Goal: Task Accomplishment & Management: Manage account settings

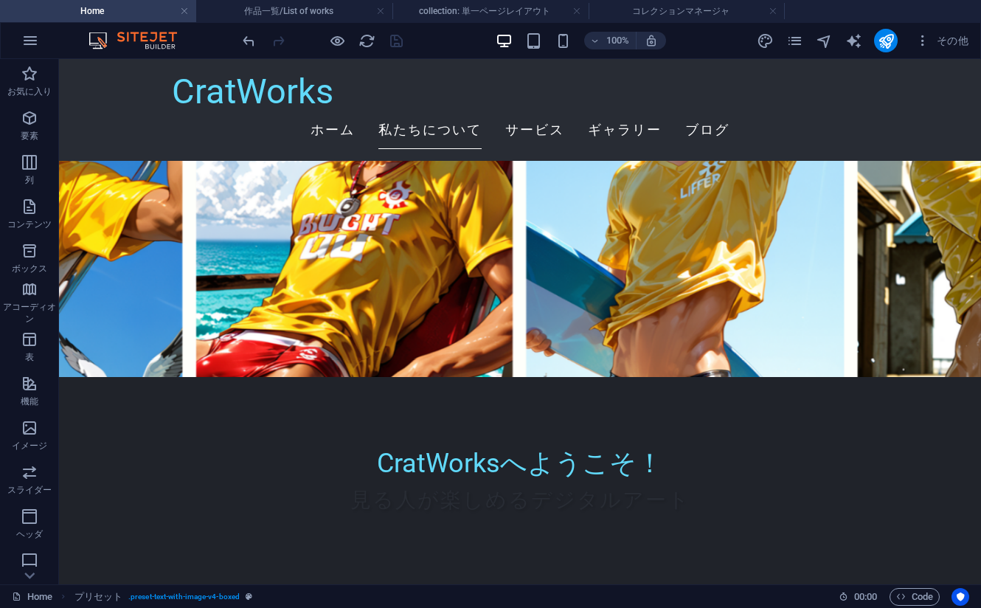
scroll to position [148, 0]
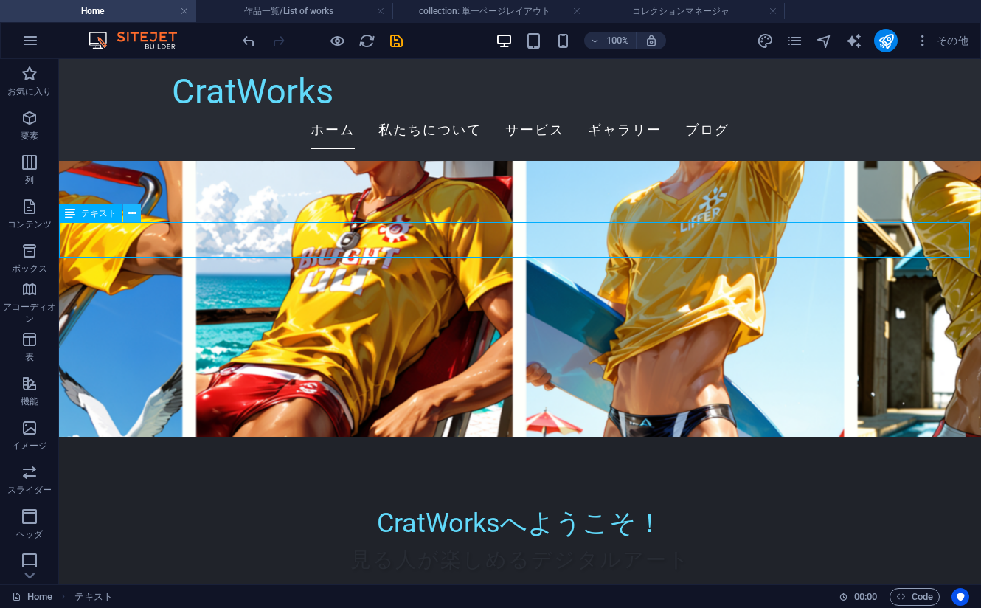
click at [127, 212] on button at bounding box center [132, 213] width 18 height 18
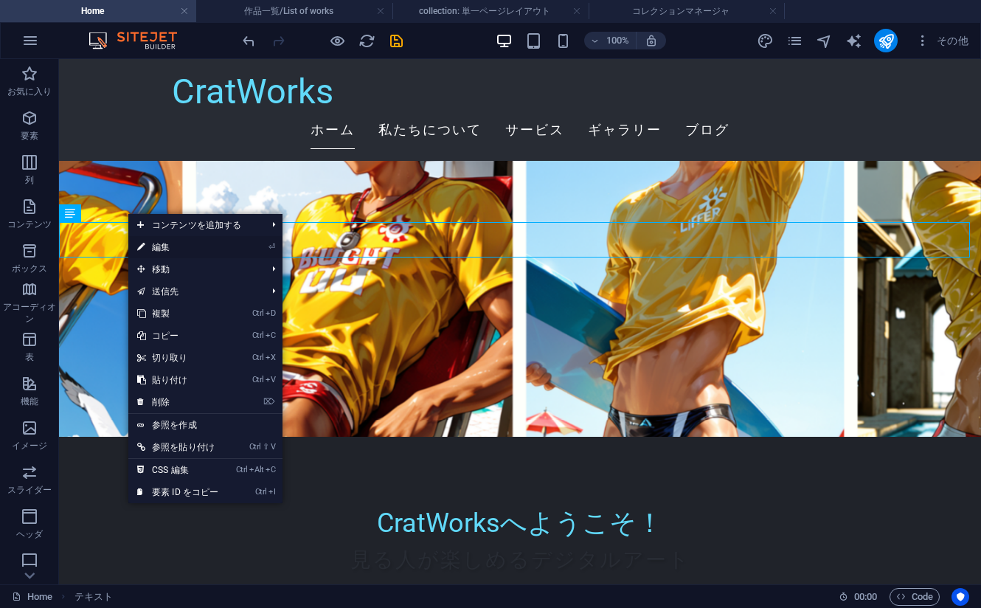
click at [193, 246] on link "⏎ 編集" at bounding box center [177, 247] width 99 height 22
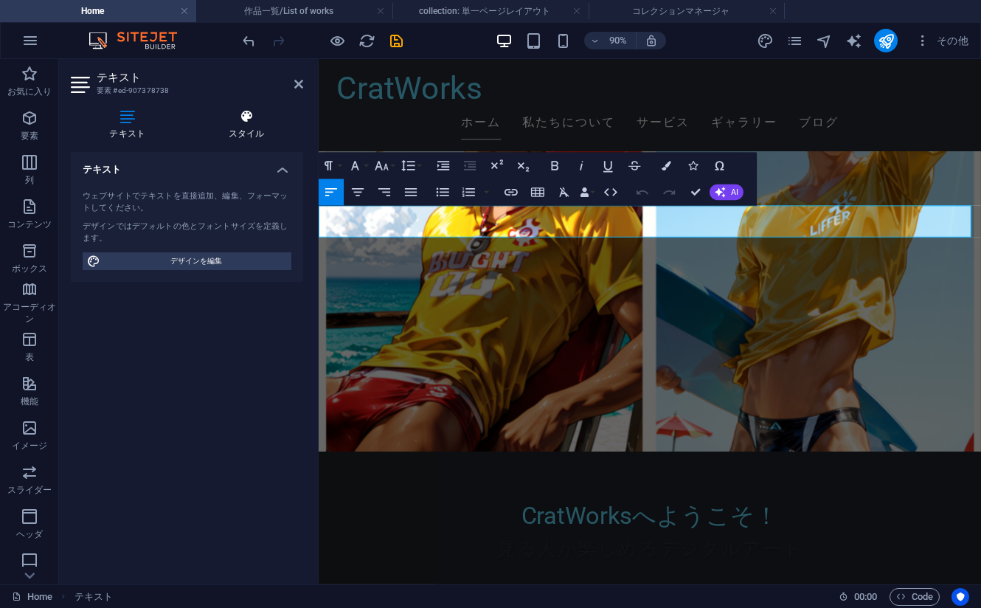
click at [240, 135] on h4 "スタイル" at bounding box center [247, 124] width 114 height 31
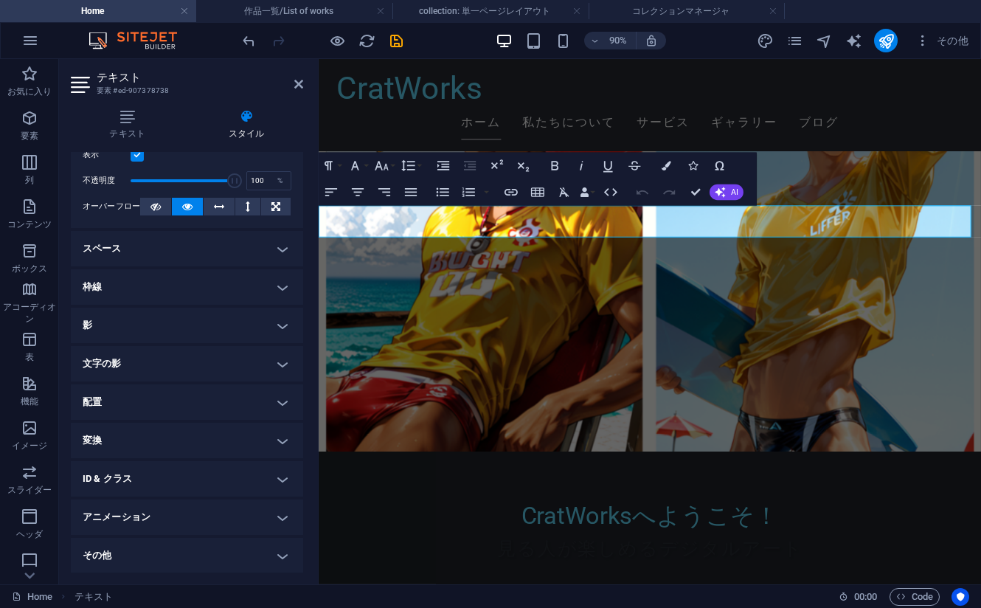
scroll to position [45, 0]
click at [155, 294] on h4 "枠線" at bounding box center [187, 286] width 232 height 35
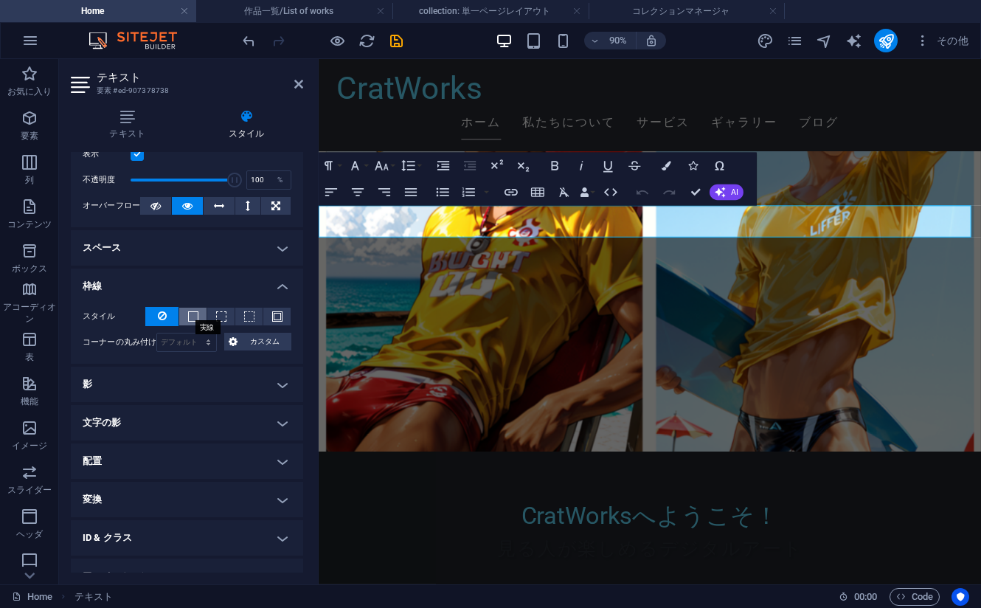
click at [190, 319] on span at bounding box center [193, 316] width 10 height 10
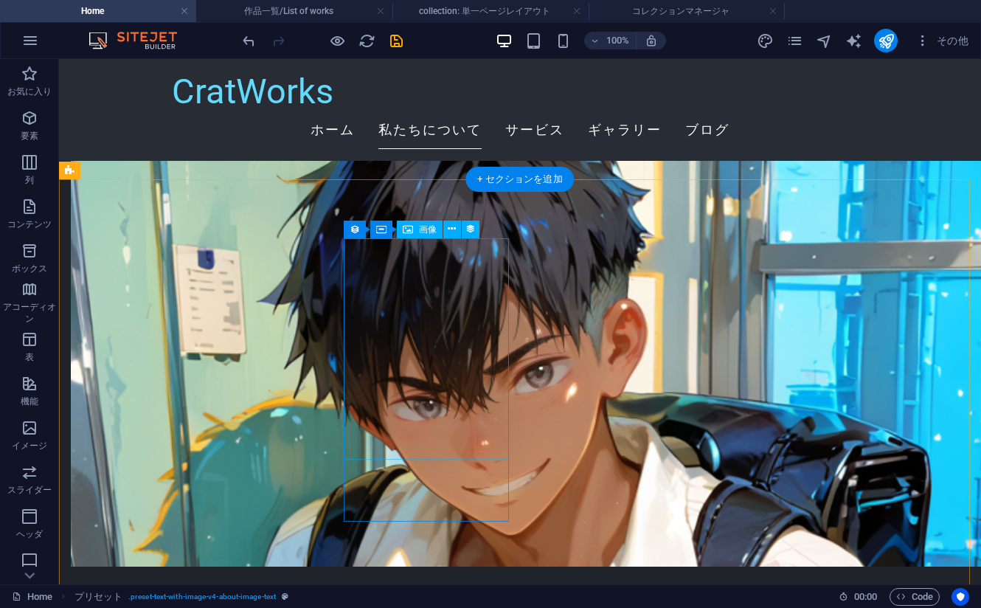
scroll to position [885, 0]
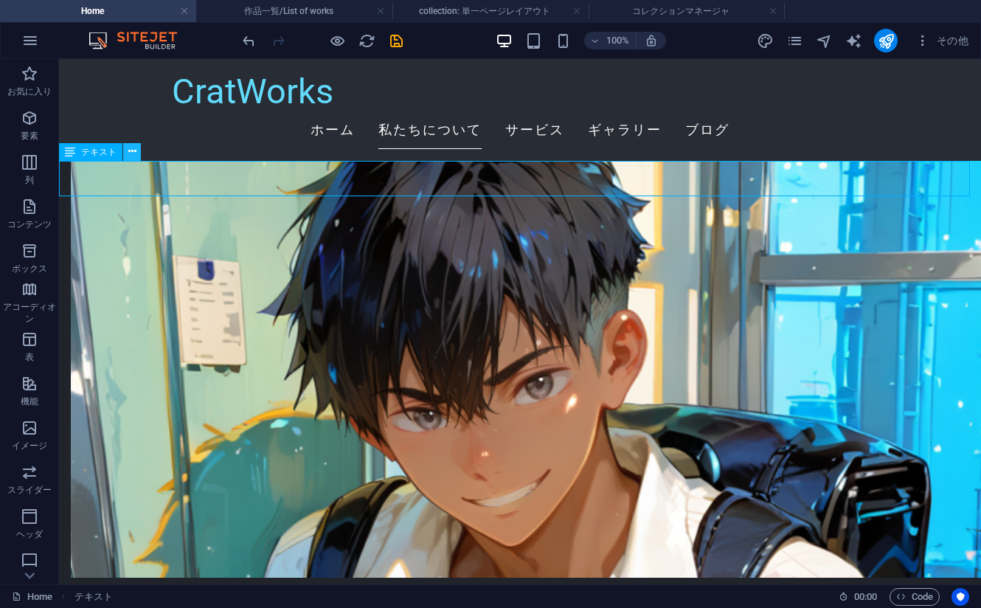
click at [132, 150] on icon at bounding box center [132, 151] width 8 height 15
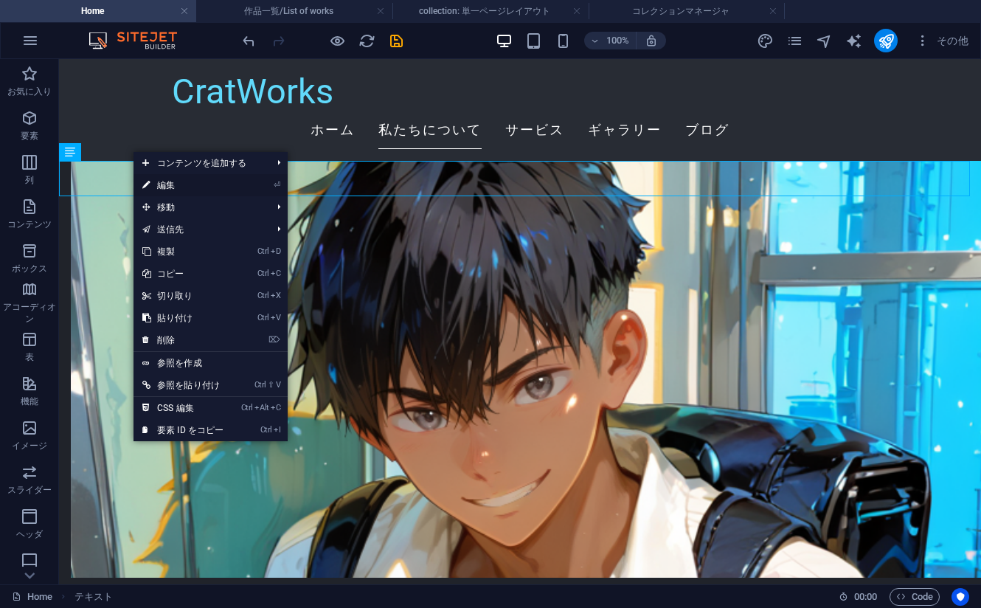
click at [186, 187] on link "⏎ 編集" at bounding box center [183, 185] width 99 height 22
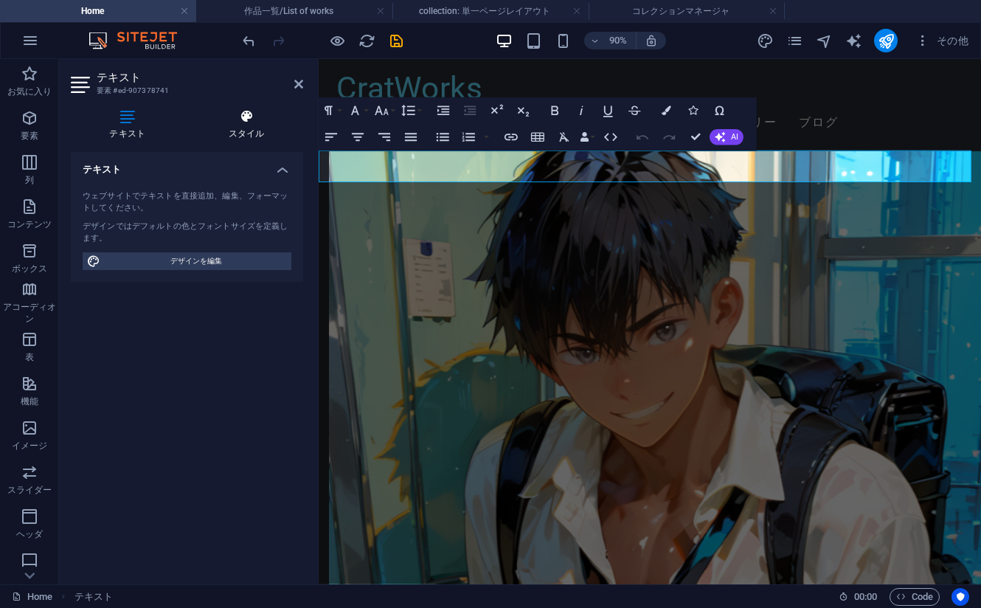
click at [239, 130] on h4 "スタイル" at bounding box center [247, 124] width 114 height 31
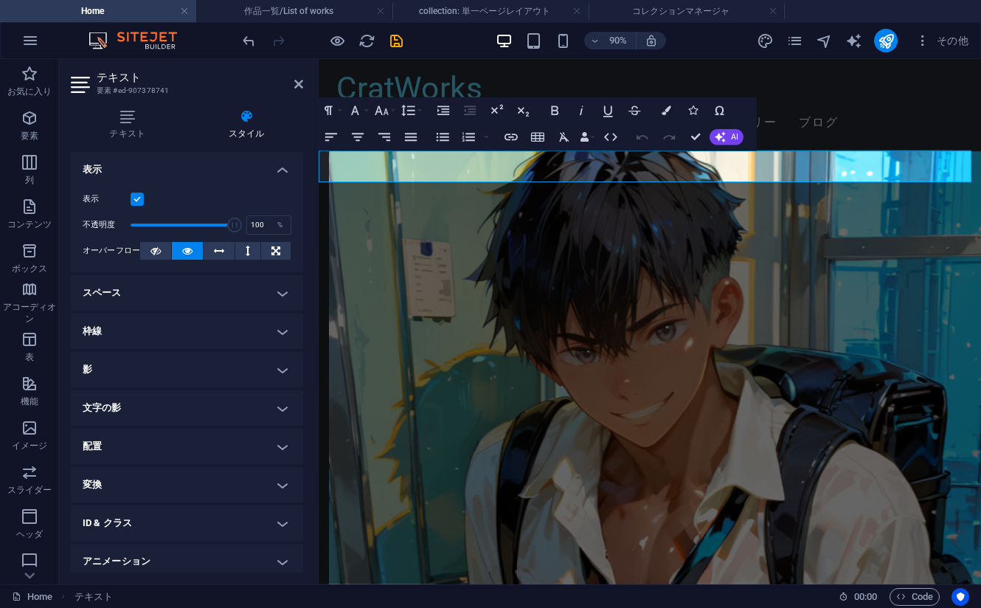
click at [176, 334] on h4 "枠線" at bounding box center [187, 331] width 232 height 35
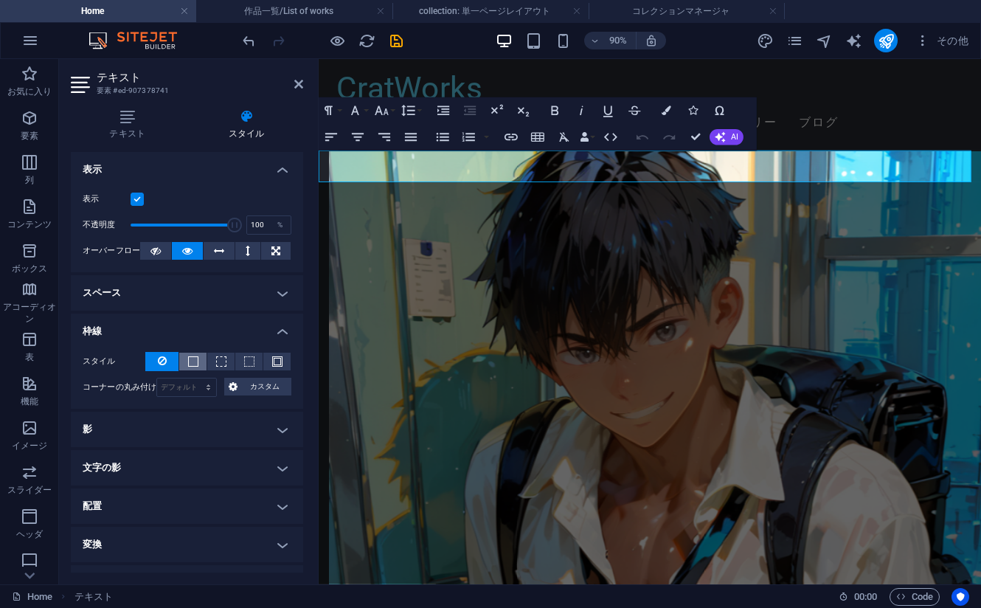
click at [188, 361] on span at bounding box center [193, 361] width 10 height 10
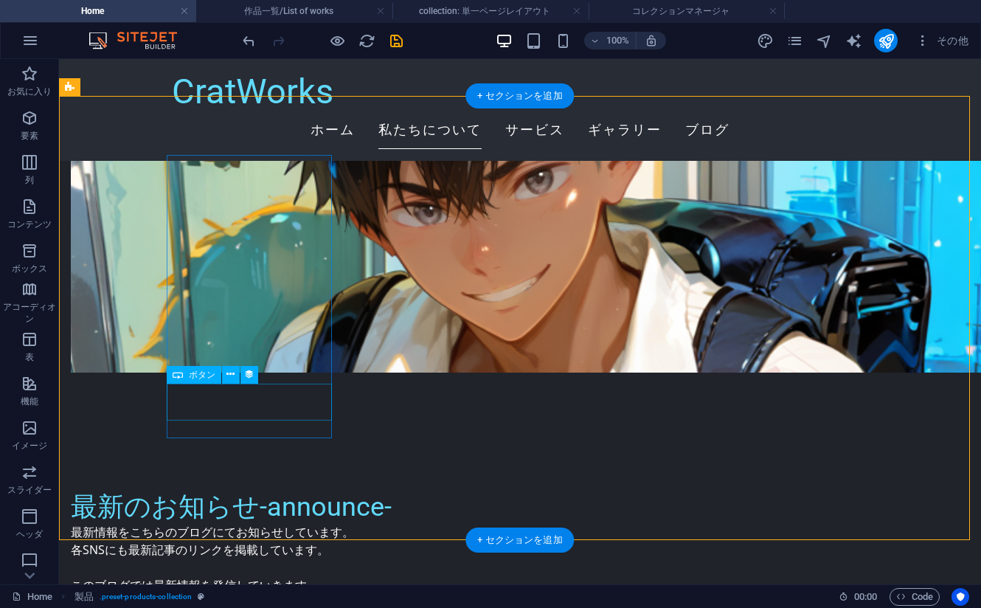
scroll to position [1107, 0]
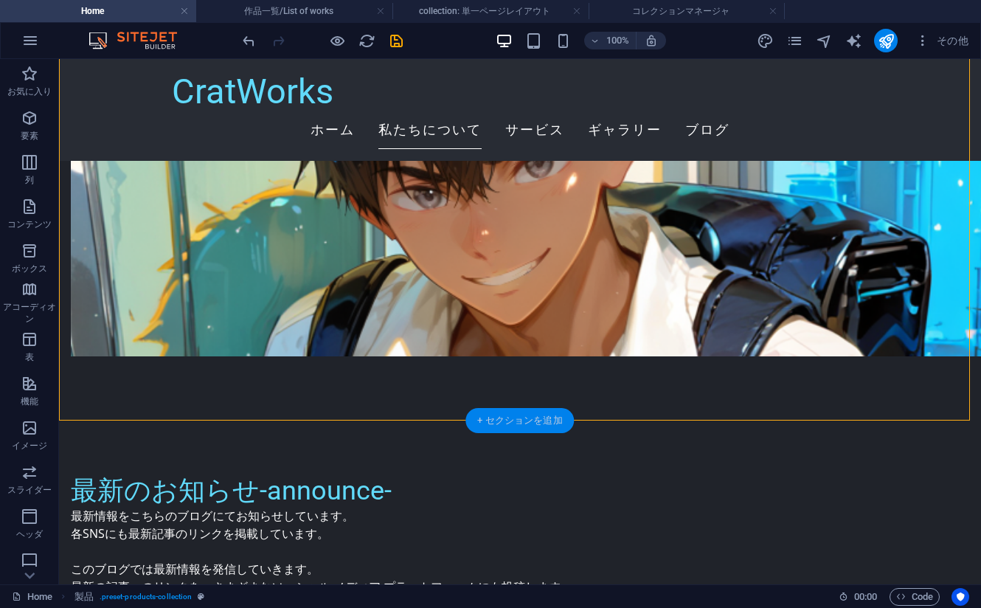
click at [499, 418] on div "+ セクションを追加" at bounding box center [519, 420] width 108 height 25
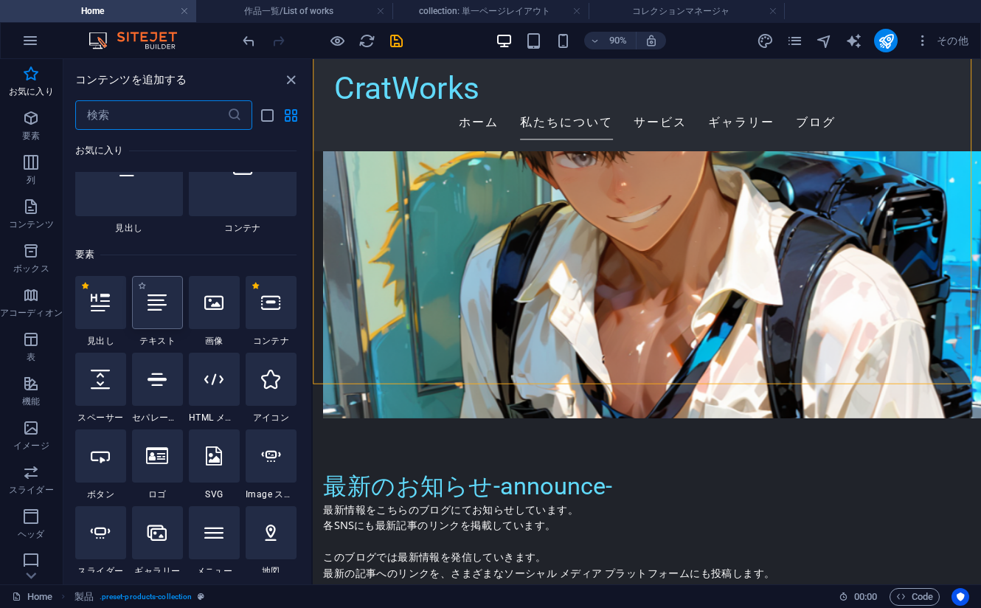
scroll to position [148, 0]
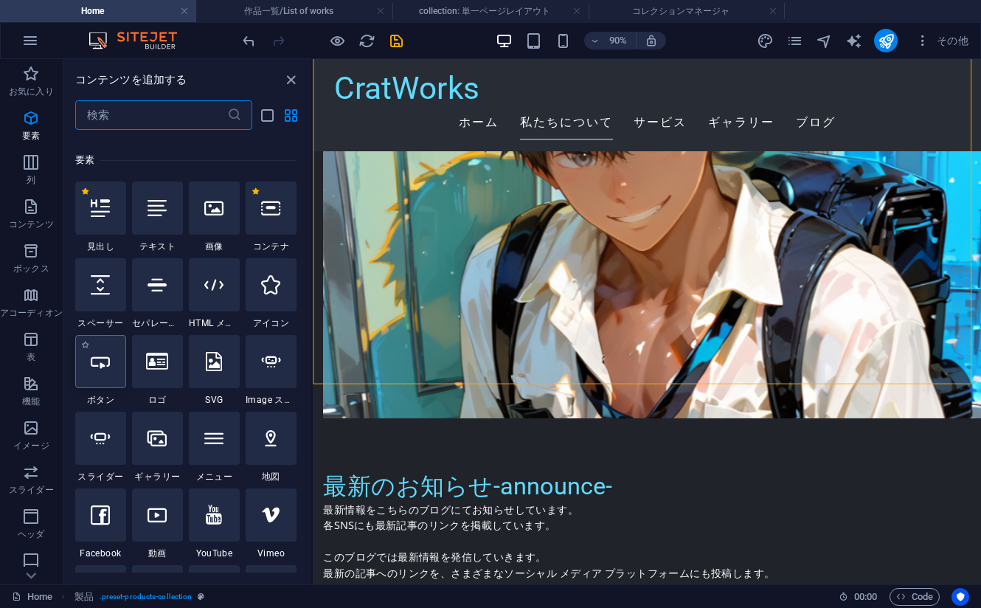
click at [93, 370] on icon at bounding box center [100, 361] width 19 height 19
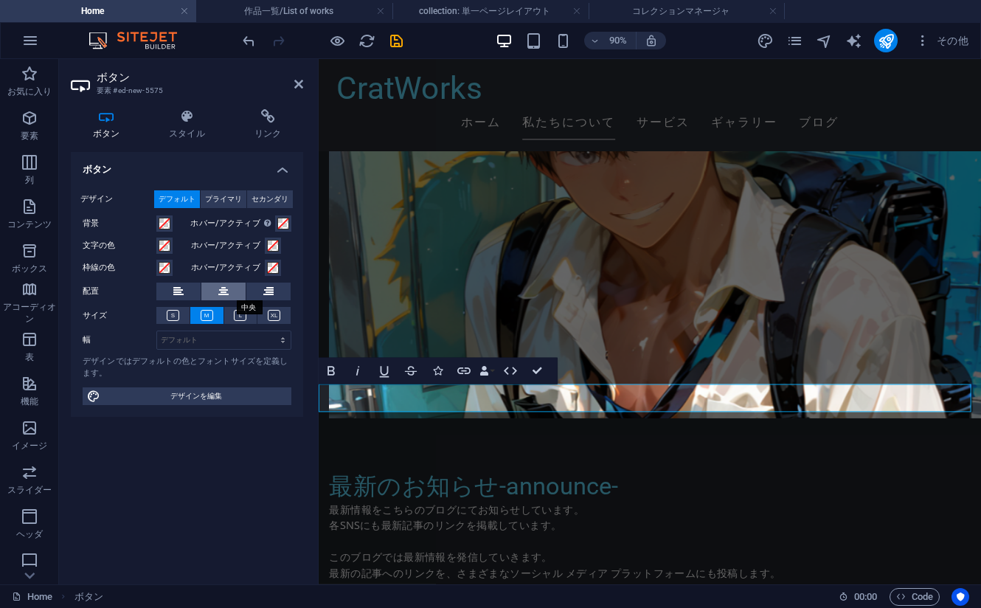
click at [221, 296] on icon at bounding box center [223, 292] width 10 height 18
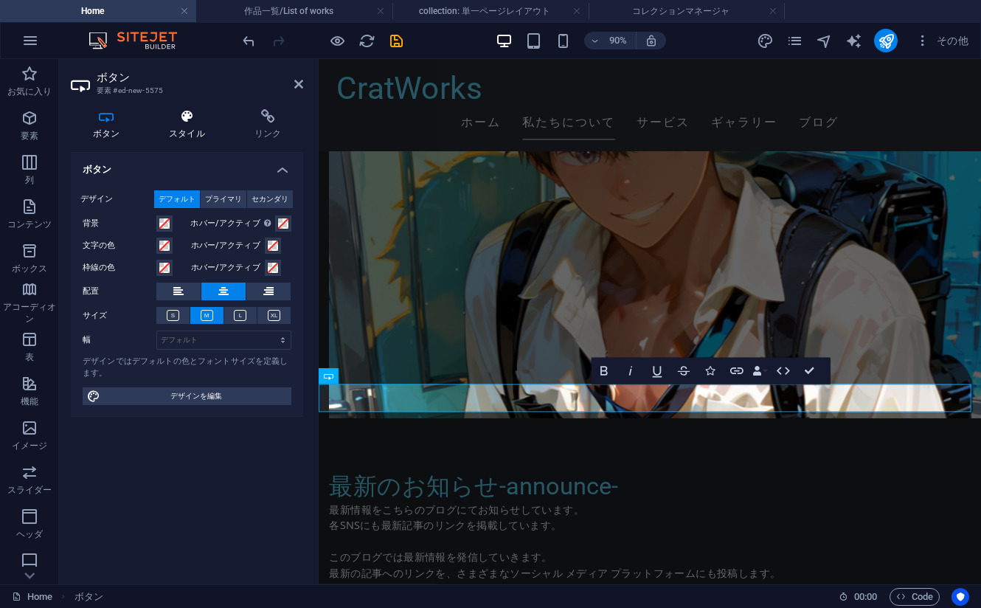
click at [201, 116] on icon at bounding box center [188, 116] width 80 height 15
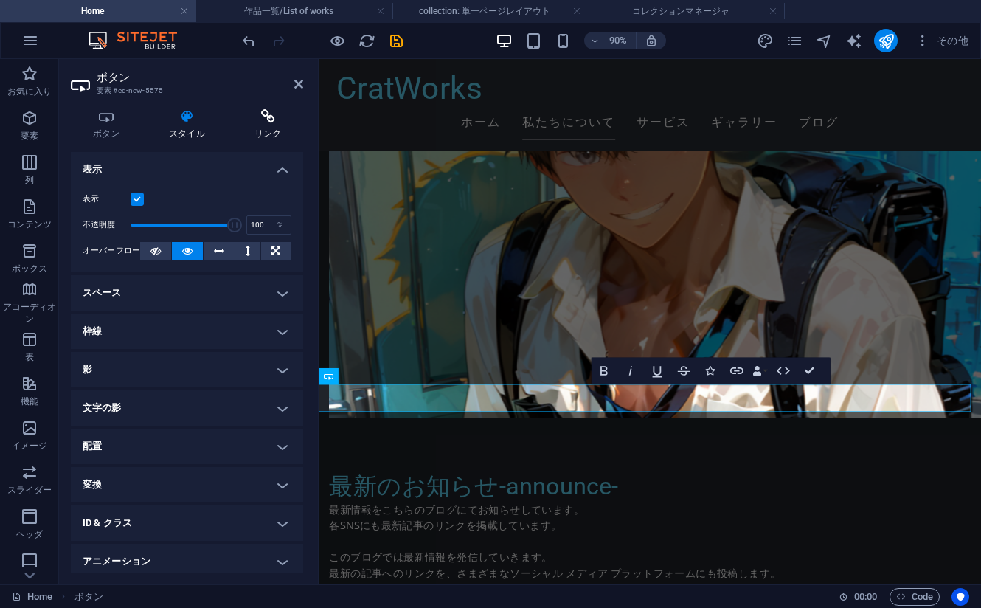
click at [260, 127] on h4 "リンク" at bounding box center [267, 124] width 71 height 31
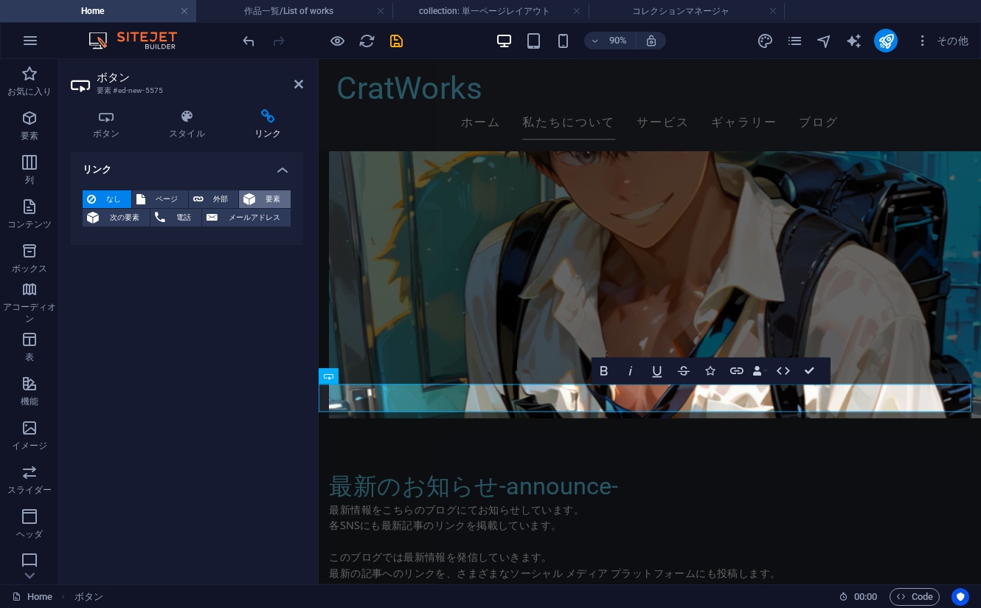
click at [259, 205] on button "要素" at bounding box center [265, 199] width 52 height 18
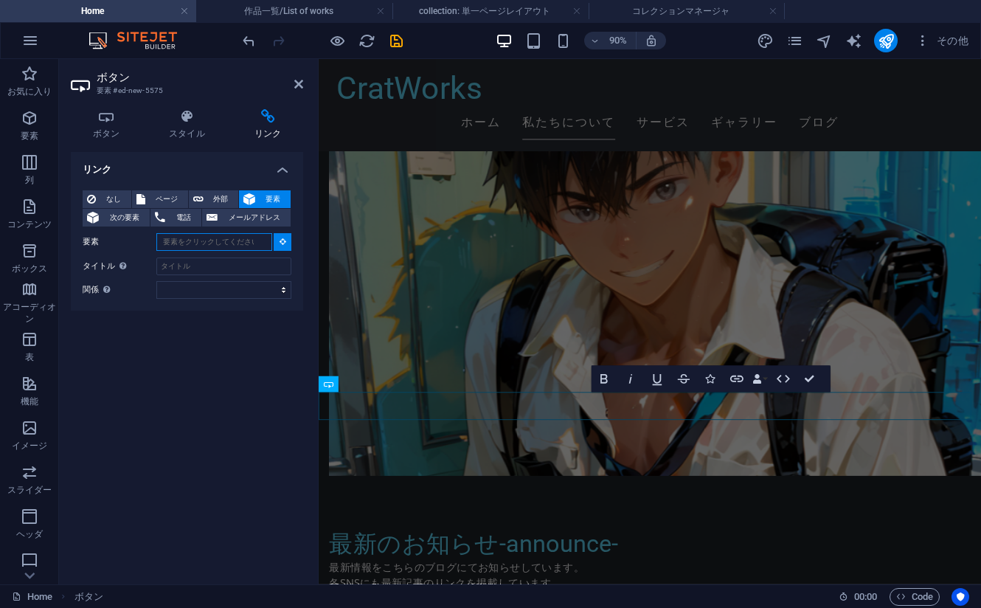
scroll to position [1042, 0]
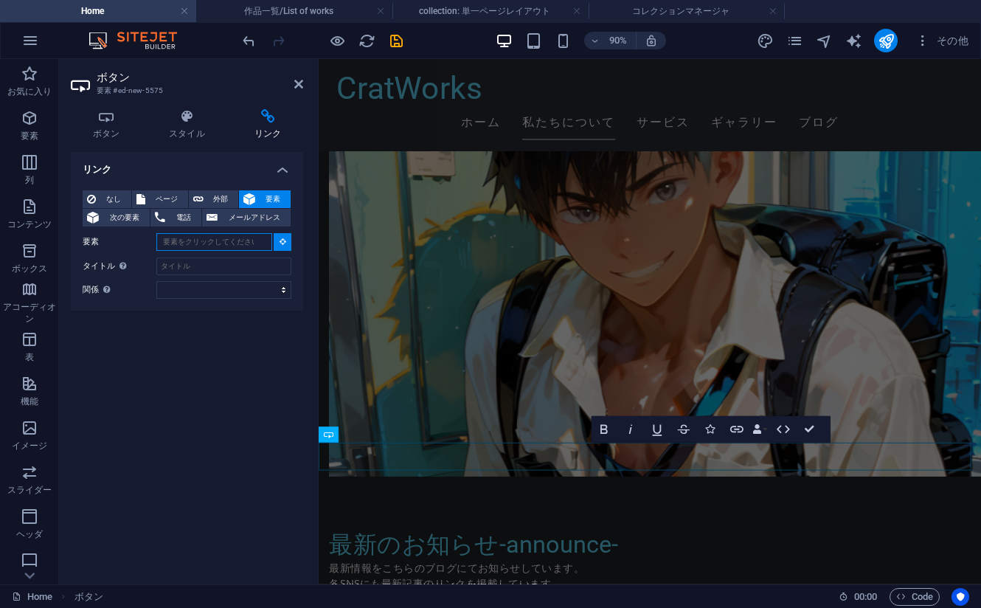
click at [238, 240] on input "要素" at bounding box center [214, 242] width 116 height 18
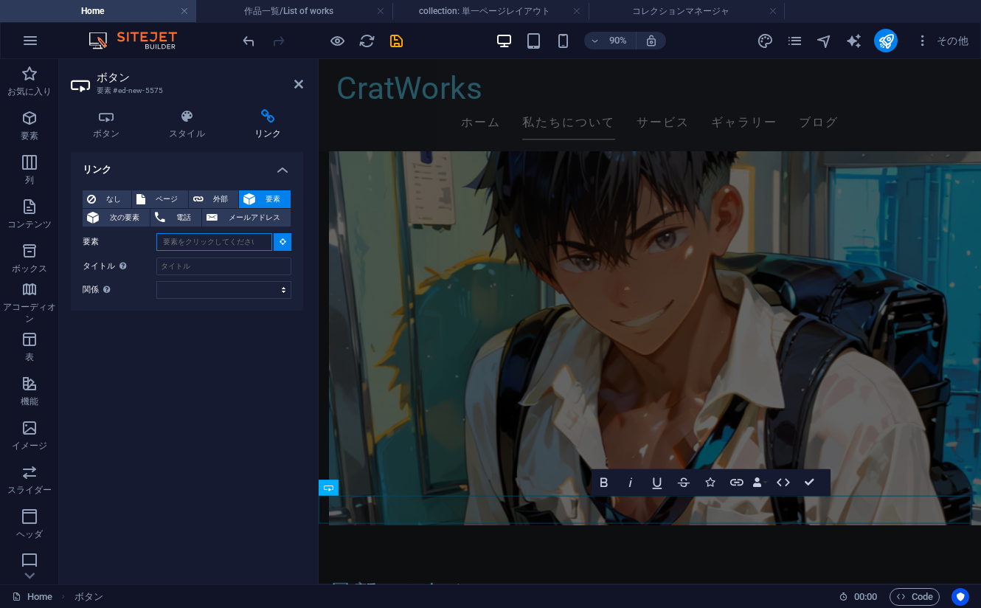
scroll to position [977, 0]
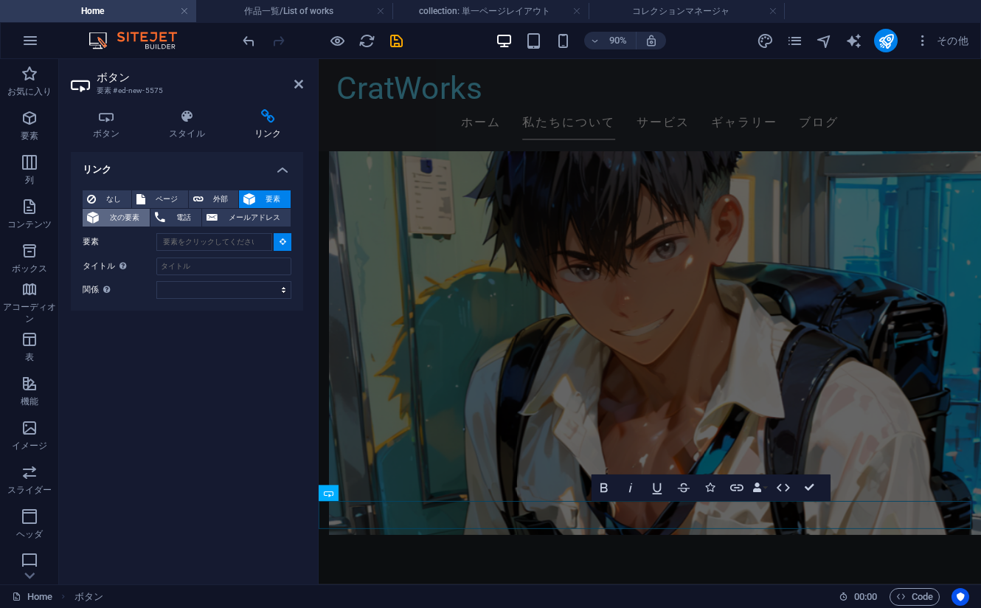
click at [137, 214] on span "次の要素" at bounding box center [124, 218] width 42 height 18
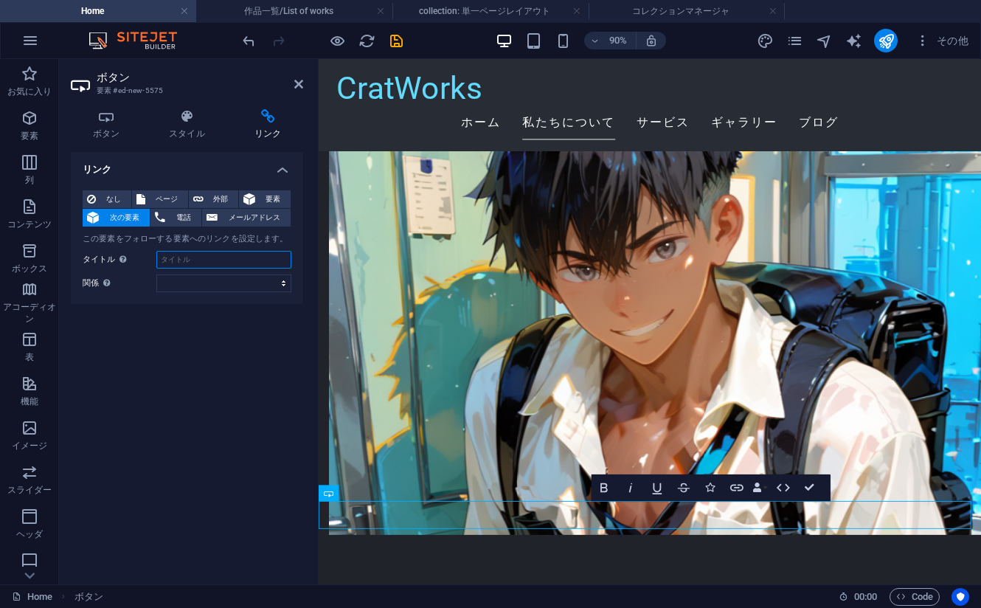
click at [198, 257] on input "タイトル 追加リンクの説明。リンクテキストと同じにしないでください。タイトルは、要素の上にカーソルを動かしたときにヒントのテキストとしてよく表示されます。よく…" at bounding box center [223, 260] width 135 height 18
click at [219, 281] on select "alternate 作成者 bookmark 外部 ヘルプ ライセンス 次へ nofollow noreferrer noopener 前へ 検索 タグ" at bounding box center [223, 283] width 135 height 18
click at [202, 255] on input "タイトル 追加リンクの説明。リンクテキストと同じにしないでください。タイトルは、要素の上にカーソルを動かしたときにヒントのテキストとしてよく表示されます。よく…" at bounding box center [223, 260] width 135 height 18
click at [251, 197] on icon at bounding box center [249, 199] width 12 height 18
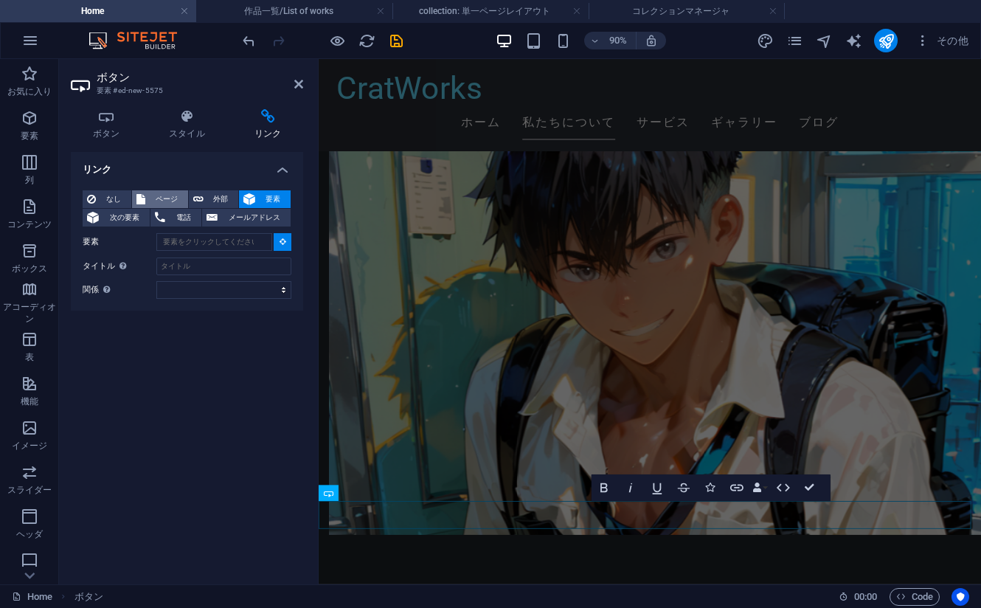
click at [152, 193] on span "ページ" at bounding box center [167, 199] width 34 height 18
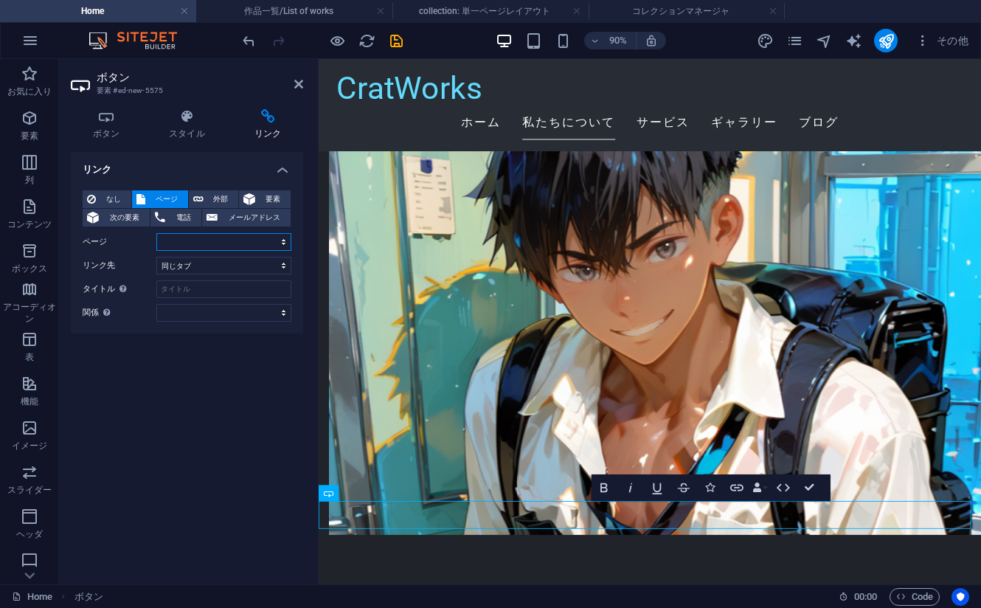
click at [234, 243] on select "Home Subpage Legal Notice Privacy 作品一覧/List of works" at bounding box center [223, 242] width 135 height 18
select select "4"
click at [156, 233] on select "Home Subpage Legal Notice Privacy 作品一覧/List of works" at bounding box center [223, 242] width 135 height 18
click at [207, 266] on select "新規タブ 同じタブ オーバーレイ" at bounding box center [223, 266] width 135 height 18
click at [156, 257] on select "新規タブ 同じタブ オーバーレイ" at bounding box center [223, 266] width 135 height 18
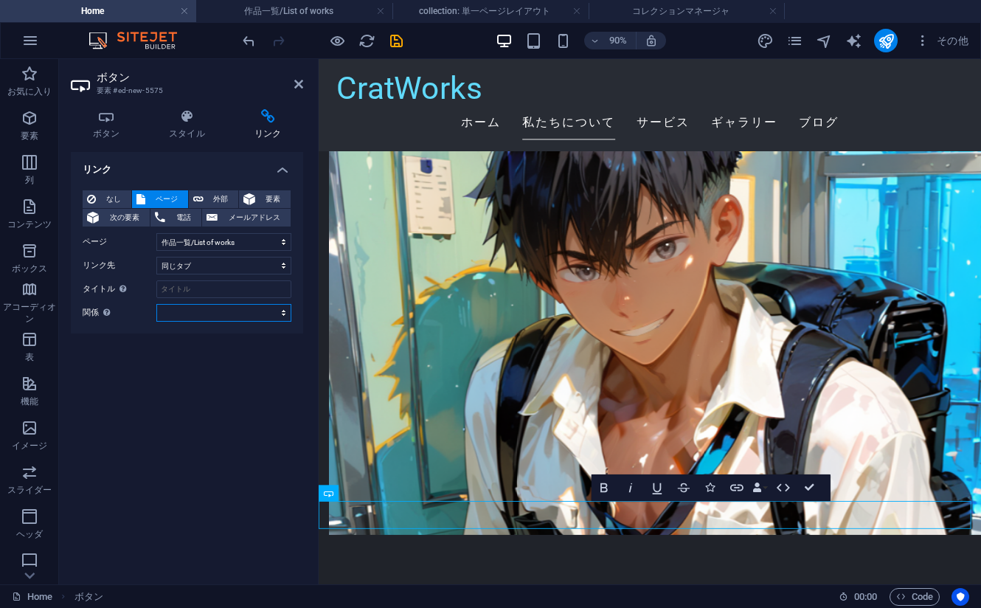
click at [199, 316] on select "alternate 作成者 bookmark 外部 ヘルプ ライセンス 次へ nofollow noreferrer noopener 前へ 検索 タグ" at bounding box center [223, 313] width 135 height 18
click at [162, 432] on div "リンク なし ページ 外部 要素 次の要素 電話 メールアドレス ページ Home Subpage Legal Notice Privacy 作品一覧/Lis…" at bounding box center [187, 362] width 232 height 420
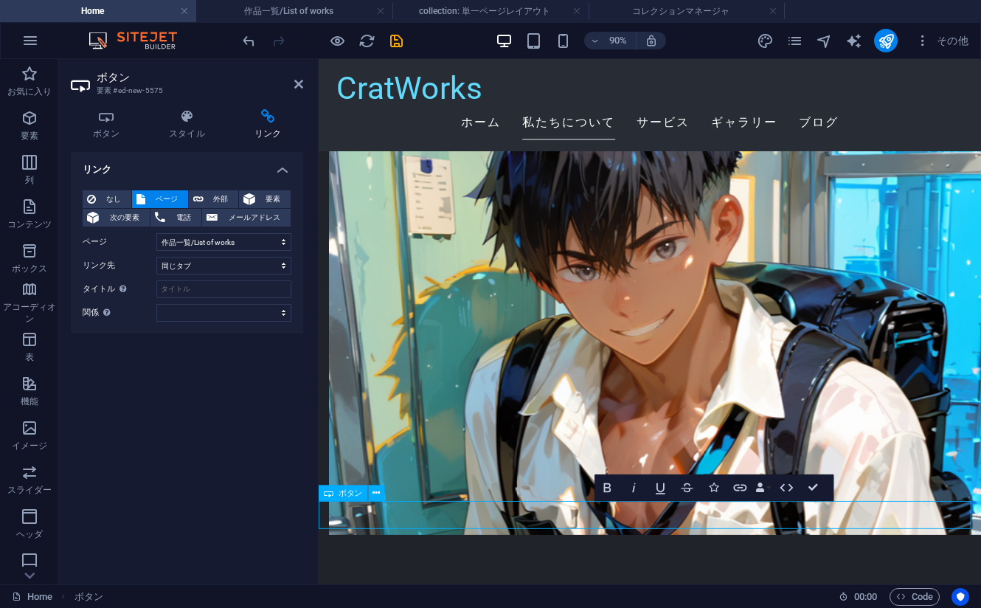
scroll to position [0, 5]
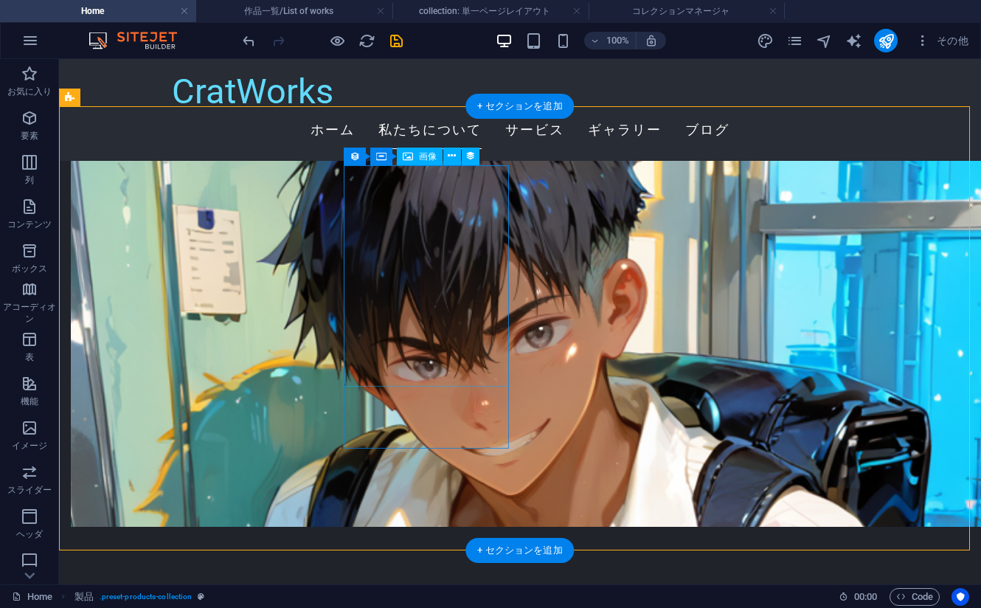
scroll to position [829, 0]
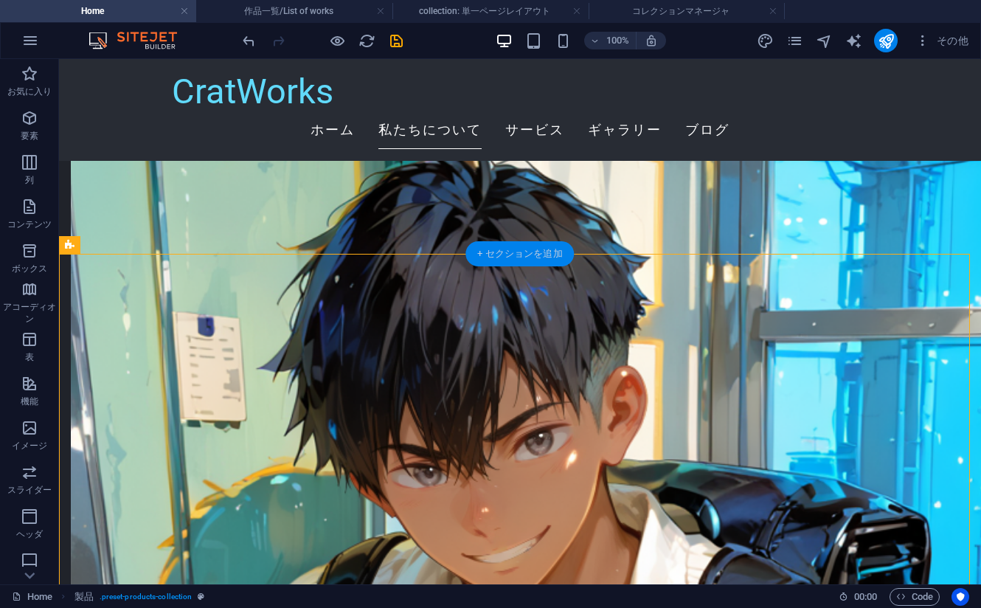
click at [499, 254] on div "+ セクションを追加" at bounding box center [519, 253] width 108 height 25
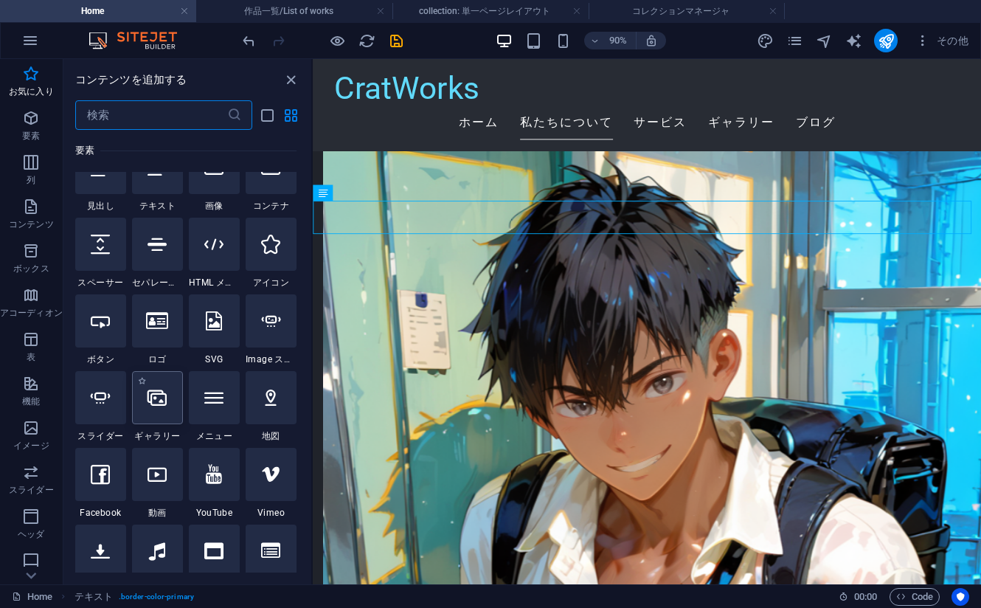
scroll to position [147, 0]
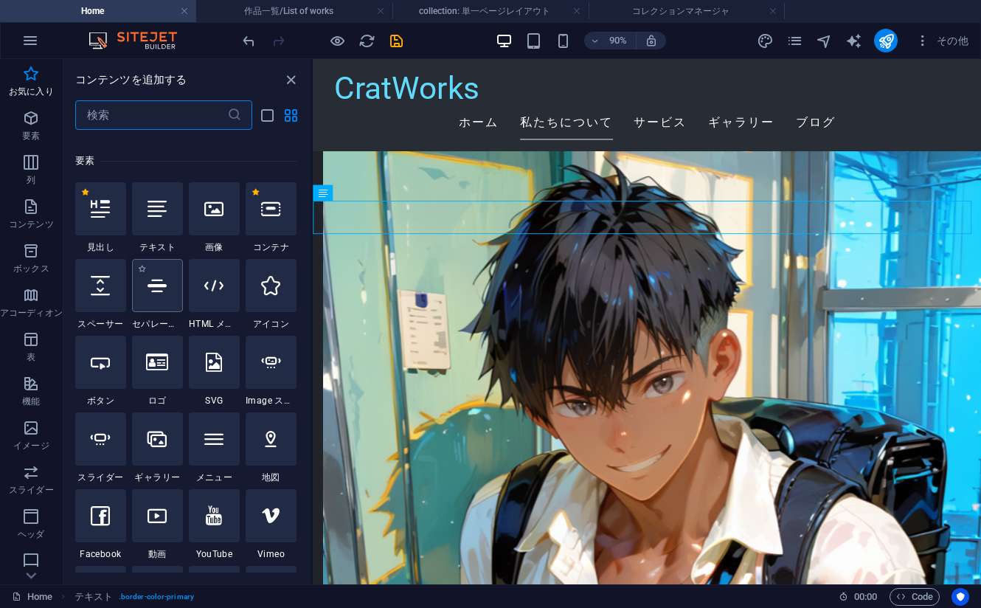
click at [164, 297] on div at bounding box center [157, 285] width 51 height 53
select select "%"
select select "px"
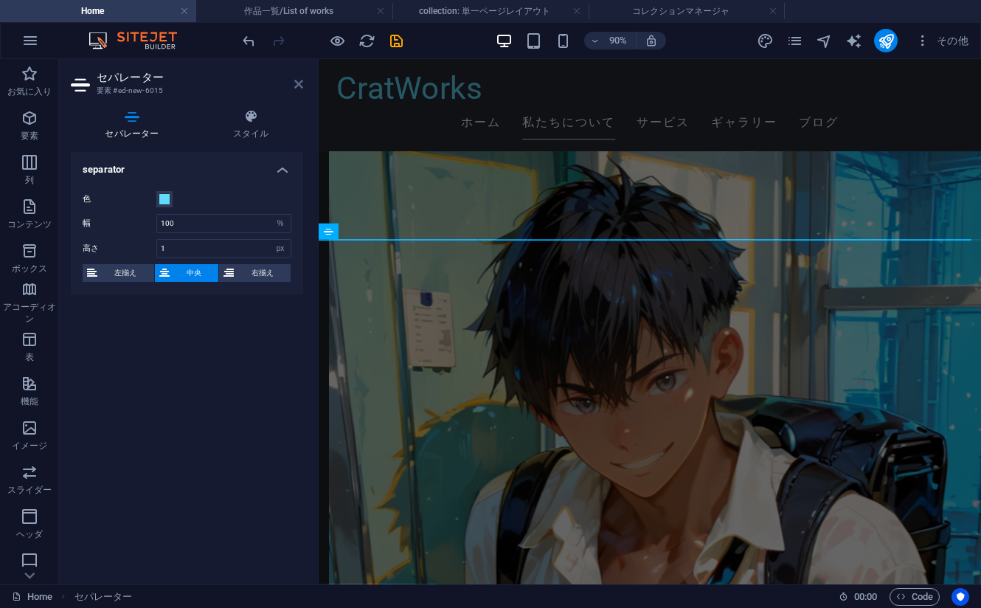
click at [298, 84] on icon at bounding box center [298, 84] width 9 height 12
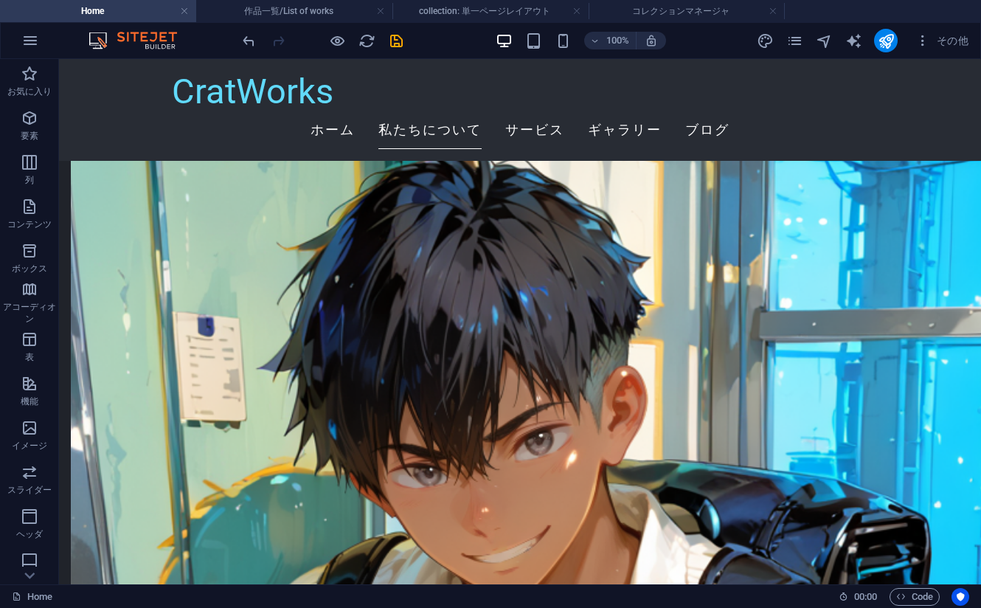
click at [153, 257] on icon at bounding box center [150, 250] width 8 height 15
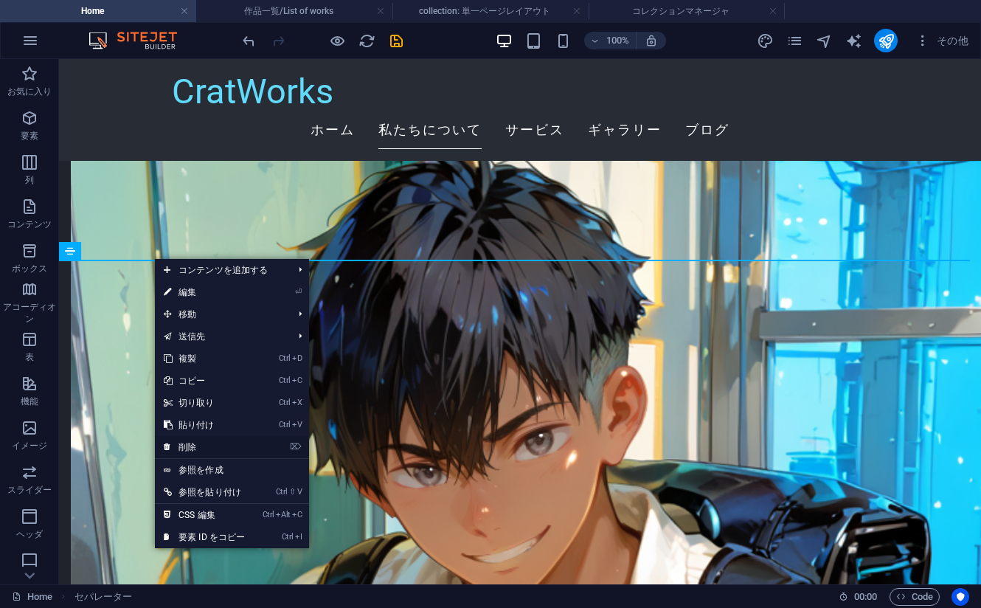
click at [204, 450] on link "⌦ 削除" at bounding box center [204, 447] width 99 height 22
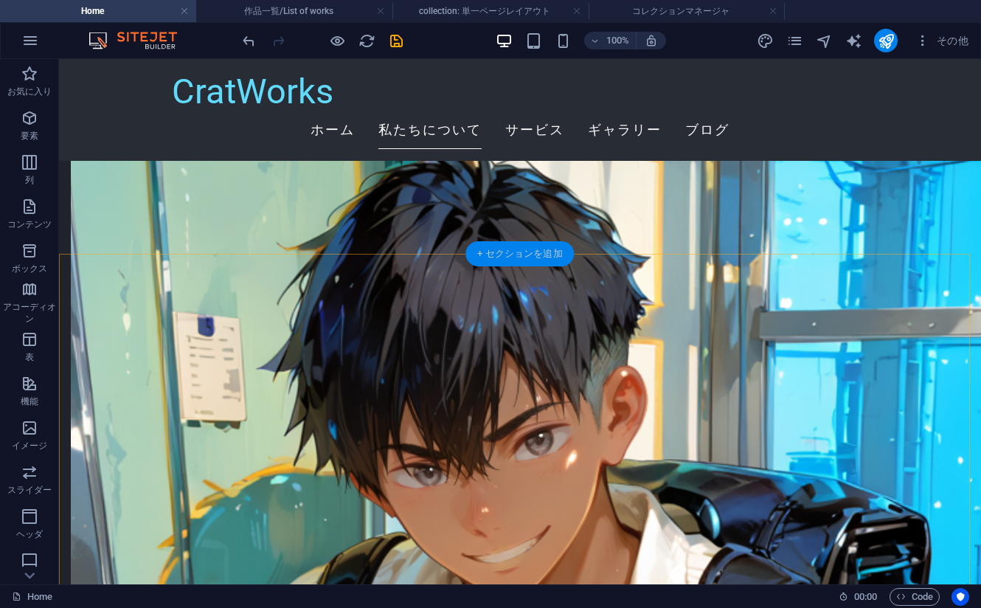
click at [482, 256] on div "+ セクションを追加" at bounding box center [519, 253] width 108 height 25
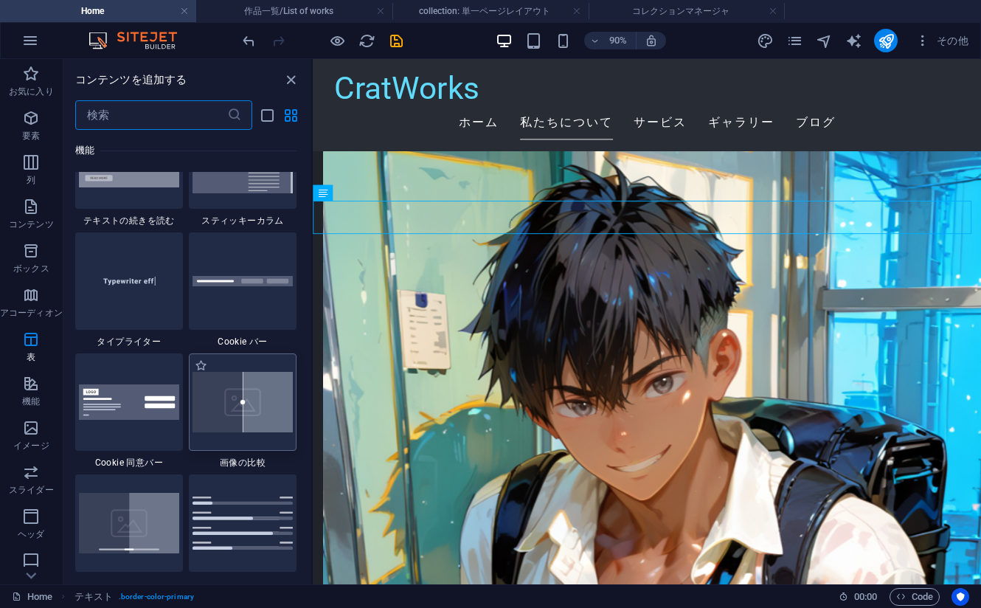
scroll to position [5827, 0]
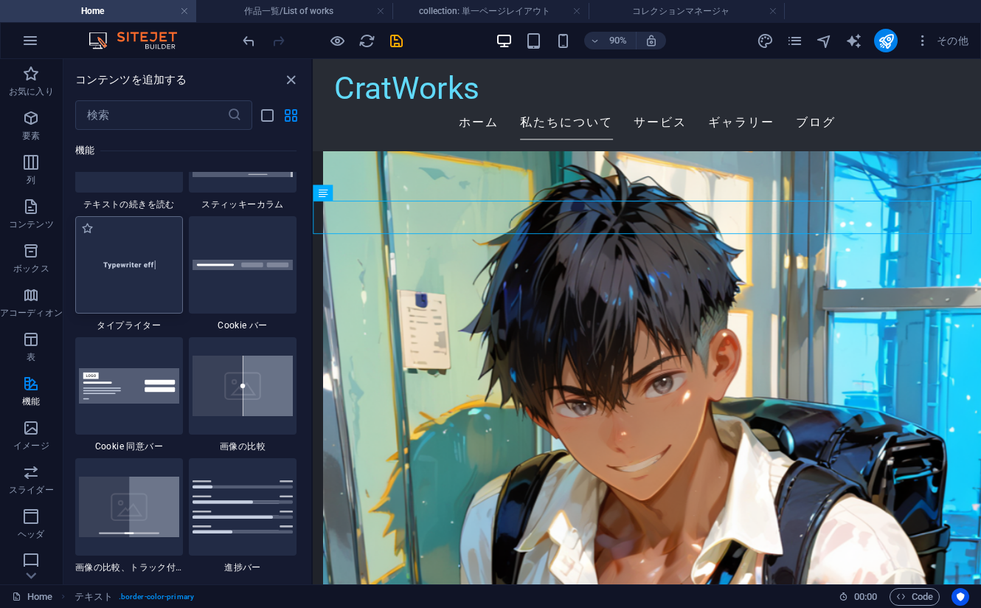
drag, startPoint x: 148, startPoint y: 288, endPoint x: 325, endPoint y: 257, distance: 179.7
click at [148, 288] on img at bounding box center [129, 265] width 100 height 67
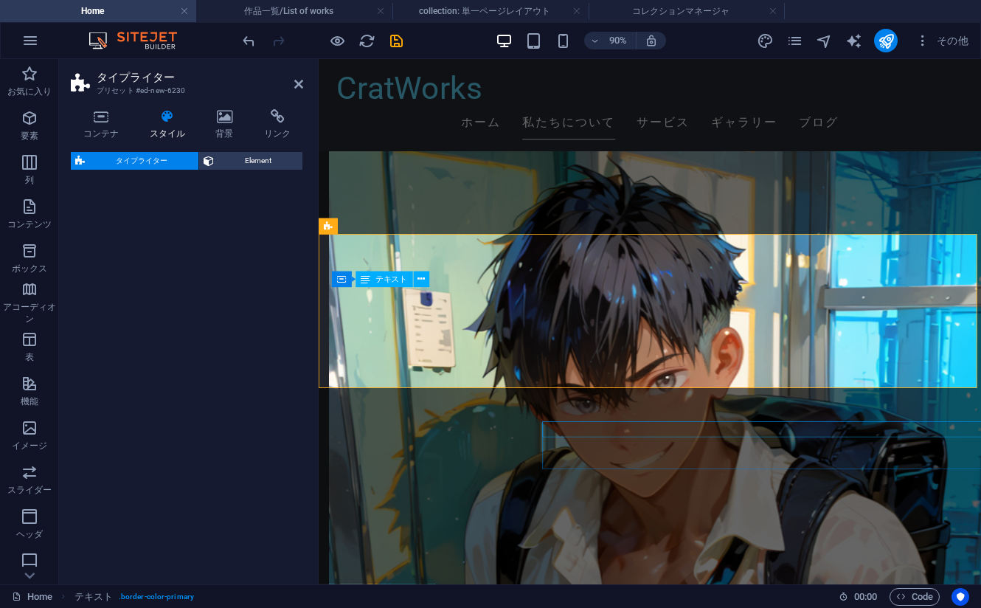
select select "ms"
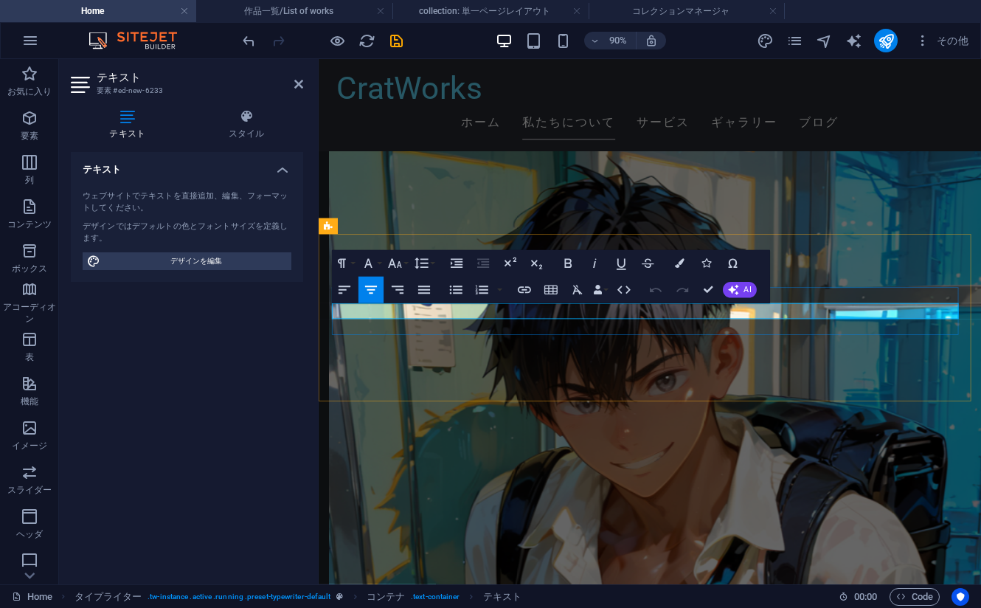
drag, startPoint x: 738, startPoint y: 342, endPoint x: 629, endPoint y: 336, distance: 108.6
drag, startPoint x: 808, startPoint y: 459, endPoint x: 1022, endPoint y: 413, distance: 218.8
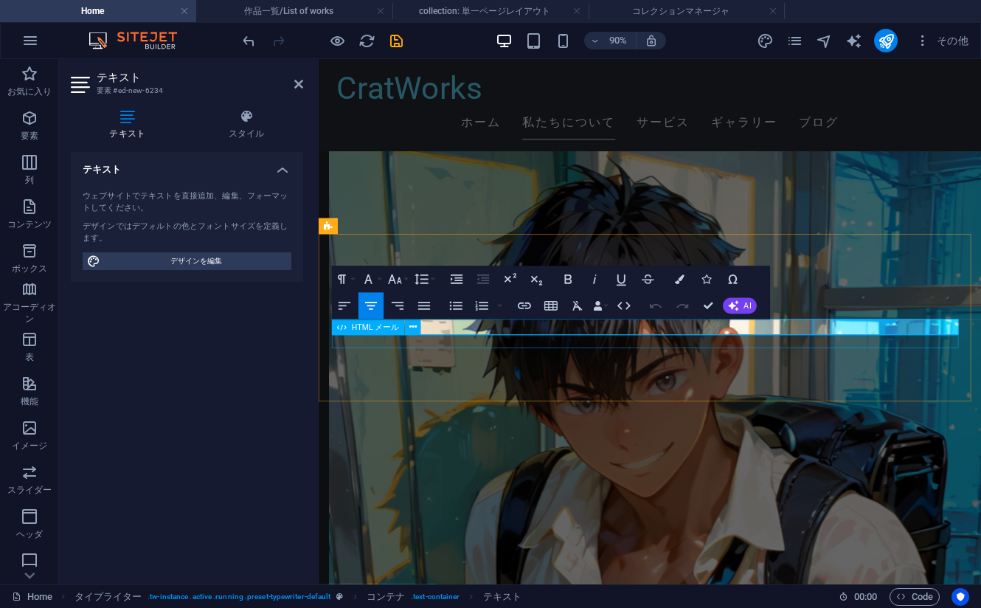
drag, startPoint x: 729, startPoint y: 356, endPoint x: 611, endPoint y: 371, distance: 119.0
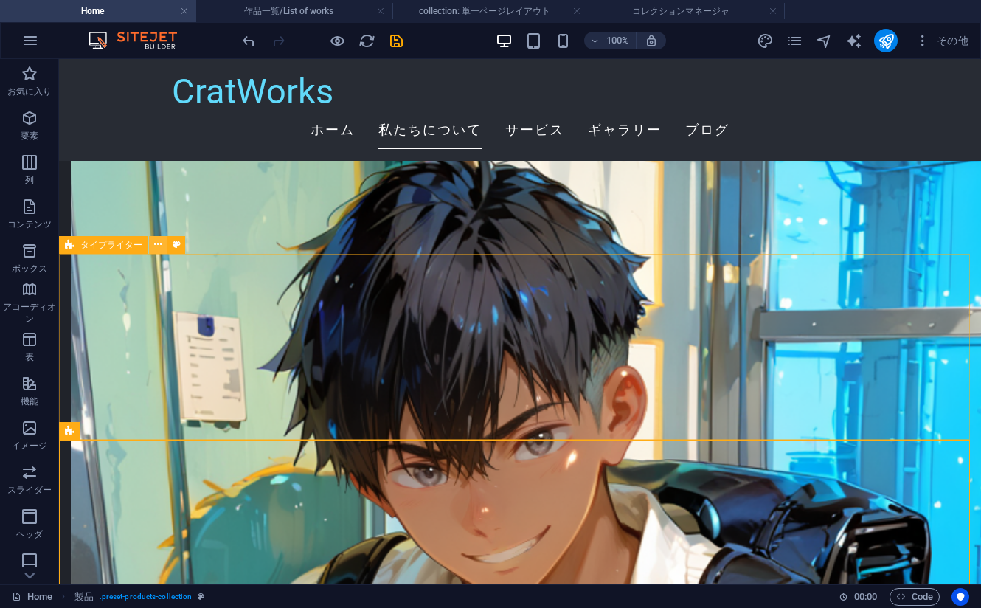
click at [153, 250] on button at bounding box center [158, 245] width 18 height 18
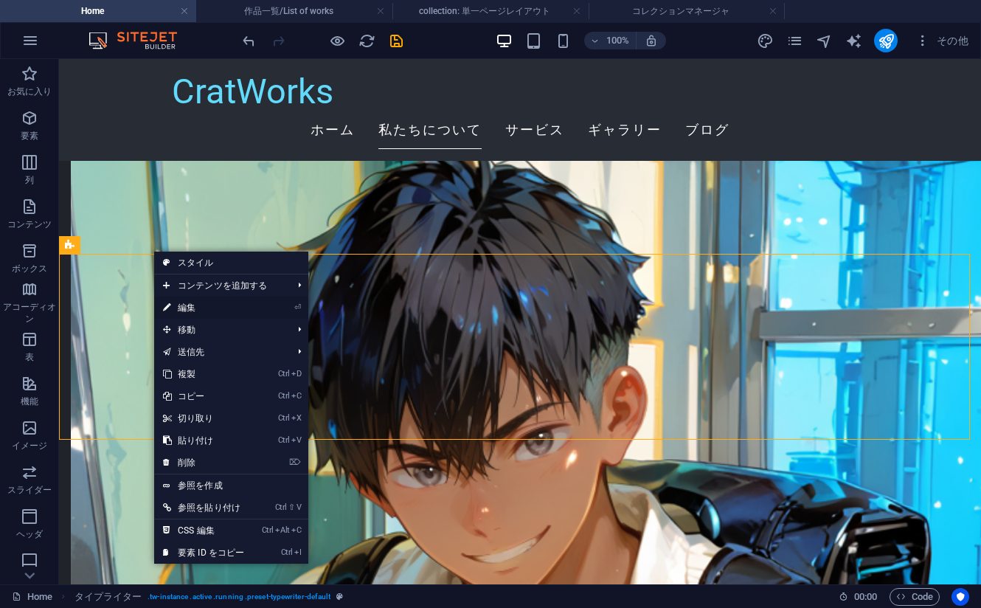
click at [205, 307] on link "⏎ 編集" at bounding box center [203, 308] width 99 height 22
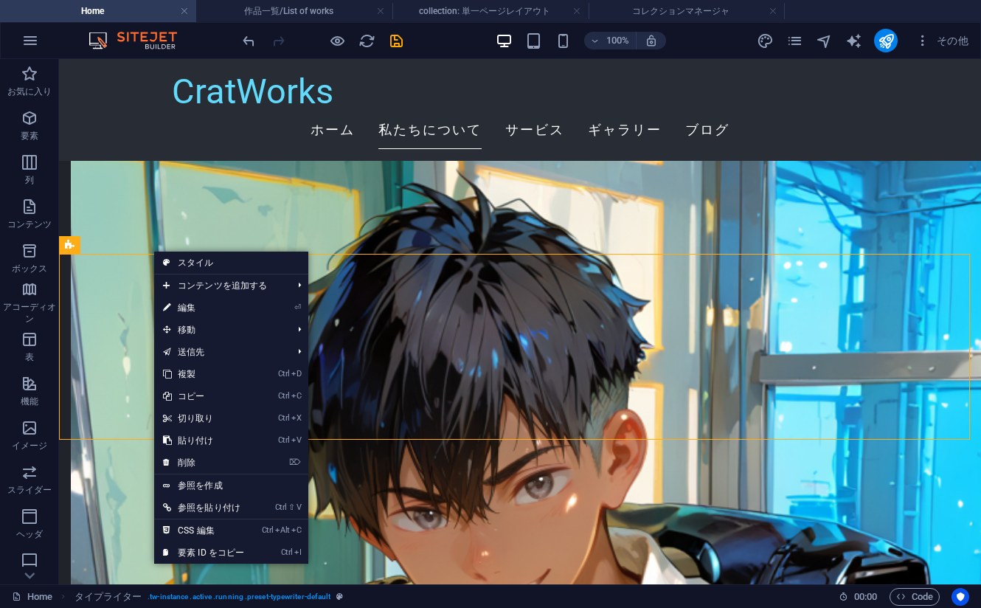
select select "ms"
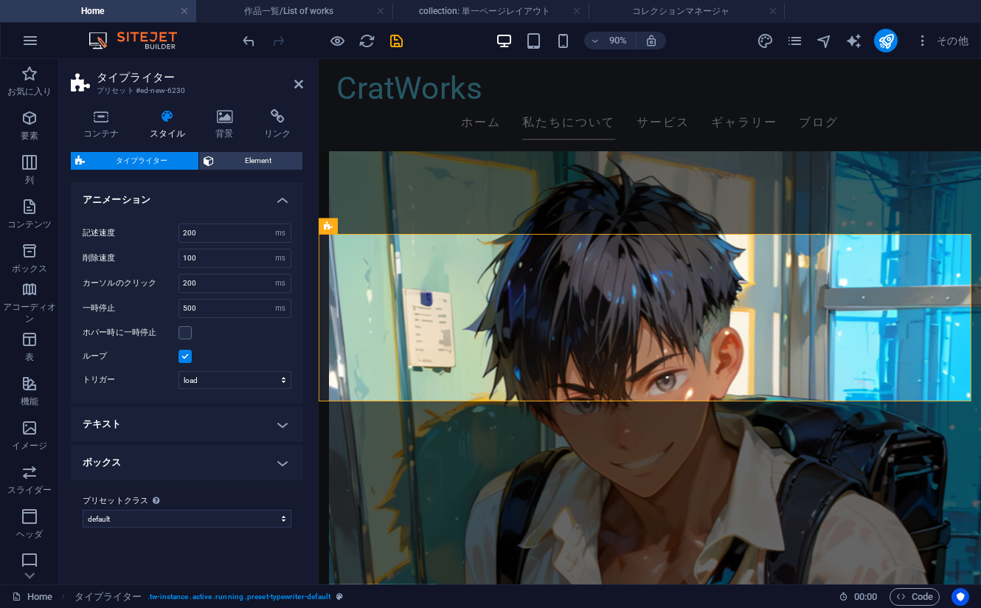
click at [214, 432] on h4 "テキスト" at bounding box center [187, 423] width 232 height 35
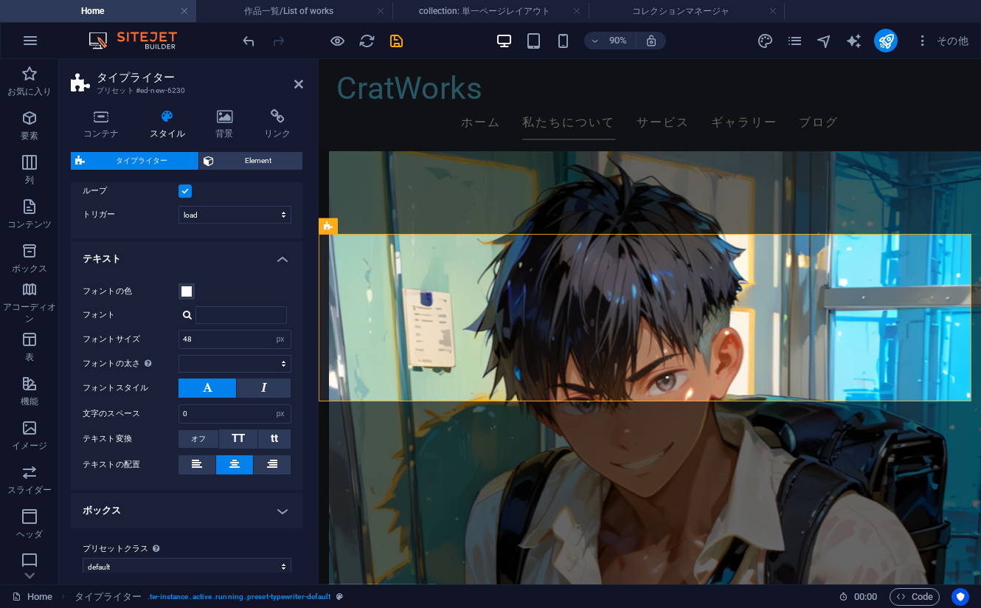
scroll to position [180, 0]
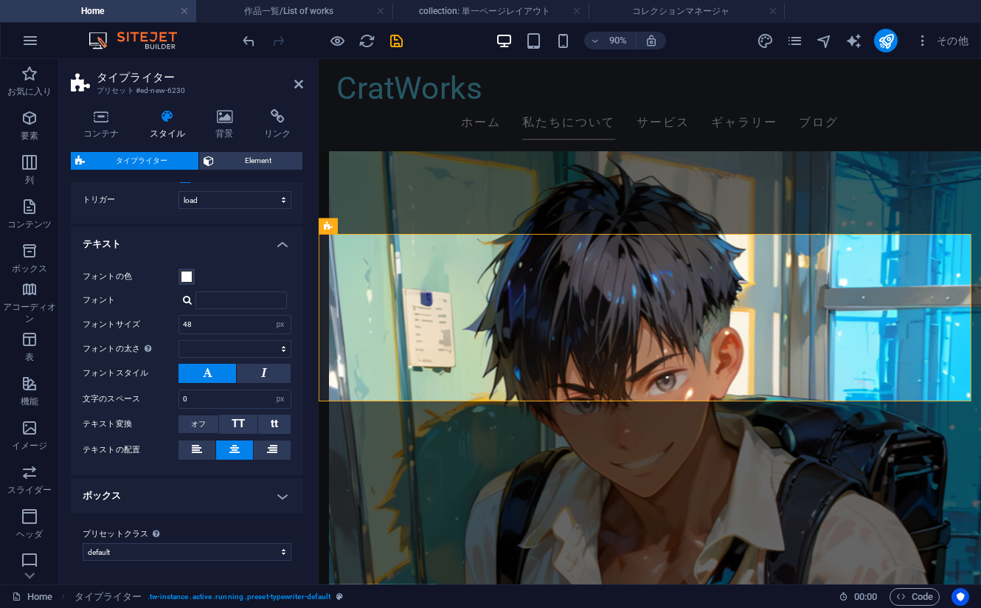
click at [122, 494] on h4 "ボックス" at bounding box center [187, 495] width 232 height 35
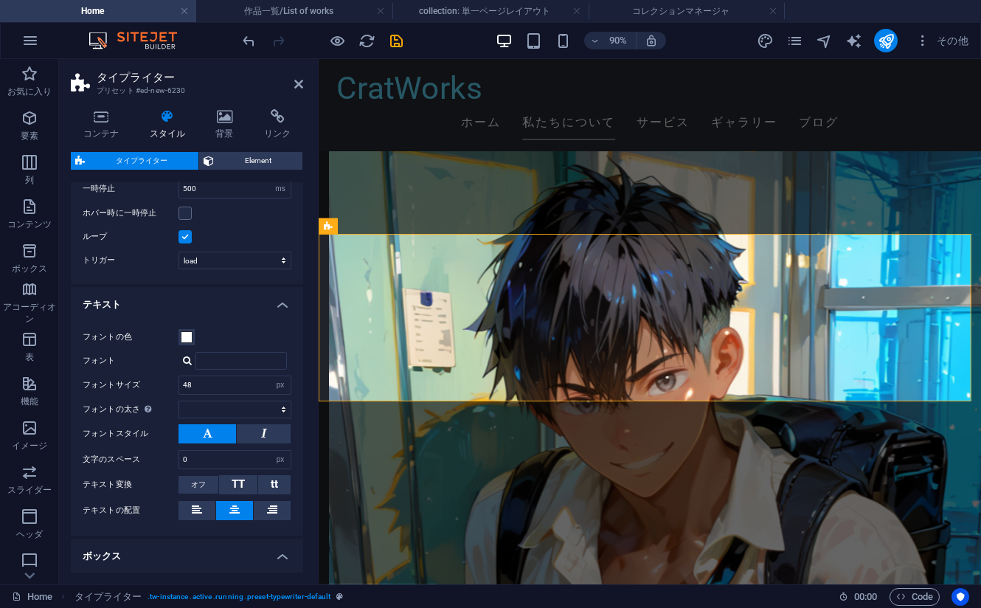
scroll to position [148, 0]
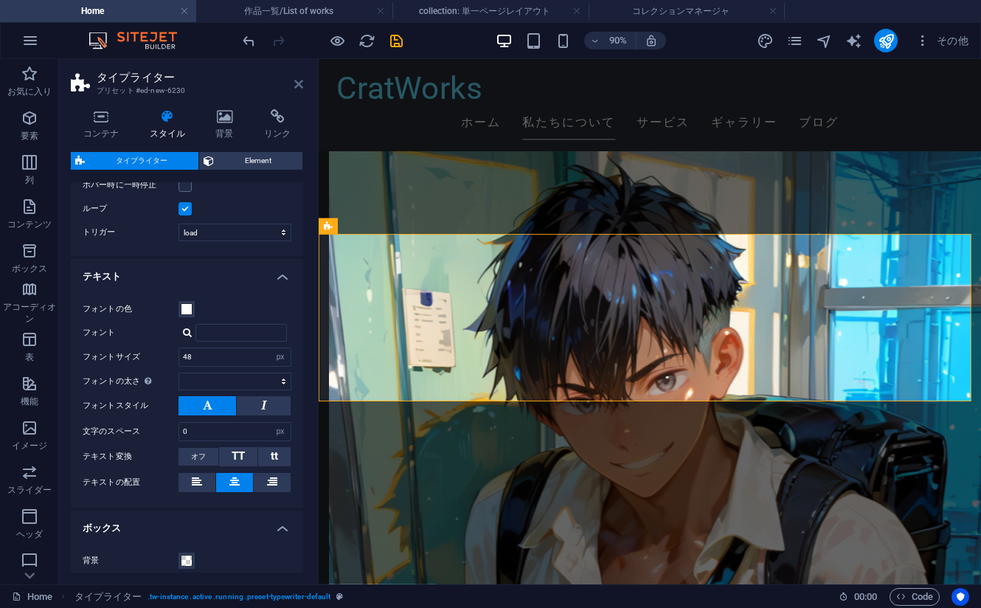
click at [302, 83] on icon at bounding box center [298, 84] width 9 height 12
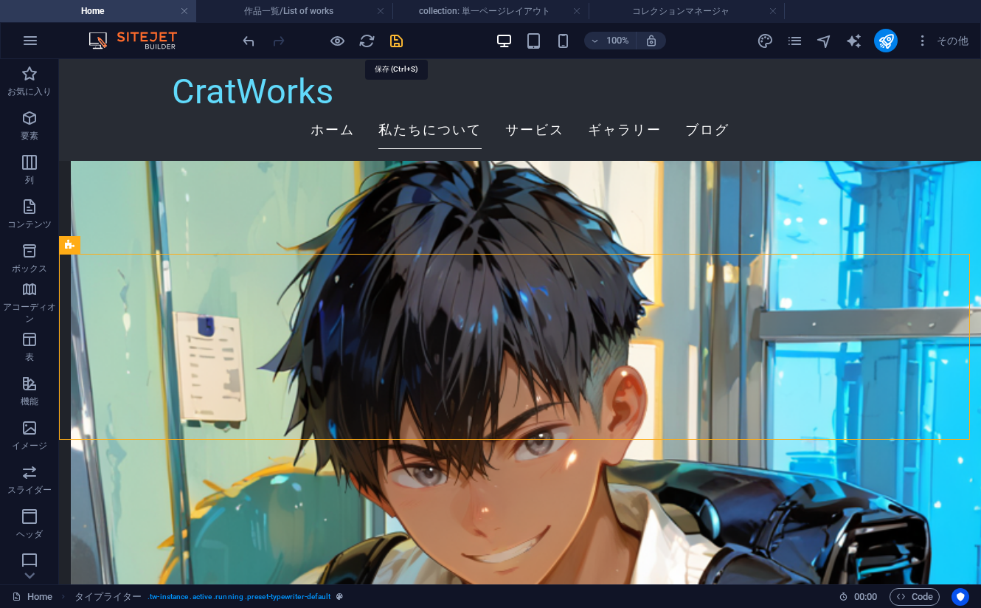
click at [396, 41] on icon "save" at bounding box center [396, 40] width 17 height 17
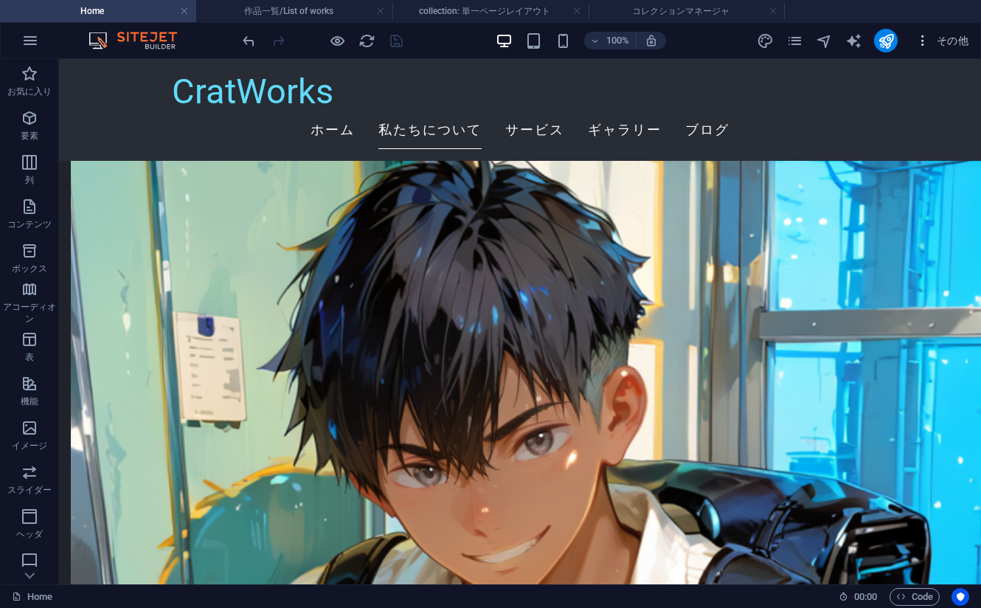
click at [922, 40] on icon "button" at bounding box center [922, 40] width 15 height 15
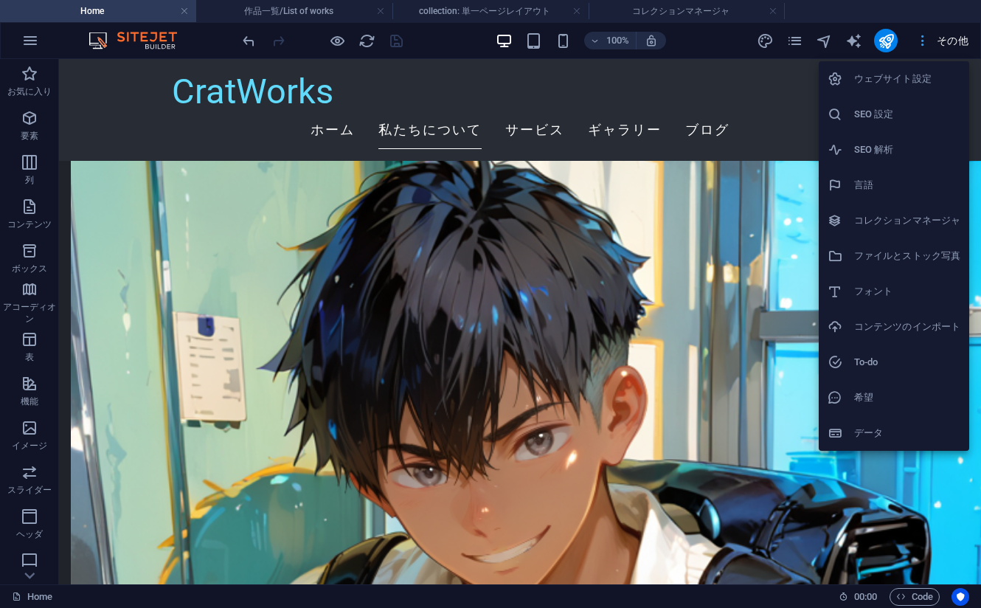
click at [922, 40] on div at bounding box center [490, 304] width 981 height 608
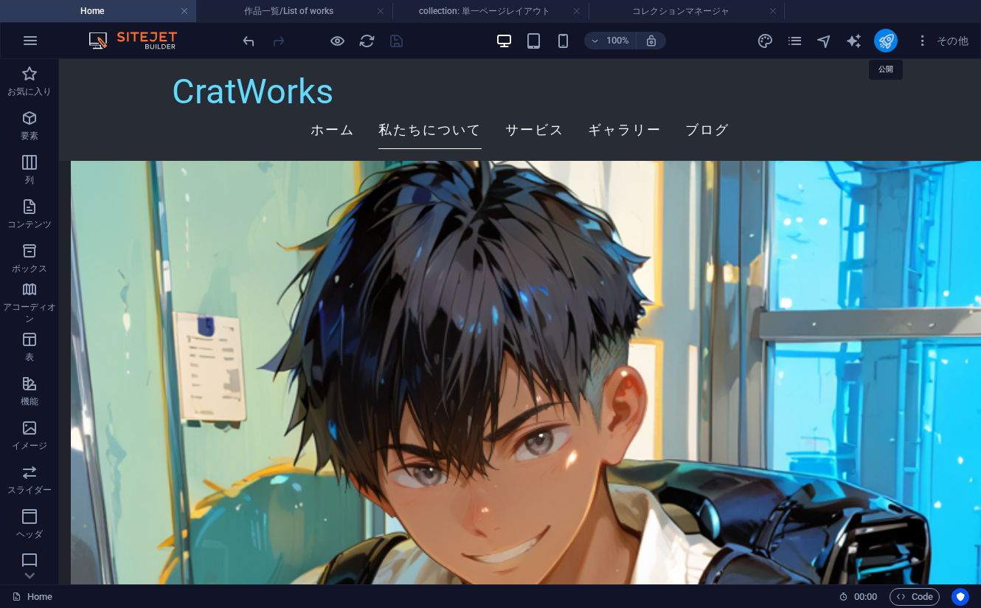
click at [882, 39] on icon "publish" at bounding box center [886, 40] width 17 height 17
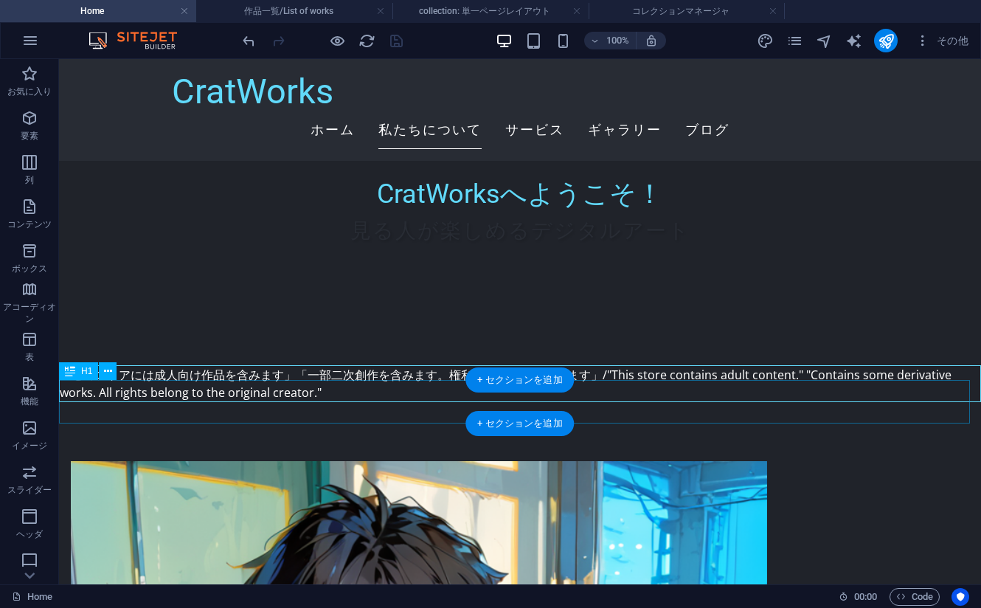
scroll to position [443, 0]
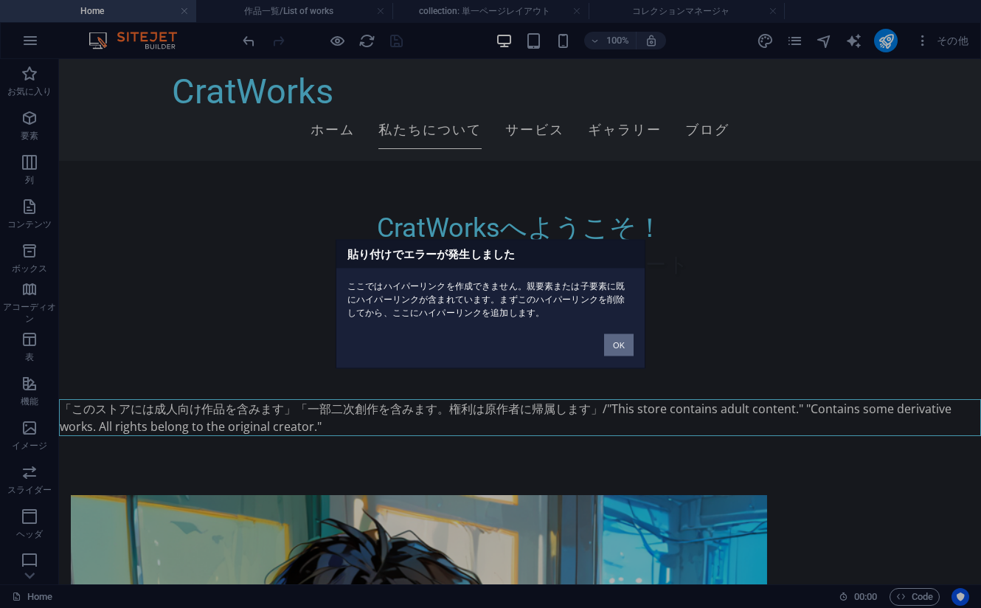
click at [614, 338] on button "OK" at bounding box center [619, 345] width 30 height 22
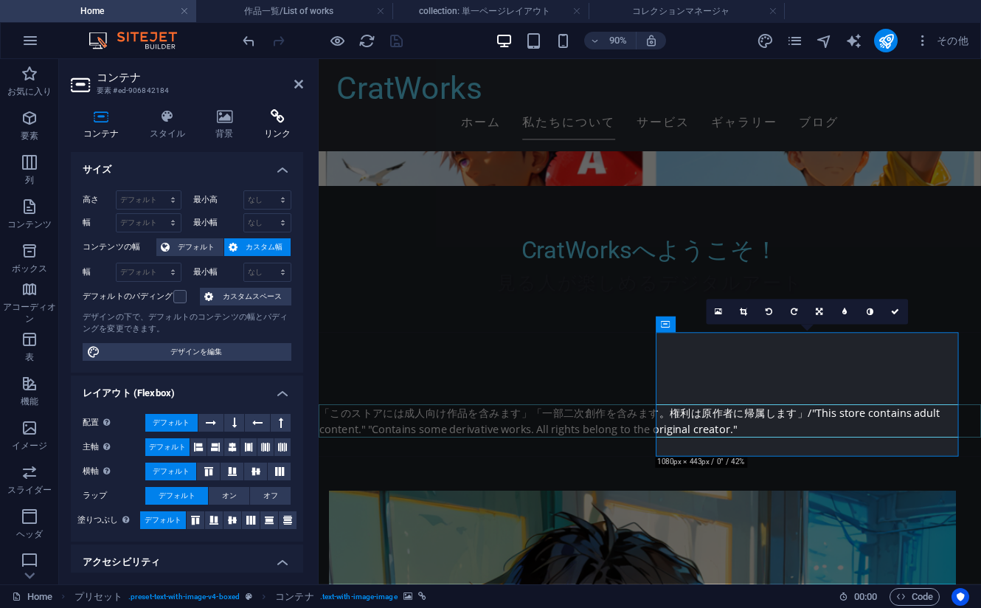
click at [258, 126] on h4 "リンク" at bounding box center [278, 124] width 52 height 31
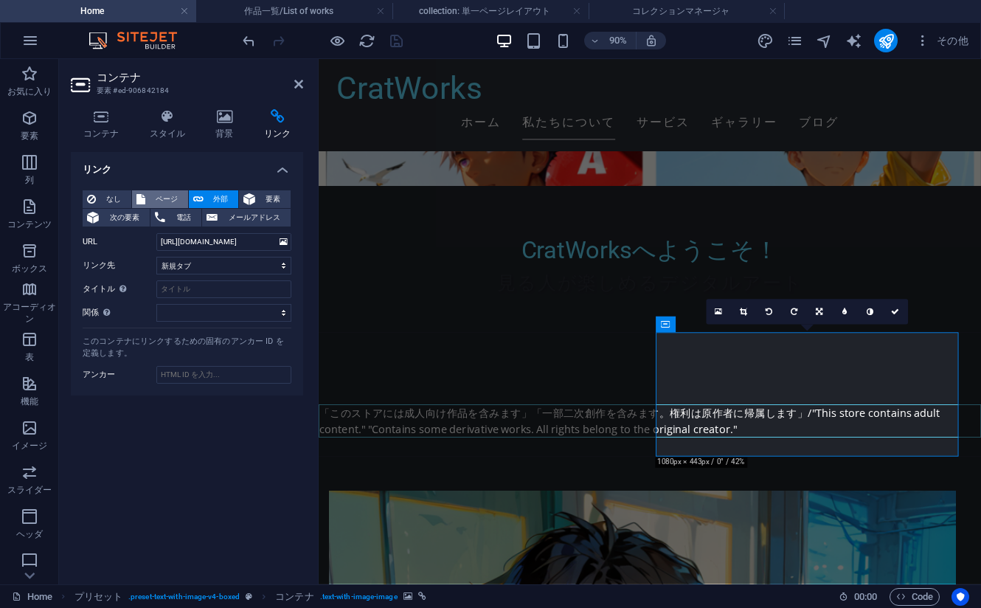
click at [162, 197] on span "ページ" at bounding box center [167, 199] width 34 height 18
select select
click at [194, 246] on select "Home Subpage Legal Notice Privacy 作品一覧/List of works" at bounding box center [223, 242] width 135 height 18
click at [196, 499] on div "リンク なし ページ 外部 要素 次の要素 電話 メールアドレス ページ Home Subpage Legal Notice Privacy 作品一覧/Lis…" at bounding box center [187, 362] width 232 height 420
click at [209, 201] on span "外部" at bounding box center [221, 199] width 27 height 18
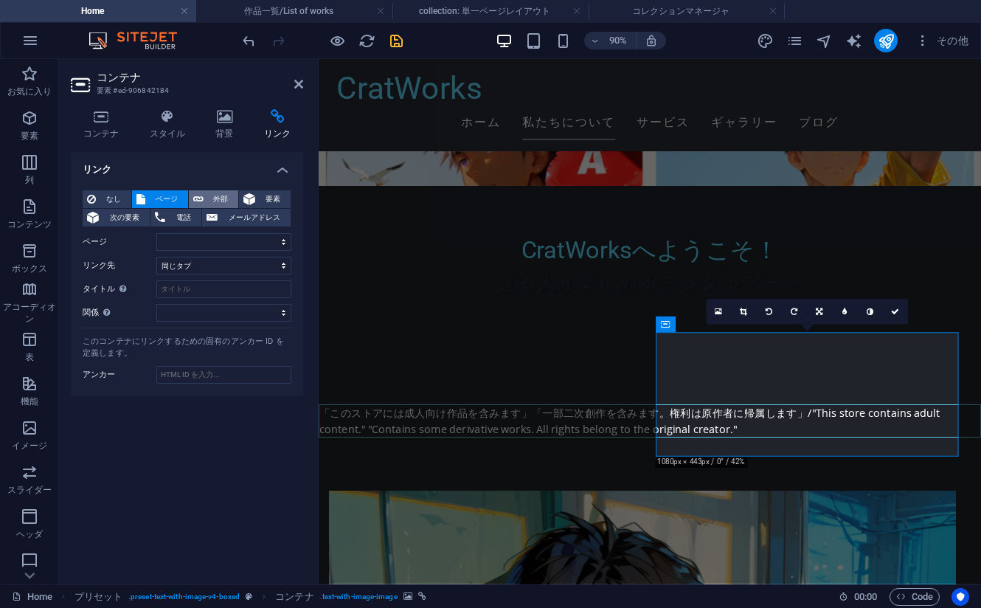
select select "blank"
click at [224, 516] on div "リンク なし ページ 外部 要素 次の要素 電話 メールアドレス ページ Home Subpage Legal Notice Privacy 作品一覧/Lis…" at bounding box center [187, 362] width 232 height 420
click at [298, 86] on icon at bounding box center [298, 84] width 9 height 12
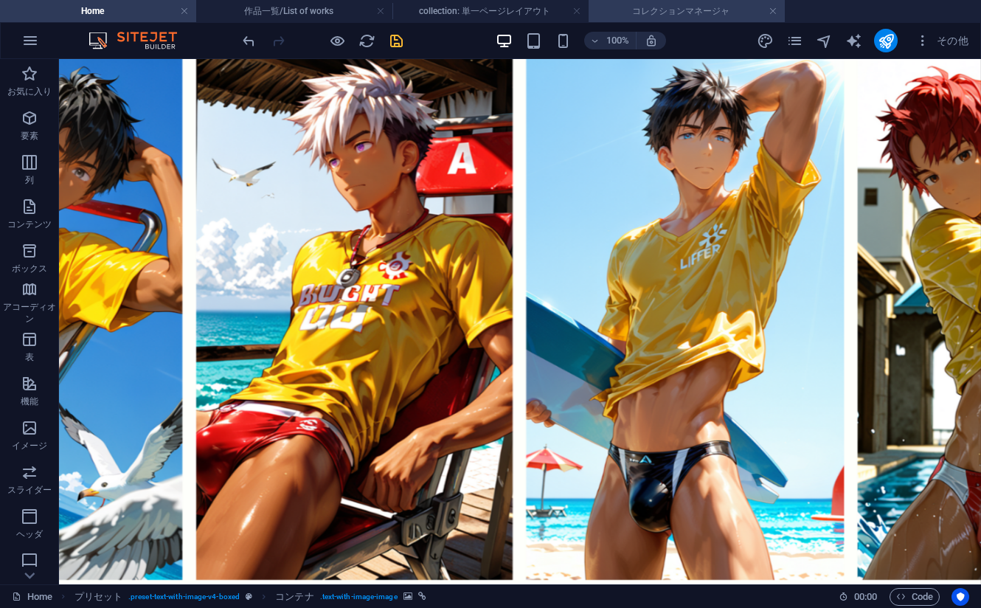
click at [692, 7] on h4 "コレクションマネージャ" at bounding box center [687, 11] width 196 height 16
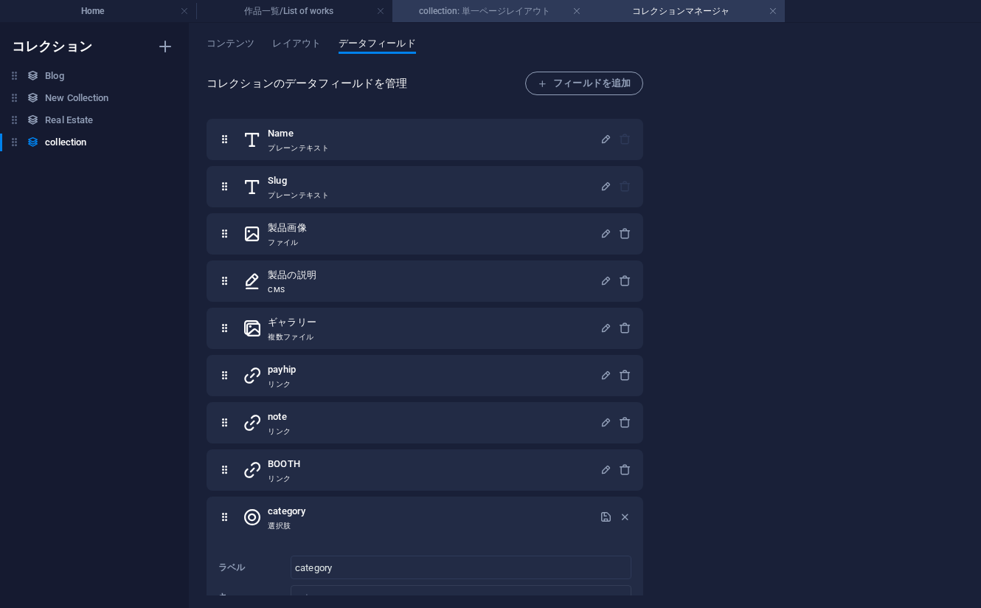
click at [496, 18] on h4 "collection: 単一ページレイアウト" at bounding box center [490, 11] width 196 height 16
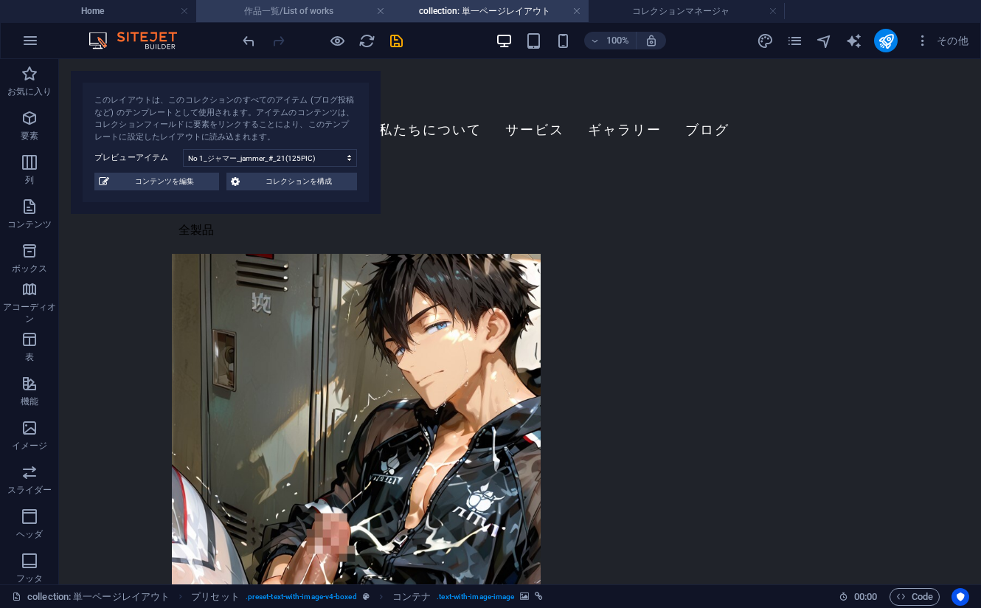
click at [314, 14] on h4 "作品一覧/List of works" at bounding box center [294, 11] width 196 height 16
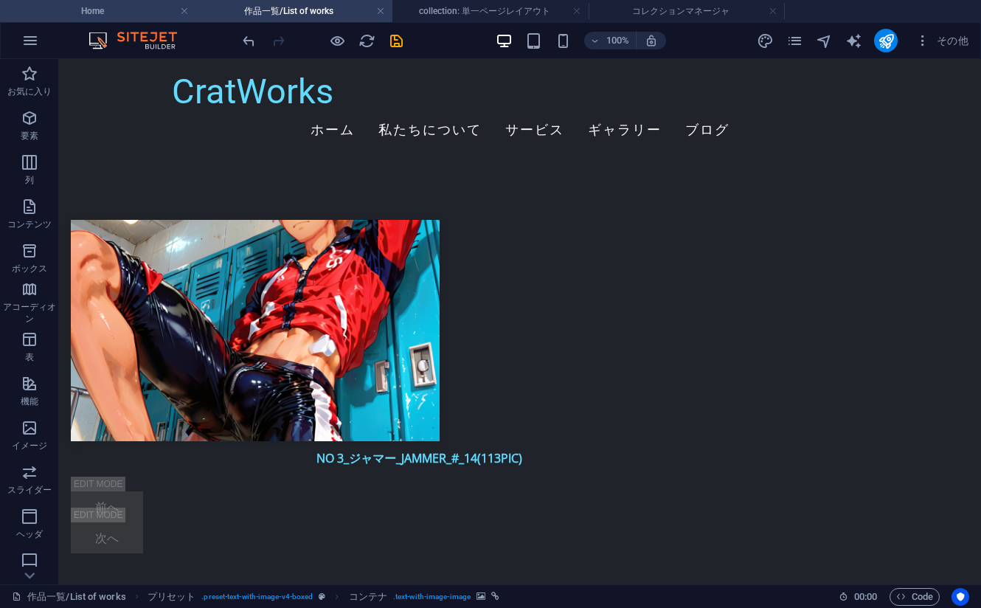
click at [120, 13] on h4 "Home" at bounding box center [98, 11] width 196 height 16
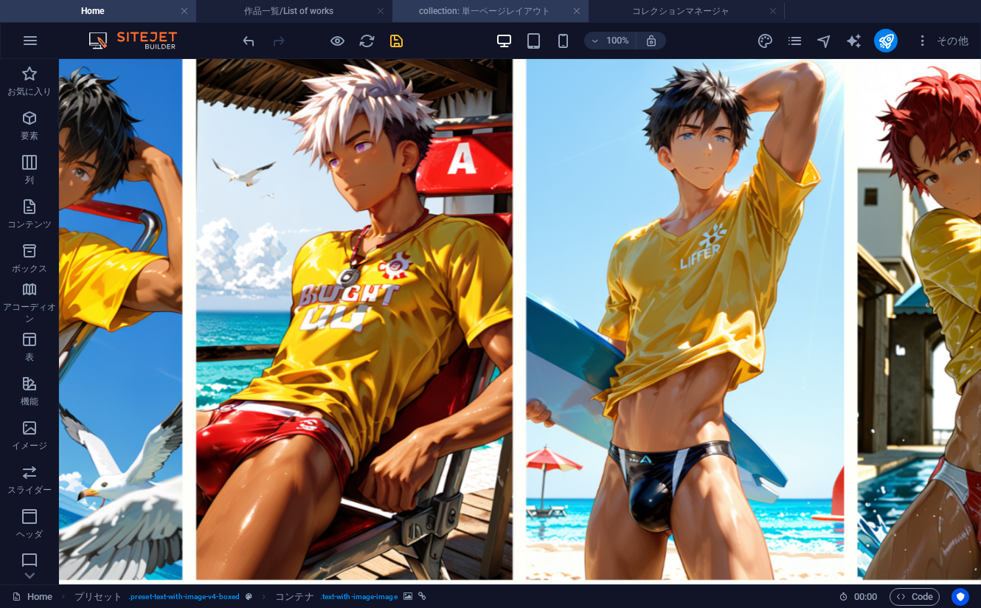
click at [462, 11] on h4 "collection: 単一ページレイアウト" at bounding box center [490, 11] width 196 height 16
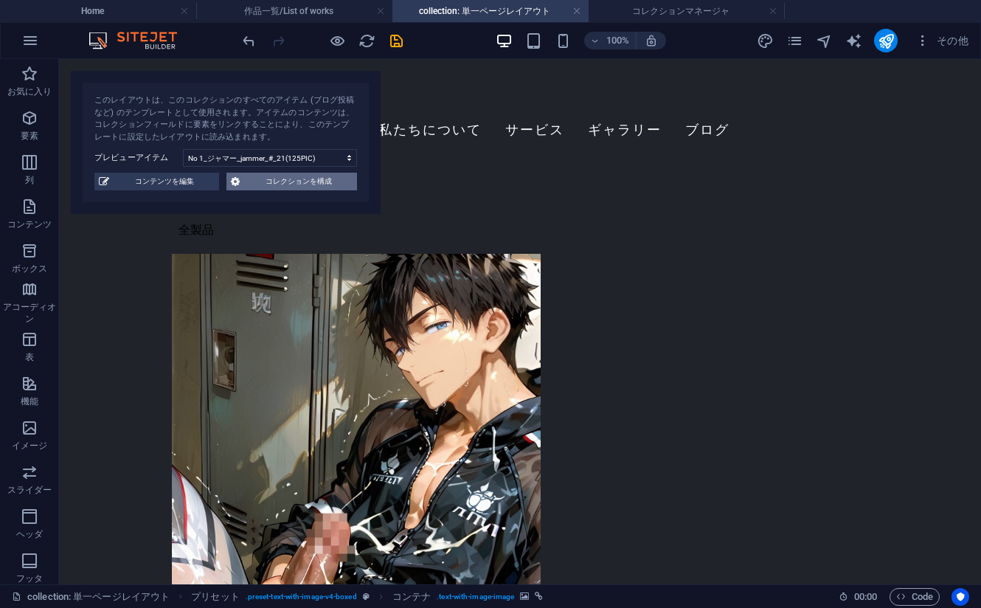
click at [262, 184] on span "コレクションを構成" at bounding box center [298, 182] width 108 height 18
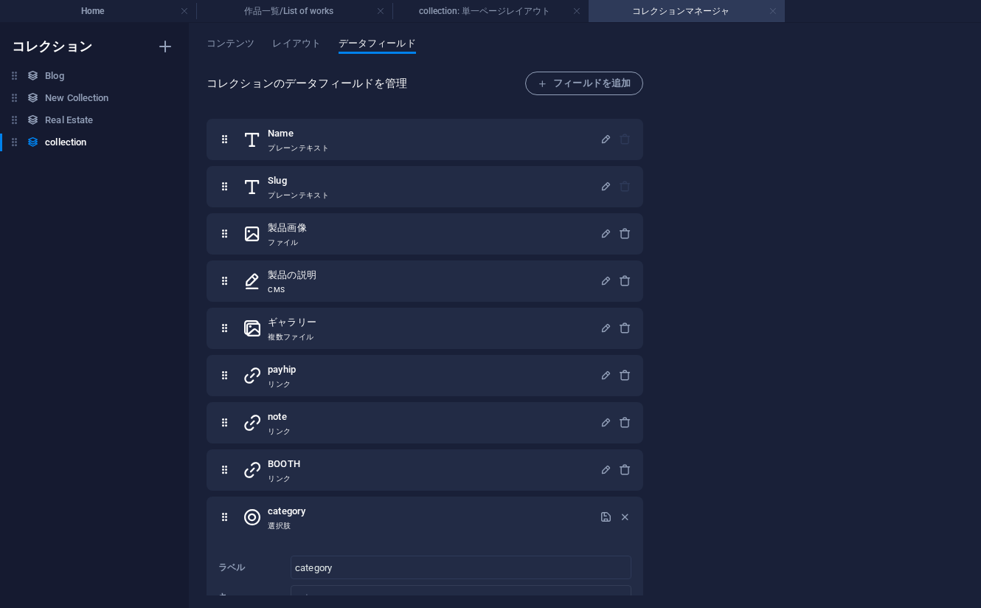
click at [772, 13] on link at bounding box center [773, 11] width 9 height 14
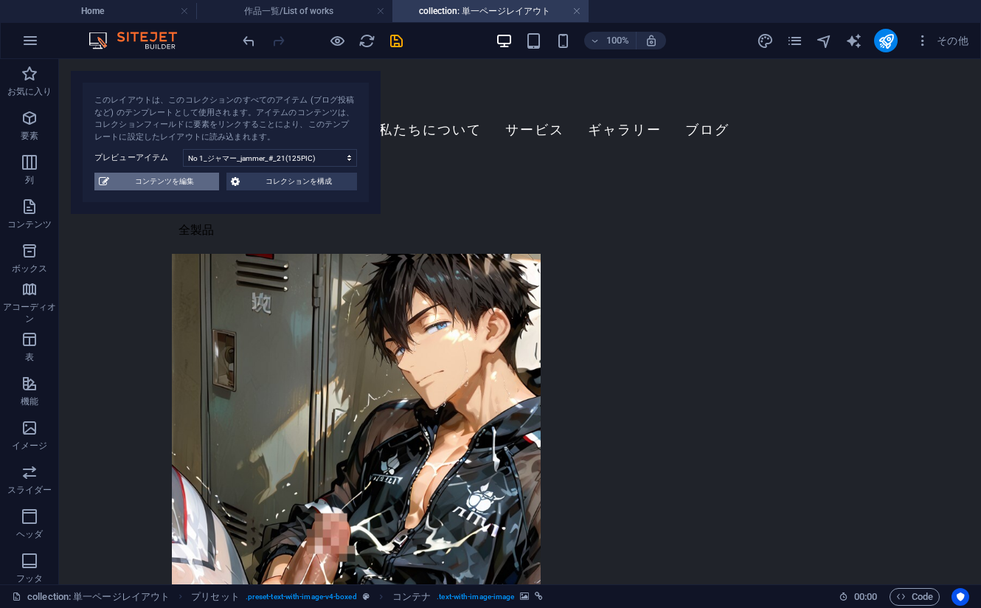
click at [187, 182] on span "コンテンツを編集" at bounding box center [164, 182] width 101 height 18
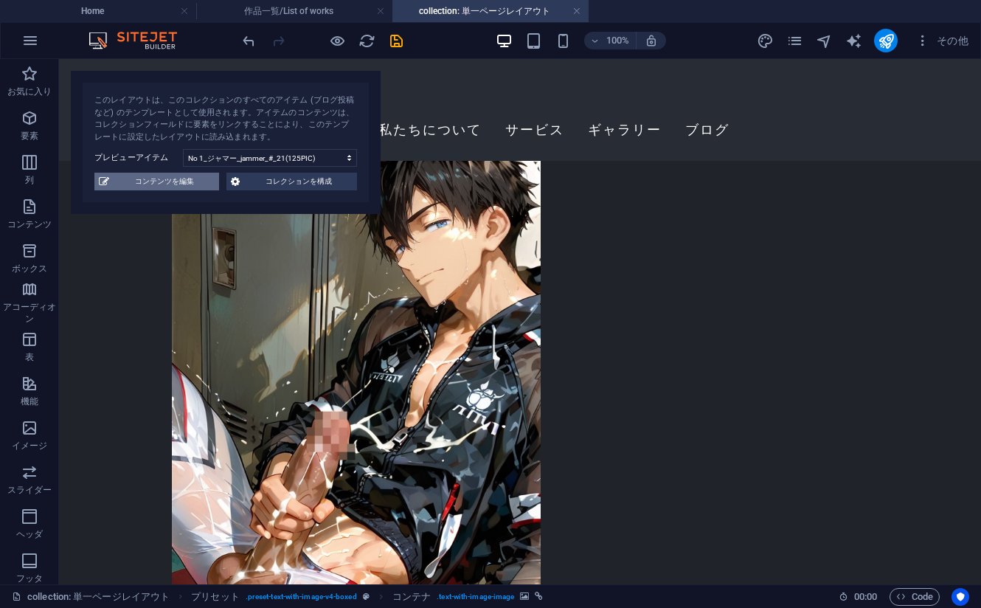
select select "ジャマー_jammer"
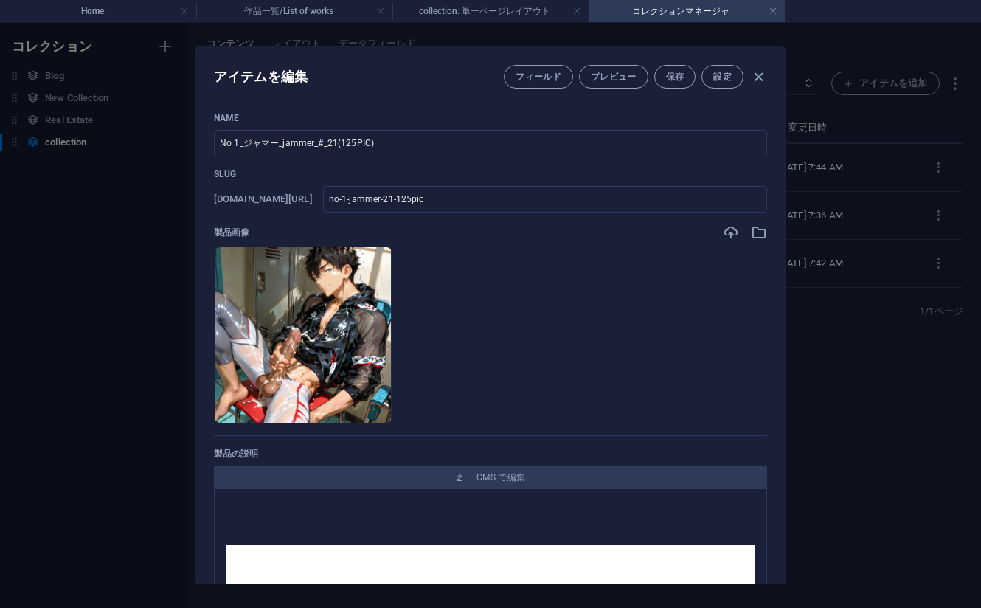
click at [97, 246] on div "アイテムを編集 フィールド プレビュー 保存 設定 Name No 1_ジャマー_jammer_#_21(125PIC) ​ Slug www.example…" at bounding box center [490, 315] width 981 height 585
type input "no-1-jammer-21-125pic"
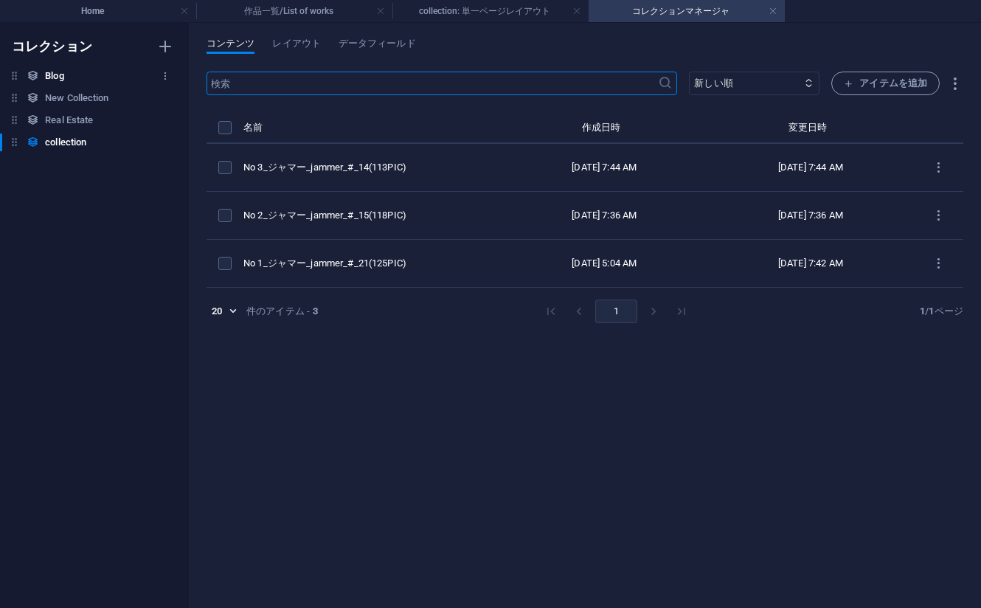
click at [70, 82] on div "Blog Blog" at bounding box center [87, 76] width 174 height 18
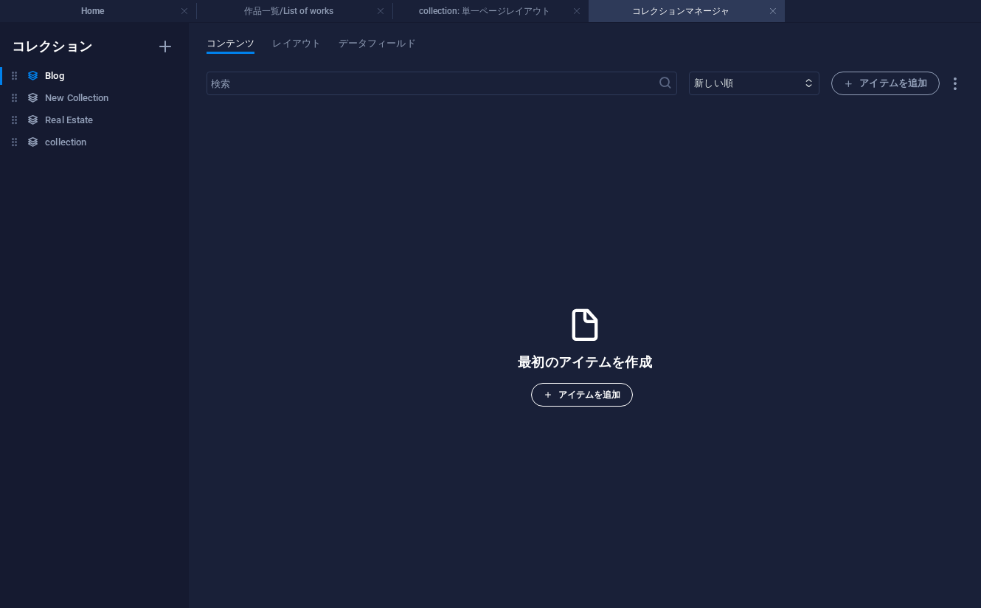
click at [578, 398] on span "アイテムを追加" at bounding box center [582, 395] width 77 height 18
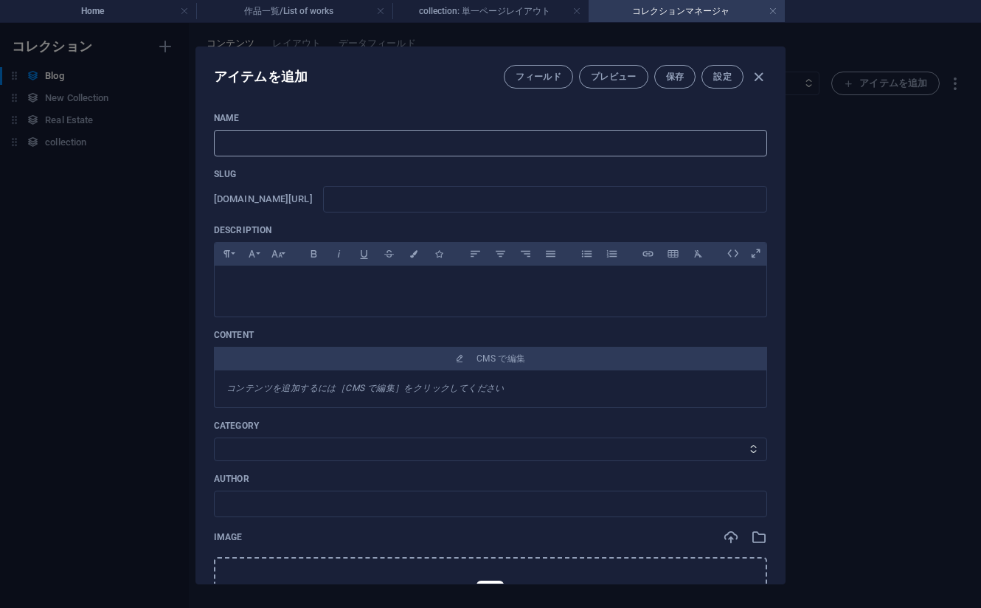
click at [350, 150] on input "text" at bounding box center [490, 143] width 553 height 27
click at [354, 294] on div at bounding box center [491, 288] width 552 height 44
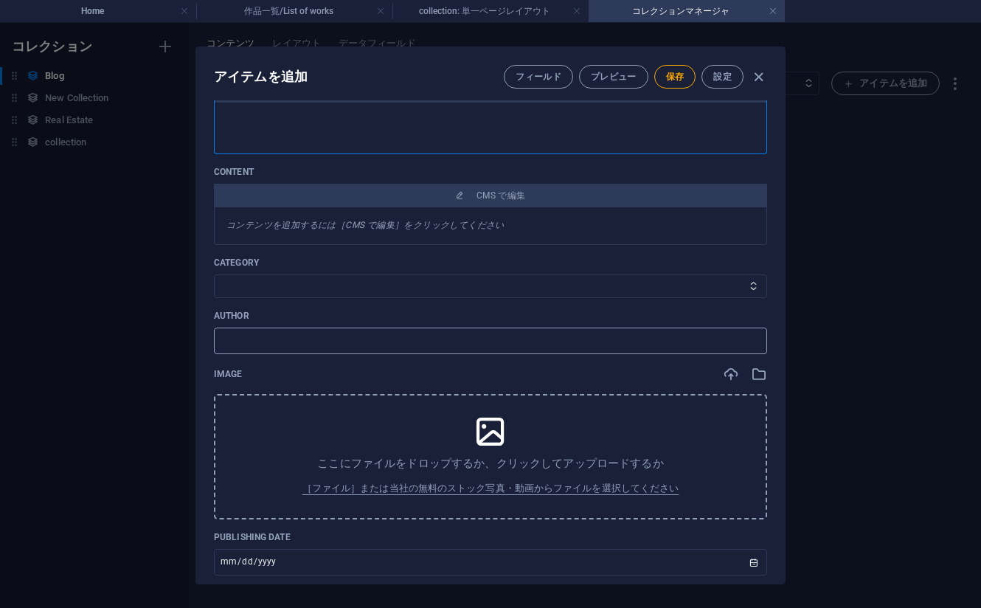
scroll to position [148, 0]
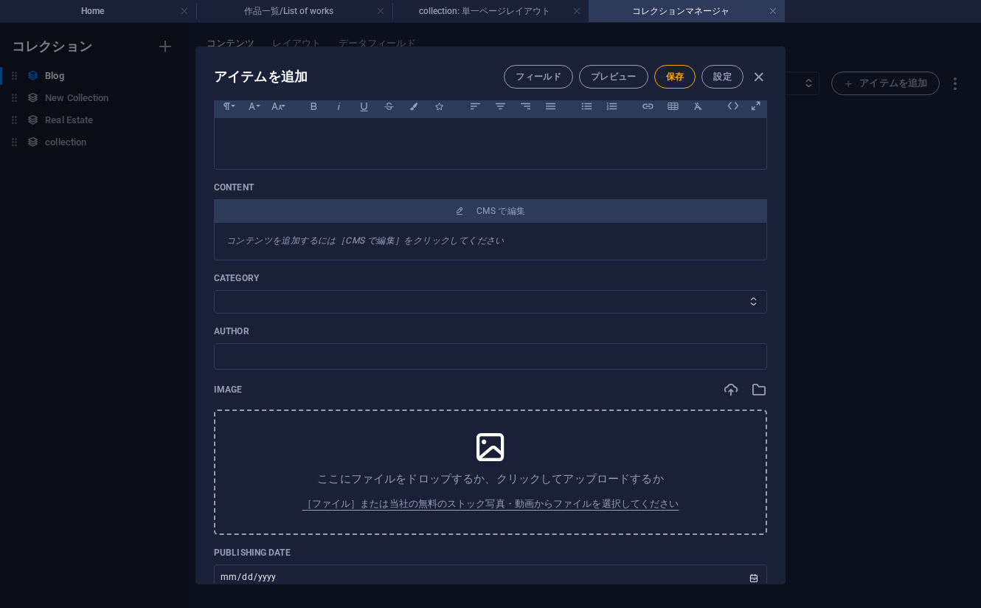
click at [335, 301] on select "Category 1 Category 2" at bounding box center [490, 302] width 553 height 24
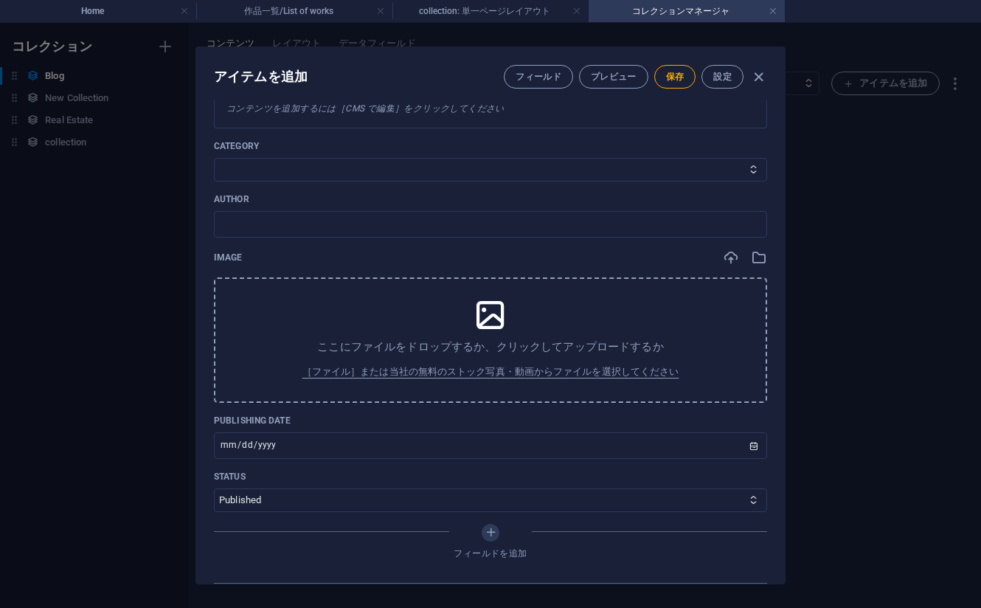
scroll to position [295, 0]
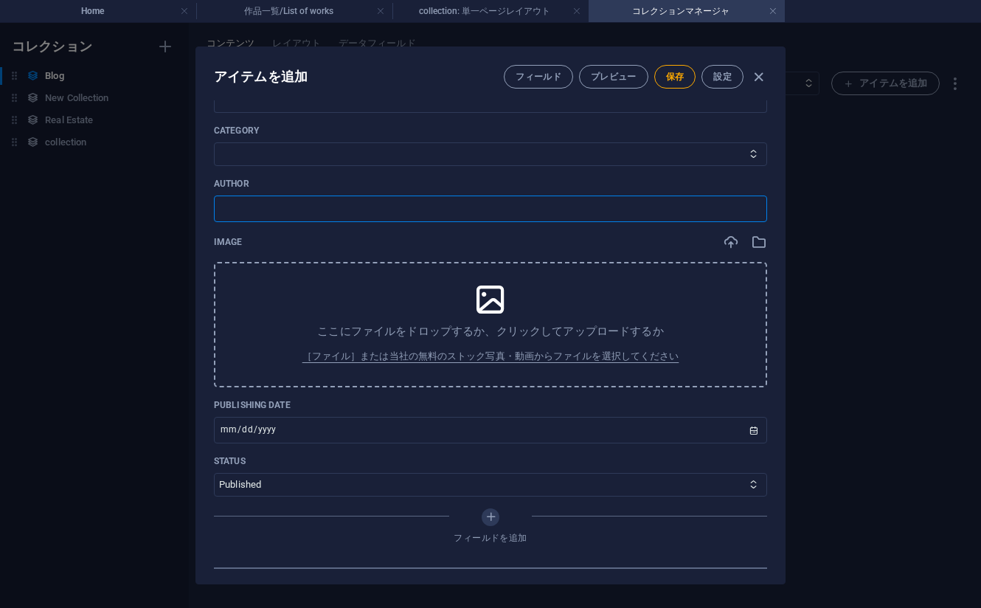
click at [341, 211] on input "text" at bounding box center [490, 208] width 553 height 27
click at [760, 82] on icon "button" at bounding box center [758, 77] width 17 height 17
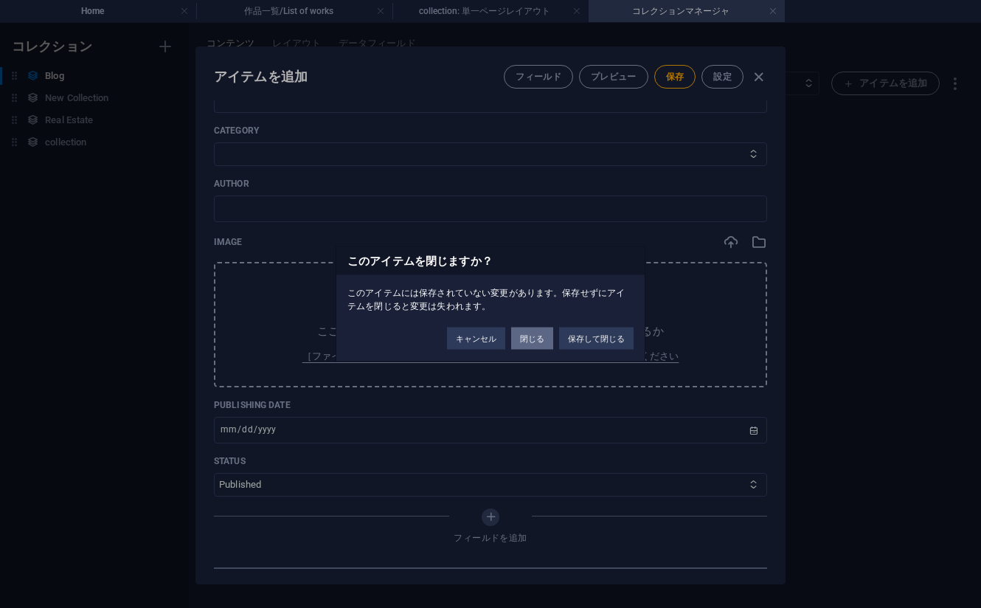
click at [535, 335] on button "閉じる" at bounding box center [532, 339] width 42 height 22
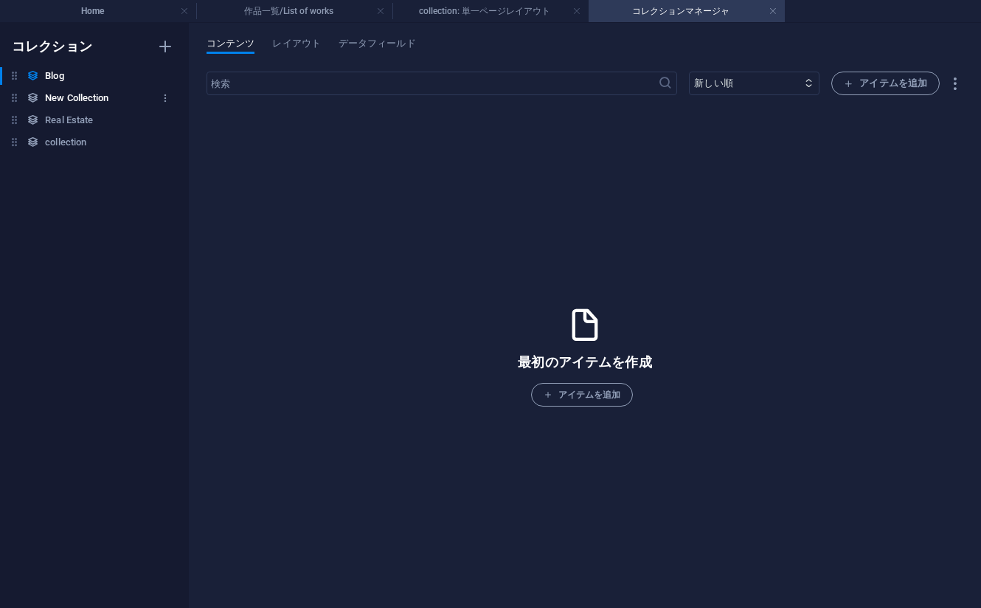
click at [69, 100] on h6 "New Collection" at bounding box center [76, 98] width 63 height 18
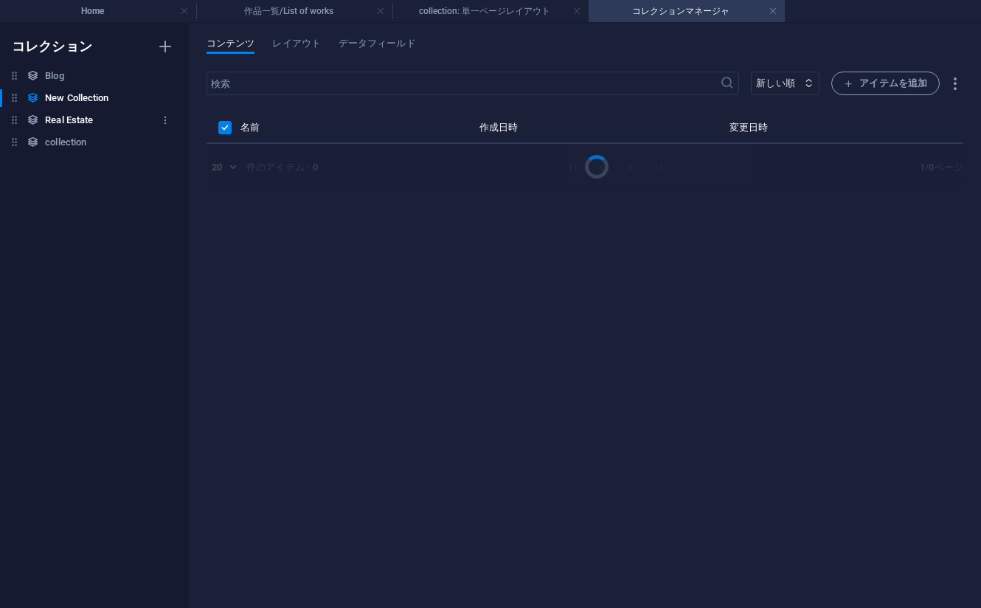
click at [68, 120] on h6 "Real Estate" at bounding box center [69, 120] width 48 height 18
click at [63, 80] on h6 "Blog" at bounding box center [54, 76] width 18 height 18
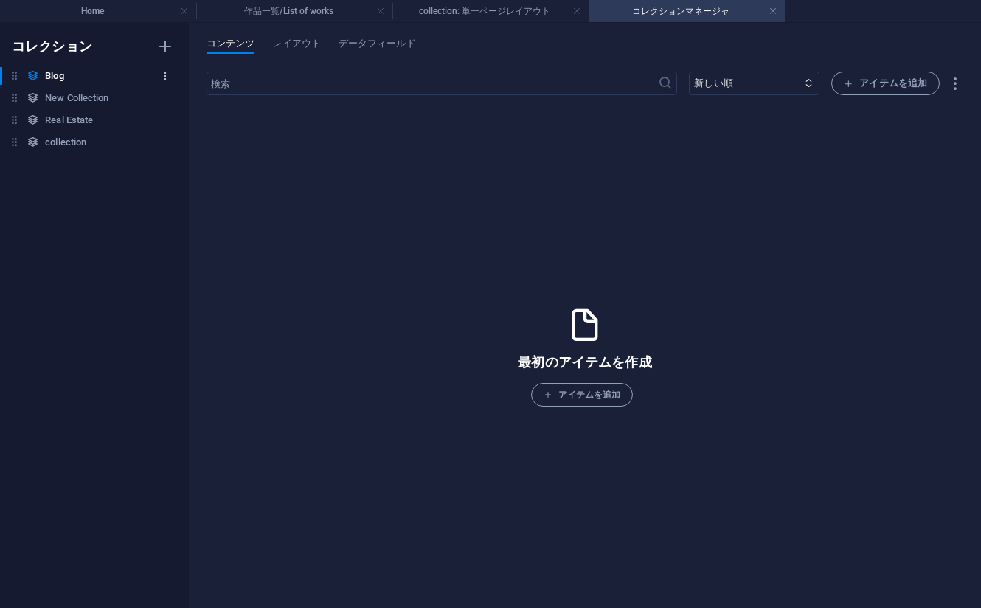
click at [165, 82] on button "button" at bounding box center [165, 76] width 18 height 24
click at [170, 165] on li "削除" at bounding box center [165, 176] width 92 height 35
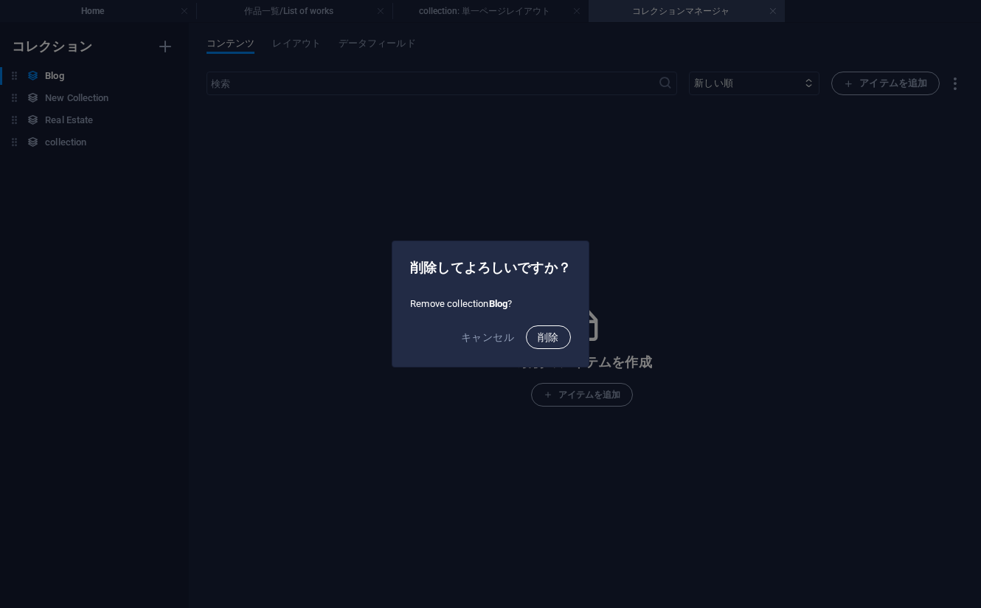
click at [547, 341] on span "削除" at bounding box center [548, 337] width 21 height 12
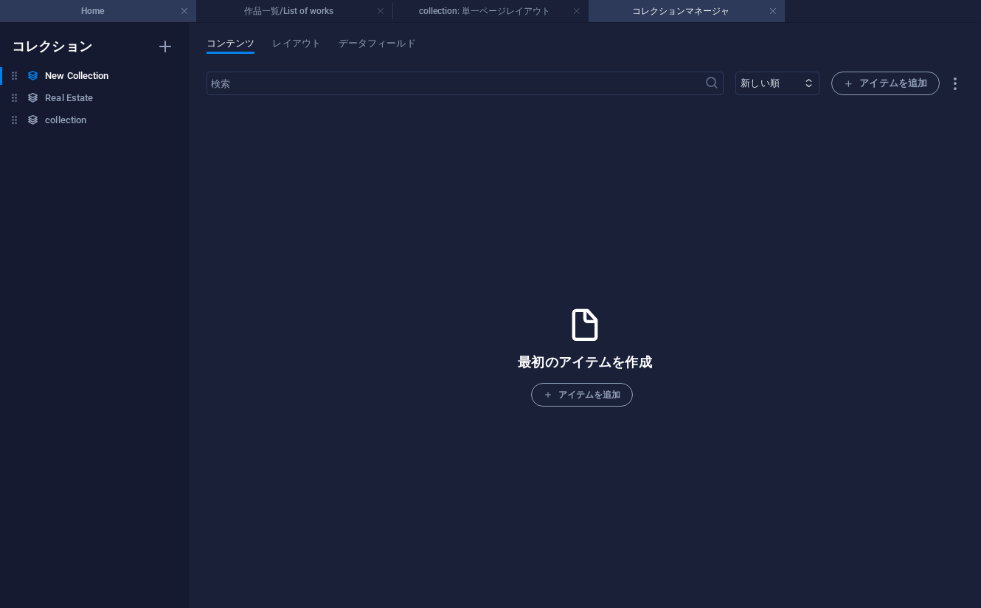
click at [135, 16] on h4 "Home" at bounding box center [98, 11] width 196 height 16
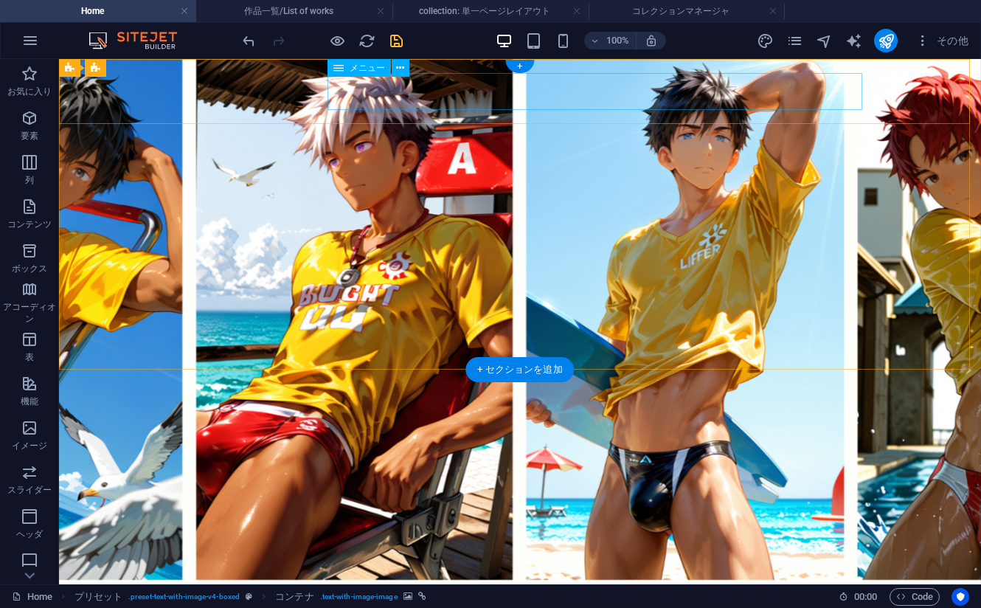
click at [774, 584] on nav "ホーム 私たちについて サービス ギャラリー ブログ" at bounding box center [520, 602] width 696 height 37
select select
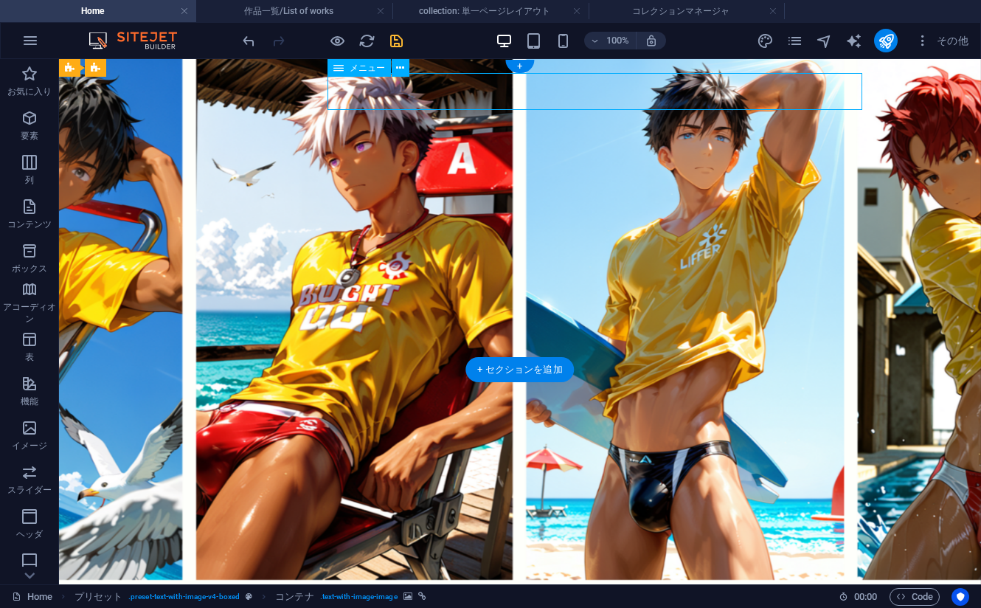
select select
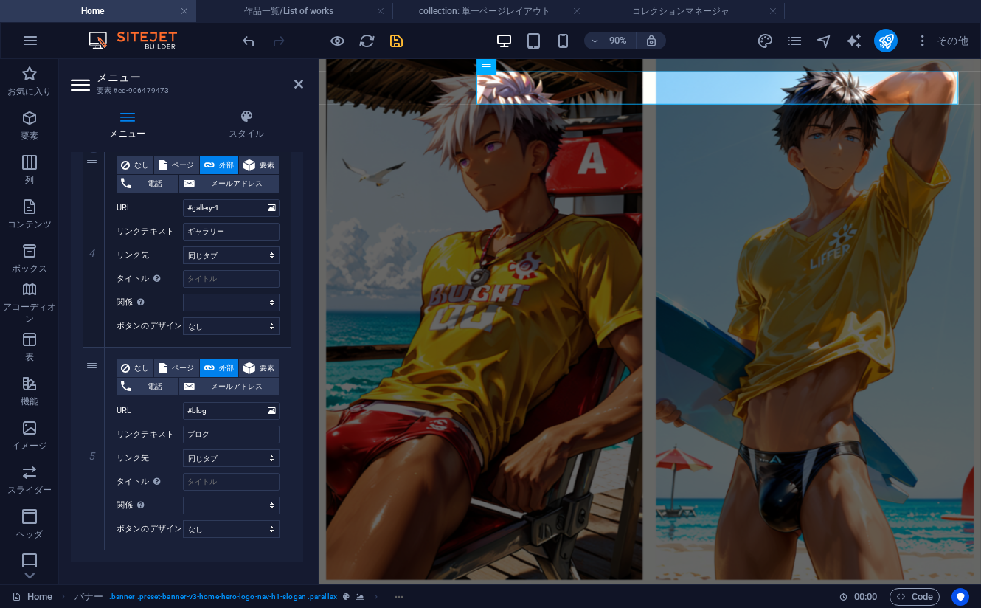
scroll to position [775, 0]
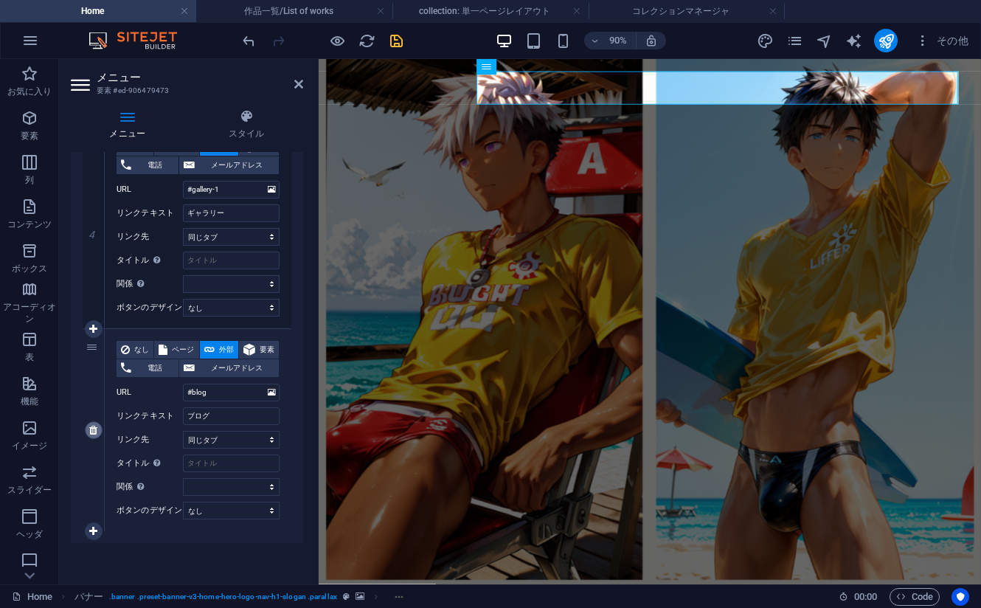
click at [91, 426] on icon at bounding box center [93, 430] width 8 height 10
select select
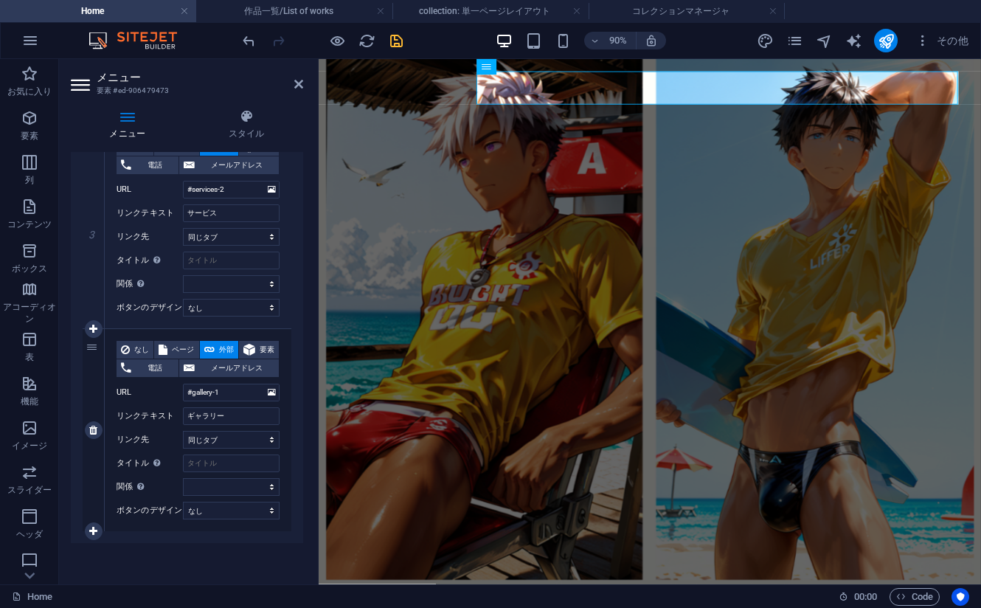
scroll to position [572, 0]
click at [193, 345] on span "ページ" at bounding box center [183, 350] width 22 height 18
select select
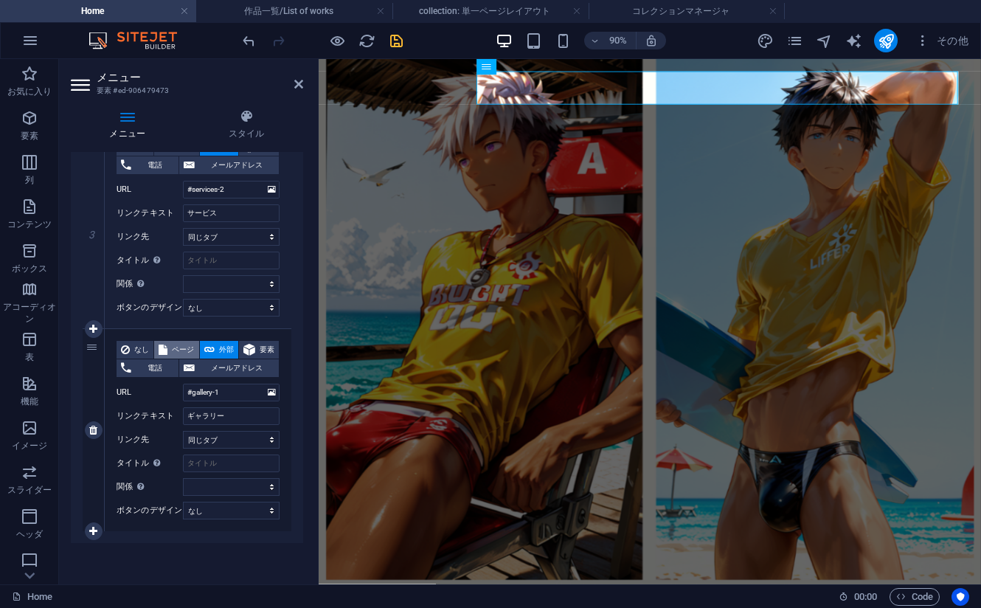
select select
click at [211, 392] on select "Home Subpage Legal Notice Privacy 作品一覧/List of works" at bounding box center [231, 393] width 97 height 18
select select "4"
click at [183, 384] on select "Home Subpage Legal Notice Privacy 作品一覧/List of works" at bounding box center [231, 393] width 97 height 18
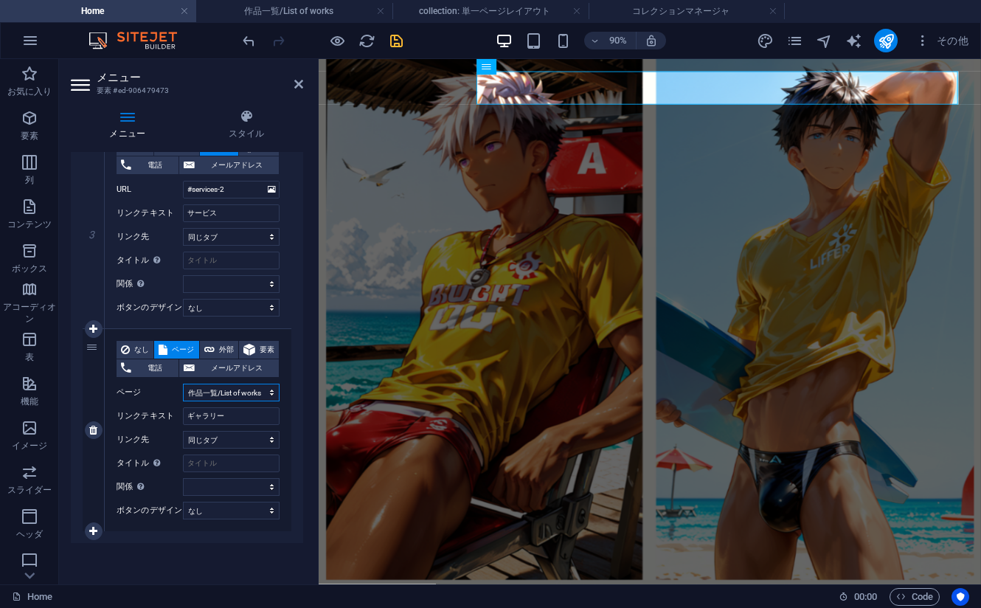
select select
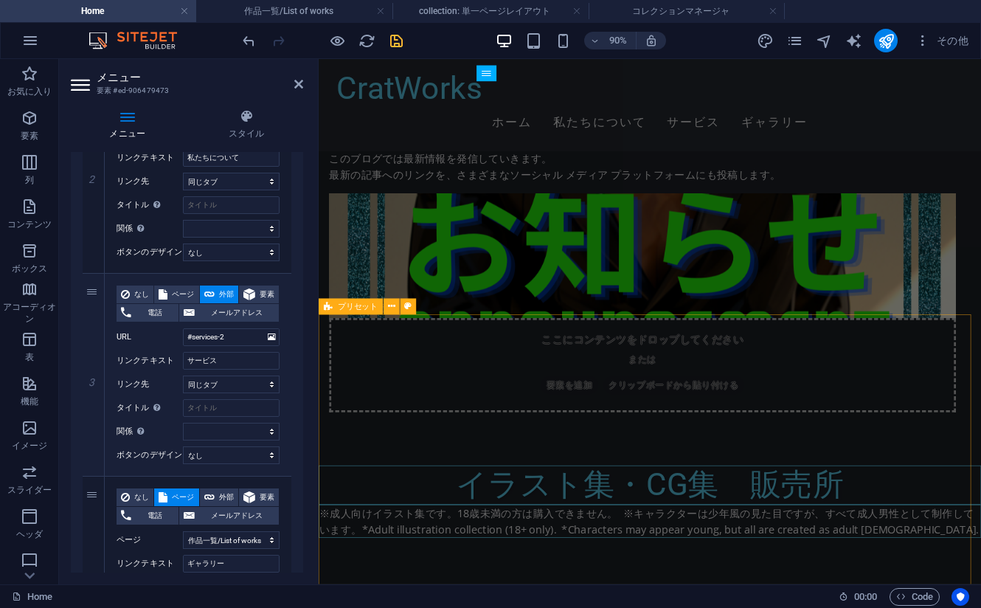
scroll to position [1475, 0]
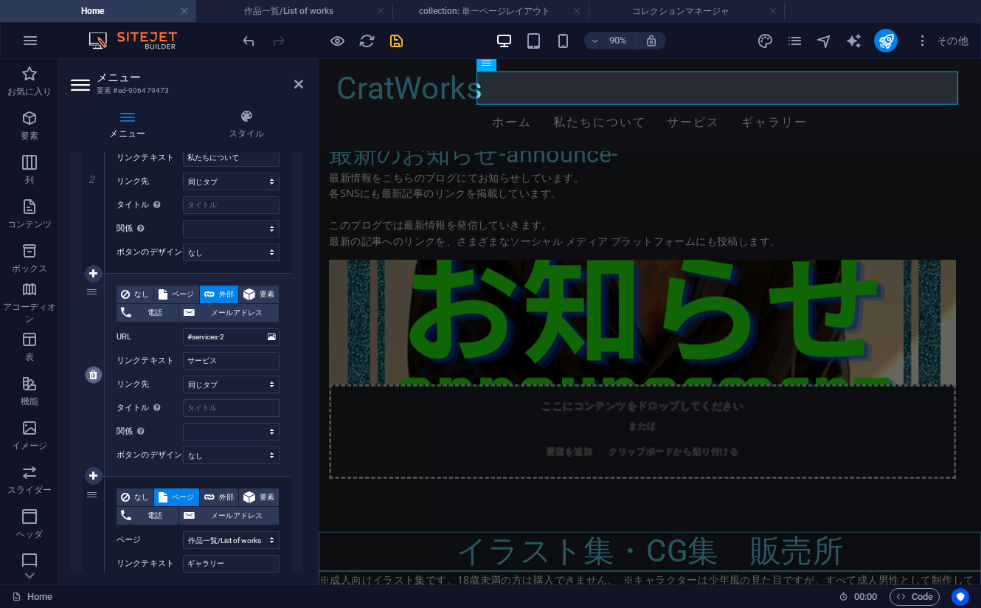
click at [95, 376] on icon at bounding box center [93, 375] width 8 height 10
select select
select select "4"
type input "ギャラリー"
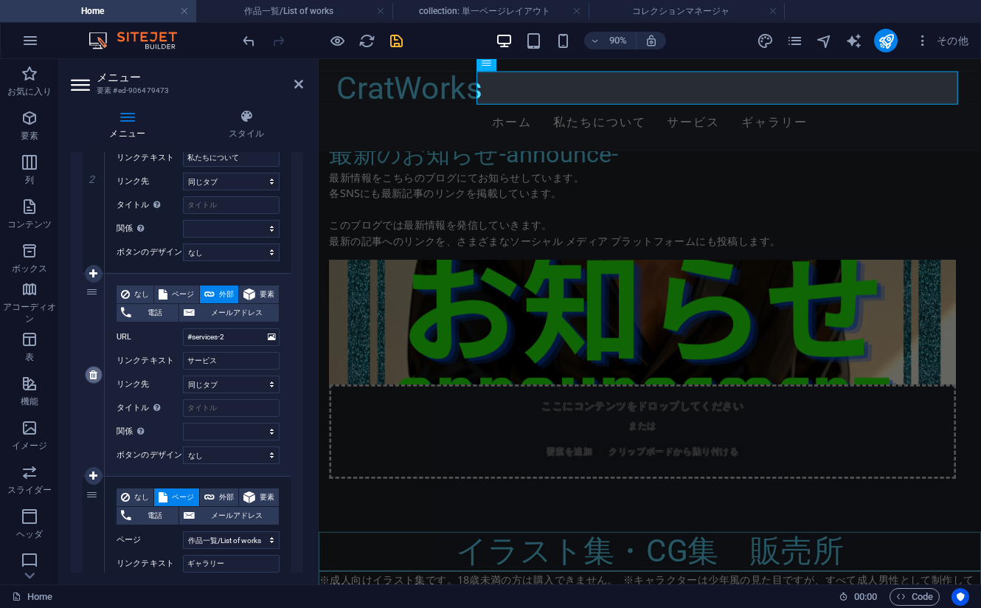
select select
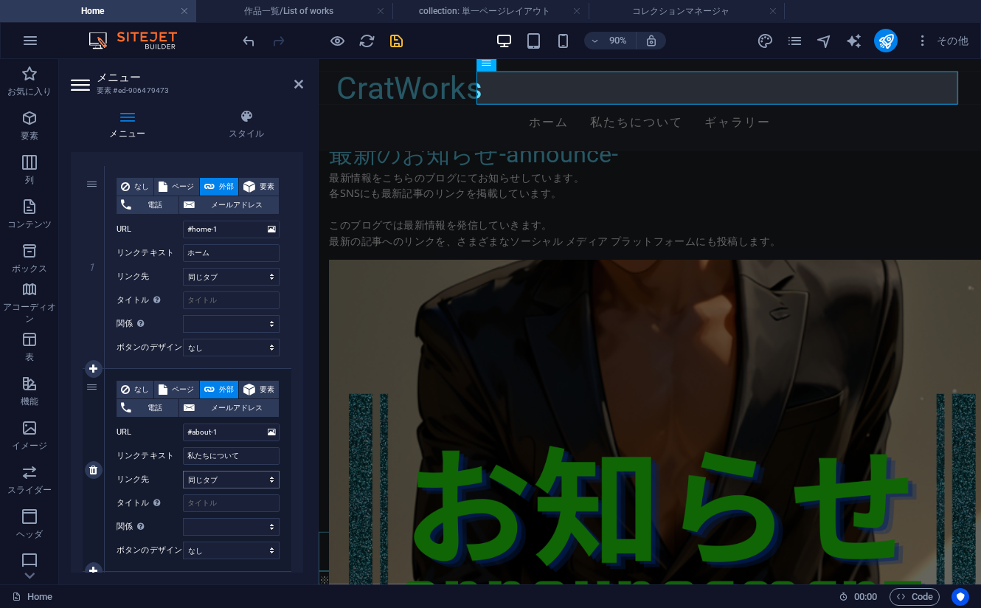
scroll to position [148, 0]
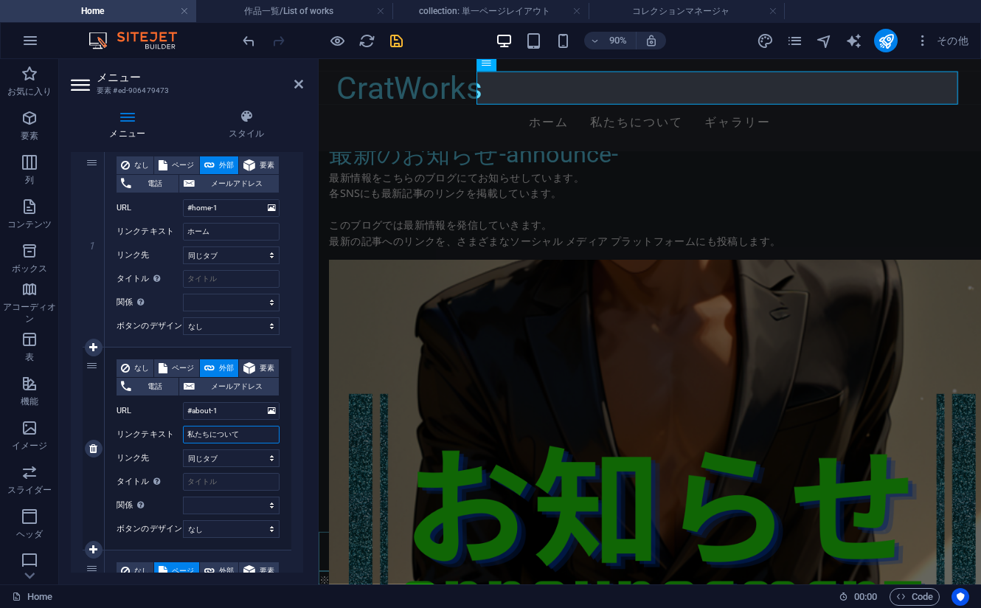
click at [210, 426] on input "私たちについて" at bounding box center [231, 435] width 97 height 18
type input "私について"
select select
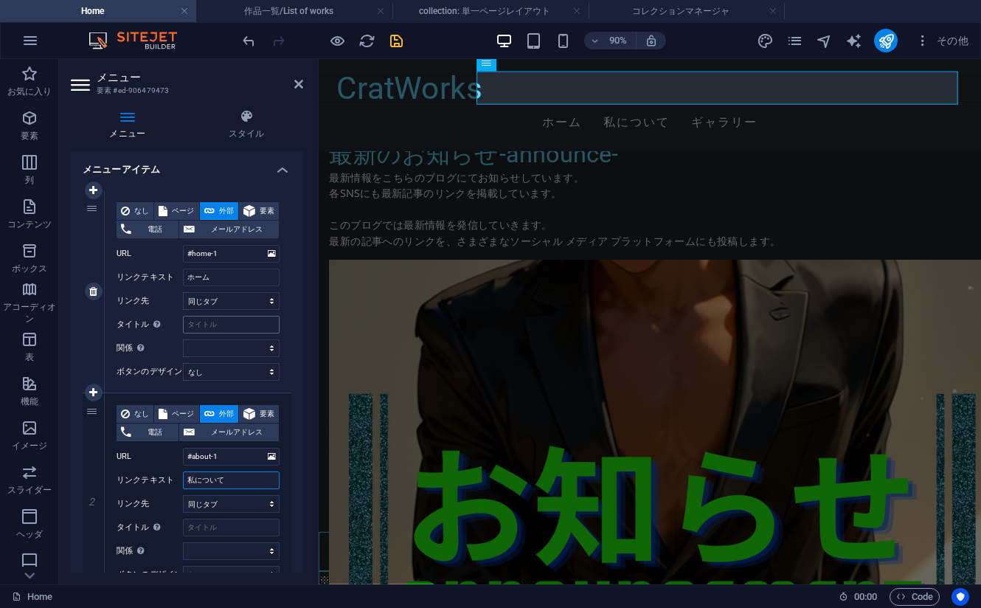
scroll to position [0, 0]
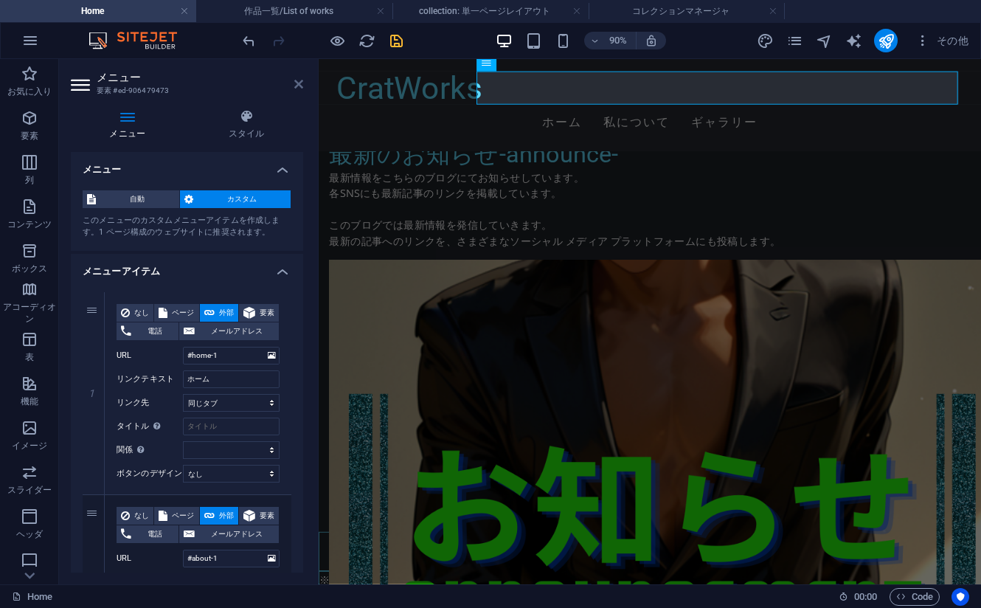
type input "私について"
click at [294, 87] on icon at bounding box center [298, 84] width 9 height 12
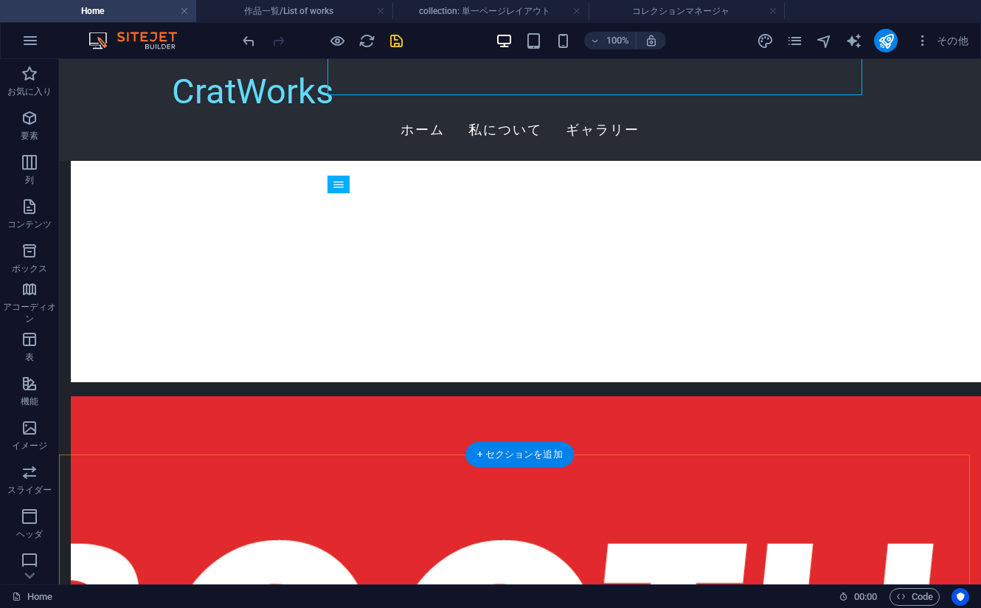
scroll to position [4190, 0]
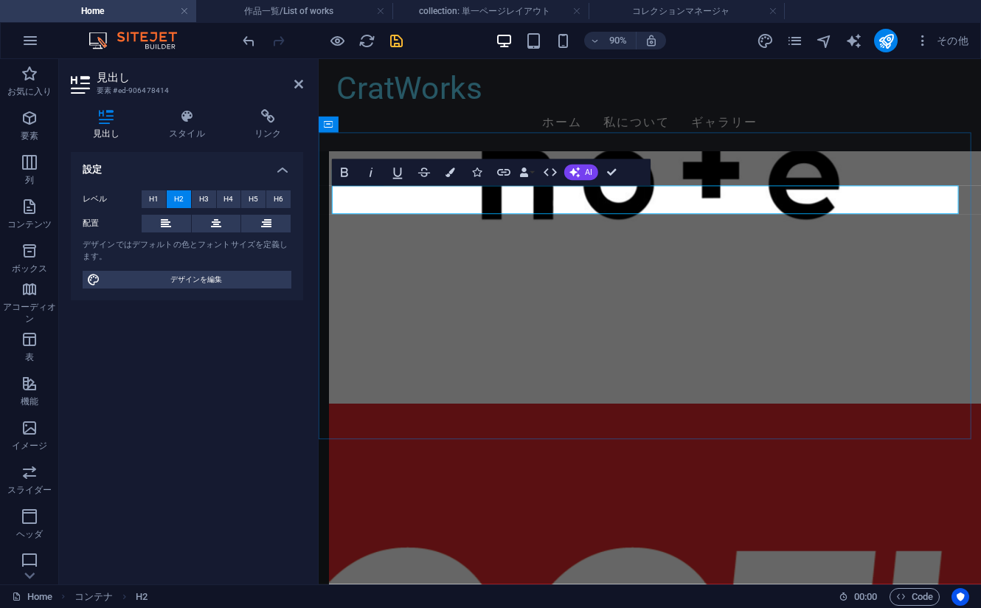
drag, startPoint x: 711, startPoint y: 440, endPoint x: 932, endPoint y: 401, distance: 224.7
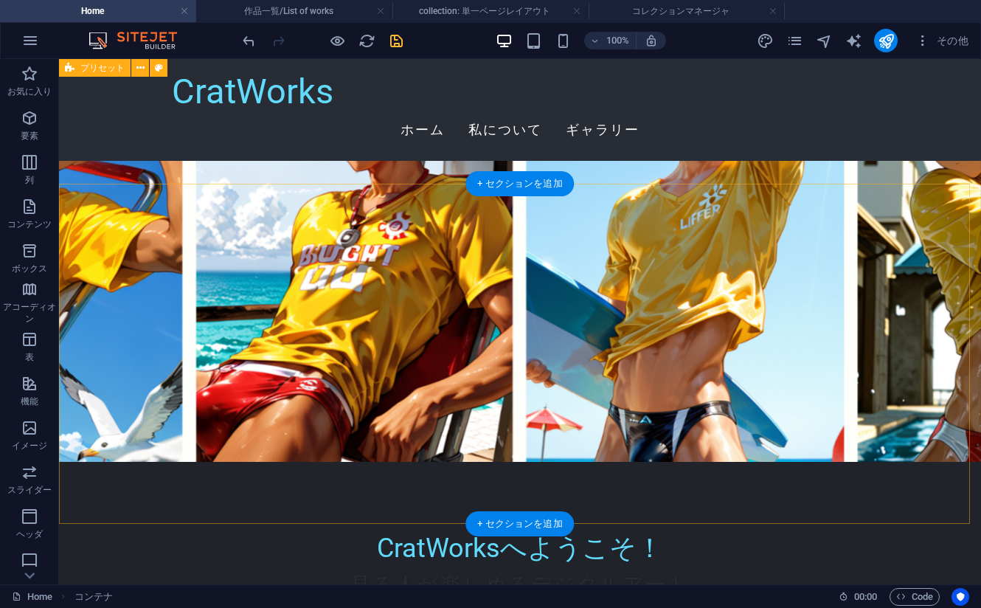
scroll to position [0, 0]
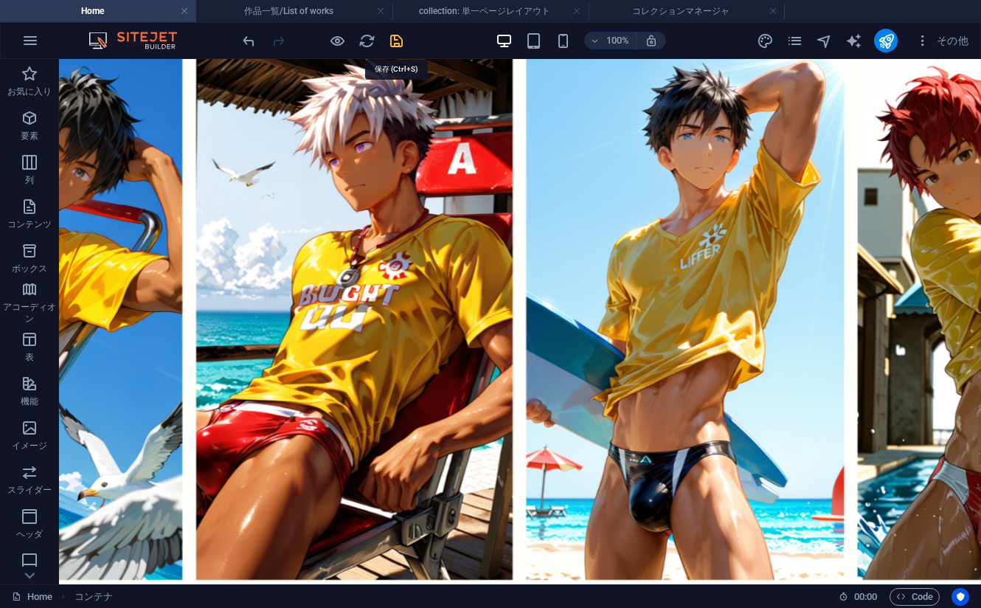
click at [399, 39] on icon "save" at bounding box center [396, 40] width 17 height 17
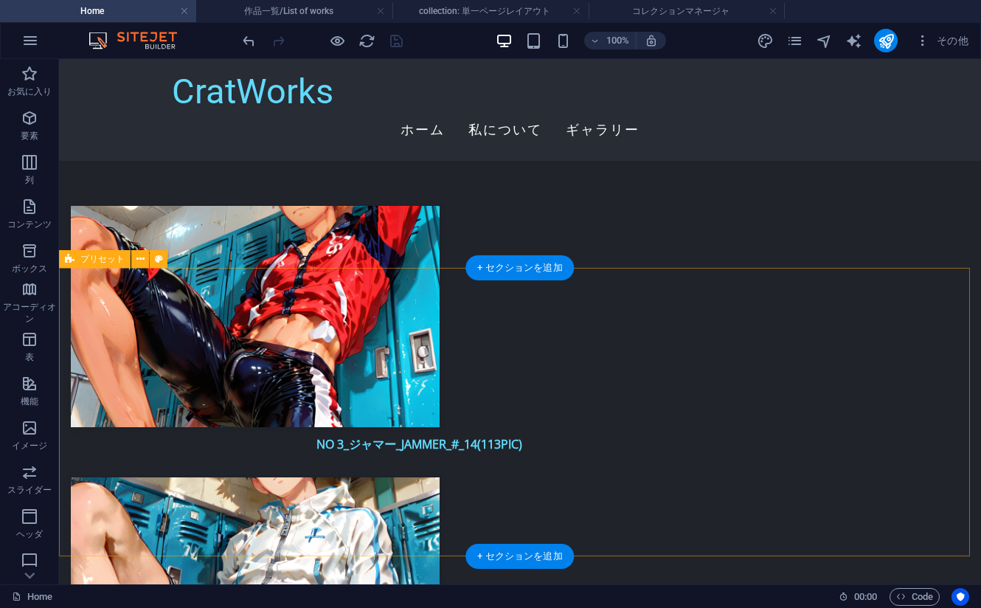
scroll to position [2139, 0]
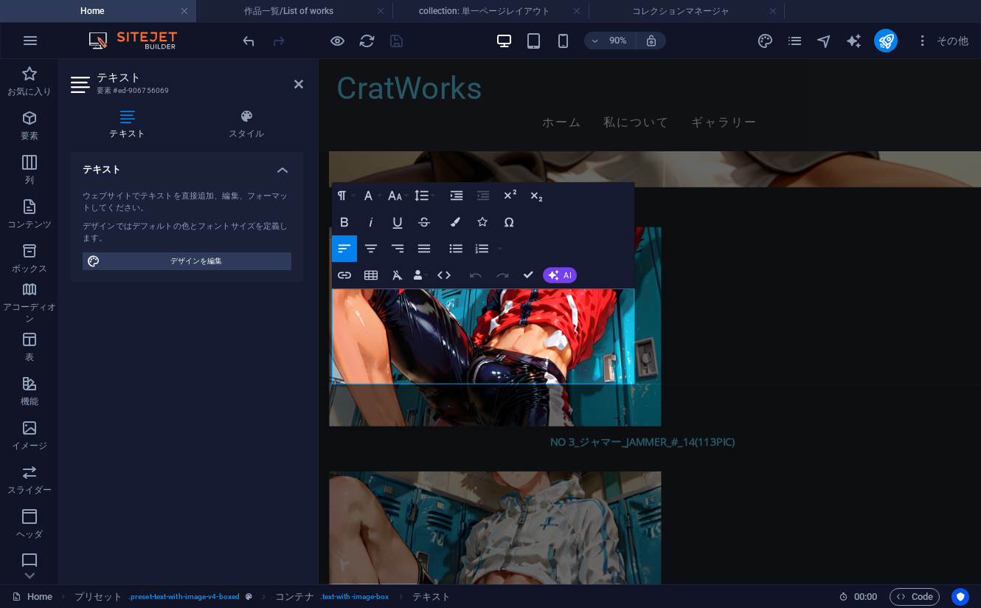
drag, startPoint x: 395, startPoint y: 403, endPoint x: 629, endPoint y: 399, distance: 233.9
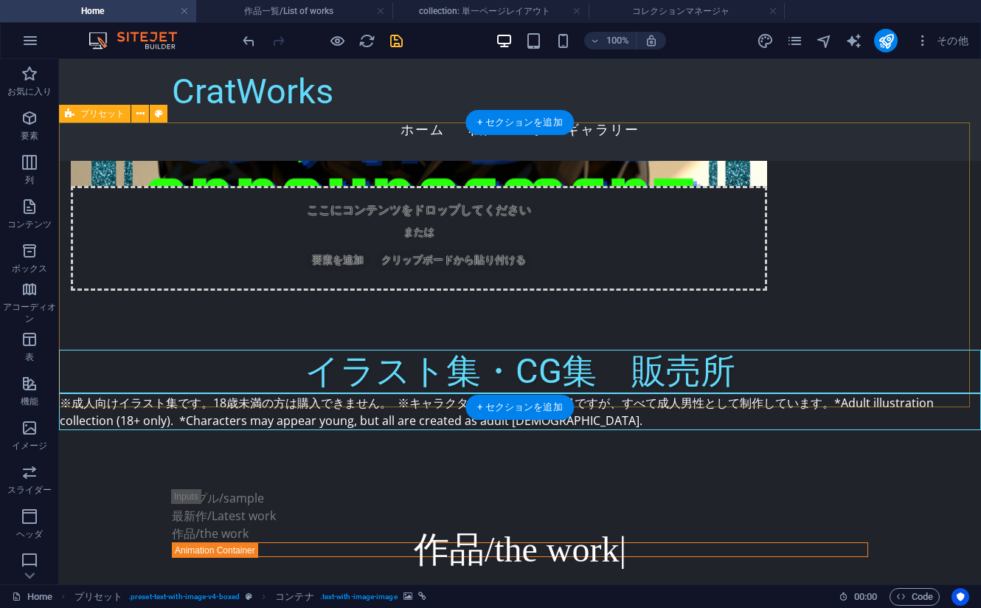
scroll to position [1697, 0]
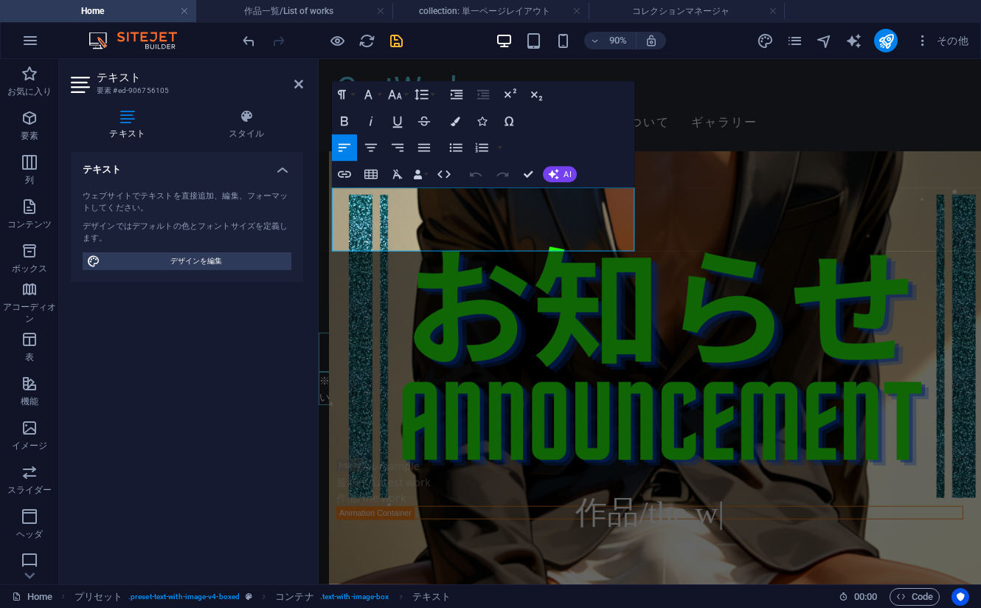
drag, startPoint x: 476, startPoint y: 222, endPoint x: 631, endPoint y: 252, distance: 157.7
copy div "作成済み作品もコチラから確認できます ※決済方法はpaypalのみ"
drag, startPoint x: 571, startPoint y: 267, endPoint x: 336, endPoint y: 247, distance: 236.2
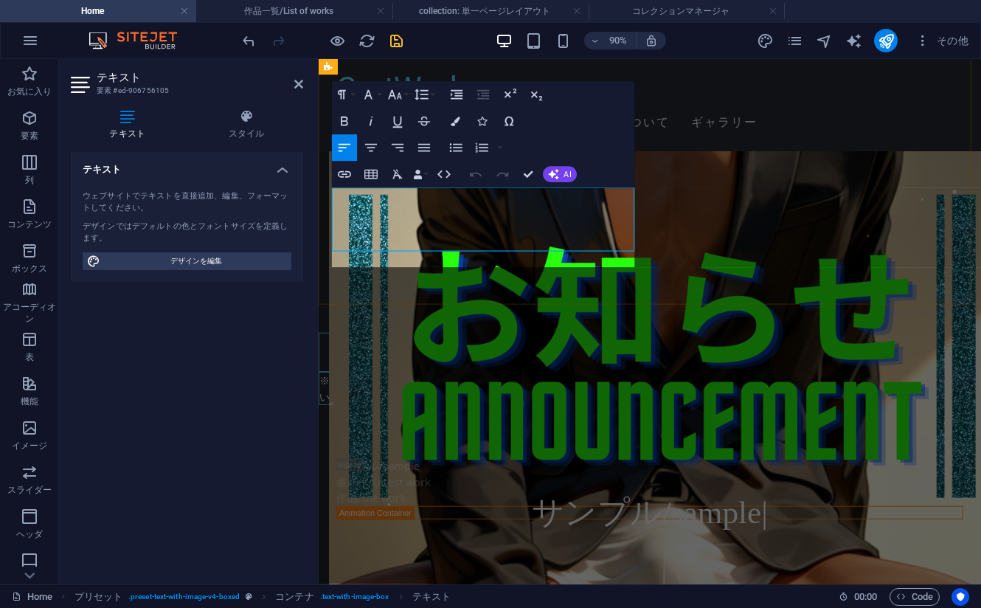
scroll to position [689, 2]
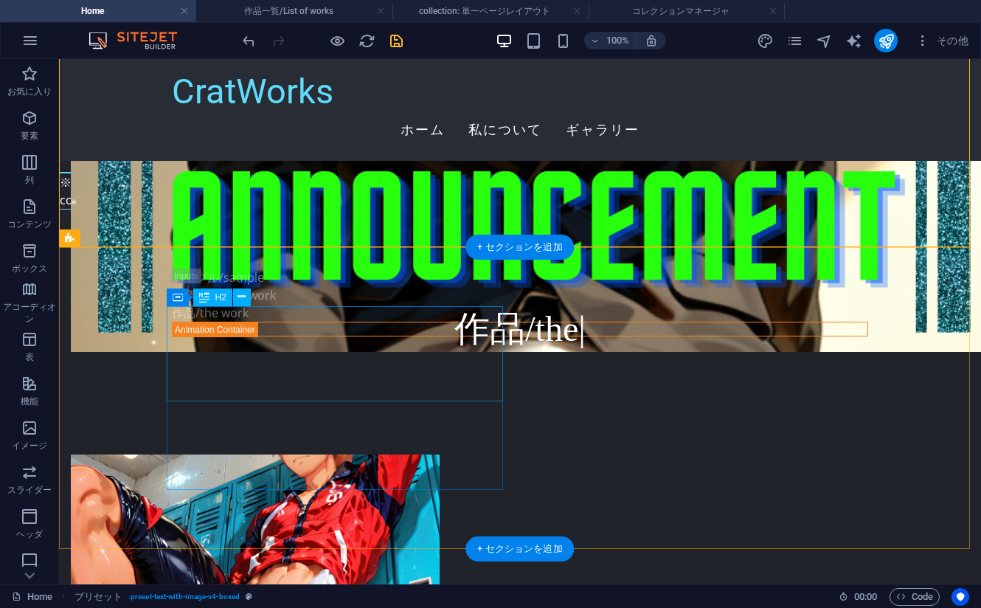
scroll to position [1918, 0]
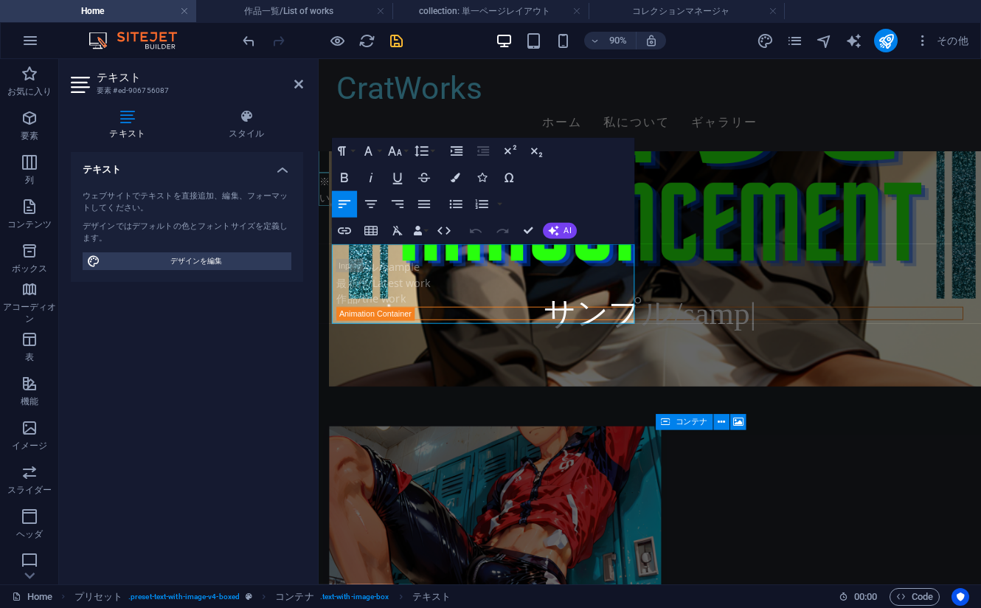
drag, startPoint x: 565, startPoint y: 307, endPoint x: 636, endPoint y: 305, distance: 70.8
copy div "作成済み作品もコチラから確認できます ※決済方法はクレジットカードやQR、コンビニ決済に対応 完成した作品はここでもご覧いただけます"
drag, startPoint x: 648, startPoint y: 296, endPoint x: 324, endPoint y: 275, distance: 324.5
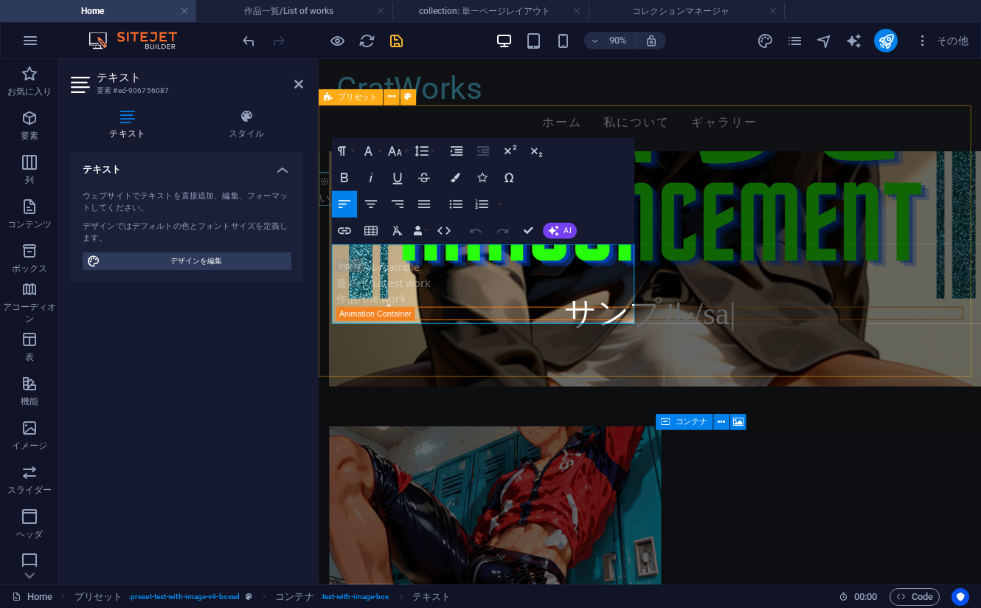
copy div "作成済み作品もコチラから確認できます ※決済方法はクレジットカードやQR、コンビニ決済に対応"
drag, startPoint x: 494, startPoint y: 343, endPoint x: 322, endPoint y: 308, distance: 174.6
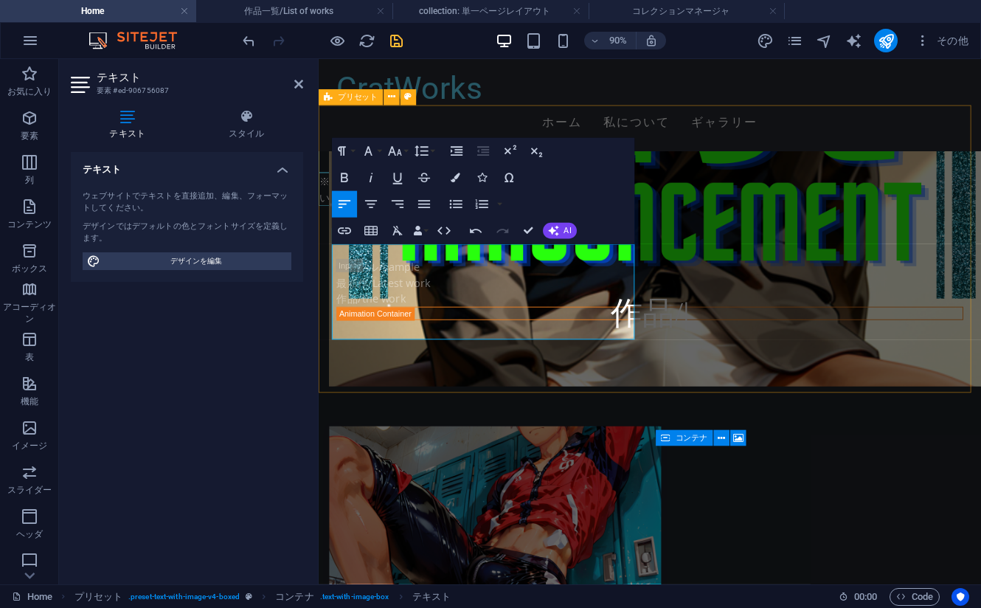
scroll to position [1268, 2]
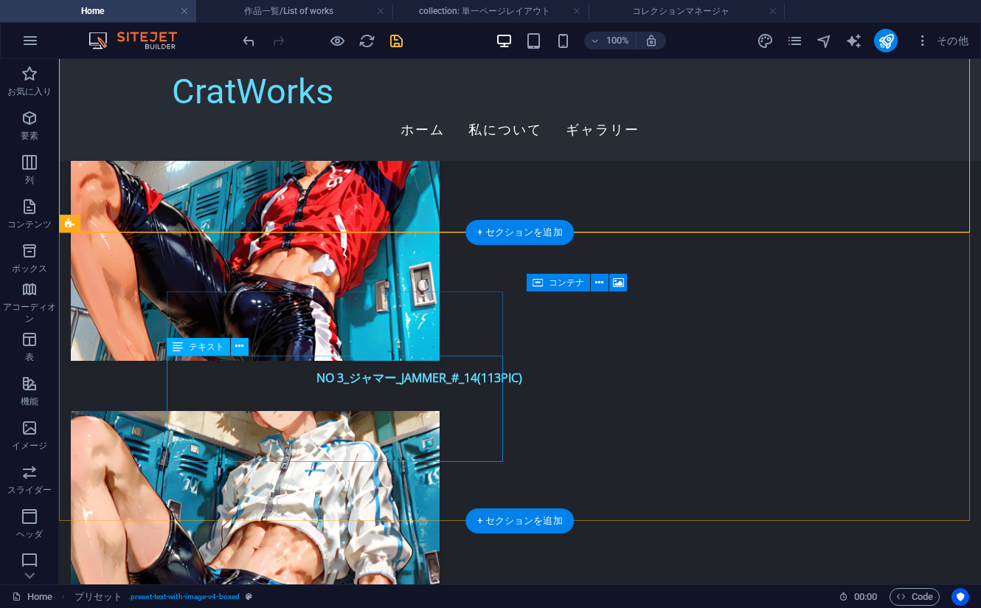
scroll to position [2213, 0]
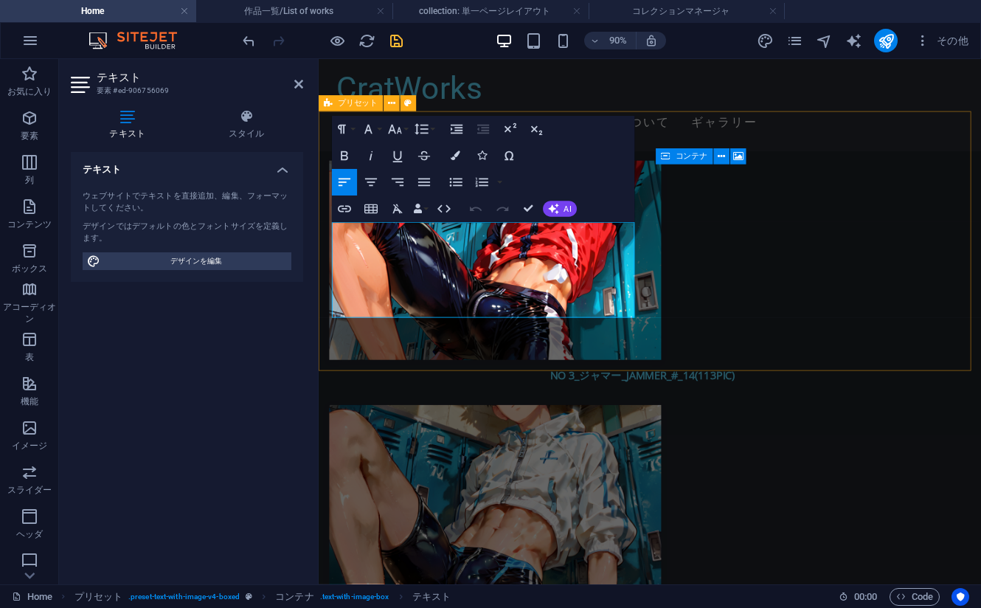
drag, startPoint x: 394, startPoint y: 341, endPoint x: 319, endPoint y: 294, distance: 87.8
drag, startPoint x: 559, startPoint y: 267, endPoint x: 637, endPoint y: 295, distance: 82.4
copy div "～CG集販売～ 再開・出品数出せないので新作のみ販売"
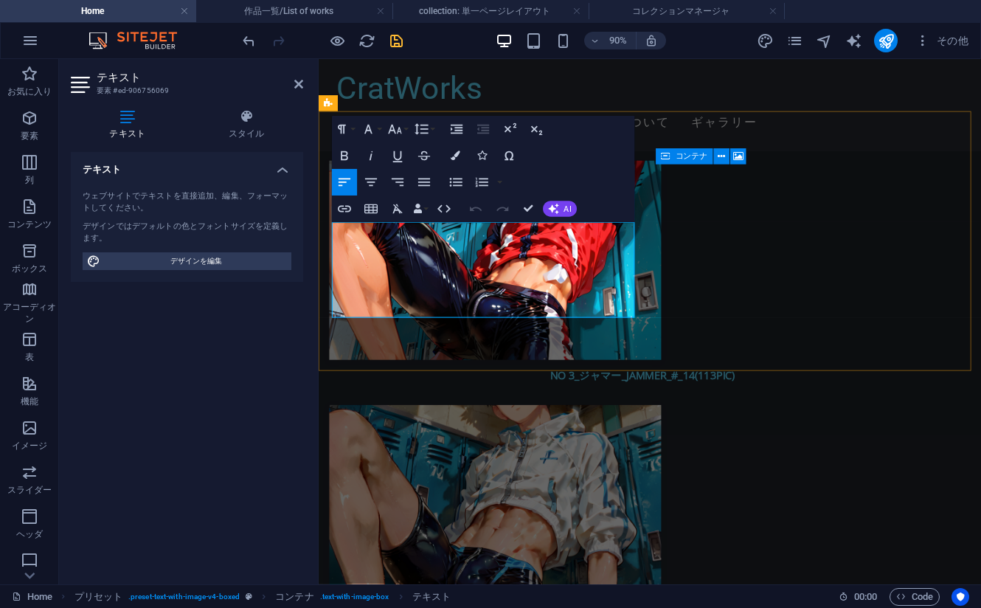
drag, startPoint x: 398, startPoint y: 327, endPoint x: 378, endPoint y: 324, distance: 19.4
drag, startPoint x: 381, startPoint y: 330, endPoint x: 329, endPoint y: 291, distance: 65.8
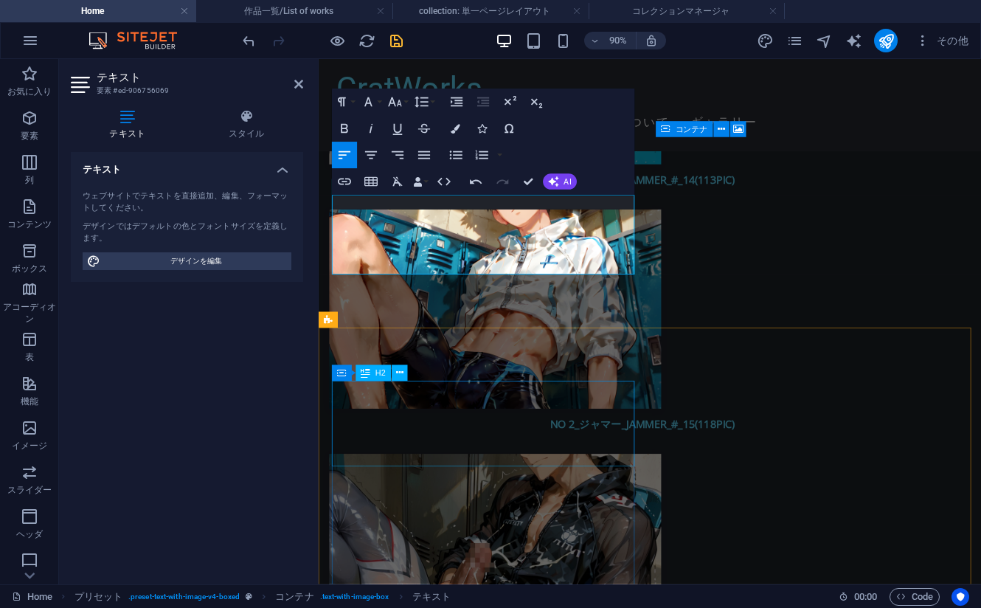
scroll to position [2434, 0]
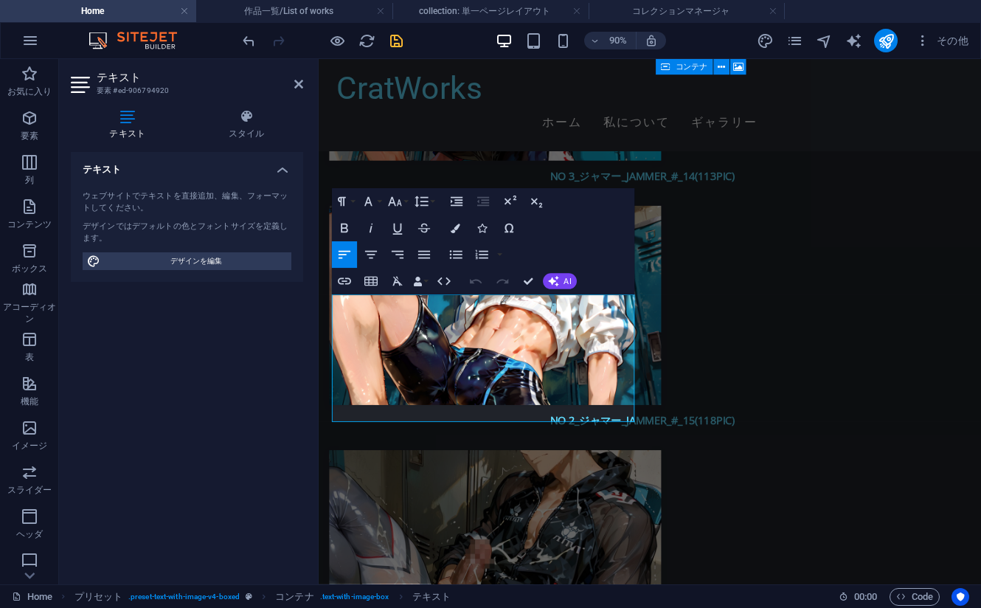
drag, startPoint x: 438, startPoint y: 381, endPoint x: 285, endPoint y: 321, distance: 164.9
copy div "私のサーバーに入っていただき、欲しい作品のNoを個別メッセージにて送付してください。 決済コードを送ります。お支払いが確認でき次第作品を個別に送付いたします。"
drag, startPoint x: 532, startPoint y: 454, endPoint x: 317, endPoint y: 402, distance: 221.0
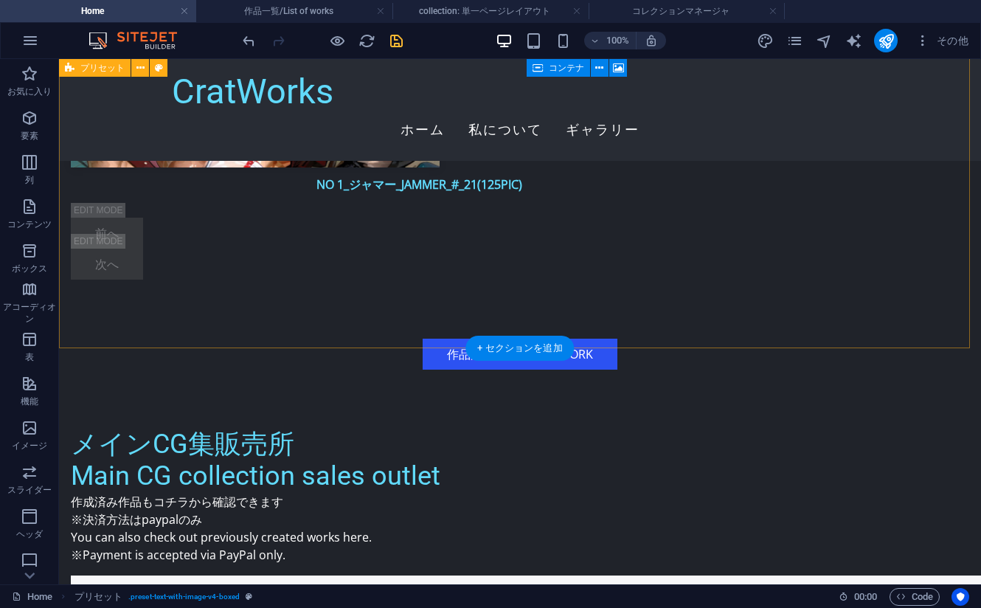
scroll to position [2729, 0]
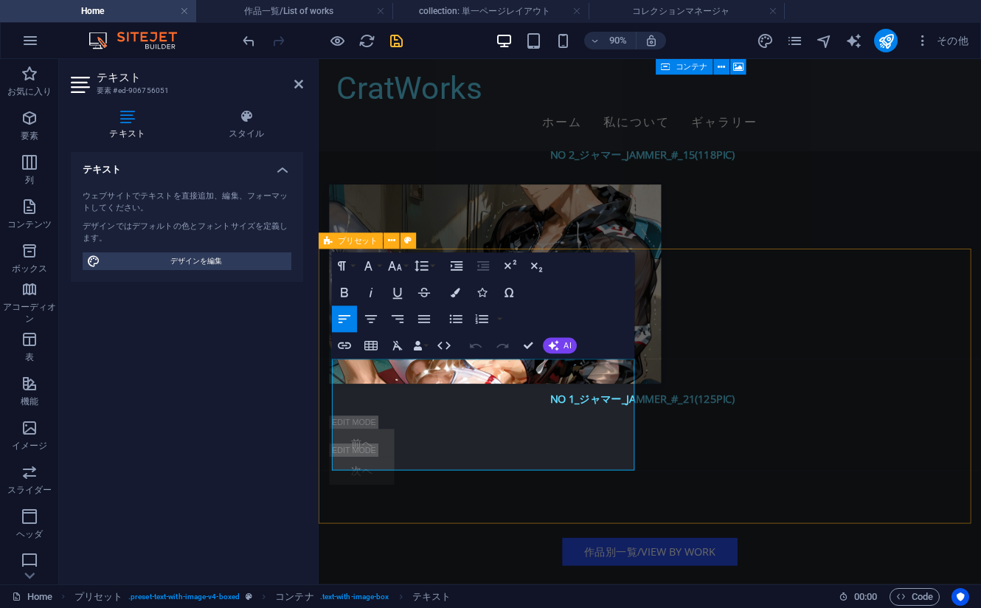
drag, startPoint x: 490, startPoint y: 437, endPoint x: 298, endPoint y: 395, distance: 196.4
copy div "→制作順に毎日1作品DLできるプラン →新作をお得に入手できるプラン →まとめ買いがお得なプラン"
drag, startPoint x: 589, startPoint y: 502, endPoint x: 313, endPoint y: 468, distance: 278.1
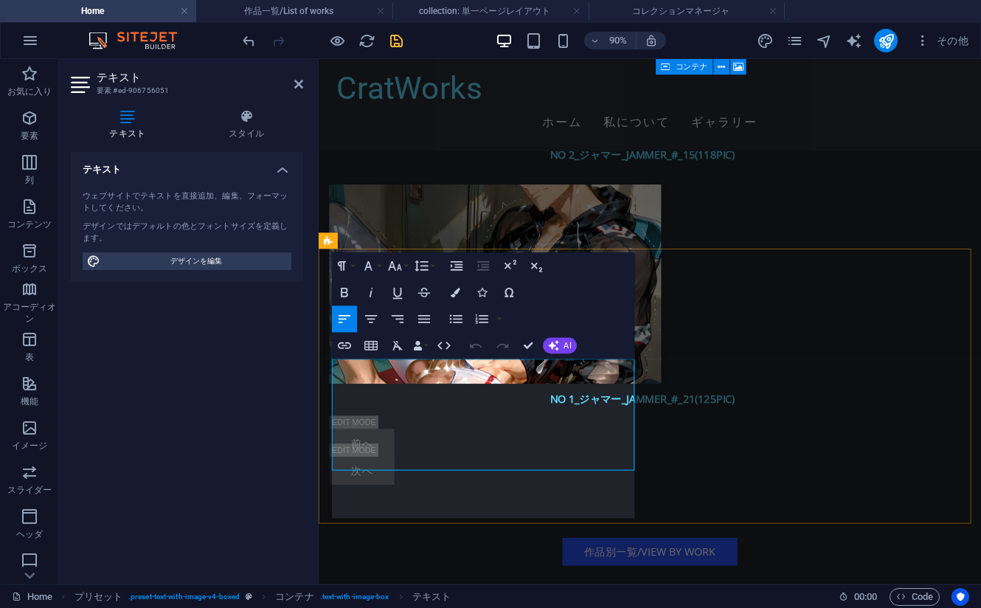
scroll to position [1697, 4]
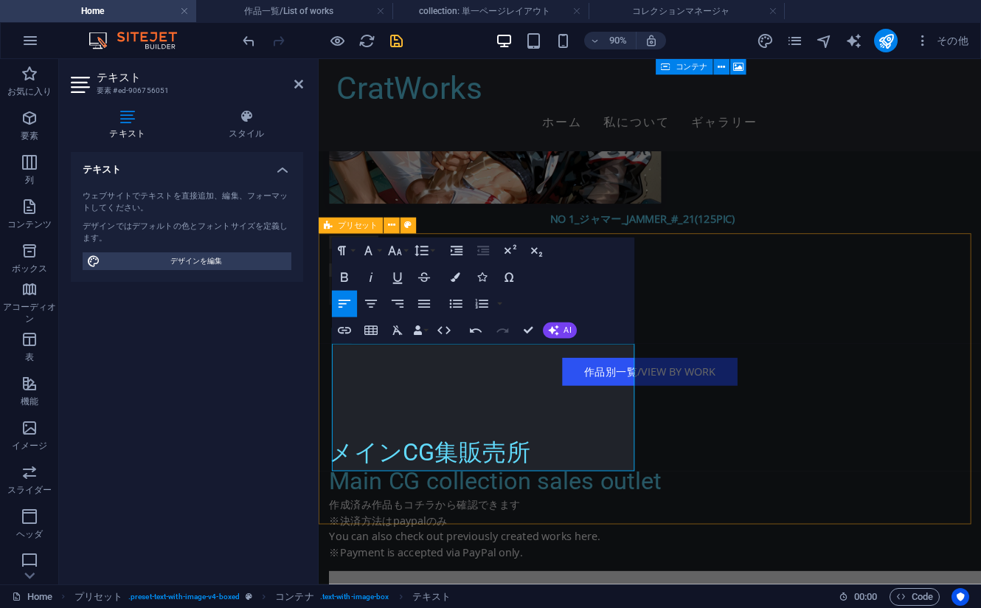
scroll to position [3025, 0]
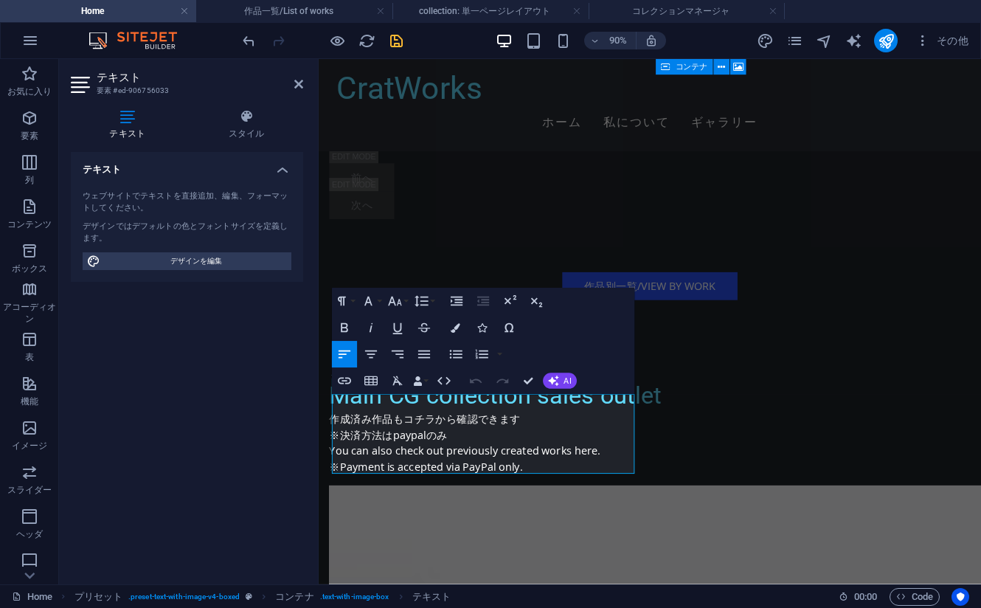
drag, startPoint x: 572, startPoint y: 462, endPoint x: 283, endPoint y: 439, distance: 290.1
copy div "最新作を投稿しています。 フォロー・拡散いただけると幸いです！"
drag, startPoint x: 603, startPoint y: 510, endPoint x: 316, endPoint y: 497, distance: 287.3
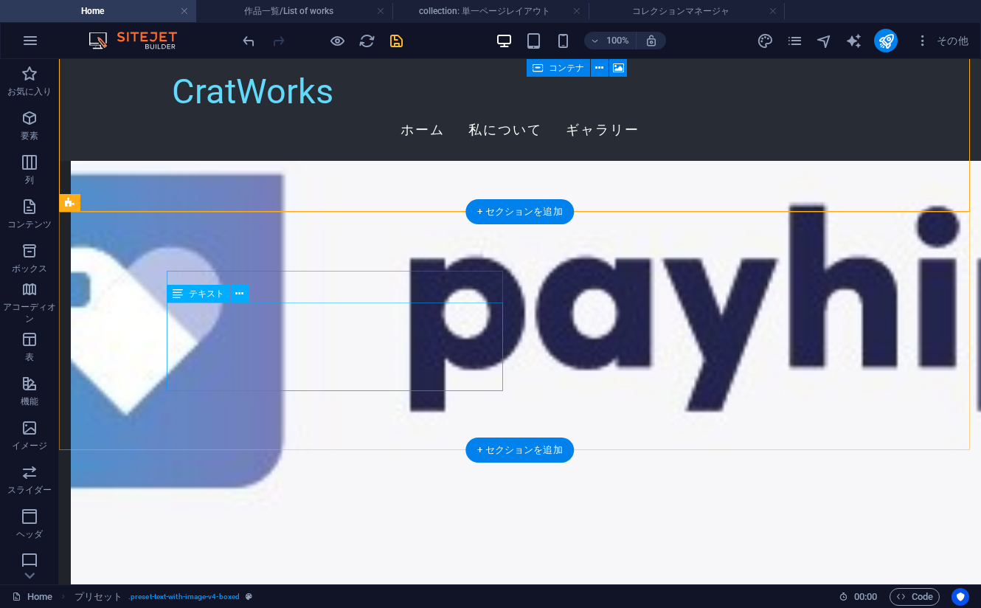
scroll to position [3467, 0]
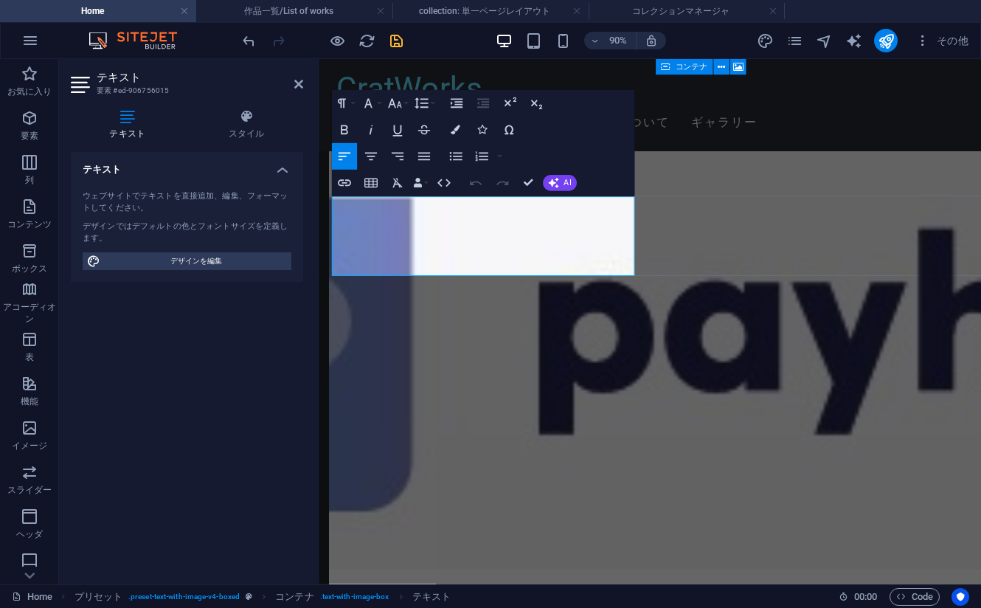
drag, startPoint x: 551, startPoint y: 240, endPoint x: 293, endPoint y: 220, distance: 259.0
copy div "最新作を投稿しています。 フォロー・拡散いただけると幸いです！"
drag, startPoint x: 369, startPoint y: 256, endPoint x: 623, endPoint y: 257, distance: 254.5
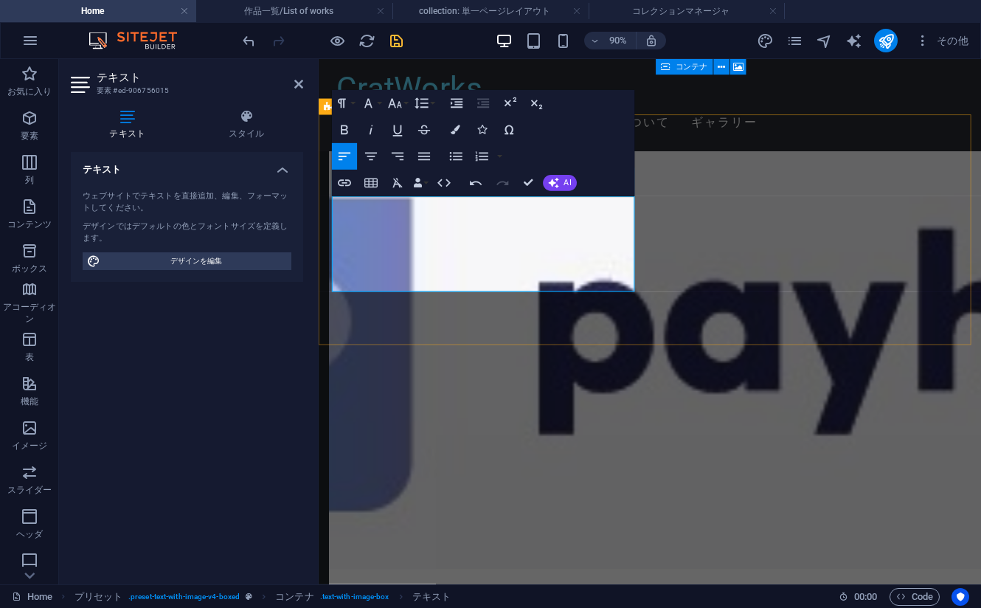
scroll to position [193, 11]
drag, startPoint x: 596, startPoint y: 311, endPoint x: 636, endPoint y: 318, distance: 40.5
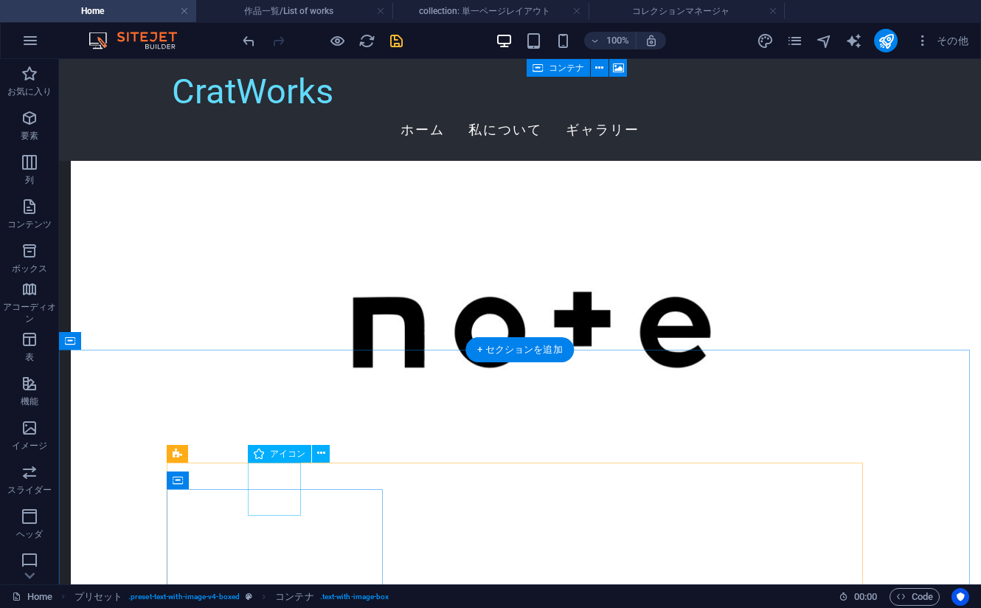
scroll to position [3984, 0]
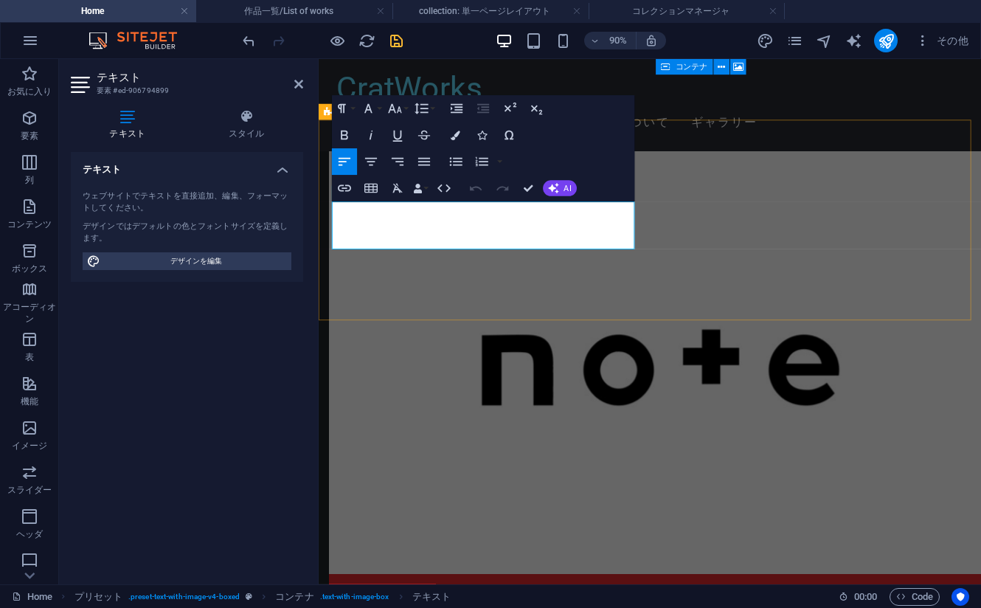
drag, startPoint x: 559, startPoint y: 228, endPoint x: 322, endPoint y: 224, distance: 236.8
copy p "ご支援いただけると大変よろこびます！"
drag, startPoint x: 575, startPoint y: 260, endPoint x: 634, endPoint y: 299, distance: 71.0
click at [319, 260] on html "Skip to main content CratWorks ホーム 私について ギャラリー CratWorksへようこそ！ 見る人が楽しめるデジタルアート …" at bounding box center [687, 579] width 736 height 9008
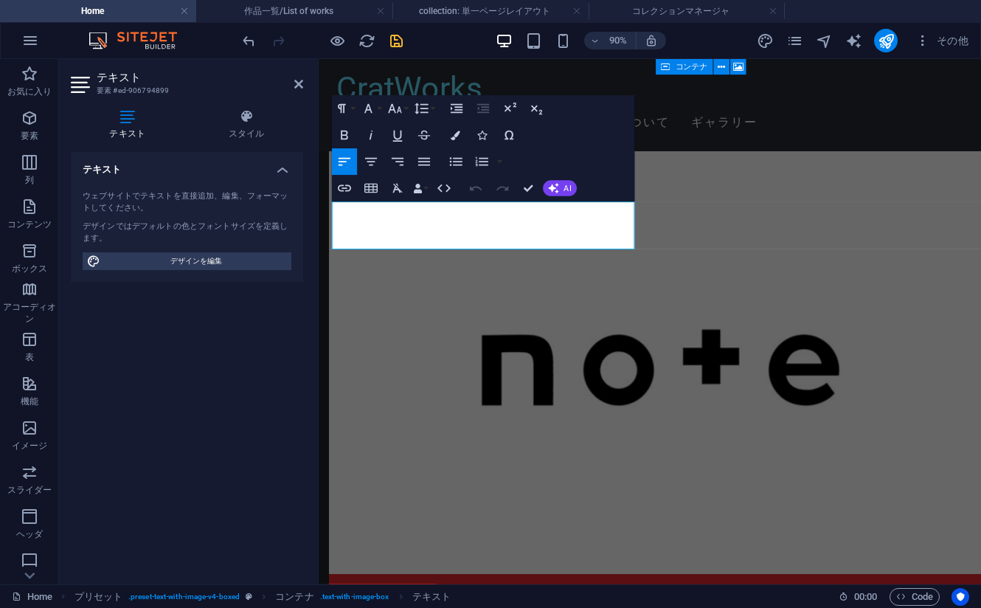
scroll to position [12, 2]
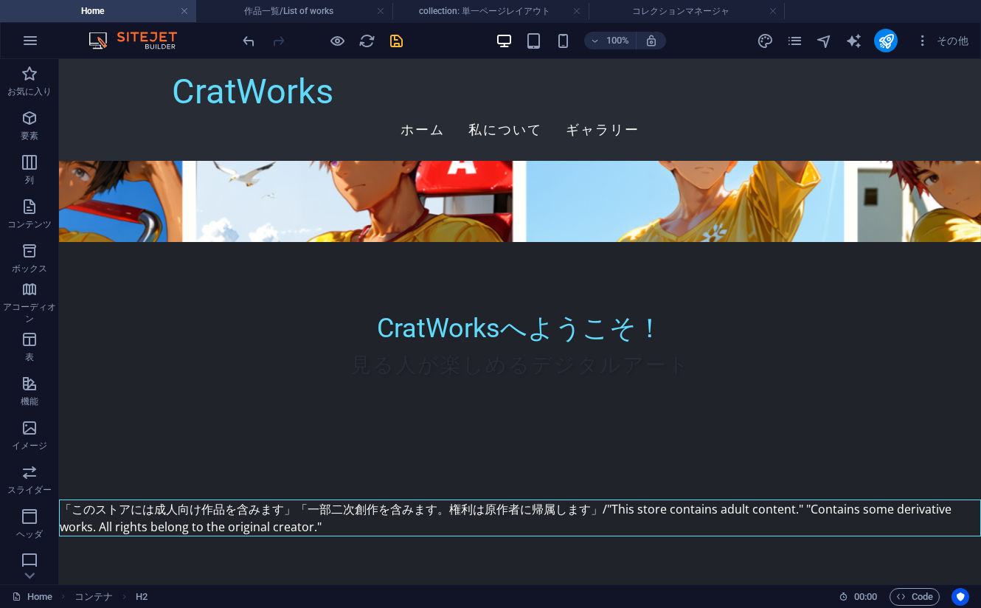
scroll to position [0, 0]
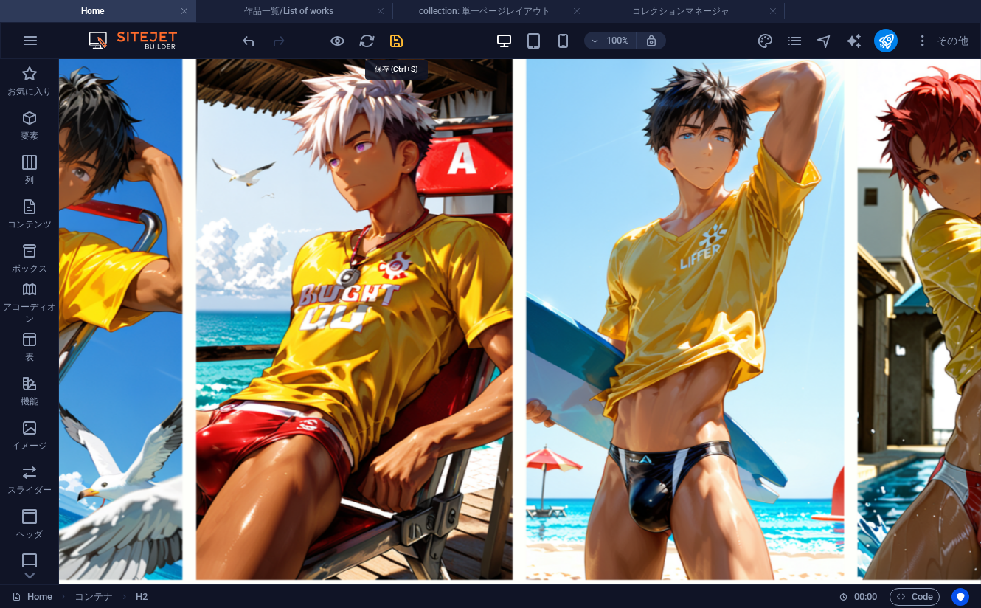
click at [400, 41] on icon "save" at bounding box center [396, 40] width 17 height 17
click at [286, 18] on h4 "作品一覧/List of works" at bounding box center [294, 11] width 196 height 16
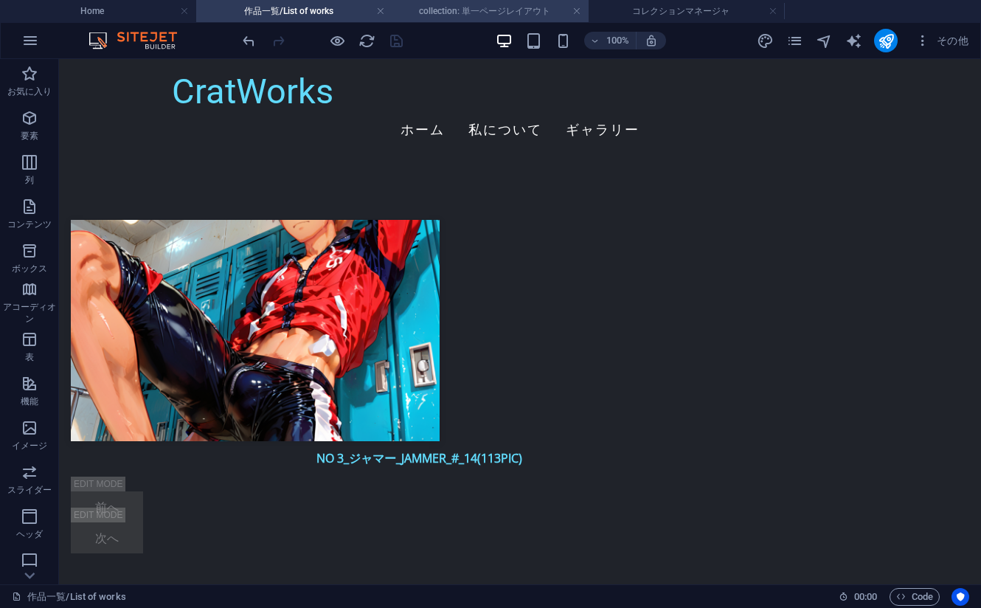
click at [451, 18] on h4 "collection: 単一ページレイアウト" at bounding box center [490, 11] width 196 height 16
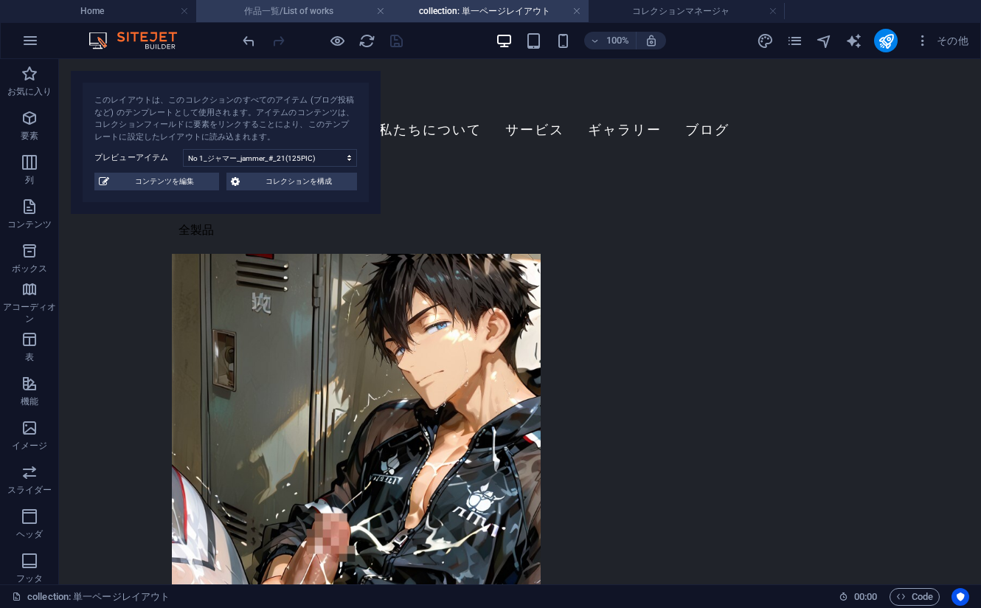
click at [316, 13] on h4 "作品一覧/List of works" at bounding box center [294, 11] width 196 height 16
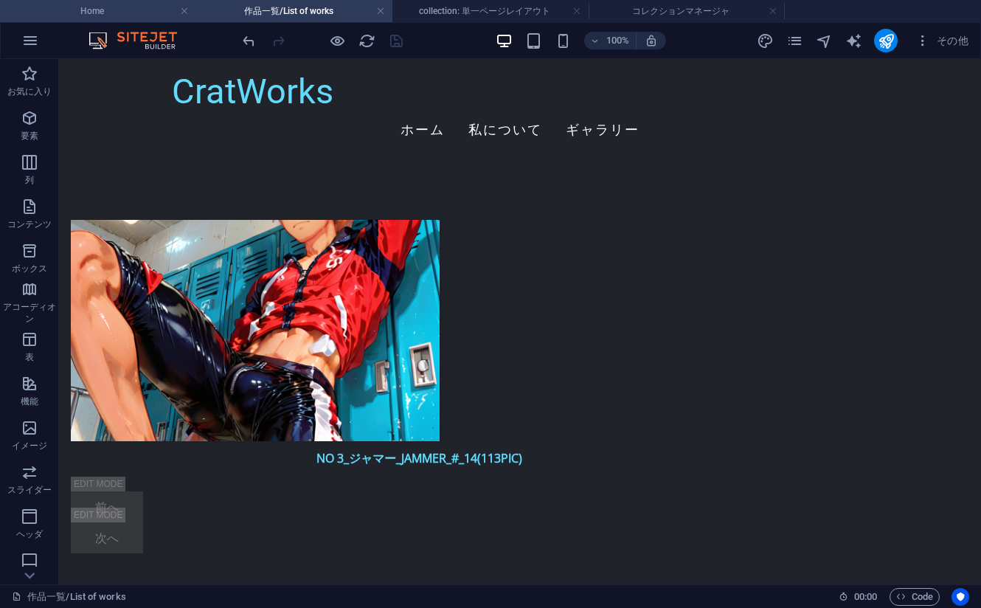
click at [108, 13] on h4 "Home" at bounding box center [98, 11] width 196 height 16
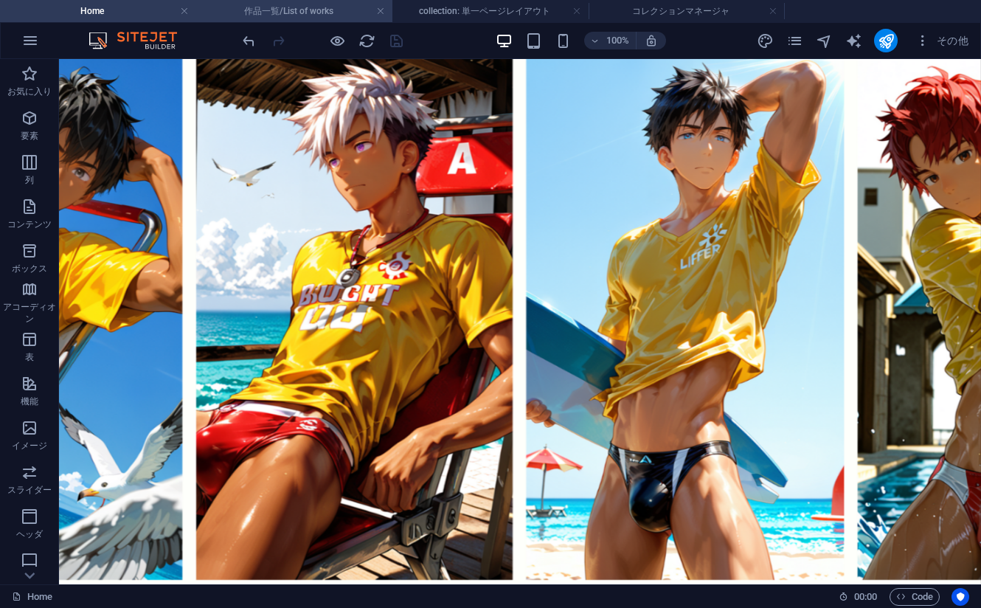
click at [249, 17] on h4 "作品一覧/List of works" at bounding box center [294, 11] width 196 height 16
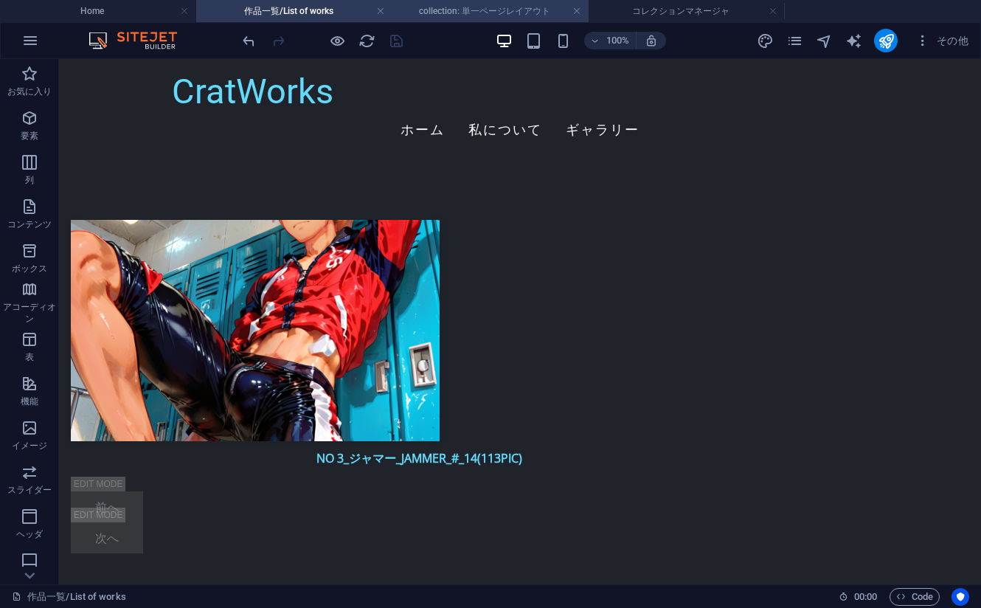
click at [460, 10] on h4 "collection: 単一ページレイアウト" at bounding box center [490, 11] width 196 height 16
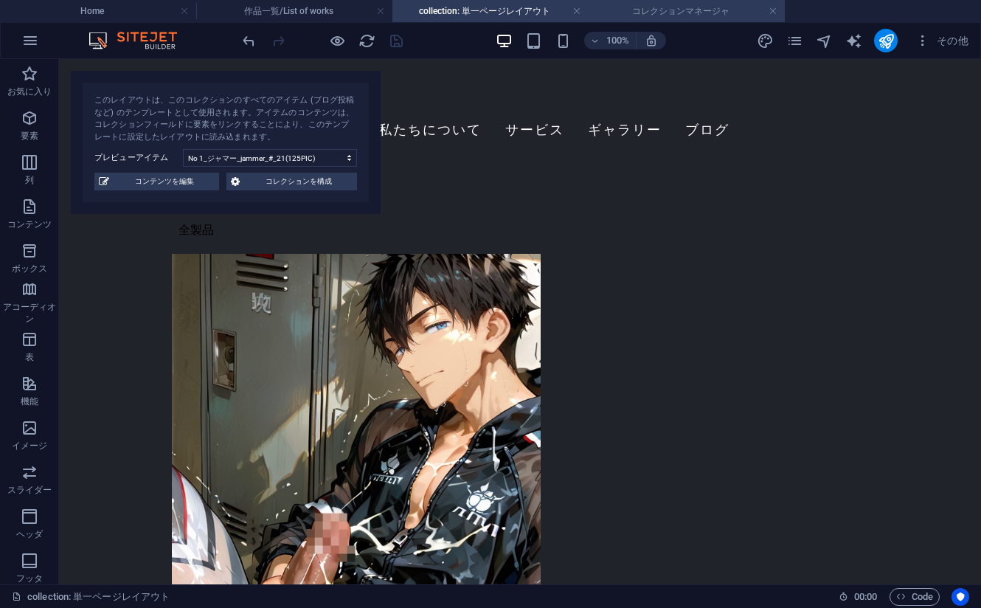
click at [662, 17] on h4 "コレクションマネージャ" at bounding box center [687, 11] width 196 height 16
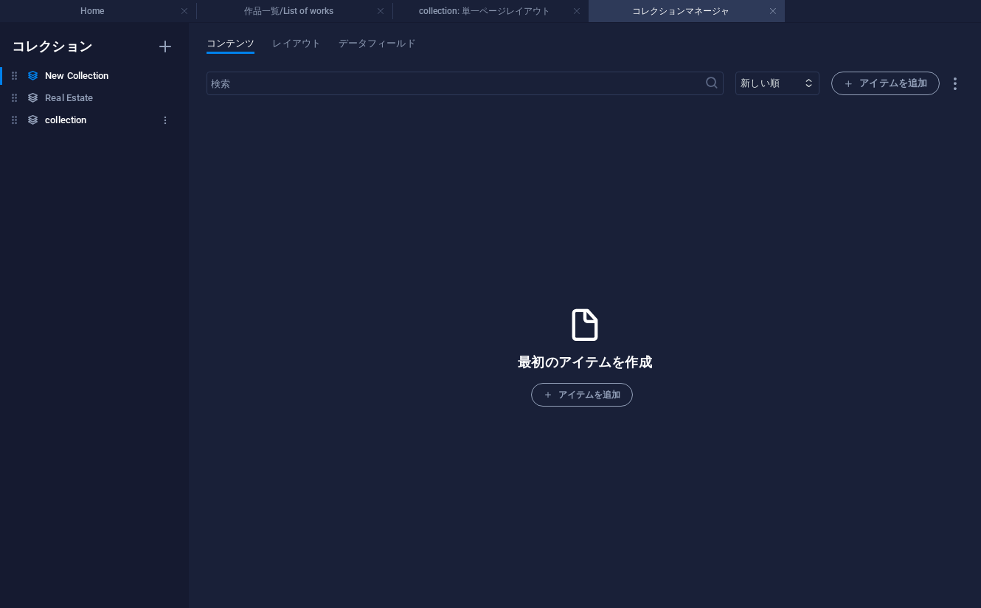
click at [80, 122] on h6 "collection" at bounding box center [65, 120] width 41 height 18
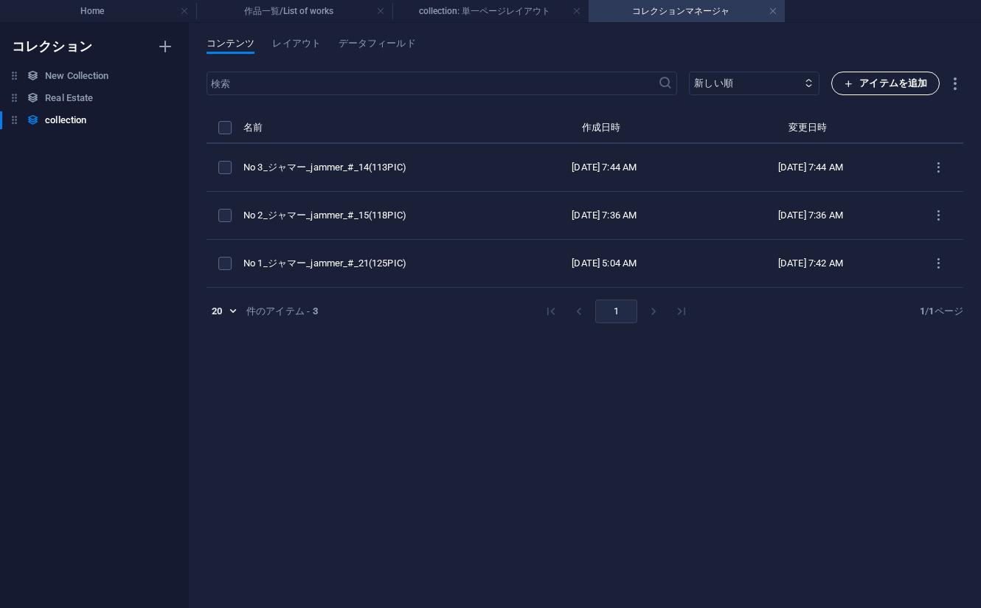
click at [882, 80] on span "アイテムを追加" at bounding box center [885, 84] width 83 height 18
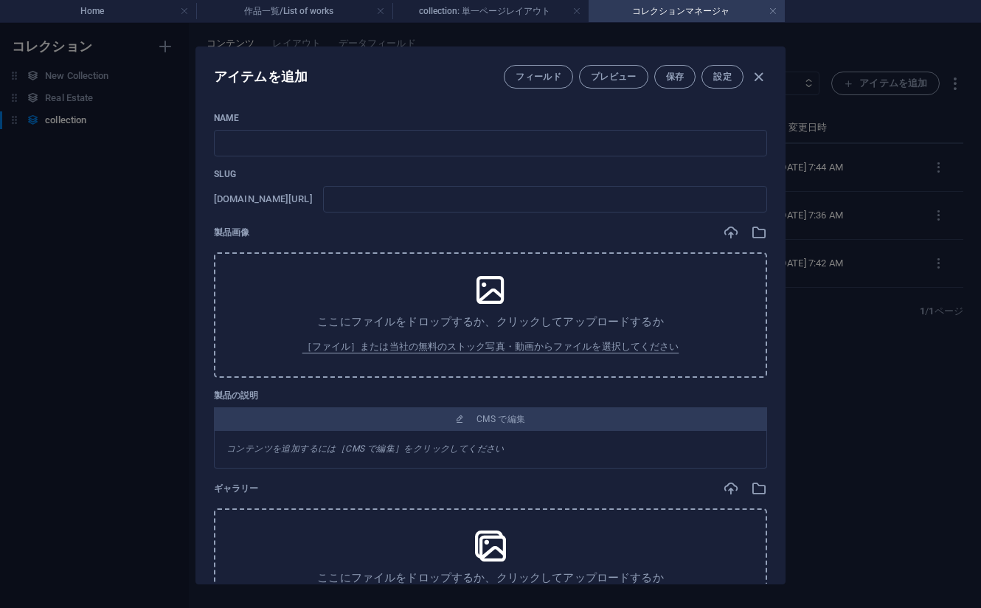
click at [634, 167] on div "Name ​ Slug www.example.com/collection-件のアイテム/ ​ 製品画像 ここにファイルをドロップするか、クリックしてアップ…" at bounding box center [490, 519] width 553 height 814
click at [346, 136] on input "text" at bounding box center [490, 143] width 553 height 27
paste input "No 4_ジャマー_jammer_#_13(119PIC)"
type input "No 4_ジャマー_jammer_#_13(119PIC)"
type input "no-4-jammer-13-119pic"
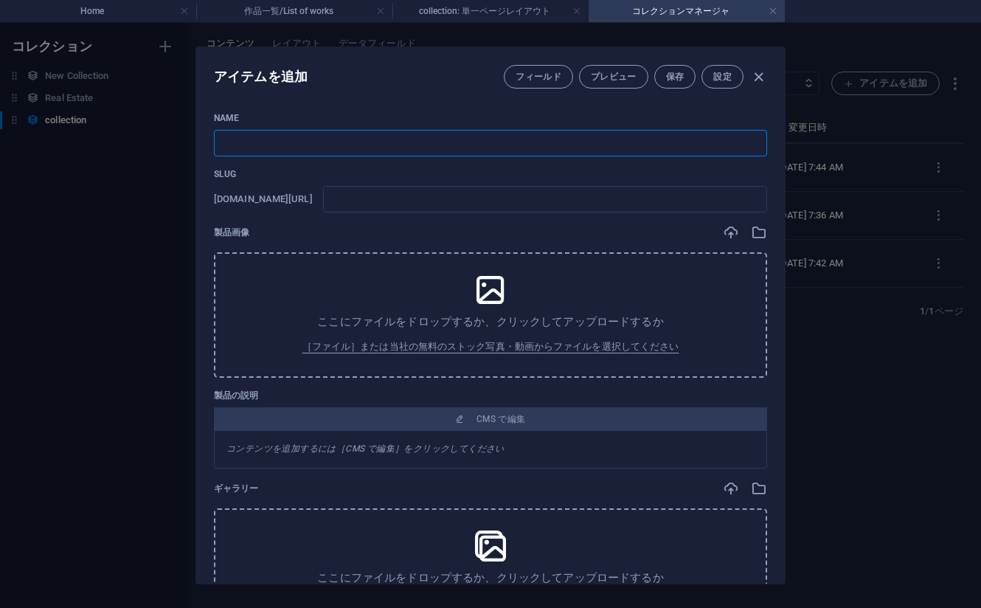
type input "no-4-jammer-13-119pic"
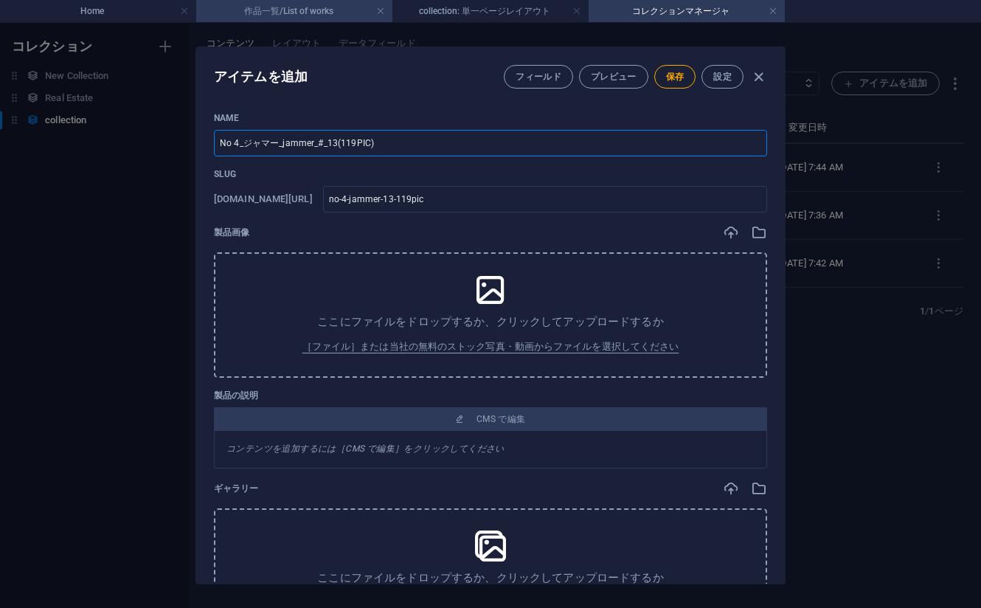
type input "No 4_ジャマー_jammer_#_13(119PIC)"
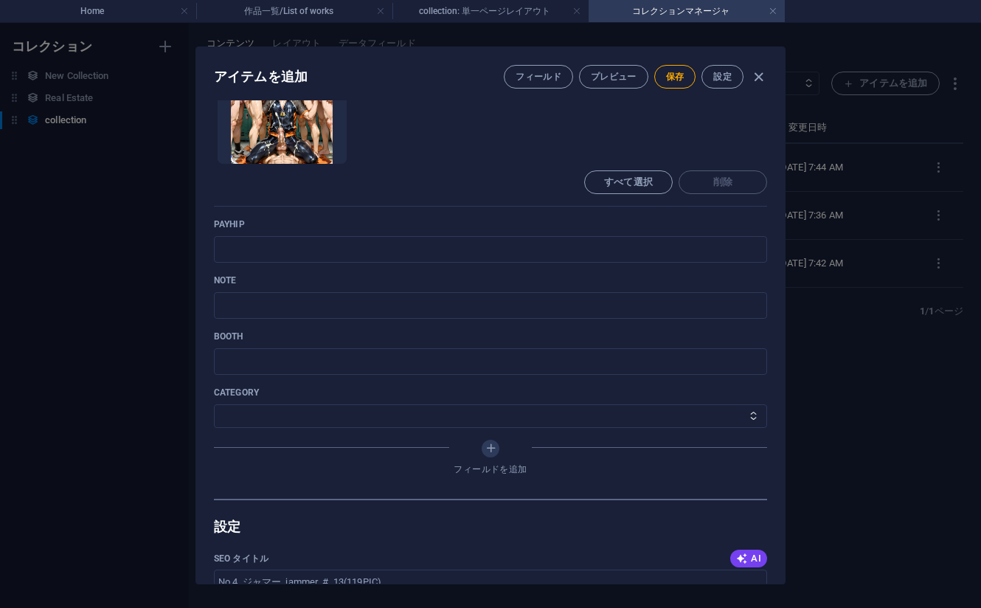
scroll to position [590, 0]
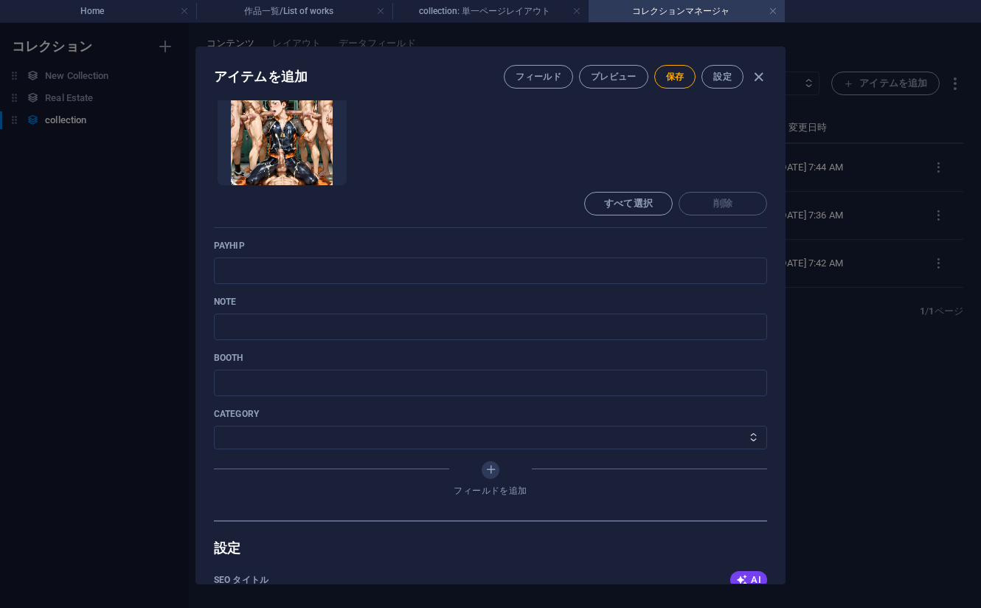
click at [615, 242] on p "payhip" at bounding box center [490, 246] width 553 height 12
click at [358, 279] on input "text" at bounding box center [490, 270] width 553 height 27
paste input "https://payhip.com/b/X3q1v"
type input "https://payhip.com/b/X3q1v"
drag, startPoint x: 675, startPoint y: 300, endPoint x: 640, endPoint y: 307, distance: 35.4
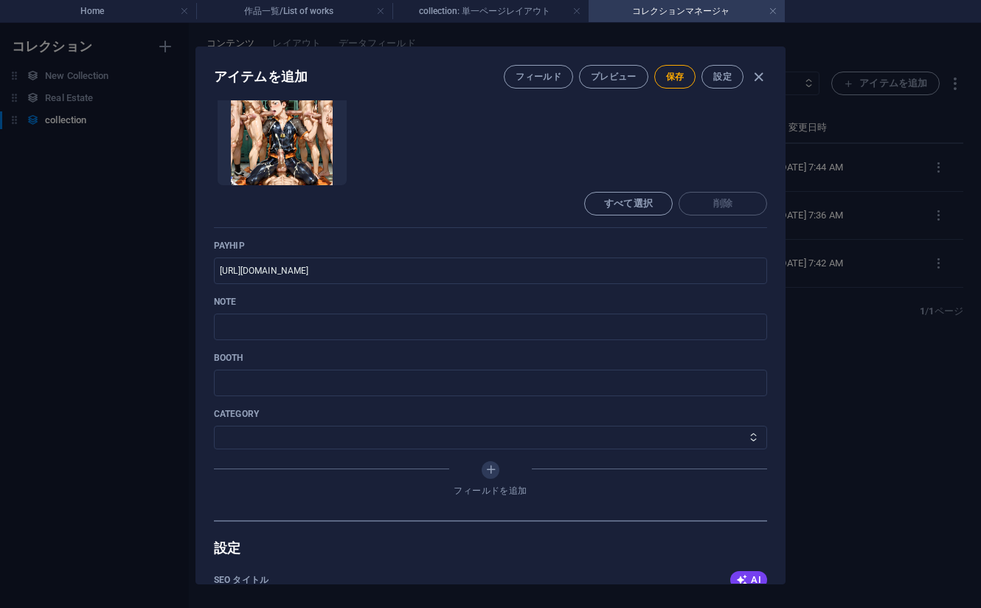
click at [675, 299] on p "note" at bounding box center [490, 302] width 553 height 12
click at [436, 325] on input "text" at bounding box center [490, 327] width 553 height 27
paste input "https://note.com/agile_hippo6599/n/naccb7a908f0b?sub_rt=share_pb"
type input "https://note.com/agile_hippo6599/n/naccb7a908f0b?sub_rt=share_pb"
click at [115, 404] on div "アイテムを追加 フィールド プレビュー 保存 設定 Name No 4_ジャマー_jammer_#_13(119PIC) ​ Slug www.example…" at bounding box center [490, 315] width 981 height 585
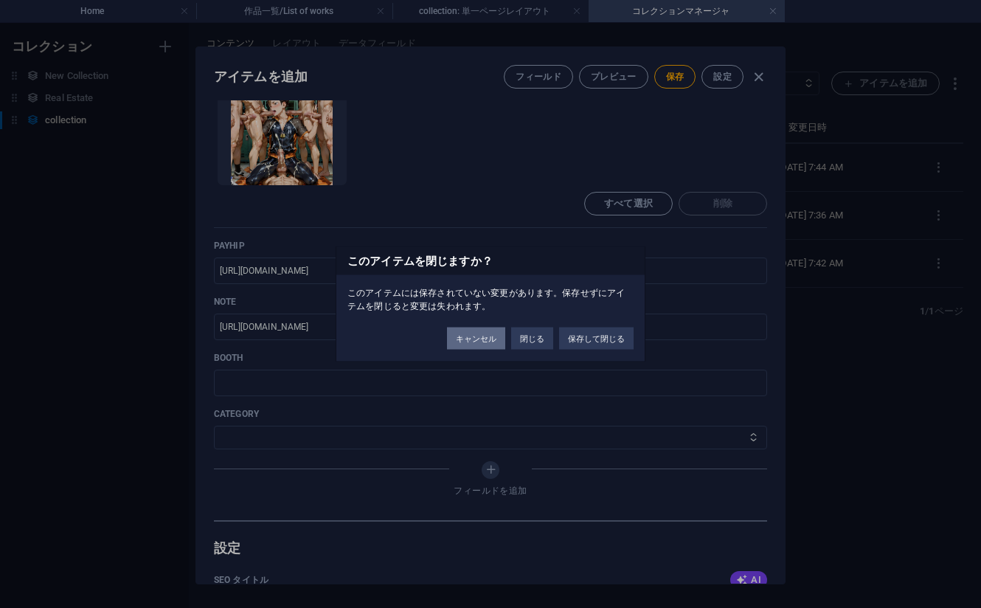
click at [487, 341] on button "キャンセル" at bounding box center [476, 339] width 58 height 22
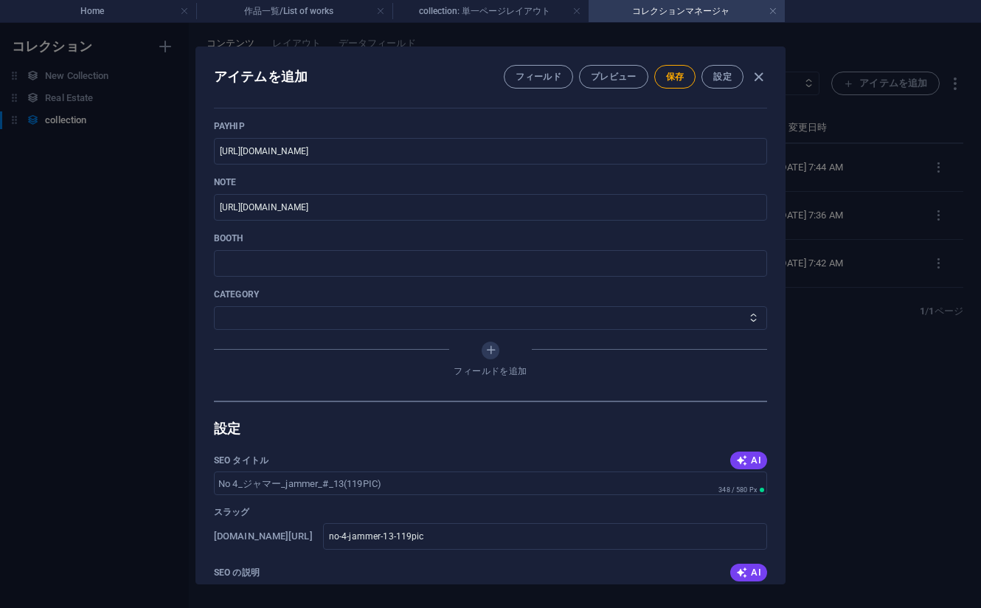
scroll to position [738, 0]
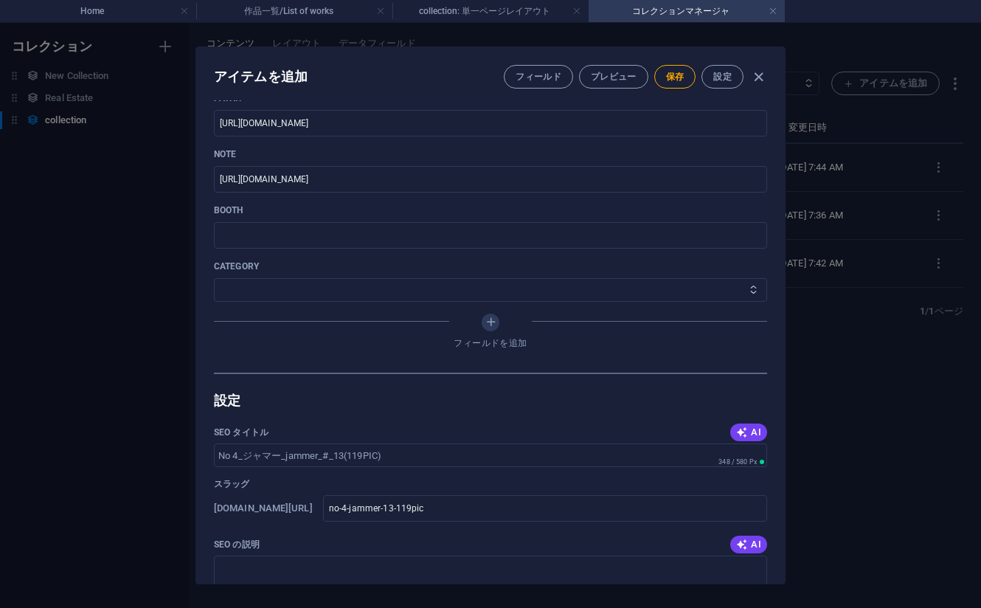
click at [335, 286] on select "その他 ジャマー_jammer レインコート_rain_coat ミリタリービキニ_military_bikini 体操選手_gymnast トイレ_toil…" at bounding box center [490, 290] width 553 height 24
select select "ジャマー_jammer"
click at [214, 278] on select "その他 ジャマー_jammer レインコート_rain_coat ミリタリービキニ_military_bikini 体操選手_gymnast トイレ_toil…" at bounding box center [490, 290] width 553 height 24
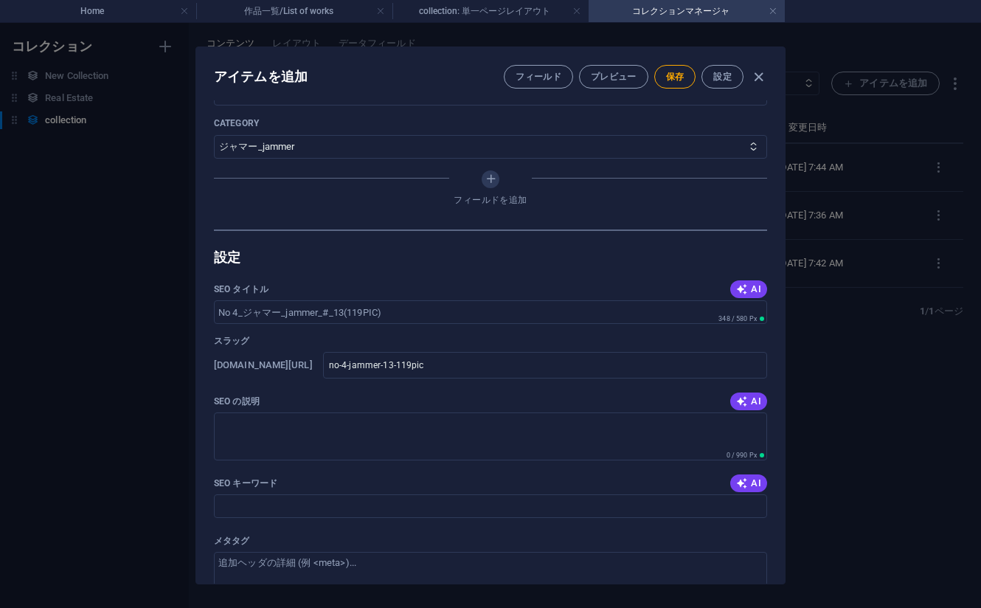
scroll to position [659, 0]
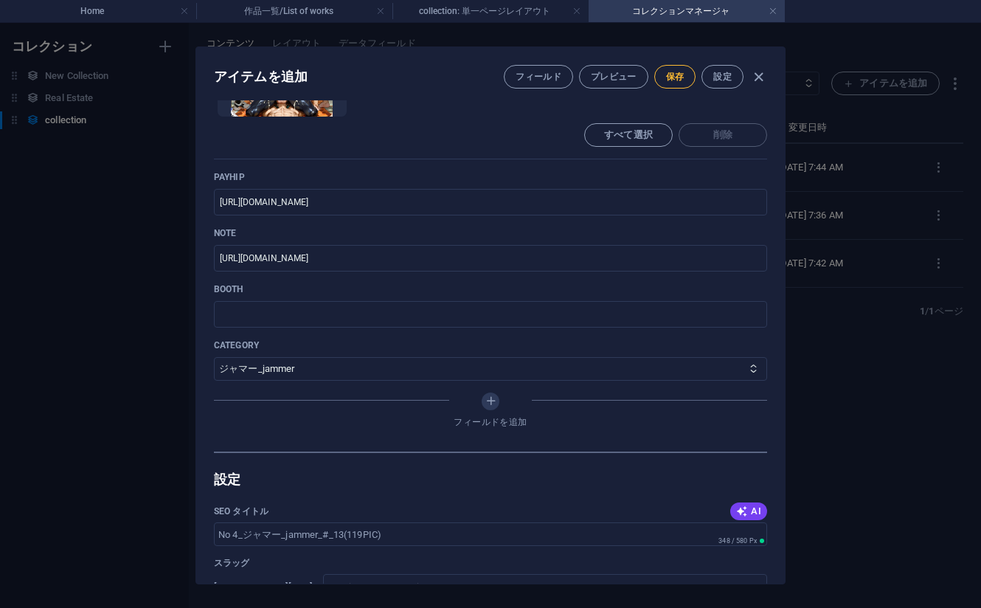
click at [672, 75] on span "保存" at bounding box center [675, 77] width 18 height 12
click at [763, 75] on icon "button" at bounding box center [758, 77] width 17 height 17
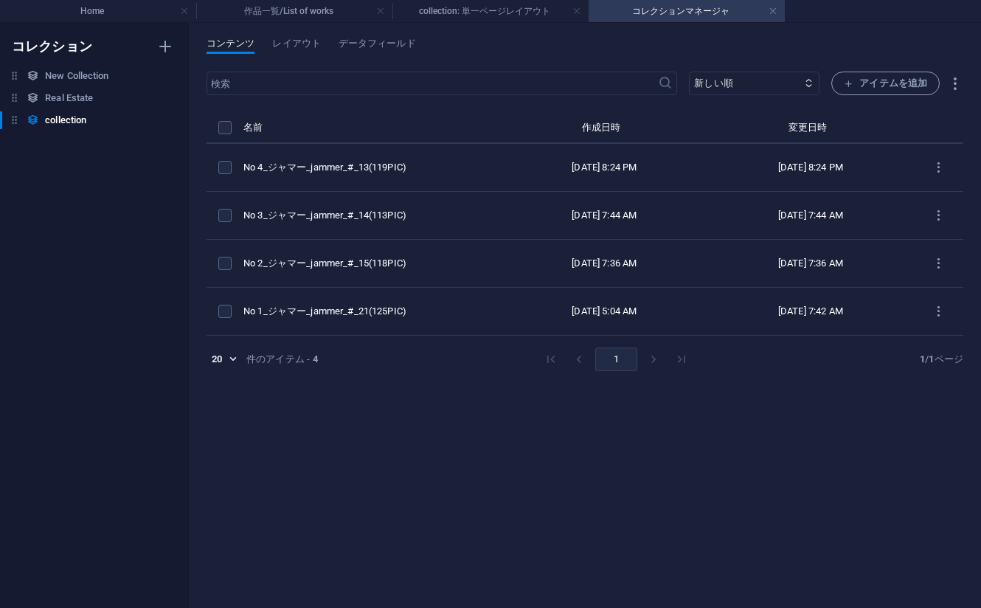
type input "no-4-jammer-13-119pic"
click at [856, 79] on span "アイテムを追加" at bounding box center [885, 84] width 83 height 18
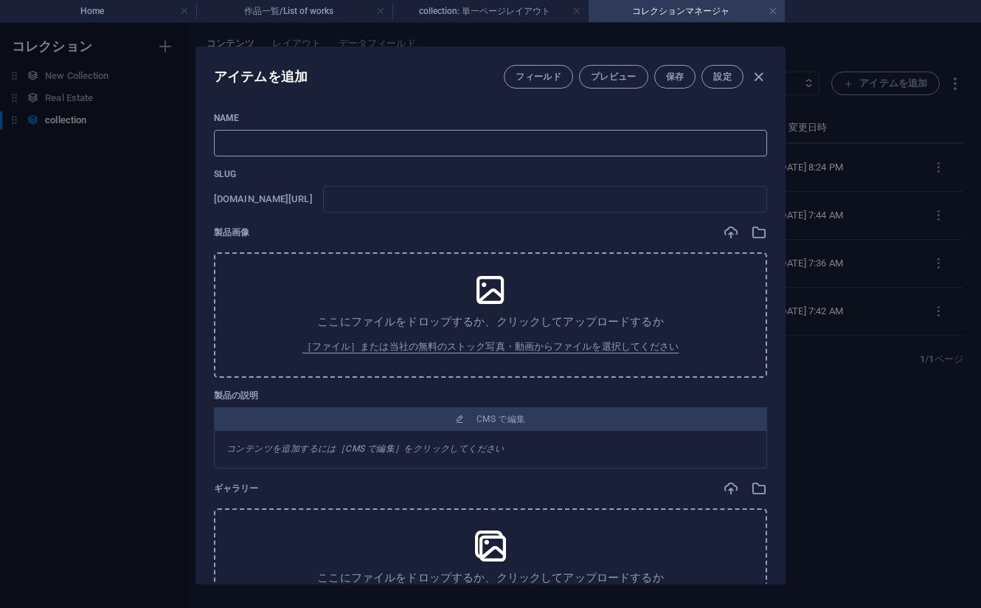
click at [611, 148] on input "text" at bounding box center [490, 143] width 553 height 27
paste input "No 5_ジャマー_jammer_#_10(120PIC)"
type input "No 5_ジャマー_jammer_#_10(120PIC)"
type input "no-5-jammer-10-120pic"
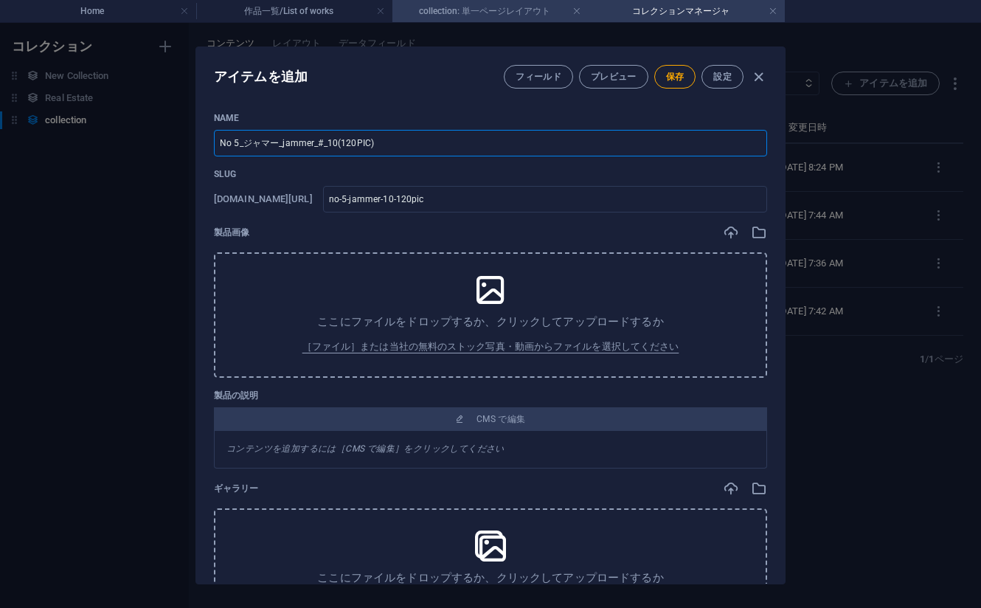
type input "No 5_ジャマー_jammer_#_10(120PIC)"
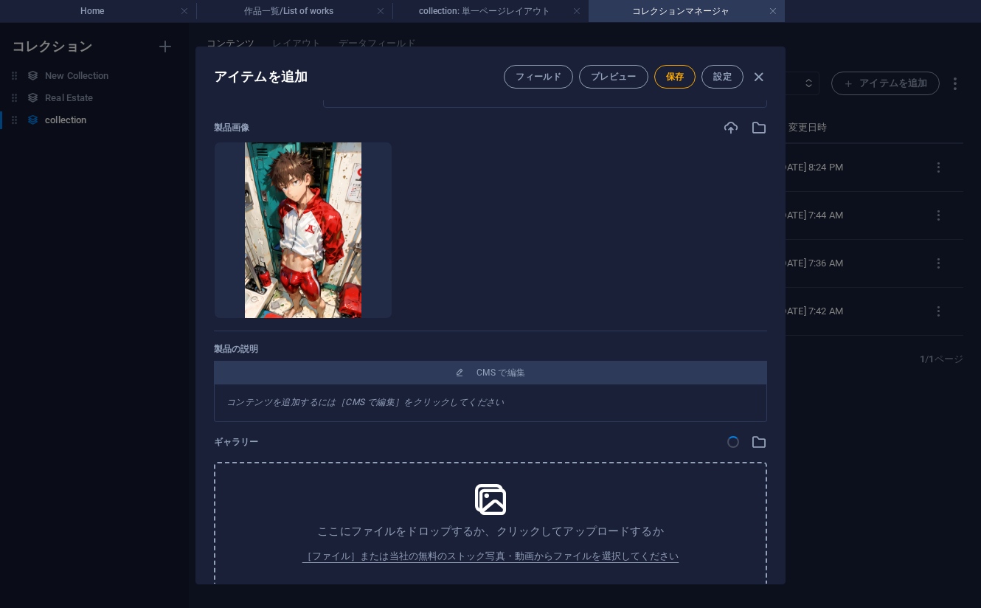
scroll to position [295, 0]
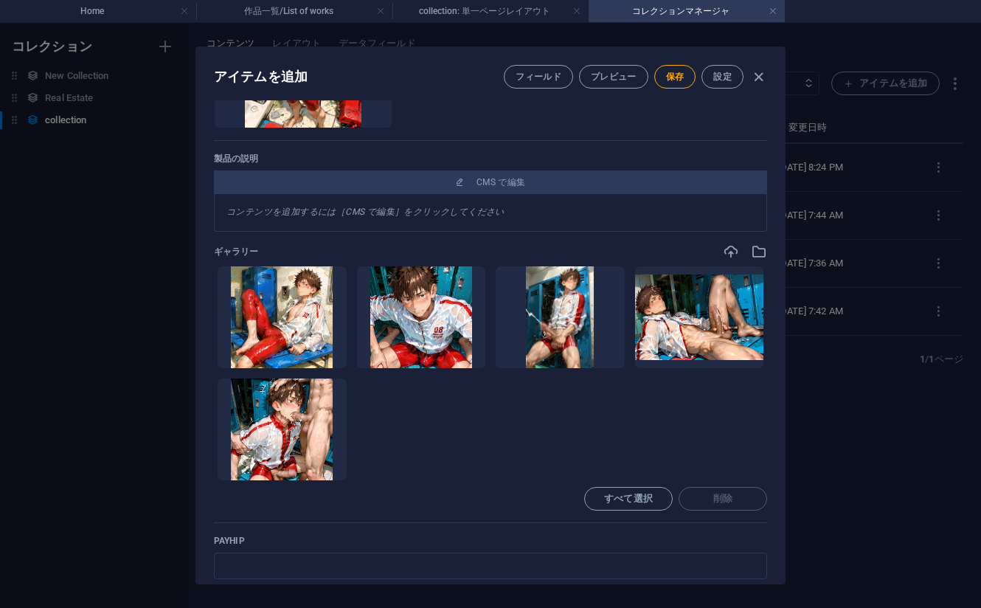
click at [670, 426] on ul "ここにファイルをドロップすると、すぐにアップロードされます" at bounding box center [490, 373] width 553 height 215
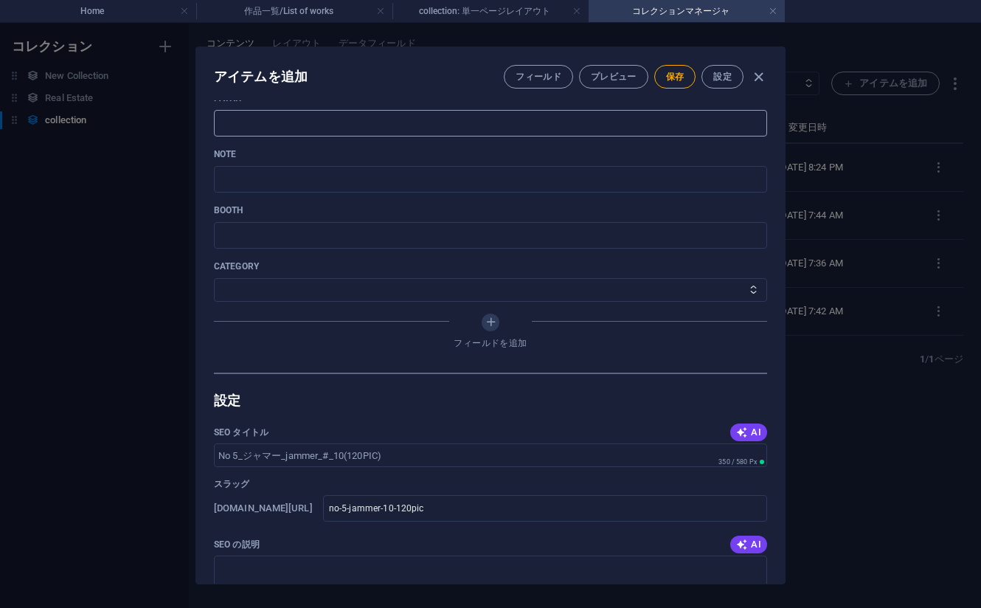
click at [320, 128] on input "text" at bounding box center [490, 123] width 553 height 27
paste input "https://payhip.com/b/Hr2sP"
type input "https://payhip.com/b/Hr2sP"
click at [677, 213] on p "BOOTH" at bounding box center [490, 210] width 553 height 12
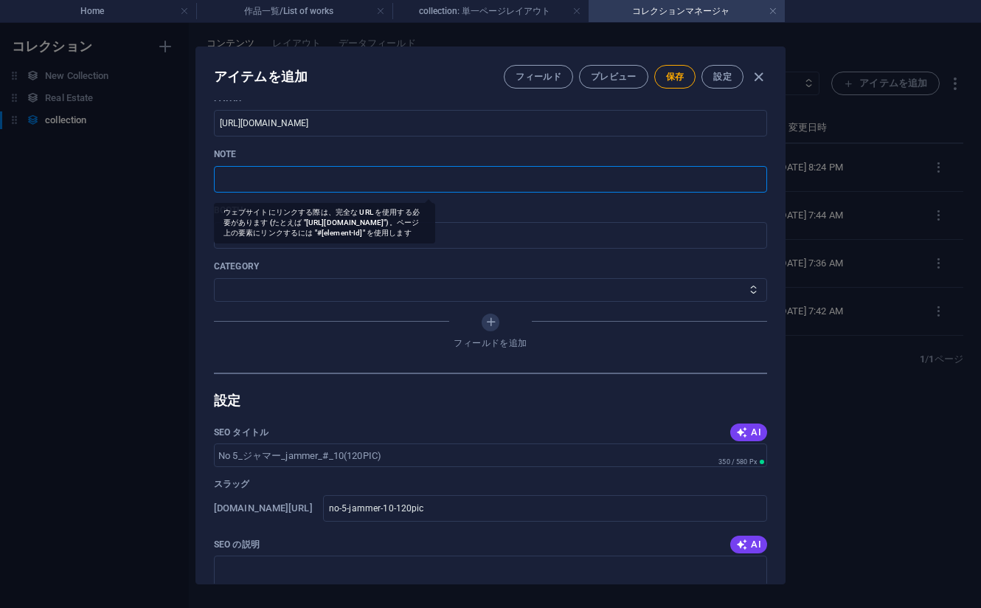
click at [390, 181] on input "text" at bounding box center [490, 179] width 553 height 27
paste input "https://note.com/agile_hippo6599/n/n10aff23c8226?sub_rt=share_pb"
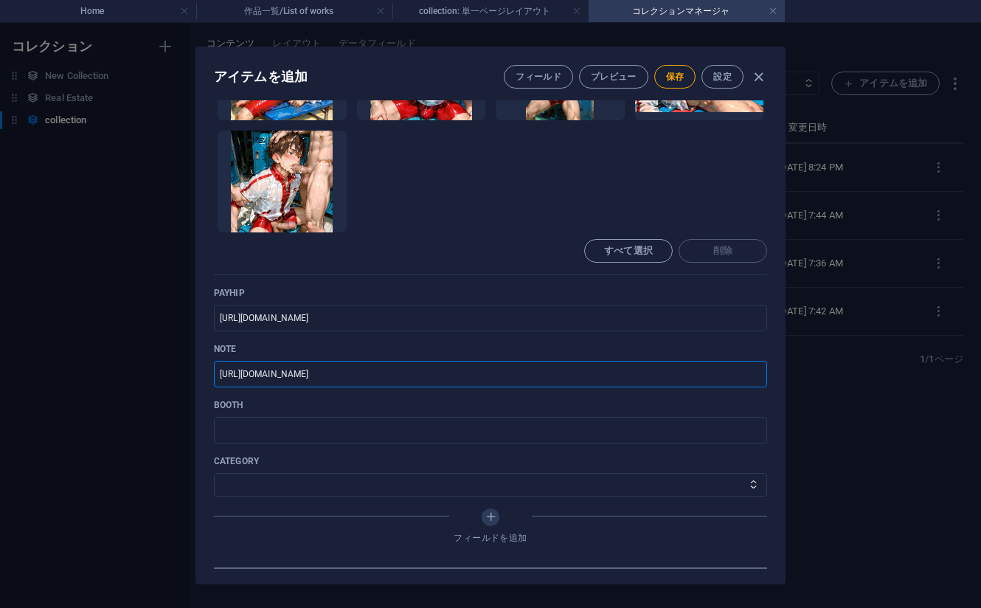
scroll to position [733, 0]
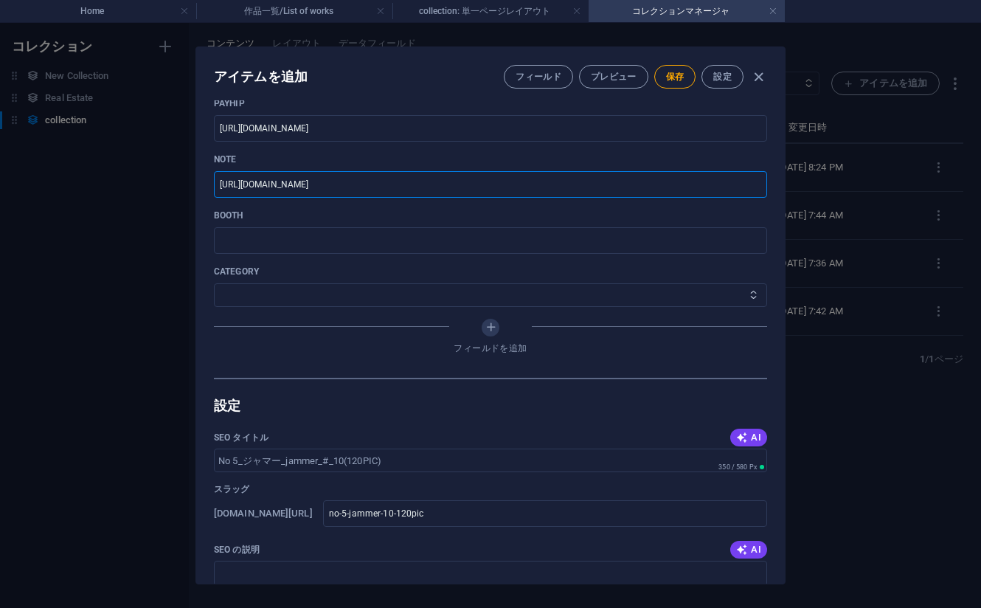
type input "https://note.com/agile_hippo6599/n/n10aff23c8226?sub_rt=share_pb"
click at [339, 300] on select "その他 ジャマー_jammer レインコート_rain_coat ミリタリービキニ_military_bikini 体操選手_gymnast トイレ_toil…" at bounding box center [490, 295] width 553 height 24
select select "ジャマー_jammer"
click at [214, 283] on select "その他 ジャマー_jammer レインコート_rain_coat ミリタリービキニ_military_bikini 体操選手_gymnast トイレ_toil…" at bounding box center [490, 295] width 553 height 24
click at [674, 70] on button "保存" at bounding box center [675, 77] width 42 height 24
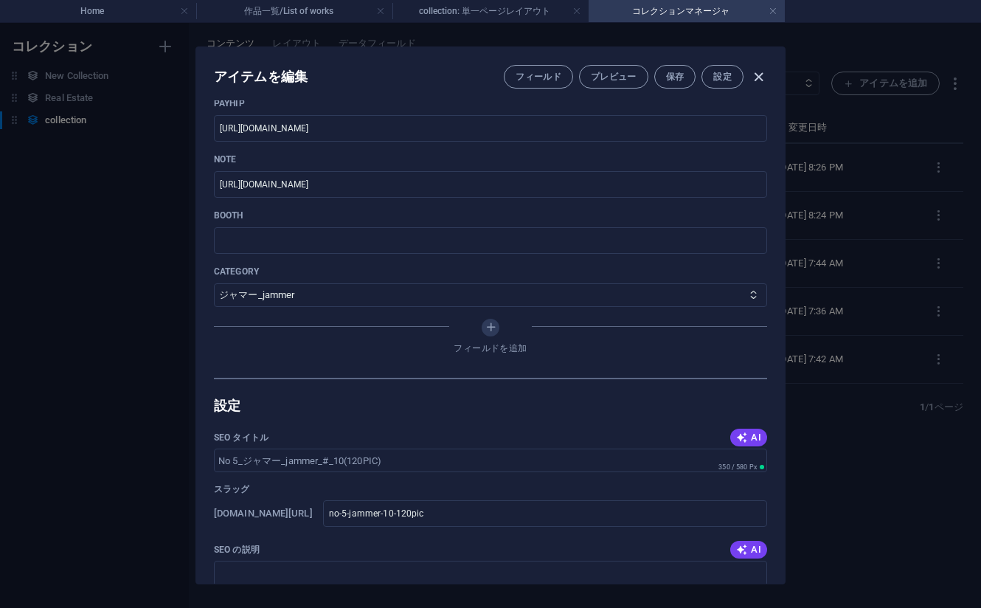
click at [760, 69] on icon "button" at bounding box center [758, 77] width 17 height 17
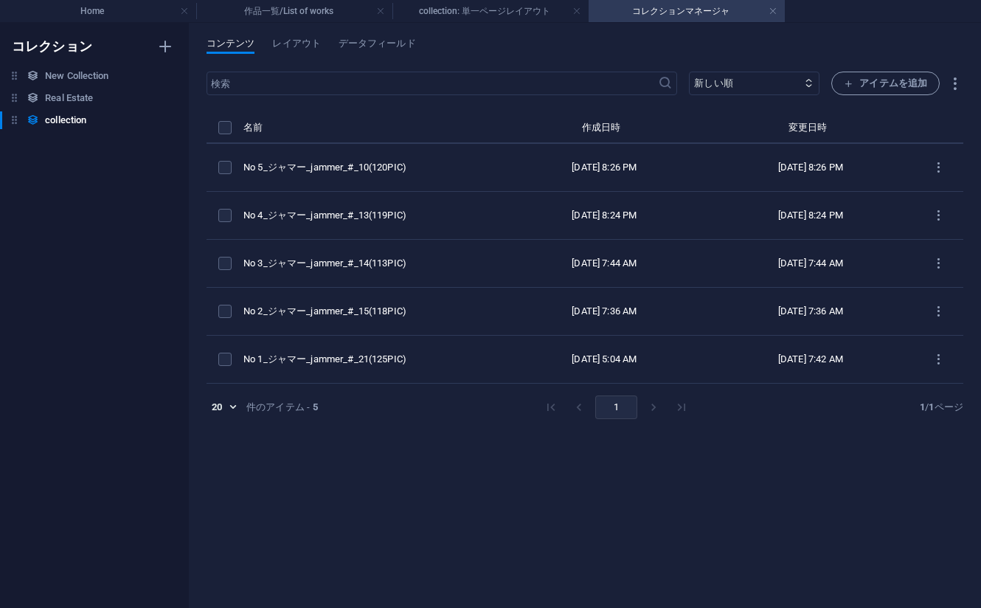
type input "no-5-jammer-10-120pic"
click at [866, 80] on span "アイテムを追加" at bounding box center [885, 84] width 83 height 18
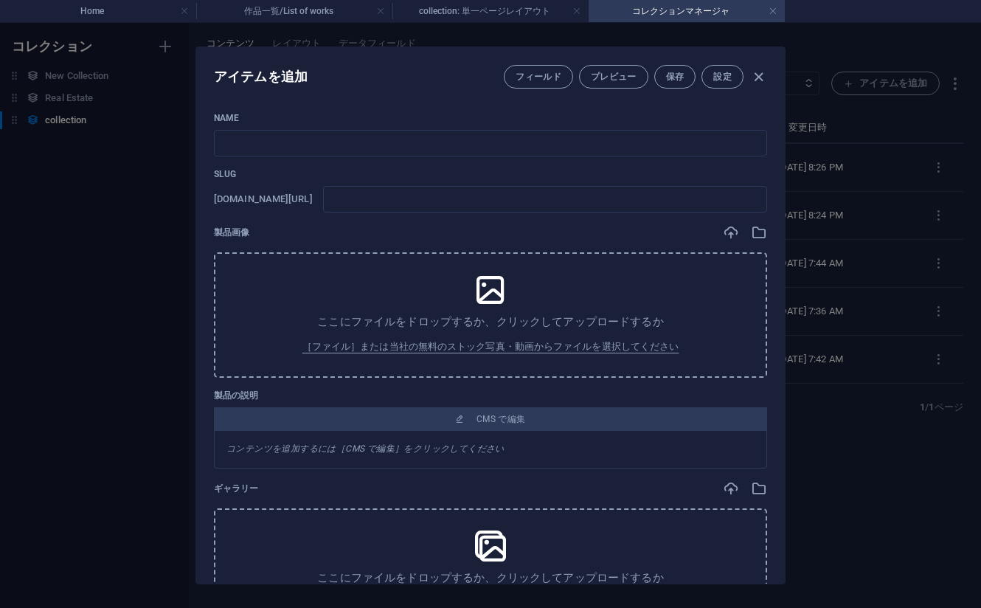
click at [617, 115] on p "Name" at bounding box center [490, 118] width 553 height 12
click at [474, 153] on input "text" at bounding box center [490, 143] width 553 height 27
paste input "No 6_ジャマー_jammer_#_9(120PIC)"
type input "No 6_ジャマー_jammer_#_9(120PIC)"
type input "no-6-jammer-9-120pic"
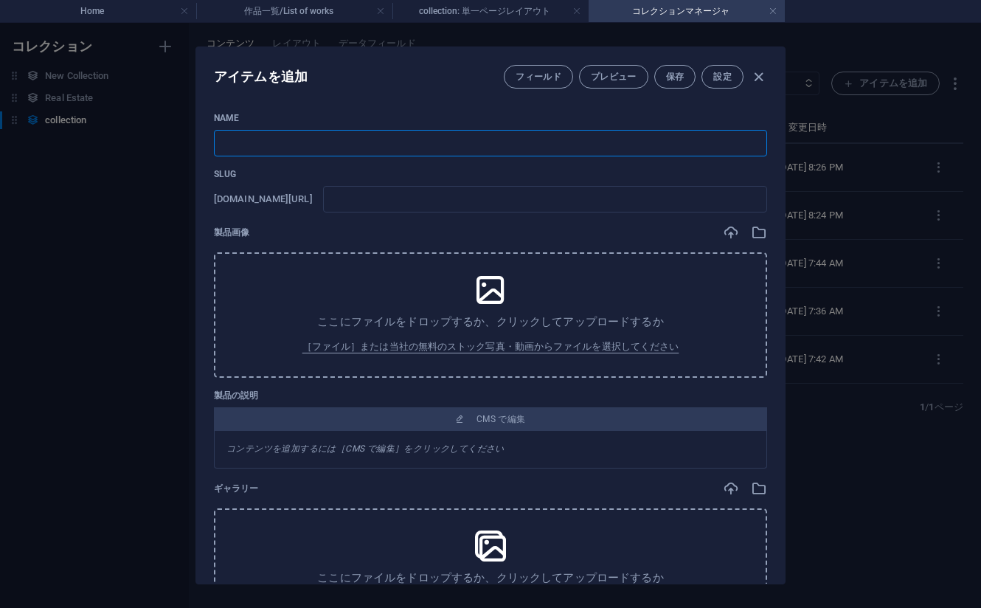
type input "no-6-jammer-9-120pic"
type input "No 6_ジャマー_jammer_#_9(120PIC)"
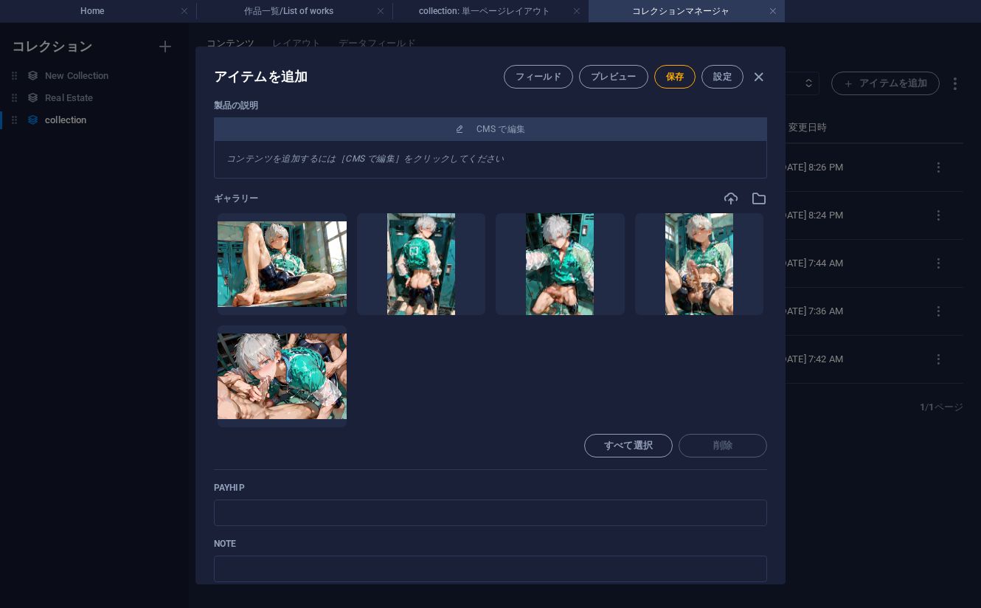
scroll to position [554, 0]
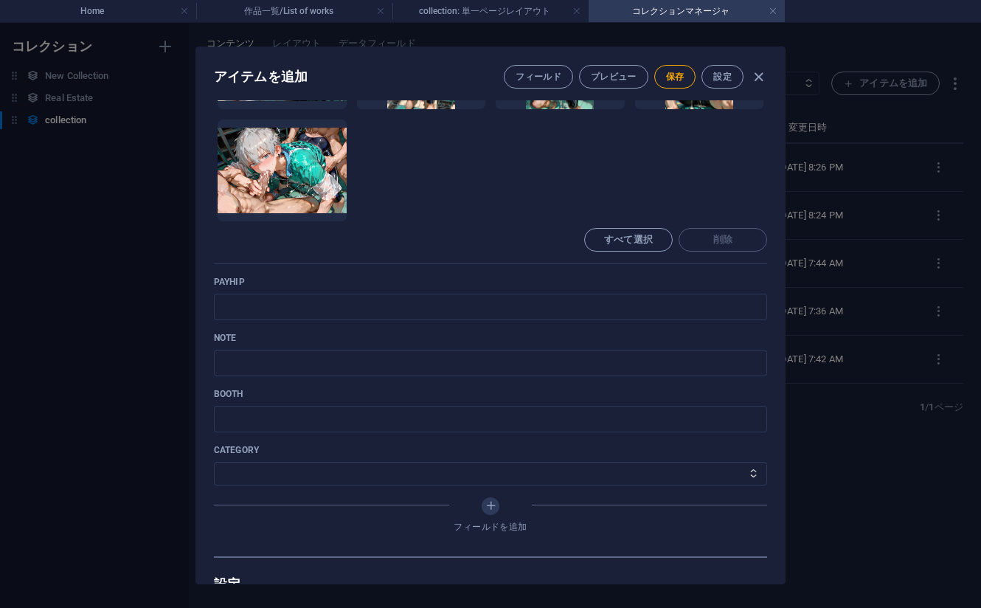
click at [698, 176] on ul "ここにファイルをドロップすると、すぐにアップロードされます" at bounding box center [490, 114] width 553 height 215
click at [375, 308] on input "text" at bounding box center [490, 307] width 553 height 27
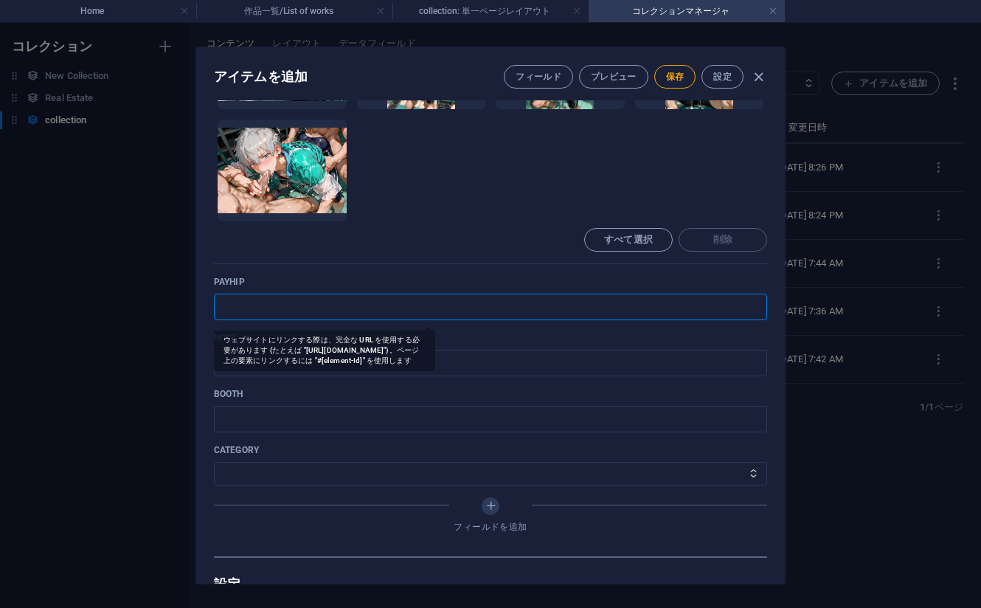
paste input "[URL][DOMAIN_NAME]"
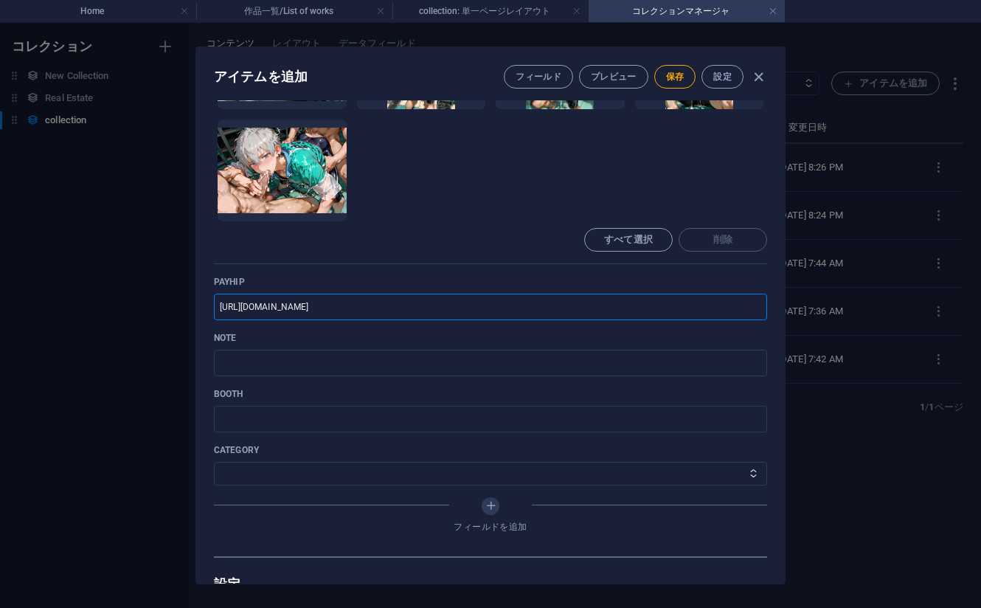
type input "[URL][DOMAIN_NAME]"
click at [659, 281] on p "payhip" at bounding box center [490, 282] width 553 height 12
click at [402, 376] on div "Name No 6_ジャマー_jammer_#_9(120PIC) ​ Slug www.example.com/collection-件のアイテム/ no-…" at bounding box center [490, 57] width 553 height 998
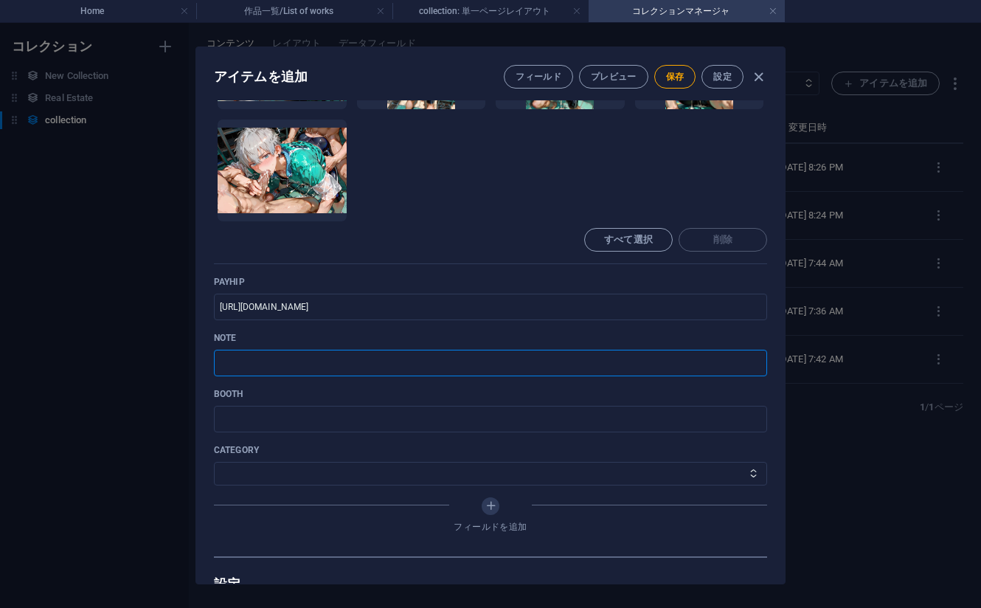
click at [387, 370] on input "text" at bounding box center [490, 363] width 553 height 27
paste input "[URL][DOMAIN_NAME]"
type input "[URL][DOMAIN_NAME]"
click at [309, 397] on p "BOOTH" at bounding box center [490, 394] width 553 height 12
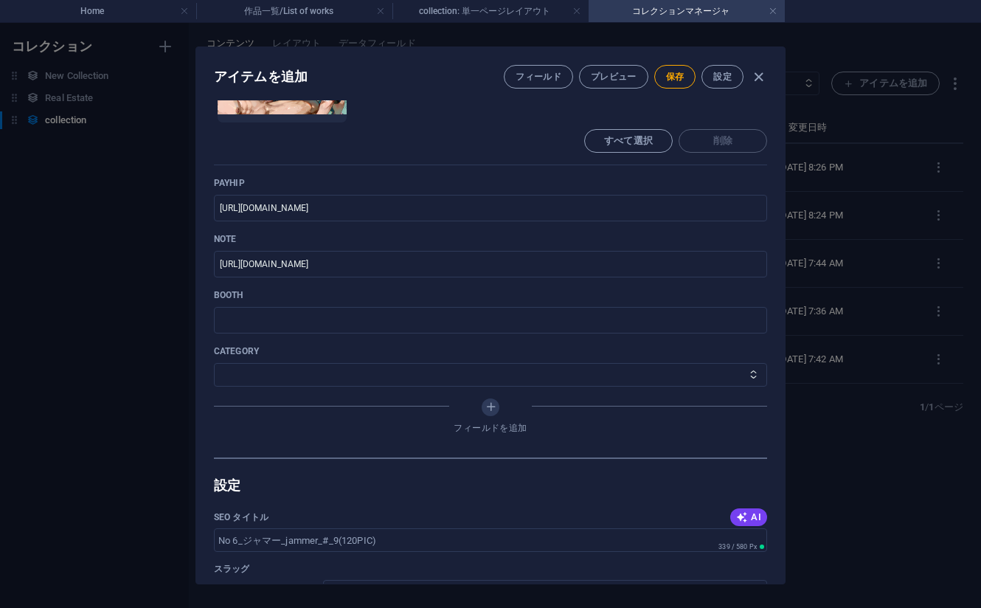
scroll to position [775, 0]
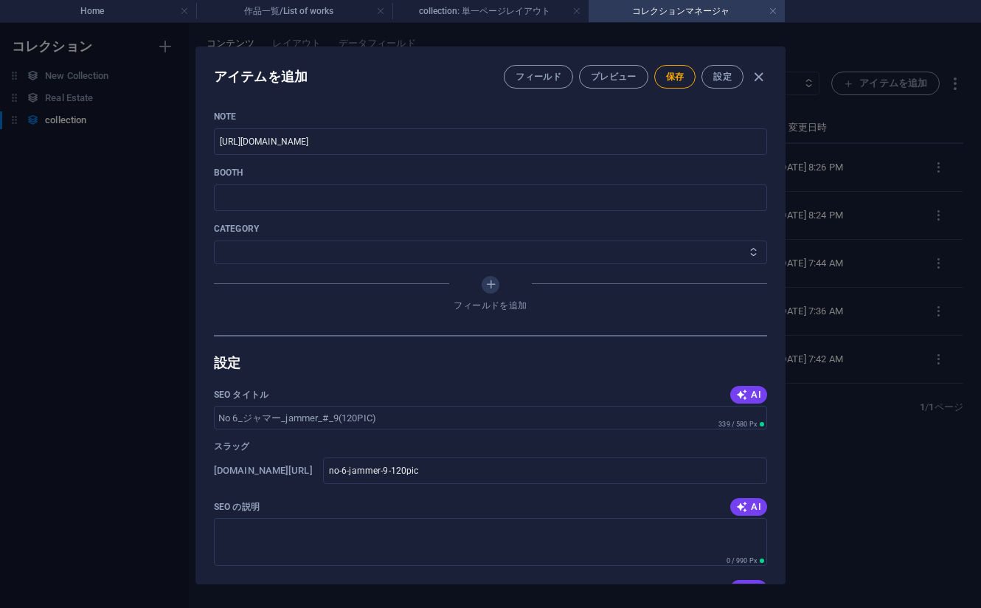
click at [401, 261] on select "その他 ジャマー_jammer レインコート_rain_coat ミリタリービキニ_military_bikini 体操選手_gymnast トイレ_toil…" at bounding box center [490, 252] width 553 height 24
select select "ジャマー_jammer"
click at [214, 240] on select "その他 ジャマー_jammer レインコート_rain_coat ミリタリービキニ_military_bikini 体操選手_gymnast トイレ_toil…" at bounding box center [490, 252] width 553 height 24
click at [674, 74] on span "保存" at bounding box center [675, 77] width 18 height 12
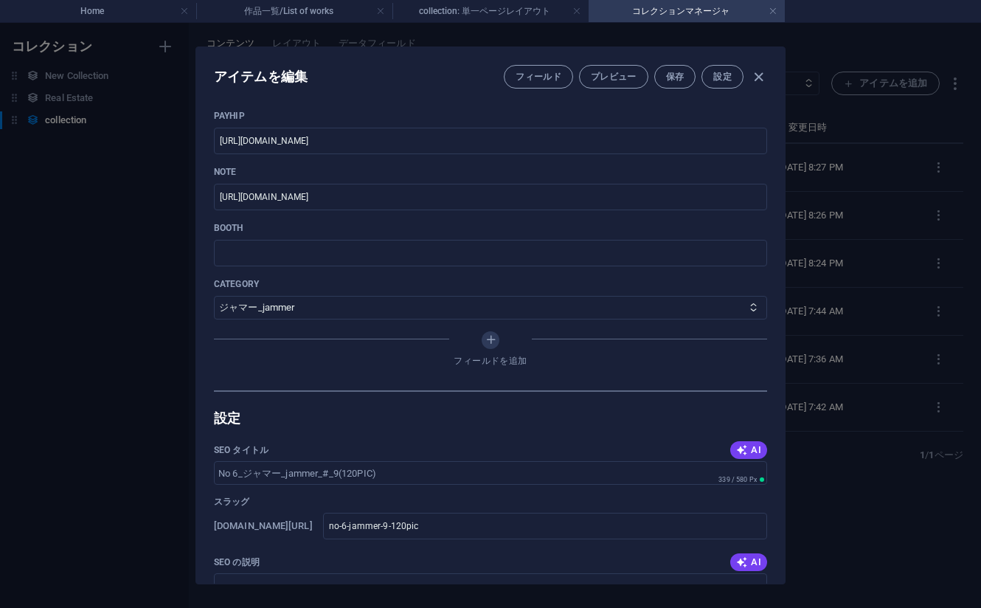
scroll to position [715, 0]
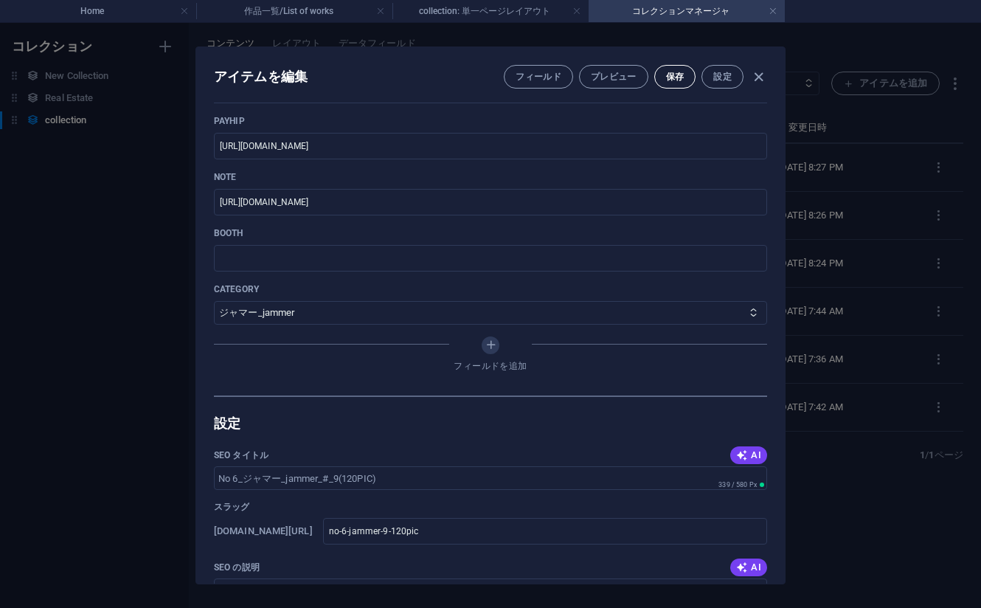
click at [674, 73] on span "保存" at bounding box center [675, 77] width 18 height 12
click at [759, 75] on icon "button" at bounding box center [758, 77] width 17 height 17
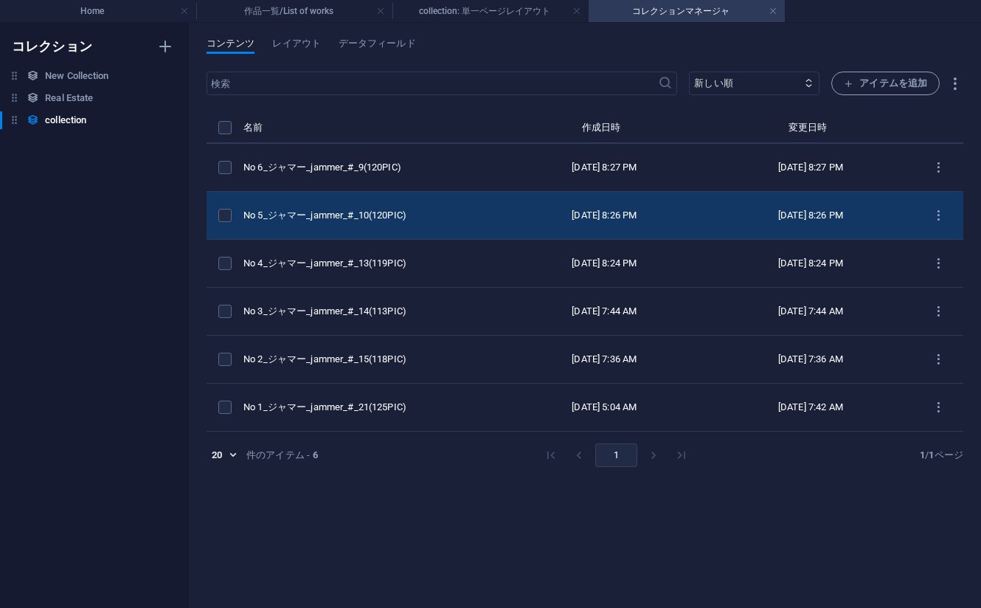
type input "no-6-jammer-9-120pic"
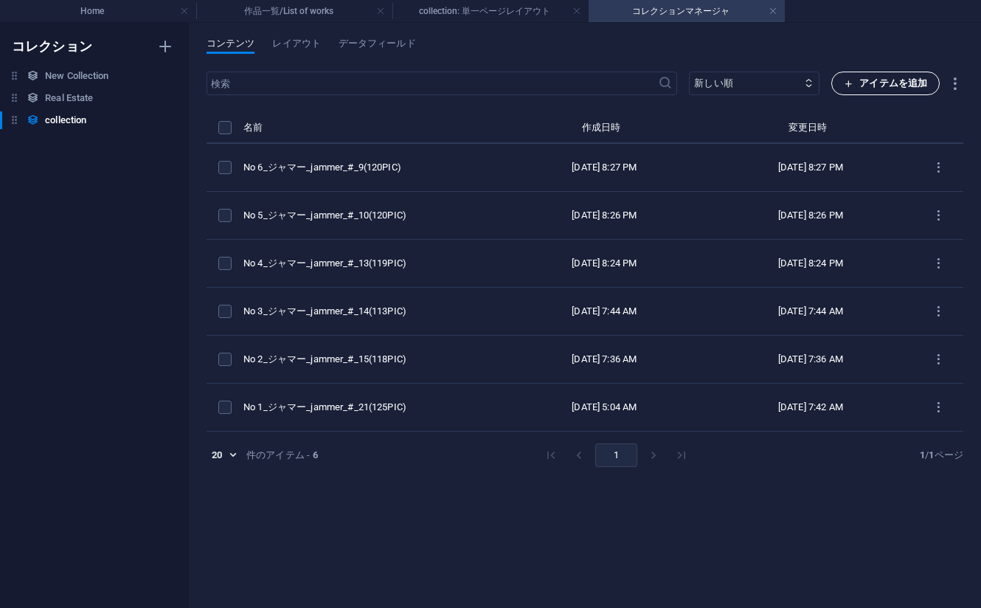
click at [874, 77] on span "アイテムを追加" at bounding box center [885, 84] width 83 height 18
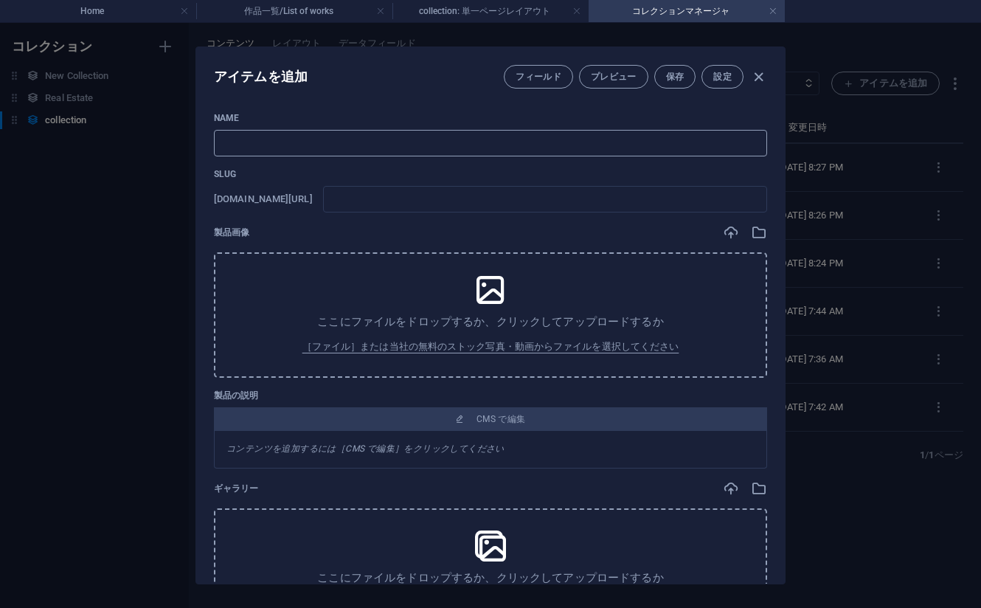
click at [621, 132] on input "text" at bounding box center [490, 143] width 553 height 27
paste input "No 7_ジャマー_jammer_#_8(112PIC)"
type input "No 7_ジャマー_jammer_#_8(112PIC)"
type input "no-7-jammer-8-112pic"
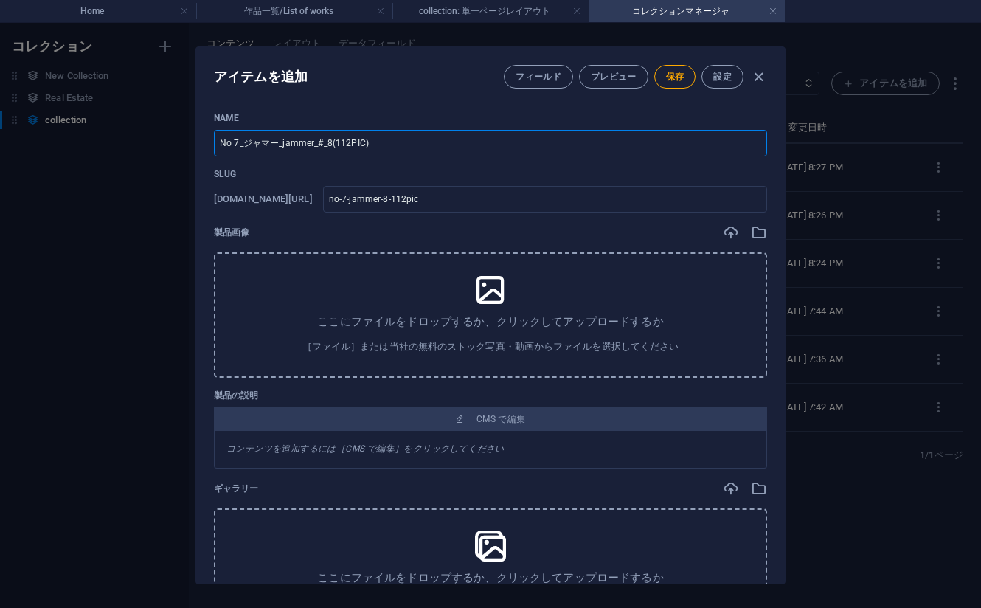
type input "No 7_ジャマー_jammer_#_8(112PIC)"
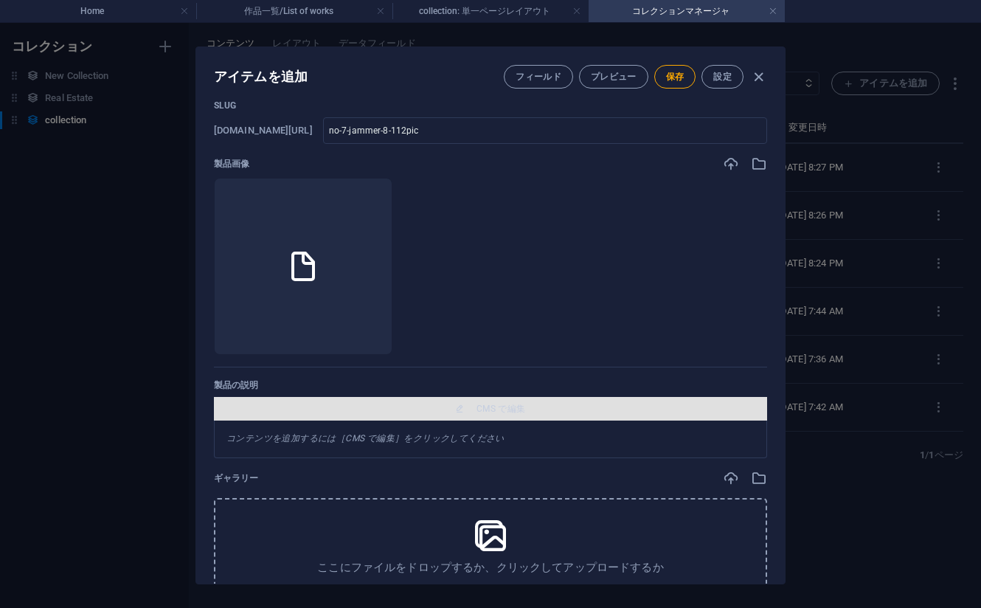
scroll to position [295, 0]
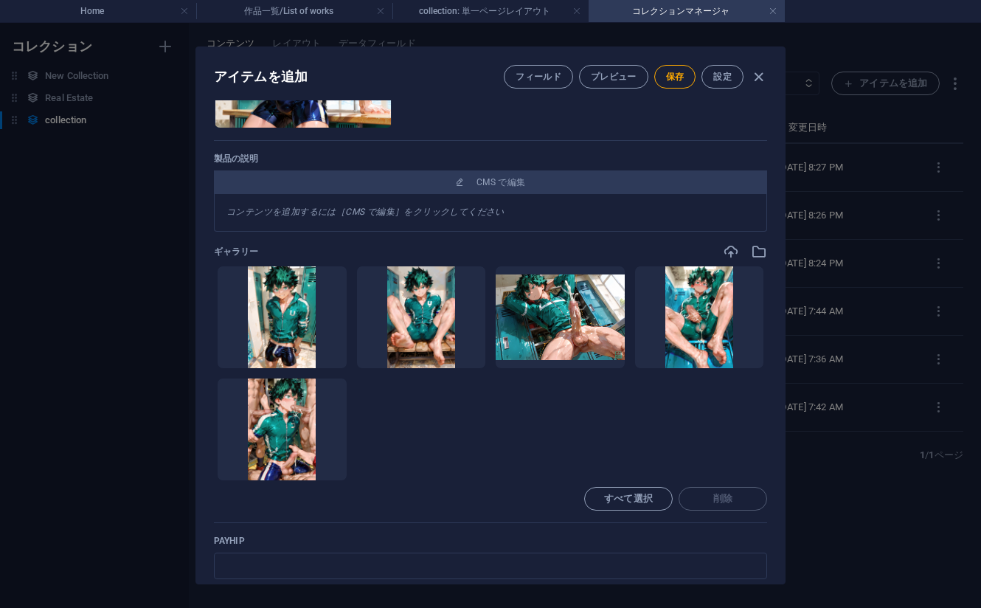
click at [744, 418] on ul "ここにファイルをドロップすると、すぐにアップロードされます" at bounding box center [490, 373] width 553 height 215
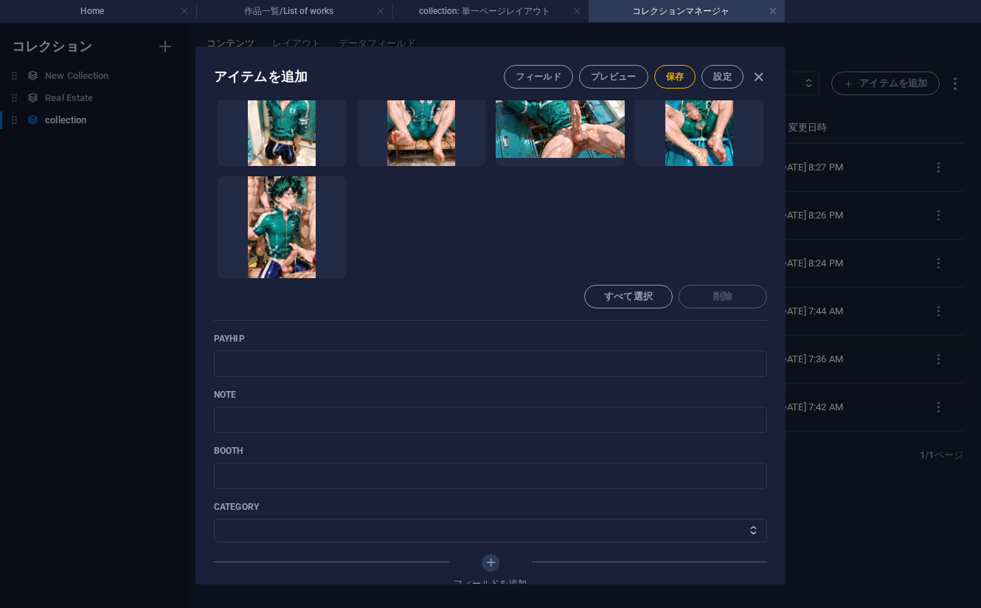
scroll to position [516, 0]
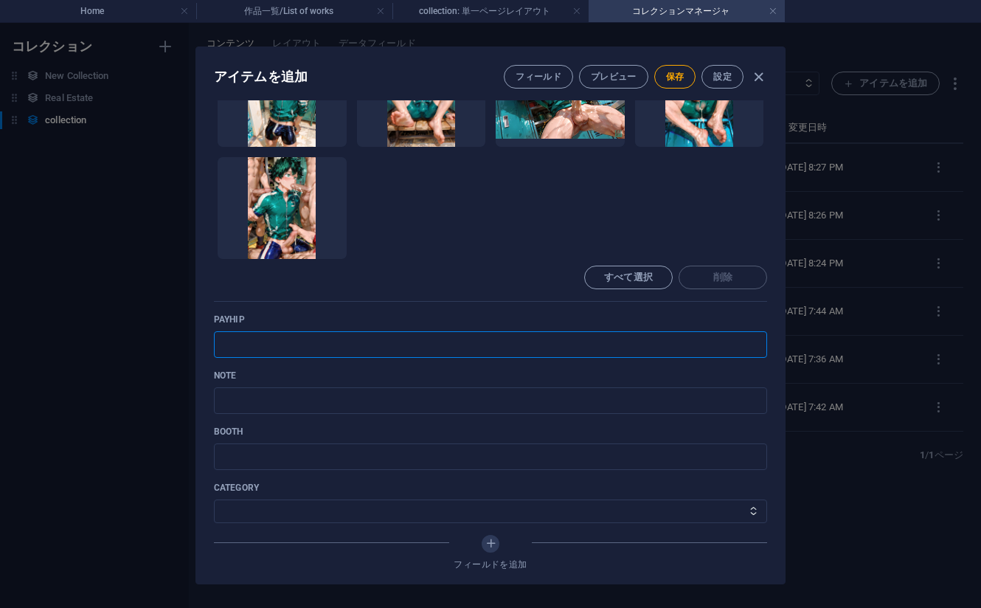
click at [330, 346] on input "text" at bounding box center [490, 344] width 553 height 27
paste input "https://payhip.com/b/uxniK"
type input "https://payhip.com/b/uxniK"
click at [641, 367] on div "Name No 7_ジャマー_jammer_#_8(112PIC) ​ Slug www.example.com/collection-件のアイテム/ no-…" at bounding box center [490, 95] width 553 height 998
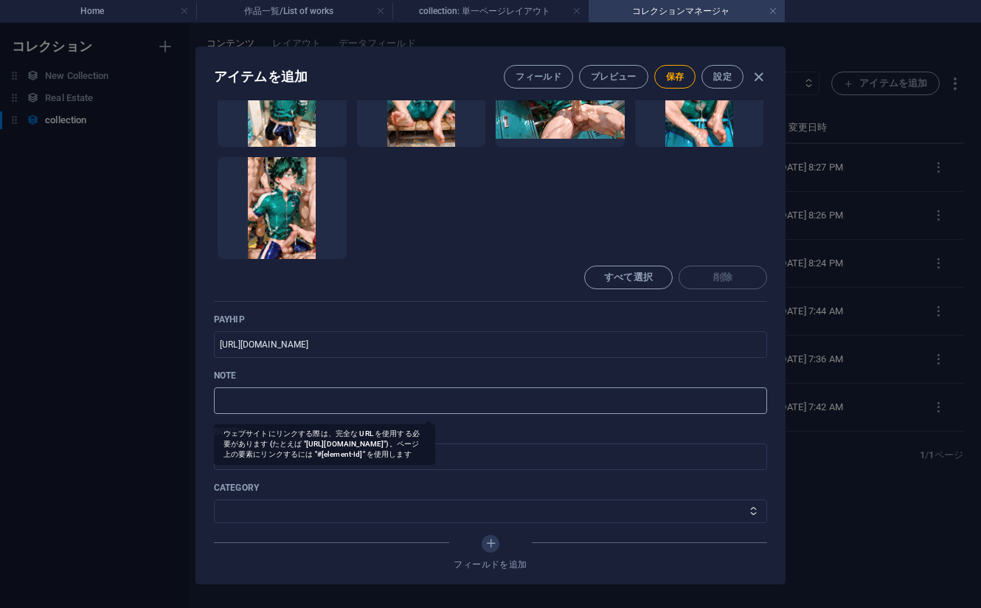
click at [423, 399] on input "text" at bounding box center [490, 400] width 553 height 27
paste input "https://note.com/agile_hippo6599/n/na2740fce001b?sub_rt=share_pb"
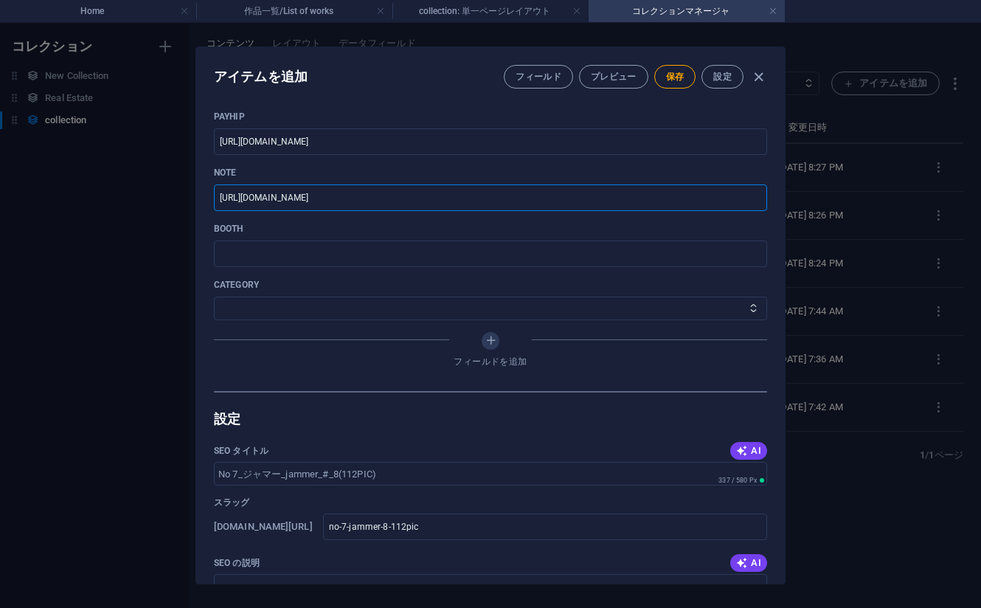
scroll to position [738, 0]
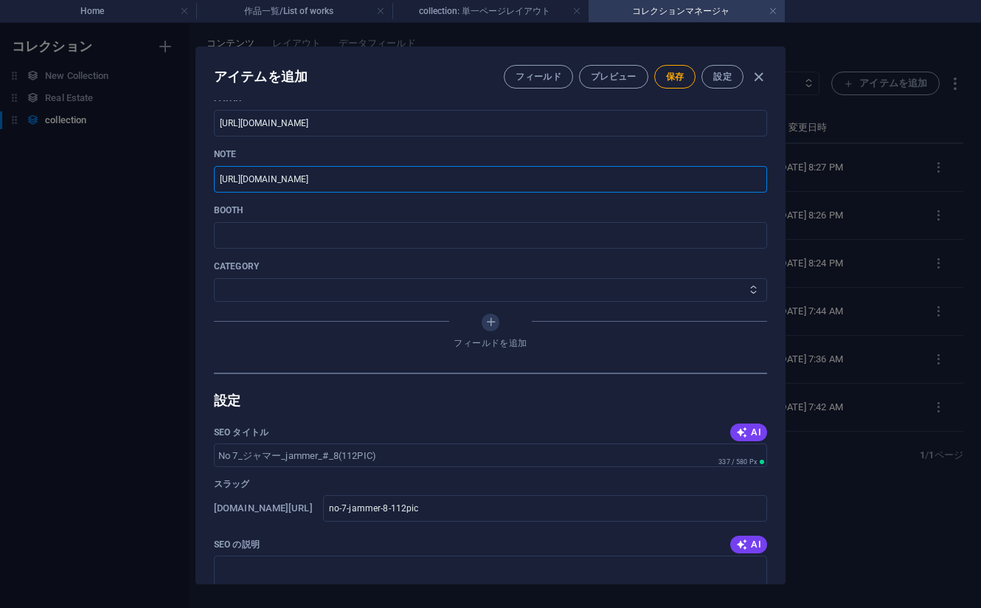
type input "https://note.com/agile_hippo6599/n/na2740fce001b?sub_rt=share_pb"
click at [373, 294] on select "その他 ジャマー_jammer レインコート_rain_coat ミリタリービキニ_military_bikini 体操選手_gymnast トイレ_toil…" at bounding box center [490, 290] width 553 height 24
select select "ジャマー_jammer"
click at [214, 278] on select "その他 ジャマー_jammer レインコート_rain_coat ミリタリービキニ_military_bikini 体操選手_gymnast トイレ_toil…" at bounding box center [490, 290] width 553 height 24
click at [667, 76] on span "保存" at bounding box center [675, 77] width 18 height 12
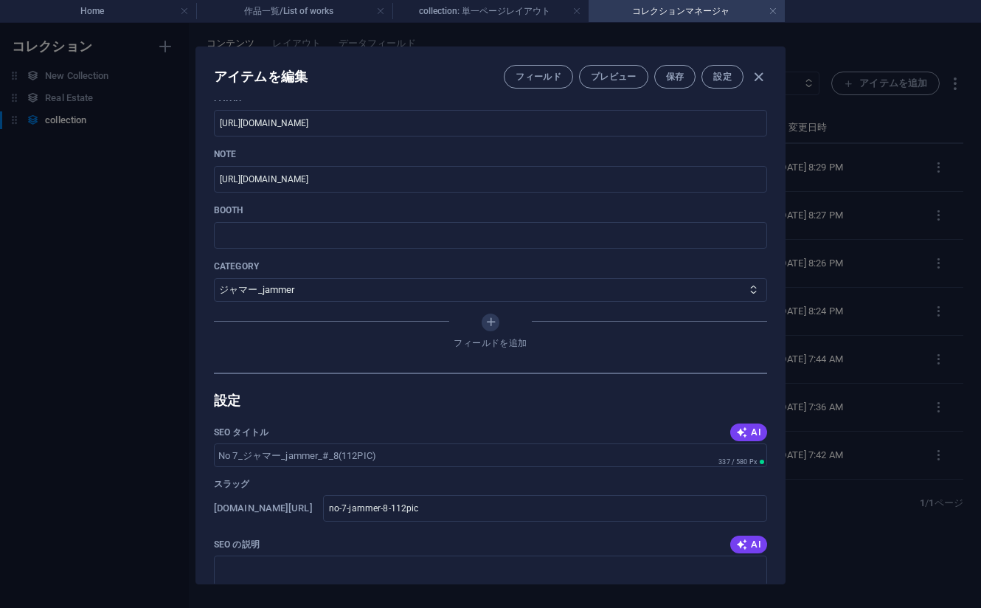
click at [734, 593] on div "アイテムを編集 フィールド プレビュー 保存 設定 Name No 7_ジャマー_jammer_#_8(112PIC) ​ Slug www.example.…" at bounding box center [490, 315] width 981 height 585
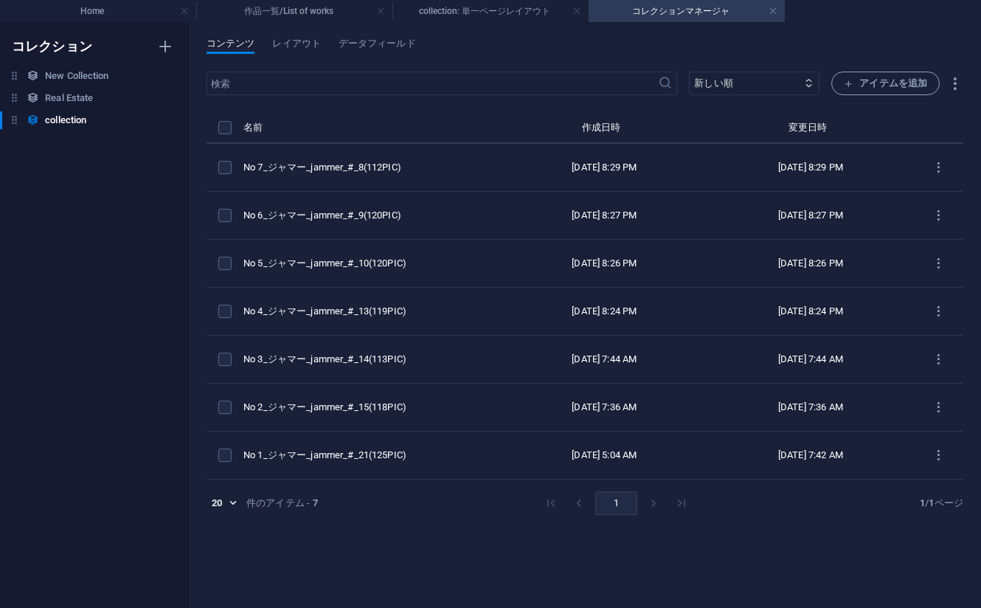
type input "no-7-jammer-8-112pic"
click at [713, 554] on div "​ 新しい順 古い順 最終変更 Name (昇順) Name (降順) Slug (昇順) Slug (降順) category (昇順) category …" at bounding box center [585, 333] width 757 height 522
click at [871, 81] on span "アイテムを追加" at bounding box center [885, 84] width 83 height 18
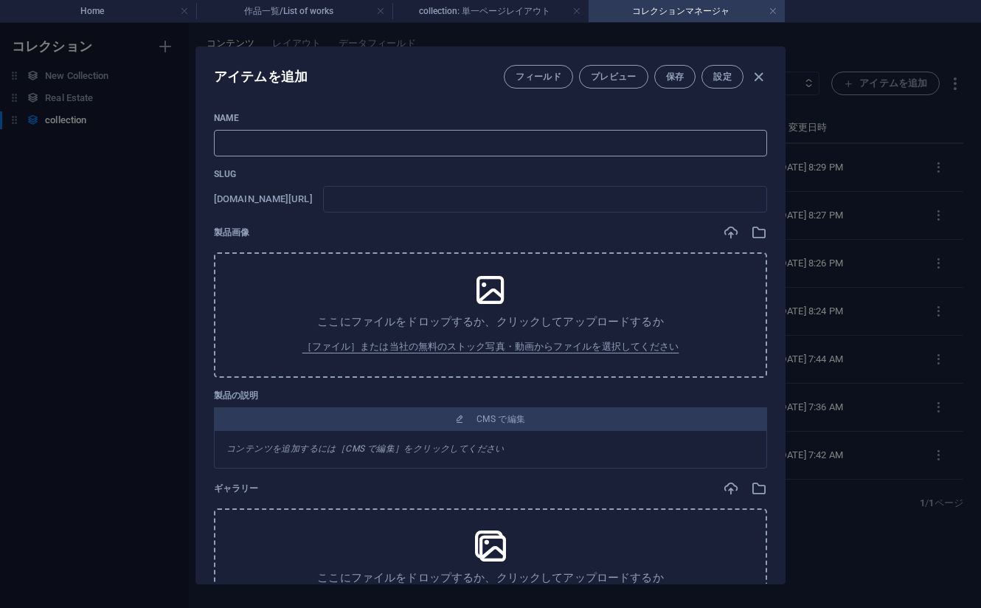
click at [628, 136] on input "text" at bounding box center [490, 143] width 553 height 27
paste input "No 8_ジャマー_jammer_#_7(112PIC)"
type input "No 8_ジャマー_jammer_#_7(112PIC)"
type input "no-8-jammer-7-112pic"
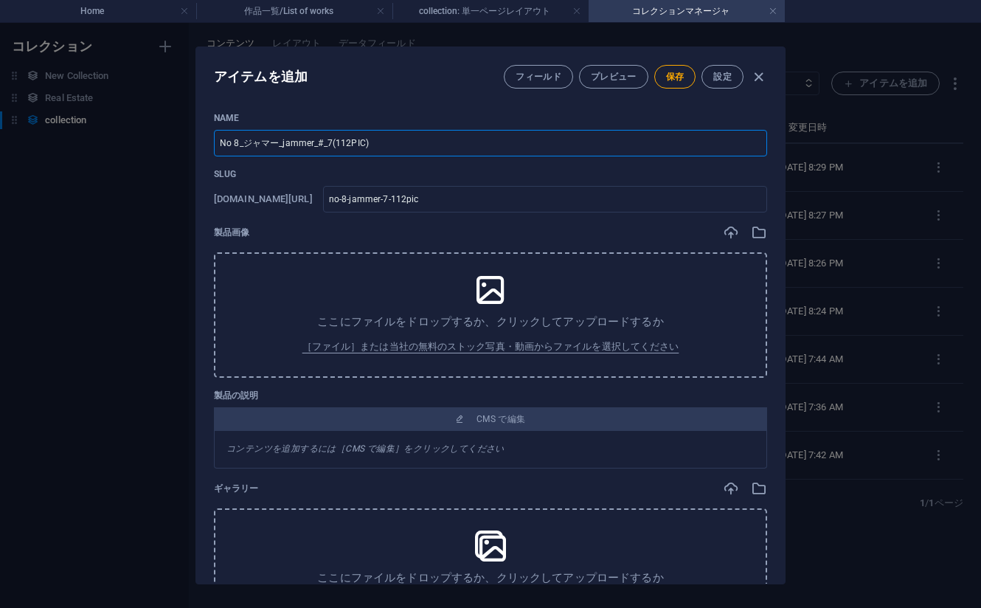
type input "No 8_ジャマー_jammer_#_7(112PIC)"
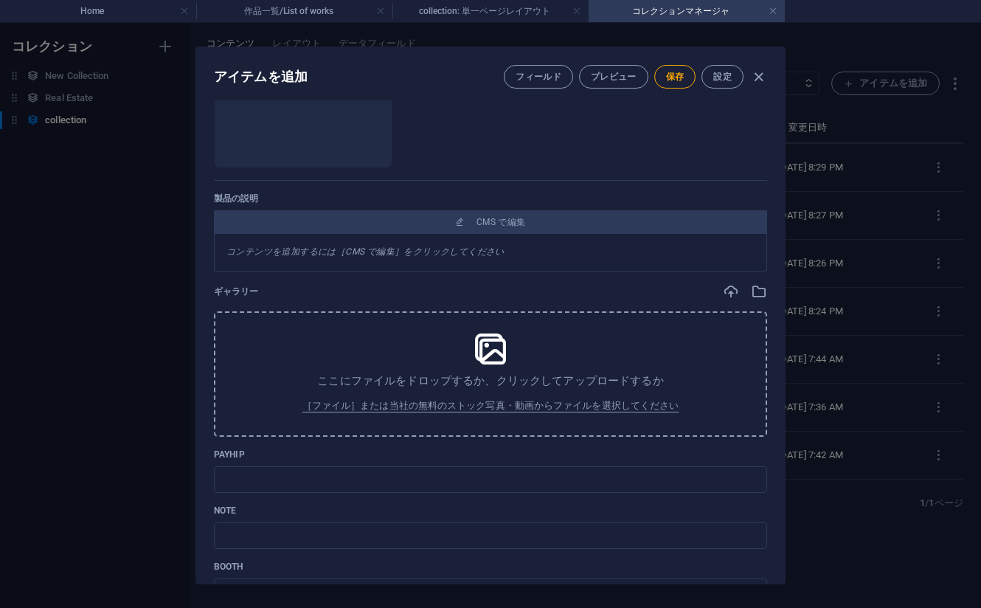
scroll to position [369, 0]
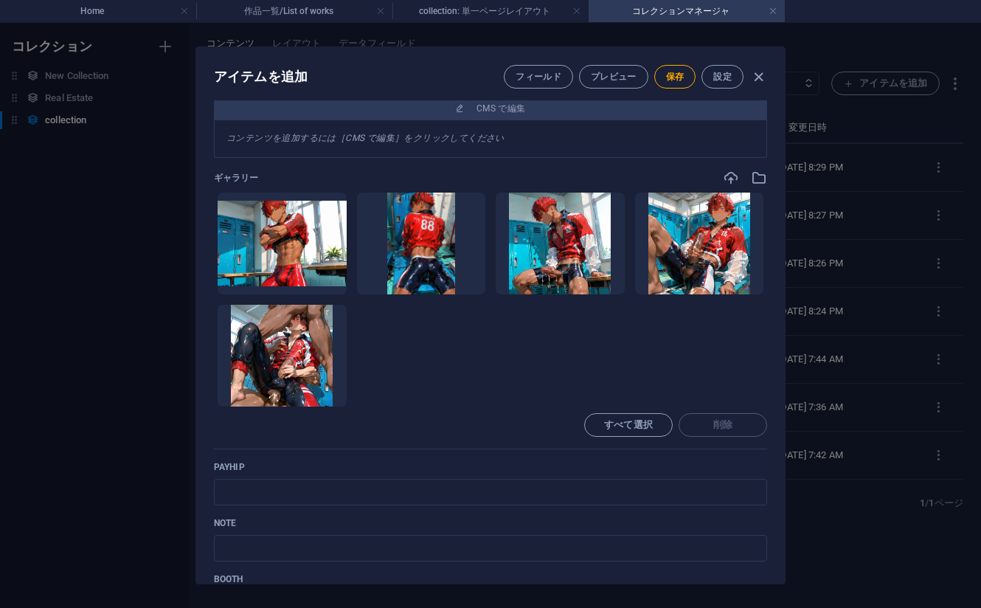
click at [671, 330] on ul "ここにファイルをドロップすると、すぐにアップロードされます" at bounding box center [490, 299] width 553 height 215
click at [317, 490] on input "text" at bounding box center [490, 492] width 553 height 27
paste input "https://payhip.com/b/hM7HN"
type input "https://payhip.com/b/hM7HN"
click at [688, 359] on ul "ここにファイルをドロップすると、すぐにアップロードされます" at bounding box center [490, 299] width 553 height 215
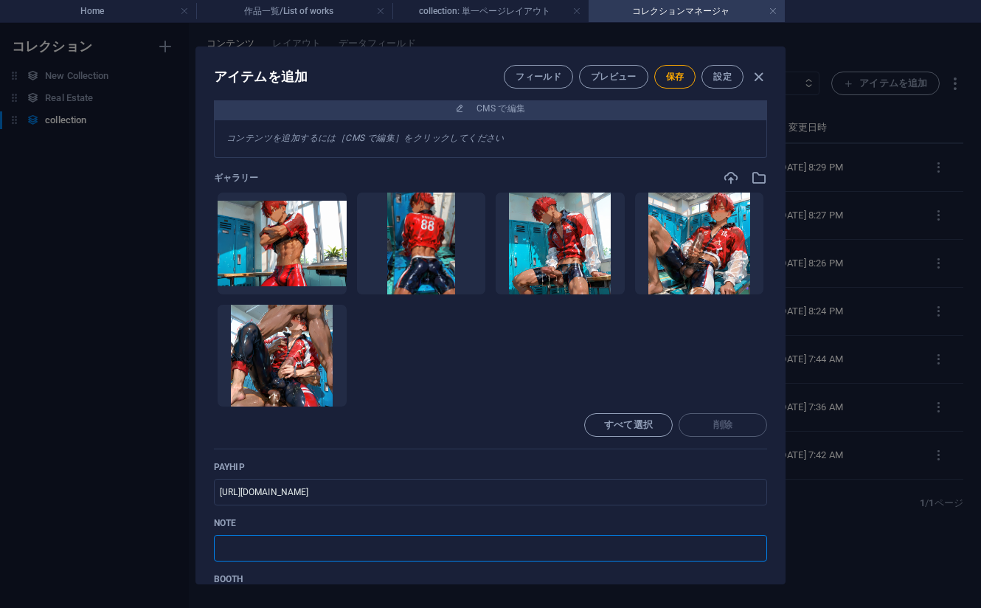
drag, startPoint x: 293, startPoint y: 542, endPoint x: 297, endPoint y: 535, distance: 8.6
click at [293, 542] on input "text" at bounding box center [490, 548] width 553 height 27
paste input "https://note.com/agile_hippo6599/n/nf29f7c4b254e?sub_rt=share_pb"
type input "https://note.com/agile_hippo6599/n/nf29f7c4b254e?sub_rt=share_pb"
click at [422, 369] on ul "ここにファイルをドロップすると、すぐにアップロードされます" at bounding box center [490, 299] width 553 height 215
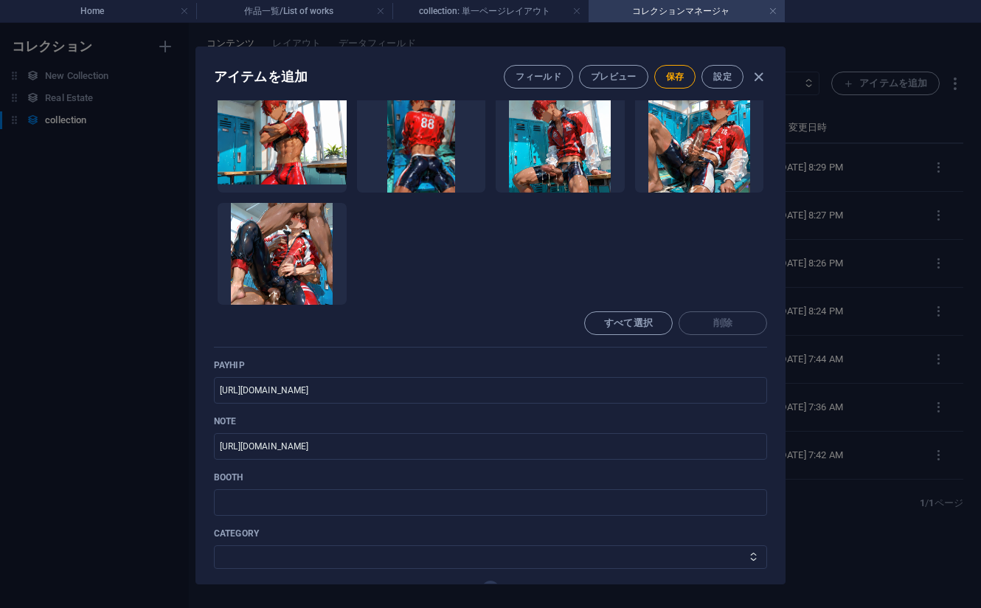
scroll to position [738, 0]
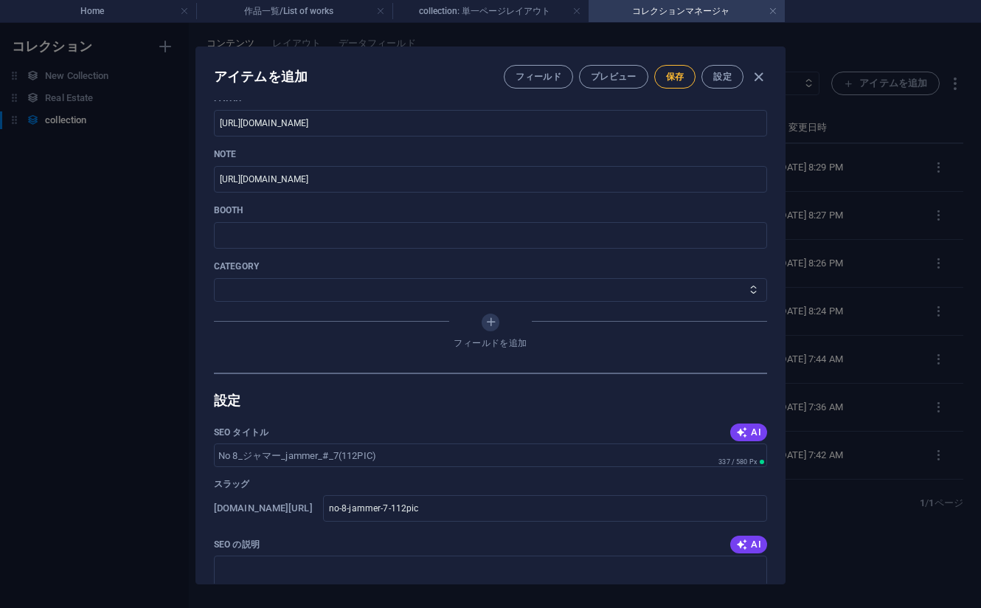
click at [664, 83] on button "保存" at bounding box center [675, 77] width 42 height 24
click at [758, 82] on icon "button" at bounding box center [758, 77] width 17 height 17
type input "no-8-jammer-7-112pic"
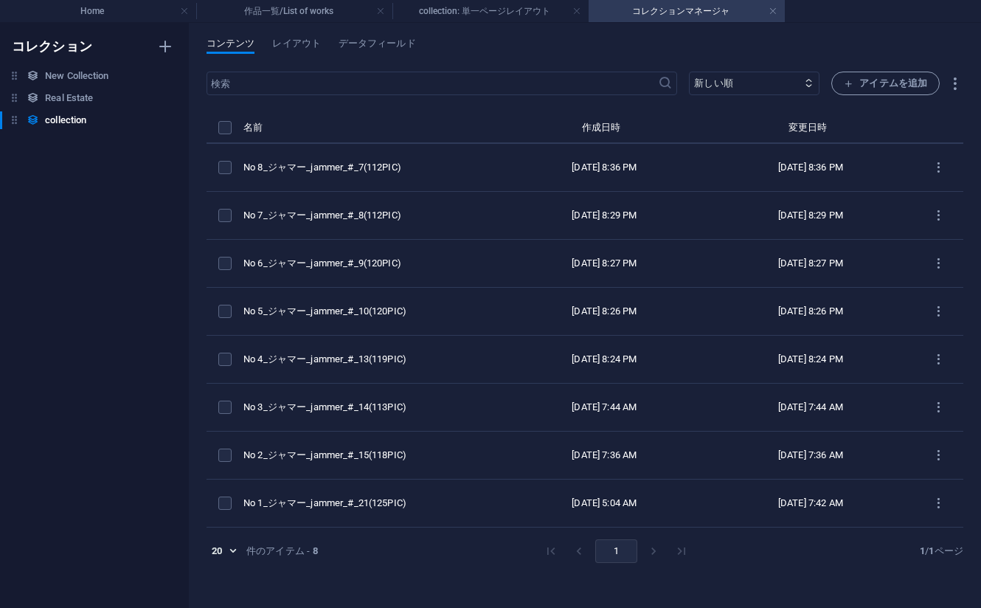
scroll to position [553, 0]
click at [103, 14] on h4 "Home" at bounding box center [98, 11] width 196 height 16
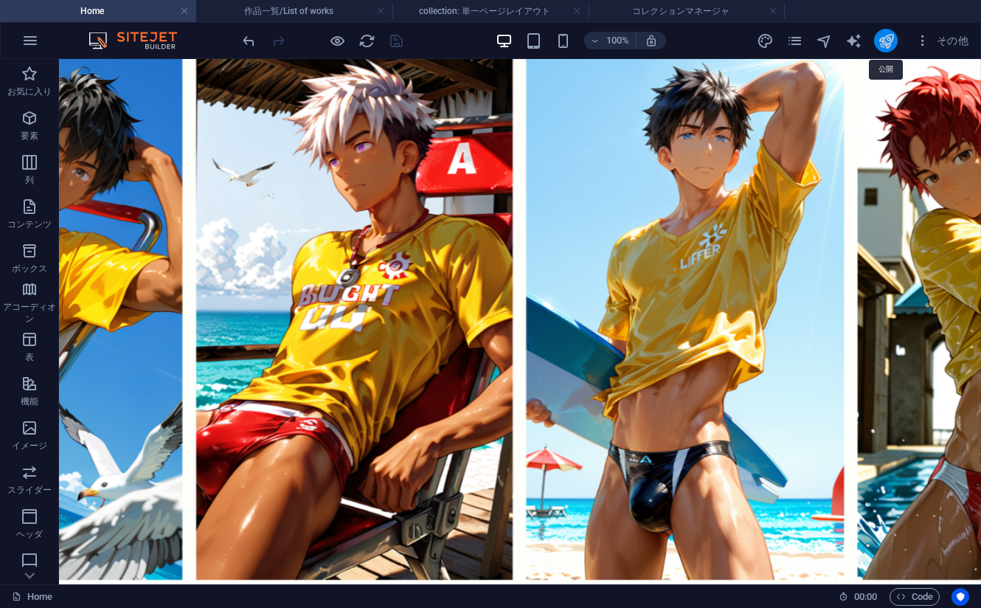
click at [888, 39] on icon "publish" at bounding box center [886, 40] width 17 height 17
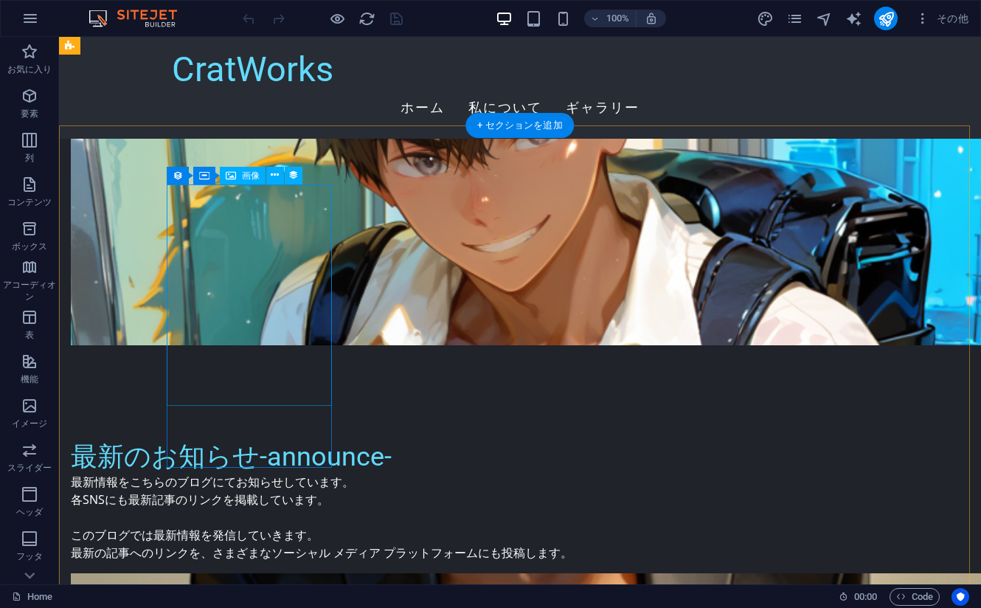
scroll to position [1107, 0]
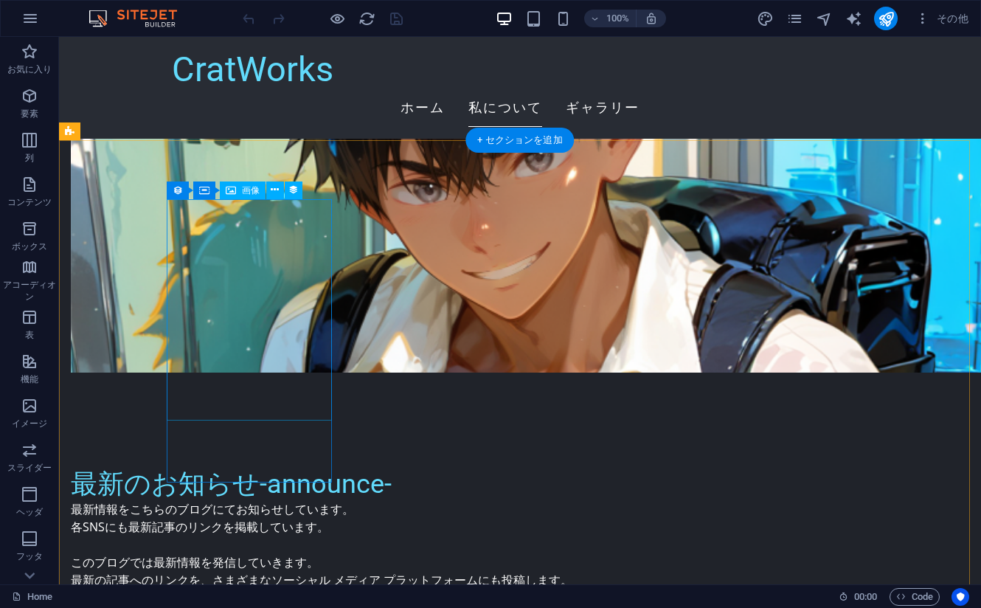
select select "px"
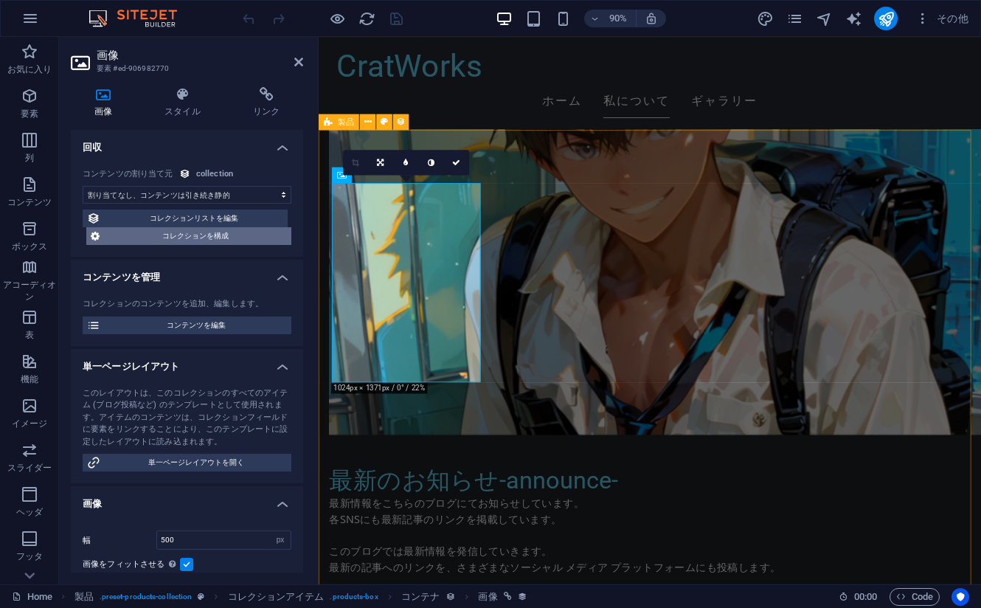
select select "image"
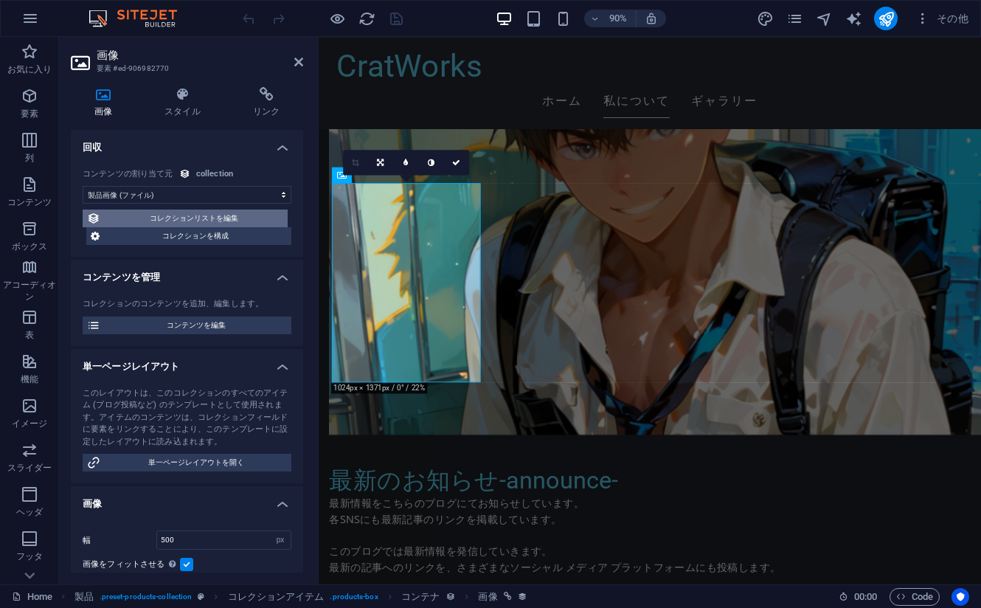
click at [213, 222] on span "コレクションリストを編集" at bounding box center [194, 219] width 179 height 18
select select "createdAt_DESC"
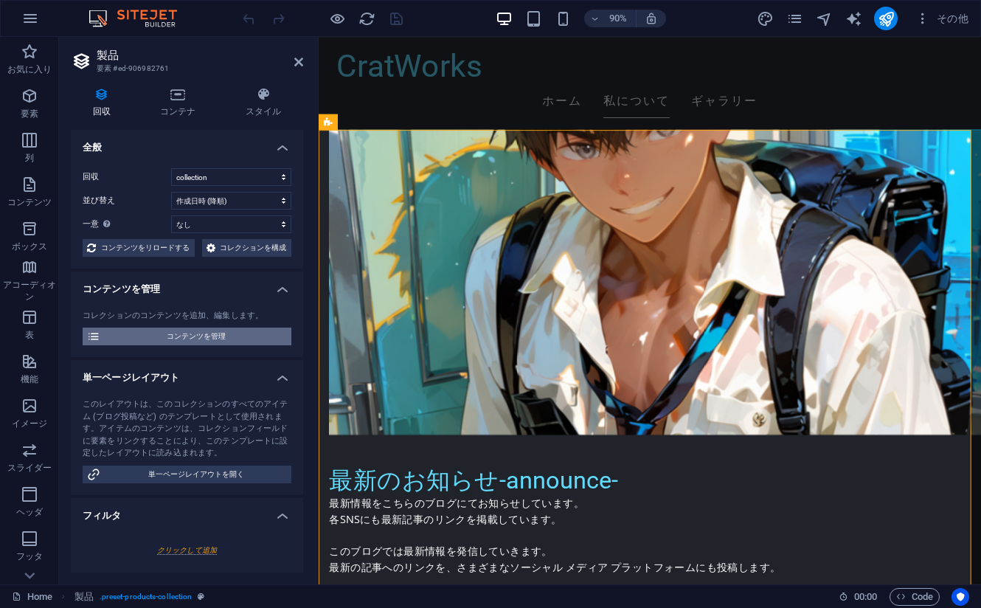
click at [190, 345] on span "コンテンツを管理" at bounding box center [196, 337] width 182 height 18
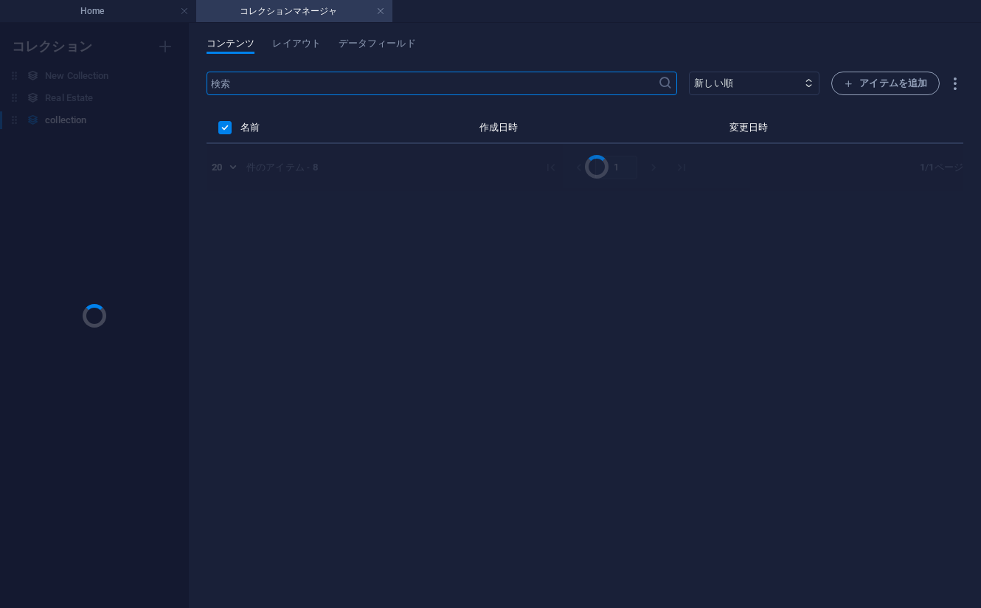
scroll to position [0, 0]
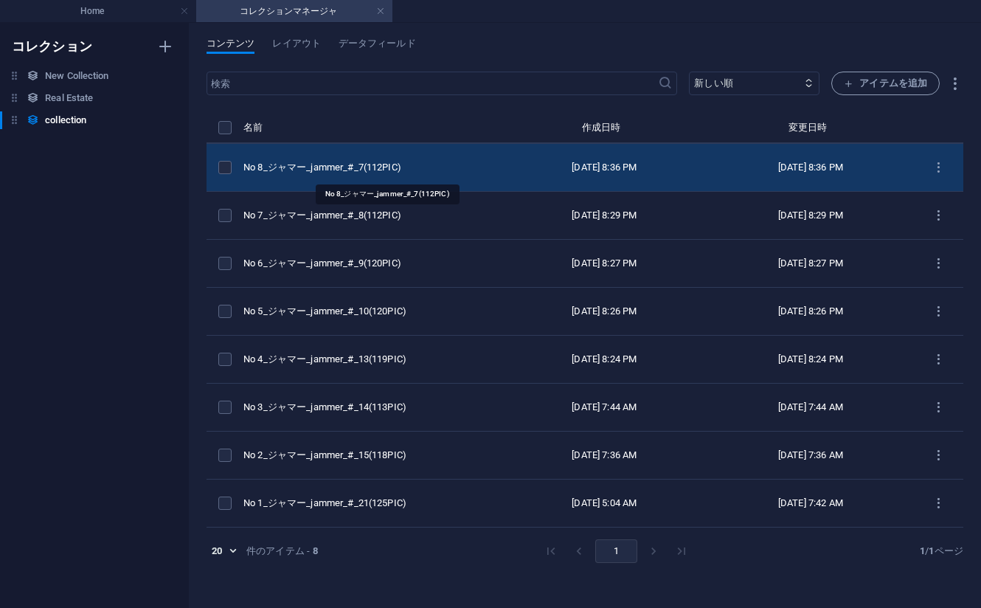
click at [447, 166] on div "No 8_ジャマー_jammer_#_7(112PIC)" at bounding box center [366, 167] width 246 height 13
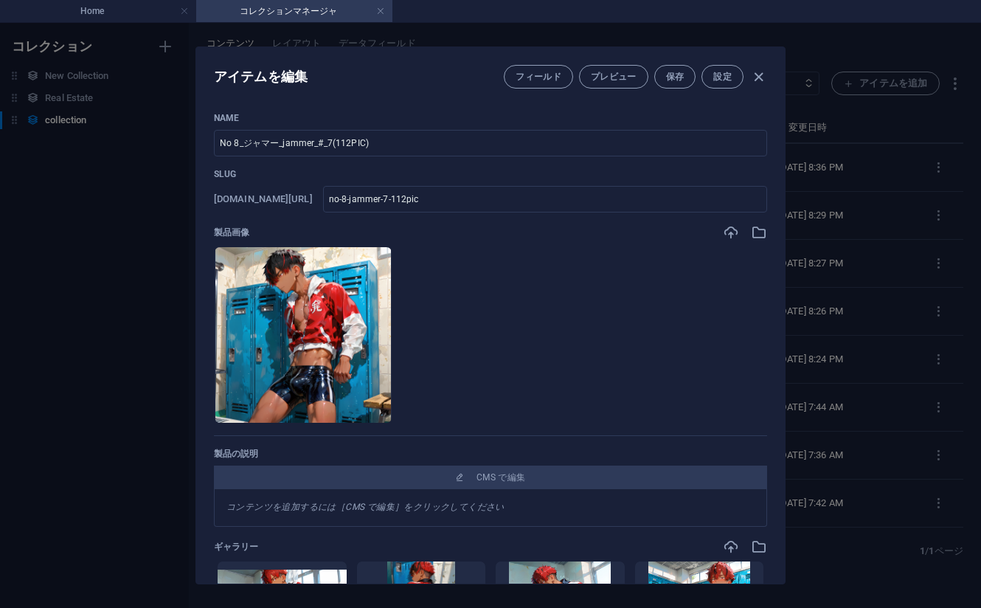
click at [150, 320] on div "アイテムを編集 フィールド プレビュー 保存 設定 Name No 8_ジャマー_jammer_#_7(112PIC) ​ Slug [DOMAIN_NAME…" at bounding box center [490, 315] width 981 height 585
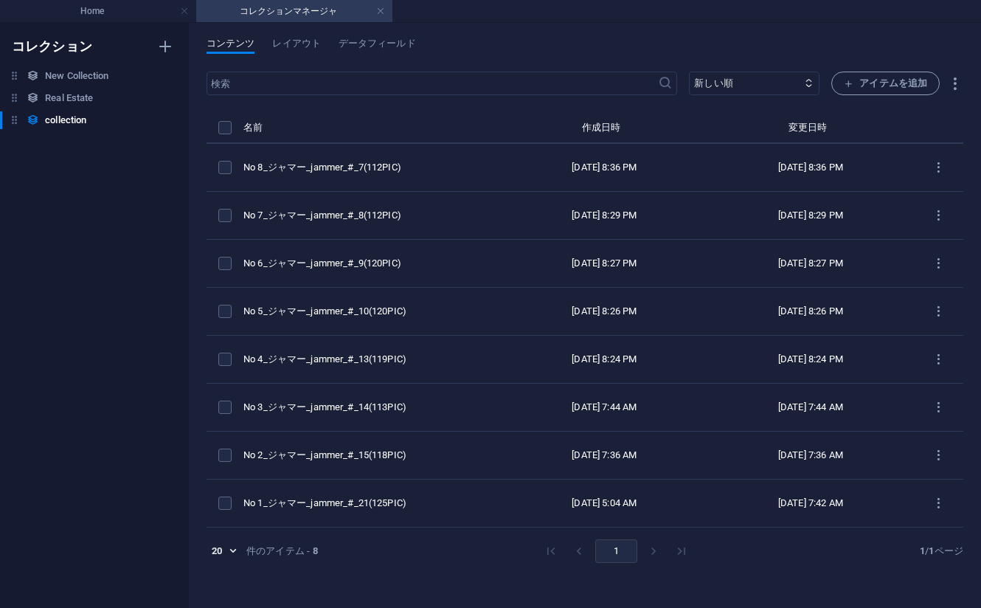
type input "no-8-jammer-7-112pic"
click at [100, 20] on li "Home" at bounding box center [98, 11] width 196 height 22
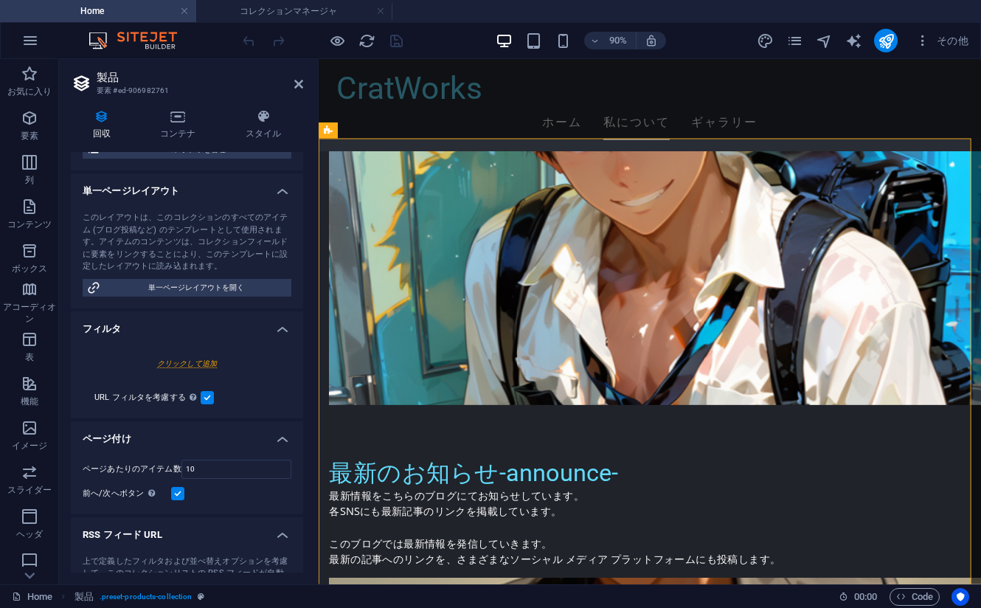
scroll to position [207, 0]
click at [210, 298] on span "単一ページレイアウトを開く" at bounding box center [196, 289] width 182 height 18
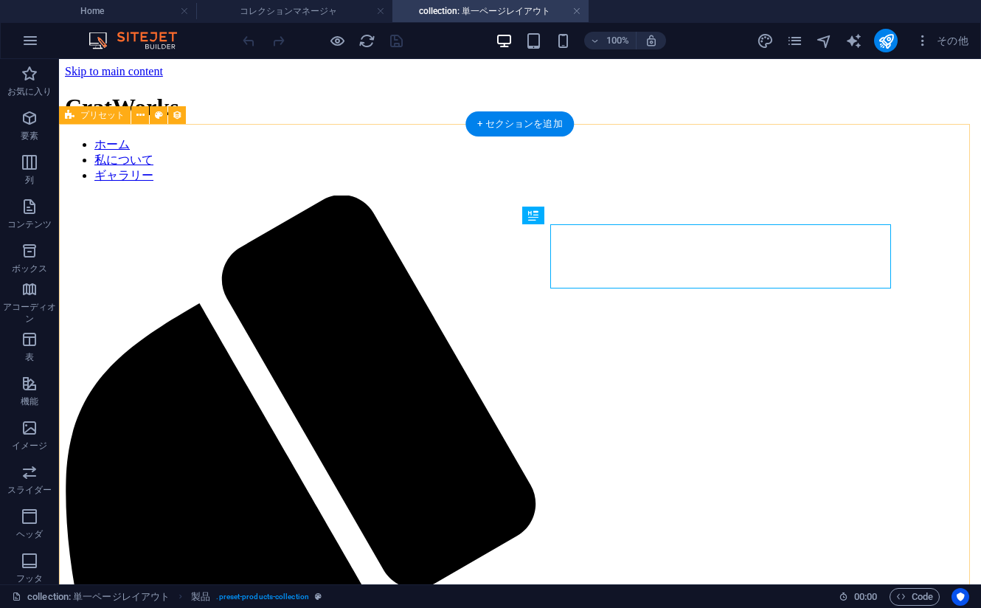
scroll to position [0, 0]
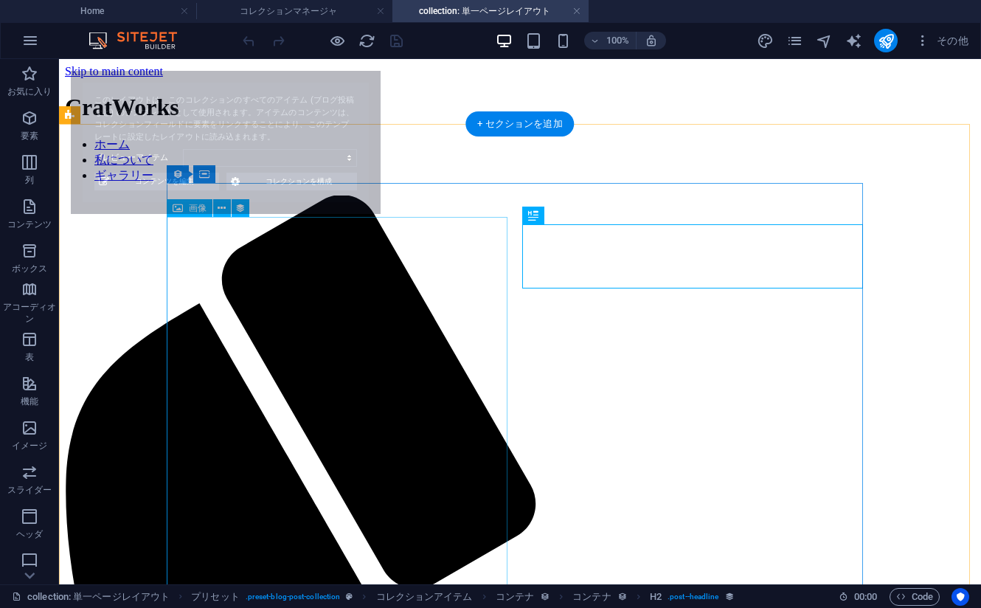
select select "68bacb210cf791ab5d0f660b"
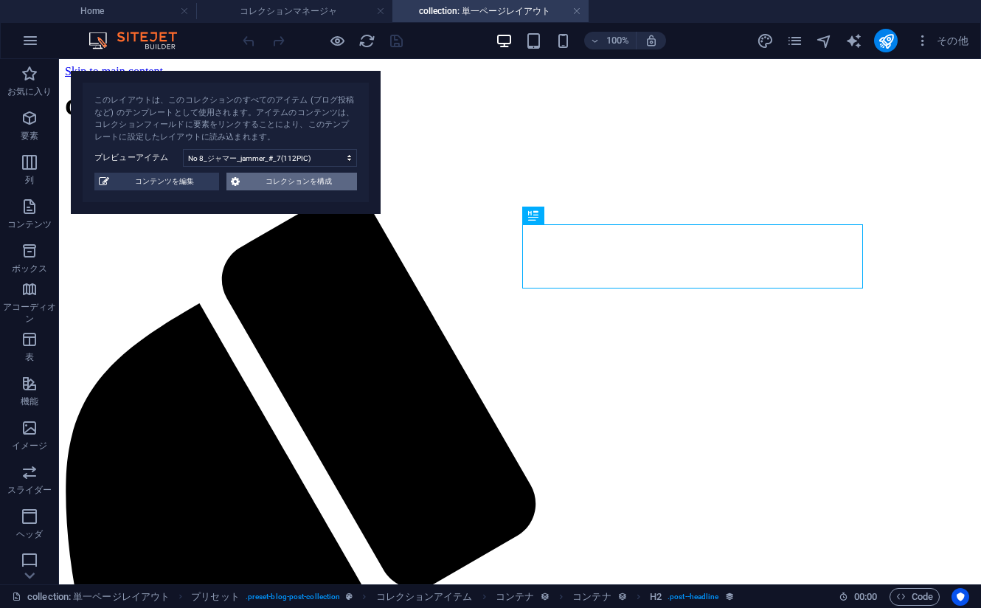
click at [306, 181] on span "コレクションを構成" at bounding box center [298, 182] width 108 height 18
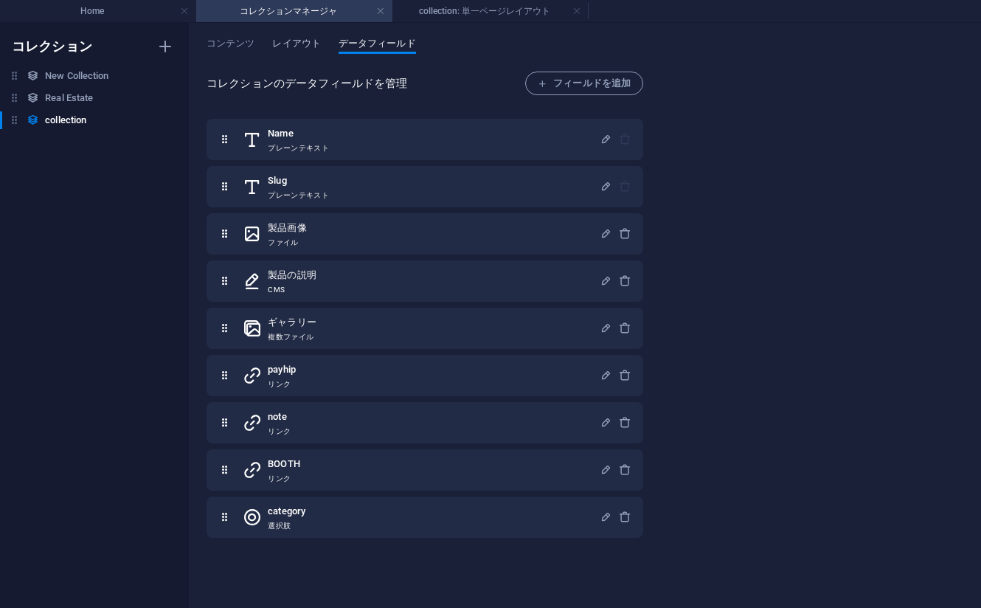
click at [294, 46] on span "レイアウト" at bounding box center [296, 45] width 48 height 21
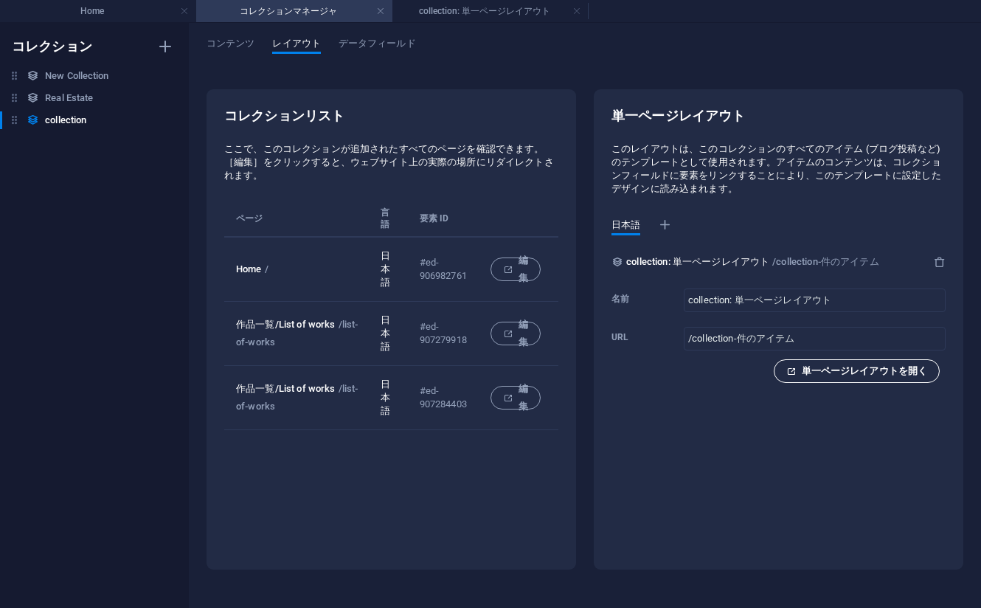
click at [854, 367] on span "単一ページレイアウトを開く" at bounding box center [856, 371] width 141 height 18
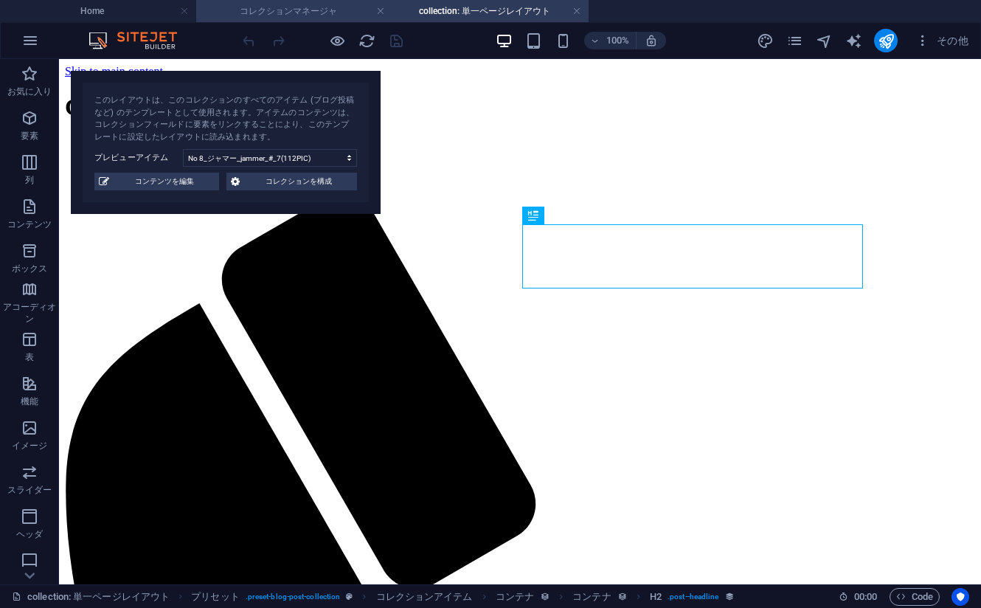
click at [302, 13] on h4 "コレクションマネージャ" at bounding box center [294, 11] width 196 height 16
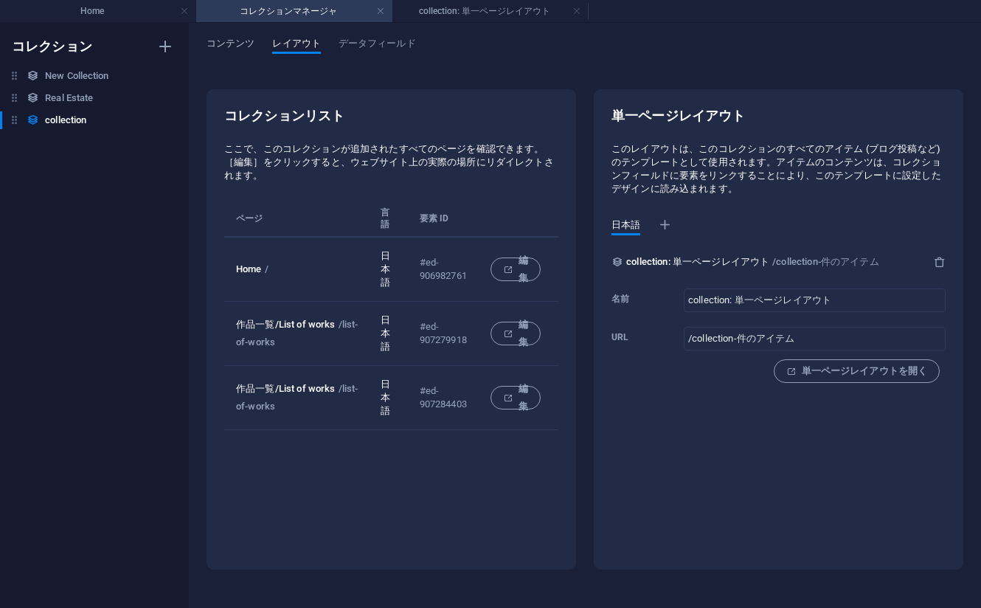
click at [235, 43] on span "コンテンツ" at bounding box center [231, 45] width 48 height 21
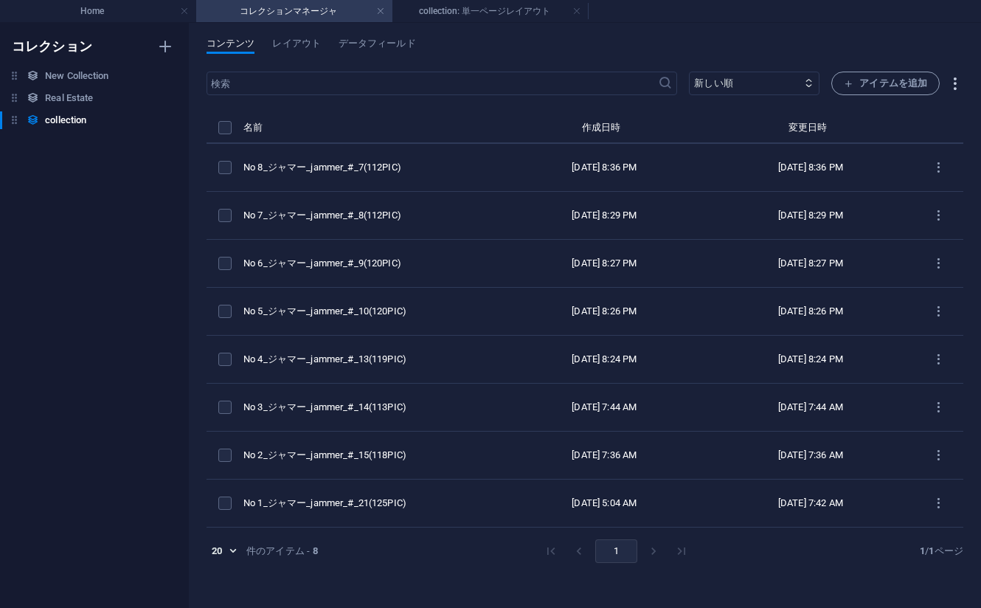
click at [955, 80] on icon "button" at bounding box center [954, 83] width 17 height 17
click at [955, 80] on div at bounding box center [490, 304] width 981 height 608
drag, startPoint x: 312, startPoint y: 47, endPoint x: 330, endPoint y: 45, distance: 17.8
click at [312, 48] on span "レイアウト" at bounding box center [296, 45] width 48 height 21
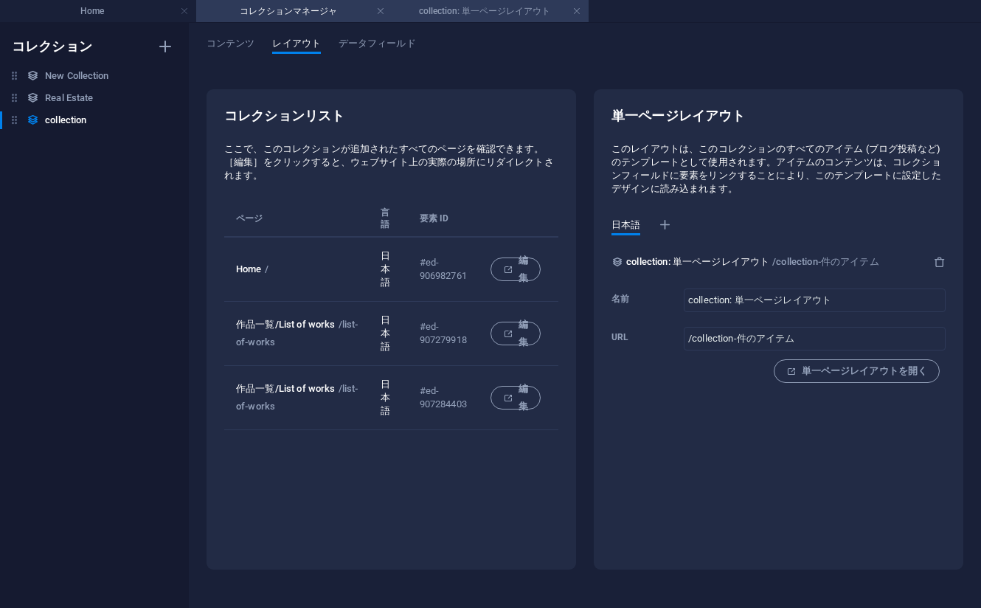
click at [449, 6] on h4 "collection: 単一ページレイアウト" at bounding box center [490, 11] width 196 height 16
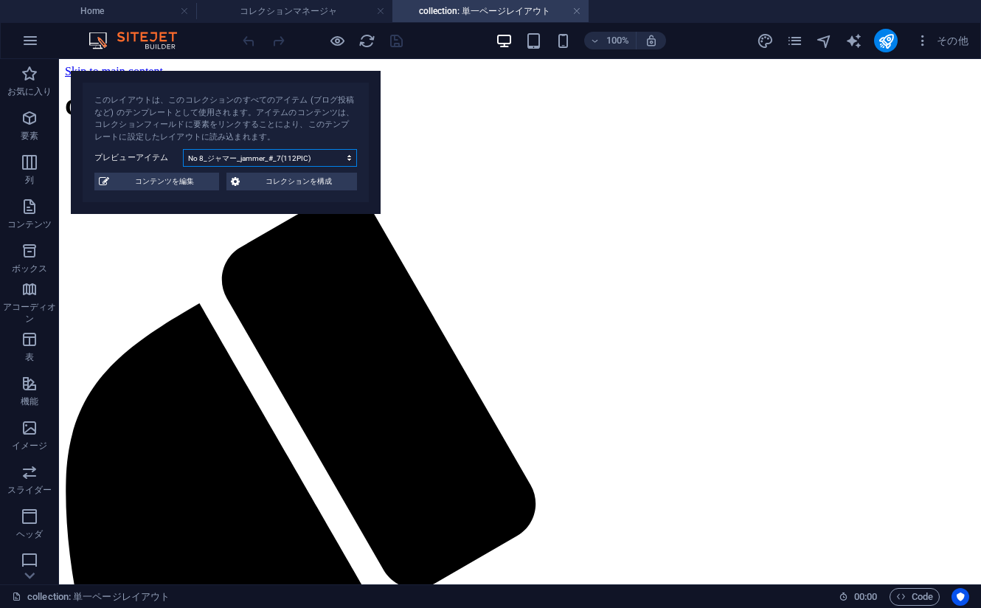
click at [274, 160] on select "No 8_ジャマー_jammer_#_7(112PIC) No 7_ジャマー_jammer_#_8(112PIC) No 6_ジャマー_jammer_#_9(…" at bounding box center [270, 158] width 174 height 18
click at [183, 149] on select "No 8_ジャマー_jammer_#_7(112PIC) No 7_ジャマー_jammer_#_8(112PIC) No 6_ジャマー_jammer_#_9(…" at bounding box center [270, 158] width 174 height 18
click at [292, 158] on select "No 8_ジャマー_jammer_#_7(112PIC) No 7_ジャマー_jammer_#_8(112PIC) No 6_ジャマー_jammer_#_9(…" at bounding box center [270, 158] width 174 height 18
click at [183, 149] on select "No 8_ジャマー_jammer_#_7(112PIC) No 7_ジャマー_jammer_#_8(112PIC) No 6_ジャマー_jammer_#_9(…" at bounding box center [270, 158] width 174 height 18
click at [240, 155] on select "No 8_ジャマー_jammer_#_7(112PIC) No 7_ジャマー_jammer_#_8(112PIC) No 6_ジャマー_jammer_#_9(…" at bounding box center [270, 158] width 174 height 18
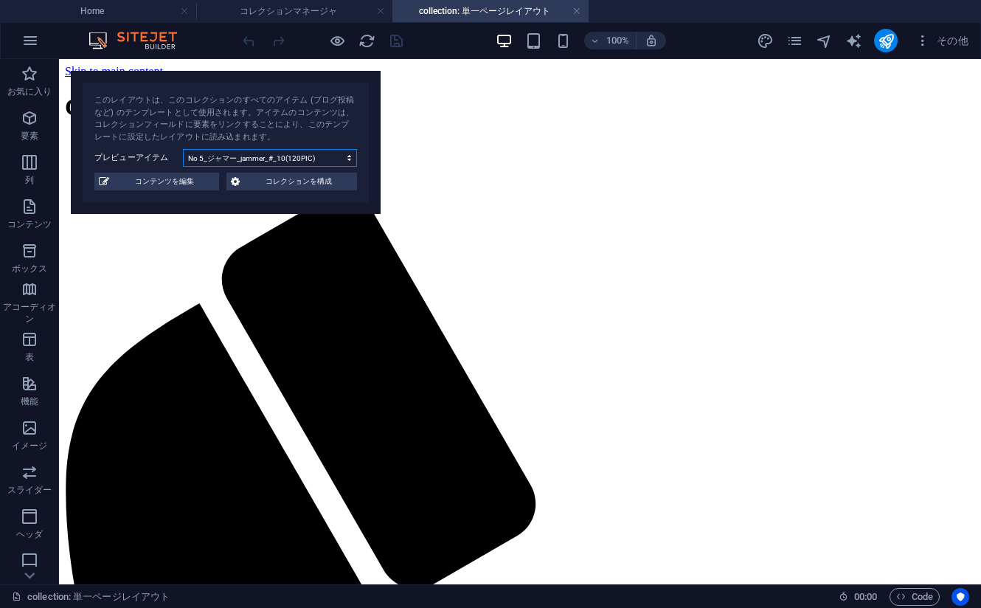
select select "68b9f0c5ad9537384104b361"
click at [183, 149] on select "No 8_ジャマー_jammer_#_7(112PIC) No 7_ジャマー_jammer_#_8(112PIC) No 6_ジャマー_jammer_#_9(…" at bounding box center [270, 158] width 174 height 18
click at [311, 10] on h4 "コレクションマネージャ" at bounding box center [294, 11] width 196 height 16
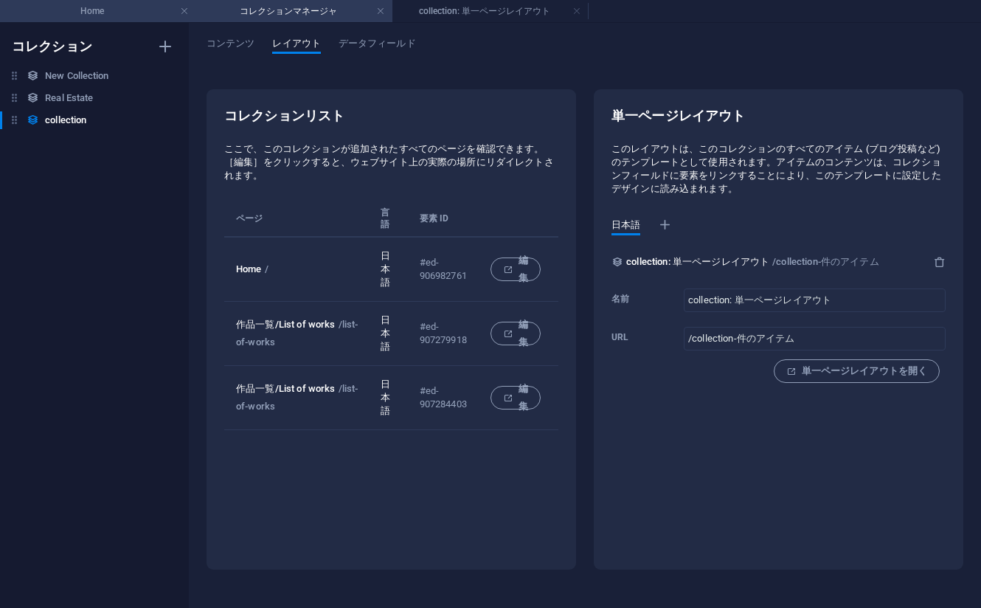
click at [122, 15] on h4 "Home" at bounding box center [98, 11] width 196 height 16
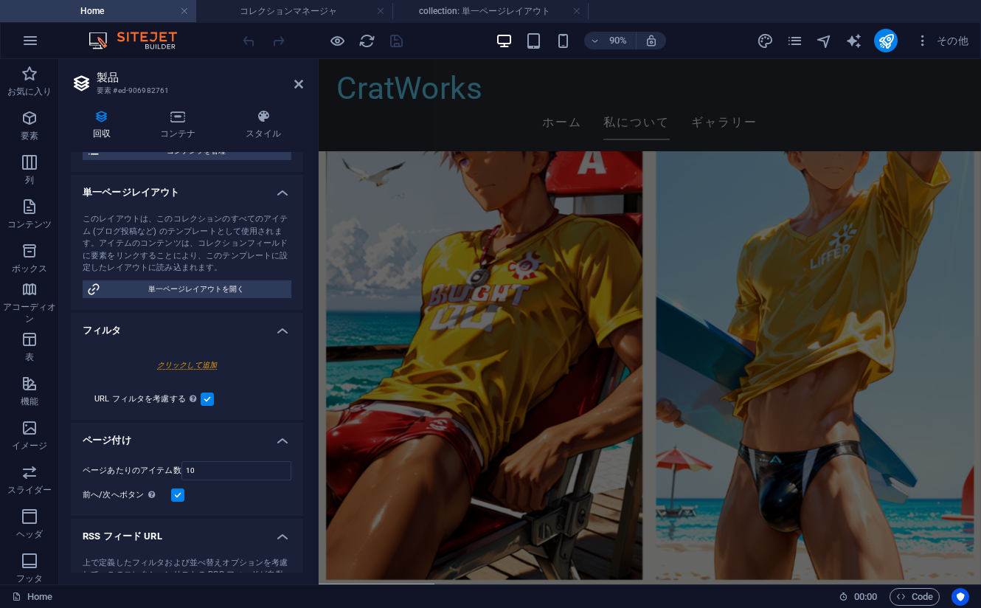
scroll to position [1135, 0]
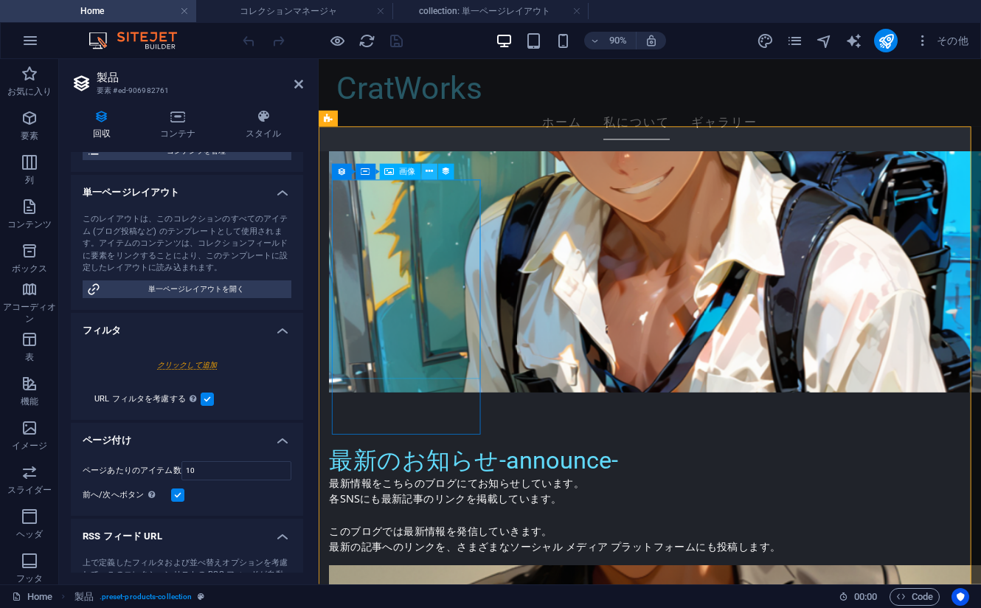
click at [428, 173] on icon at bounding box center [429, 172] width 7 height 14
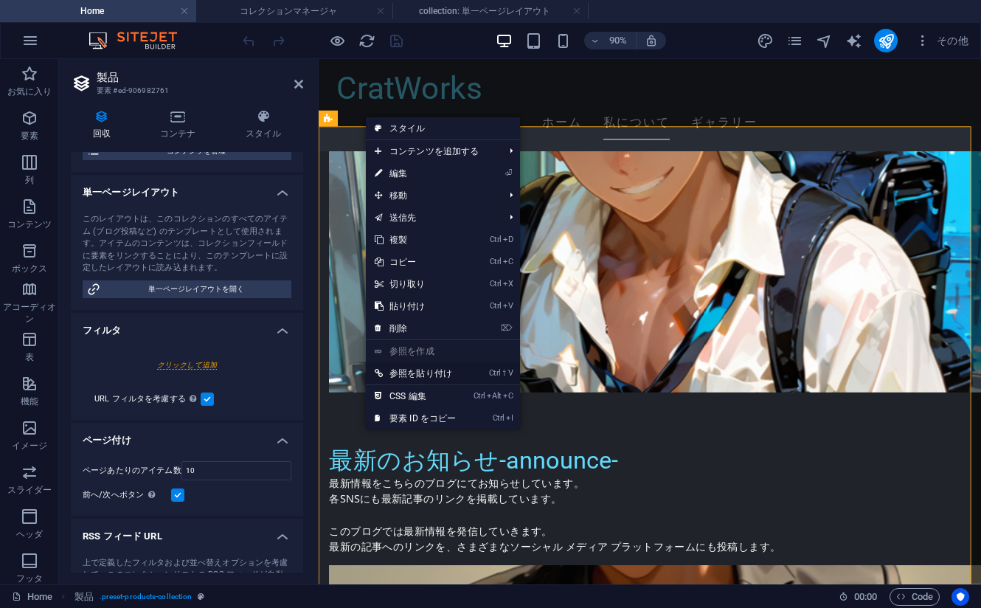
click at [424, 373] on link "Ctrl ⇧ V 参照を貼り付け" at bounding box center [415, 373] width 99 height 22
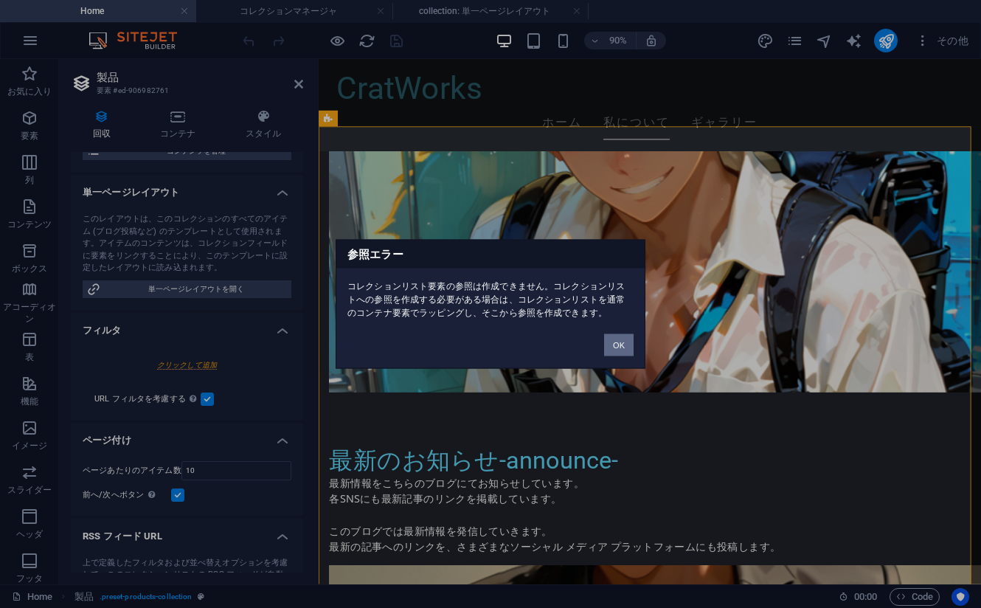
click at [623, 345] on button "OK" at bounding box center [619, 345] width 30 height 22
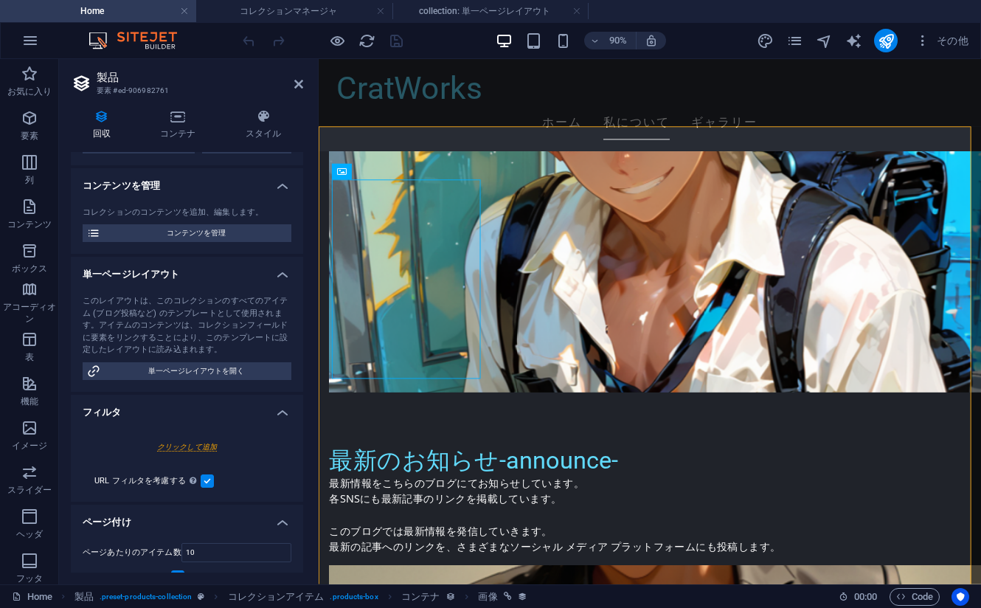
scroll to position [148, 0]
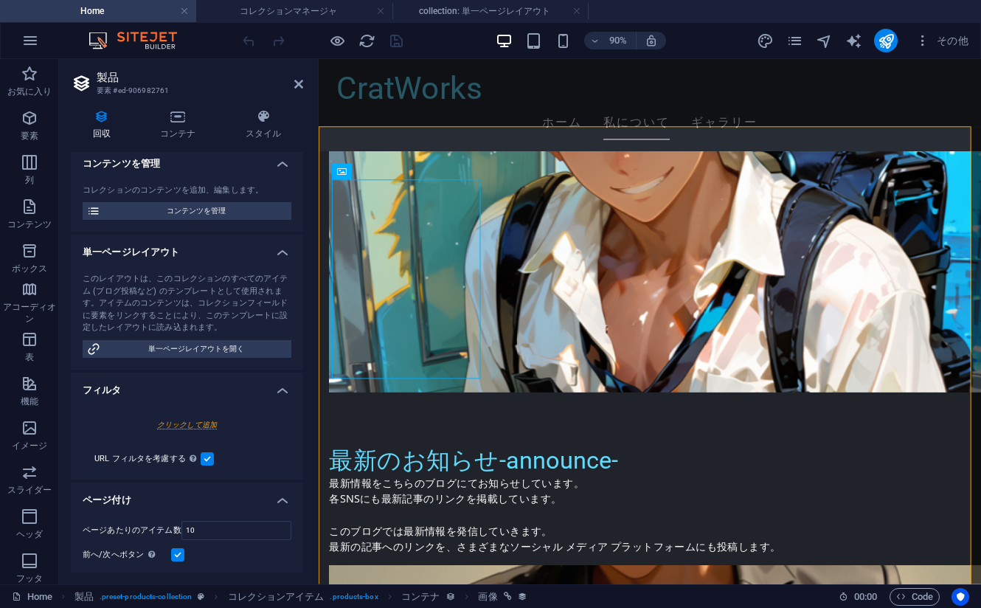
click at [184, 325] on div "このレイアウトは、このコレクションのすべてのアイテム (ブログ投稿など) のテンプレートとして使用されます。アイテムのコンテンツは、コレクションフィールドに要…" at bounding box center [187, 303] width 209 height 61
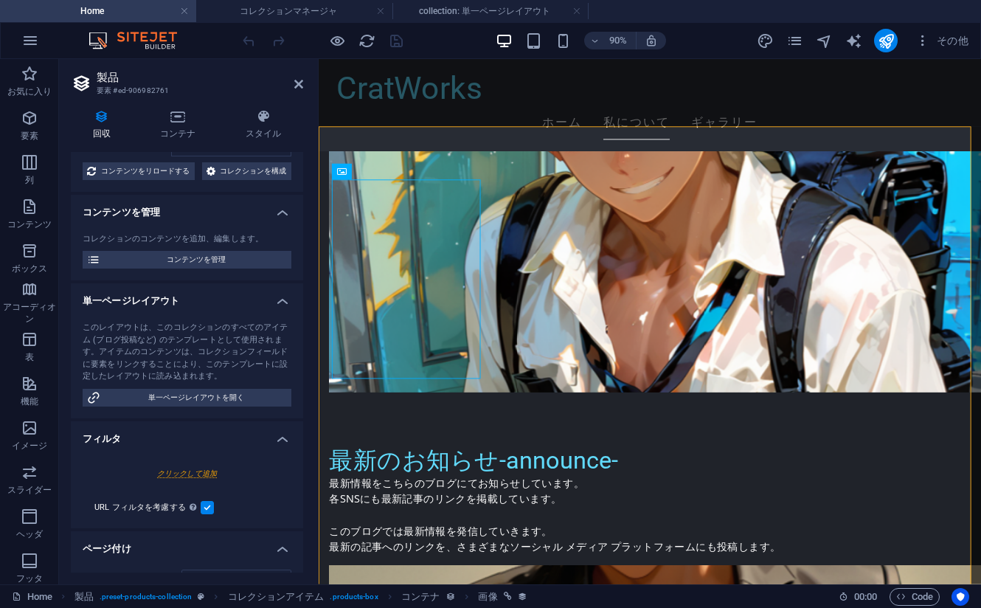
scroll to position [0, 0]
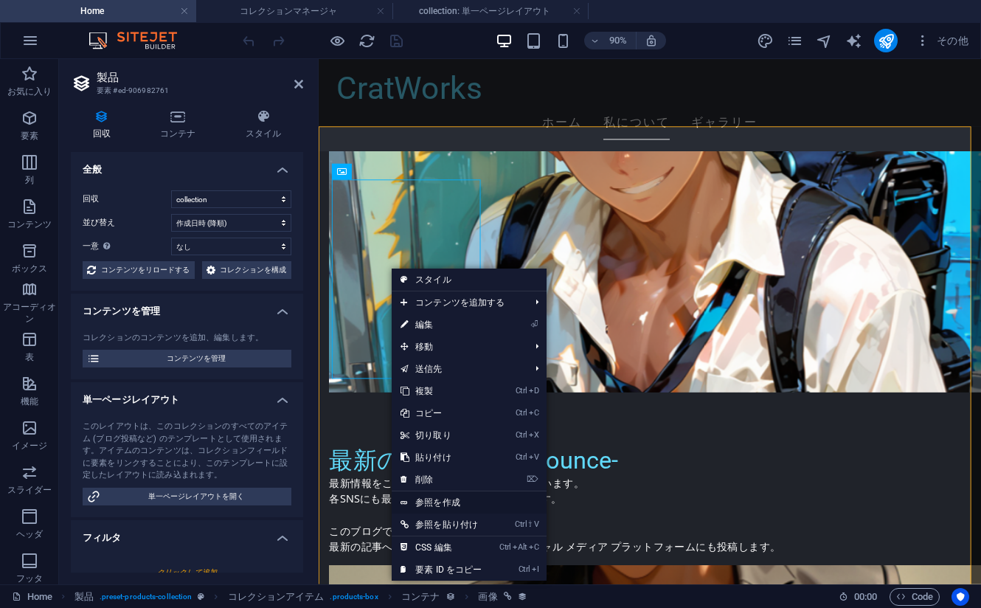
click at [443, 505] on link "参照を作成" at bounding box center [469, 502] width 154 height 22
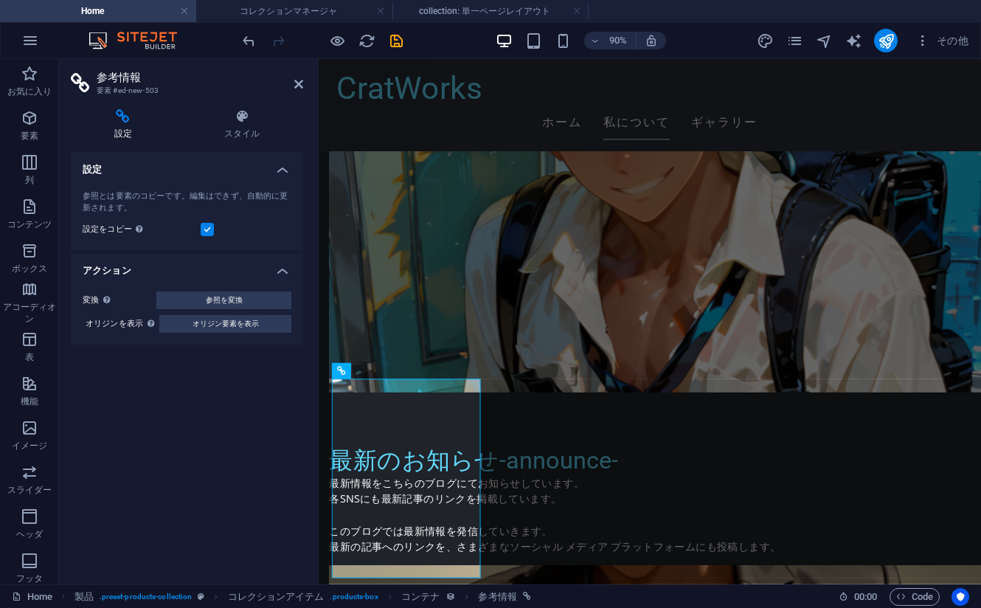
click at [130, 120] on icon at bounding box center [123, 116] width 104 height 15
click at [274, 176] on h4 "設定" at bounding box center [187, 165] width 232 height 27
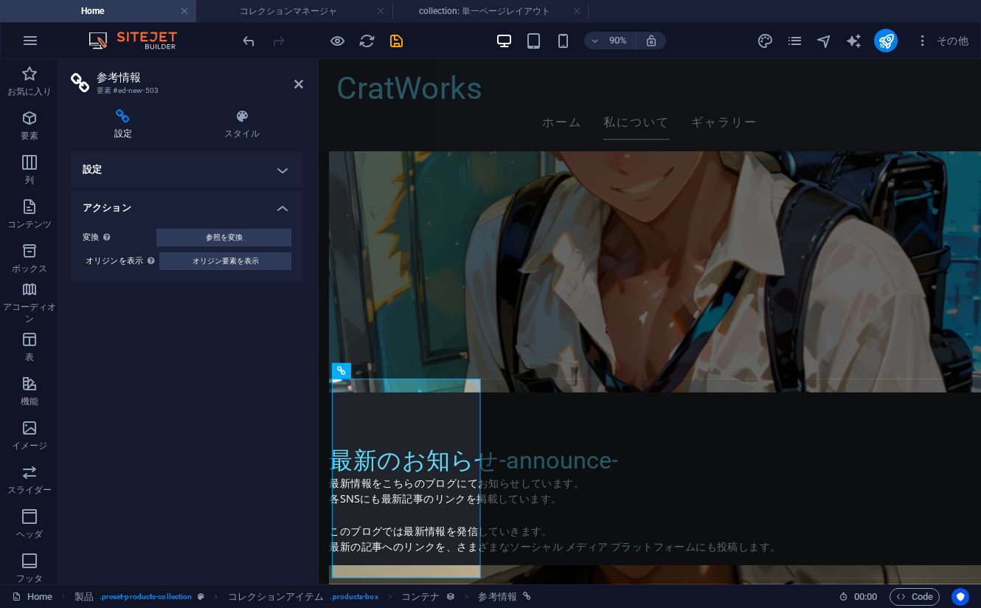
click at [274, 176] on h4 "設定" at bounding box center [187, 169] width 232 height 35
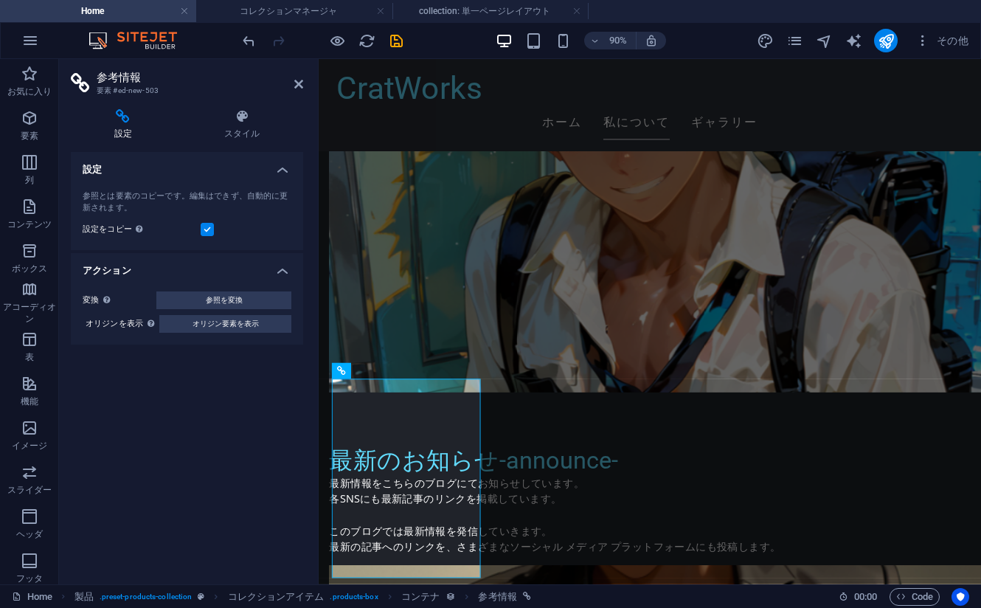
click at [283, 269] on h4 "アクション" at bounding box center [187, 266] width 232 height 27
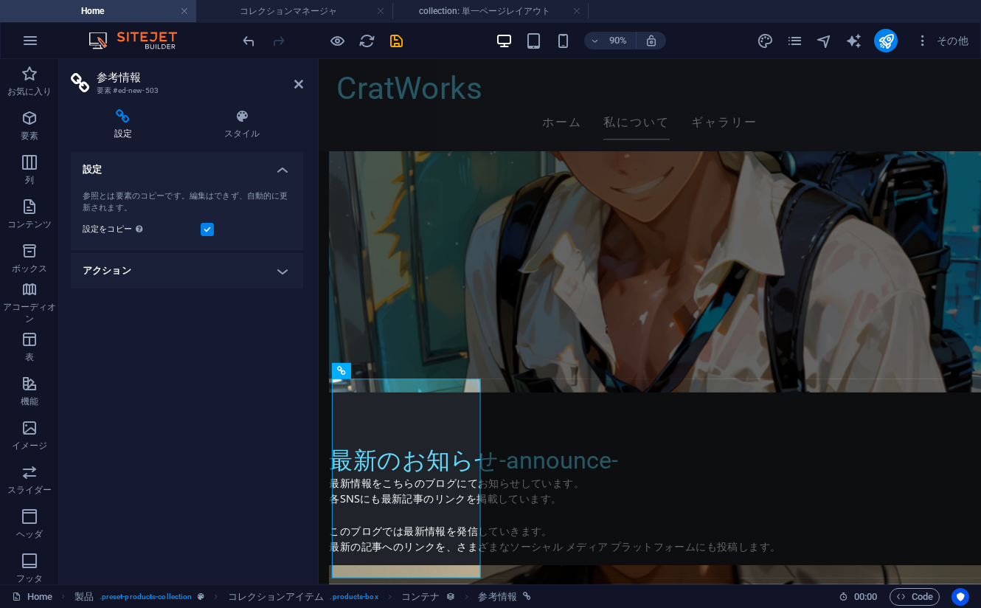
click at [283, 269] on h4 "アクション" at bounding box center [187, 270] width 232 height 35
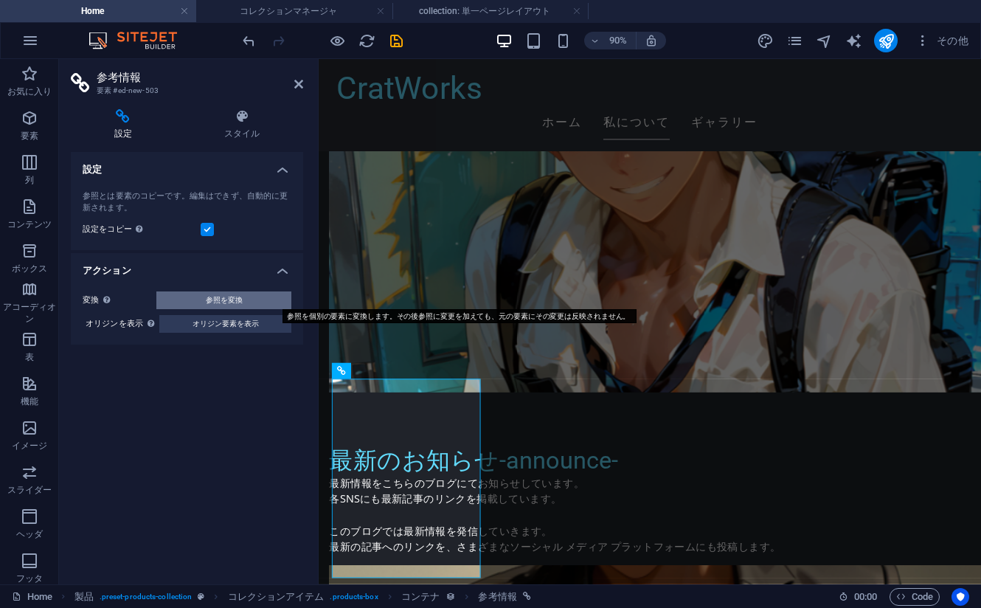
click at [228, 300] on span "参照を変換" at bounding box center [224, 300] width 37 height 18
select select "image"
select select "px"
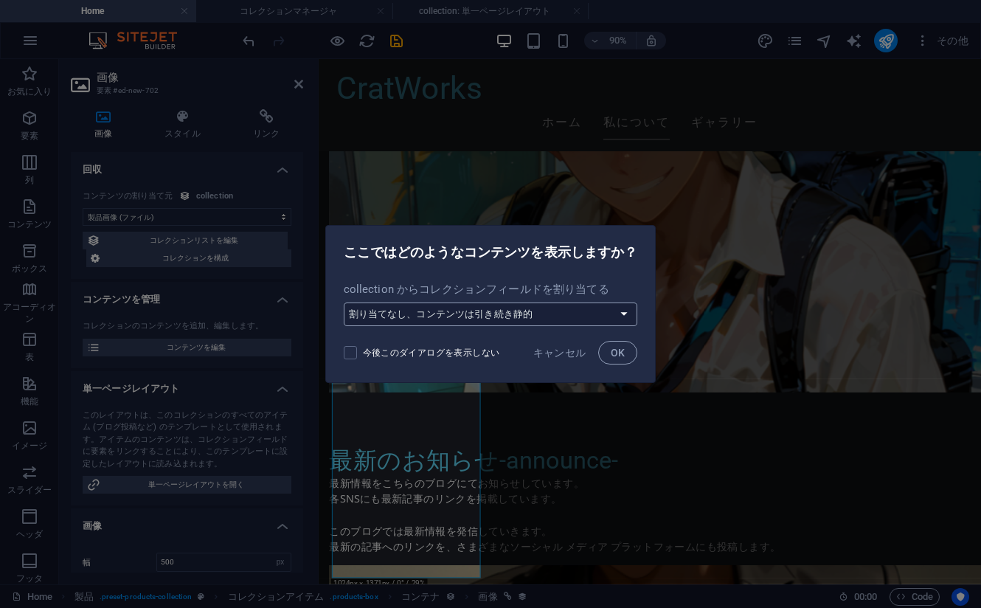
click at [429, 320] on select "割り当てなし、コンテンツは引き続き静的 新しいフィールドを作成 作成日時 (日付) 更新日時 (日付) Name (プレーンテキスト) Slug (プレーンテ…" at bounding box center [491, 314] width 294 height 24
click at [411, 267] on div "ここではどのようなコンテンツを表示しますか？" at bounding box center [491, 251] width 330 height 50
click at [544, 350] on span "キャンセル" at bounding box center [559, 353] width 53 height 12
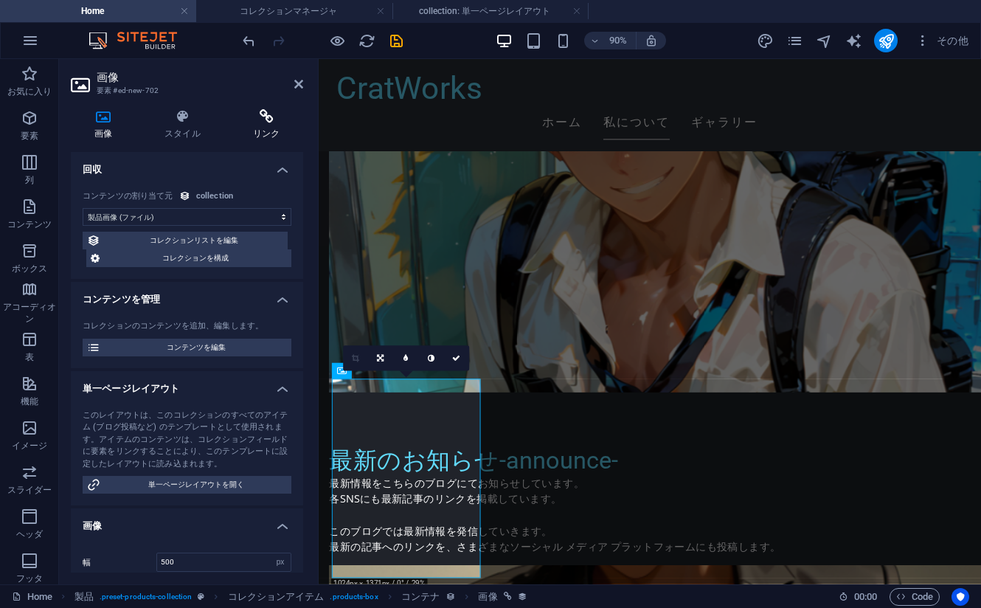
click at [257, 130] on h4 "リンク" at bounding box center [266, 124] width 74 height 31
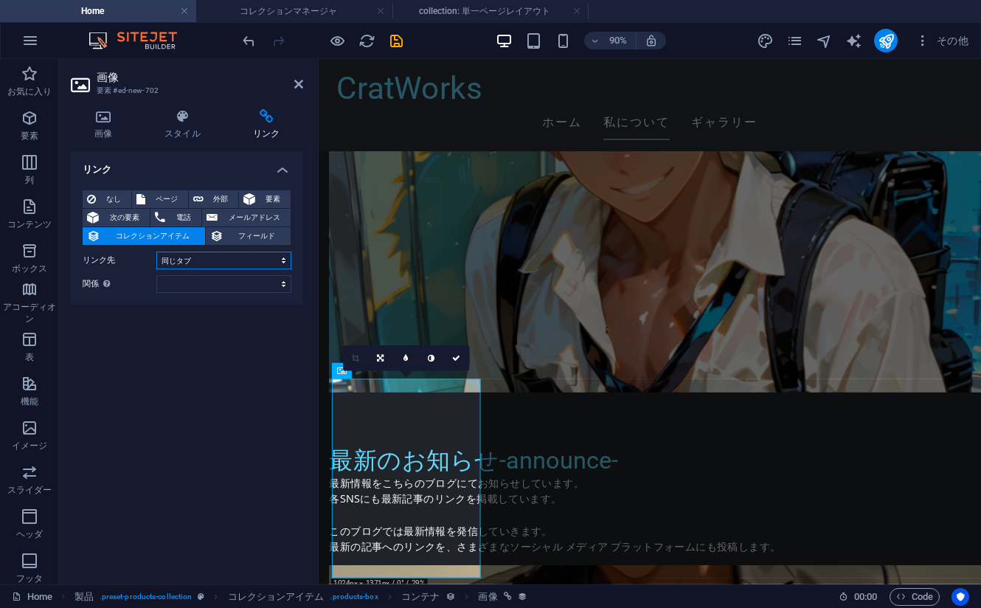
click at [188, 261] on select "新規タブ 同じタブ オーバーレイ" at bounding box center [223, 261] width 135 height 18
click at [139, 235] on span "コレクションアイテム" at bounding box center [153, 236] width 96 height 18
click at [203, 281] on select "alternate 作成者 bookmark 外部 ヘルプ ライセンス 次へ nofollow noreferrer noopener 前へ 検索 タグ" at bounding box center [223, 284] width 135 height 18
click at [203, 282] on select "alternate 作成者 bookmark 外部 ヘルプ ライセンス 次へ nofollow noreferrer noopener 前へ 検索 タグ" at bounding box center [223, 284] width 135 height 18
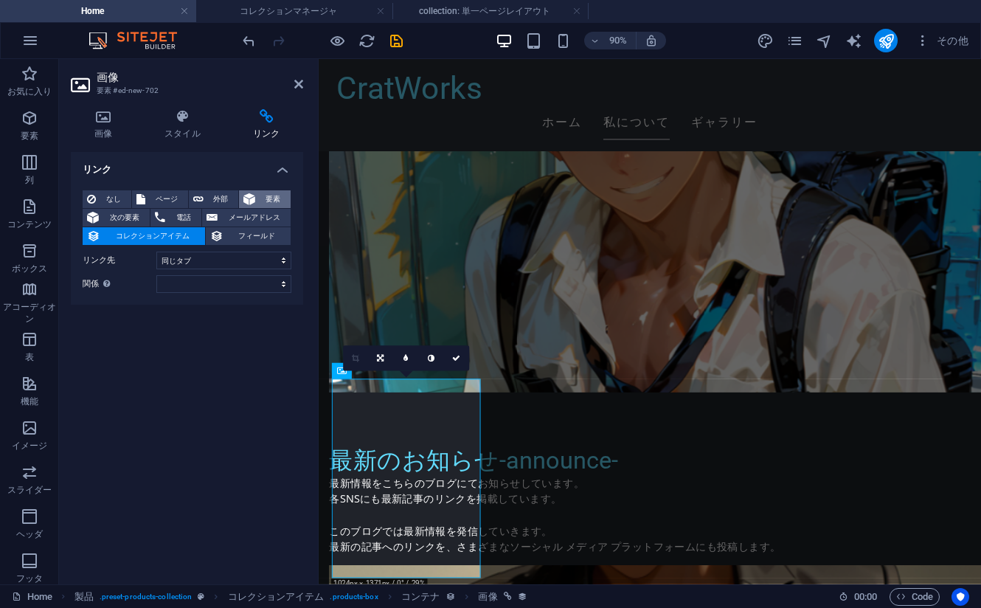
click at [267, 199] on span "要素" at bounding box center [273, 199] width 27 height 18
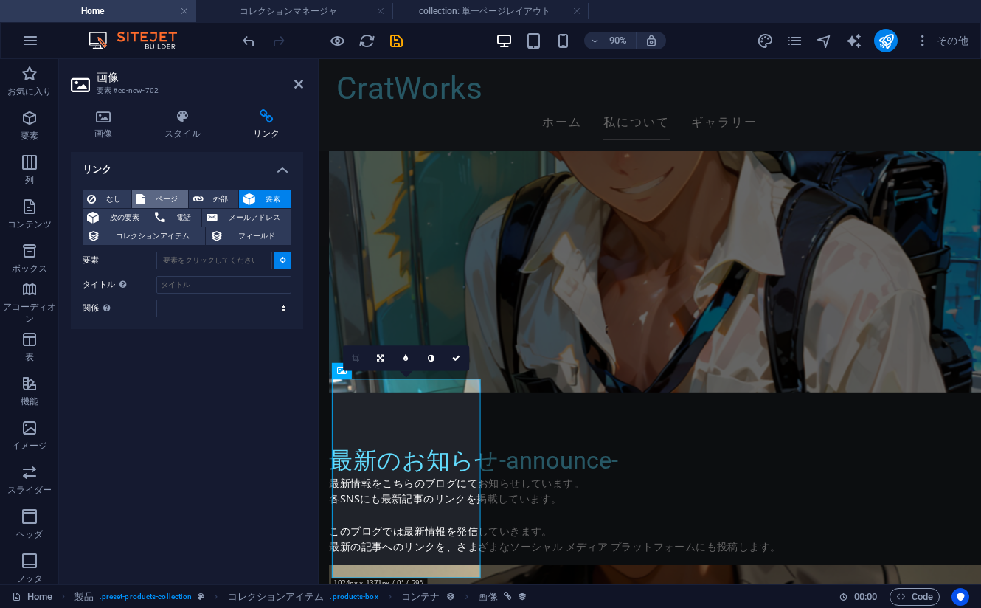
click at [174, 194] on span "ページ" at bounding box center [167, 199] width 34 height 18
select select
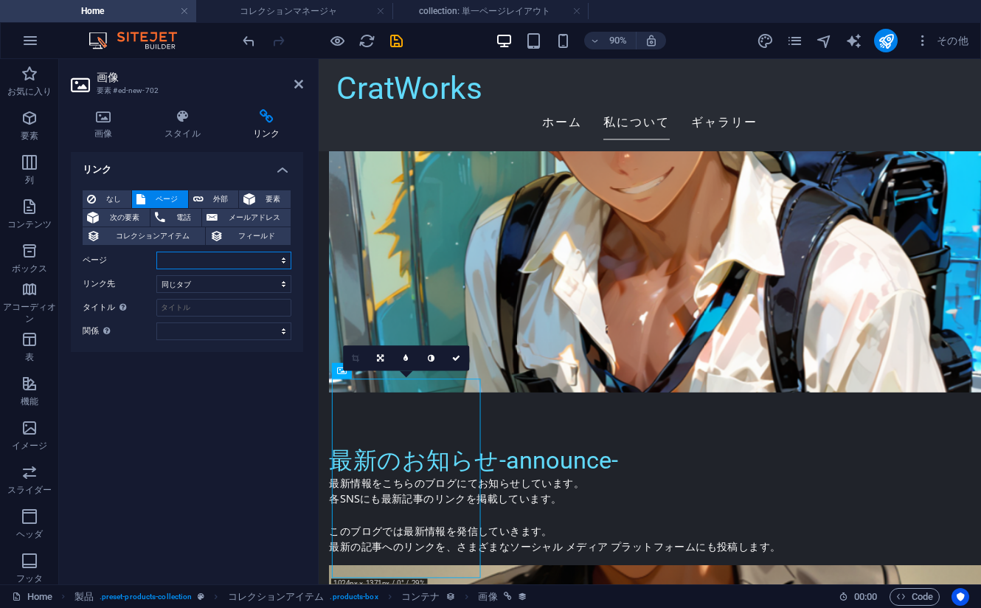
click at [216, 257] on select "Home Subpage Legal Notice Privacy 作品一覧/List of works" at bounding box center [223, 261] width 135 height 18
click at [177, 389] on div "リンク なし ページ 外部 要素 次の要素 電話 メールアドレス コレクションアイテム フィールド ページ Home Subpage Legal Notice…" at bounding box center [187, 362] width 232 height 420
click at [257, 201] on button "要素" at bounding box center [265, 199] width 52 height 18
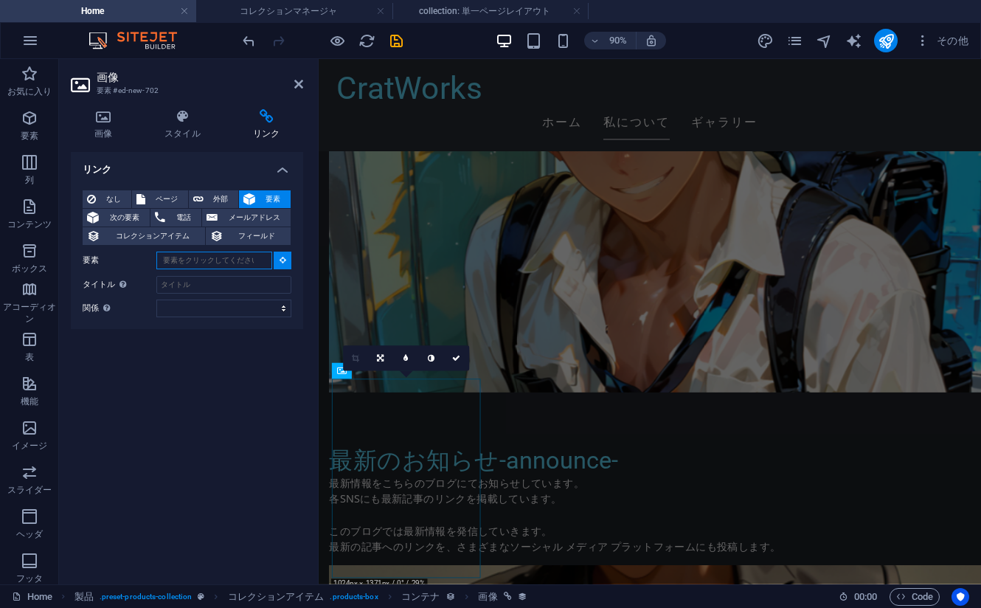
click at [204, 262] on input "要素" at bounding box center [214, 261] width 116 height 18
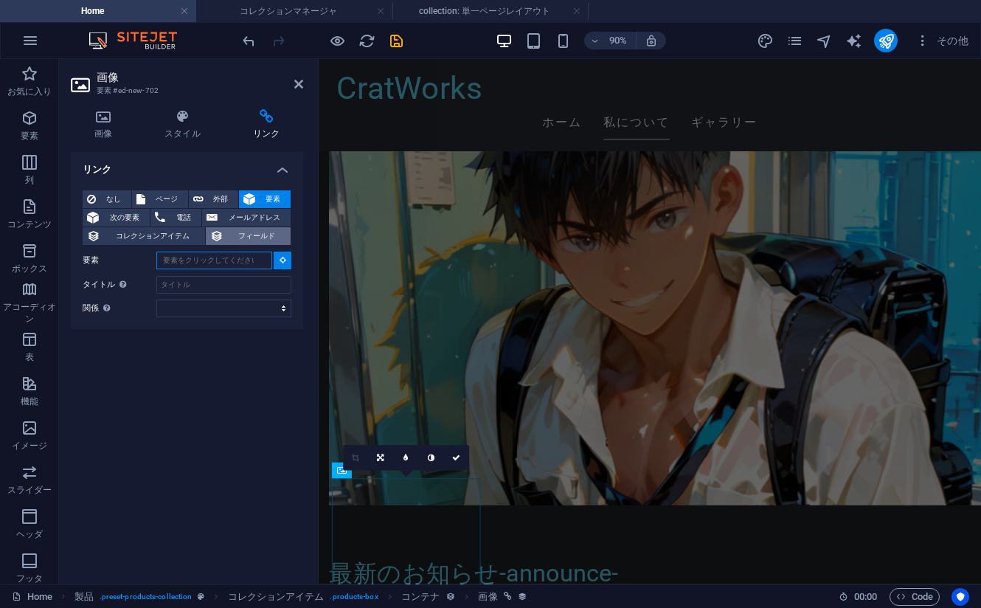
scroll to position [1005, 0]
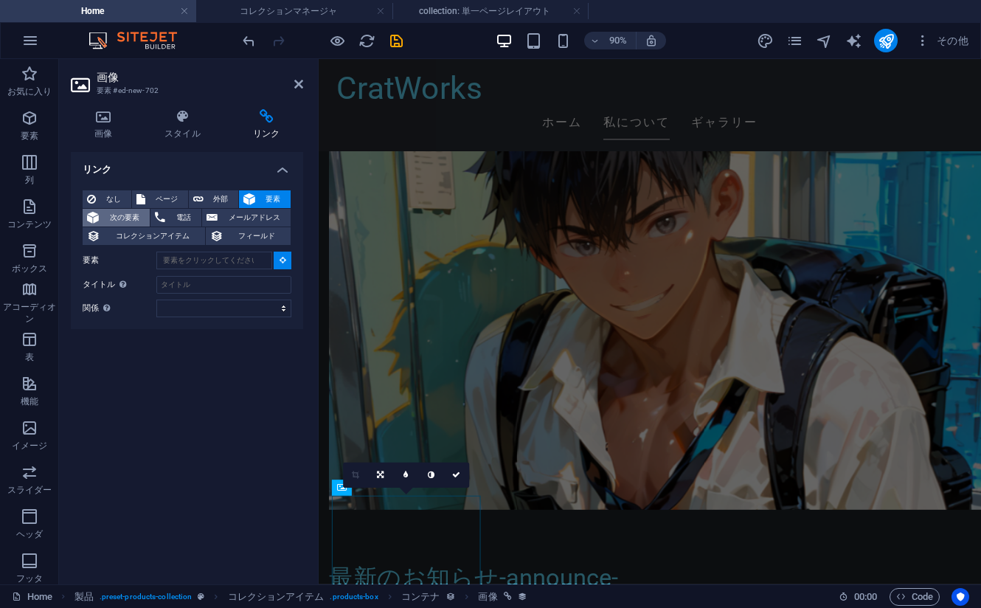
click at [120, 217] on span "次の要素" at bounding box center [124, 218] width 42 height 18
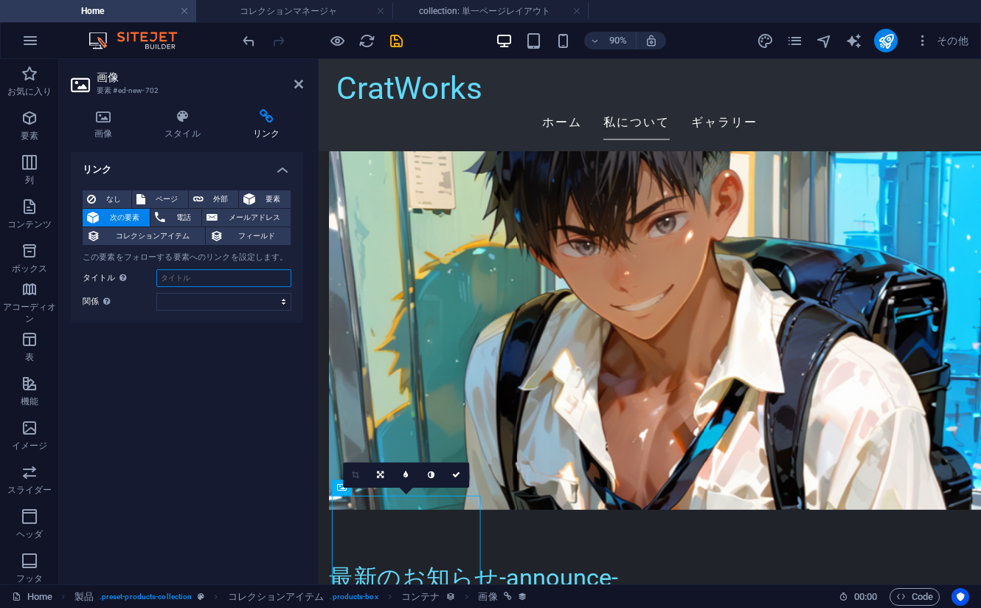
click at [210, 277] on input "タイトル 追加リンクの説明。リンクテキストと同じにしないでください。タイトルは、要素の上にカーソルを動かしたときにヒントのテキストとしてよく表示されます。よく…" at bounding box center [223, 278] width 135 height 18
click at [246, 240] on span "フィールド" at bounding box center [257, 236] width 59 height 18
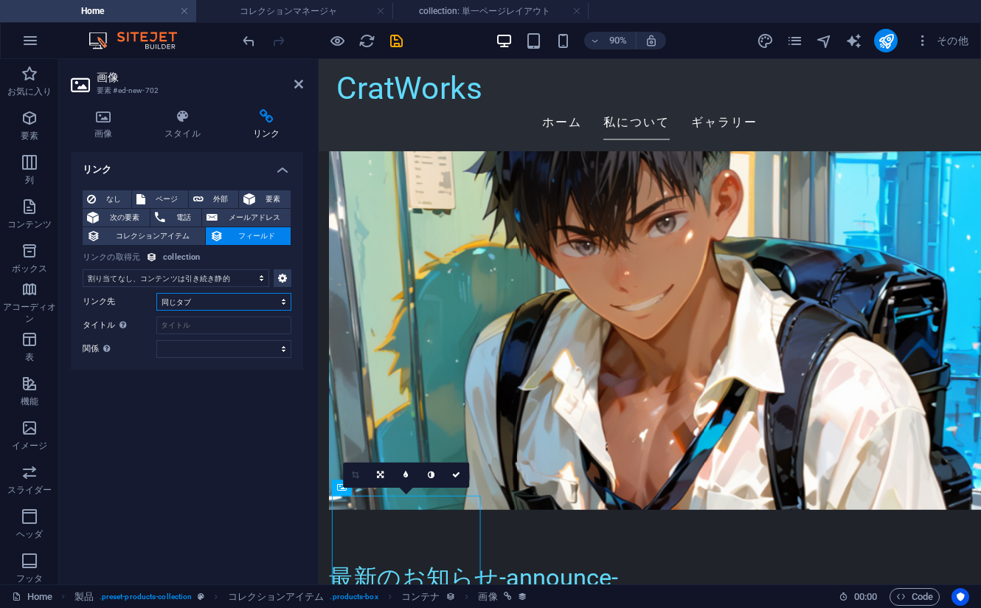
click at [214, 297] on select "新規タブ 同じタブ オーバーレイ" at bounding box center [223, 302] width 135 height 18
click at [214, 298] on select "新規タブ 同じタブ オーバーレイ" at bounding box center [223, 302] width 135 height 18
click at [179, 274] on select "割り当てなし、コンテンツは引き続き静的 作成日時 (日付) 更新日時 (日付) Name (プレーンテキスト) Slug (プレーンテキスト) 製品画像 (フ…" at bounding box center [176, 278] width 187 height 18
drag, startPoint x: 190, startPoint y: 553, endPoint x: 199, endPoint y: 541, distance: 14.2
click at [190, 552] on div "リンク なし ページ 外部 要素 次の要素 電話 メールアドレス コレクションアイテム フィールド ページ Home Subpage Legal Notice…" at bounding box center [187, 362] width 232 height 420
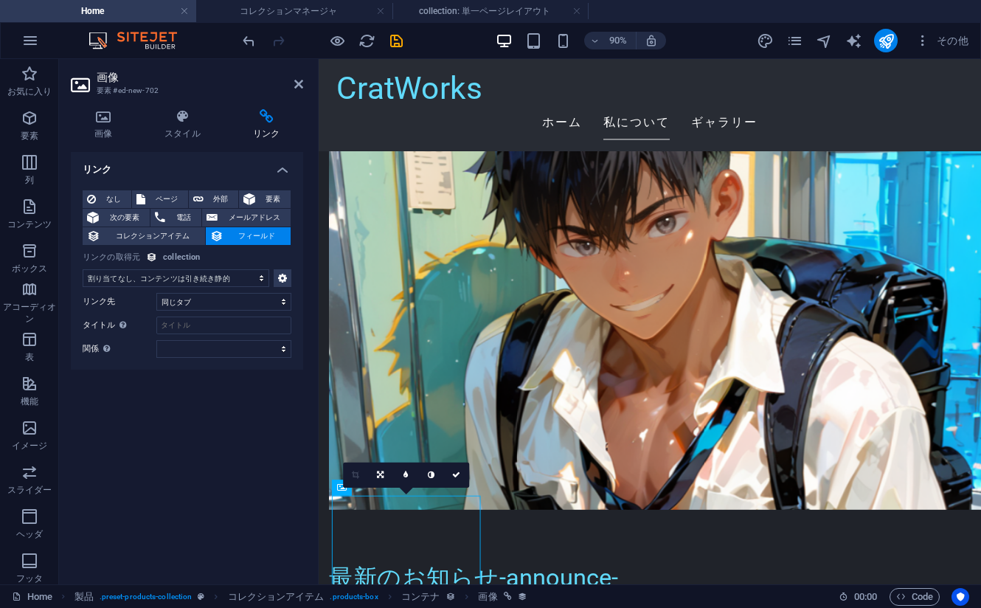
click at [164, 273] on select "割り当てなし、コンテンツは引き続き静的 作成日時 (日付) 更新日時 (日付) Name (プレーンテキスト) Slug (プレーンテキスト) 製品画像 (フ…" at bounding box center [176, 278] width 187 height 18
select select "product_images"
click at [83, 269] on select "割り当てなし、コンテンツは引き続き静的 作成日時 (日付) 更新日時 (日付) Name (プレーンテキスト) Slug (プレーンテキスト) 製品画像 (フ…" at bounding box center [176, 278] width 187 height 18
click at [179, 297] on select "新規タブ 同じタブ オーバーレイ" at bounding box center [223, 302] width 135 height 18
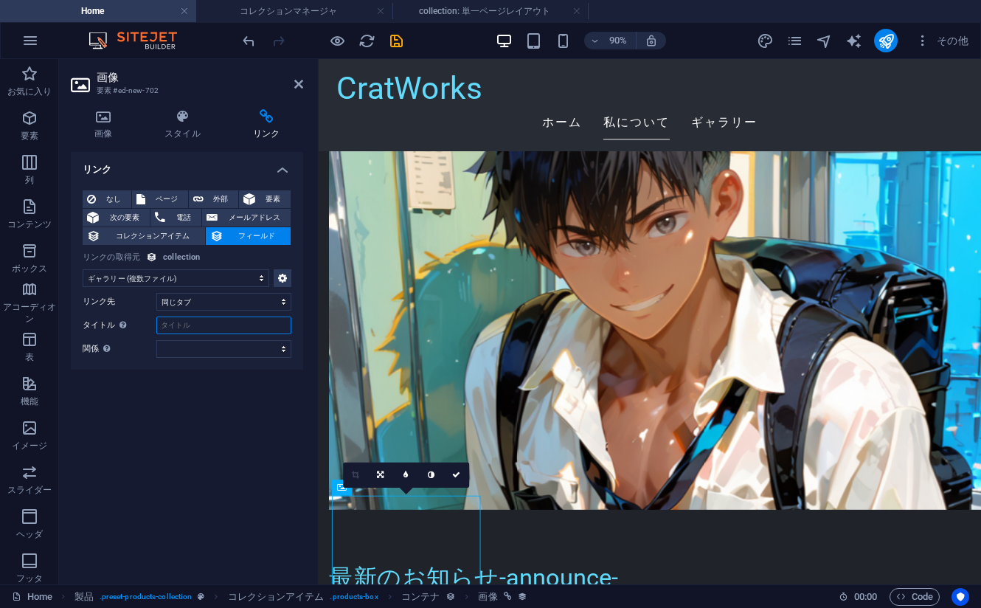
click at [184, 323] on input "タイトル 追加リンクの説明。リンクテキストと同じにしないでください。タイトルは、要素の上にカーソルを動かしたときにヒントのテキストとしてよく表示されます。よく…" at bounding box center [223, 325] width 135 height 18
click at [201, 356] on select "alternate 作成者 bookmark 外部 ヘルプ ライセンス 次へ nofollow noreferrer noopener 前へ 検索 タグ" at bounding box center [223, 349] width 135 height 18
drag, startPoint x: 103, startPoint y: 463, endPoint x: 108, endPoint y: 449, distance: 15.2
click at [103, 463] on div "リンク なし ページ 外部 要素 次の要素 電話 メールアドレス コレクションアイテム フィールド ページ Home Subpage Legal Notice…" at bounding box center [187, 362] width 232 height 420
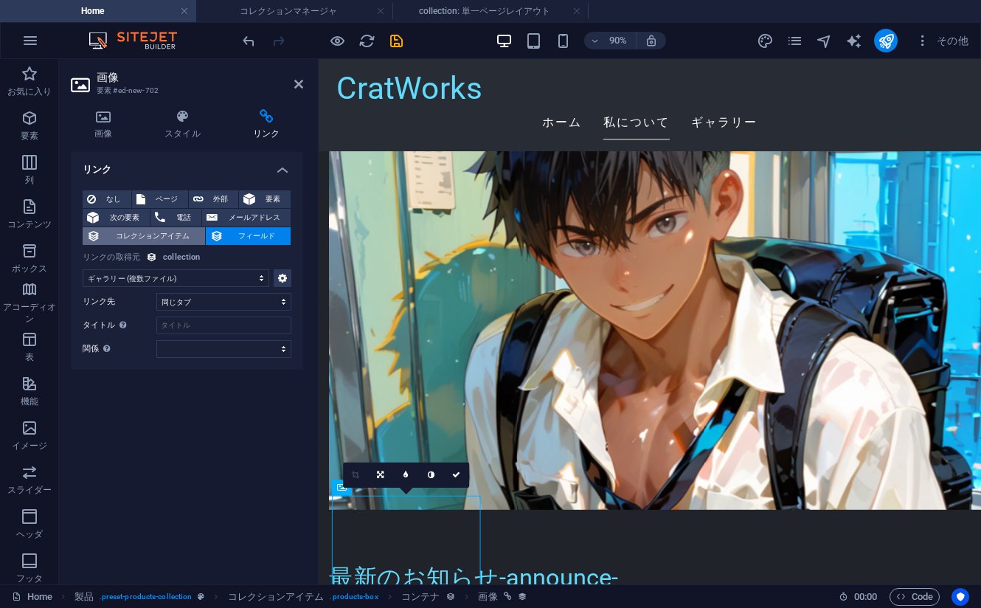
click at [145, 232] on span "コレクションアイテム" at bounding box center [153, 236] width 96 height 18
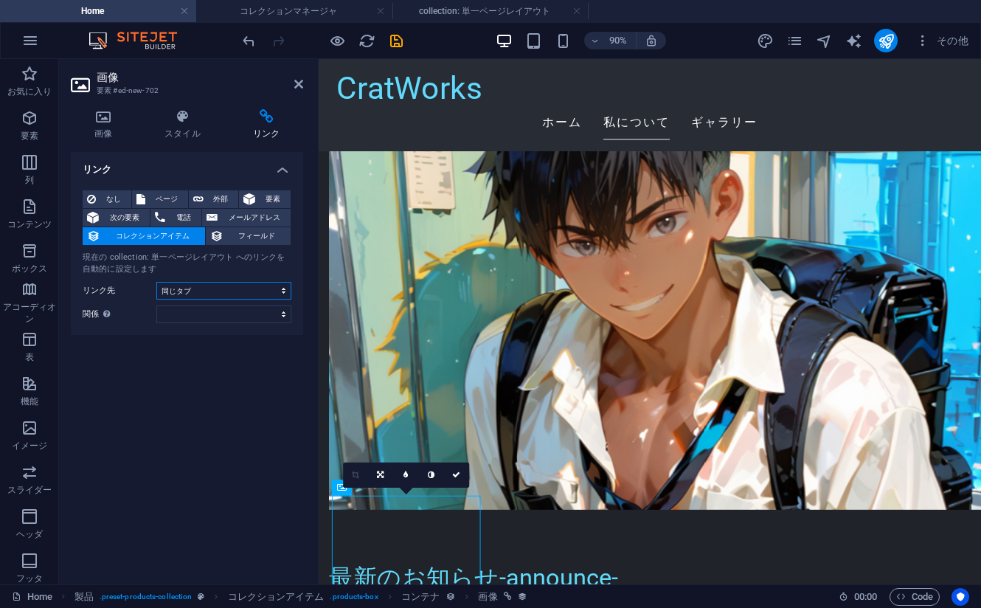
click at [192, 289] on select "新規タブ 同じタブ オーバーレイ" at bounding box center [223, 291] width 135 height 18
click at [184, 302] on div "なし ページ 外部 要素 次の要素 電話 メールアドレス コレクションアイテム フィールド 現在の collection: 単一ページレイアウト へのリンクを…" at bounding box center [187, 256] width 209 height 133
click at [186, 307] on select "alternate 作成者 bookmark 外部 ヘルプ ライセンス 次へ nofollow noreferrer noopener 前へ 検索 タグ" at bounding box center [223, 314] width 135 height 18
drag, startPoint x: 105, startPoint y: 426, endPoint x: 111, endPoint y: 417, distance: 11.3
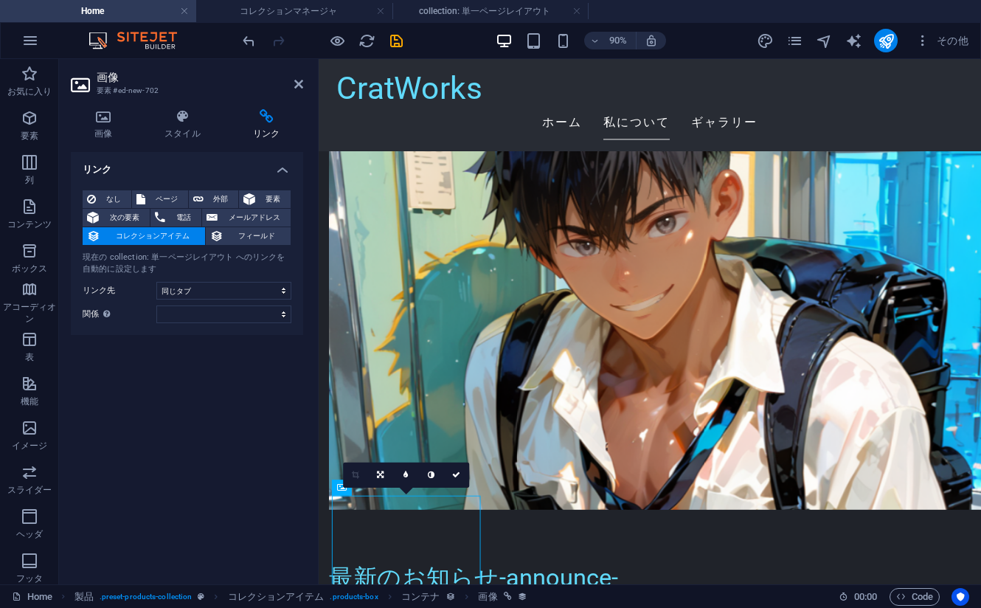
click at [105, 426] on div "リンク なし ページ 外部 要素 次の要素 電話 メールアドレス コレクションアイテム フィールド 現在の collection: 単一ページレイアウト への…" at bounding box center [187, 362] width 232 height 420
click at [241, 231] on span "フィールド" at bounding box center [257, 236] width 59 height 18
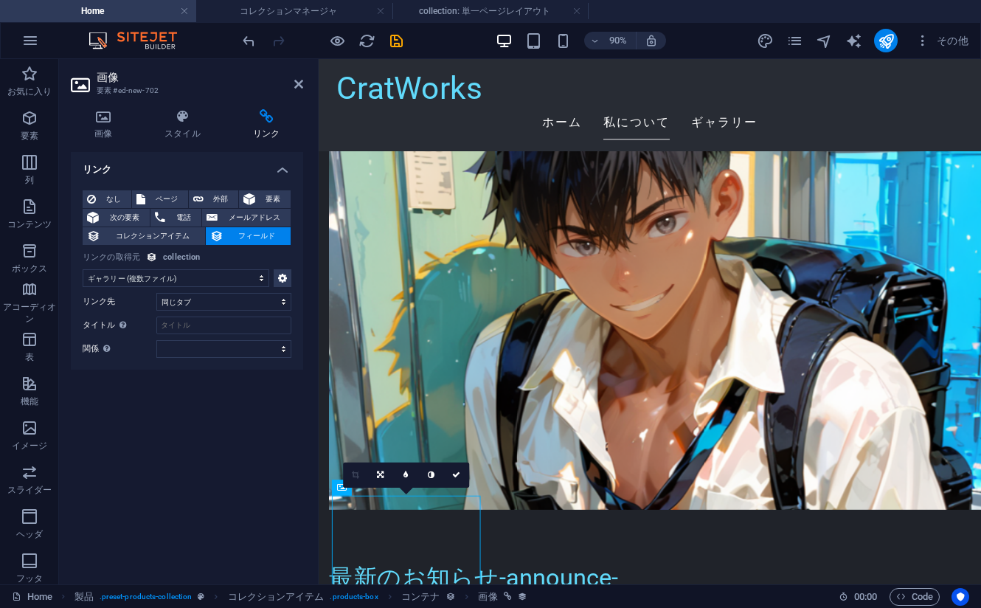
click at [195, 275] on select "割り当てなし、コンテンツは引き続き静的 作成日時 (日付) 更新日時 (日付) Name (プレーンテキスト) Slug (プレーンテキスト) 製品画像 (フ…" at bounding box center [176, 278] width 187 height 18
drag, startPoint x: 162, startPoint y: 237, endPoint x: 195, endPoint y: 251, distance: 36.0
click at [162, 237] on span "コレクションアイテム" at bounding box center [153, 236] width 96 height 18
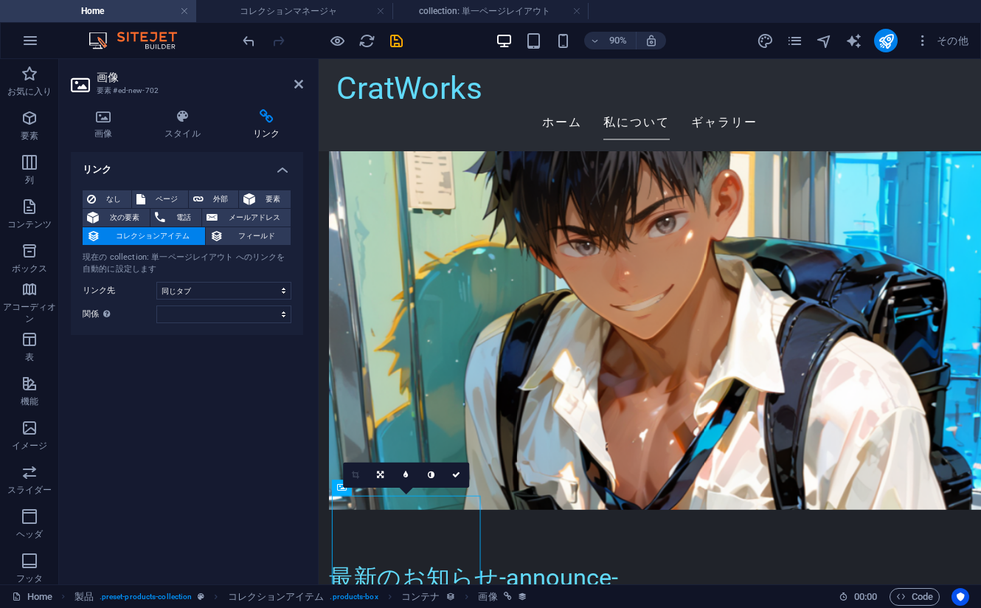
click at [162, 263] on div "現在の collection: 単一ページレイアウト へのリンクを自動的に設定します" at bounding box center [187, 264] width 209 height 24
click at [138, 260] on div "現在の collection: 単一ページレイアウト へのリンクを自動的に設定します" at bounding box center [187, 264] width 209 height 24
drag, startPoint x: 163, startPoint y: 263, endPoint x: 86, endPoint y: 258, distance: 76.9
click at [86, 258] on div "現在の collection: 単一ページレイアウト へのリンクを自動的に設定します" at bounding box center [187, 264] width 209 height 24
click at [112, 262] on div "現在の collection: 単一ページレイアウト へのリンクを自動的に設定します" at bounding box center [187, 264] width 209 height 24
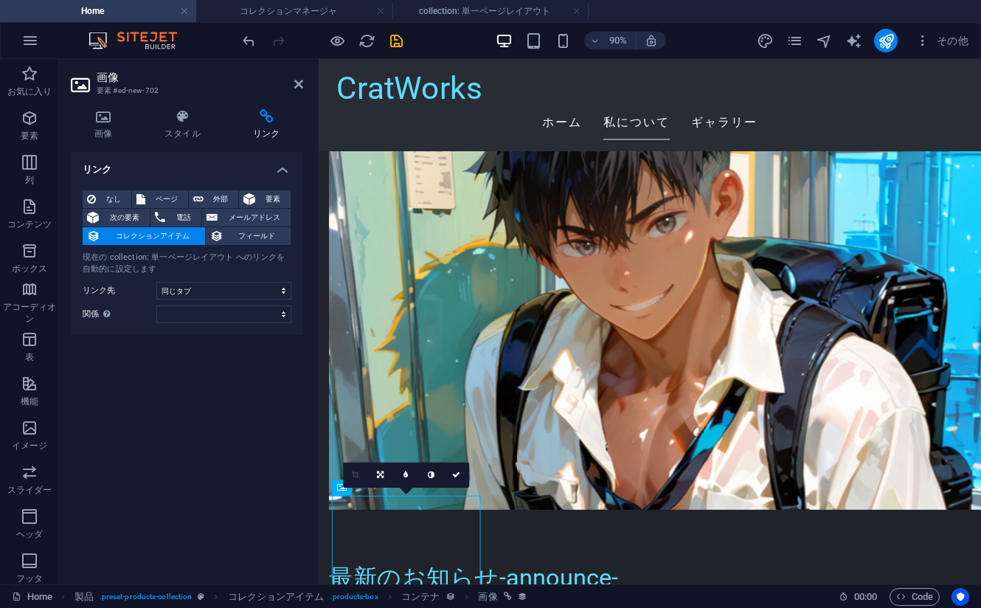
click at [112, 262] on div "現在の collection: 単一ページレイアウト へのリンクを自動的に設定します" at bounding box center [187, 264] width 209 height 24
click at [172, 453] on div "リンク なし ページ 外部 要素 次の要素 電話 メールアドレス コレクションアイテム フィールド 現在の collection: 単一ページレイアウト への…" at bounding box center [187, 362] width 232 height 420
drag, startPoint x: 300, startPoint y: 85, endPoint x: 277, endPoint y: 184, distance: 102.2
click at [300, 85] on icon at bounding box center [298, 84] width 9 height 12
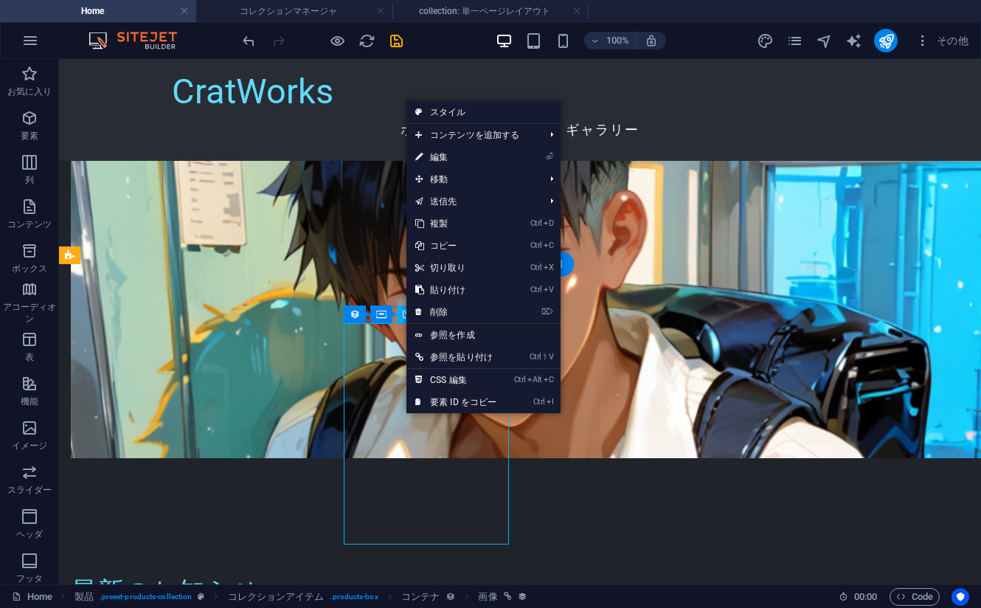
select select "image"
select select "px"
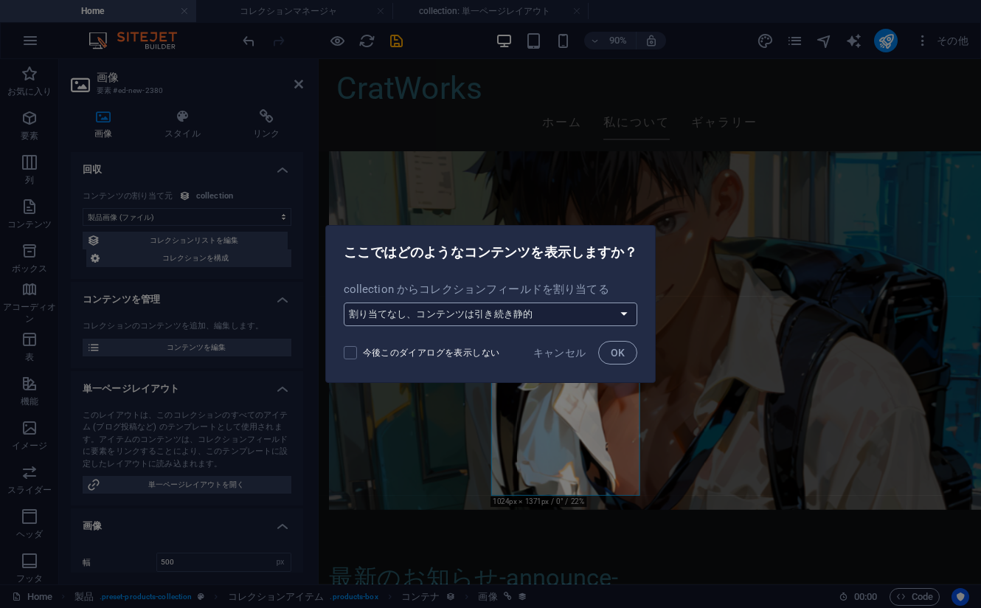
click at [409, 315] on select "割り当てなし、コンテンツは引き続き静的 新しいフィールドを作成 作成日時 (日付) 更新日時 (日付) Name (プレーンテキスト) Slug (プレーンテ…" at bounding box center [491, 314] width 294 height 24
click at [483, 252] on h2 "ここではどのようなコンテンツを表示しますか？" at bounding box center [491, 252] width 294 height 18
click at [492, 308] on select "割り当てなし、コンテンツは引き続き静的 新しいフィールドを作成 作成日時 (日付) 更新日時 (日付) Name (プレーンテキスト) Slug (プレーンテ…" at bounding box center [491, 314] width 294 height 24
click at [344, 302] on select "割り当てなし、コンテンツは引き続き静的 新しいフィールドを作成 作成日時 (日付) 更新日時 (日付) Name (プレーンテキスト) Slug (プレーンテ…" at bounding box center [491, 314] width 294 height 24
click at [428, 308] on select "割り当てなし、コンテンツは引き続き静的 新しいフィールドを作成 作成日時 (日付) 更新日時 (日付) Name (プレーンテキスト) Slug (プレーンテ…" at bounding box center [491, 314] width 294 height 24
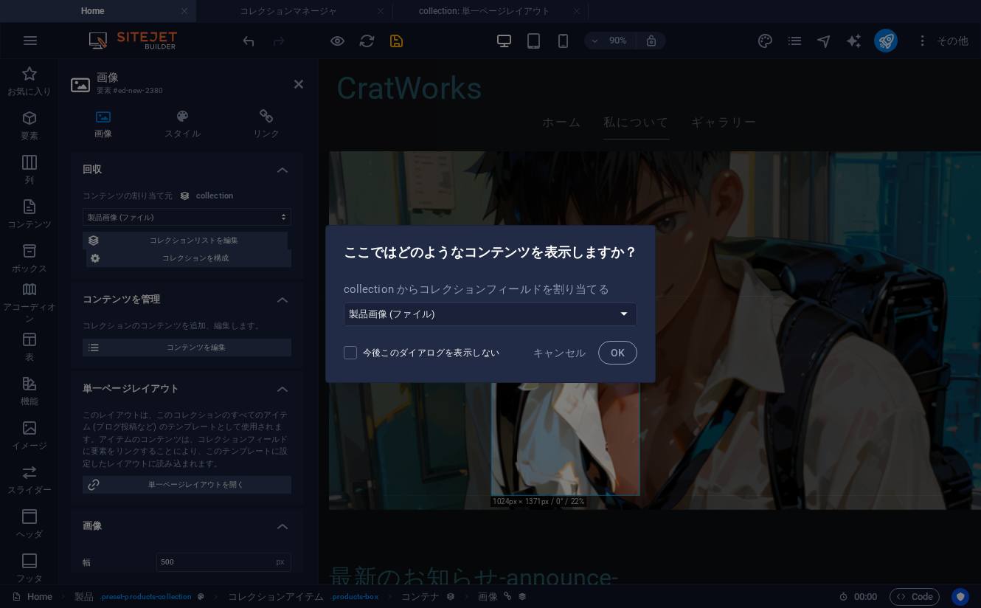
select select "product_images"
click at [344, 302] on select "割り当てなし、コンテンツは引き続き静的 新しいフィールドを作成 作成日時 (日付) 更新日時 (日付) Name (プレーンテキスト) Slug (プレーンテ…" at bounding box center [491, 314] width 294 height 24
click at [558, 364] on button "キャンセル" at bounding box center [559, 353] width 65 height 24
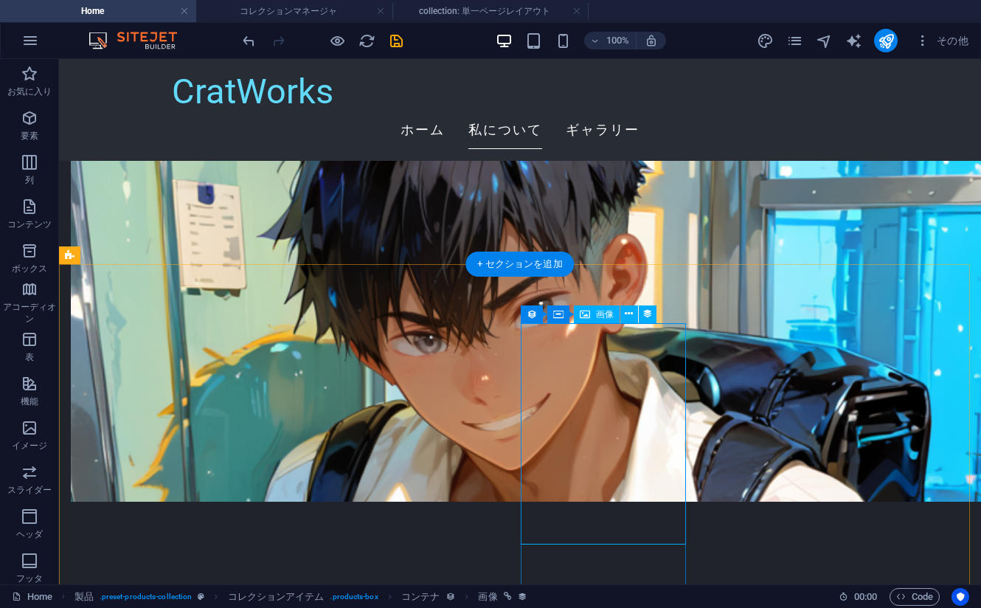
select select "image"
select select "px"
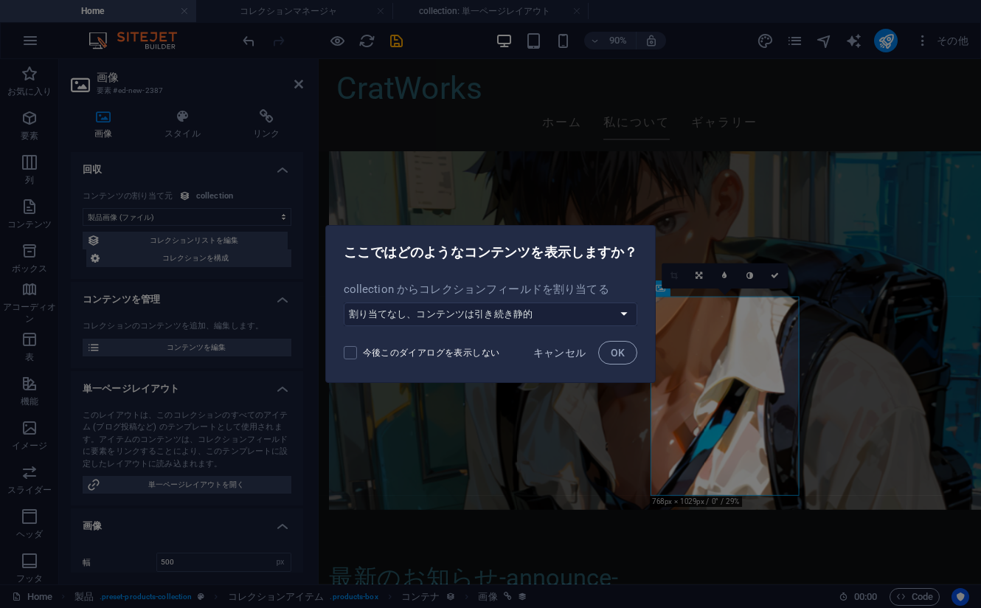
click at [547, 353] on span "キャンセル" at bounding box center [559, 353] width 53 height 12
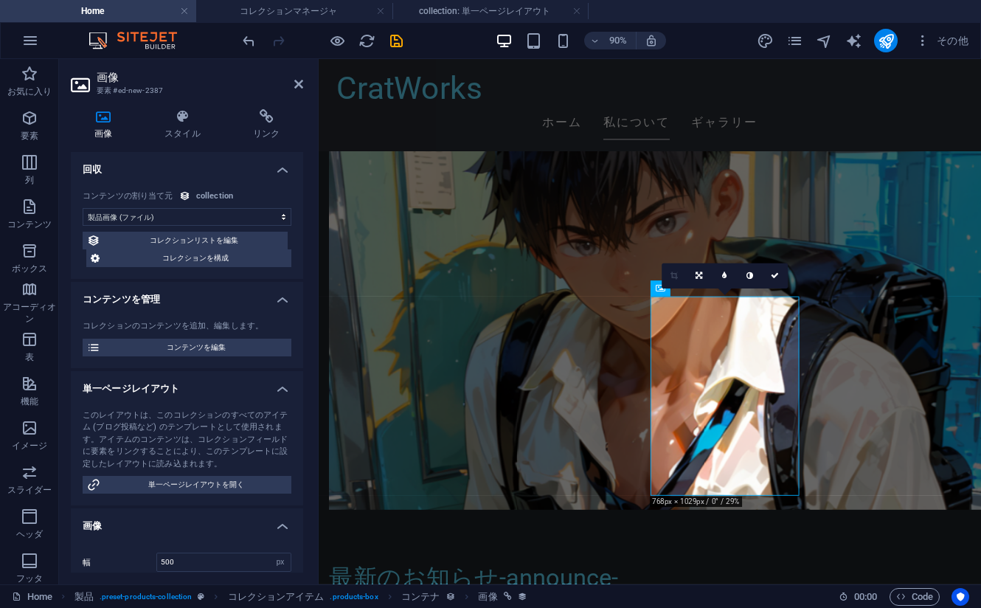
click at [202, 210] on select "割り当てなし、コンテンツは引き続き静的 作成日時 (日付) 更新日時 (日付) Name (プレーンテキスト) Slug (プレーンテキスト) 製品画像 (フ…" at bounding box center [187, 217] width 209 height 18
click at [186, 214] on select "割り当てなし、コンテンツは引き続き静的 作成日時 (日付) 更新日時 (日付) Name (プレーンテキスト) Slug (プレーンテキスト) 製品画像 (フ…" at bounding box center [187, 217] width 209 height 18
click at [187, 294] on h4 "コンテンツを管理" at bounding box center [187, 295] width 232 height 27
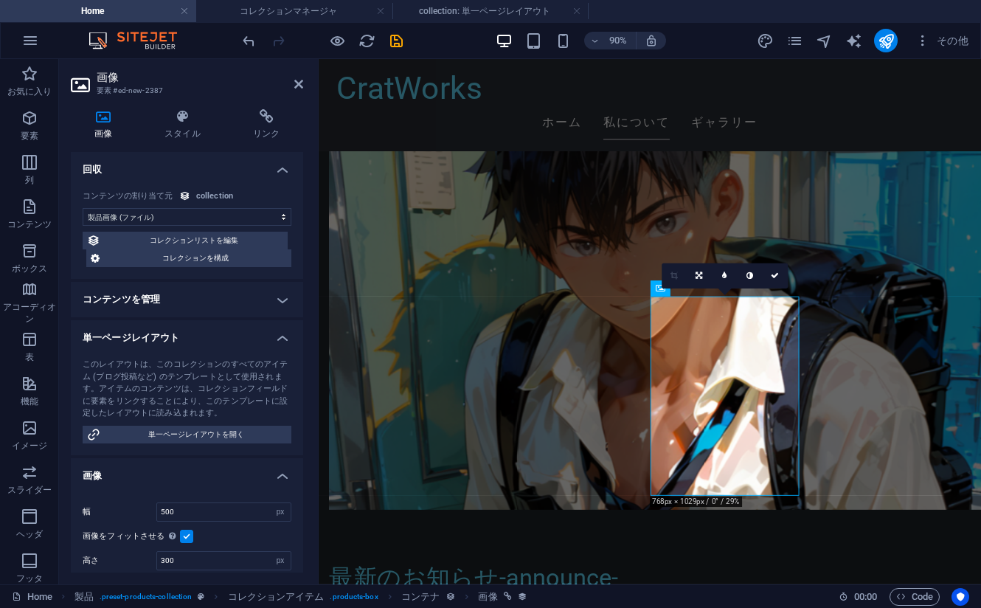
click at [190, 294] on h4 "コンテンツを管理" at bounding box center [187, 299] width 232 height 35
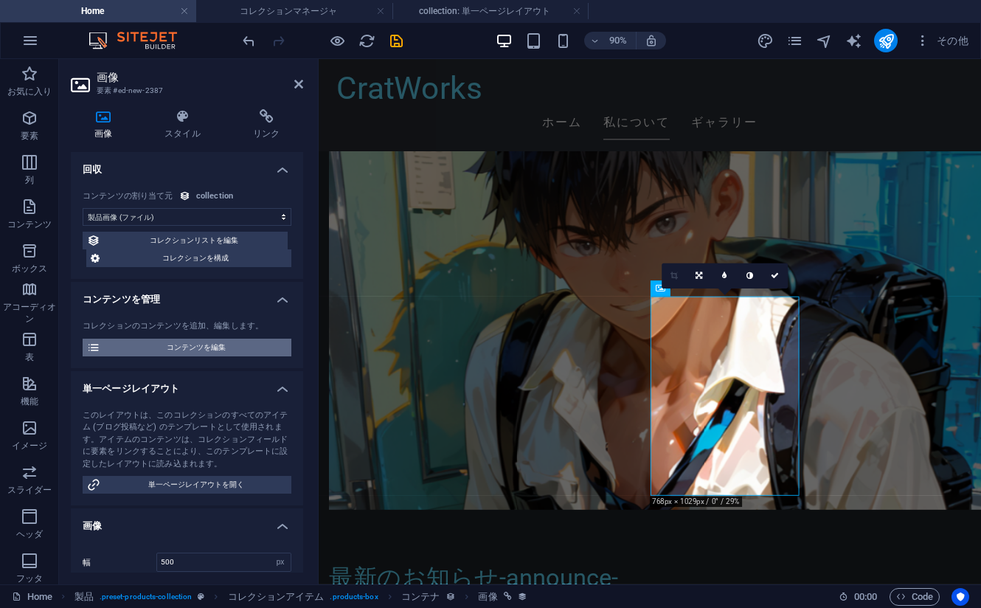
click at [178, 347] on span "コンテンツを編集" at bounding box center [196, 348] width 182 height 18
select select "ジャマー_jammer"
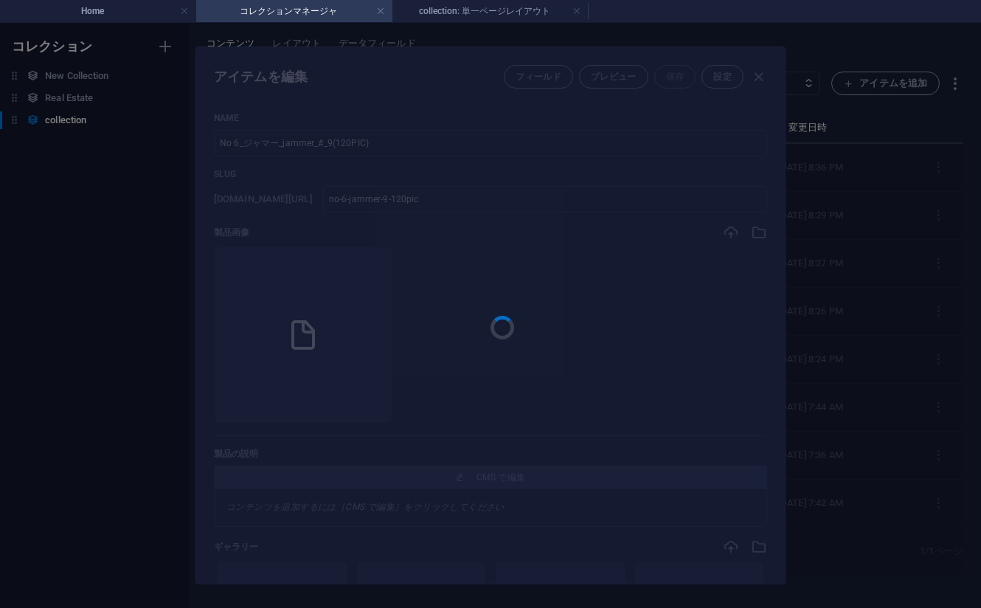
scroll to position [0, 0]
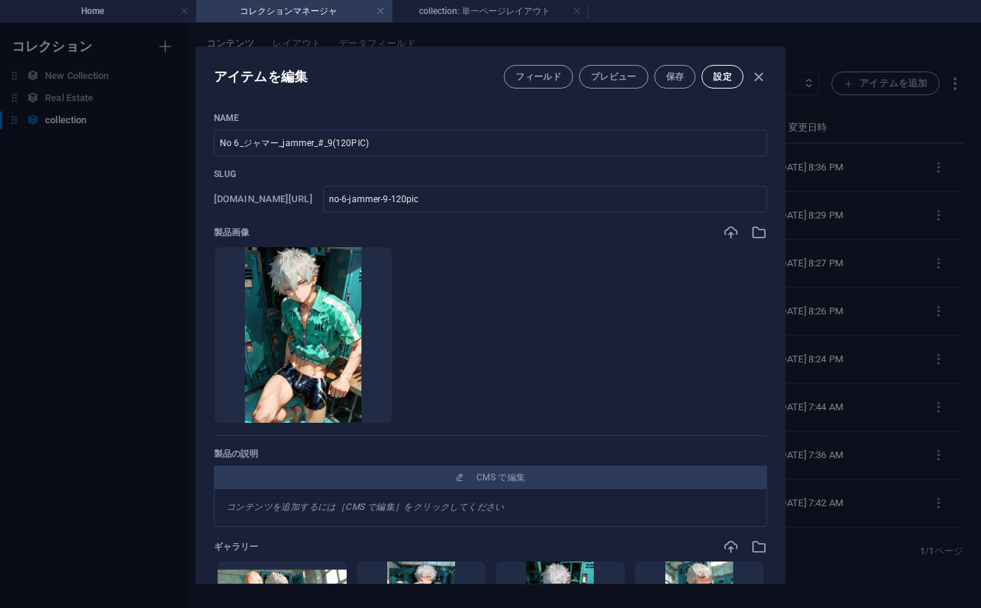
click at [717, 76] on span "設定" at bounding box center [722, 77] width 18 height 12
click at [537, 77] on span "フィールド" at bounding box center [539, 77] width 46 height 12
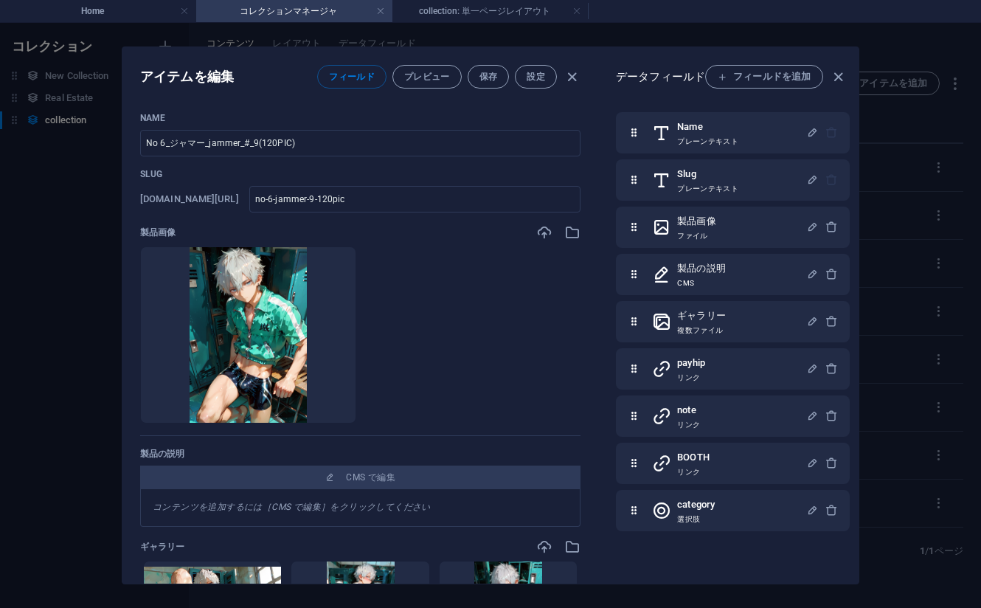
click at [357, 76] on span "フィールド" at bounding box center [352, 77] width 46 height 12
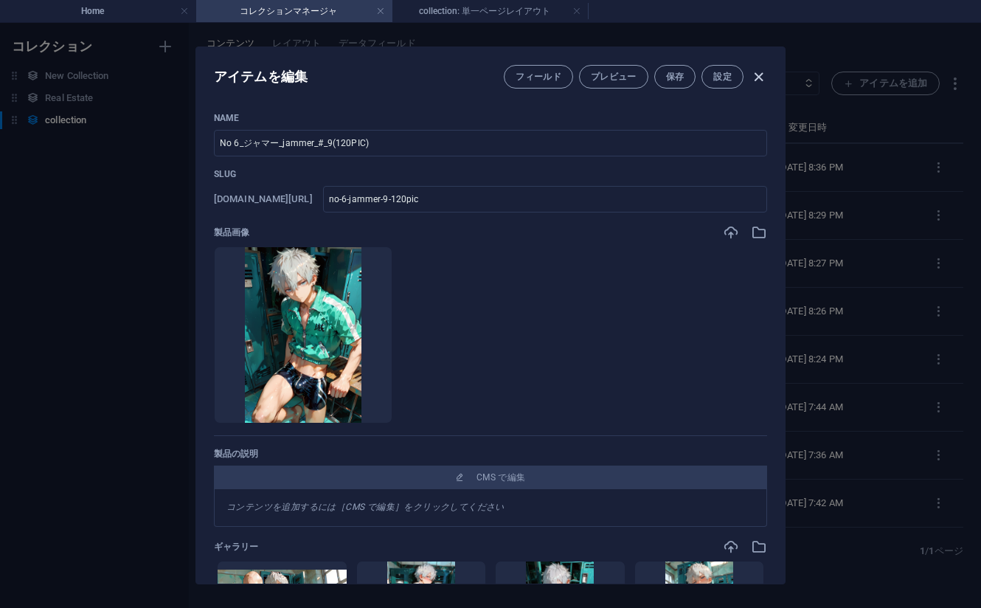
click at [758, 79] on icon "button" at bounding box center [758, 77] width 17 height 17
type input "no-6-jammer-9-120pic"
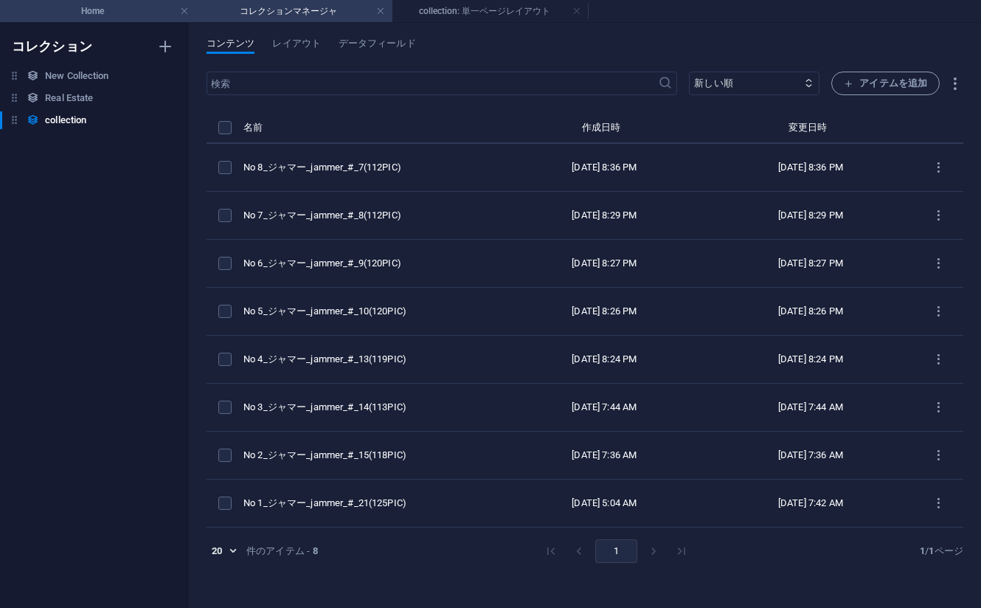
click at [128, 15] on h4 "Home" at bounding box center [98, 11] width 196 height 16
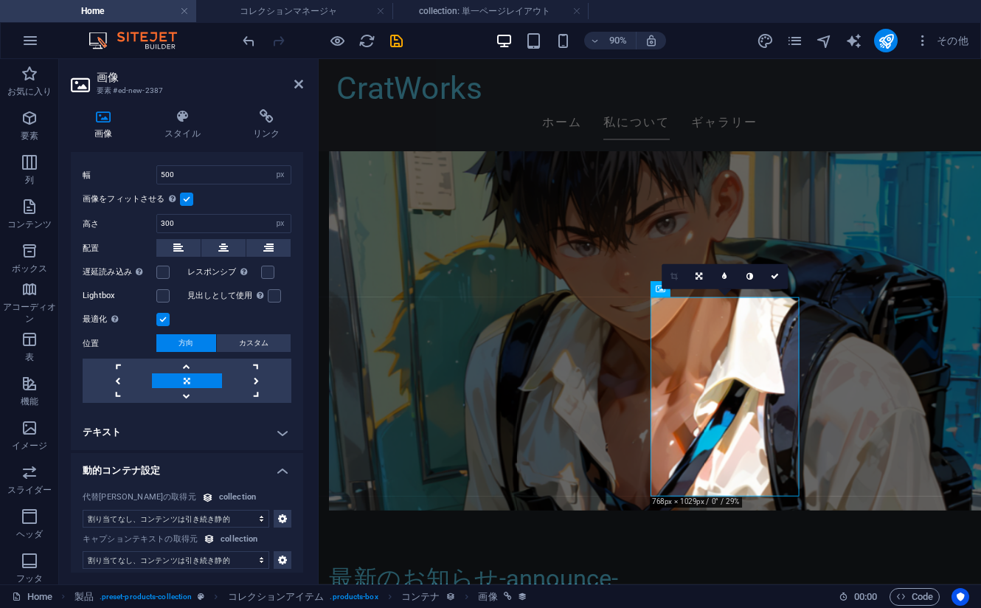
scroll to position [395, 0]
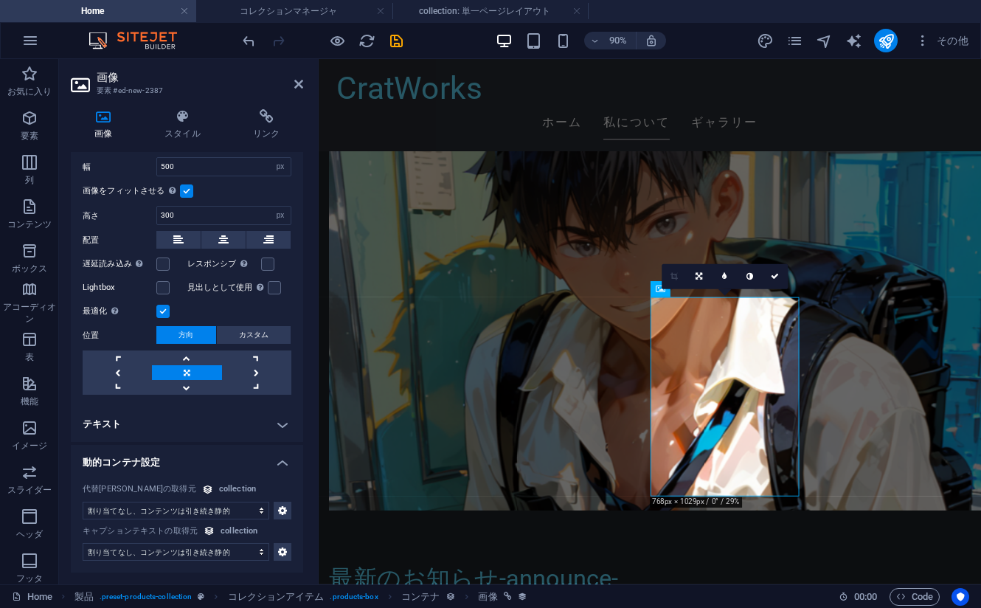
click at [179, 514] on select "割り当てなし、コンテンツは引き続き静的 作成日時 (日付) 更新日時 (日付) Name (プレーンテキスト) Slug (プレーンテキスト) 製品画像 (フ…" at bounding box center [176, 511] width 187 height 18
click at [167, 550] on select "割り当てなし、コンテンツは引き続き静的 作成日時 (日付) 更新日時 (日付) Name (プレーンテキスト) Slug (プレーンテキスト) 製品画像 (フ…" at bounding box center [176, 552] width 187 height 18
click at [142, 561] on div "割り当てなし、コンテンツは引き続き静的 作成日時 (日付) 更新日時 (日付) Name (プレーンテキスト) Slug (プレーンテキスト) 製品画像 (フ…" at bounding box center [187, 521] width 232 height 101
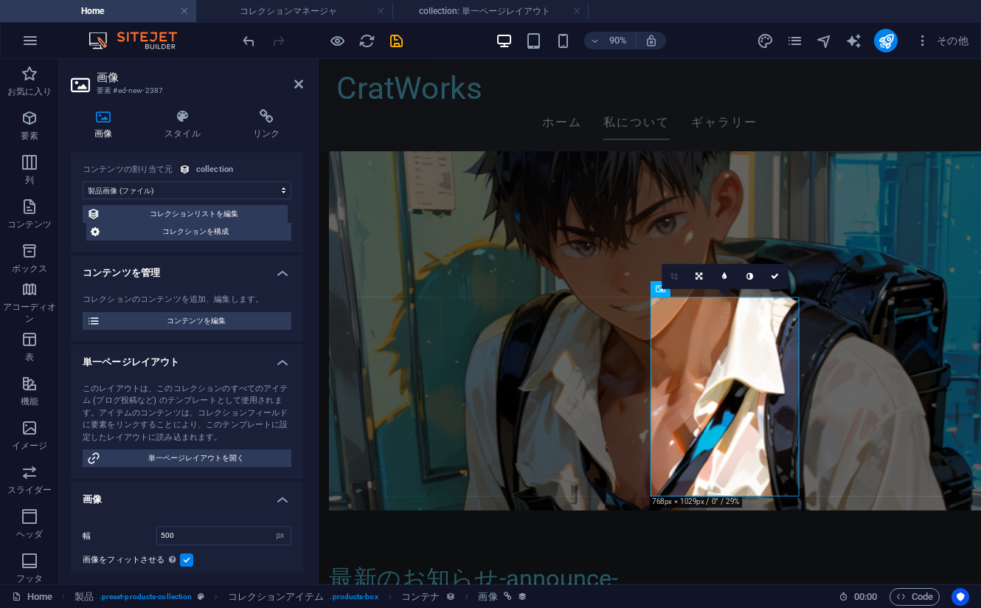
scroll to position [0, 0]
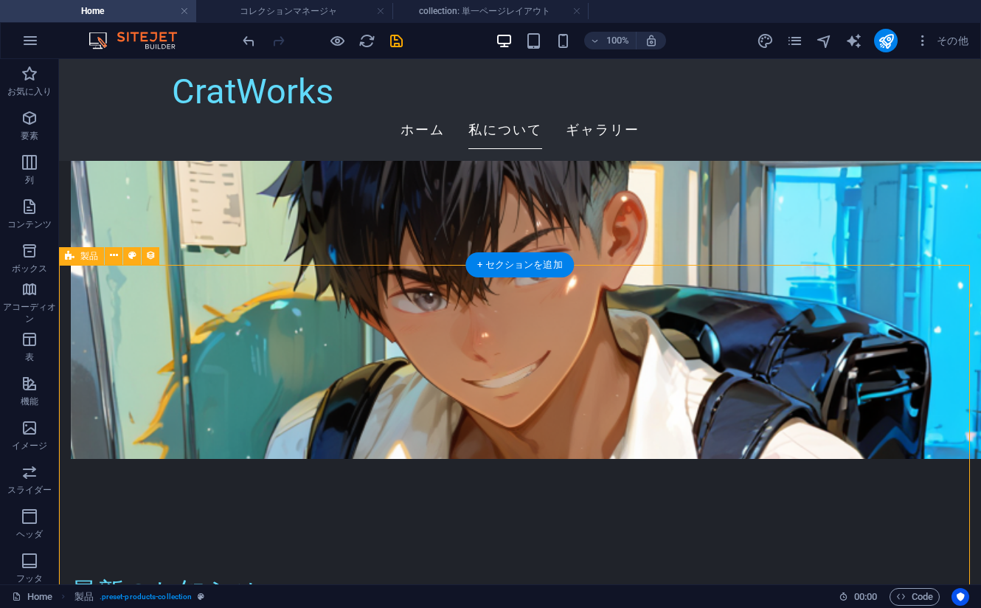
select select "createdAt_DESC"
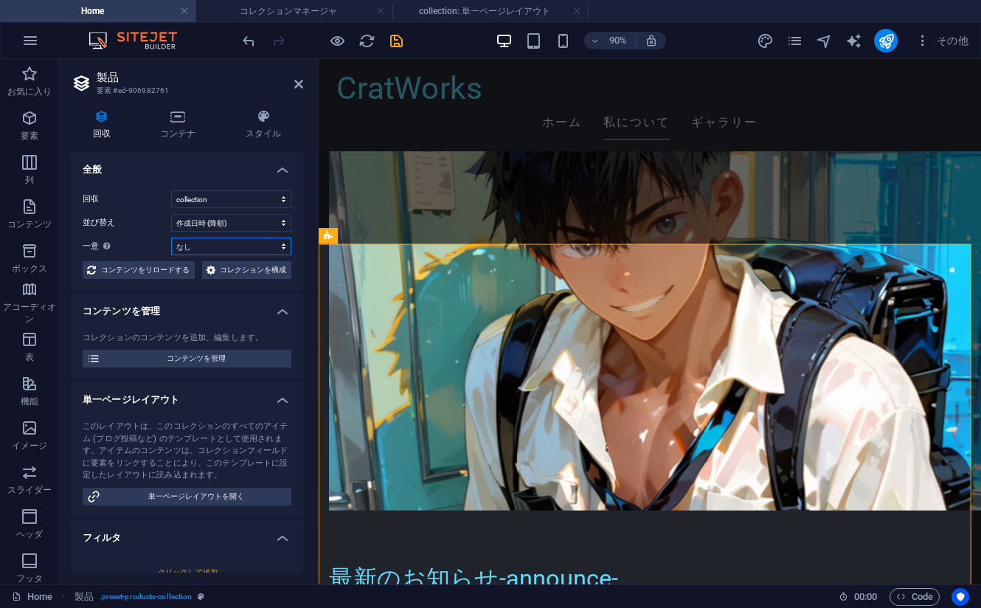
click at [195, 245] on select "なし Name Slug 製品画像 製品の説明 ギャラリー payhip note BOOTH category" at bounding box center [231, 247] width 120 height 18
click at [134, 244] on label "一意 一意の値のみを表示します。不明な場合は無効のまま残してください。" at bounding box center [127, 247] width 89 height 18
click at [171, 244] on select "なし Name Slug 製品画像 製品の説明 ギャラリー payhip note BOOTH category" at bounding box center [231, 247] width 120 height 18
click at [179, 320] on h4 "コンテンツを管理" at bounding box center [187, 307] width 232 height 27
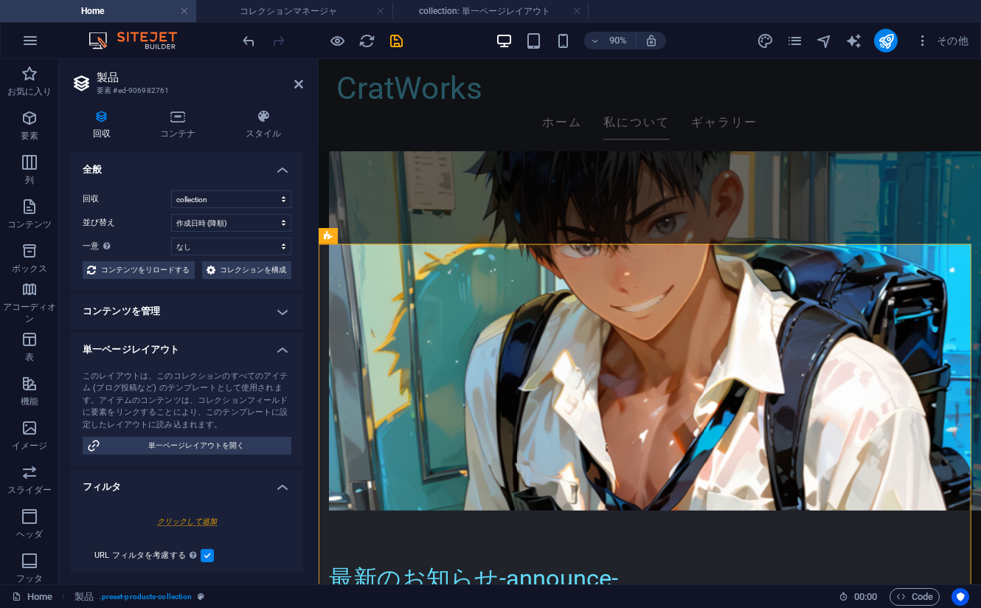
click at [179, 329] on h4 "コンテンツを管理" at bounding box center [187, 311] width 232 height 35
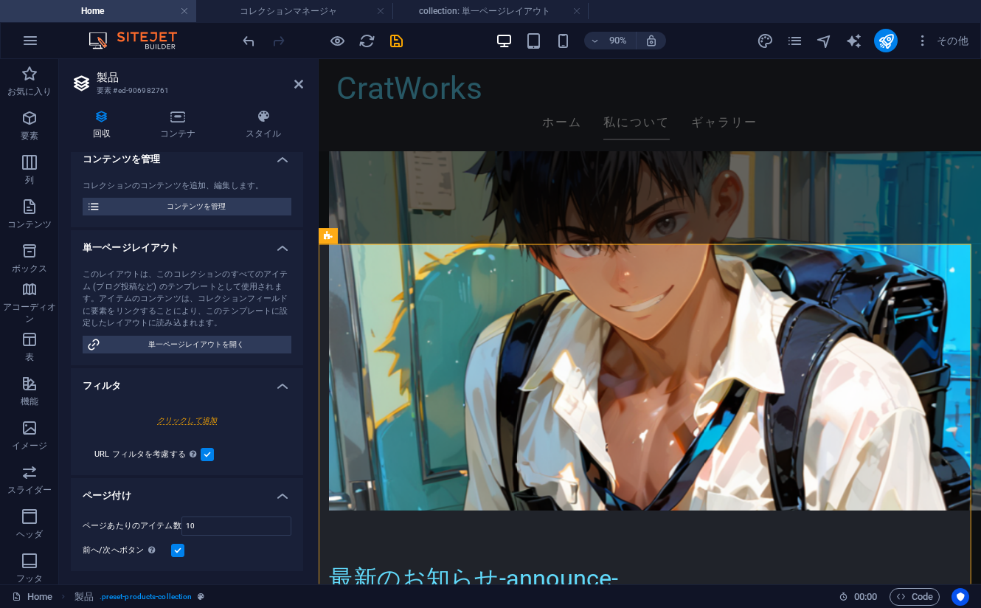
scroll to position [148, 0]
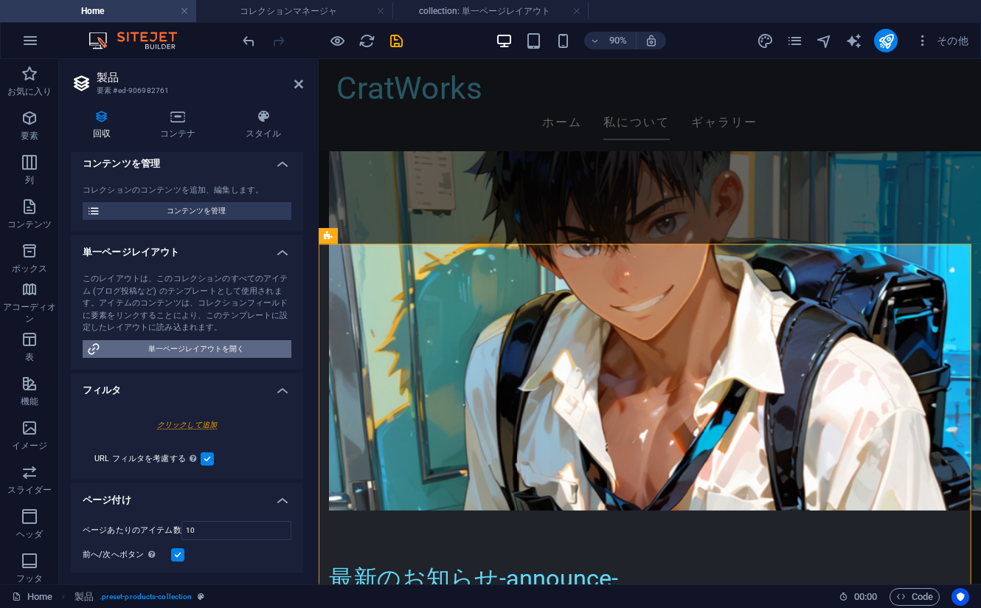
click at [213, 358] on span "単一ページレイアウトを開く" at bounding box center [196, 349] width 182 height 18
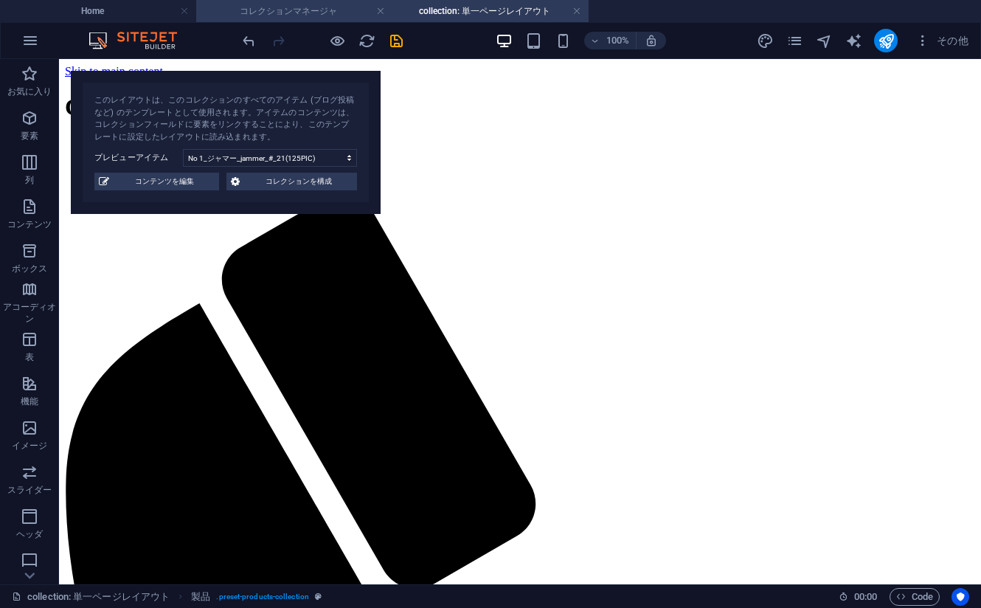
click at [297, 10] on h4 "コレクションマネージャ" at bounding box center [294, 11] width 196 height 16
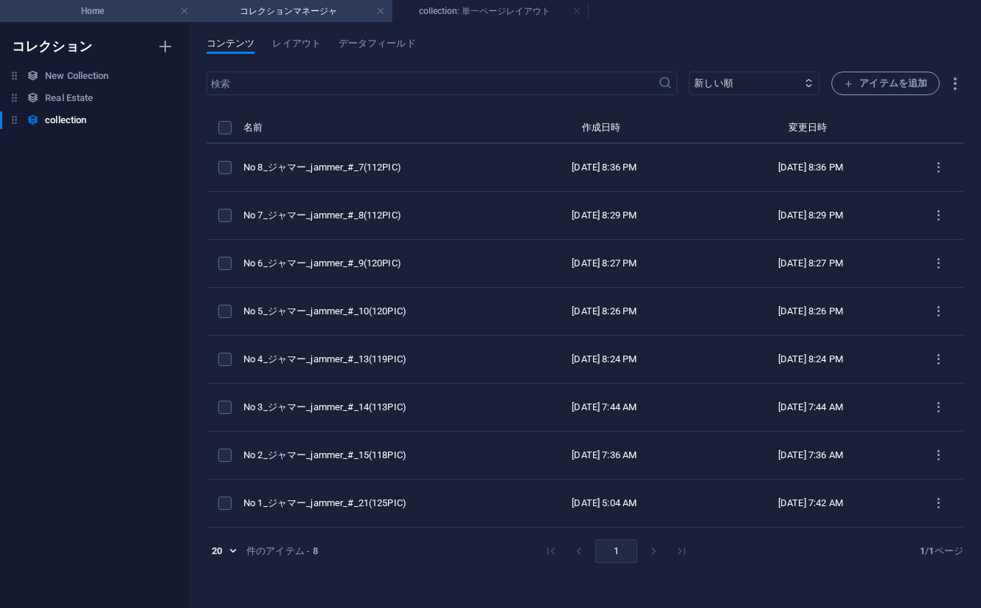
click at [145, 4] on h4 "Home" at bounding box center [98, 11] width 196 height 16
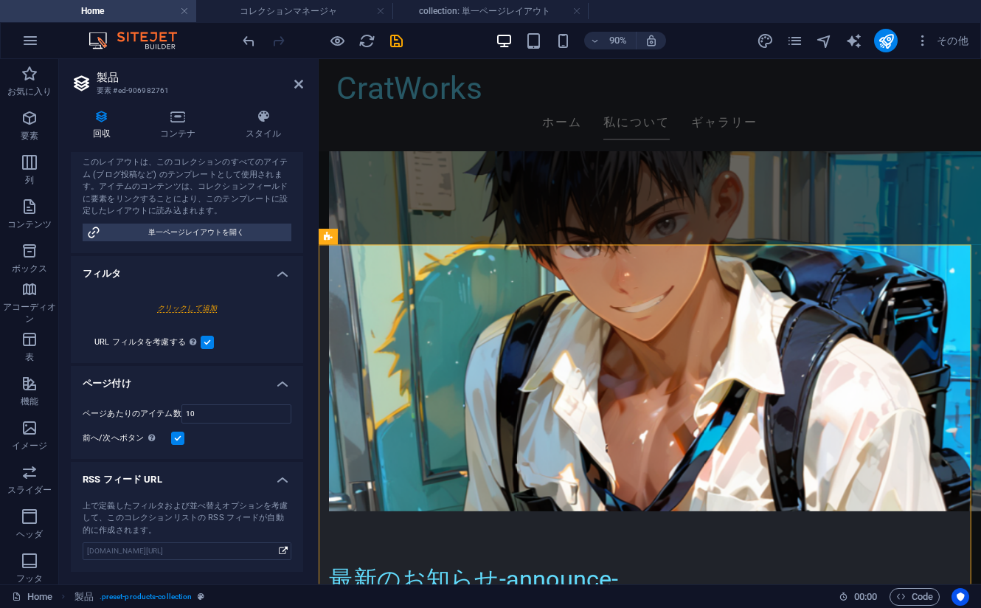
scroll to position [281, 0]
click at [157, 342] on label "URL フィルタを考慮する 上で設定したフィルタに加え、URL 経由で設定されたフィルタも考慮されます。これにより、選択した特定のアイテムを表示するリンクなど…" at bounding box center [147, 342] width 106 height 18
click at [0, 0] on input "URL フィルタを考慮する 上で設定したフィルタに加え、URL 経由で設定されたフィルタも考慮されます。これにより、選択した特定のアイテムを表示するリンクなど…" at bounding box center [0, 0] width 0 height 0
click at [157, 341] on label "URL フィルタを考慮する 上で設定したフィルタに加え、URL 経由で設定されたフィルタも考慮されます。これにより、選択した特定のアイテムを表示するリンクなど…" at bounding box center [147, 342] width 106 height 18
click at [0, 0] on input "URL フィルタを考慮する 上で設定したフィルタに加え、URL 経由で設定されたフィルタも考慮されます。これにより、選択した特定のアイテムを表示するリンクなど…" at bounding box center [0, 0] width 0 height 0
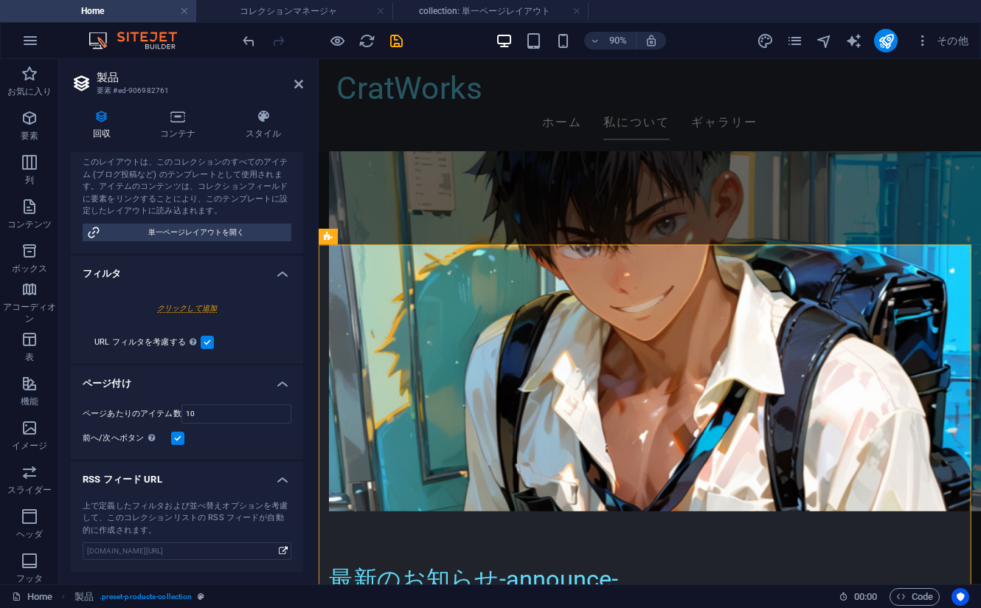
click at [194, 308] on div at bounding box center [187, 307] width 209 height 27
select select
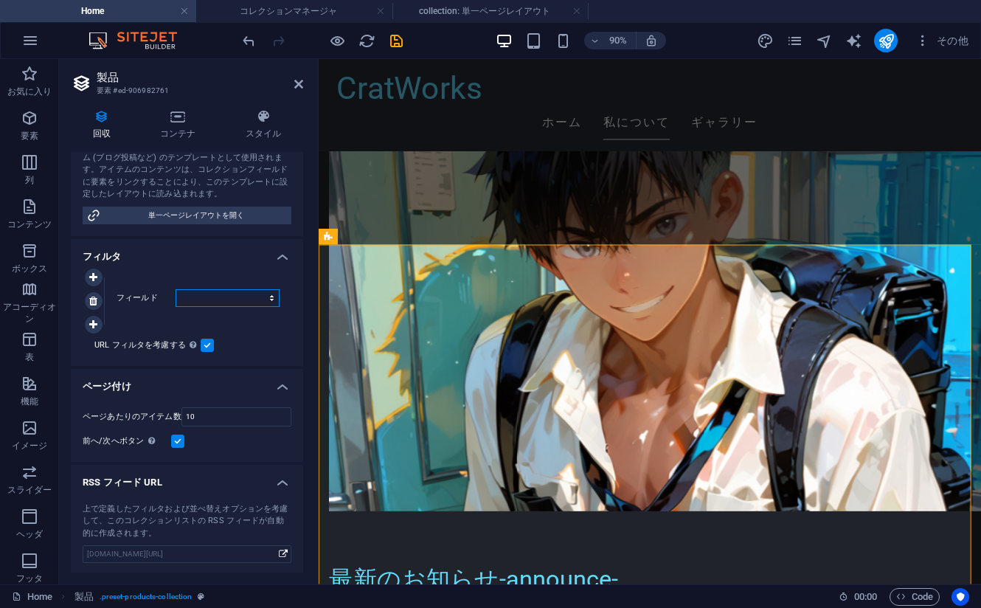
click at [198, 307] on select "作成日時 更新日時 Name Slug category" at bounding box center [228, 298] width 104 height 18
click at [87, 310] on link at bounding box center [94, 301] width 18 height 18
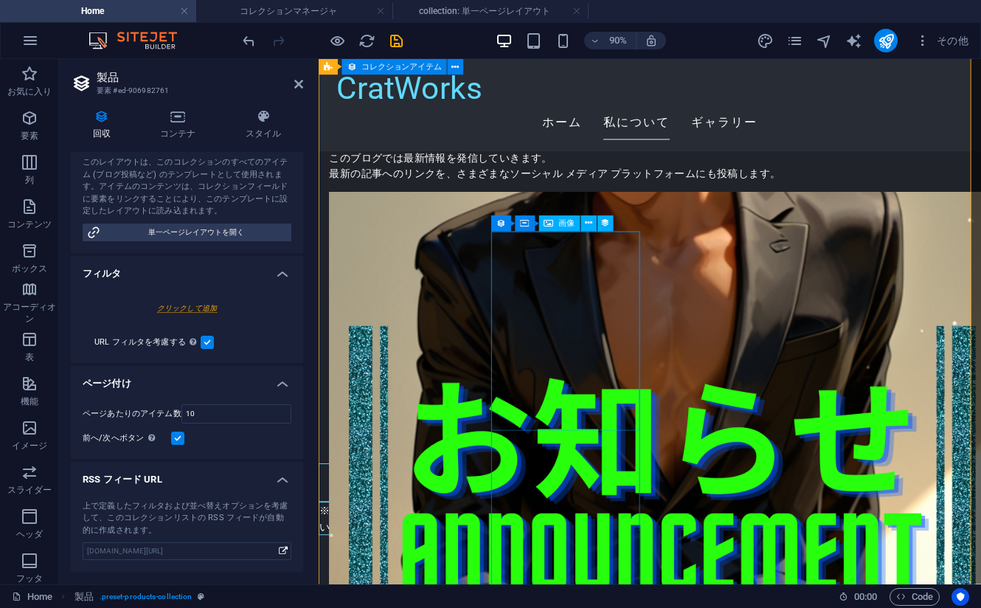
scroll to position [1372, 0]
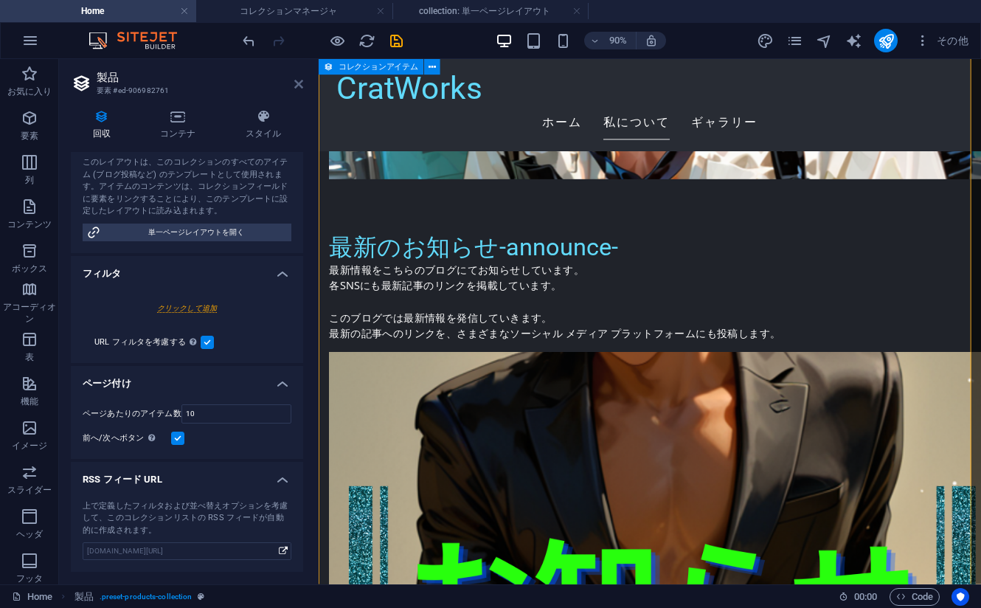
click at [297, 85] on icon at bounding box center [298, 84] width 9 height 12
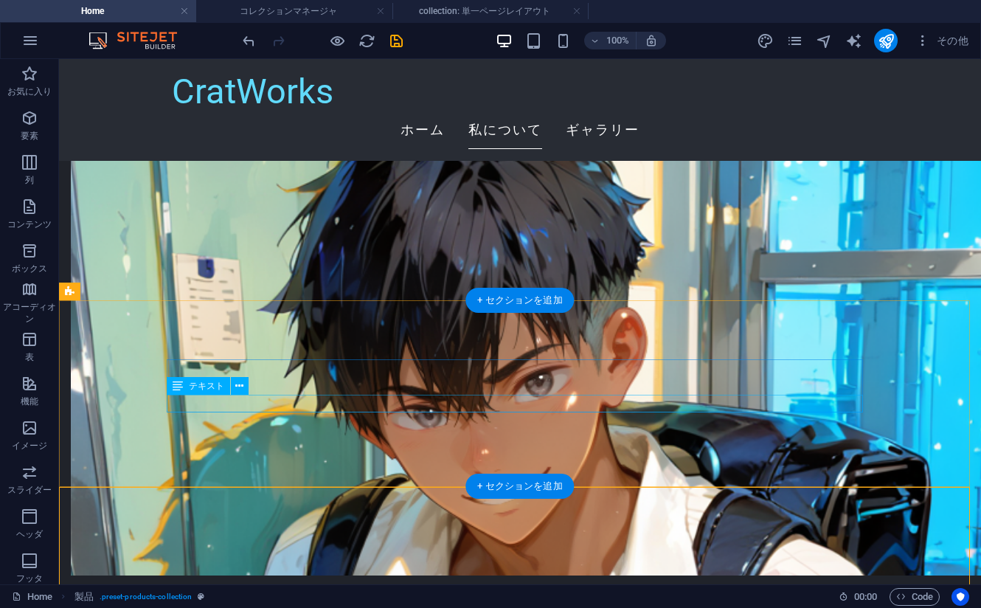
scroll to position [1151, 0]
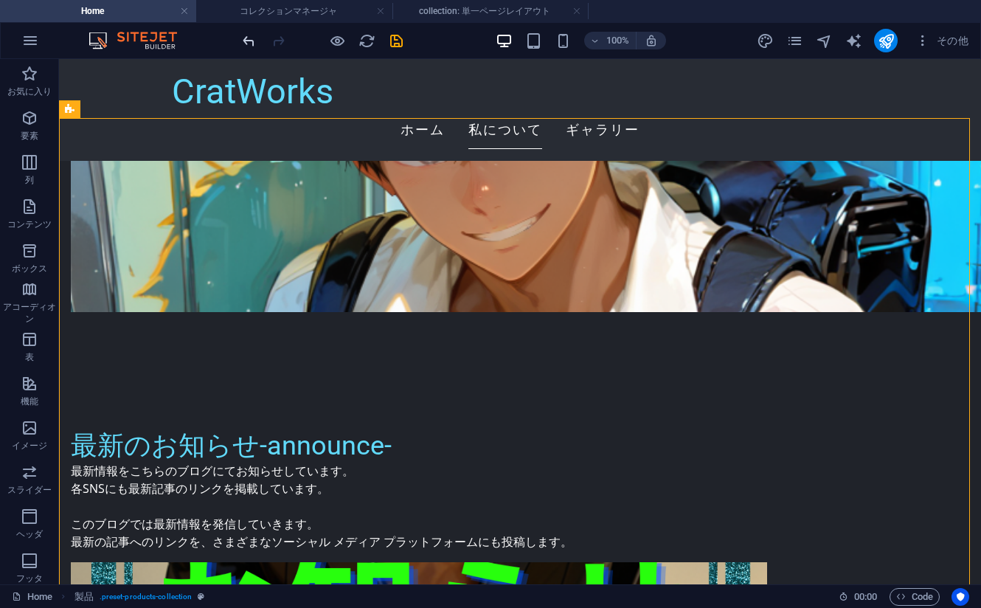
click at [255, 38] on icon "undo" at bounding box center [248, 40] width 17 height 17
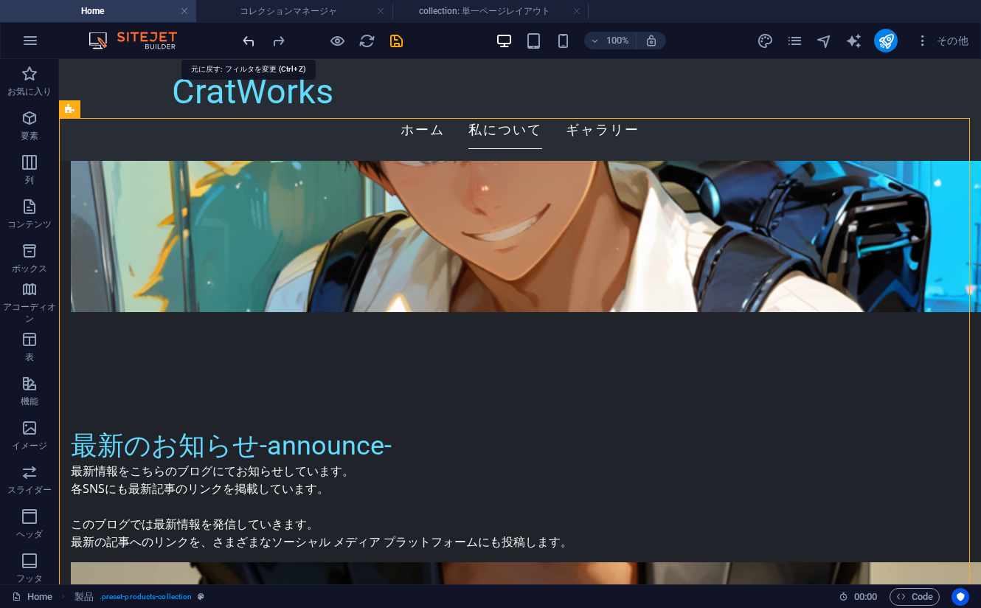
click at [252, 40] on icon "undo" at bounding box center [248, 40] width 17 height 17
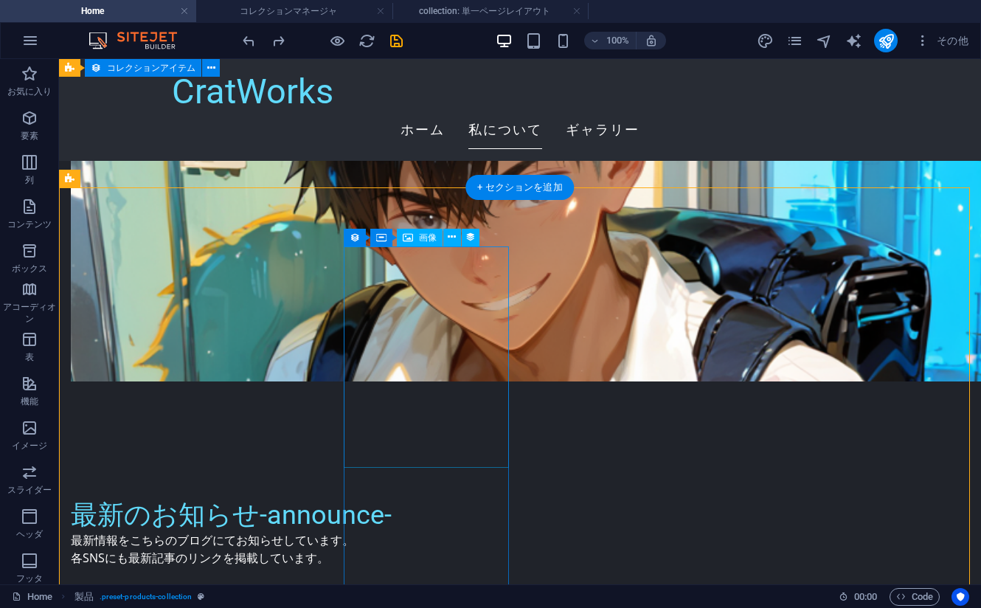
scroll to position [1077, 0]
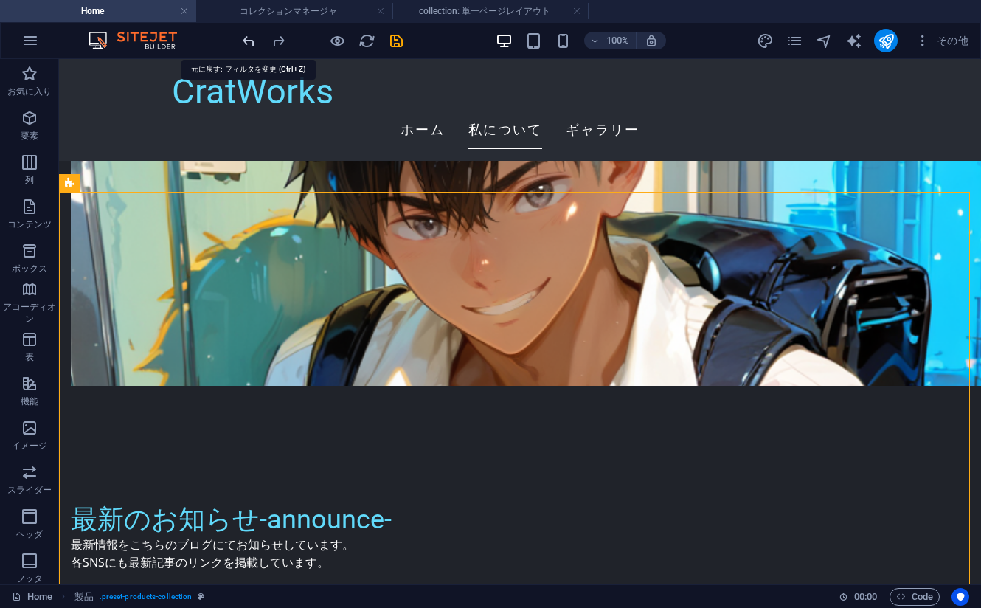
click at [246, 42] on icon "undo" at bounding box center [248, 40] width 17 height 17
click at [249, 44] on icon "undo" at bounding box center [248, 40] width 17 height 17
click at [249, 43] on icon "undo" at bounding box center [248, 40] width 17 height 17
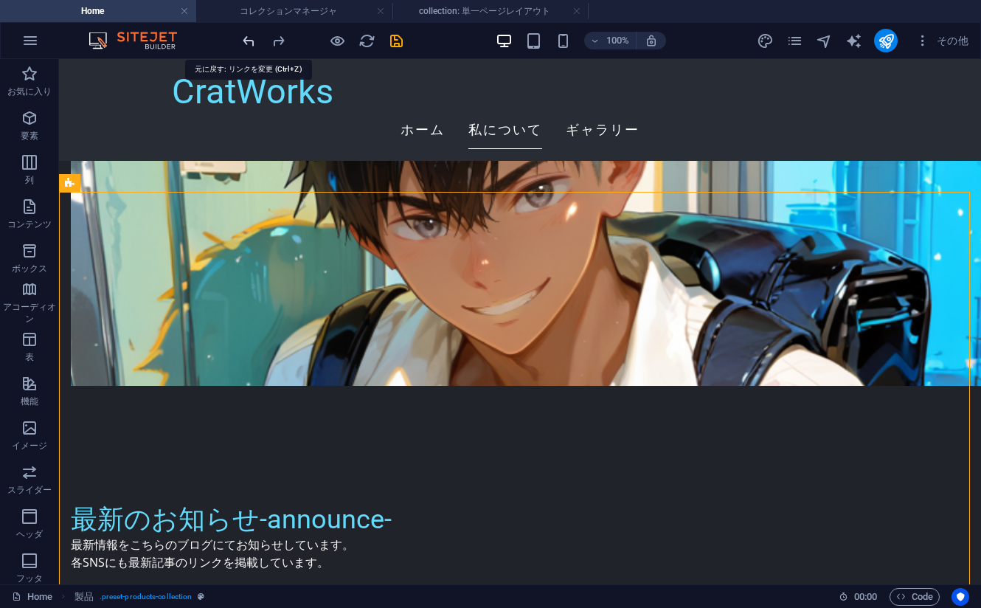
click at [249, 43] on icon "undo" at bounding box center [248, 40] width 17 height 17
click at [249, 42] on icon "undo" at bounding box center [248, 40] width 17 height 17
click at [249, 41] on icon "undo" at bounding box center [248, 40] width 17 height 17
click at [249, 40] on icon "undo" at bounding box center [248, 40] width 17 height 17
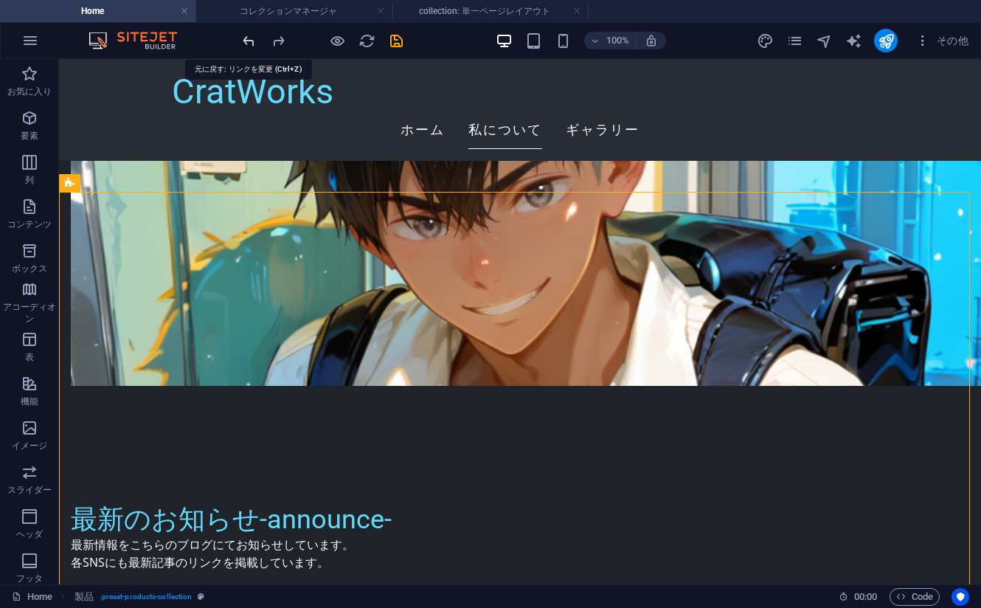
click at [249, 40] on icon "undo" at bounding box center [248, 40] width 17 height 17
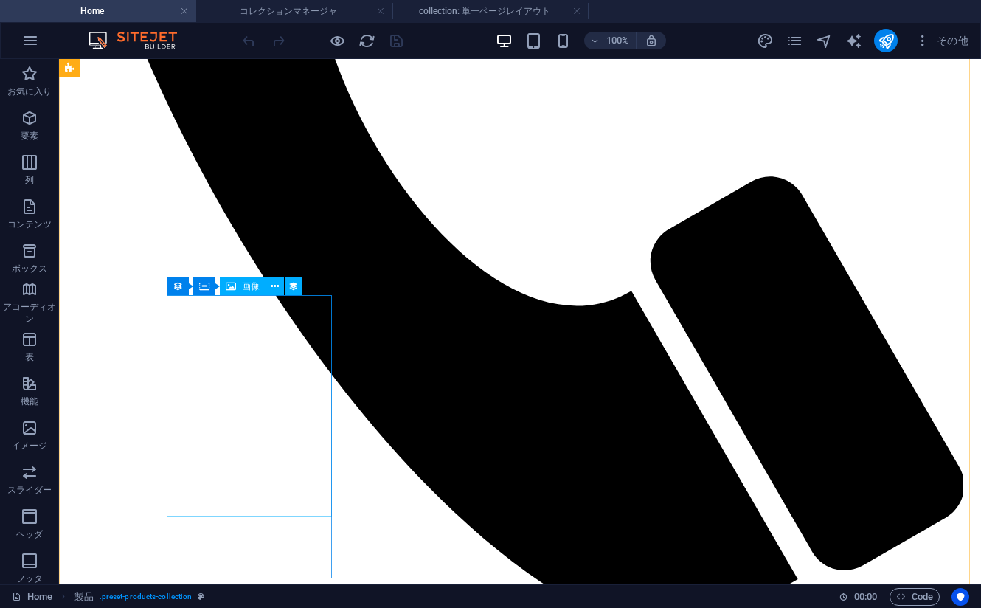
scroll to position [1033, 0]
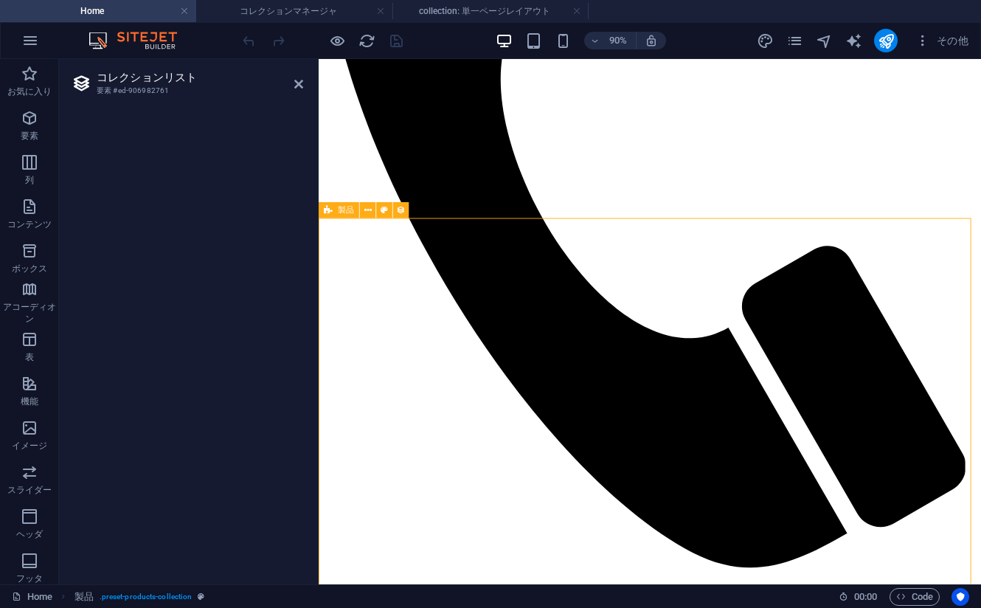
click at [297, 83] on icon at bounding box center [298, 84] width 9 height 12
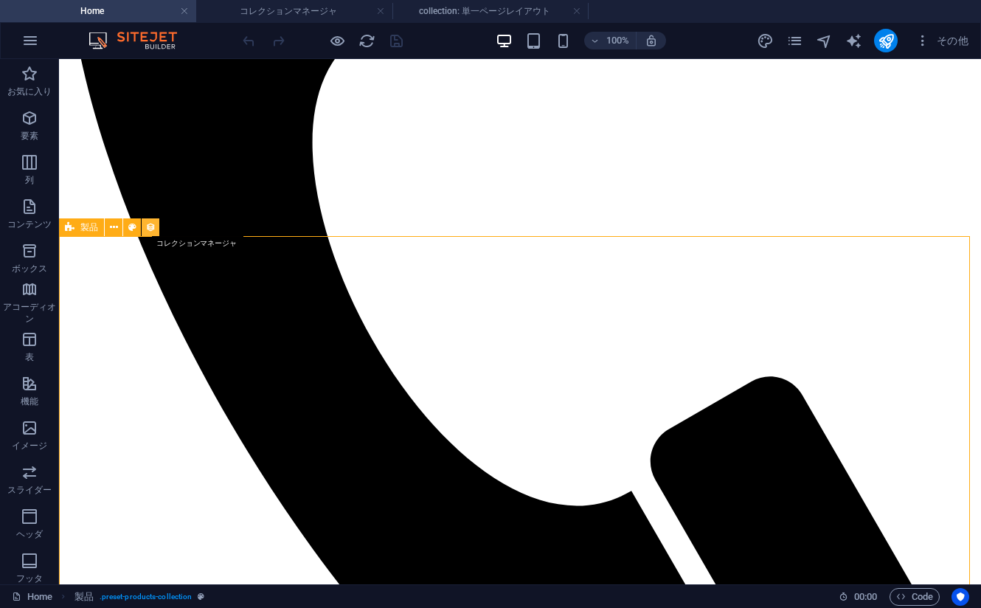
click at [148, 227] on icon at bounding box center [150, 227] width 10 height 15
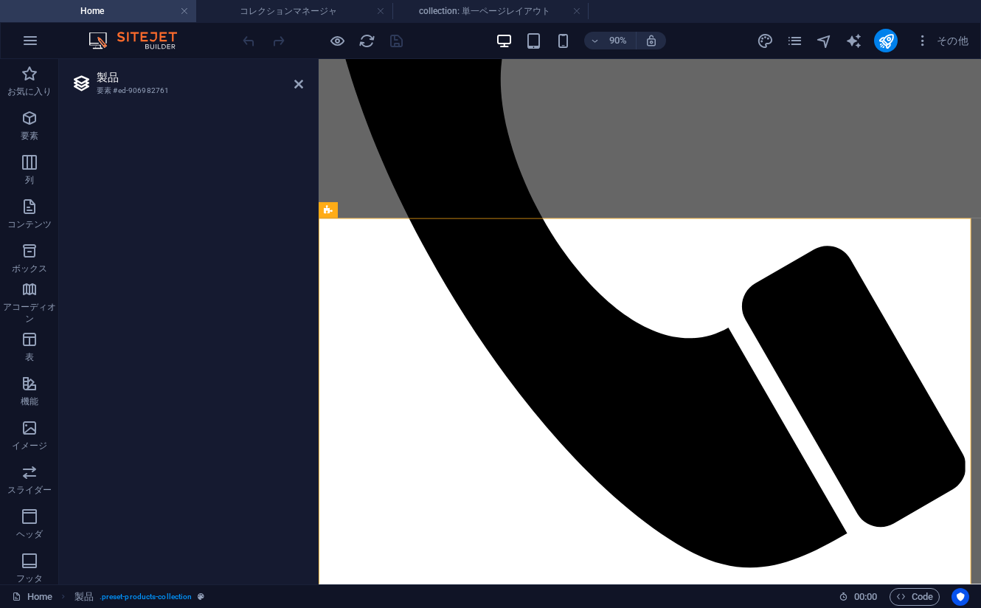
click at [86, 79] on icon at bounding box center [82, 83] width 22 height 21
drag, startPoint x: 105, startPoint y: 89, endPoint x: 160, endPoint y: 83, distance: 55.7
click at [160, 83] on header "製品 要素 #ed-906982761" at bounding box center [187, 78] width 232 height 38
click at [153, 108] on div at bounding box center [187, 340] width 256 height 487
drag, startPoint x: 31, startPoint y: 114, endPoint x: 22, endPoint y: 83, distance: 31.5
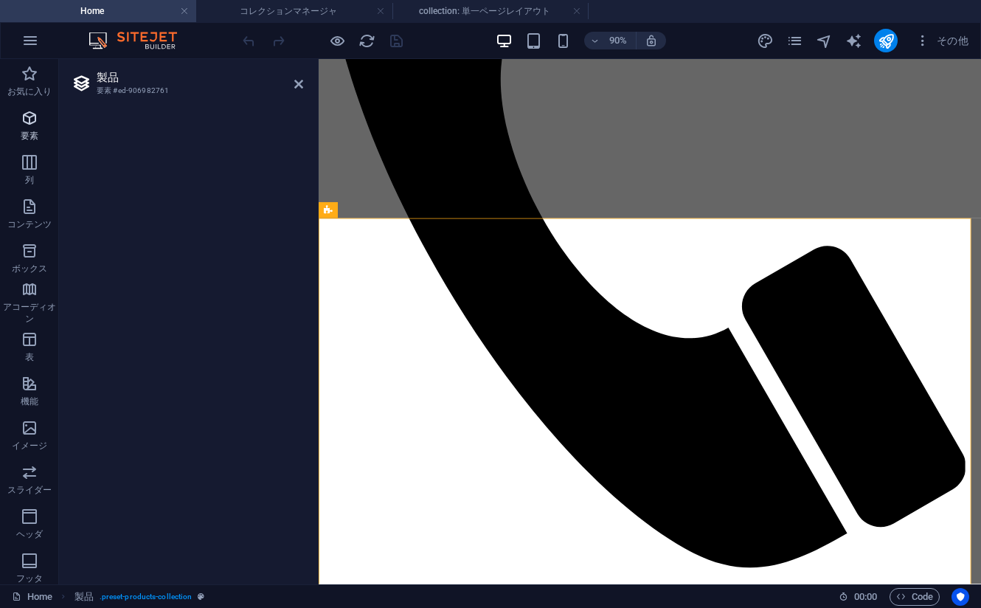
click at [31, 114] on icon "button" at bounding box center [30, 118] width 18 height 18
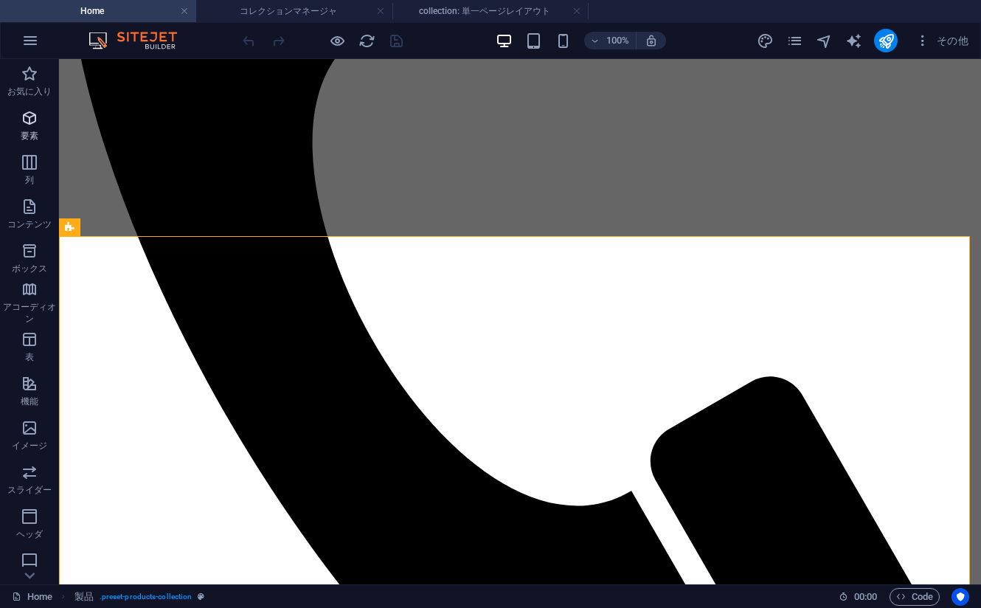
click at [21, 116] on icon "button" at bounding box center [30, 118] width 18 height 18
click at [71, 229] on icon at bounding box center [70, 227] width 10 height 18
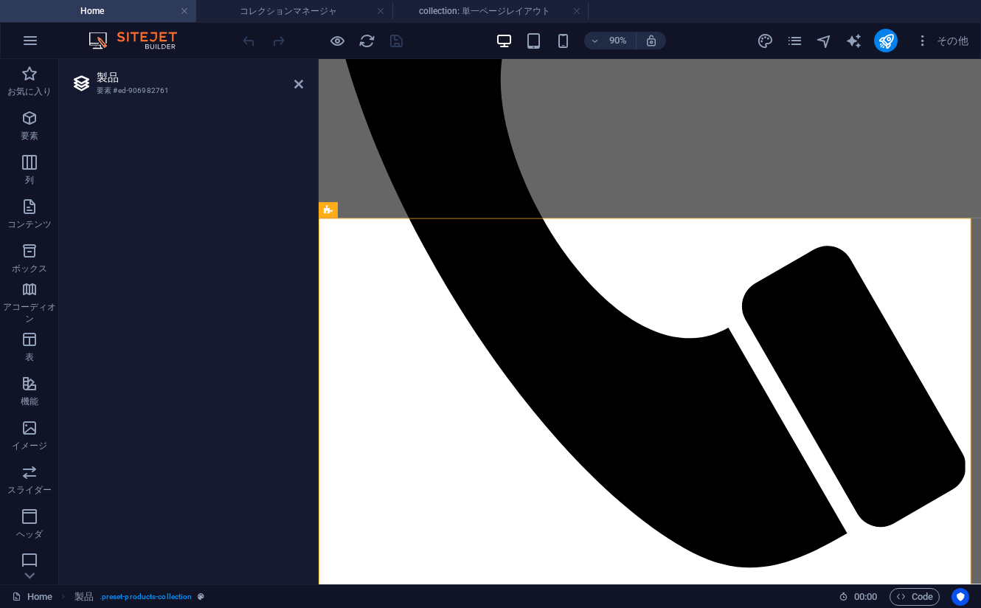
click at [298, 72] on h2 "製品" at bounding box center [200, 77] width 207 height 13
click at [297, 83] on icon at bounding box center [298, 84] width 9 height 12
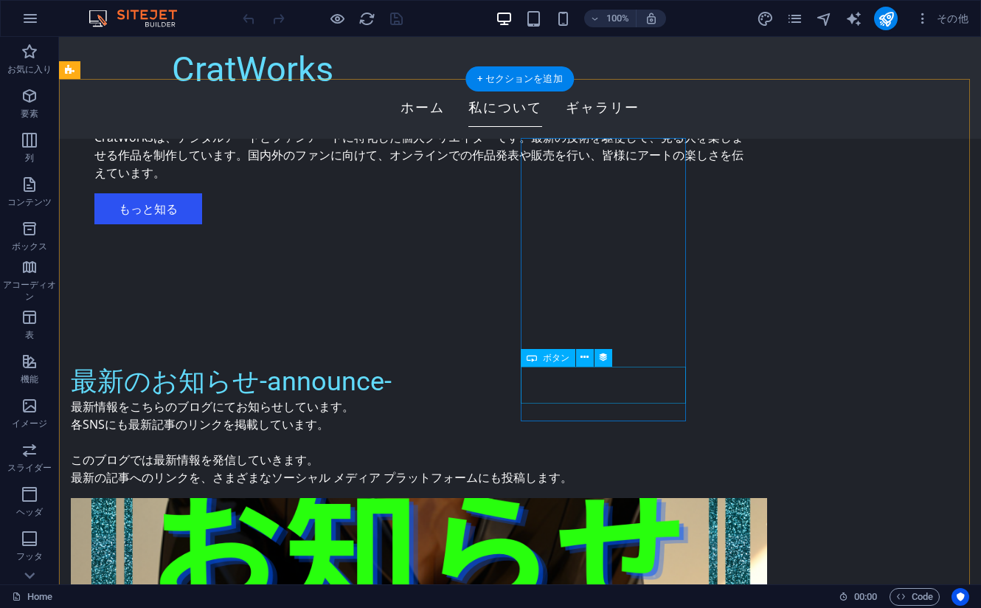
scroll to position [1107, 0]
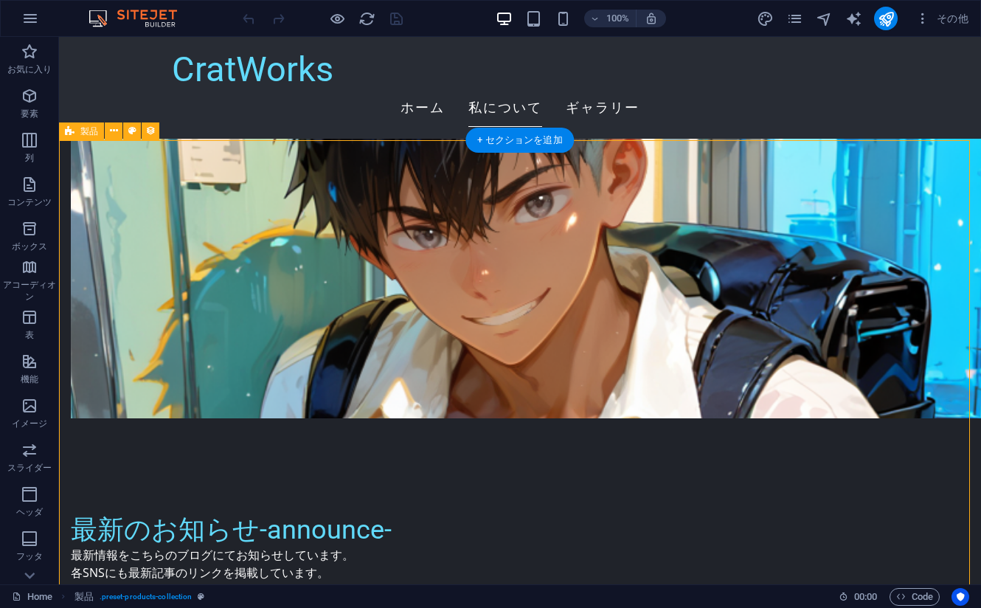
select select "createdAt_DESC"
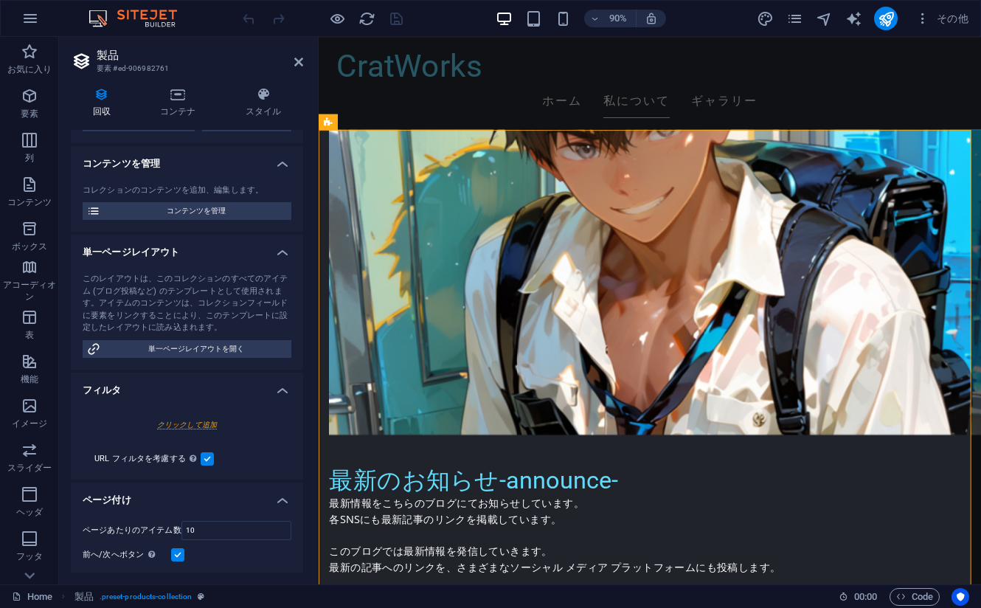
scroll to position [148, 0]
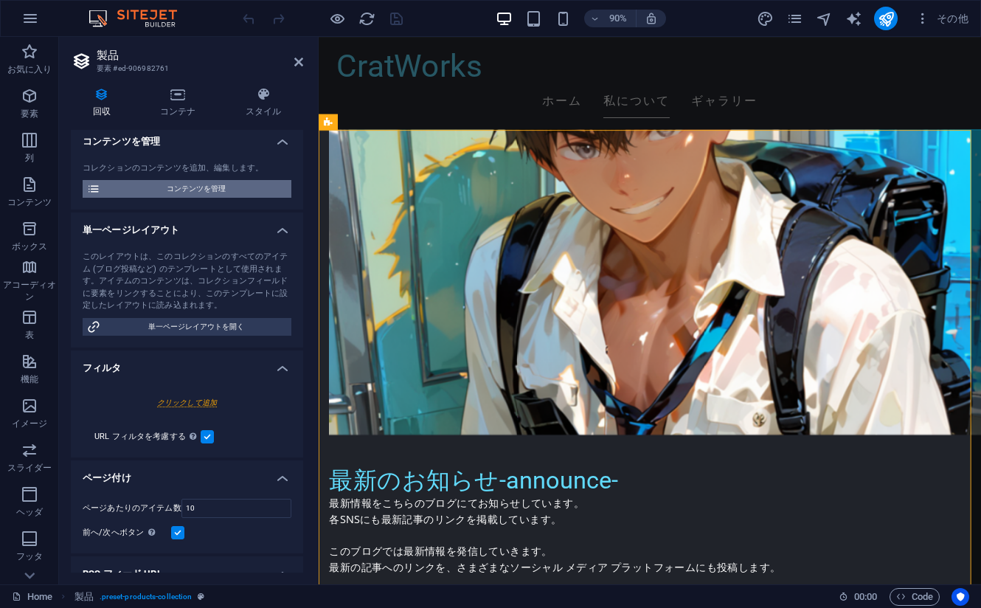
click at [216, 198] on span "コンテンツを管理" at bounding box center [196, 189] width 182 height 18
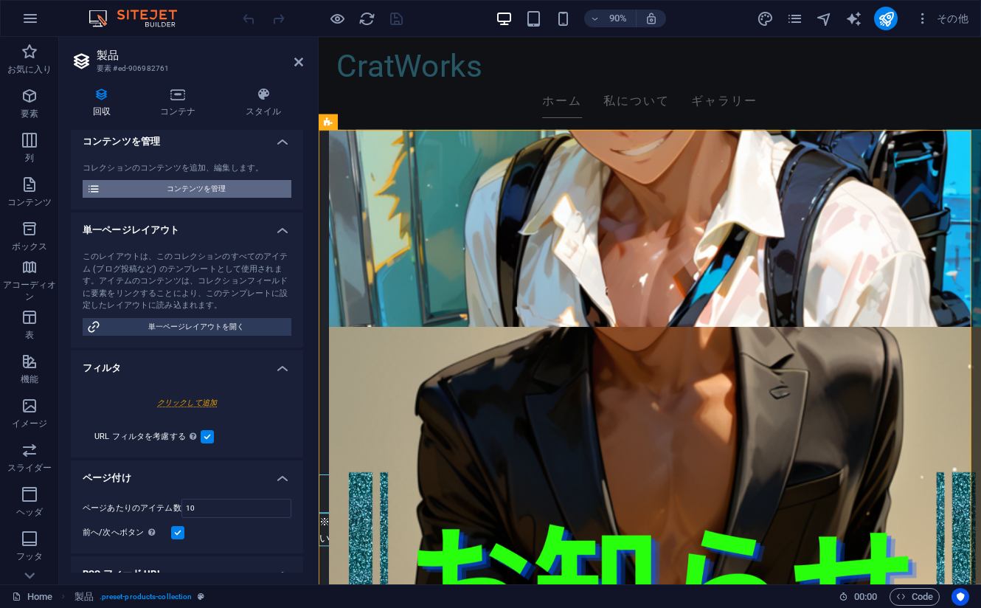
scroll to position [0, 0]
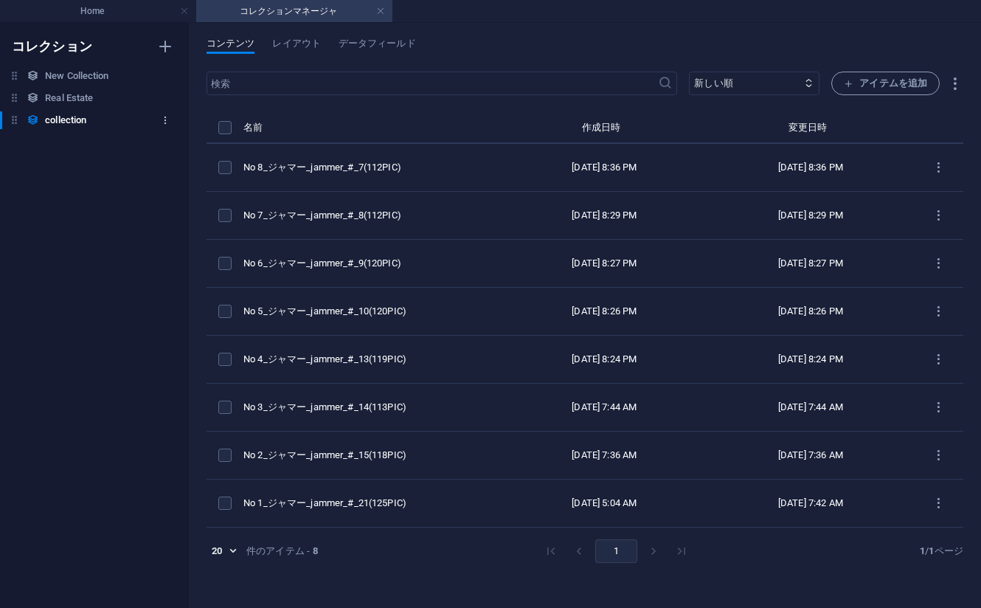
click at [162, 120] on icon "button" at bounding box center [165, 120] width 10 height 10
click at [162, 120] on div at bounding box center [490, 304] width 981 height 608
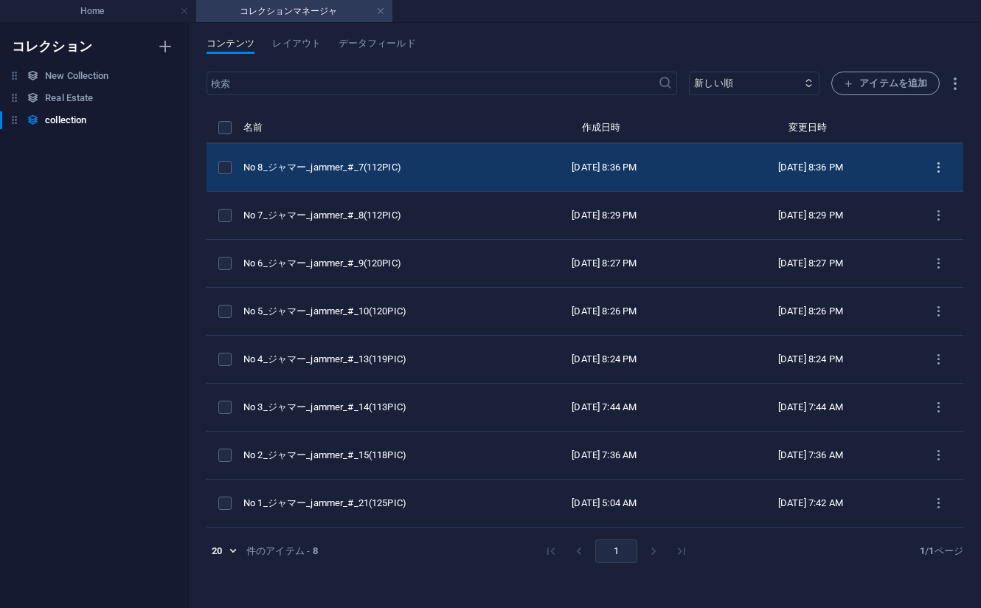
click at [938, 161] on icon "items list" at bounding box center [939, 168] width 14 height 14
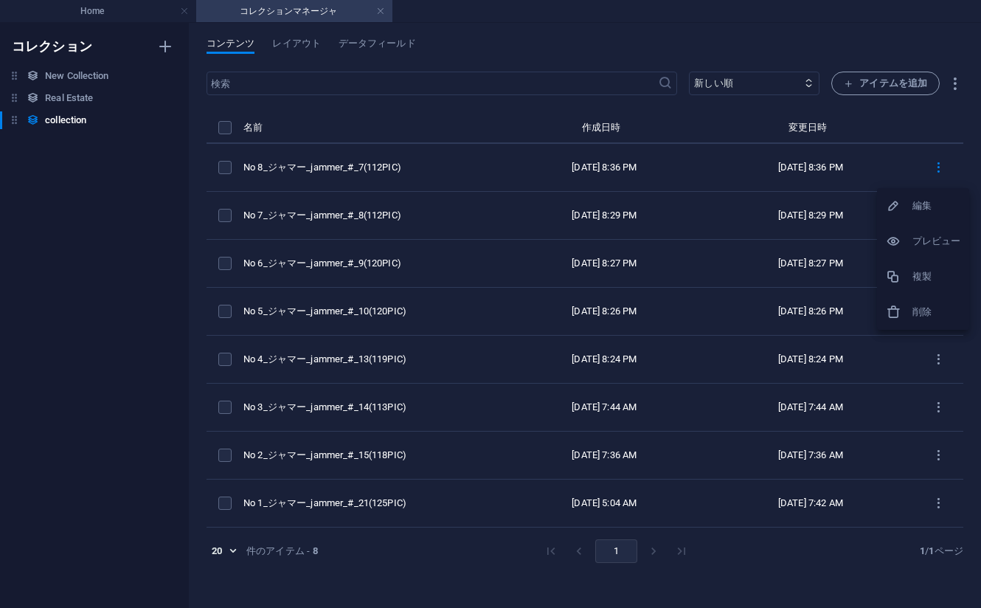
click at [941, 160] on div at bounding box center [490, 304] width 981 height 608
click at [953, 80] on icon "button" at bounding box center [954, 83] width 17 height 17
click at [953, 80] on div at bounding box center [490, 304] width 981 height 608
click at [309, 43] on span "レイアウト" at bounding box center [296, 45] width 48 height 21
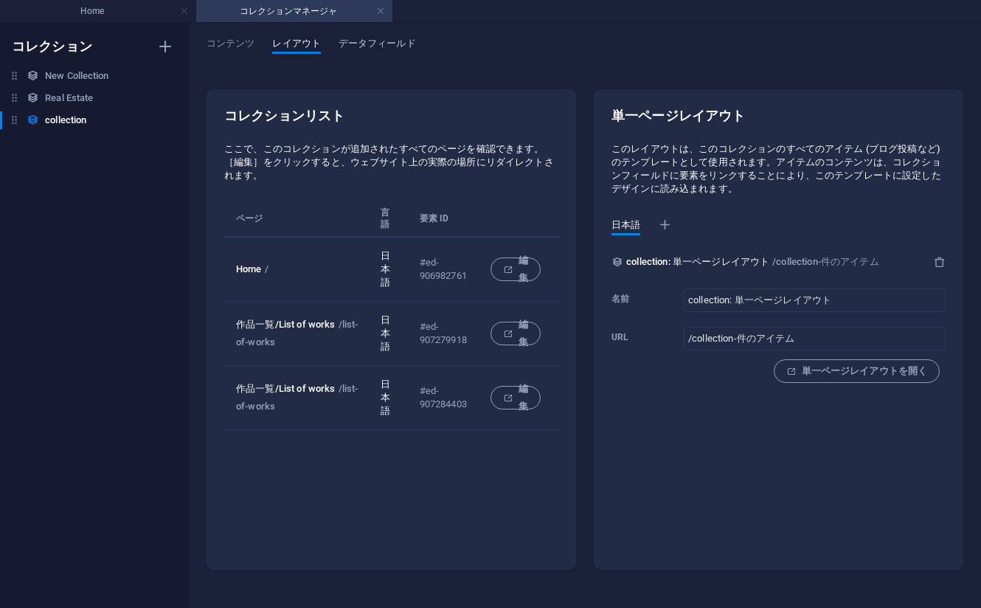
click at [366, 43] on span "データフィールド" at bounding box center [377, 45] width 77 height 21
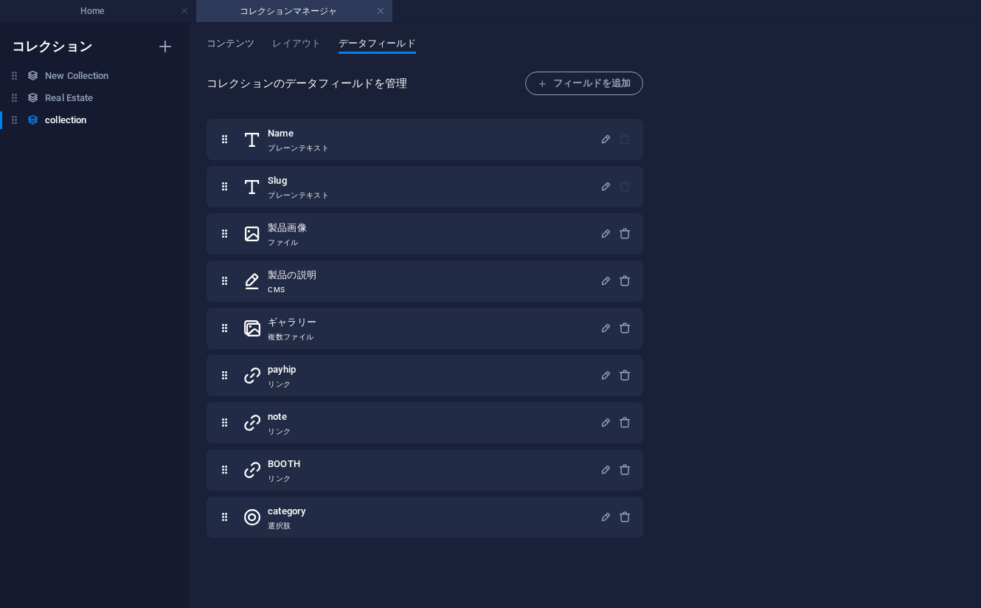
click at [230, 45] on span "コンテンツ" at bounding box center [231, 45] width 48 height 21
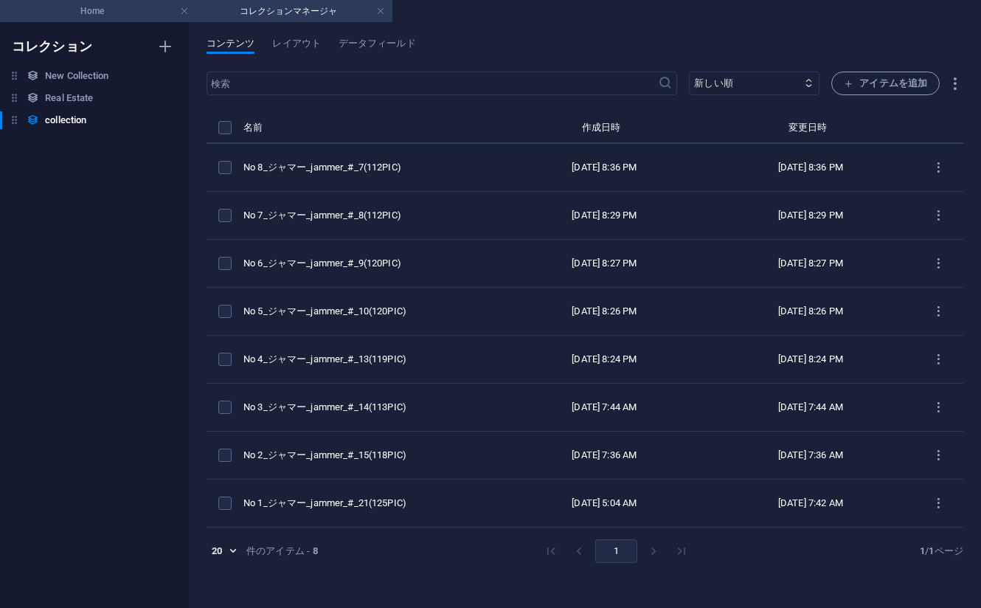
click at [118, 18] on h4 "Home" at bounding box center [98, 11] width 196 height 16
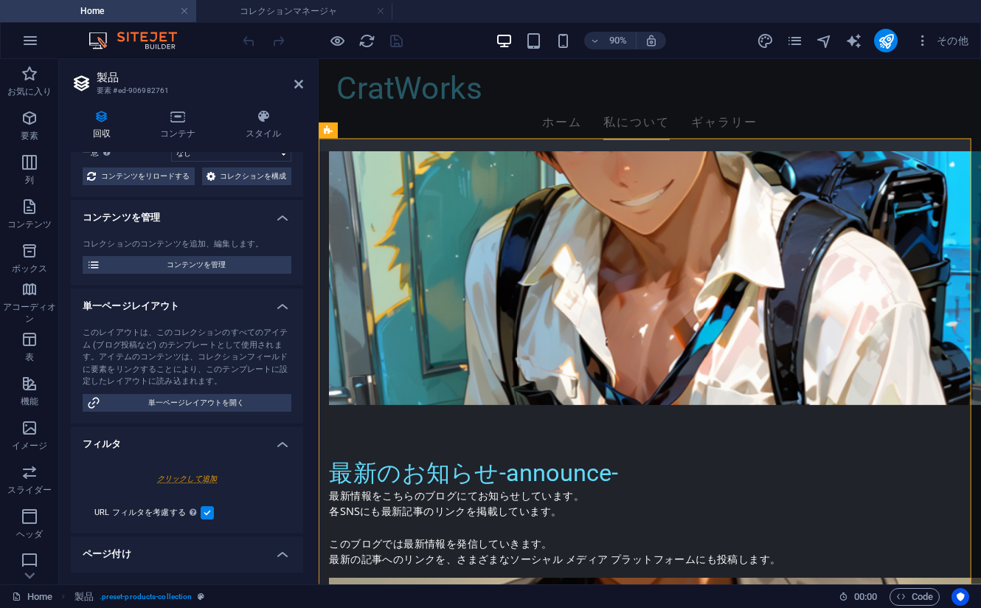
scroll to position [134, 0]
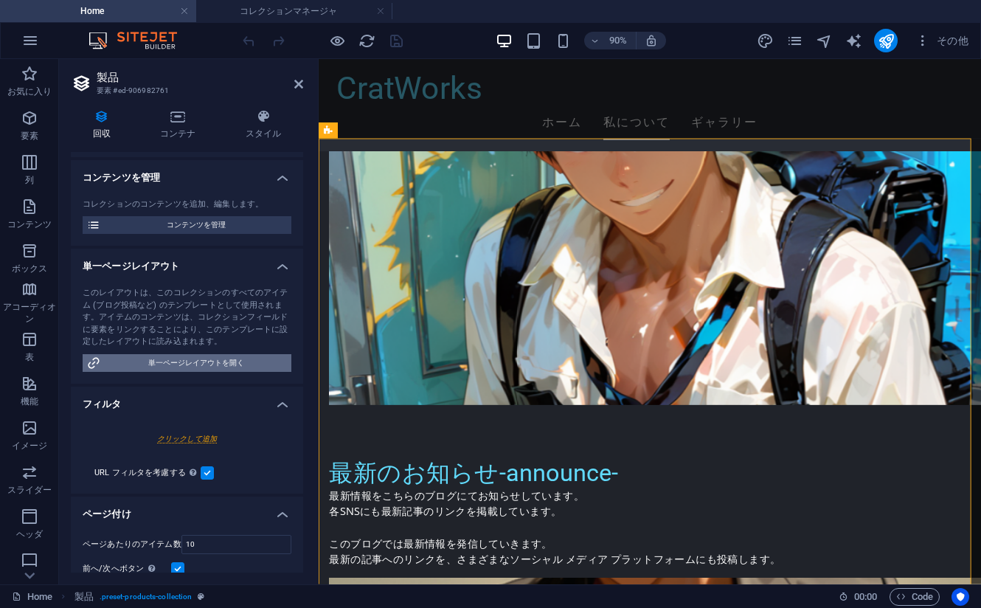
click at [170, 372] on span "単一ページレイアウトを開く" at bounding box center [196, 363] width 182 height 18
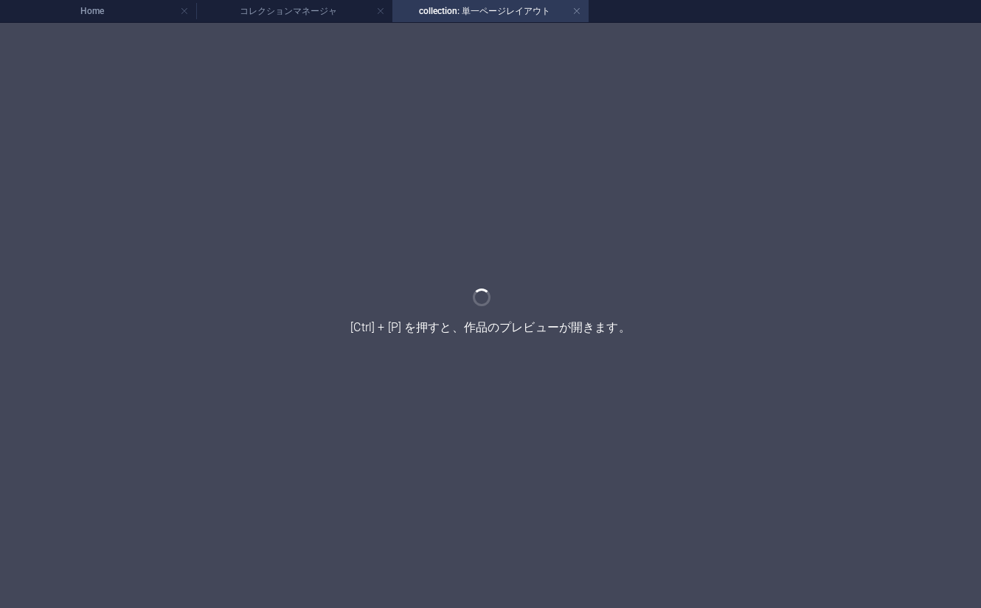
scroll to position [0, 0]
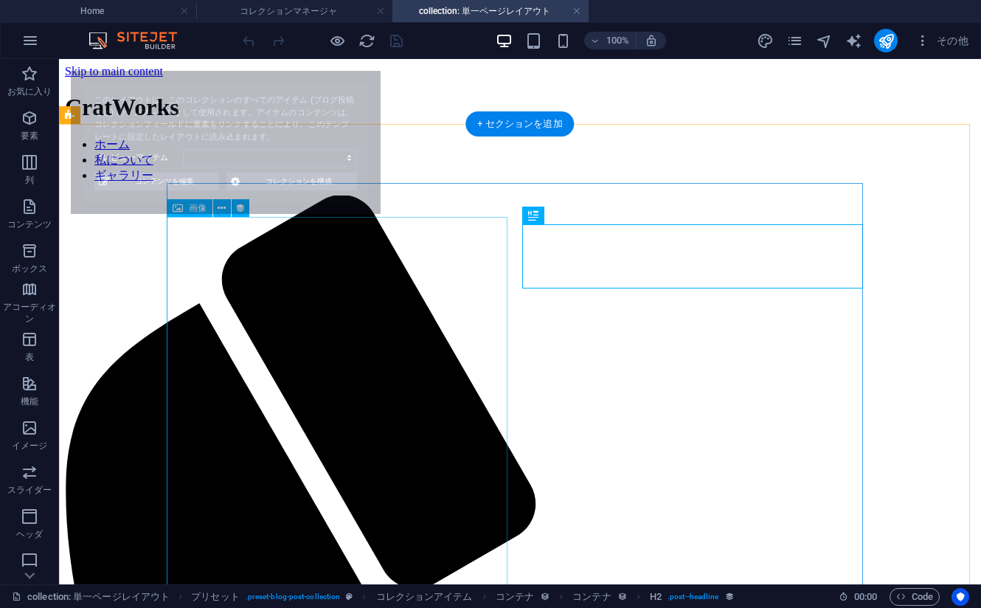
select select "68bacb210cf791ab5d0f660b"
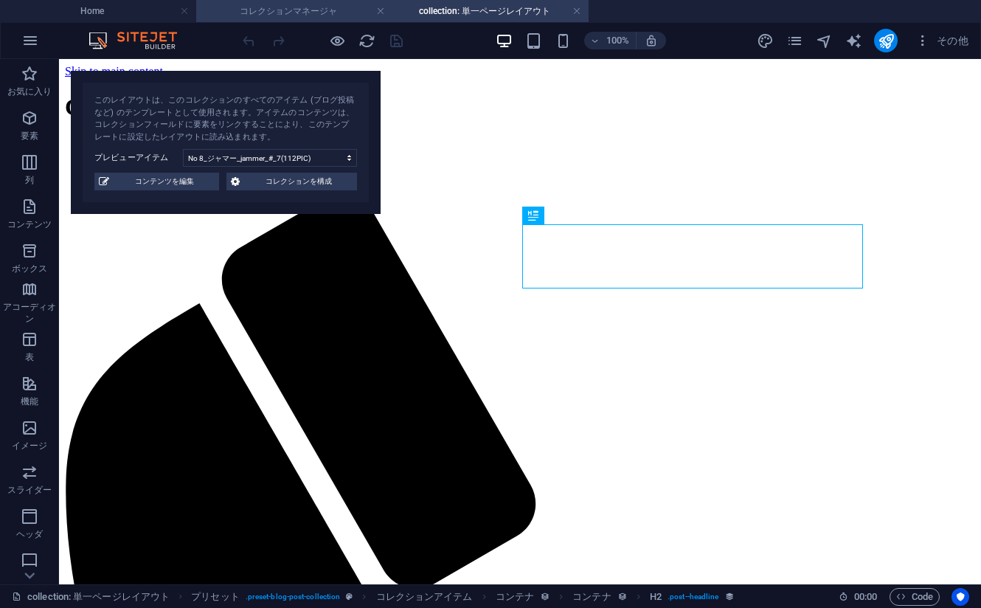
click at [283, 11] on h4 "コレクションマネージャ" at bounding box center [294, 11] width 196 height 16
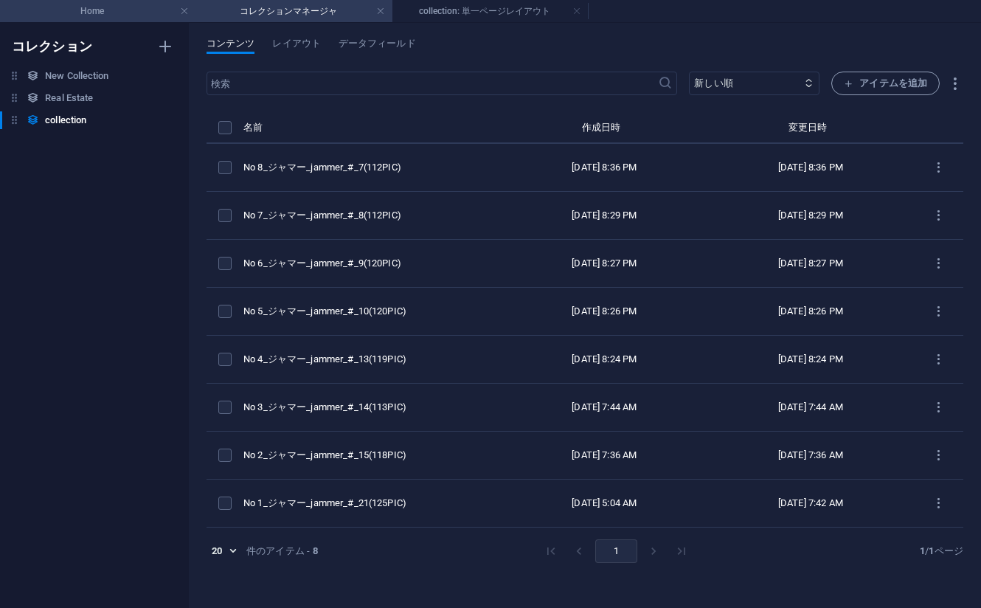
click at [122, 11] on h4 "Home" at bounding box center [98, 11] width 196 height 16
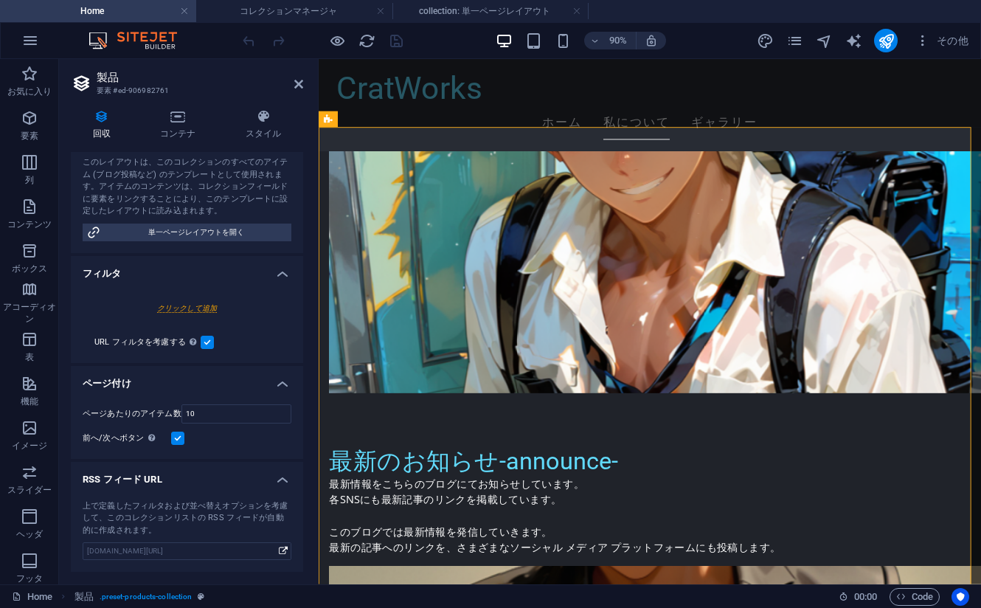
scroll to position [281, 0]
click at [208, 344] on label at bounding box center [207, 342] width 13 height 13
click at [0, 0] on input "URL フィルタを考慮する 上で設定したフィルタに加え、URL 経由で設定されたフィルタも考慮されます。これにより、選択した特定のアイテムを表示するリンクなど…" at bounding box center [0, 0] width 0 height 0
click at [123, 384] on h4 "ページ付け" at bounding box center [187, 379] width 232 height 27
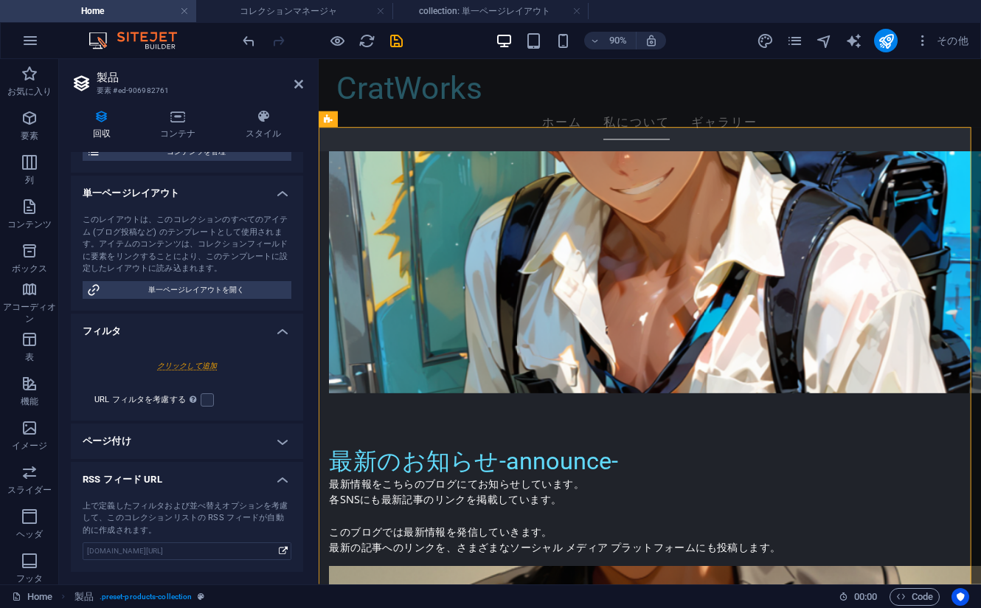
scroll to position [224, 0]
click at [207, 438] on h4 "ページ付け" at bounding box center [187, 440] width 232 height 35
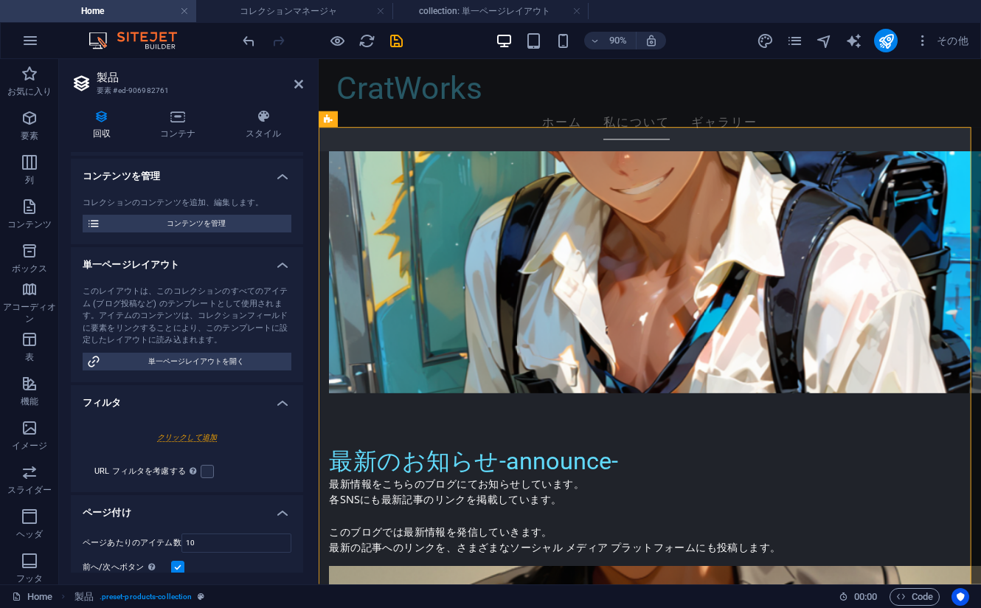
scroll to position [134, 0]
click at [195, 343] on div "このレイアウトは、このコレクションのすべてのアイテム (ブログ投稿など) のテンプレートとして使用されます。アイテムのコンテンツは、コレクションフィールドに要…" at bounding box center [187, 317] width 209 height 61
click at [210, 372] on span "単一ページレイアウトを開く" at bounding box center [196, 363] width 182 height 18
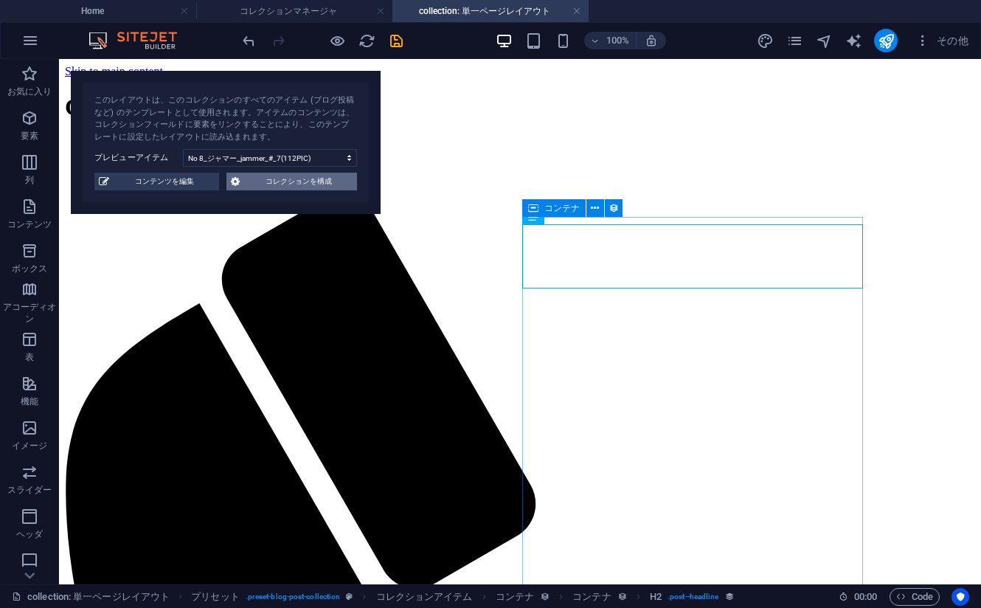
click at [313, 187] on span "コレクションを構成" at bounding box center [298, 182] width 108 height 18
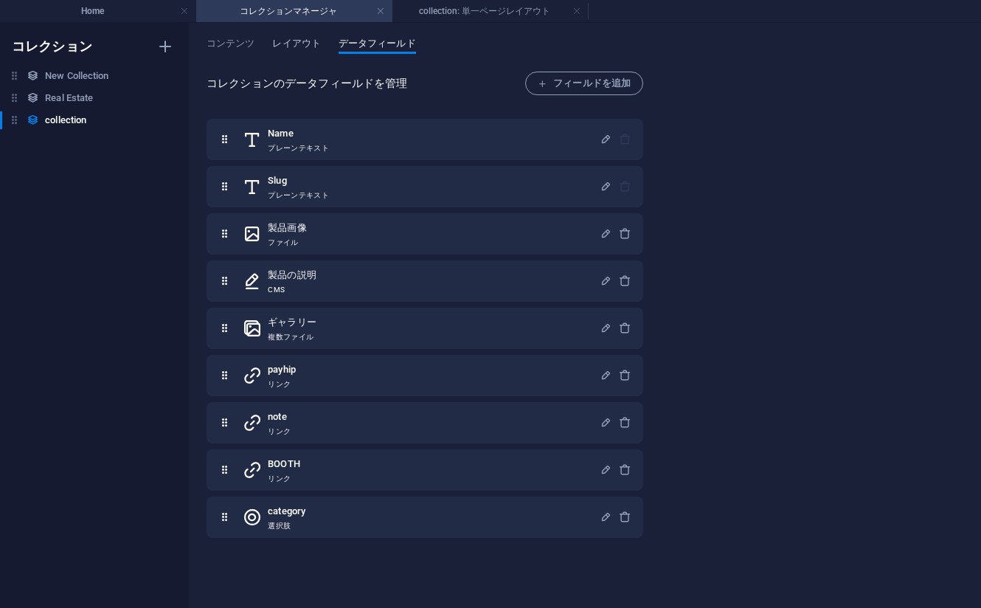
click at [297, 43] on span "レイアウト" at bounding box center [296, 45] width 48 height 21
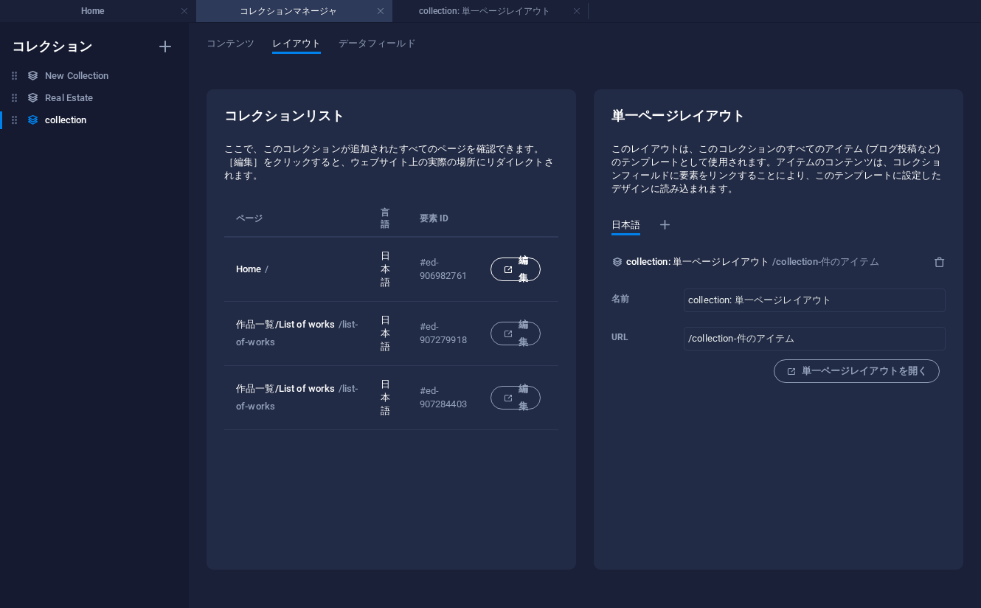
click at [509, 269] on icon "collection list" at bounding box center [508, 270] width 10 height 10
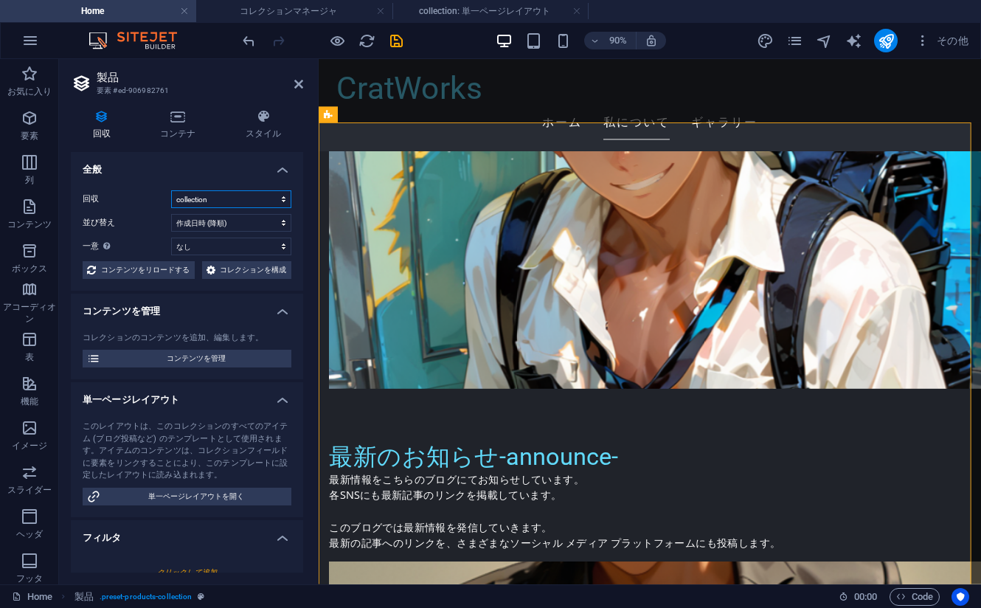
click at [224, 195] on select "collection New Collection Real Estate" at bounding box center [231, 199] width 120 height 18
click at [227, 197] on select "collection New Collection Real Estate" at bounding box center [231, 199] width 120 height 18
click at [171, 190] on select "collection New Collection Real Estate" at bounding box center [231, 199] width 120 height 18
select select "68b9f0c399cfb45cc7047692"
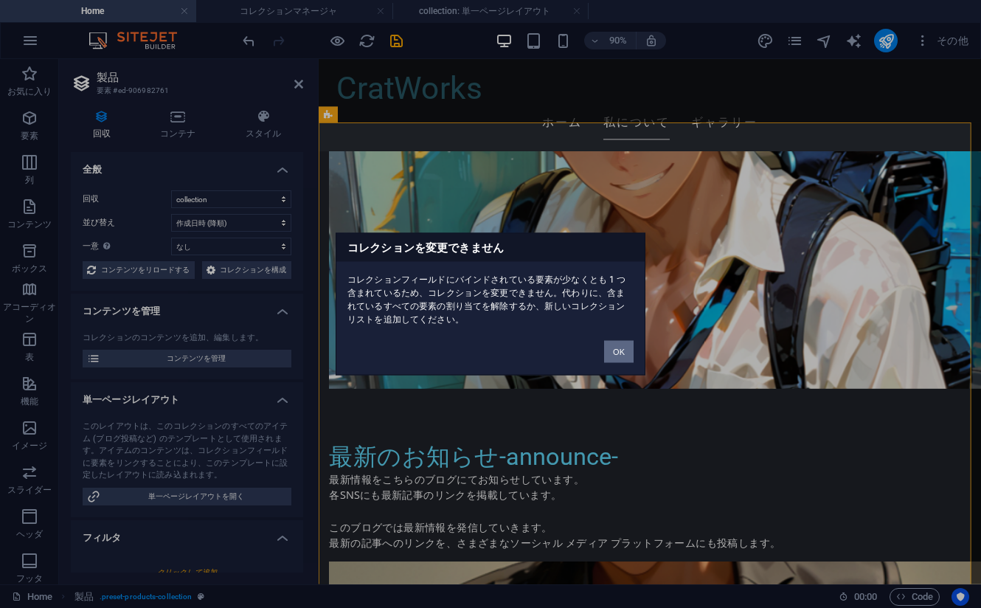
drag, startPoint x: 621, startPoint y: 347, endPoint x: 308, endPoint y: 312, distance: 315.5
click at [621, 347] on button "OK" at bounding box center [619, 352] width 30 height 22
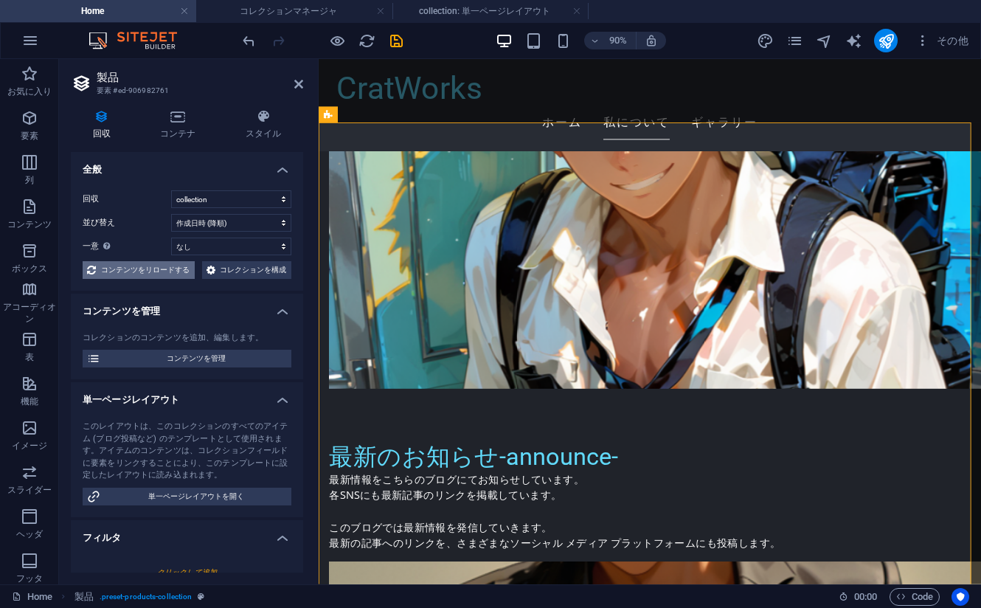
click at [186, 266] on span "コンテンツをリロードする" at bounding box center [145, 270] width 90 height 18
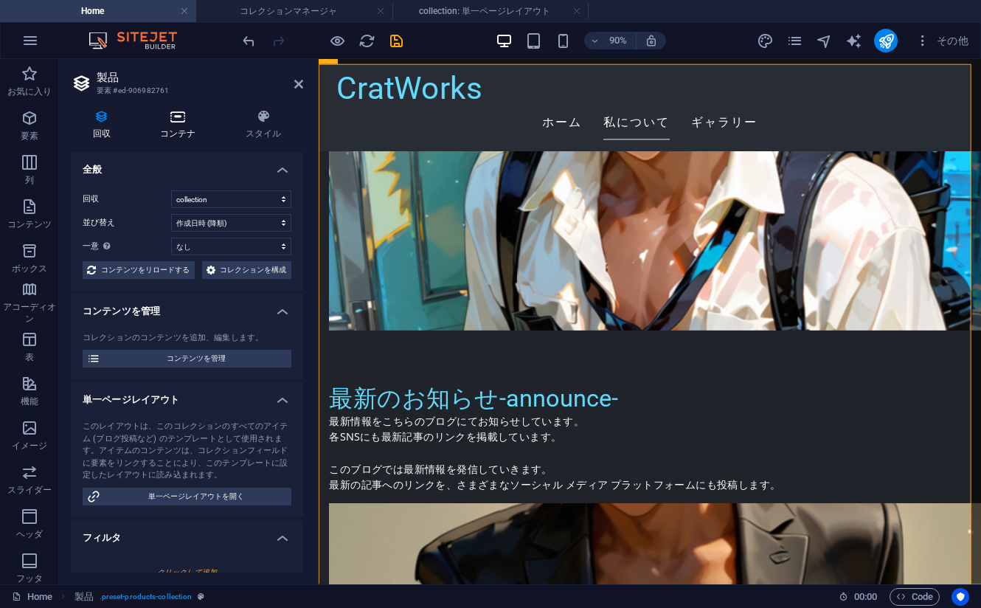
click at [181, 120] on icon at bounding box center [178, 116] width 80 height 15
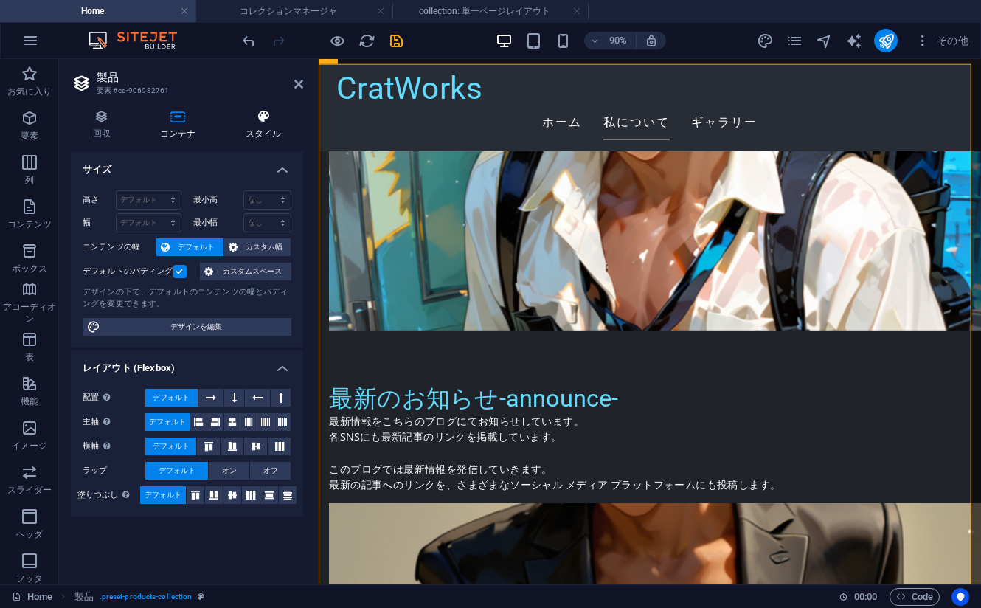
click at [262, 125] on h4 "スタイル" at bounding box center [264, 124] width 80 height 31
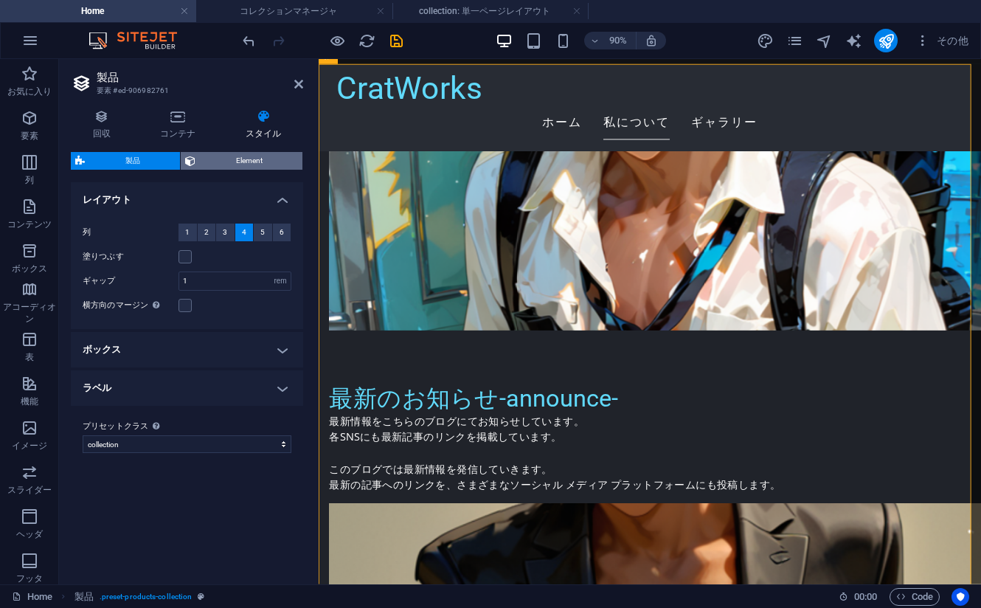
click at [252, 167] on span "Element" at bounding box center [249, 161] width 98 height 18
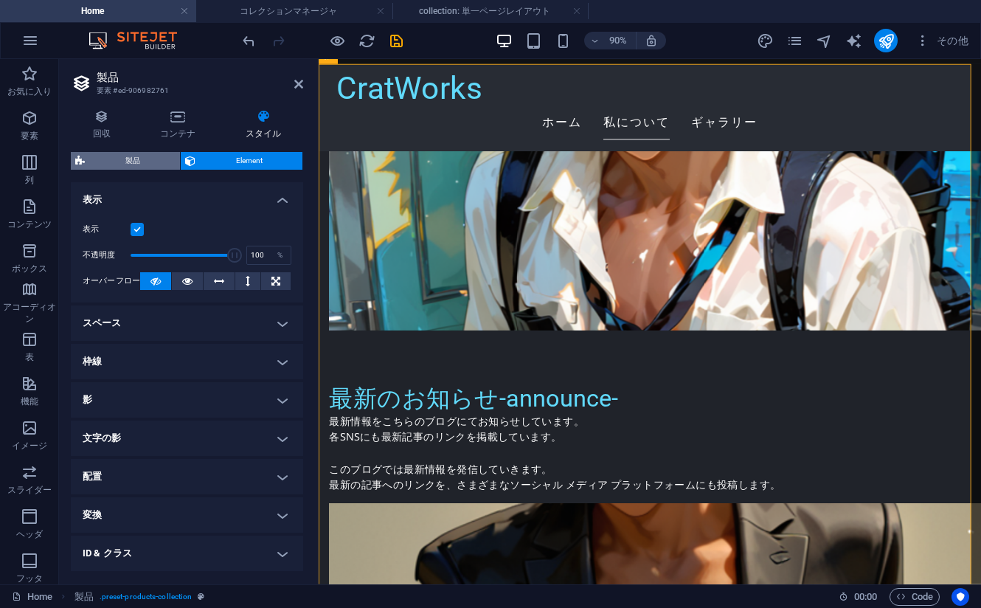
click at [131, 161] on span "製品" at bounding box center [132, 161] width 86 height 18
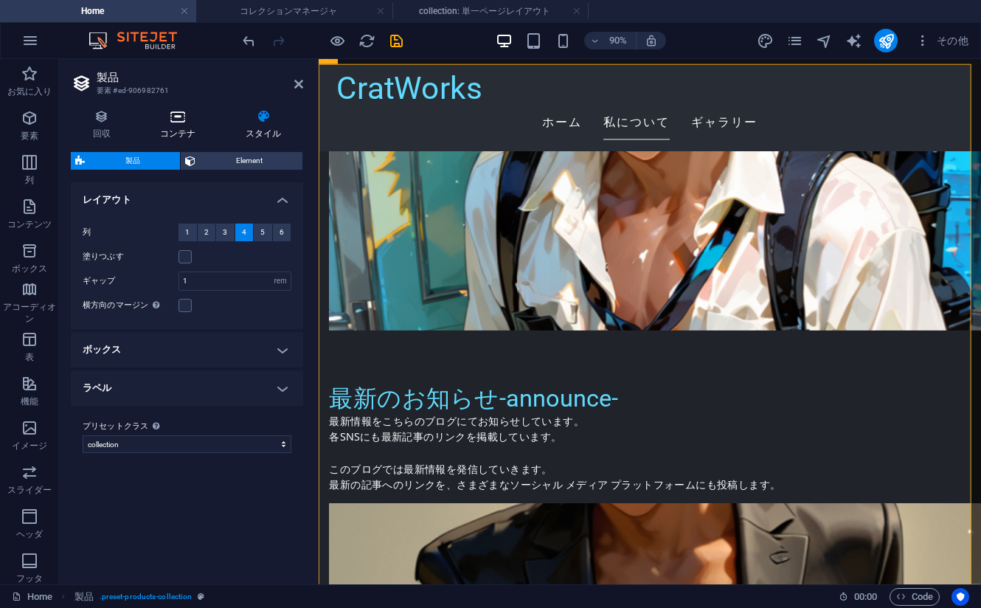
click at [153, 124] on h4 "コンテナ" at bounding box center [181, 124] width 86 height 31
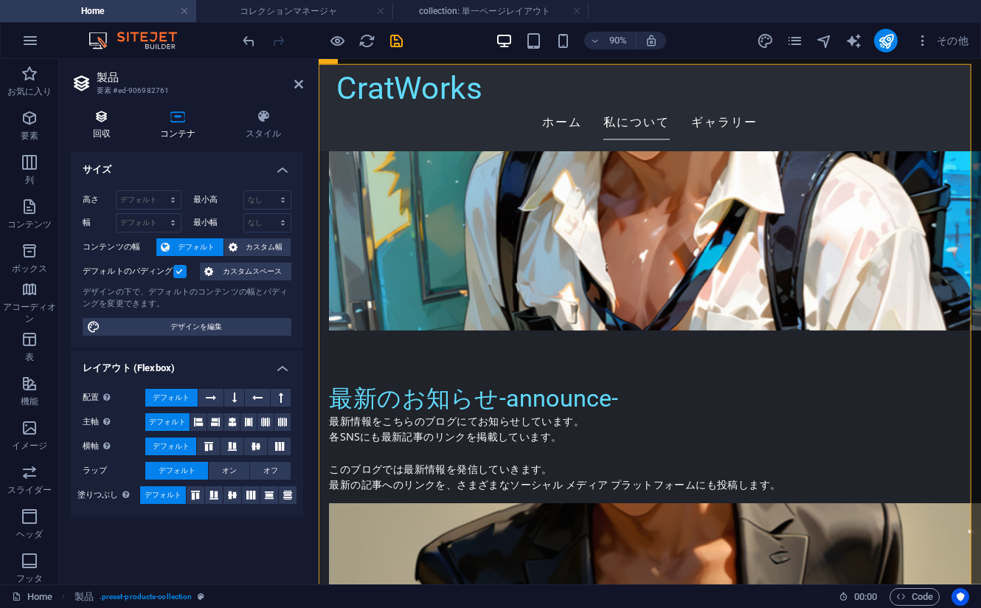
click at [124, 122] on icon at bounding box center [101, 116] width 61 height 15
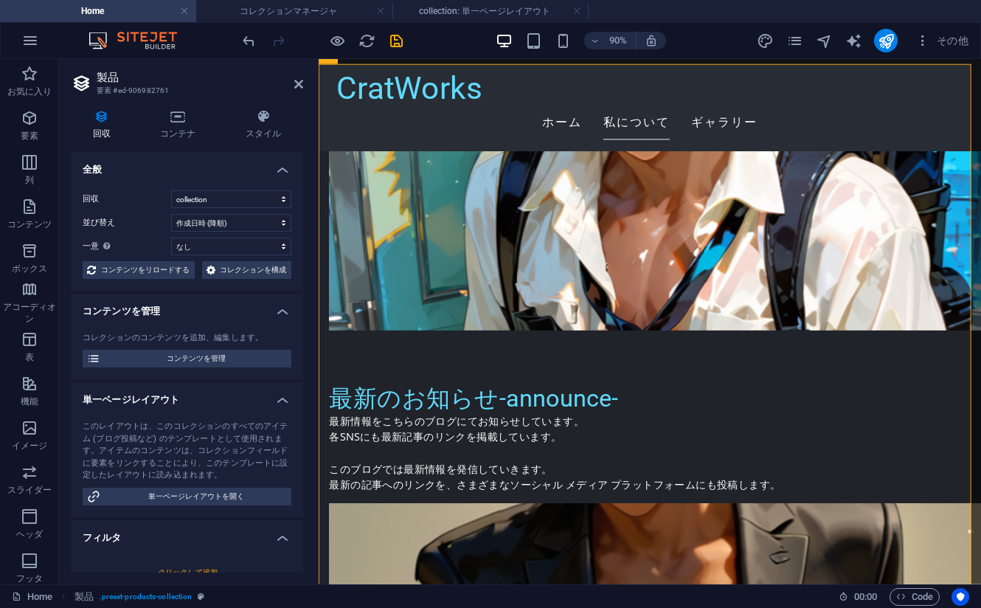
click at [207, 458] on div "このレイアウトは、このコレクションのすべてのアイテム (ブログ投稿など) のテンプレートとして使用されます。アイテムのコンテンツは、コレクションフィールドに要…" at bounding box center [187, 450] width 209 height 61
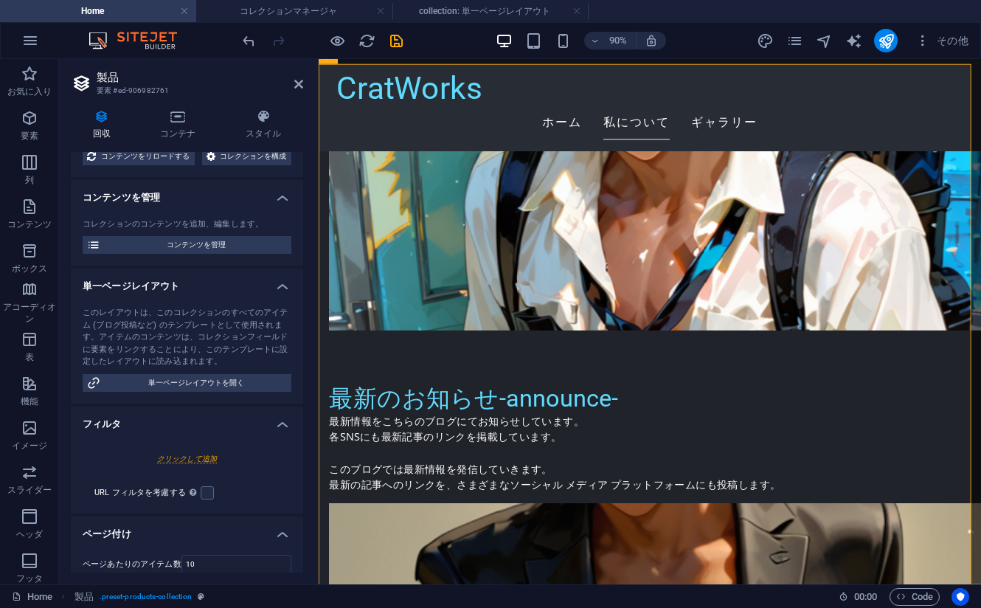
scroll to position [74, 0]
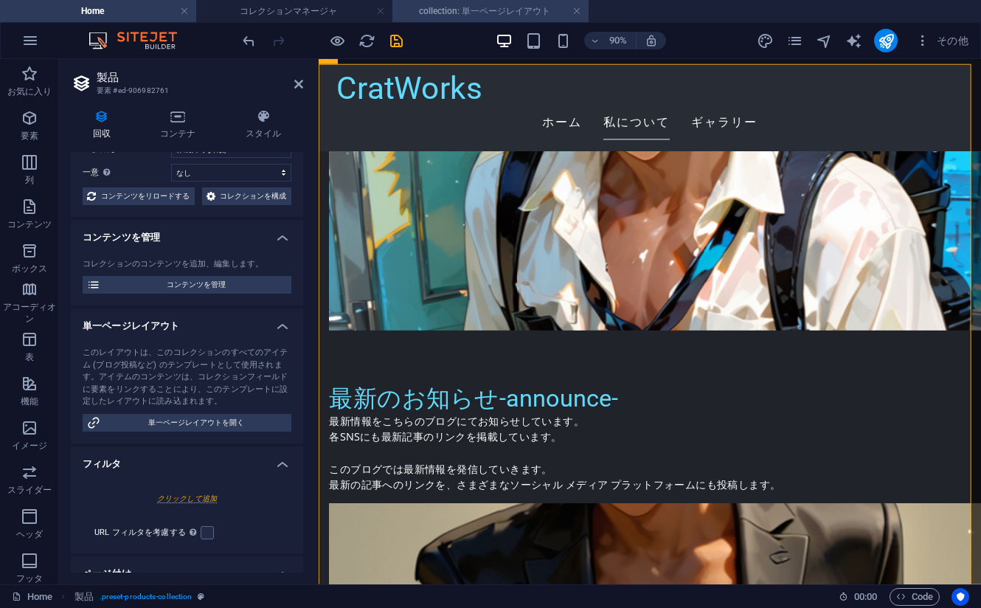
click at [482, 15] on h4 "collection: 単一ページレイアウト" at bounding box center [490, 11] width 196 height 16
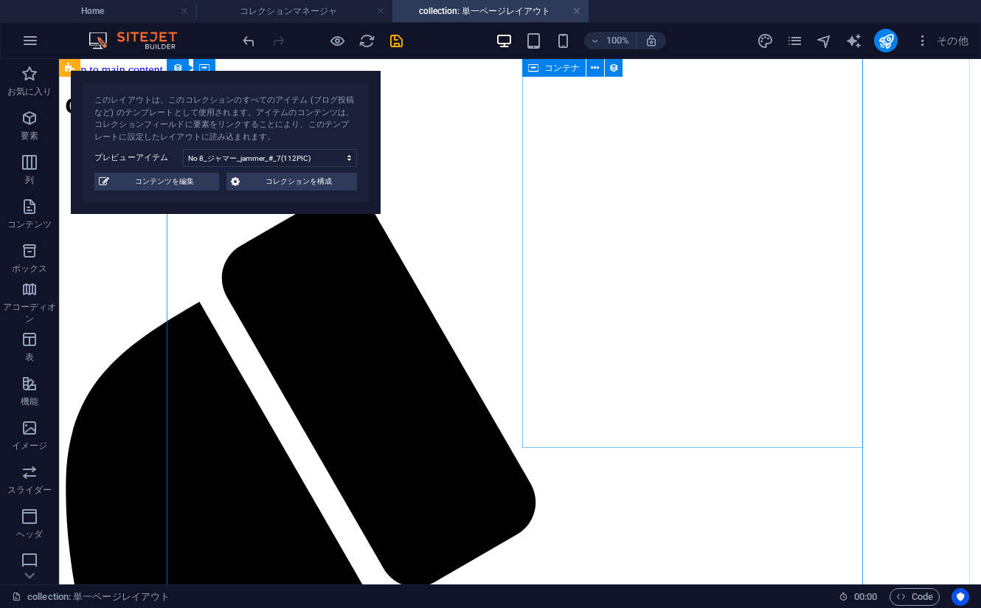
scroll to position [0, 0]
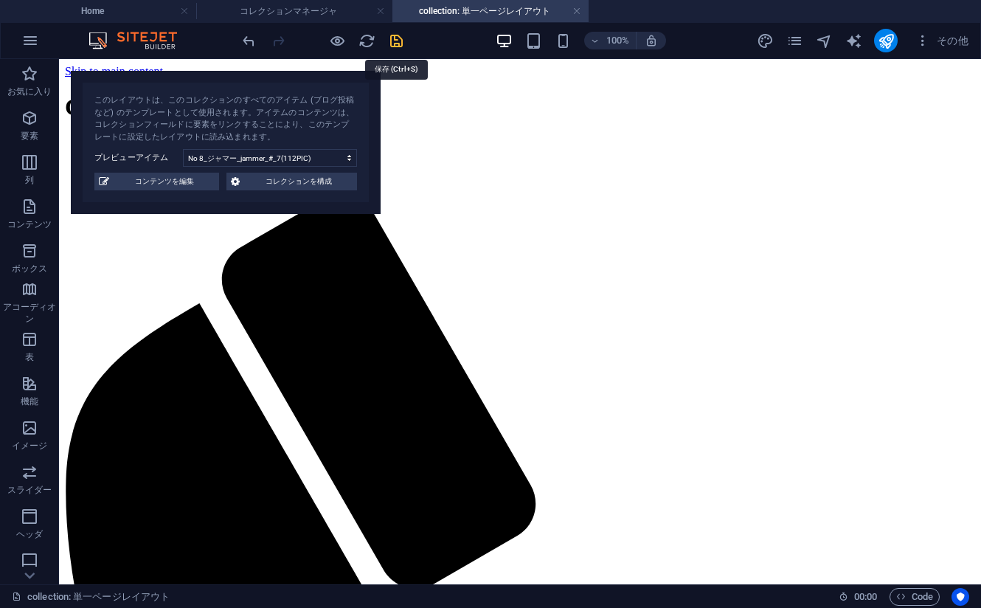
click at [402, 38] on icon "save" at bounding box center [396, 40] width 17 height 17
click at [249, 155] on select "No 8_ジャマー_jammer_#_7(112PIC) No 7_ジャマー_jammer_#_8(112PIC) No 6_ジャマー_jammer_#_9(…" at bounding box center [270, 158] width 174 height 18
click at [183, 149] on select "No 8_ジャマー_jammer_#_7(112PIC) No 7_ジャマー_jammer_#_8(112PIC) No 6_ジャマー_jammer_#_9(…" at bounding box center [270, 158] width 174 height 18
click at [294, 159] on select "No 8_ジャマー_jammer_#_7(112PIC) No 7_ジャマー_jammer_#_8(112PIC) No 6_ジャマー_jammer_#_9(…" at bounding box center [270, 158] width 174 height 18
select select "68ba1644249838fb910b7eb2"
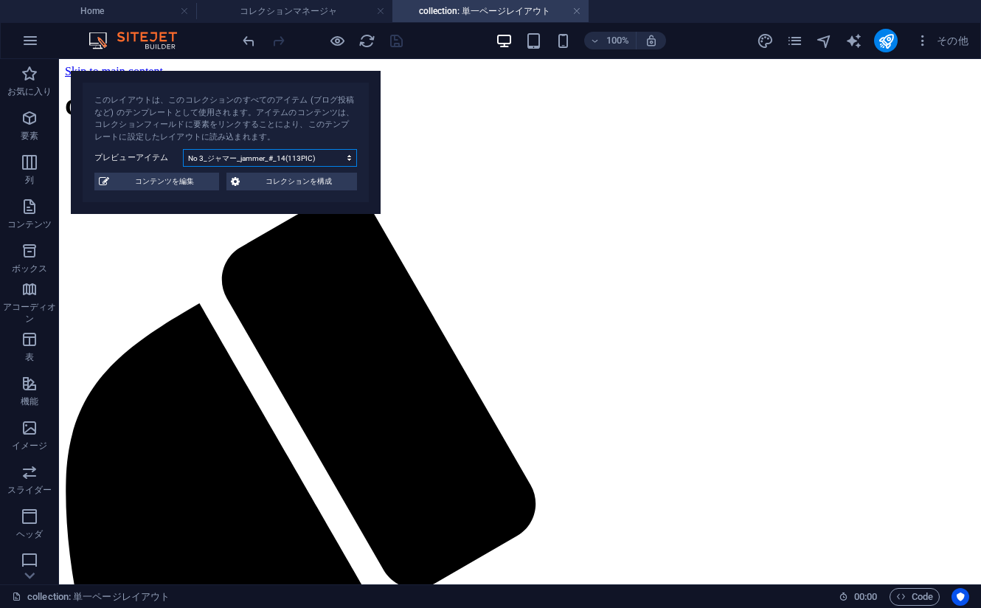
click at [183, 149] on select "No 8_ジャマー_jammer_#_7(112PIC) No 7_ジャマー_jammer_#_8(112PIC) No 6_ジャマー_jammer_#_9(…" at bounding box center [270, 158] width 174 height 18
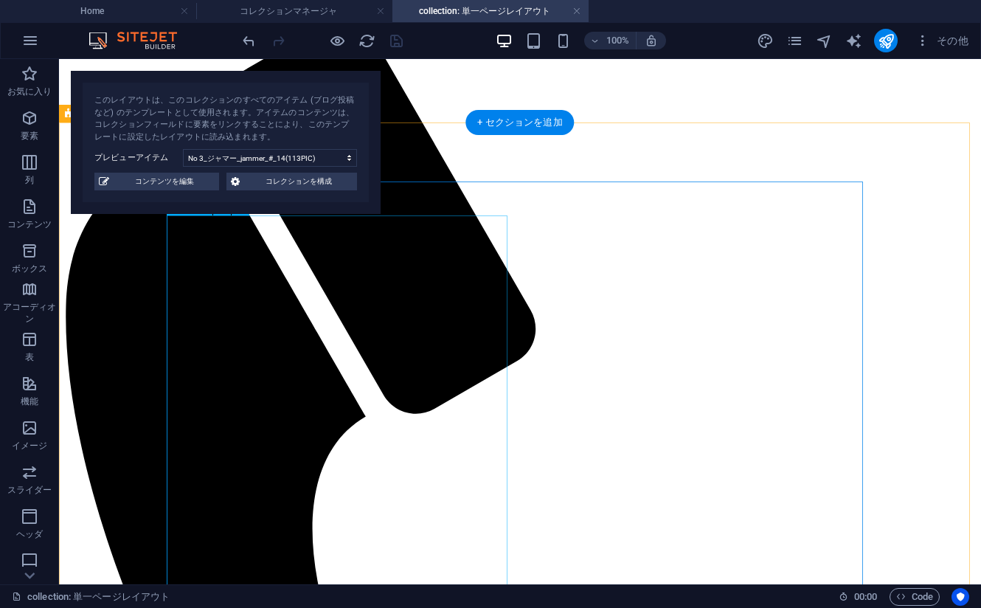
scroll to position [443, 0]
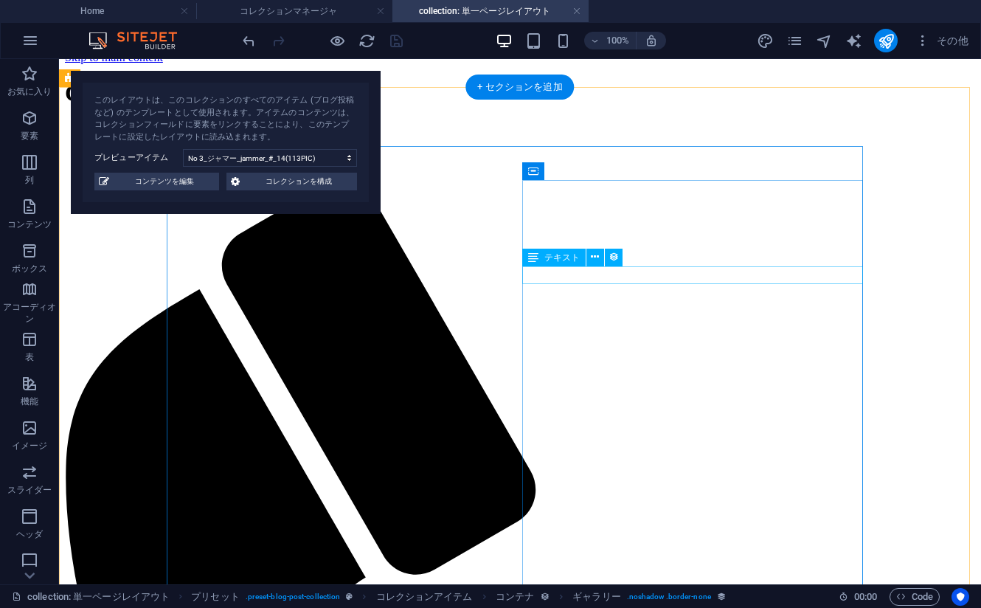
scroll to position [0, 0]
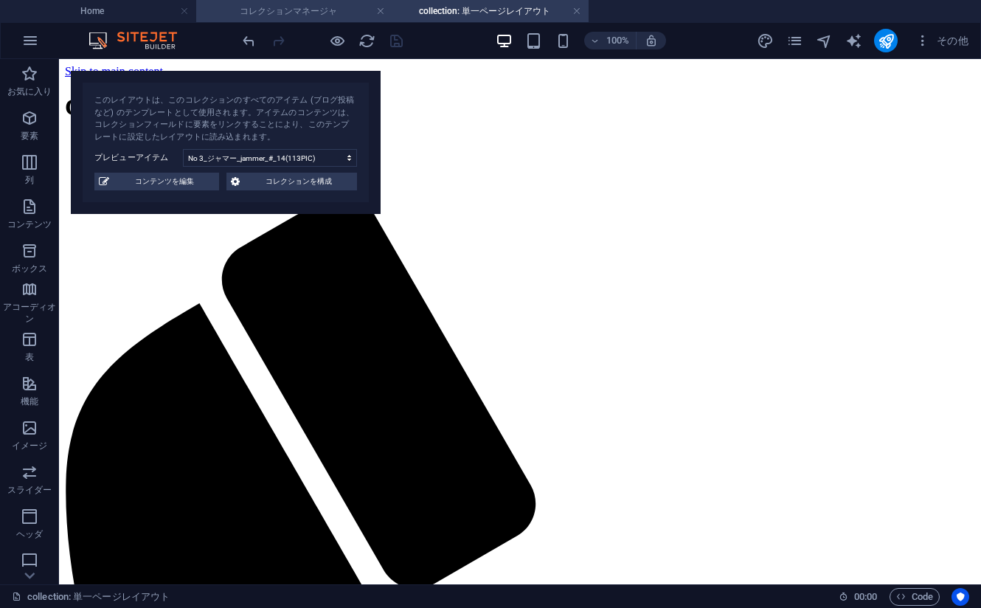
click at [292, 8] on h4 "コレクションマネージャ" at bounding box center [294, 11] width 196 height 16
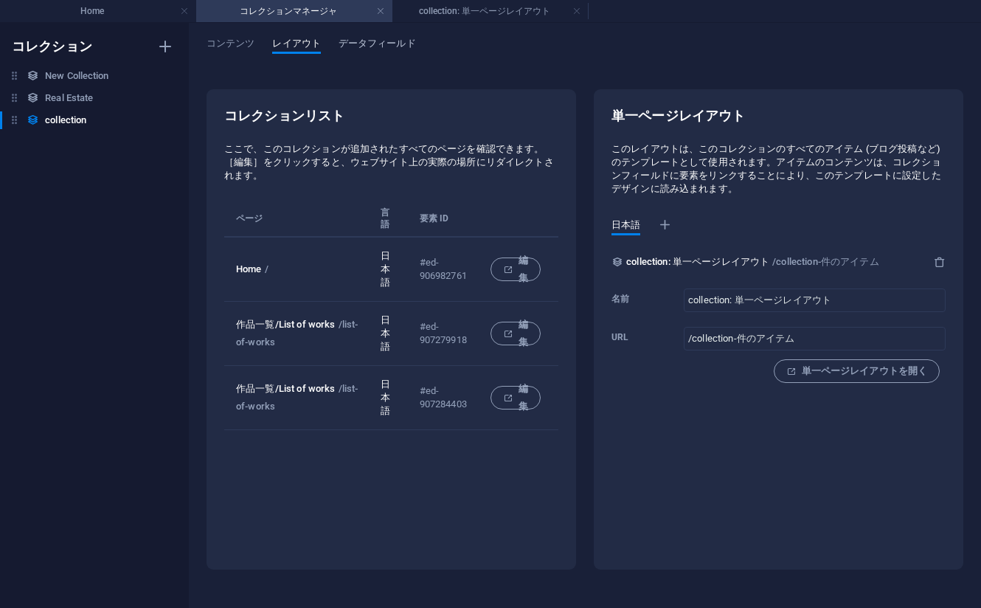
click at [368, 42] on span "データフィールド" at bounding box center [377, 45] width 77 height 21
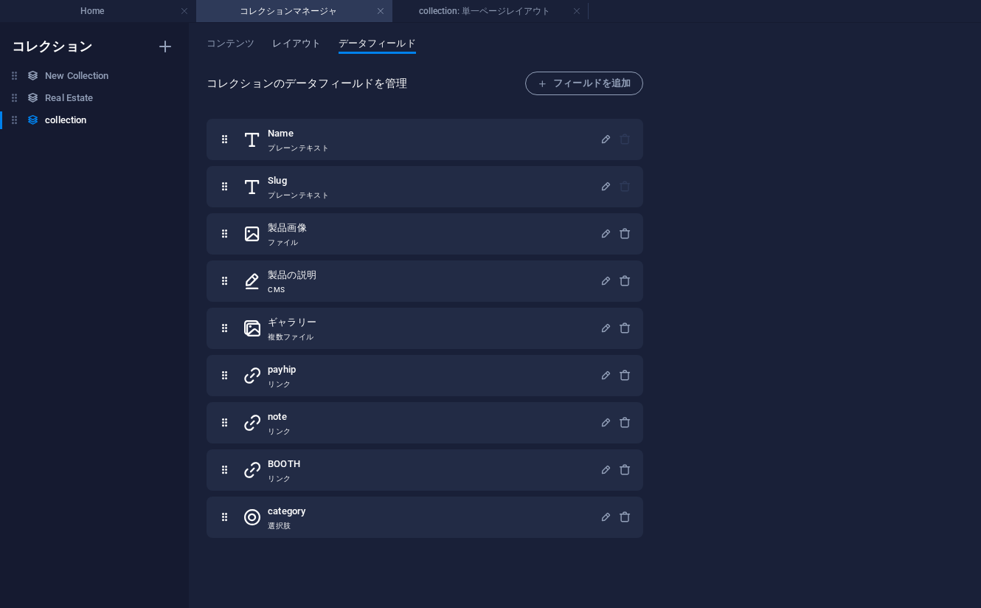
click at [294, 41] on span "レイアウト" at bounding box center [296, 45] width 48 height 21
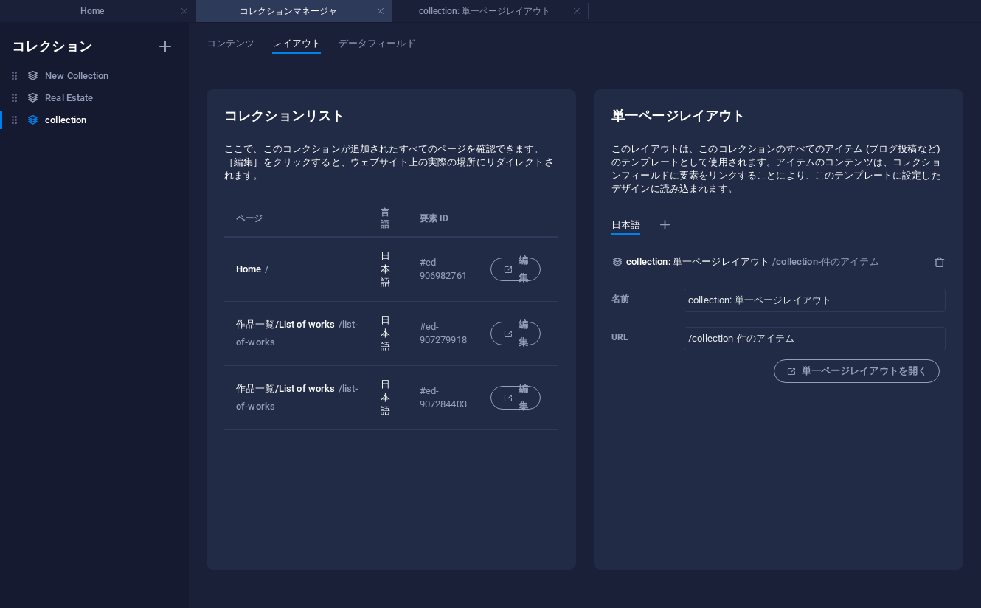
drag, startPoint x: 610, startPoint y: 145, endPoint x: 886, endPoint y: 182, distance: 278.4
click at [886, 182] on div "単一ページレイアウト このレイアウトは、このコレクションのすべてのアイテム (ブログ投稿など) のテンプレートとして使用されます。アイテムのコンテンツは、コレ…" at bounding box center [779, 329] width 370 height 480
click at [845, 173] on p "このレイアウトは、このコレクションのすべてのアイテム (ブログ投稿など) のテンプレートとして使用されます。アイテムのコンテンツは、コレクションフィールドに要…" at bounding box center [779, 168] width 334 height 53
drag, startPoint x: 778, startPoint y: 157, endPoint x: 854, endPoint y: 181, distance: 78.9
click at [854, 181] on p "このレイアウトは、このコレクションのすべてのアイテム (ブログ投稿など) のテンプレートとして使用されます。アイテムのコンテンツは、コレクションフィールドに要…" at bounding box center [779, 168] width 334 height 53
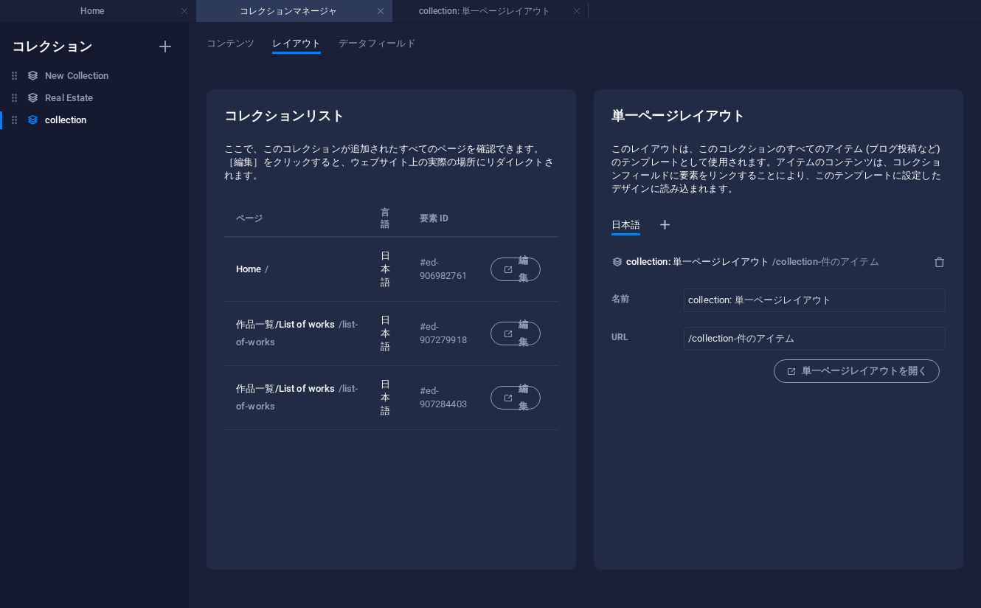
click at [665, 221] on icon "button" at bounding box center [665, 225] width 15 height 15
select select "183"
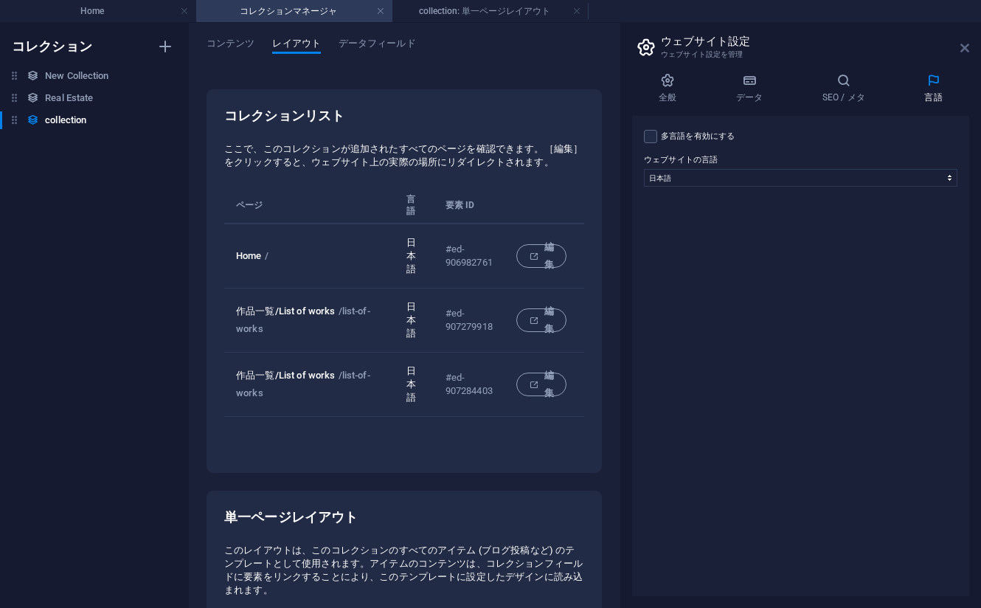
click at [966, 49] on icon at bounding box center [964, 48] width 9 height 12
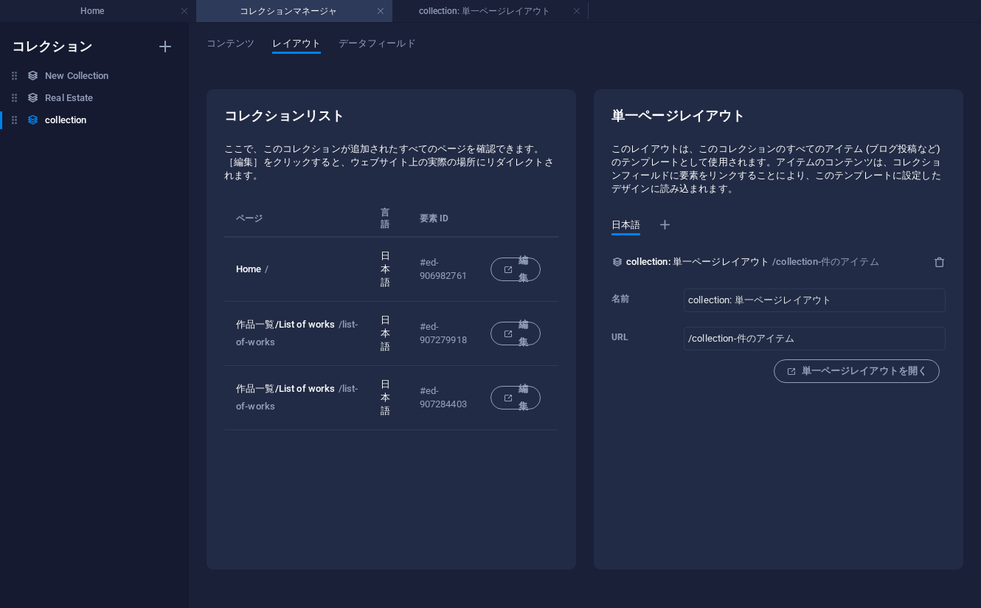
scroll to position [105, 0]
click at [684, 312] on input "collection: 単一ページレイアウト" at bounding box center [815, 300] width 262 height 24
click at [612, 383] on div "単一ページレイアウトを開く" at bounding box center [779, 371] width 334 height 24
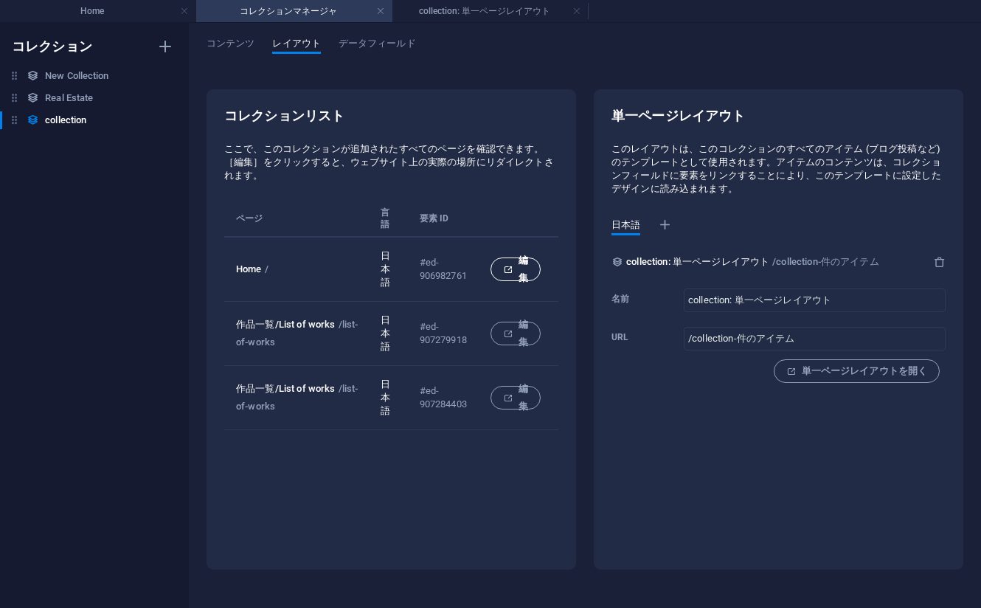
click at [513, 265] on icon "collection list" at bounding box center [508, 270] width 10 height 10
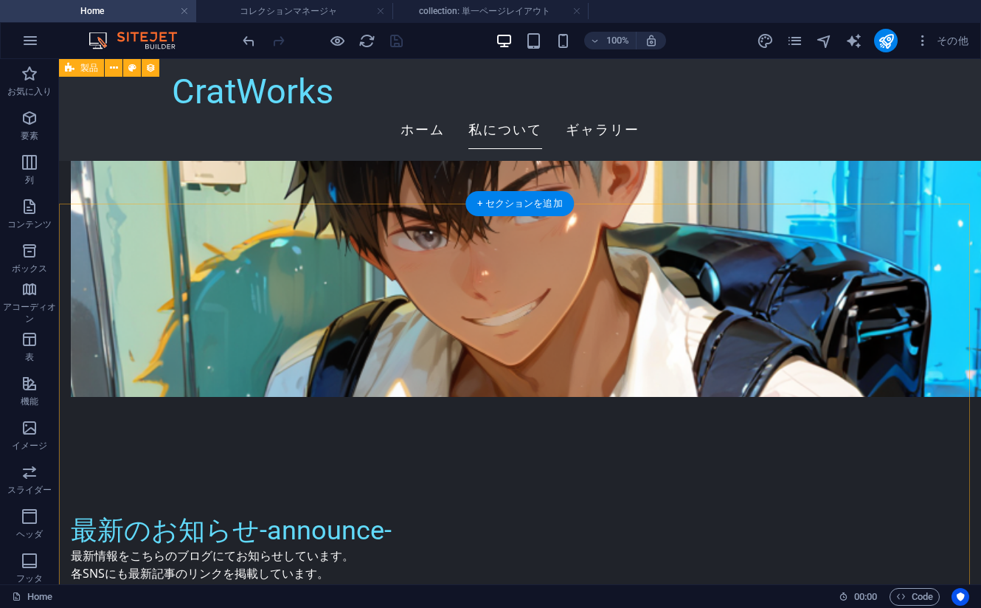
scroll to position [1065, 0]
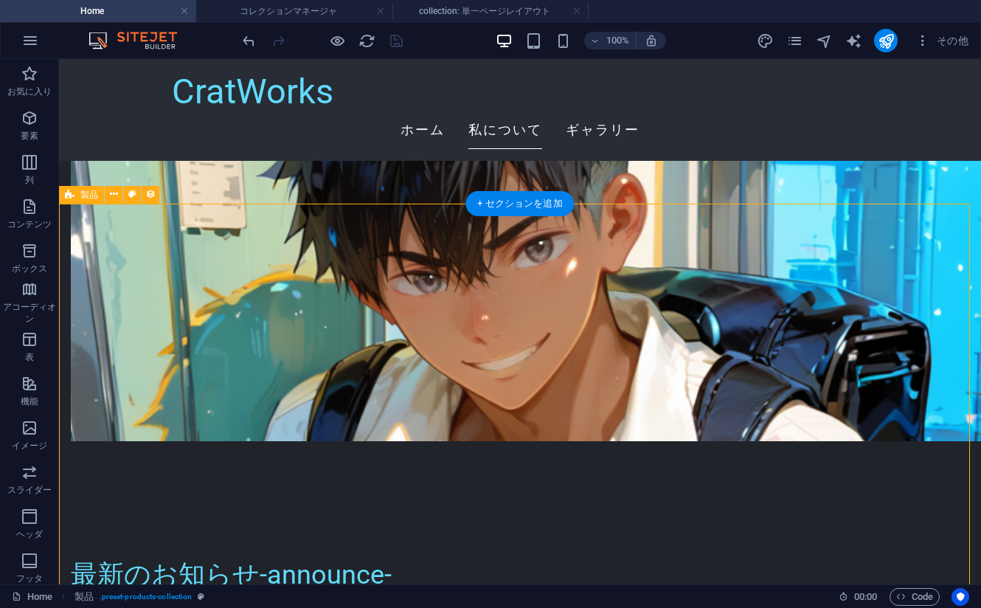
select select "createdAt_DESC"
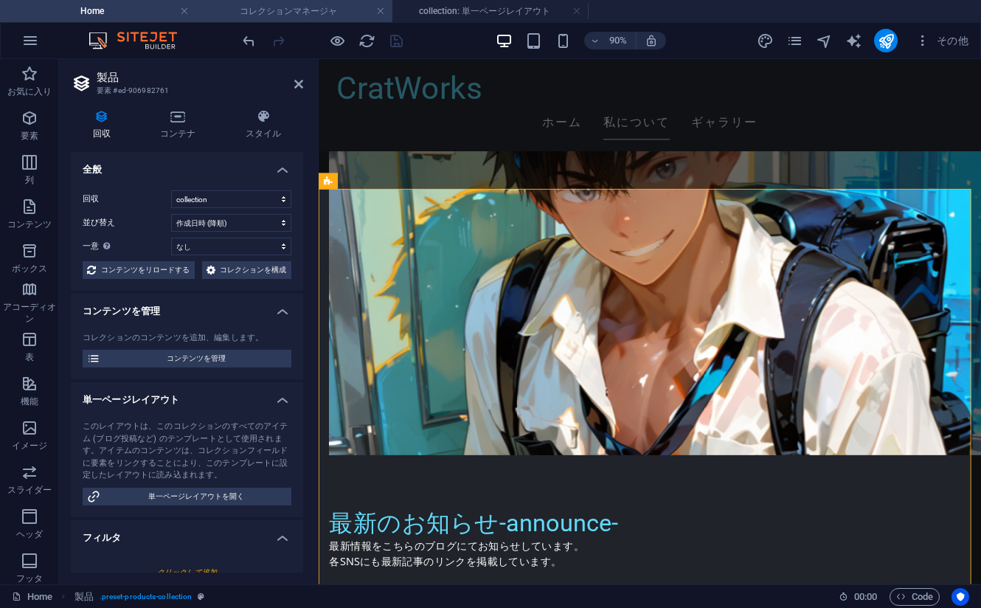
click at [302, 16] on h4 "コレクションマネージャ" at bounding box center [294, 11] width 196 height 16
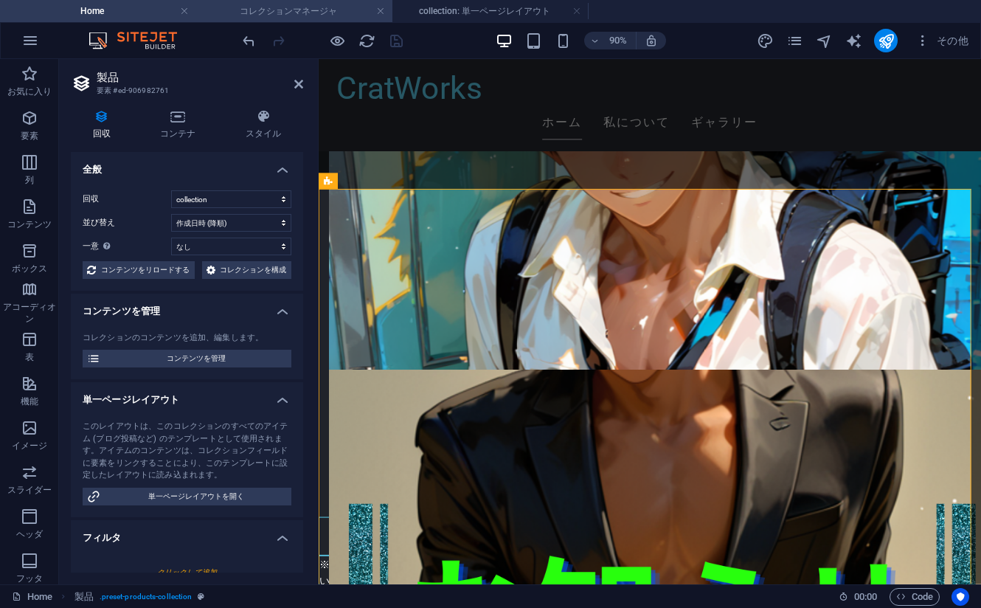
scroll to position [0, 0]
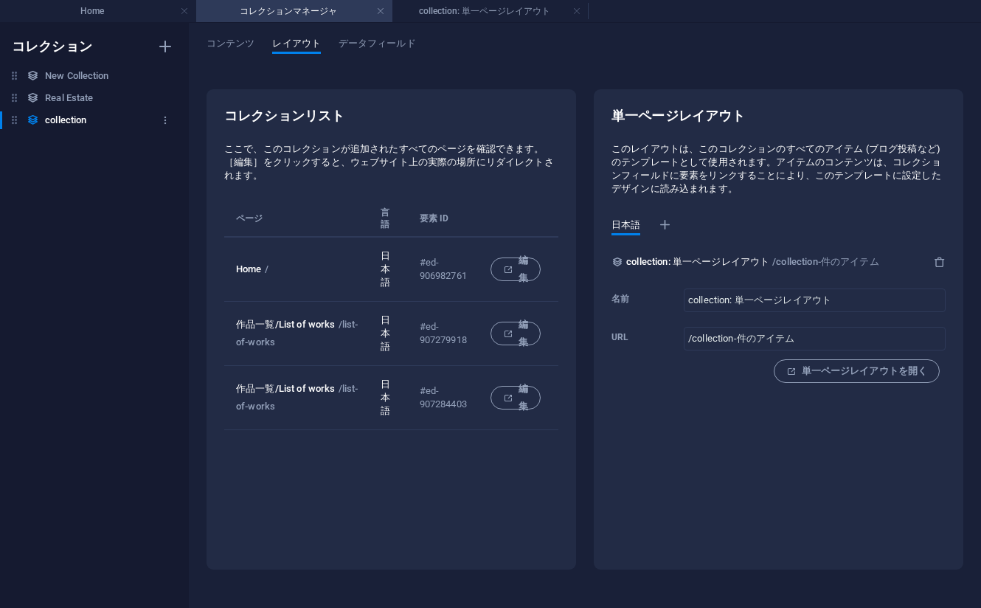
click at [80, 118] on h6 "collection" at bounding box center [65, 120] width 41 height 18
click at [170, 123] on button "button" at bounding box center [165, 120] width 18 height 24
click at [164, 125] on div at bounding box center [490, 304] width 981 height 608
click at [223, 49] on span "コンテンツ" at bounding box center [231, 45] width 48 height 21
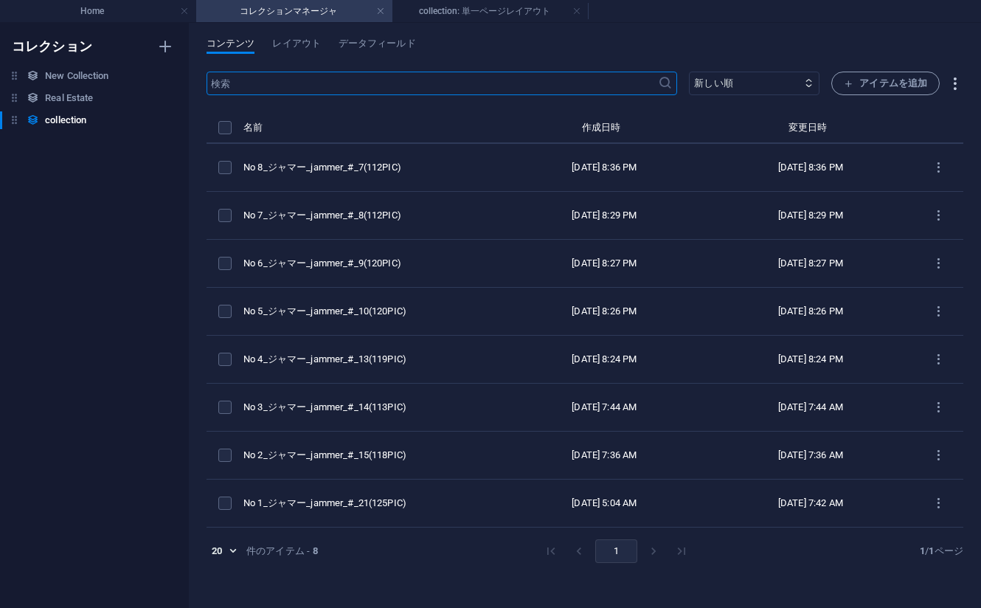
click at [955, 87] on icon "button" at bounding box center [954, 83] width 17 height 17
click at [955, 87] on div at bounding box center [490, 304] width 981 height 608
click at [766, 88] on select "新しい順 古い順 最終変更 Name (昇順) Name (降順) Slug (昇順) Slug (降順) category (昇順) category (降…" at bounding box center [754, 84] width 131 height 24
click at [312, 34] on div "コンテンツ レイアウト データフィールド ​ 新しい順 古い順 最終変更 Name (昇順) Name (降順) Slug (昇順) Slug (降順) ca…" at bounding box center [585, 315] width 792 height 585
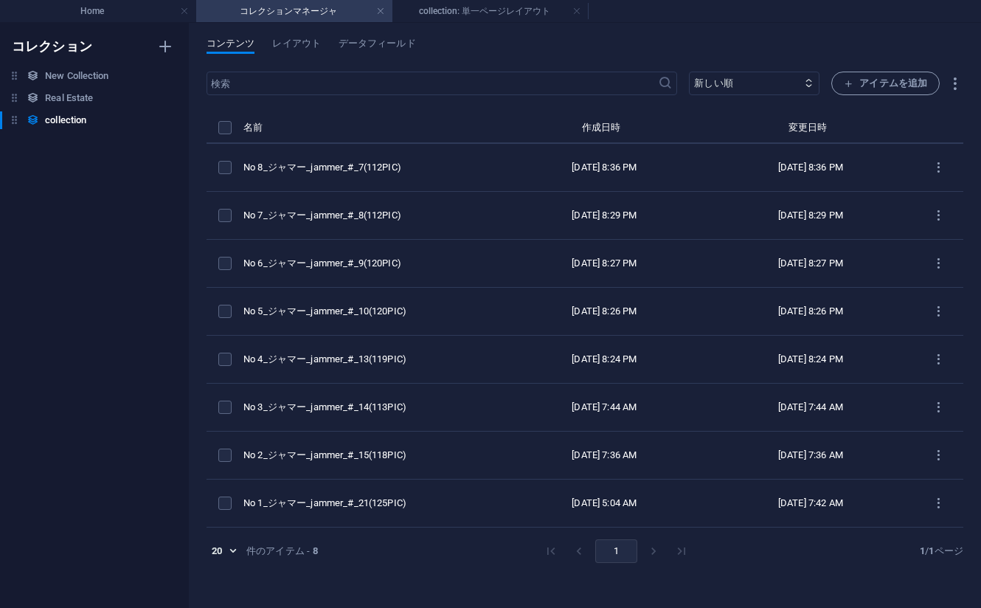
click at [308, 35] on div "コンテンツ レイアウト データフィールド ​ 新しい順 古い順 最終変更 Name (昇順) Name (降順) Slug (昇順) Slug (降順) ca…" at bounding box center [585, 315] width 792 height 585
click at [311, 42] on span "レイアウト" at bounding box center [296, 45] width 48 height 21
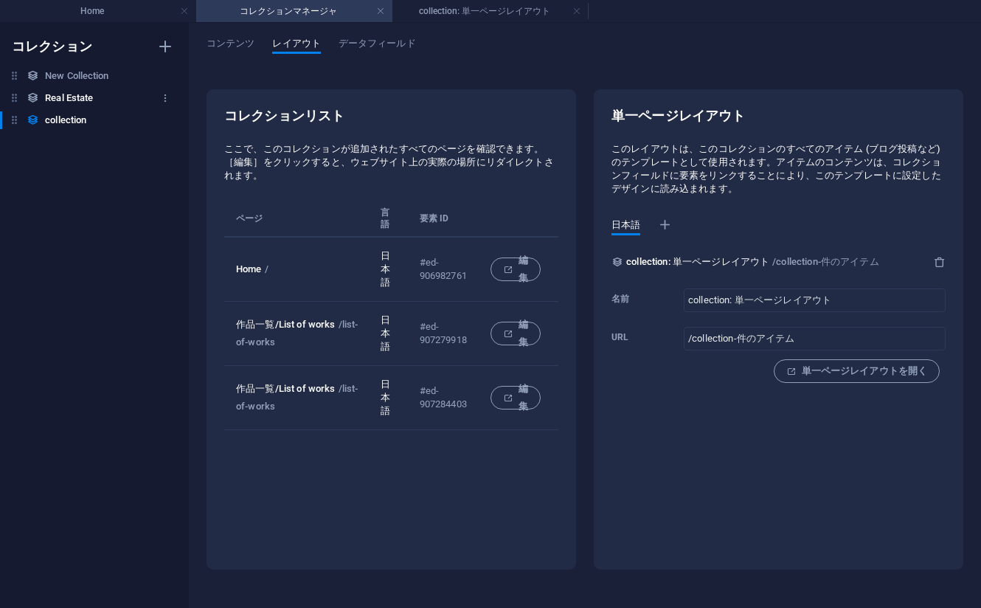
click at [81, 105] on h6 "Real Estate" at bounding box center [69, 98] width 48 height 18
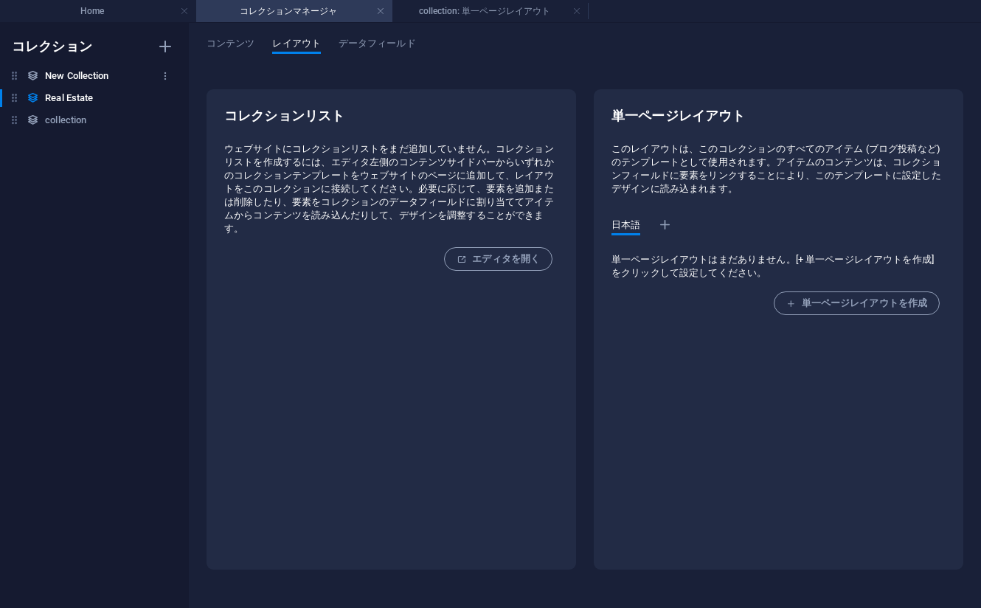
click at [80, 78] on h6 "New Collection" at bounding box center [76, 76] width 63 height 18
click at [58, 128] on h6 "collection" at bounding box center [65, 120] width 41 height 18
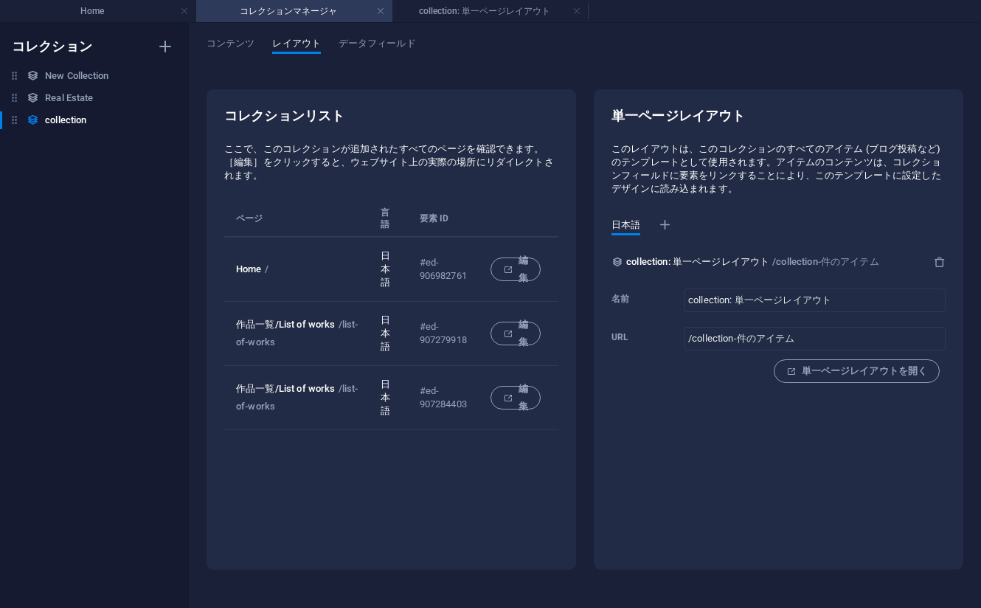
drag, startPoint x: 760, startPoint y: 162, endPoint x: 868, endPoint y: 185, distance: 110.8
click at [868, 185] on p "このレイアウトは、このコレクションのすべてのアイテム (ブログ投稿など) のテンプレートとして使用されます。アイテムのコンテンツは、コレクションフィールドに要…" at bounding box center [779, 168] width 334 height 53
click at [775, 183] on p "このレイアウトは、このコレクションのすべてのアイテム (ブログ投稿など) のテンプレートとして使用されます。アイテムのコンテンツは、コレクションフィールドに要…" at bounding box center [779, 168] width 334 height 53
drag, startPoint x: 716, startPoint y: 149, endPoint x: 764, endPoint y: 164, distance: 49.5
click at [764, 164] on p "このレイアウトは、このコレクションのすべてのアイテム (ブログ投稿など) のテンプレートとして使用されます。アイテムのコンテンツは、コレクションフィールドに要…" at bounding box center [779, 168] width 334 height 53
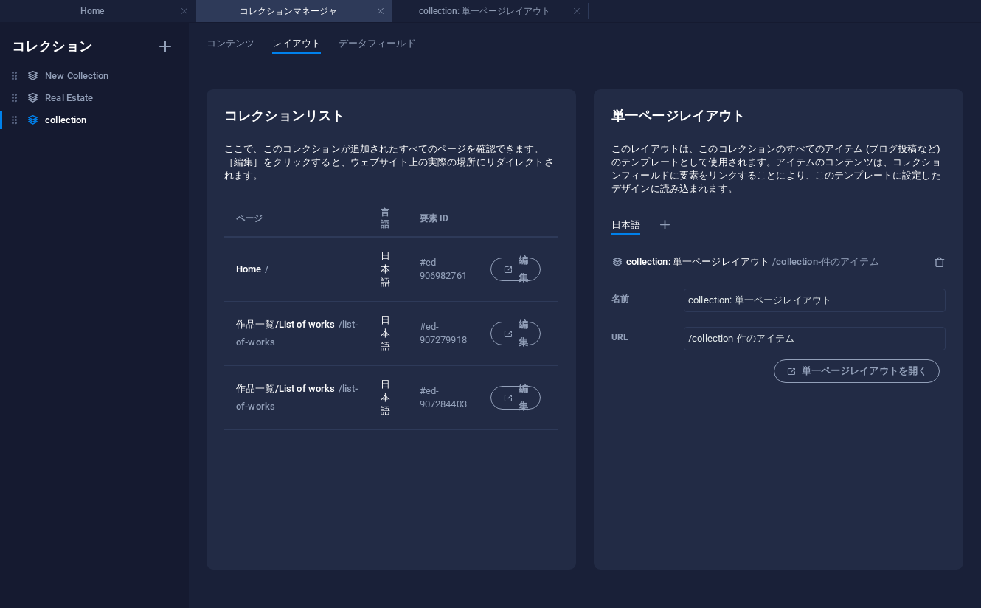
drag, startPoint x: 779, startPoint y: 167, endPoint x: 744, endPoint y: 190, distance: 41.9
click at [744, 190] on p "このレイアウトは、このコレクションのすべてのアイテム (ブログ投稿など) のテンプレートとして使用されます。アイテムのコンテンツは、コレクションフィールドに要…" at bounding box center [779, 168] width 334 height 53
copy p "アイテムのコンテンツは、コレクションフィールドに要素をリンクすることにより、このテンプレートに設定したデザインに読み込まれます。"
click at [86, 118] on h6 "collection" at bounding box center [65, 120] width 41 height 18
click at [235, 52] on button "コンテンツ" at bounding box center [231, 46] width 48 height 16
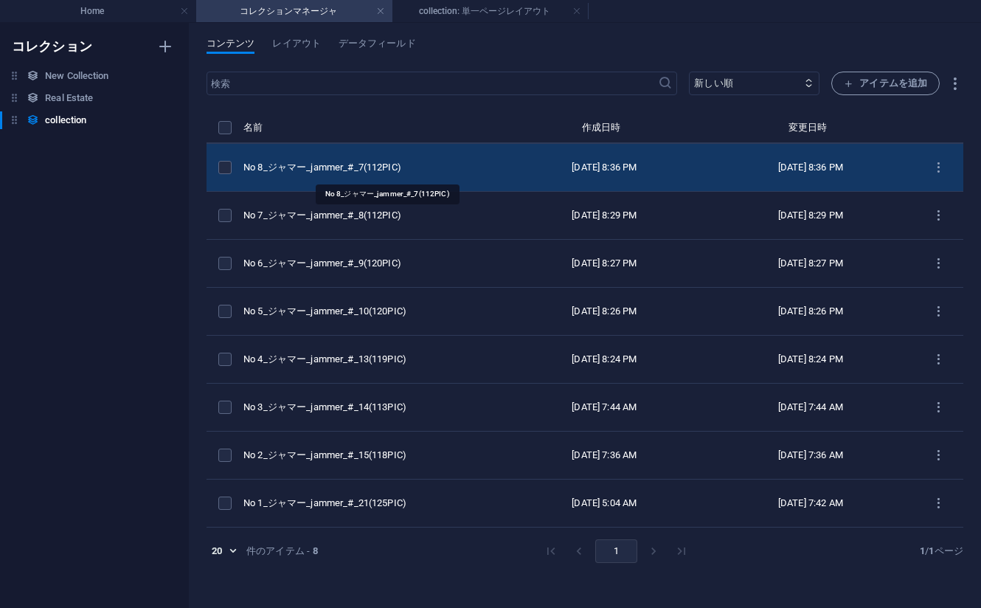
click at [377, 170] on div "No 8_ジャマー_jammer_#_7(112PIC)" at bounding box center [366, 167] width 246 height 13
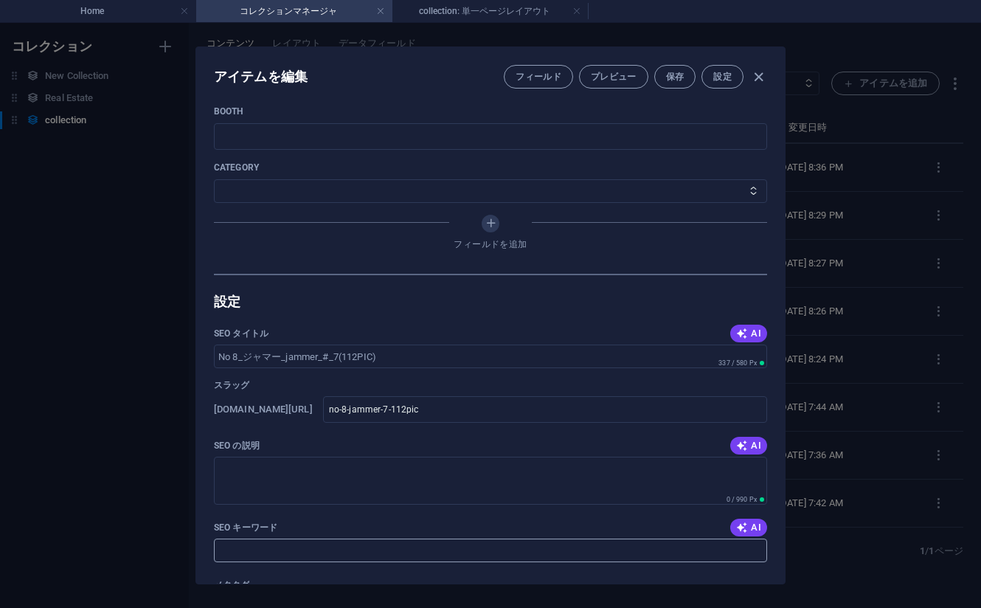
scroll to position [1033, 0]
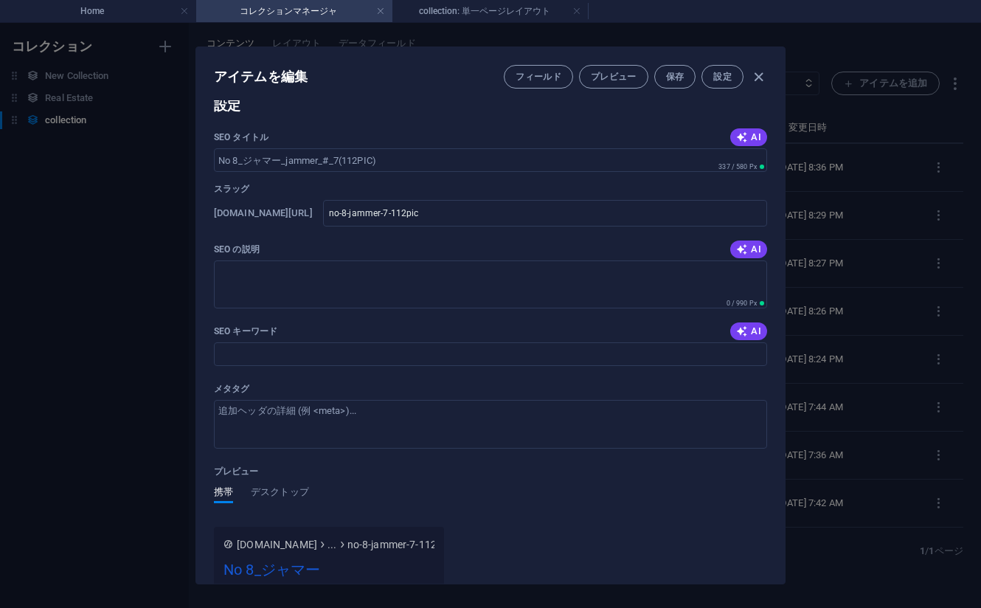
click at [121, 265] on div "アイテムを編集 フィールド プレビュー 保存 設定 Name No 8_ジャマー_jammer_#_7(112PIC) ​ Slug www.example.…" at bounding box center [490, 315] width 981 height 585
type input "no-8-jammer-7-112pic"
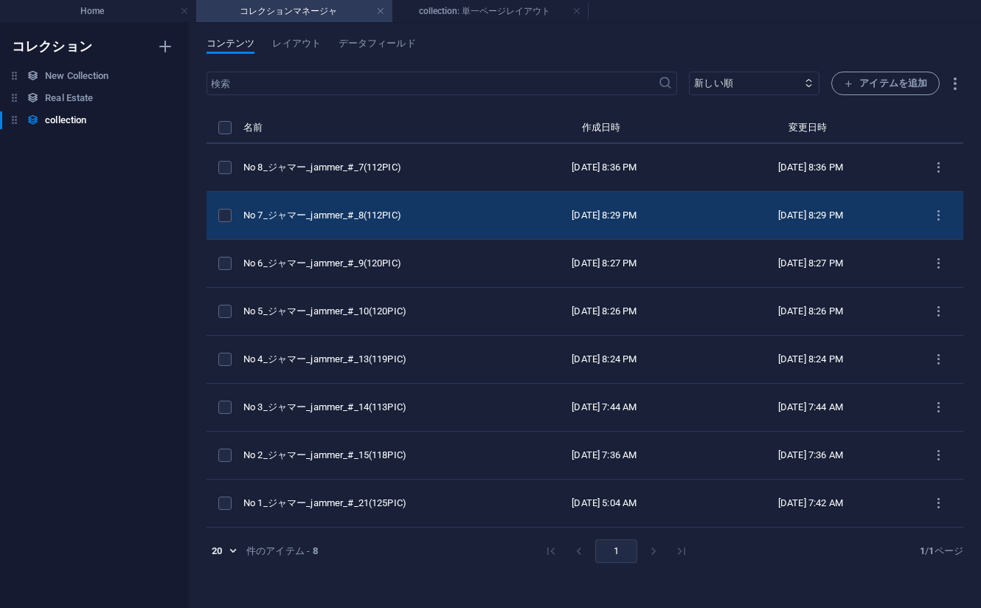
scroll to position [848, 0]
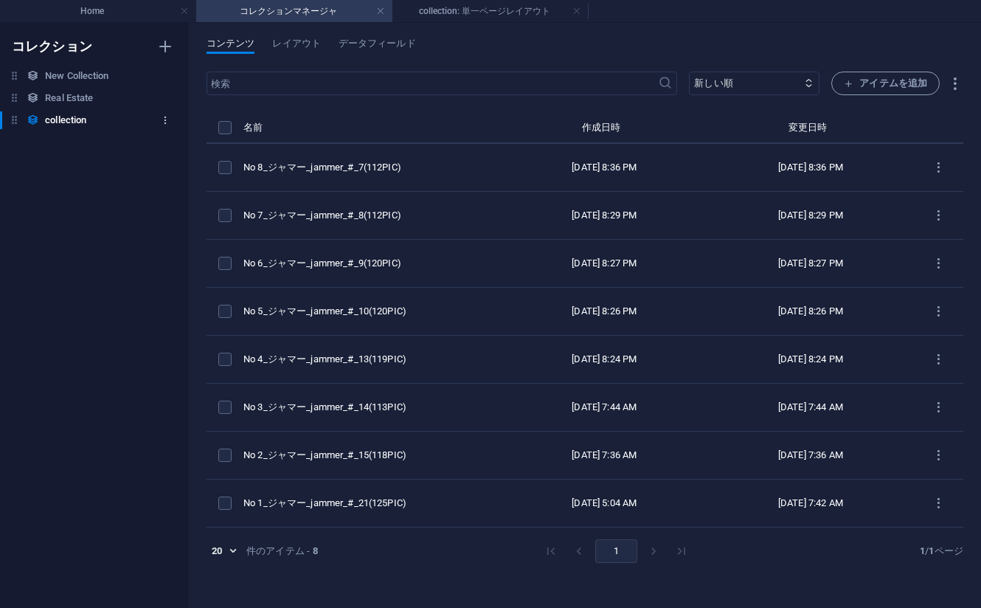
click at [164, 122] on icon "button" at bounding box center [165, 120] width 10 height 10
click at [164, 122] on div at bounding box center [490, 304] width 981 height 608
click at [363, 50] on span "データフィールド" at bounding box center [377, 45] width 77 height 21
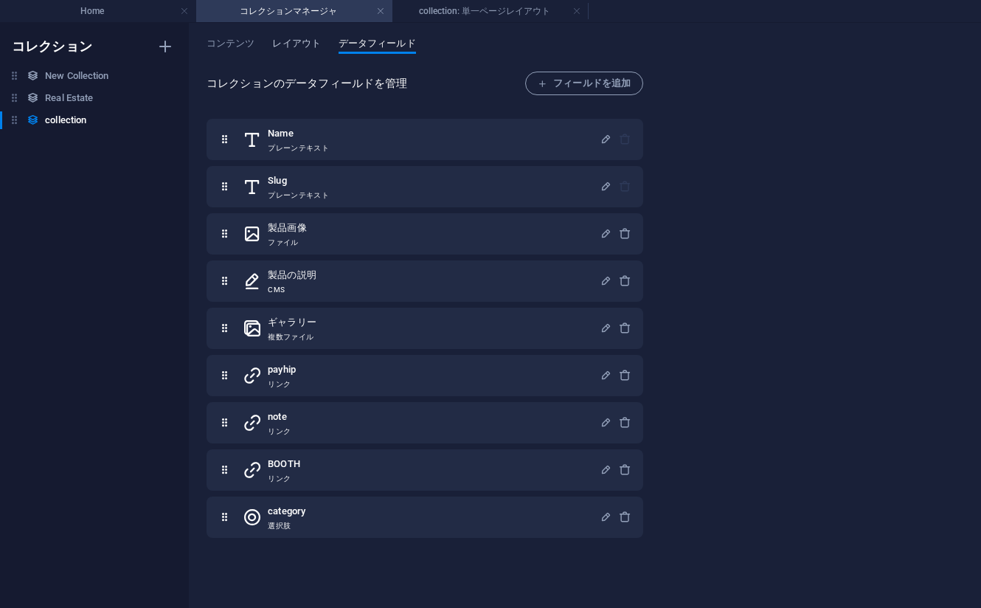
click at [299, 47] on span "レイアウト" at bounding box center [296, 45] width 48 height 21
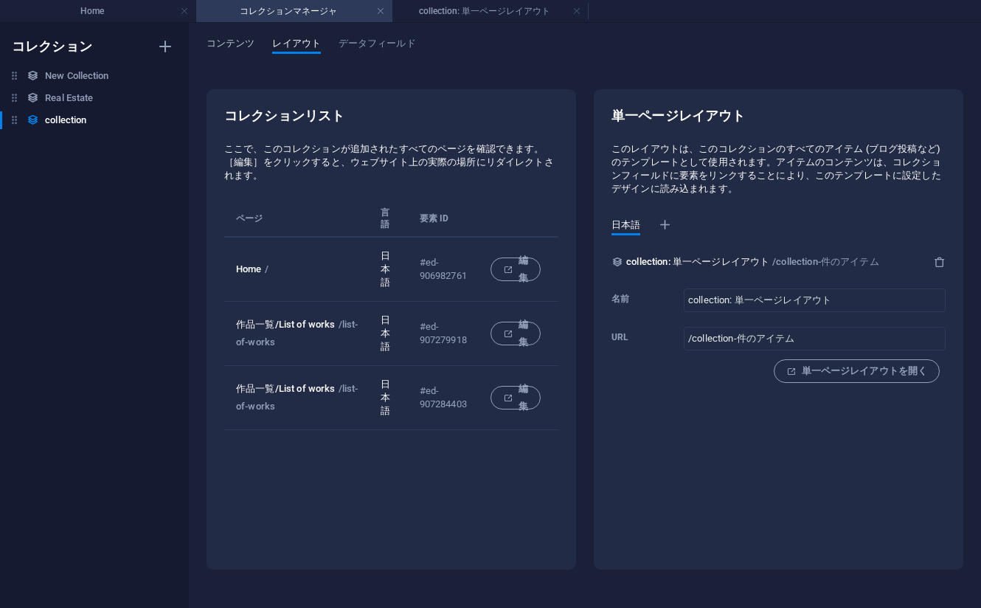
click at [230, 51] on span "コンテンツ" at bounding box center [231, 45] width 48 height 21
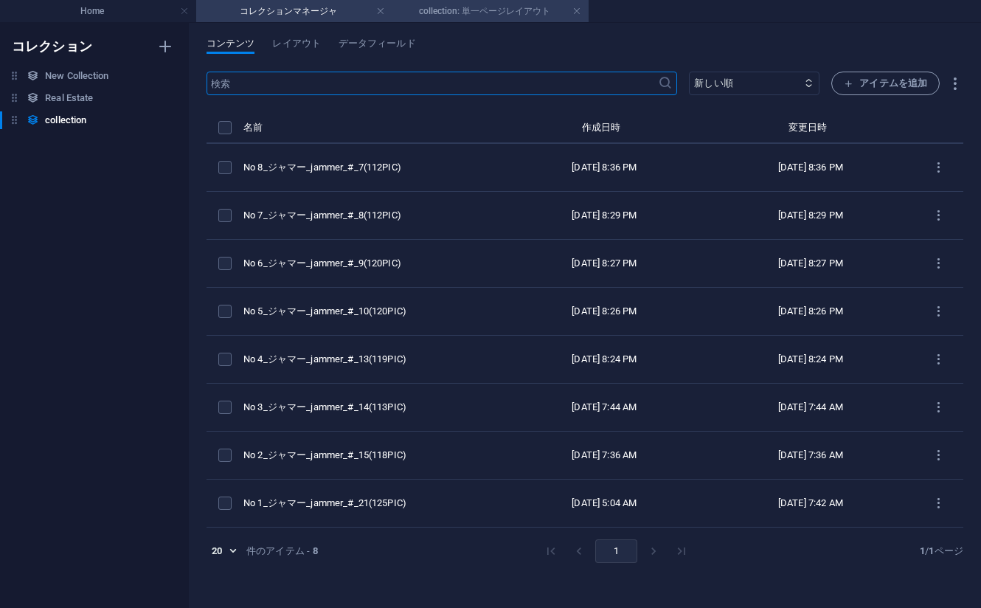
click at [498, 14] on h4 "collection: 単一ページレイアウト" at bounding box center [490, 11] width 196 height 16
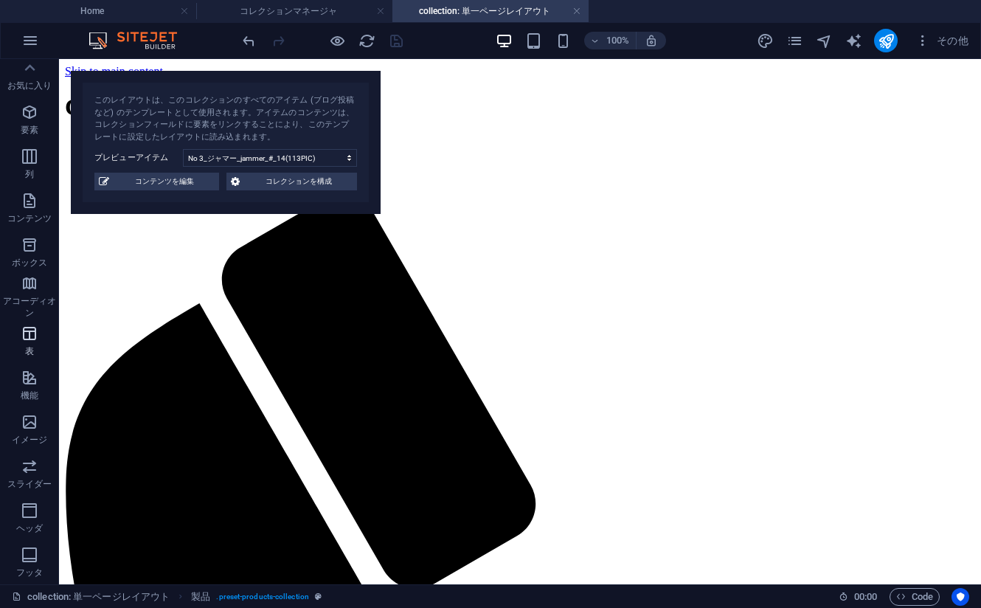
scroll to position [0, 0]
click at [954, 38] on span "その他" at bounding box center [941, 40] width 53 height 15
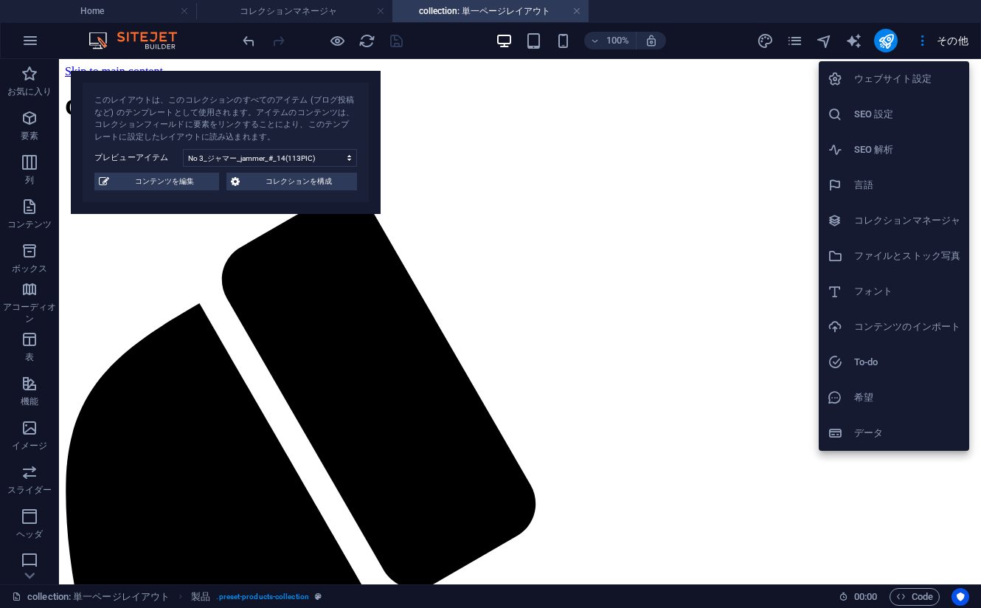
click at [888, 222] on h6 "コレクションマネージャ" at bounding box center [907, 221] width 106 height 18
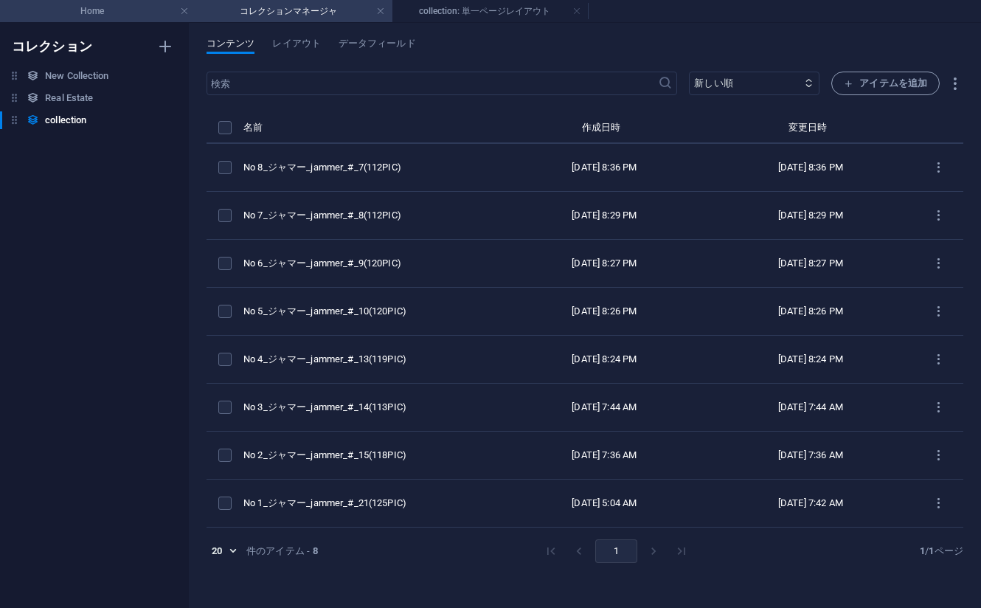
click at [115, 10] on h4 "Home" at bounding box center [98, 11] width 196 height 16
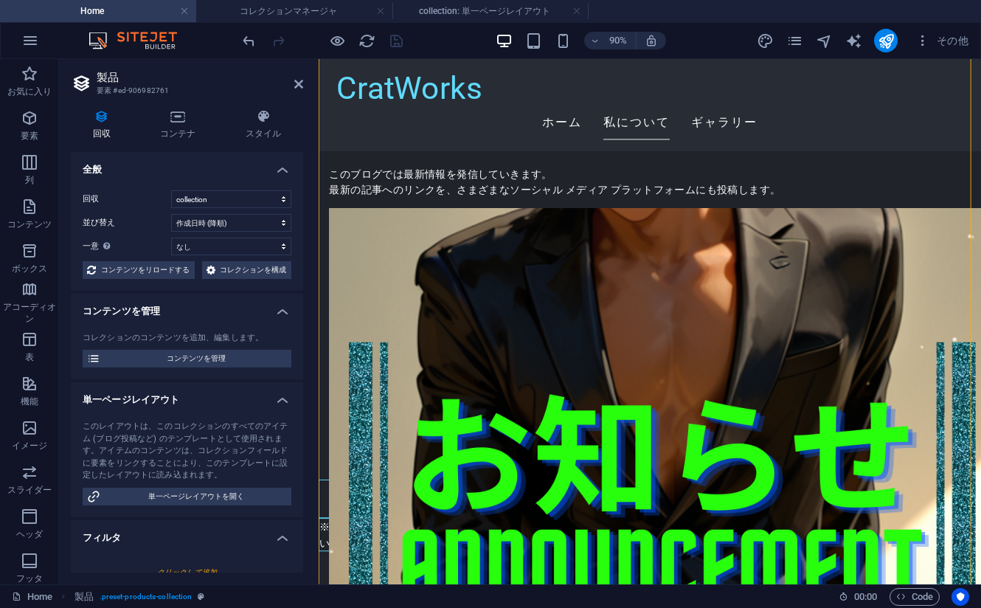
scroll to position [1542, 0]
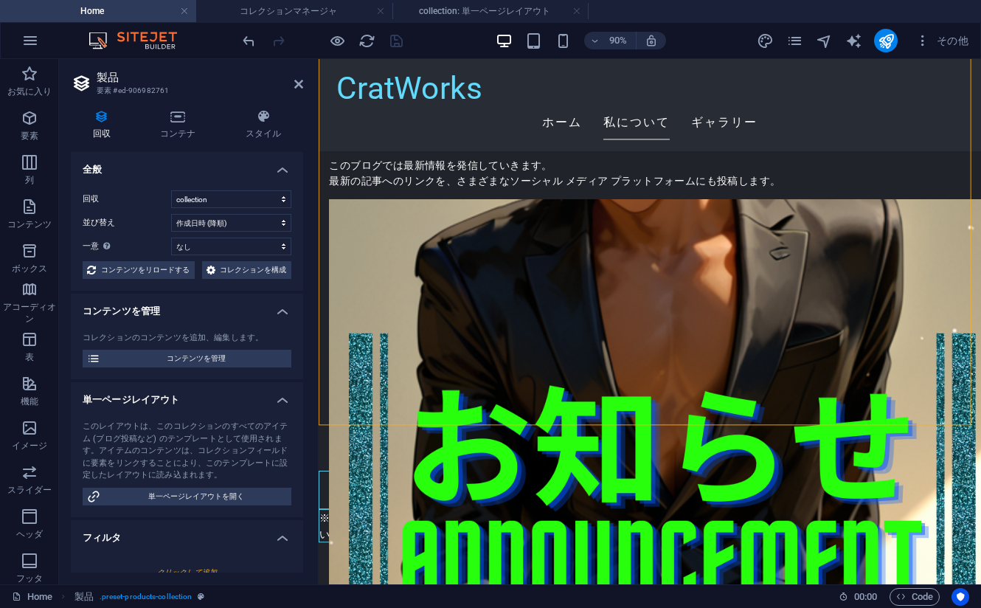
drag, startPoint x: 330, startPoint y: 250, endPoint x: 938, endPoint y: 433, distance: 634.8
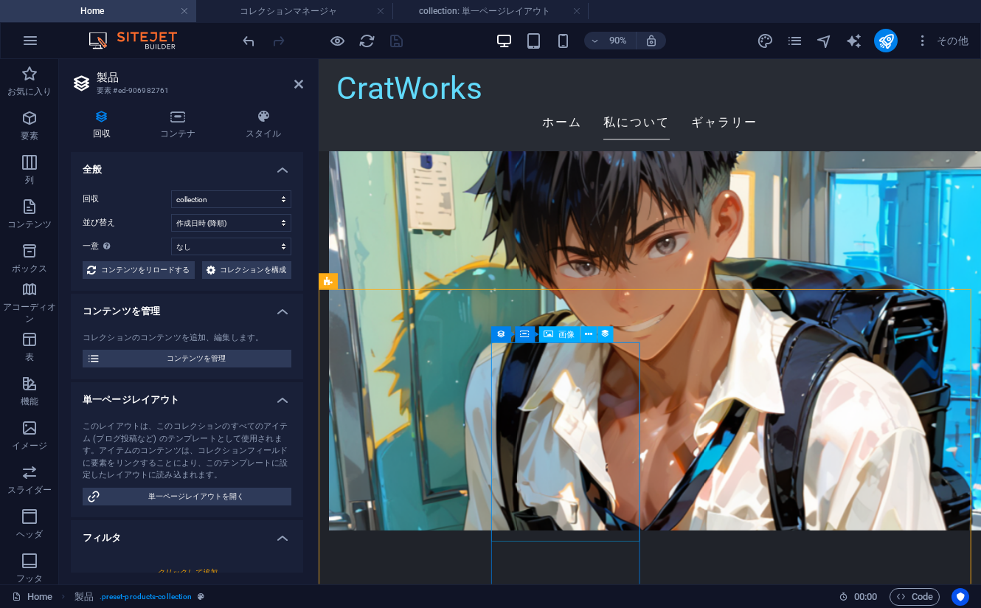
scroll to position [952, 0]
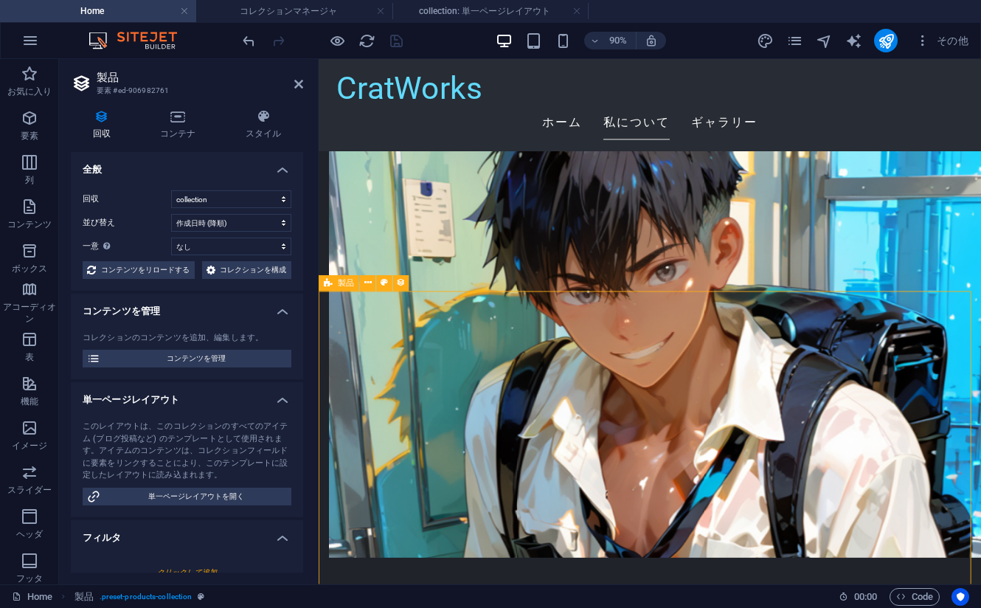
click at [372, 336] on div "コンテナ" at bounding box center [384, 336] width 57 height 16
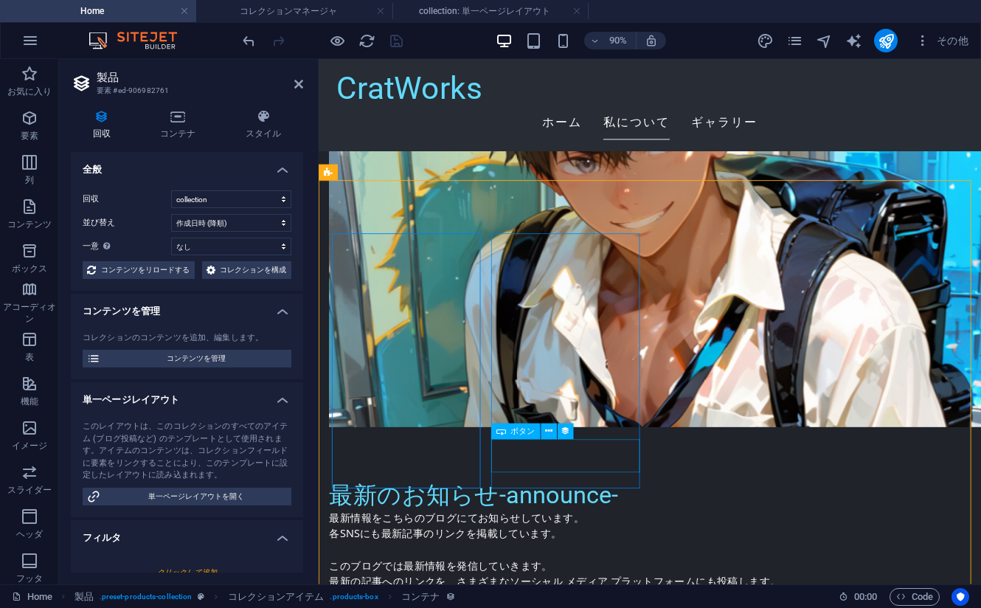
scroll to position [1173, 0]
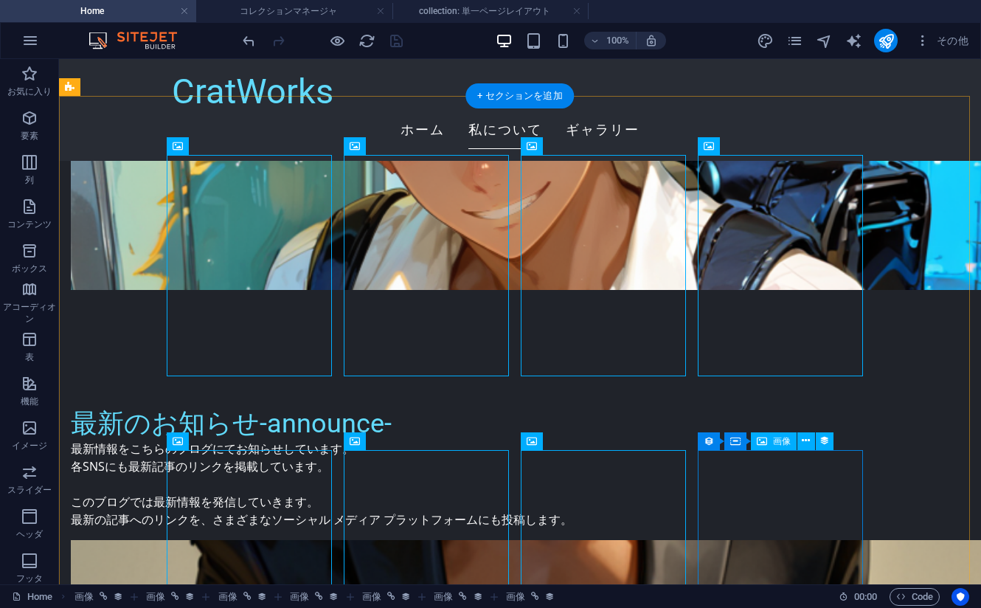
click at [804, 447] on icon at bounding box center [806, 440] width 8 height 15
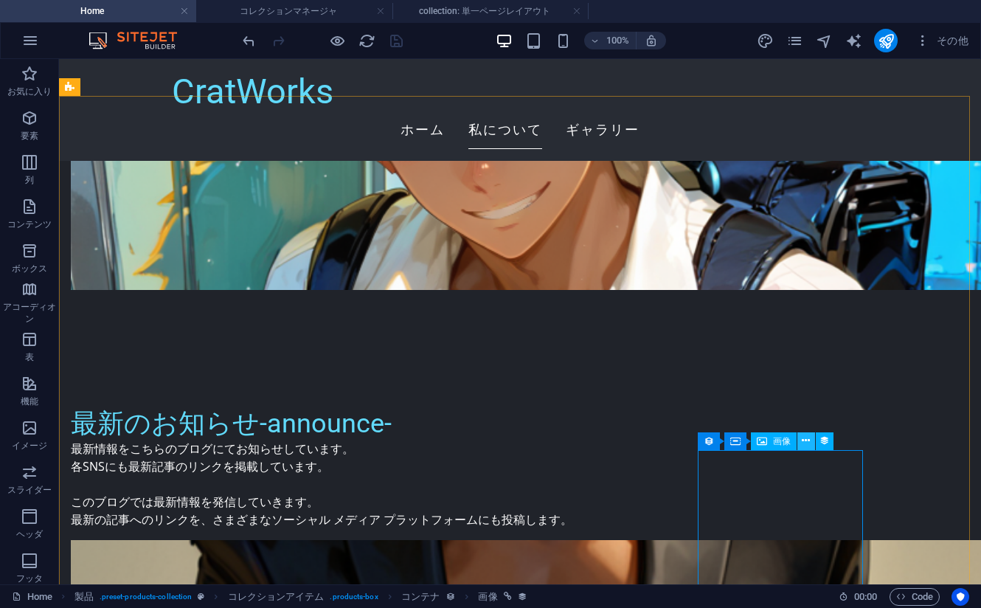
click at [811, 447] on button at bounding box center [806, 441] width 18 height 18
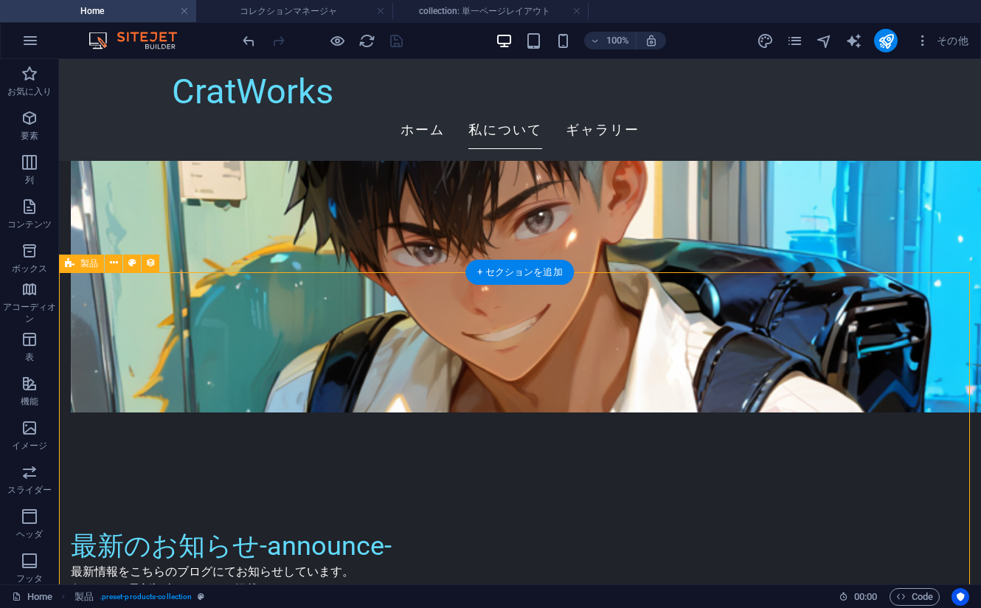
scroll to position [952, 0]
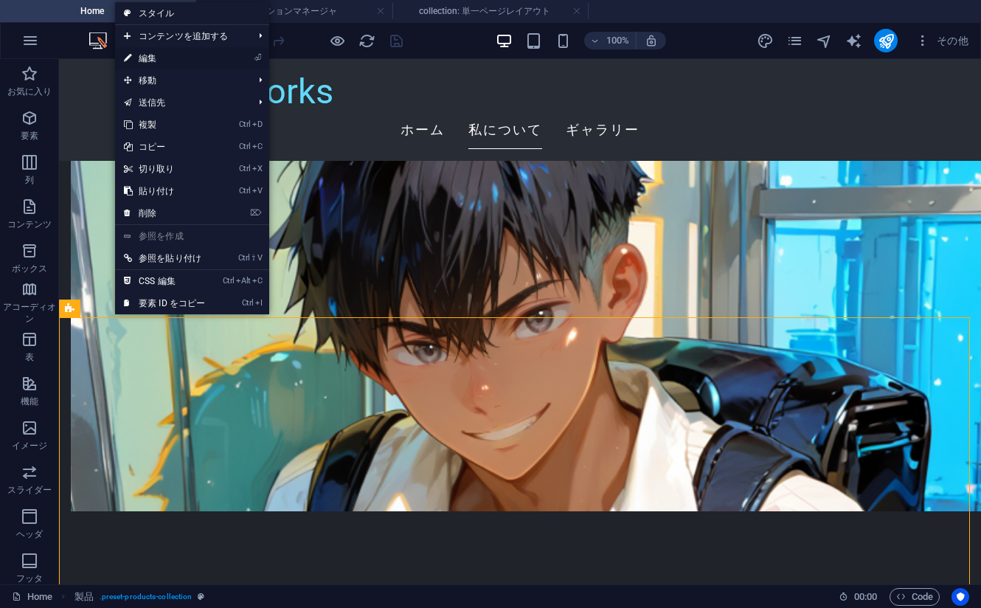
click at [200, 56] on link "⏎ 編集" at bounding box center [164, 58] width 99 height 22
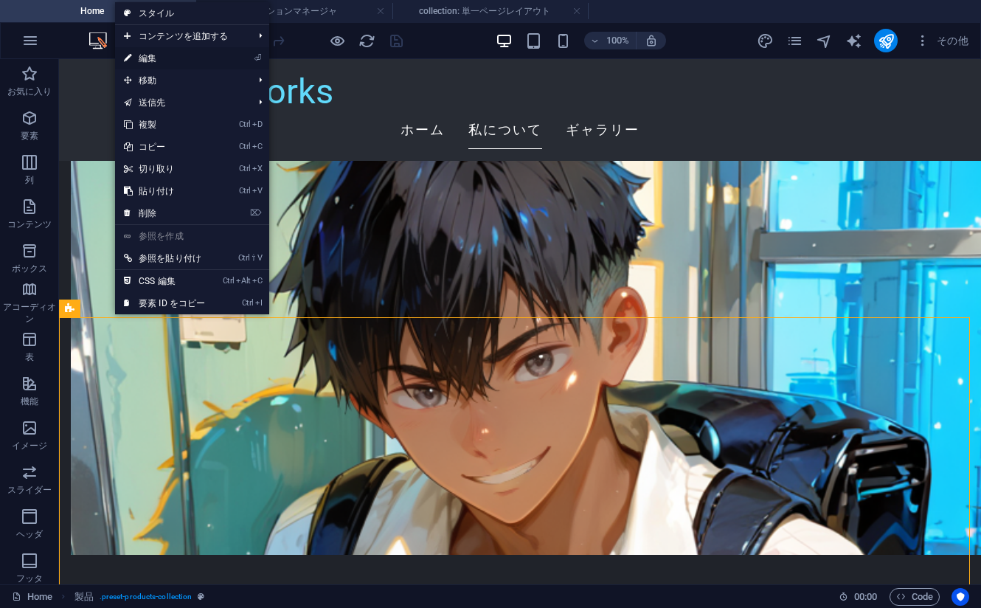
select select "createdAt_DESC"
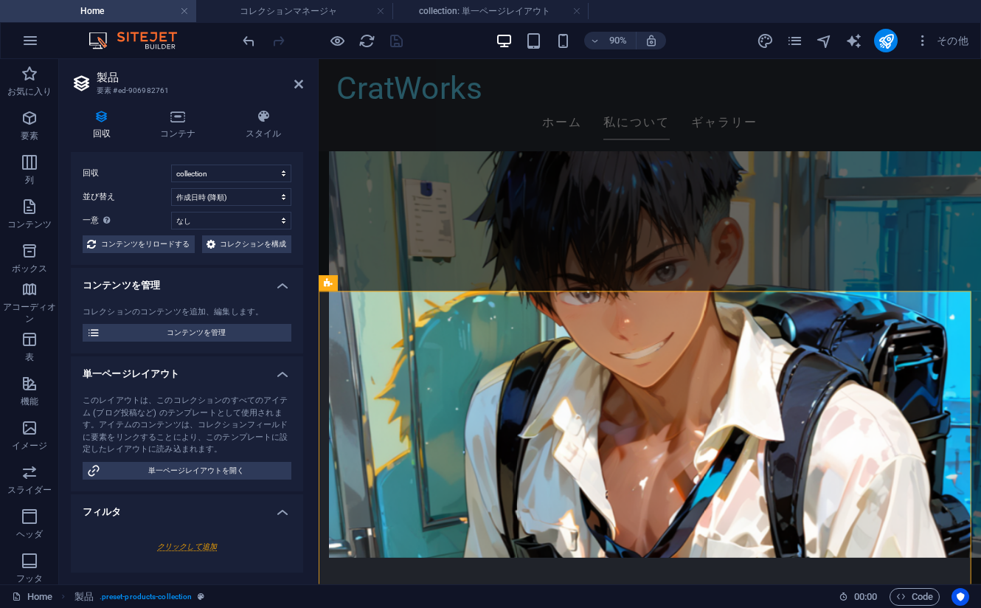
scroll to position [0, 0]
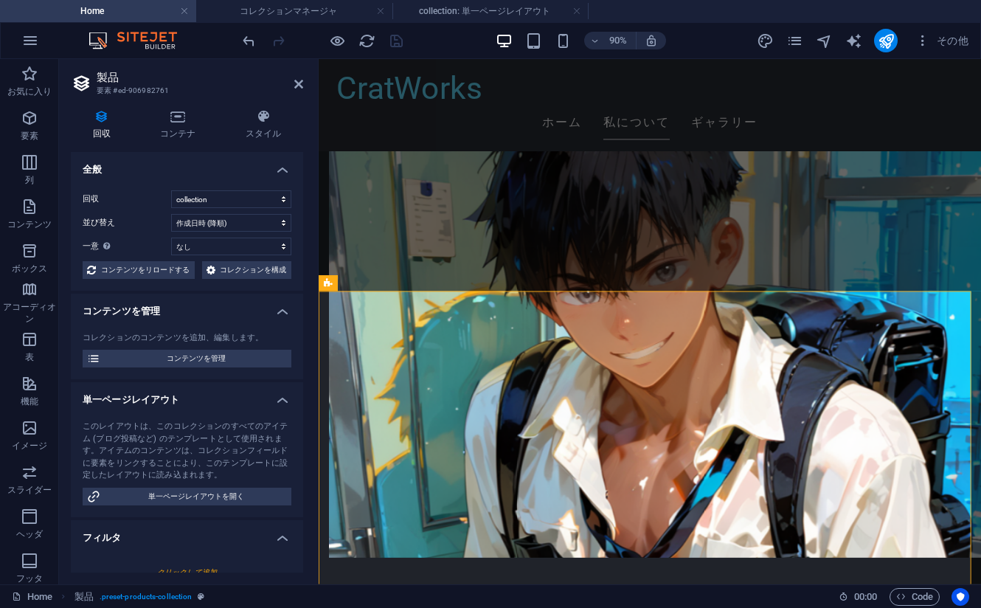
click at [110, 75] on h2 "製品" at bounding box center [200, 77] width 207 height 13
click at [100, 129] on h4 "回収" at bounding box center [104, 124] width 67 height 31
click at [187, 117] on icon at bounding box center [178, 116] width 80 height 15
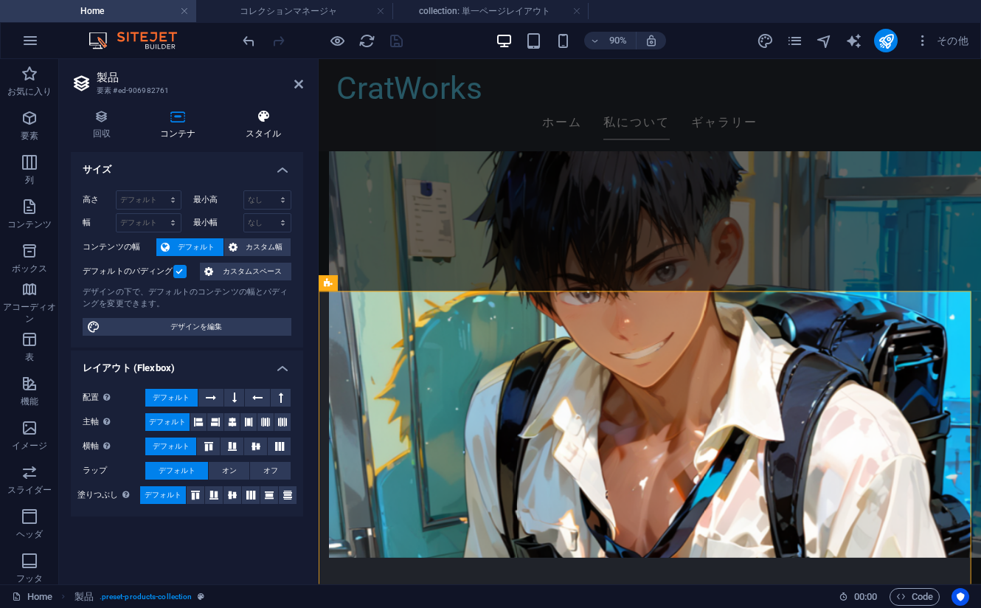
click at [248, 118] on icon at bounding box center [264, 116] width 80 height 15
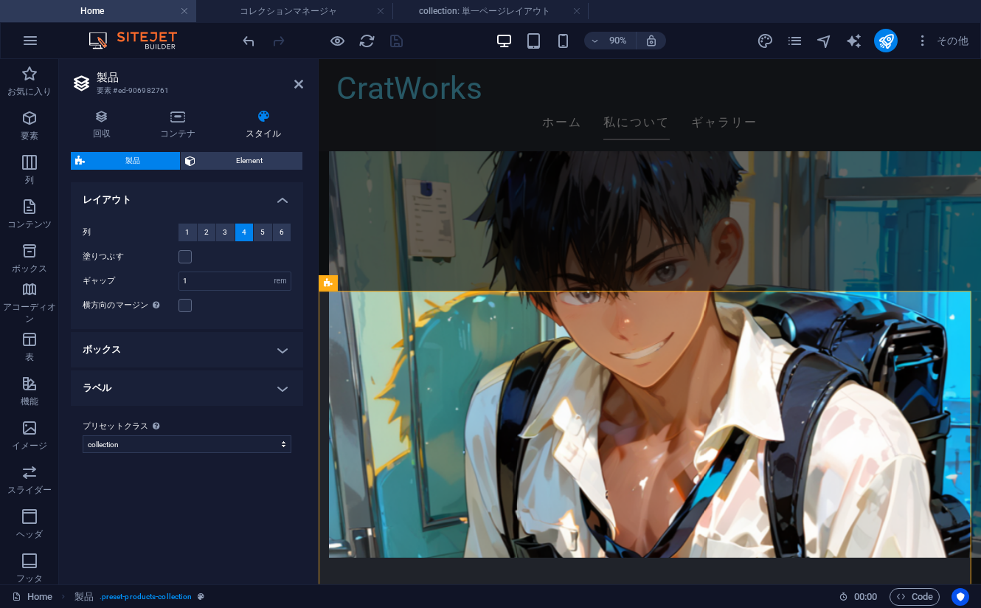
click at [209, 353] on h4 "ボックス" at bounding box center [187, 349] width 232 height 35
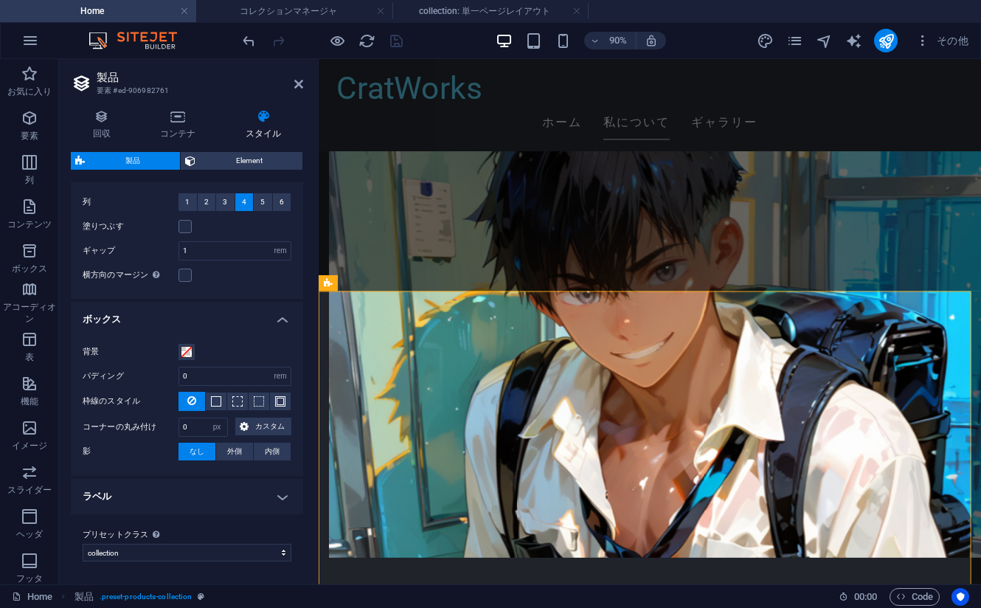
scroll to position [31, 0]
click at [159, 495] on h4 "ラベル" at bounding box center [187, 495] width 232 height 35
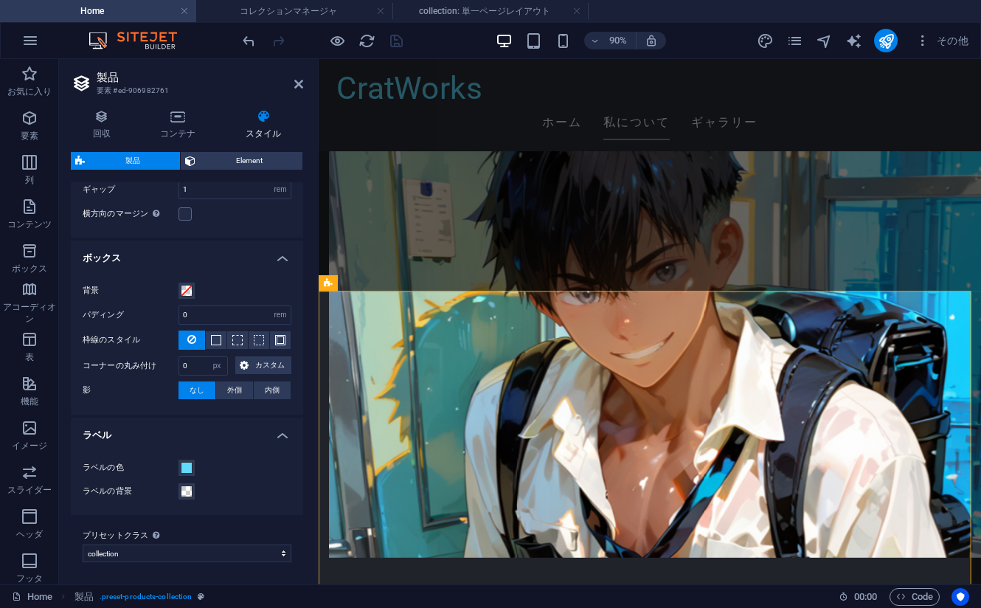
scroll to position [93, 0]
click at [135, 551] on select "collection プリセットクラスを追加" at bounding box center [187, 552] width 209 height 18
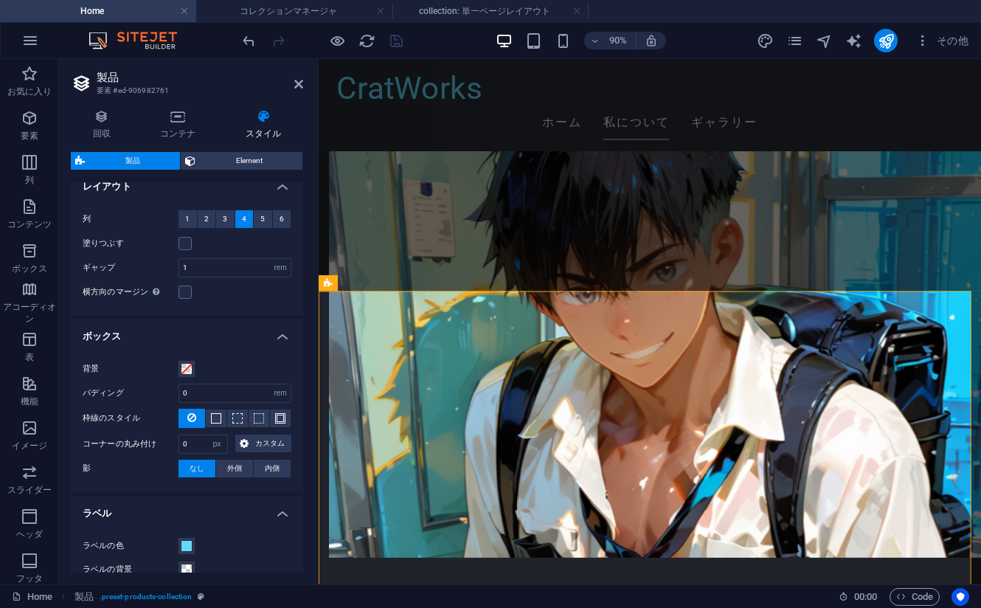
scroll to position [0, 0]
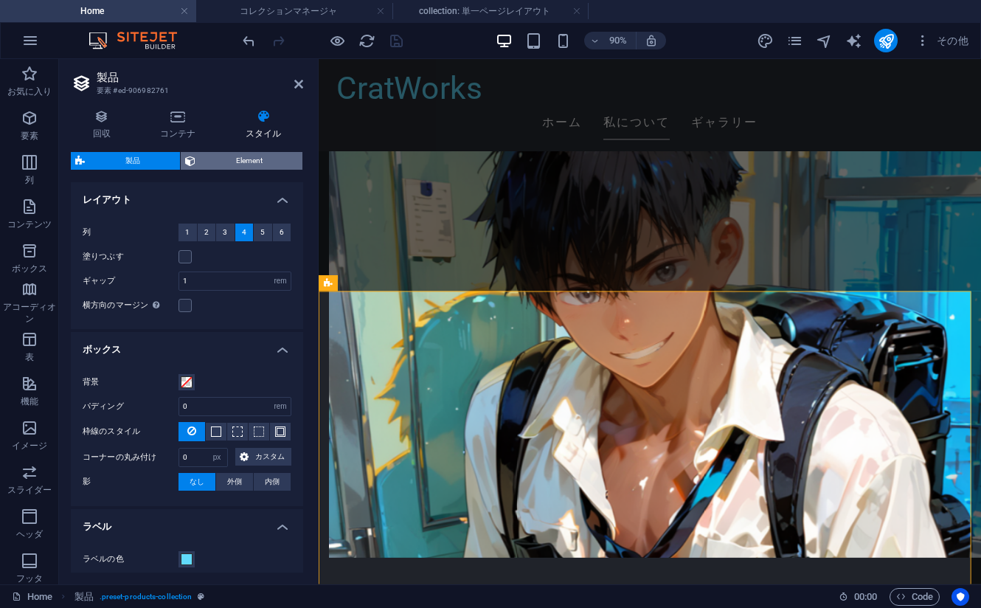
click at [221, 161] on span "Element" at bounding box center [249, 161] width 98 height 18
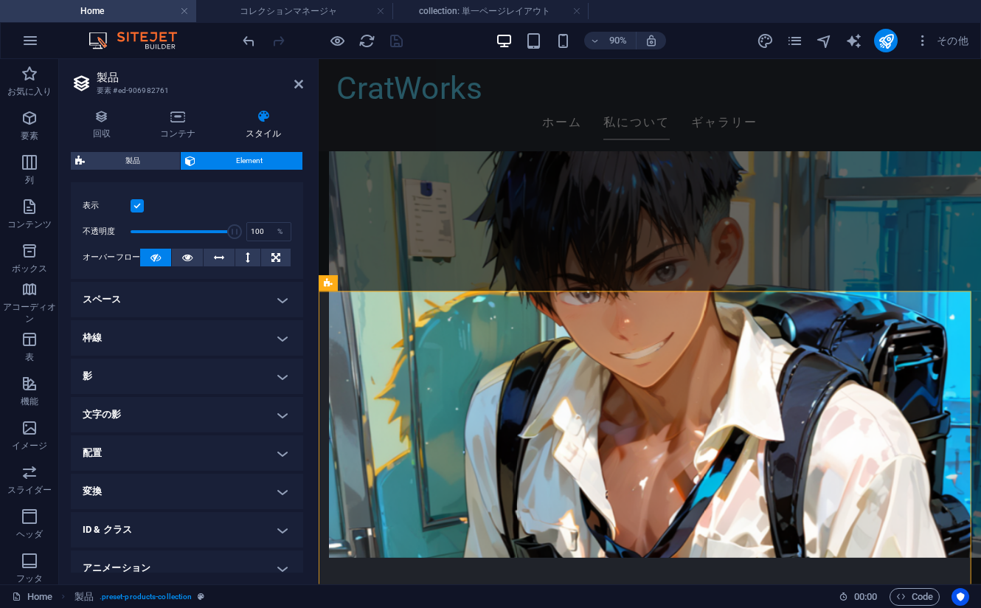
scroll to position [75, 0]
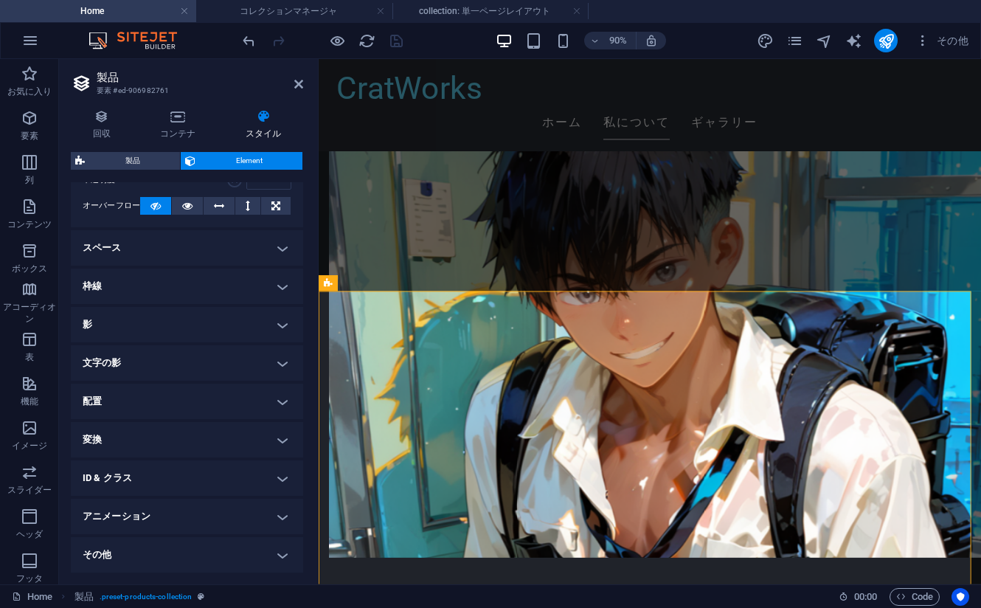
click at [139, 550] on h4 "その他" at bounding box center [187, 554] width 232 height 35
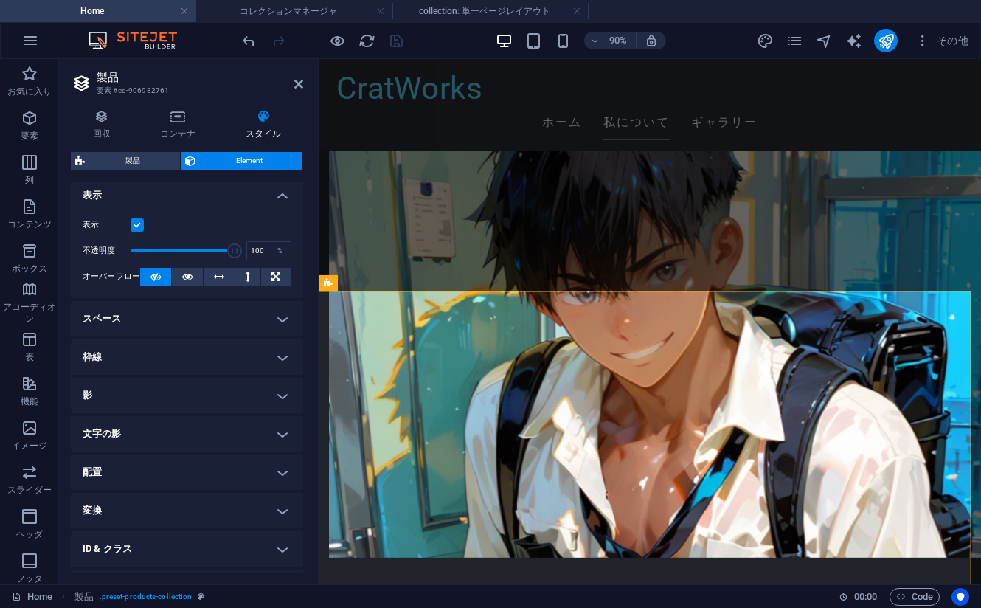
scroll to position [0, 0]
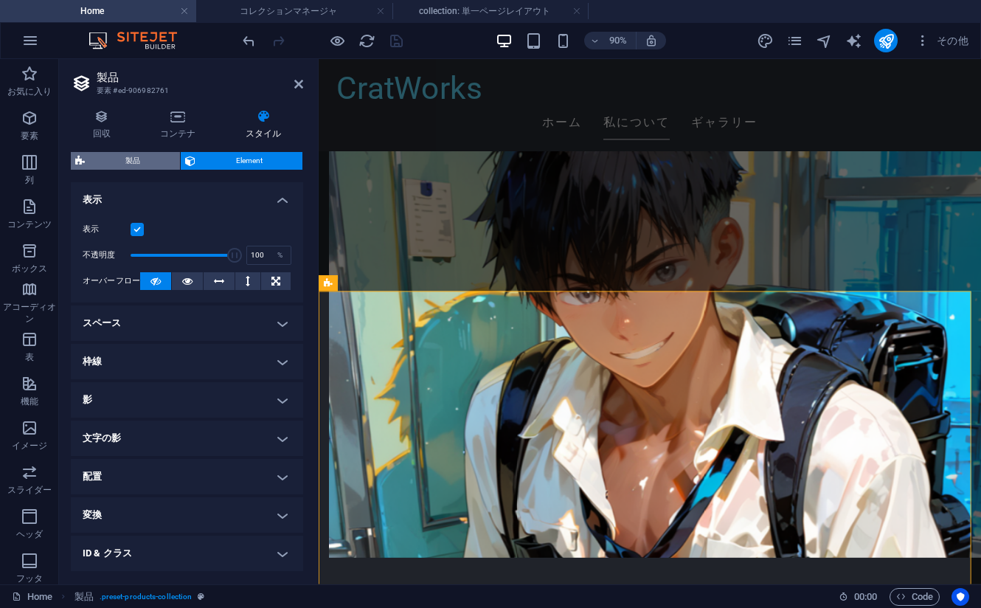
click at [148, 160] on span "製品" at bounding box center [132, 161] width 86 height 18
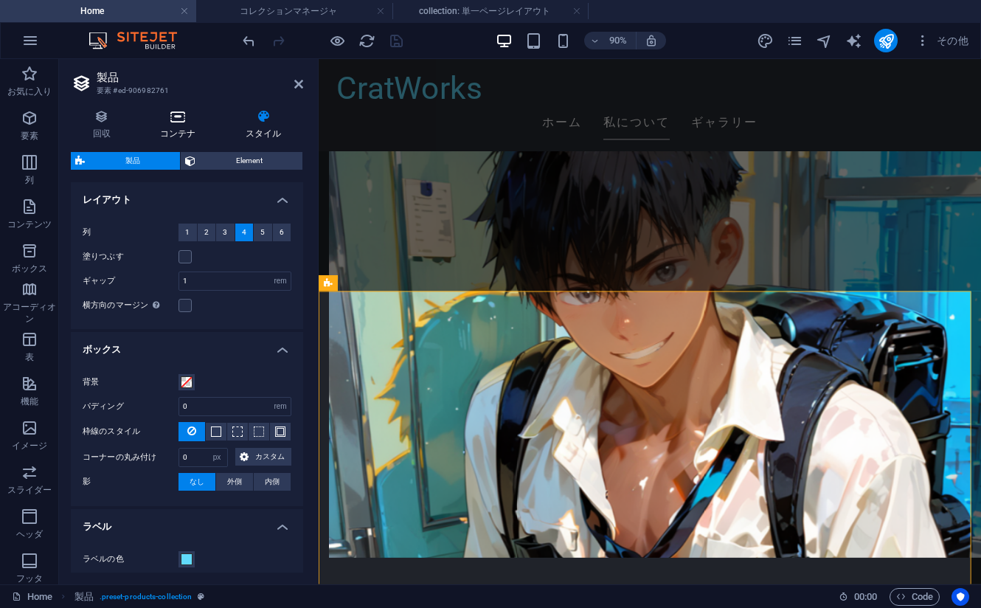
click at [177, 133] on h4 "コンテナ" at bounding box center [181, 124] width 86 height 31
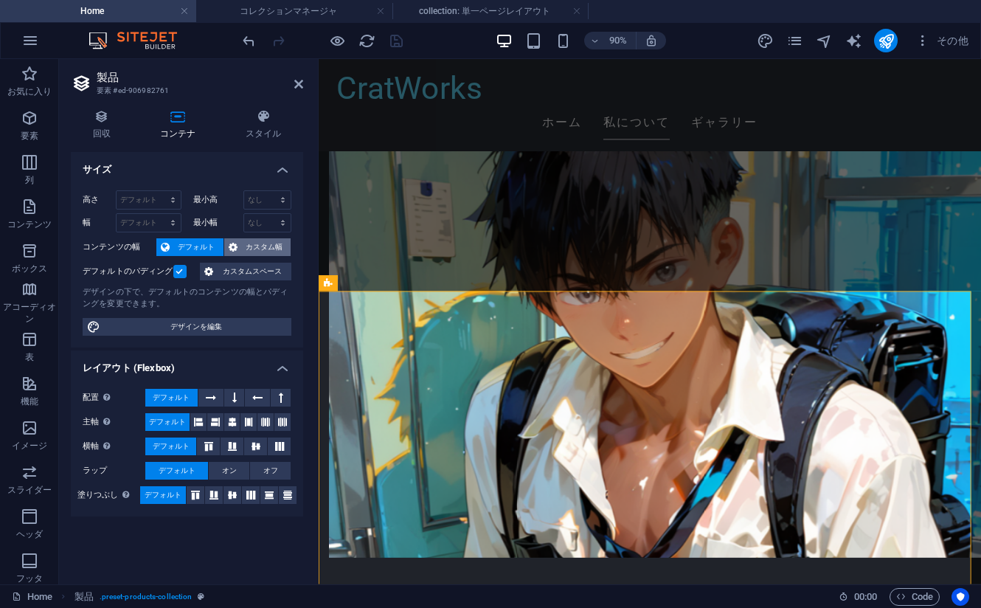
click at [267, 246] on span "カスタム幅" at bounding box center [264, 247] width 45 height 18
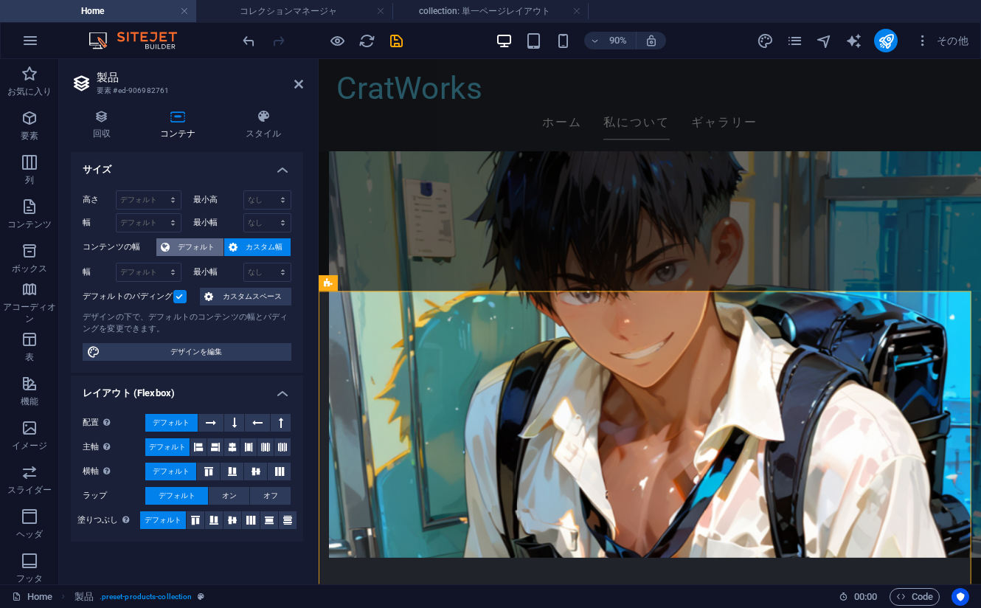
click at [189, 247] on span "デフォルト" at bounding box center [196, 247] width 45 height 18
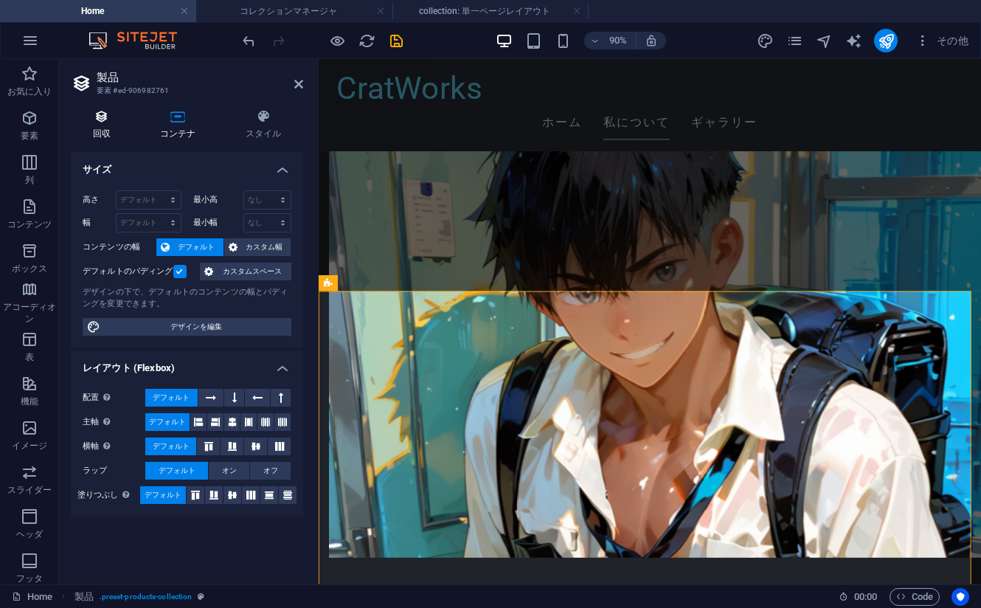
click at [114, 122] on icon at bounding box center [101, 116] width 61 height 15
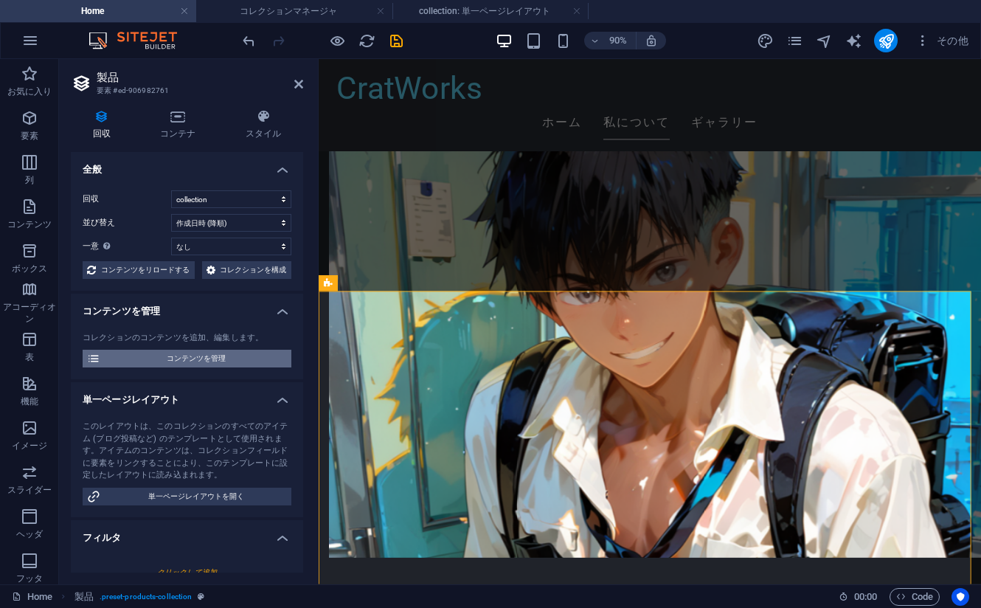
click at [224, 367] on span "コンテンツを管理" at bounding box center [196, 359] width 182 height 18
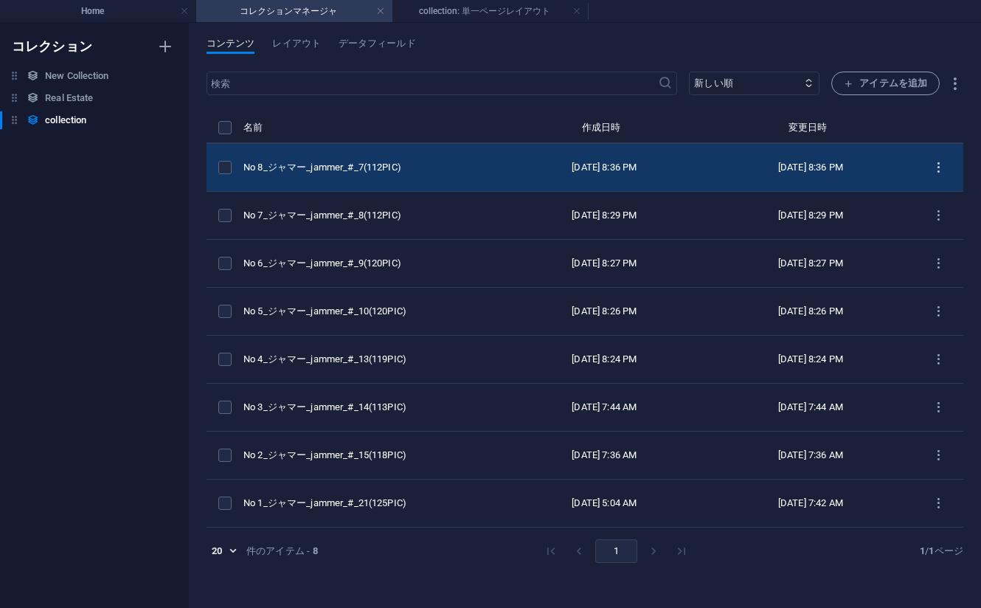
click at [938, 162] on icon "items list" at bounding box center [939, 168] width 14 height 14
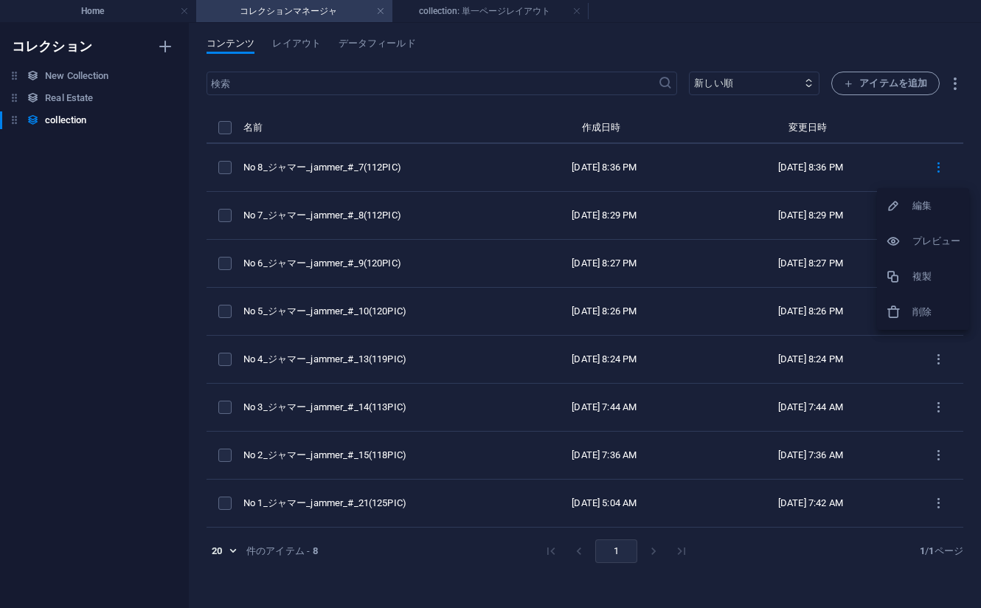
click at [901, 243] on icon at bounding box center [893, 241] width 15 height 15
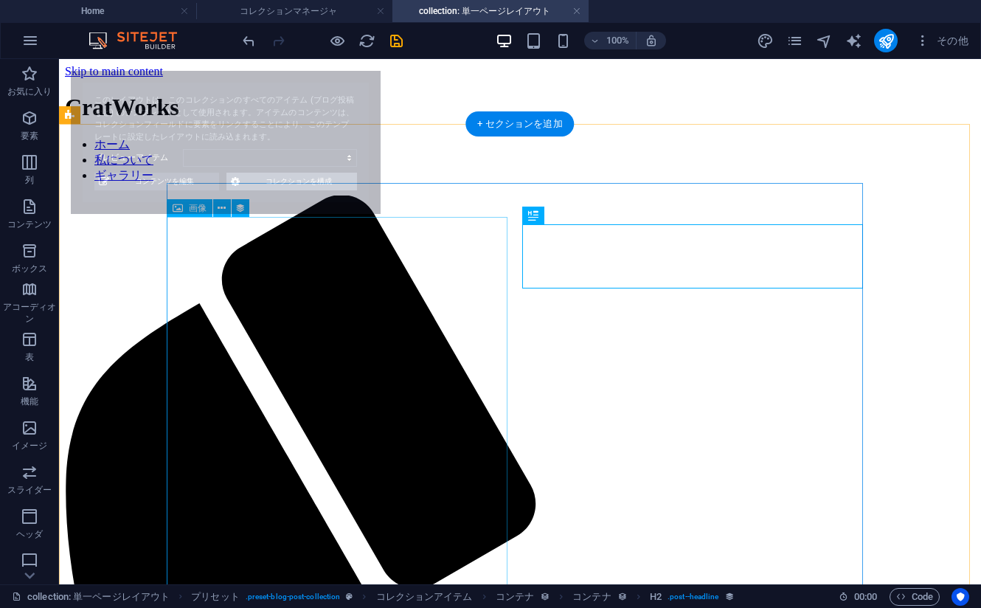
select select "68bacb210cf791ab5d0f660b"
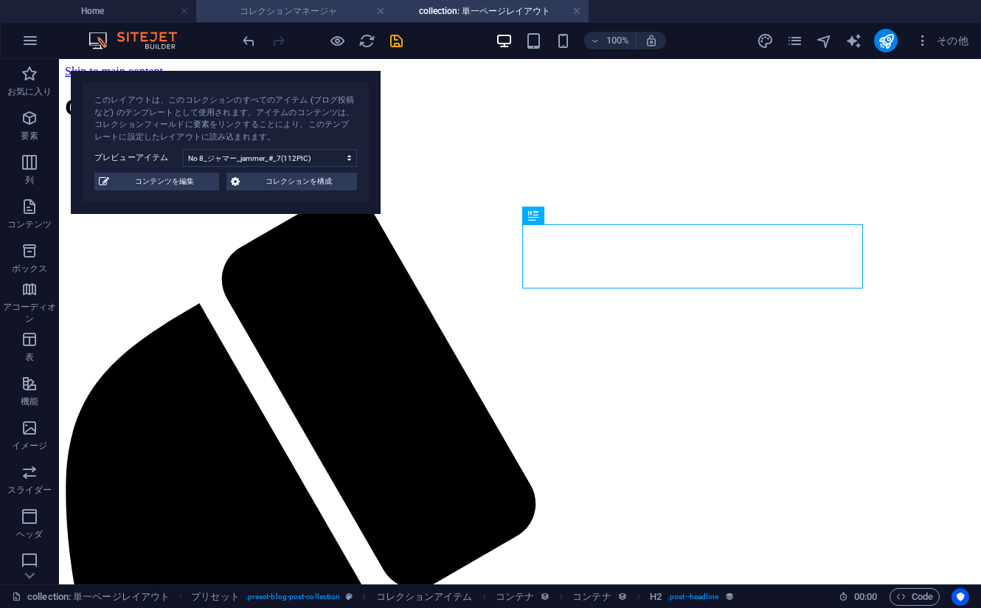
click at [280, 7] on h4 "コレクションマネージャ" at bounding box center [294, 11] width 196 height 16
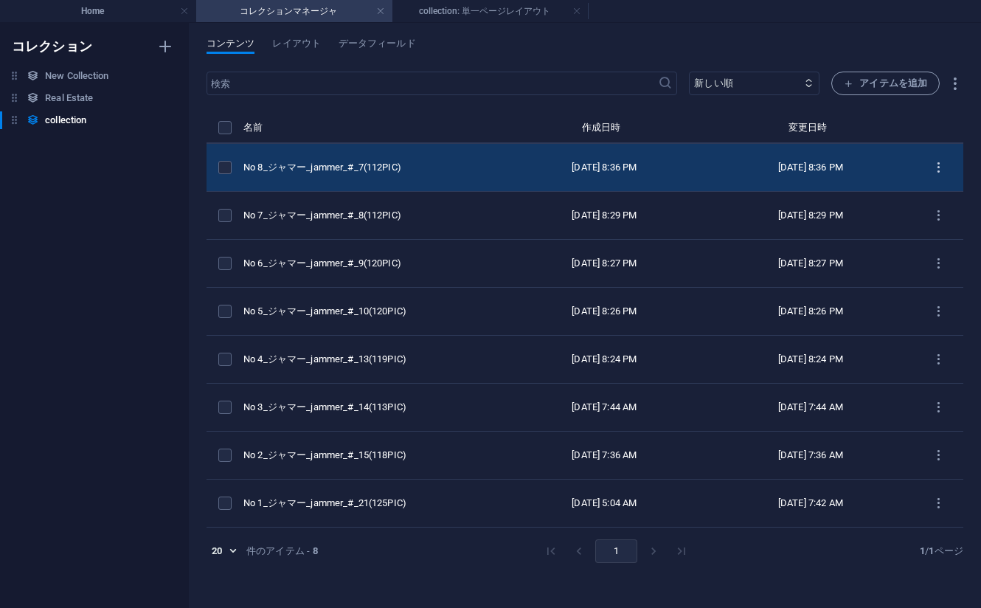
click at [935, 174] on icon "items list" at bounding box center [939, 168] width 14 height 14
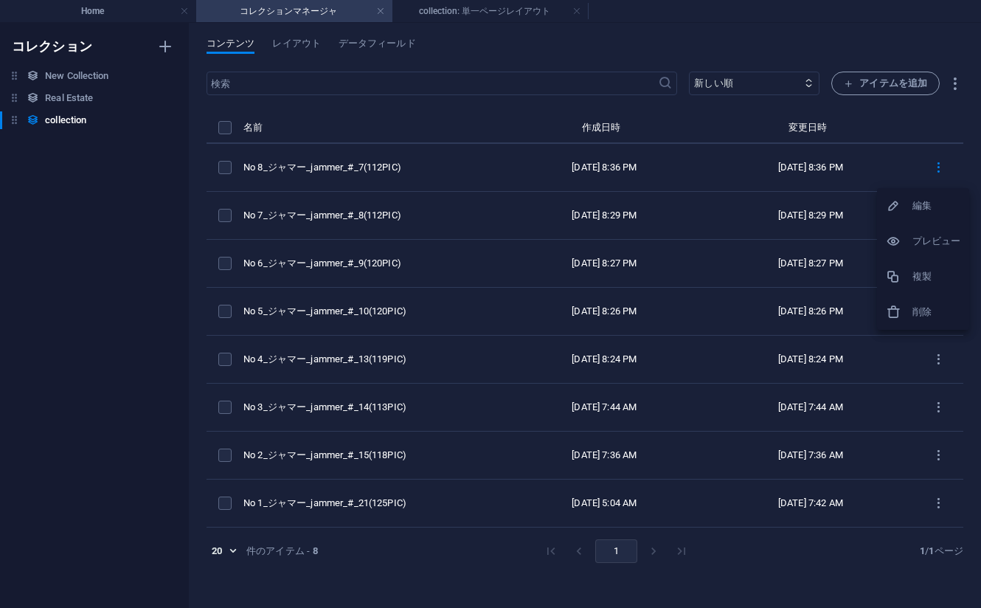
click at [944, 168] on div at bounding box center [490, 304] width 981 height 608
click at [957, 76] on icon "button" at bounding box center [954, 83] width 17 height 17
click at [957, 76] on div at bounding box center [490, 304] width 981 height 608
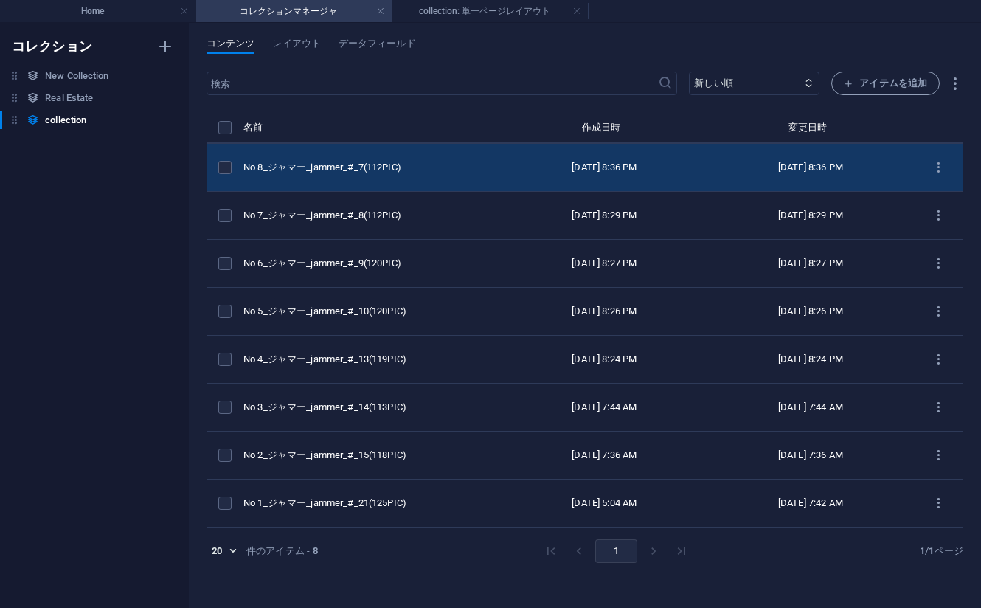
click at [938, 154] on td "items list" at bounding box center [938, 168] width 49 height 48
click at [935, 169] on icon "items list" at bounding box center [939, 168] width 14 height 14
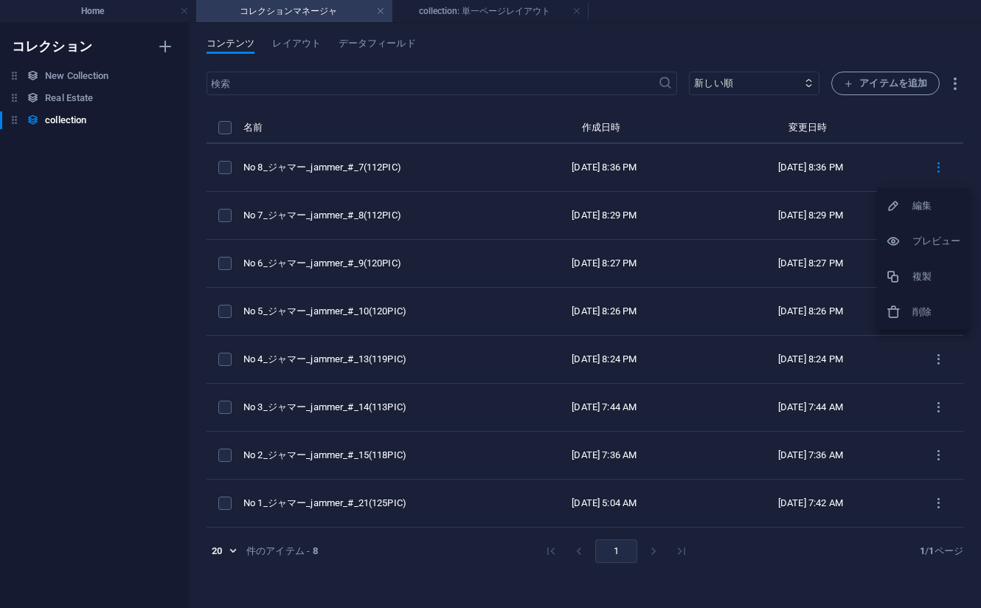
click at [910, 210] on div at bounding box center [899, 205] width 27 height 15
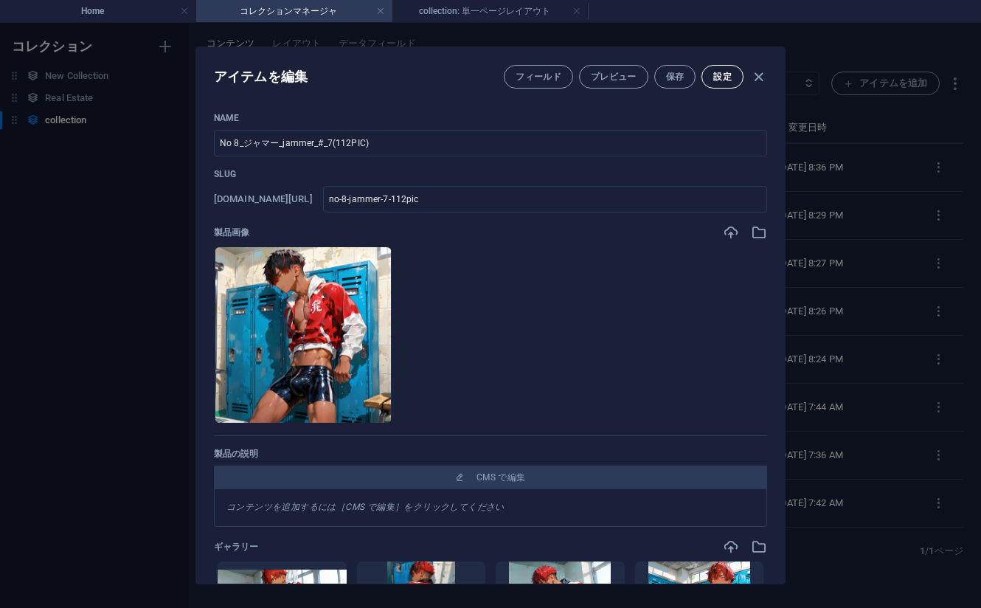
click at [722, 76] on span "設定" at bounding box center [722, 77] width 18 height 12
click at [724, 72] on span "設定" at bounding box center [722, 77] width 18 height 12
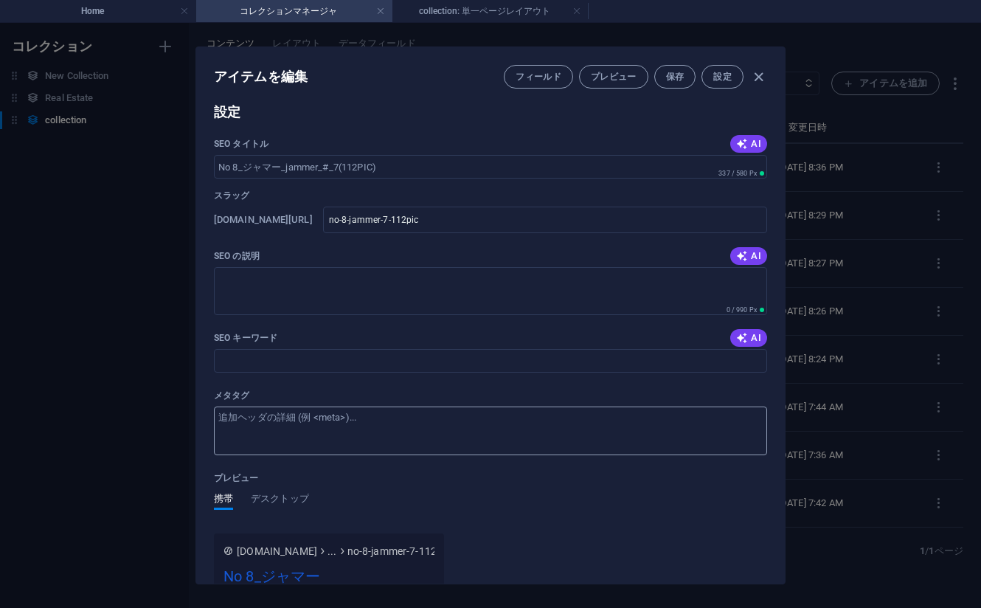
scroll to position [1029, 0]
click at [530, 78] on span "フィールド" at bounding box center [539, 77] width 46 height 12
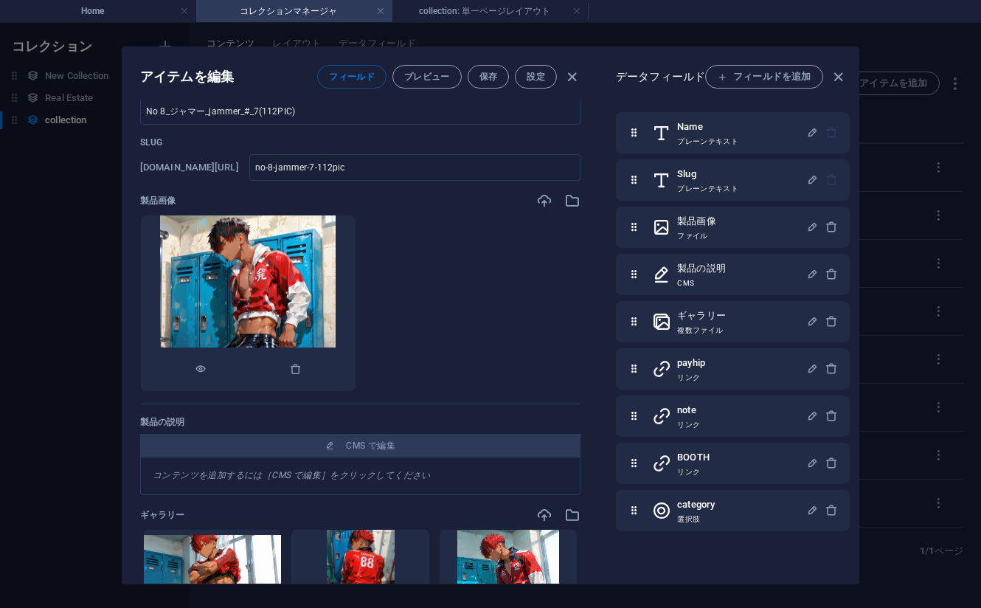
scroll to position [0, 0]
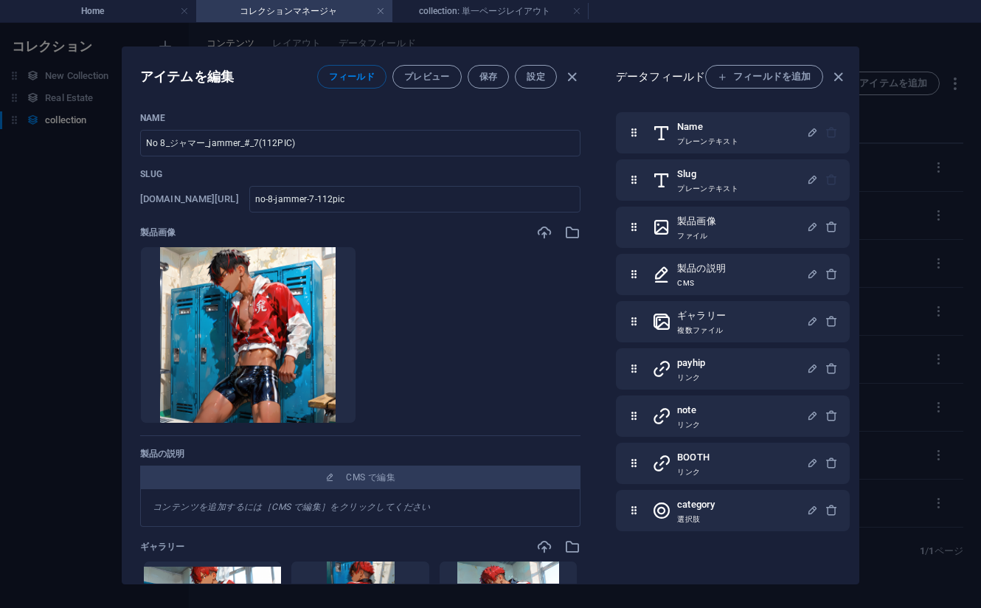
click at [74, 245] on div "アイテムを編集 フィールド プレビュー 保存 設定 Name No 8_ジャマー_jammer_#_7(112PIC) ​ Slug www.example.…" at bounding box center [490, 315] width 981 height 585
type input "no-8-jammer-7-112pic"
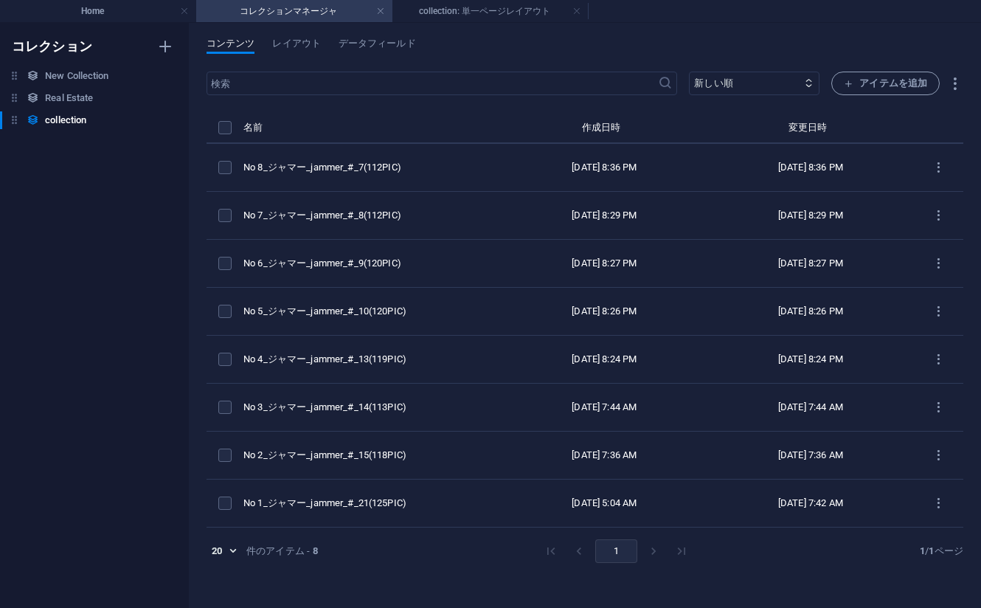
click at [312, 35] on div "コンテンツ レイアウト データフィールド ​ 新しい順 古い順 最終変更 Name (昇順) Name (降順) Slug (昇順) Slug (降順) ca…" at bounding box center [585, 315] width 792 height 585
click at [303, 38] on span "レイアウト" at bounding box center [296, 45] width 48 height 21
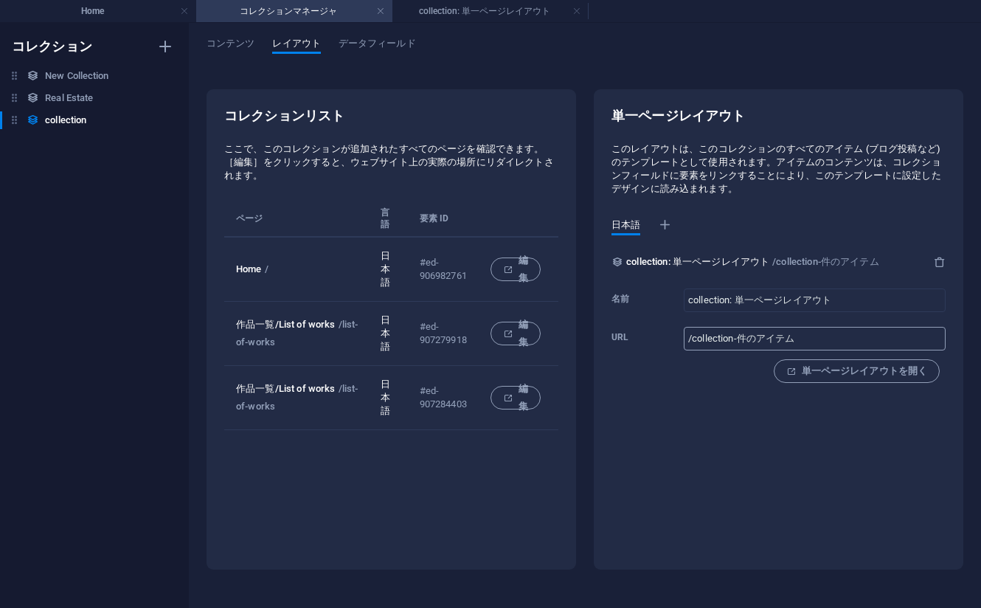
click at [800, 340] on input "/collection-件のアイテム" at bounding box center [815, 339] width 262 height 24
drag, startPoint x: 800, startPoint y: 340, endPoint x: 739, endPoint y: 338, distance: 60.5
click at [739, 338] on input "/collection-件のアイテム" at bounding box center [815, 339] width 262 height 24
paste input "/blog-post"
click at [760, 346] on input "/collection-/blog-post" at bounding box center [815, 339] width 262 height 24
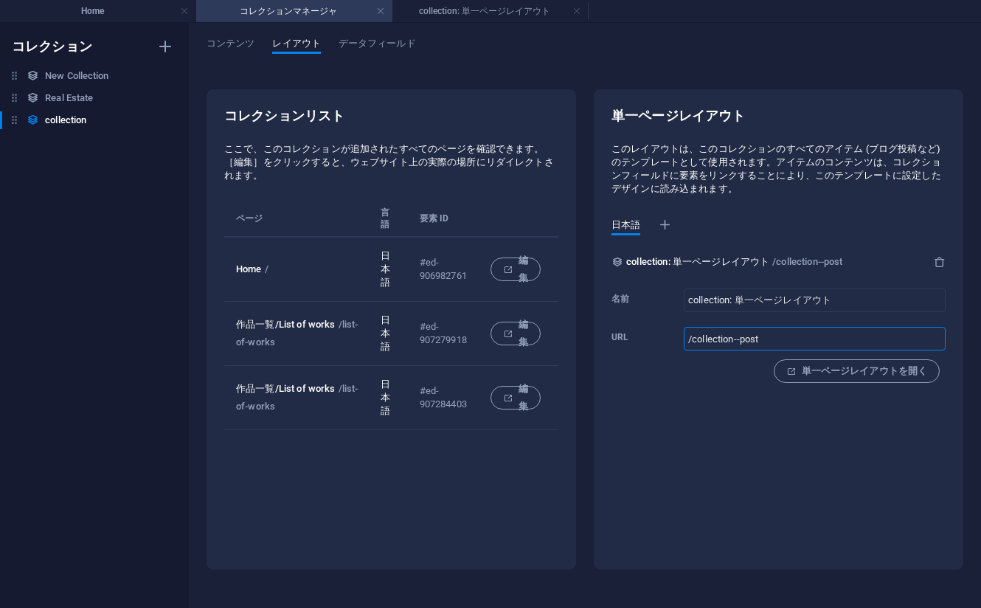
click at [749, 427] on div "単一ページレイアウト このレイアウトは、このコレクションのすべてのアイテム (ブログ投稿など) のテンプレートとして使用されます。アイテムのコンテンツは、コレ…" at bounding box center [779, 329] width 370 height 480
click at [738, 336] on input "/collection--post" at bounding box center [815, 339] width 262 height 24
type input "/collection-post"
click at [814, 496] on div "単一ページレイアウト このレイアウトは、このコレクションのすべてのアイテム (ブログ投稿など) のテンプレートとして使用されます。アイテムのコンテンツは、コレ…" at bounding box center [779, 329] width 370 height 480
click at [226, 41] on span "コンテンツ" at bounding box center [231, 45] width 48 height 21
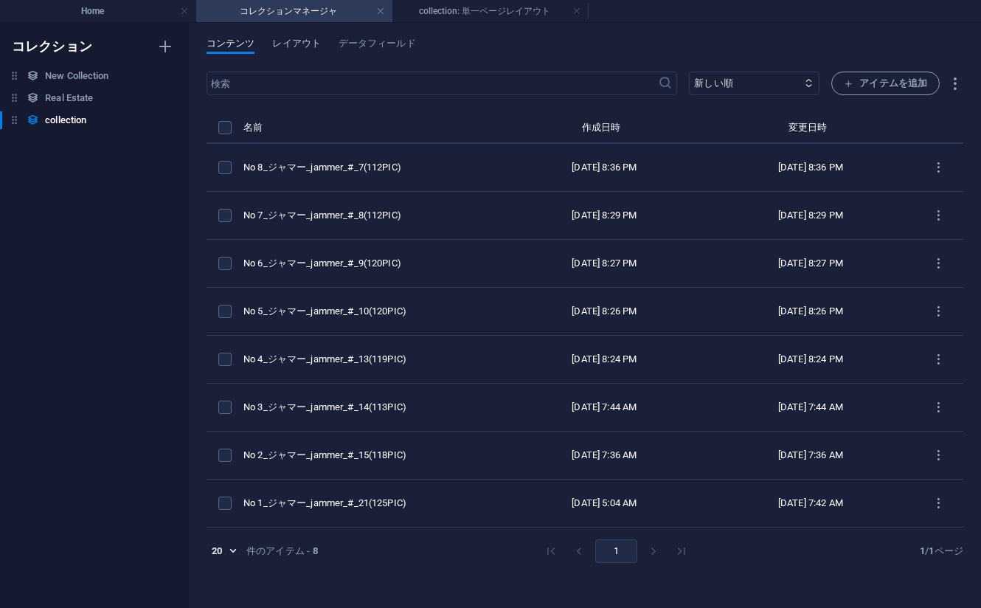
click at [288, 42] on span "レイアウト" at bounding box center [296, 45] width 48 height 21
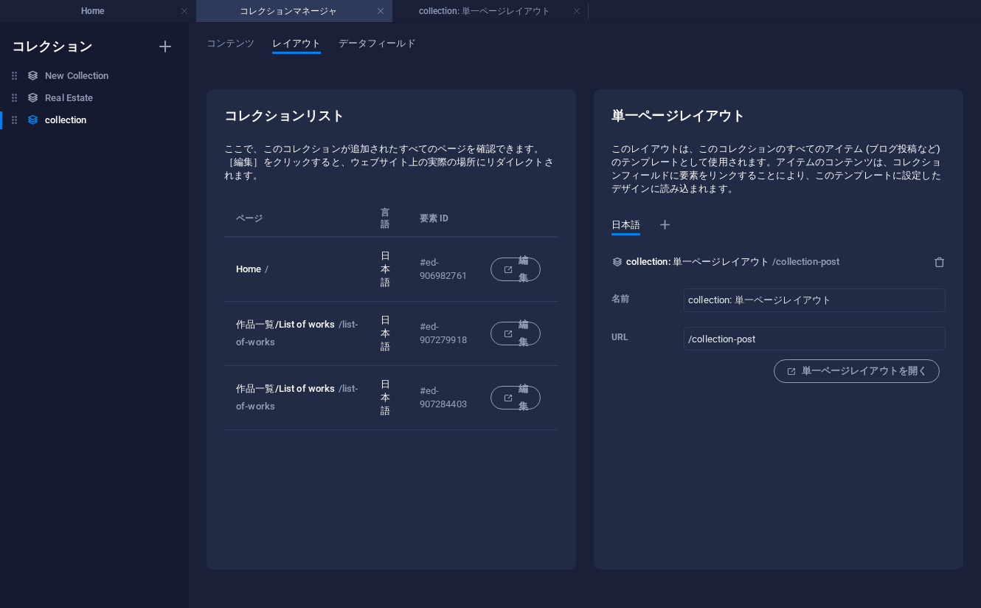
click at [371, 42] on span "データフィールド" at bounding box center [377, 45] width 77 height 21
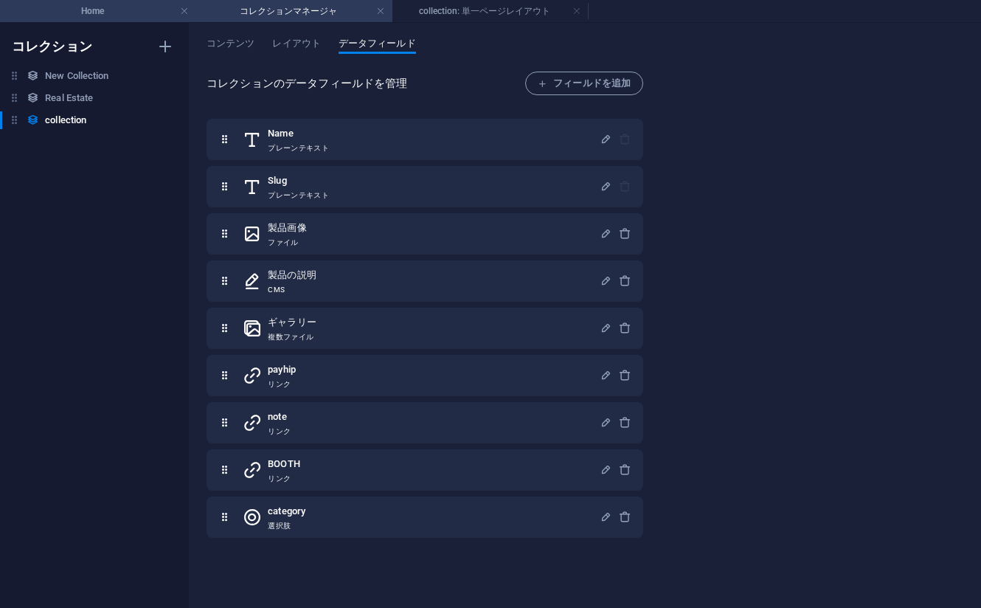
click at [120, 10] on h4 "Home" at bounding box center [98, 11] width 196 height 16
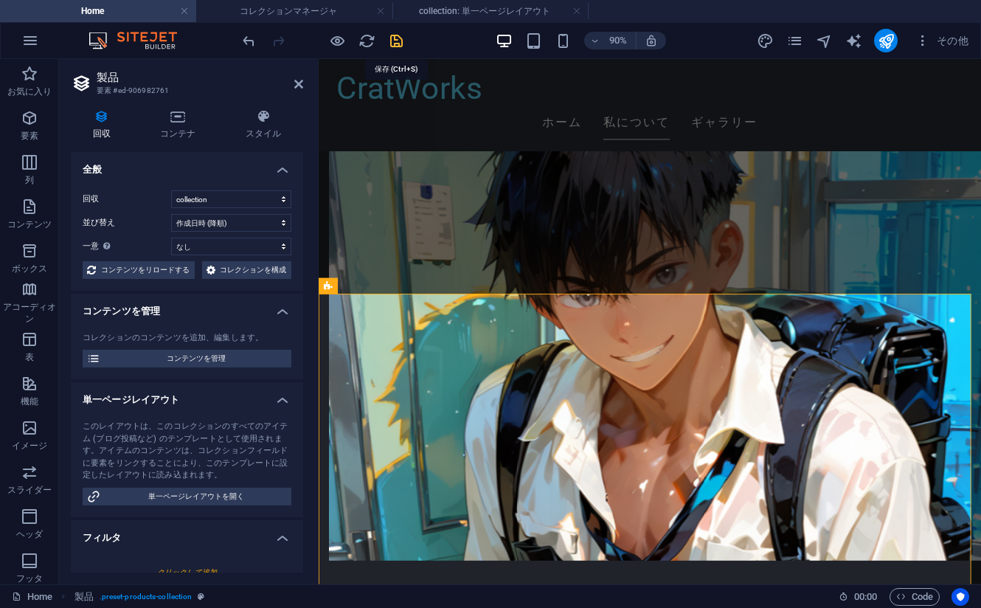
click at [401, 42] on icon "save" at bounding box center [396, 40] width 17 height 17
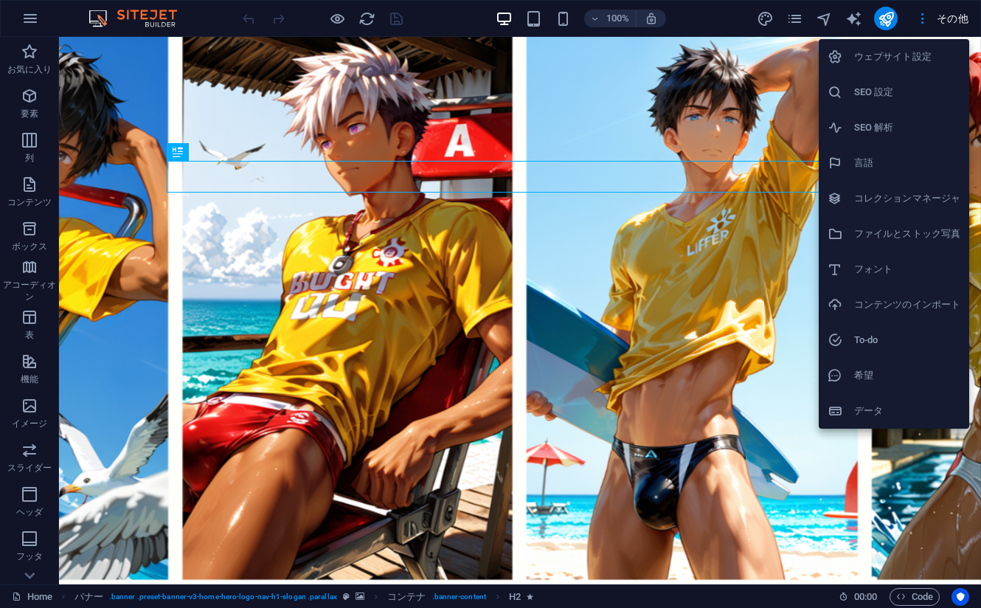
drag, startPoint x: 885, startPoint y: 210, endPoint x: 975, endPoint y: 175, distance: 96.7
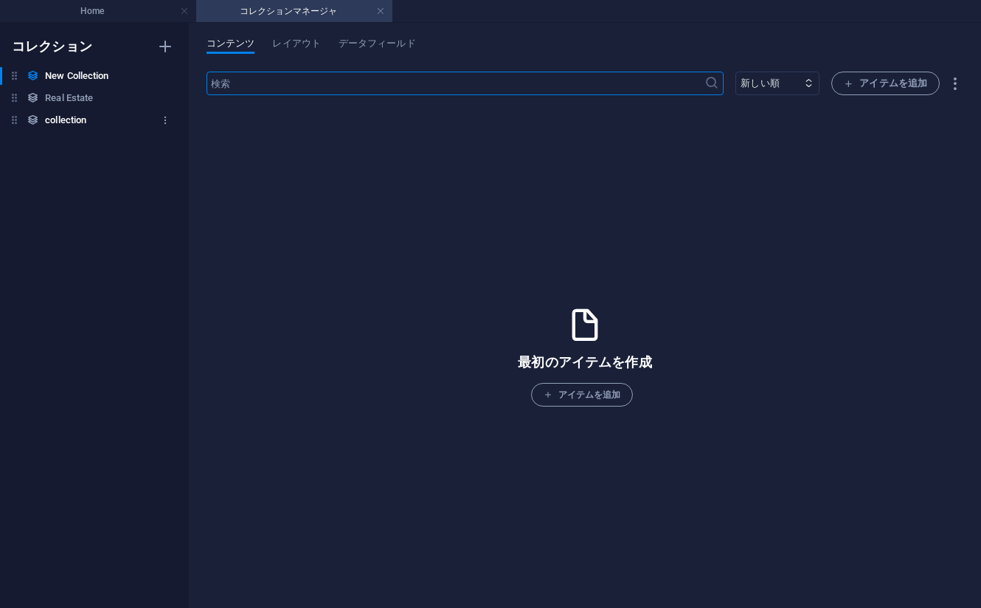
click at [0, 0] on h6 "collection" at bounding box center [0, 0] width 0 height 0
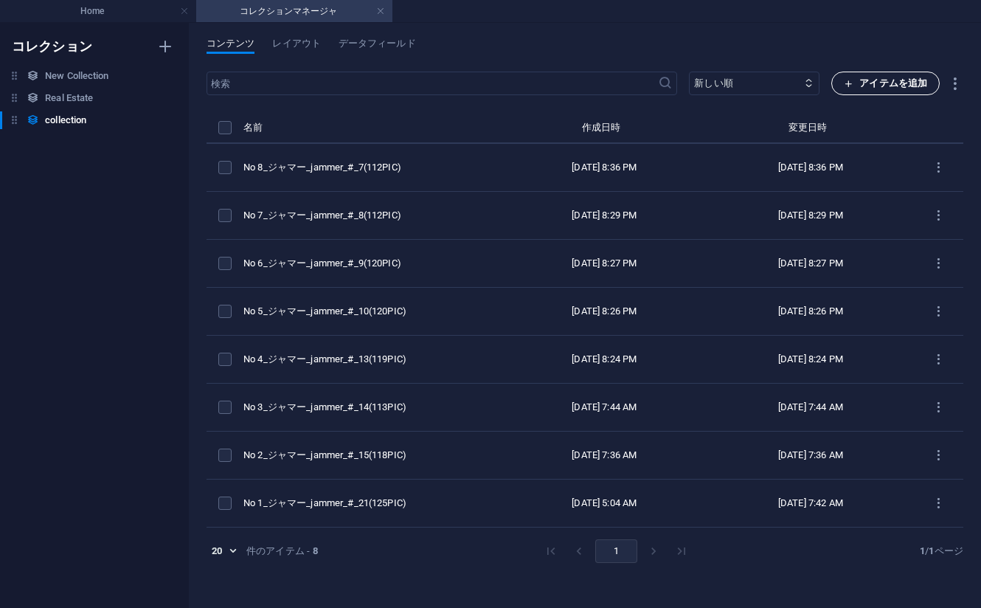
click at [880, 79] on span "アイテムを追加" at bounding box center [885, 84] width 83 height 18
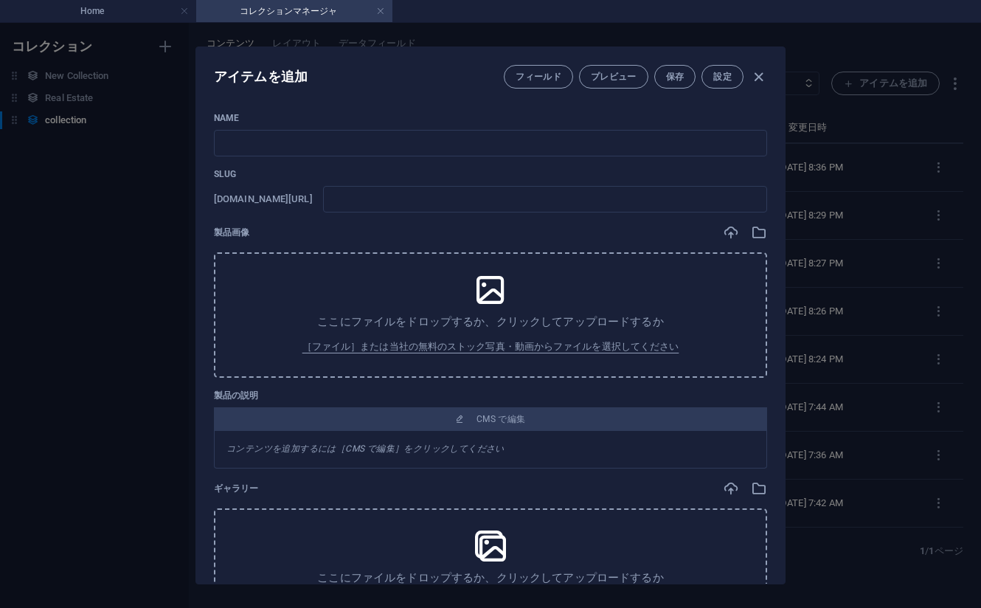
click at [747, 117] on p "Name" at bounding box center [490, 118] width 553 height 12
click at [763, 76] on icon "button" at bounding box center [758, 77] width 17 height 17
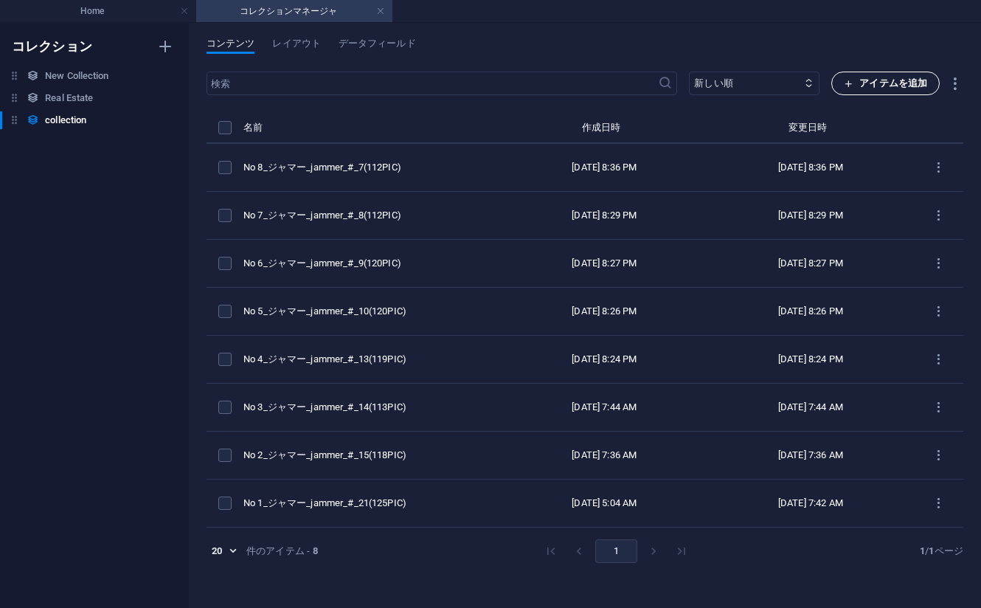
click at [863, 81] on span "アイテムを追加" at bounding box center [885, 84] width 83 height 18
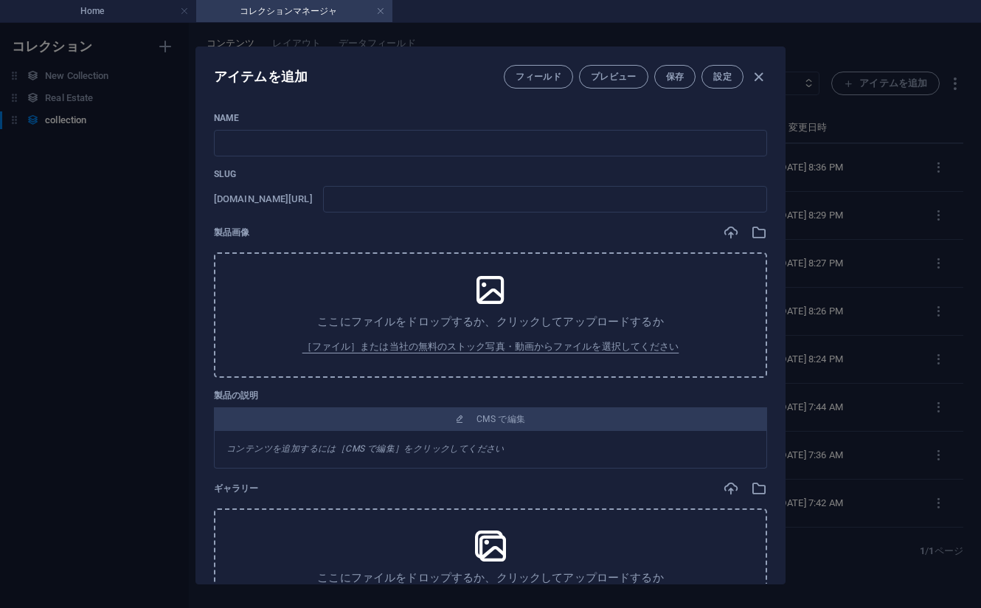
click at [723, 107] on div "Name ​ Slug [DOMAIN_NAME][URL] ​ 製品画像 ここにファイルをドロップするか、クリックしてアップロードするか ［ファイル］または…" at bounding box center [490, 341] width 589 height 483
click at [540, 139] on input "text" at bounding box center [490, 143] width 553 height 27
paste input "No 9_ジャマー_jammer_#_4(123PIC)"
type input "No 9_ジャマー_jammer_#_4(123PIC)"
type input "no-9-jammer-4-123pic"
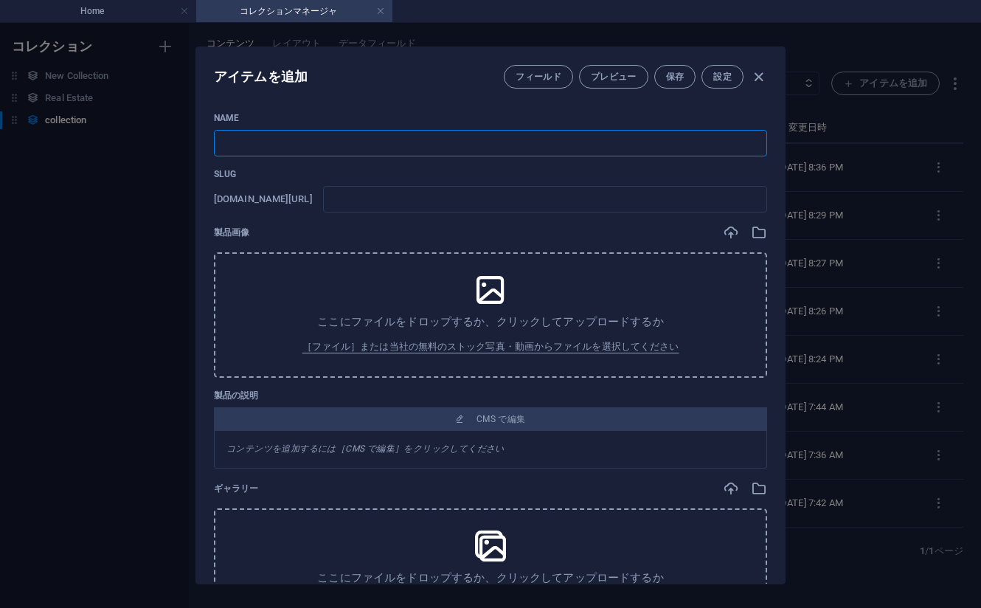
type input "no-9-jammer-4-123pic"
type input "No 9_ジャマー_jammer_#_4(123PIC)"
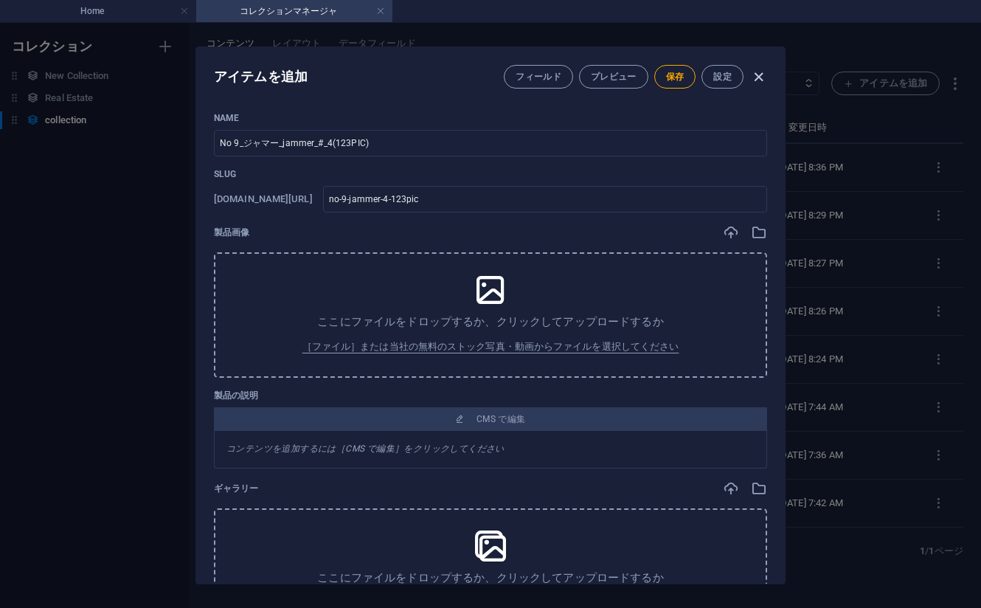
click at [758, 75] on icon "button" at bounding box center [758, 77] width 17 height 17
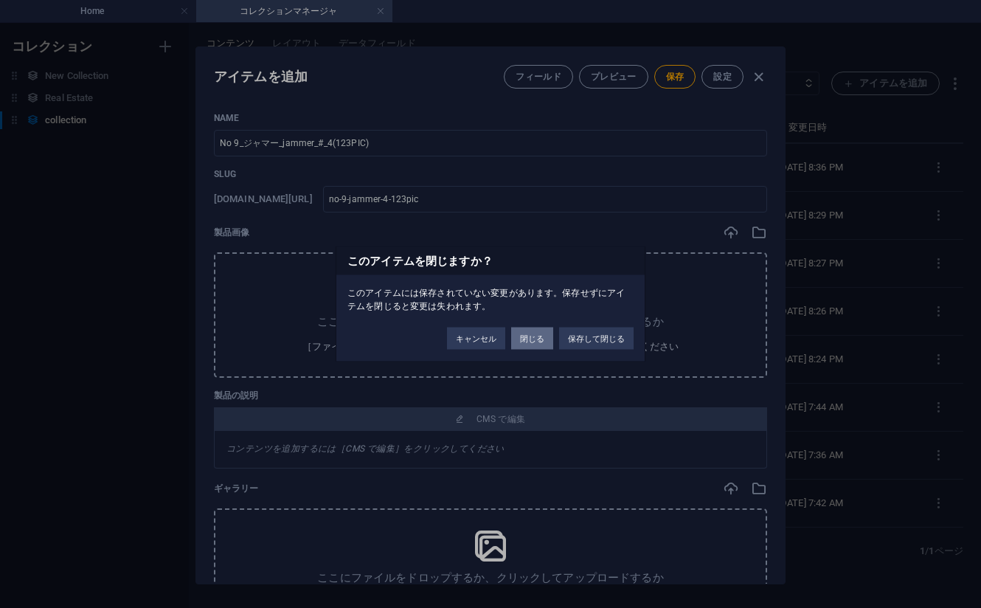
click at [549, 339] on button "閉じる" at bounding box center [532, 339] width 42 height 22
type input "no-9-jammer-4-123pic"
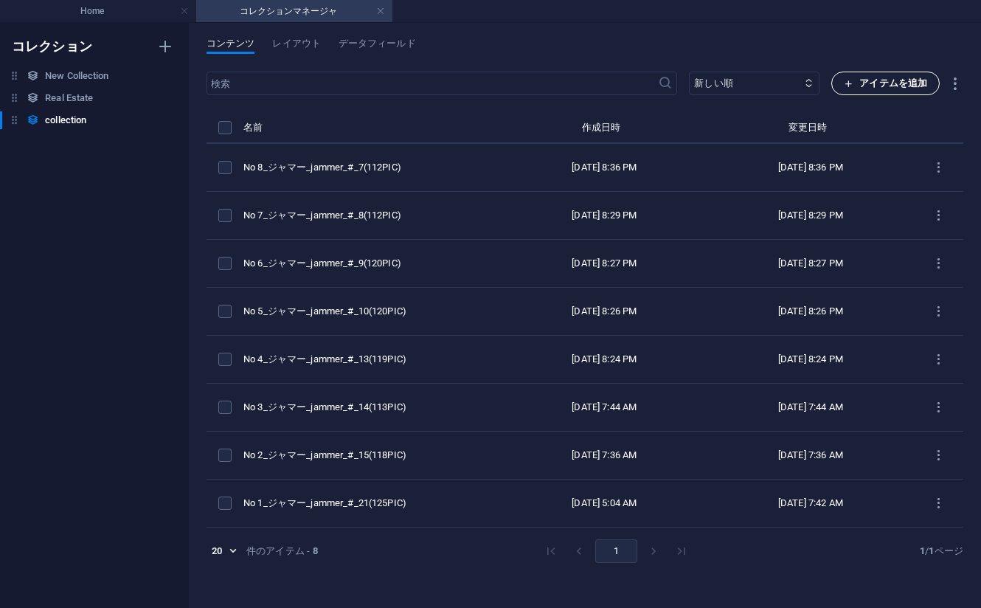
click at [875, 80] on span "アイテムを追加" at bounding box center [885, 84] width 83 height 18
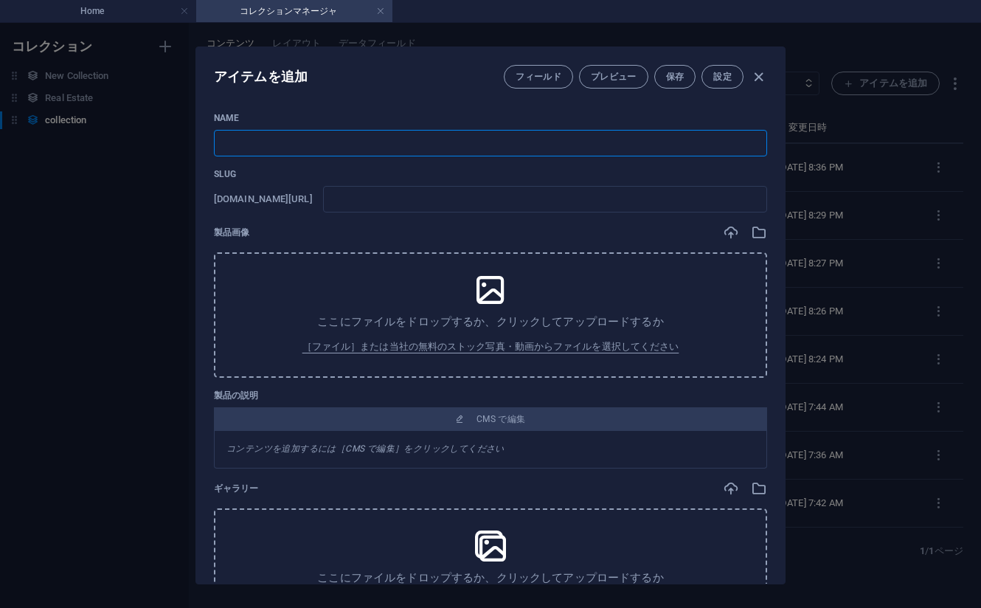
drag, startPoint x: 362, startPoint y: 149, endPoint x: 397, endPoint y: 150, distance: 34.7
click at [361, 148] on input "text" at bounding box center [490, 143] width 553 height 27
paste input "No 9_ジャマー_jammer_#_4(123PIC)"
type input "No 9_ジャマー_jammer_#_4(123PIC)"
type input "no-9-jammer-4-123pic"
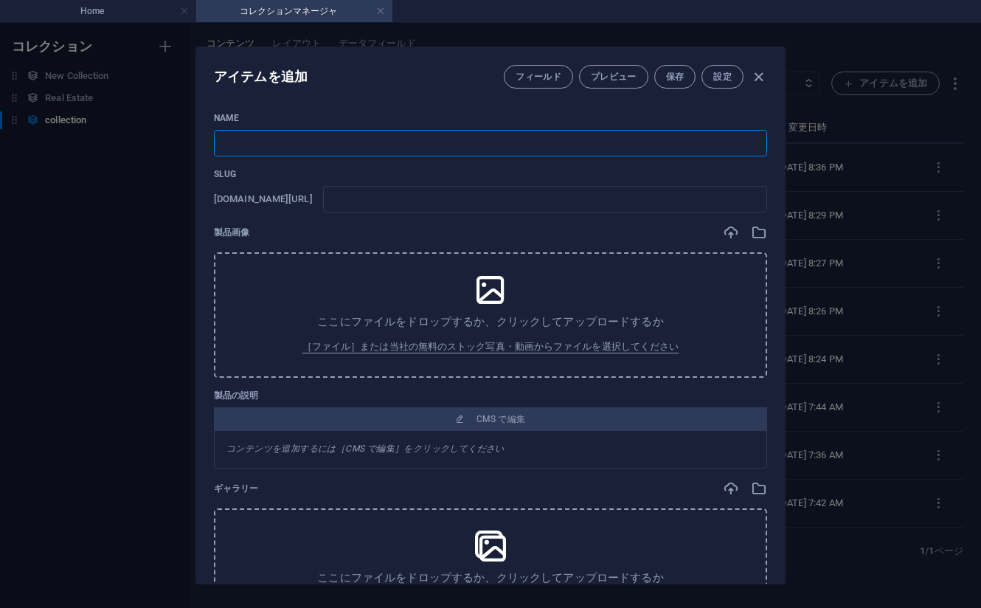
type input "no-9-jammer-4-123pic"
type input "No 9_ジャマー_jammer_#_4(123PIC)"
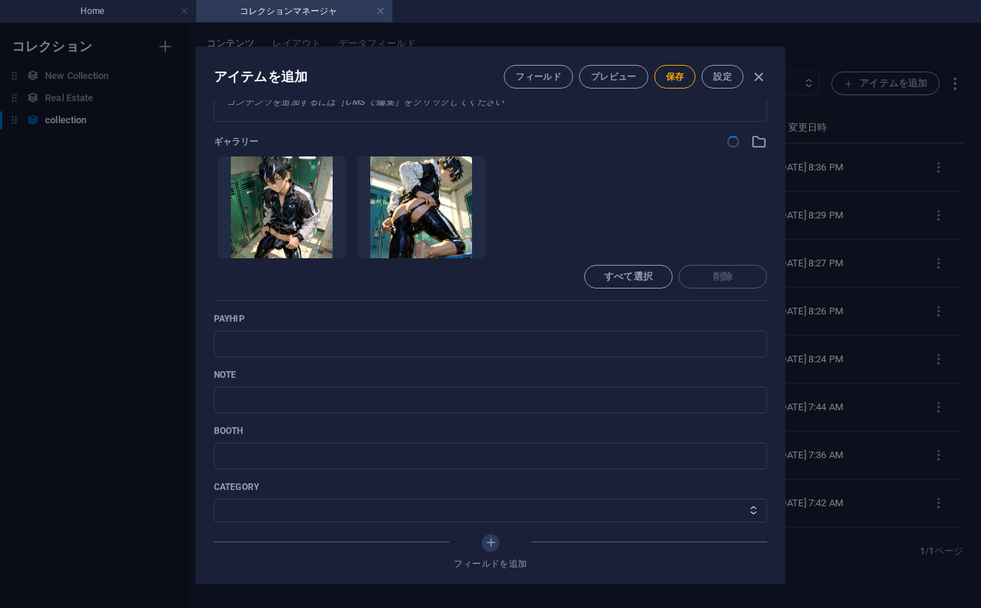
scroll to position [443, 0]
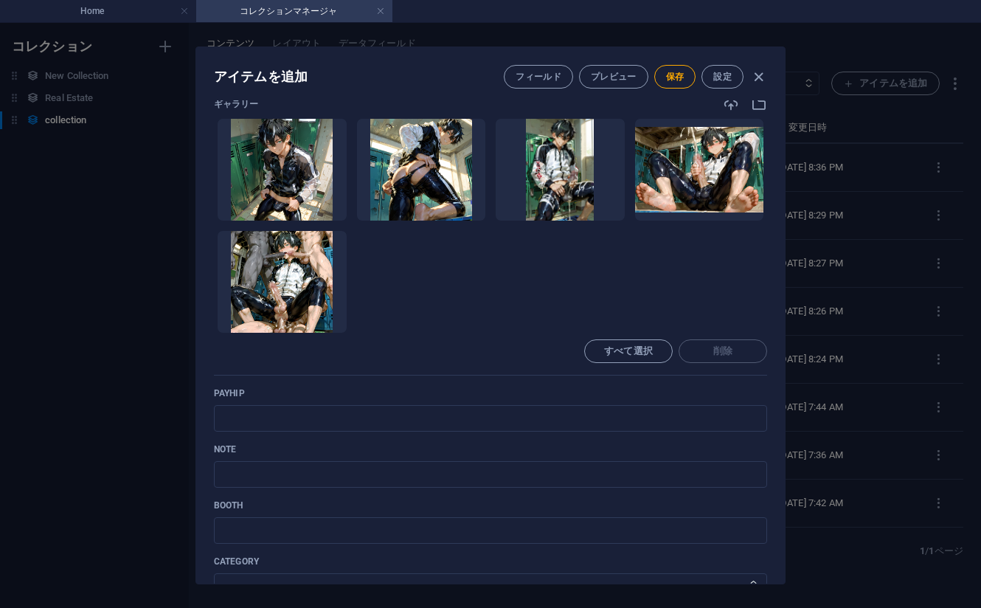
click at [725, 275] on ul "ここにファイルをドロップすると、すぐにアップロードされます" at bounding box center [490, 225] width 553 height 215
click at [347, 415] on input "text" at bounding box center [490, 418] width 553 height 27
paste input "[URL][DOMAIN_NAME]"
type input "[URL][DOMAIN_NAME]"
click at [687, 269] on ul "ここにファイルをドロップすると、すぐにアップロードされます" at bounding box center [490, 225] width 553 height 215
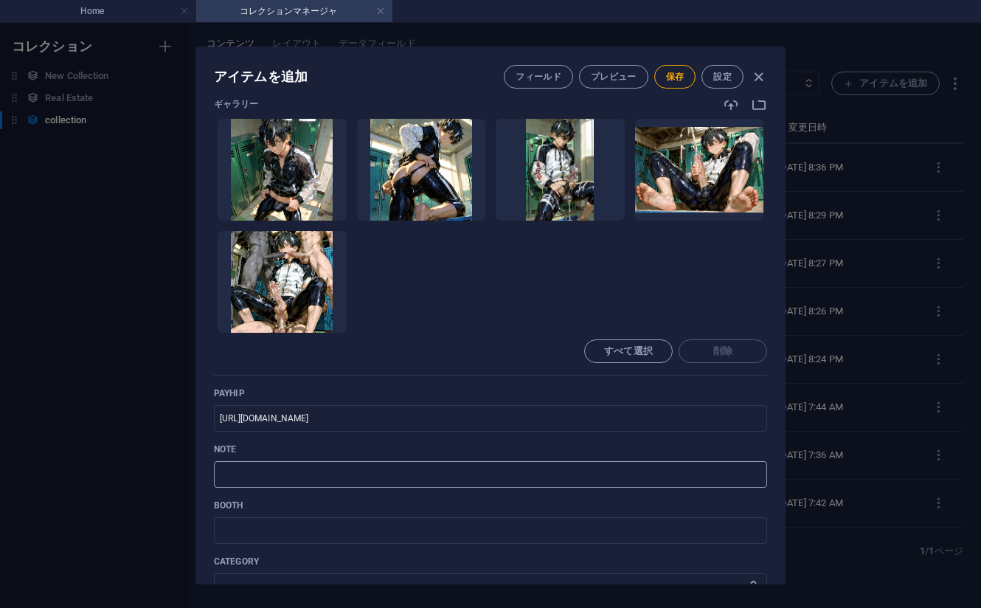
click at [360, 482] on input "text" at bounding box center [490, 474] width 553 height 27
paste input "[URL][DOMAIN_NAME]"
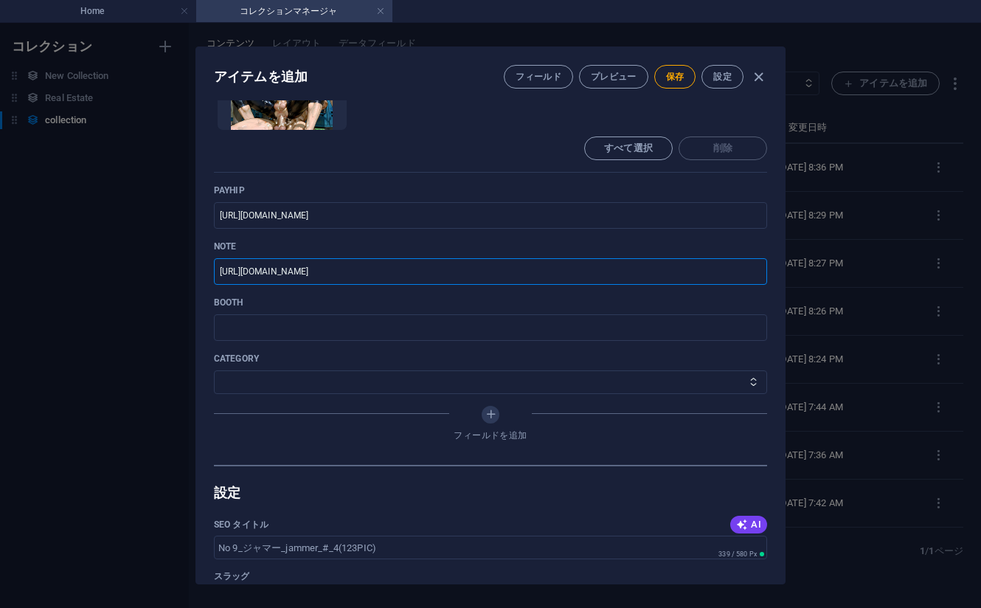
scroll to position [664, 0]
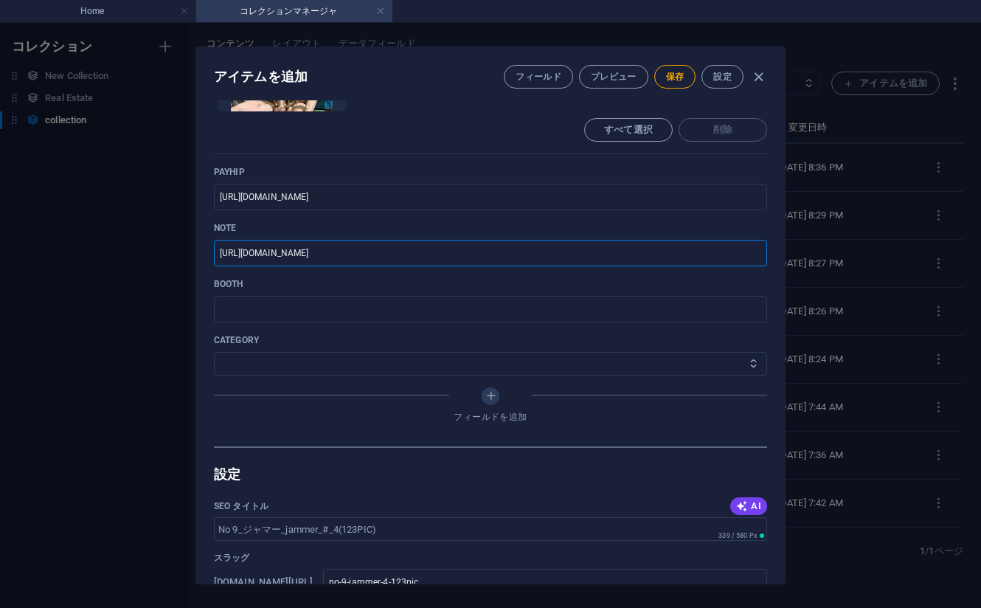
type input "[URL][DOMAIN_NAME]"
click at [359, 357] on select "その他 ジャマー_jammer レインコート_rain_coat ミリタリービキニ_military_bikini 体操選手_gymnast トイレ_toil…" at bounding box center [490, 364] width 553 height 24
select select "ジャマー_jammer"
click at [214, 352] on select "その他 ジャマー_jammer レインコート_rain_coat ミリタリービキニ_military_bikini 体操選手_gymnast トイレ_toil…" at bounding box center [490, 364] width 553 height 24
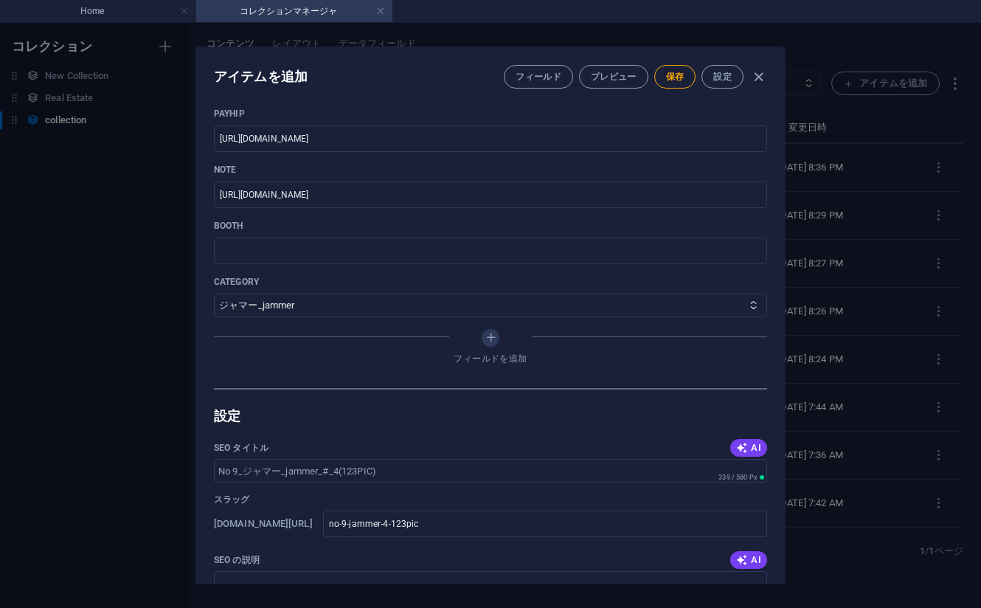
scroll to position [885, 0]
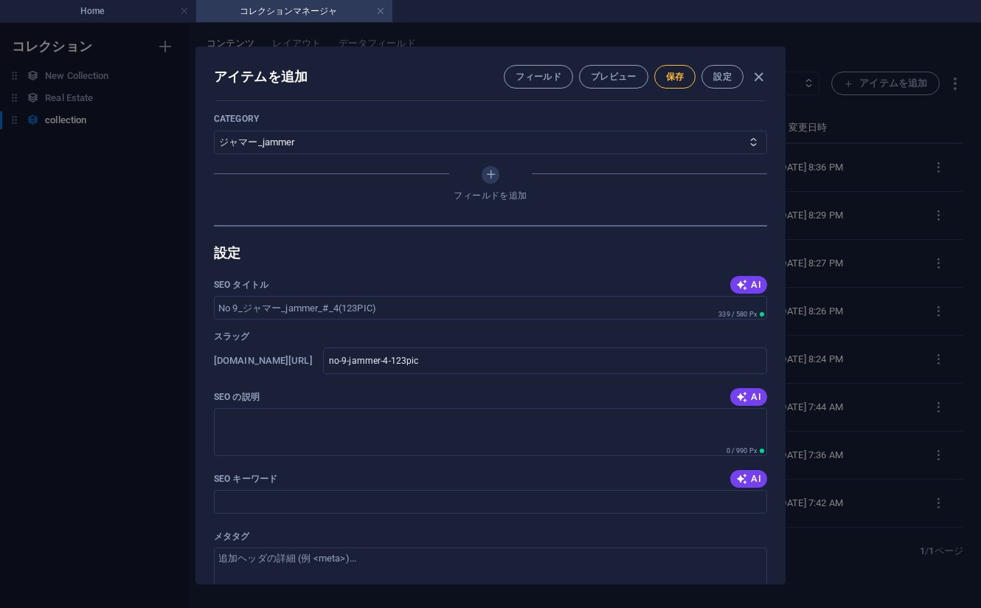
click at [680, 73] on span "保存" at bounding box center [675, 77] width 18 height 12
click at [755, 77] on icon "button" at bounding box center [758, 77] width 17 height 17
type input "no-9-jammer-4-123pic"
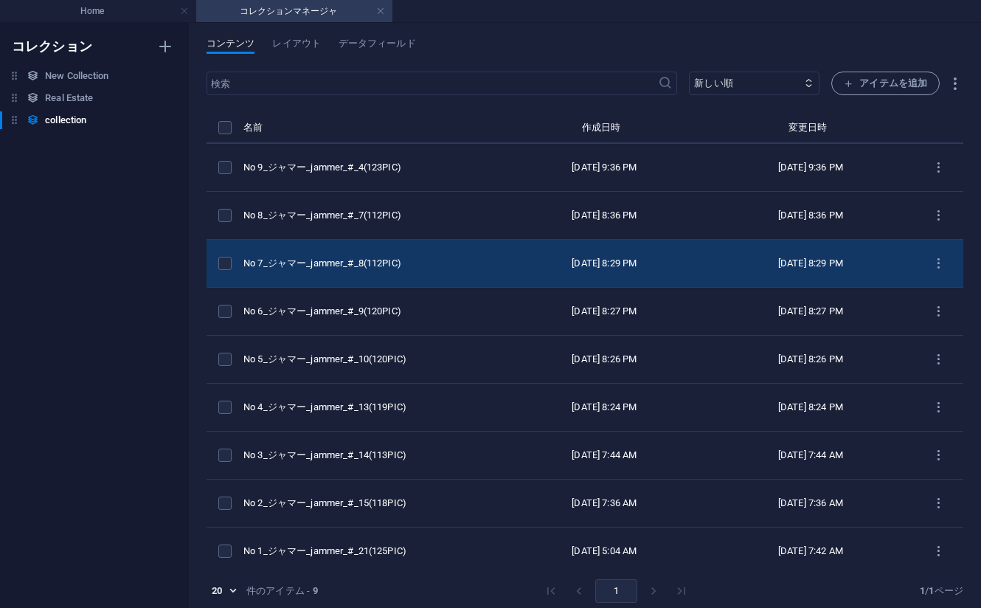
scroll to position [701, 0]
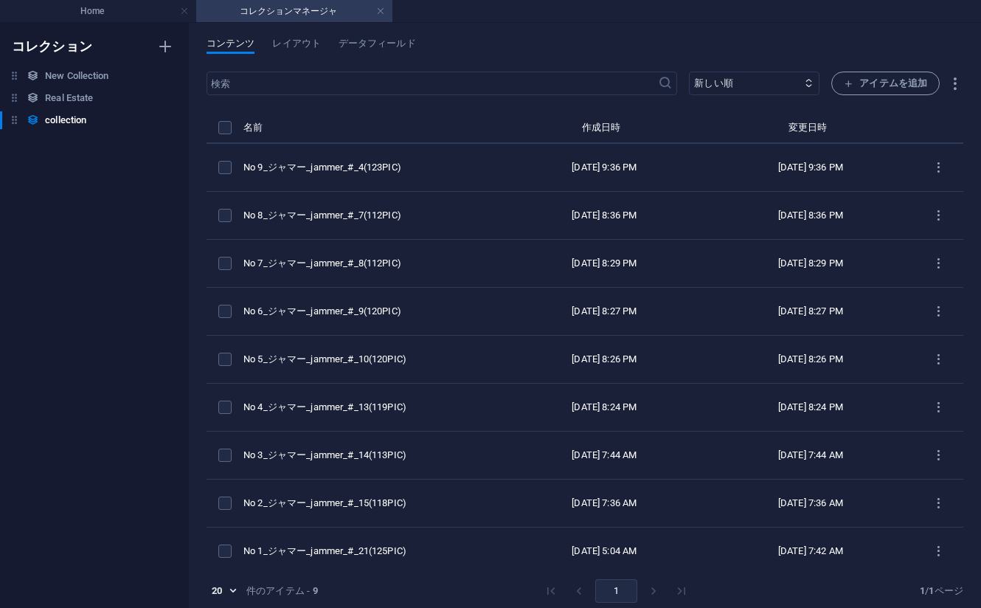
click at [0, 0] on div "​ 新しい順 古い順 最終変更 Name (昇順) Name (降順) Slug (昇順) Slug (降順) category (昇順) category …" at bounding box center [0, 0] width 0 height 0
click at [836, 88] on button "アイテムを追加" at bounding box center [885, 84] width 108 height 24
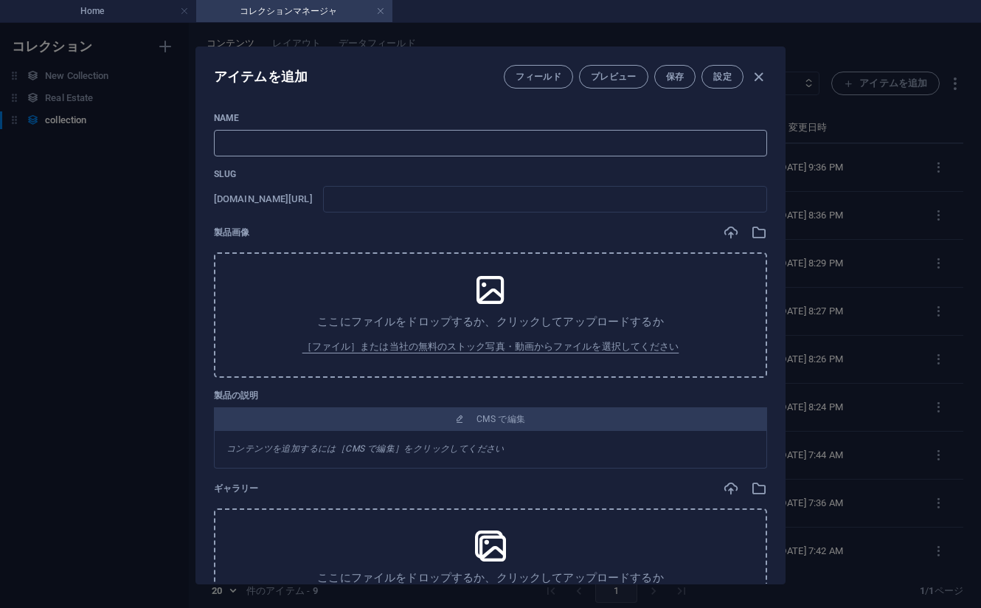
click at [384, 150] on input "text" at bounding box center [490, 143] width 553 height 27
paste input "No 10_ジャマー_jammer_#_3(137PIC)"
type input "No 10_ジャマー_jammer_#_3(137PIC)"
type input "no-10-jammer-3-137pic"
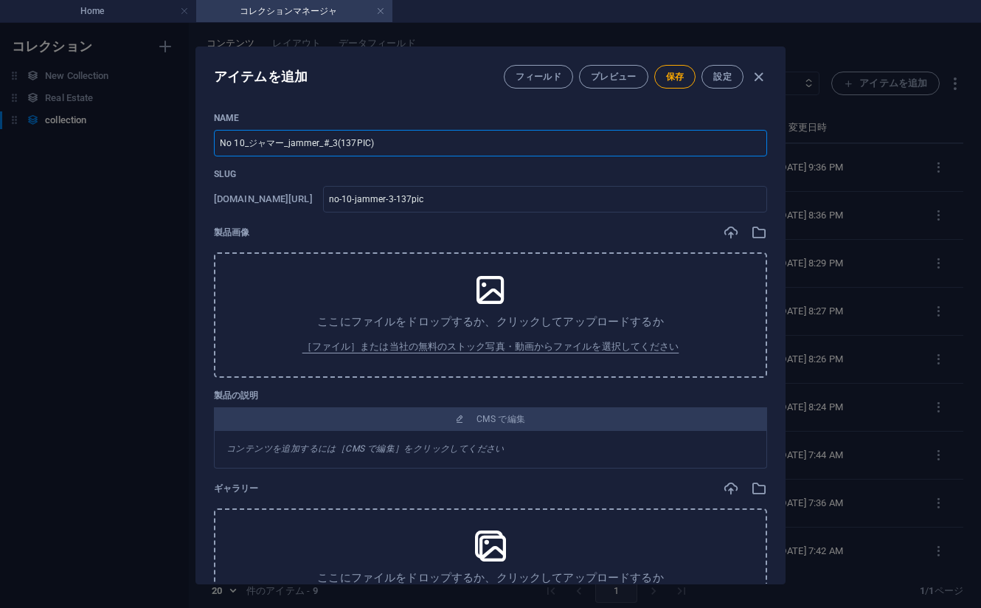
type input "No 10_ジャマー_jammer_#_3(137PIC)"
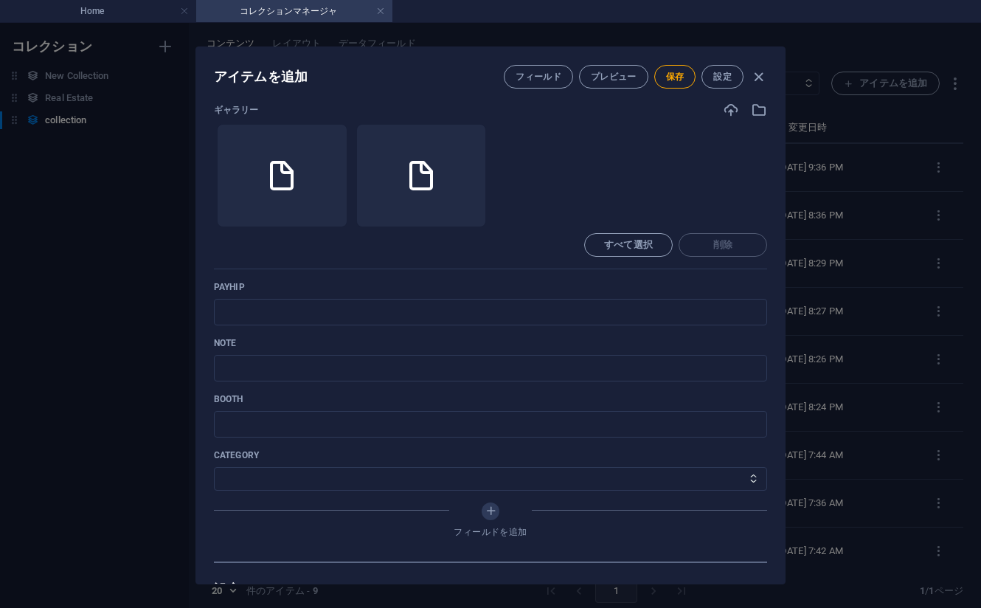
scroll to position [333, 0]
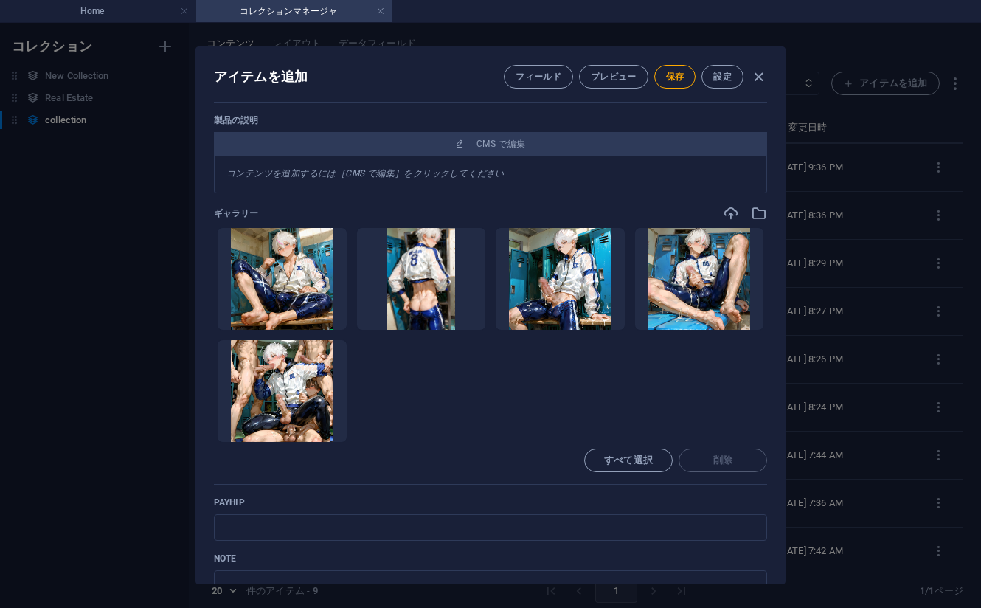
click at [708, 383] on ul "ここにファイルをドロップすると、すぐにアップロードされます" at bounding box center [490, 334] width 553 height 215
click at [346, 517] on input "text" at bounding box center [490, 527] width 553 height 27
paste input "[URL][DOMAIN_NAME]"
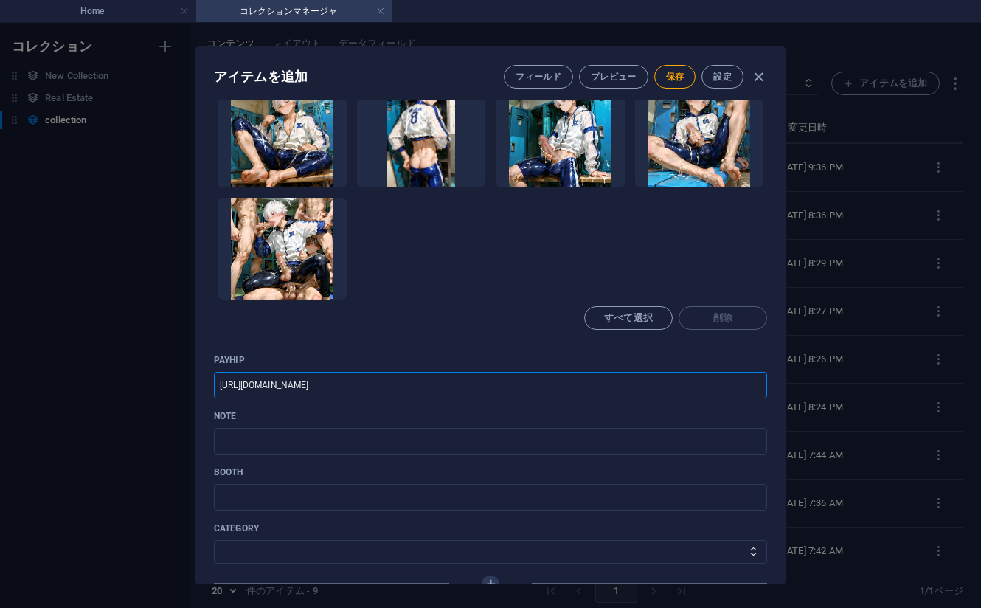
scroll to position [481, 0]
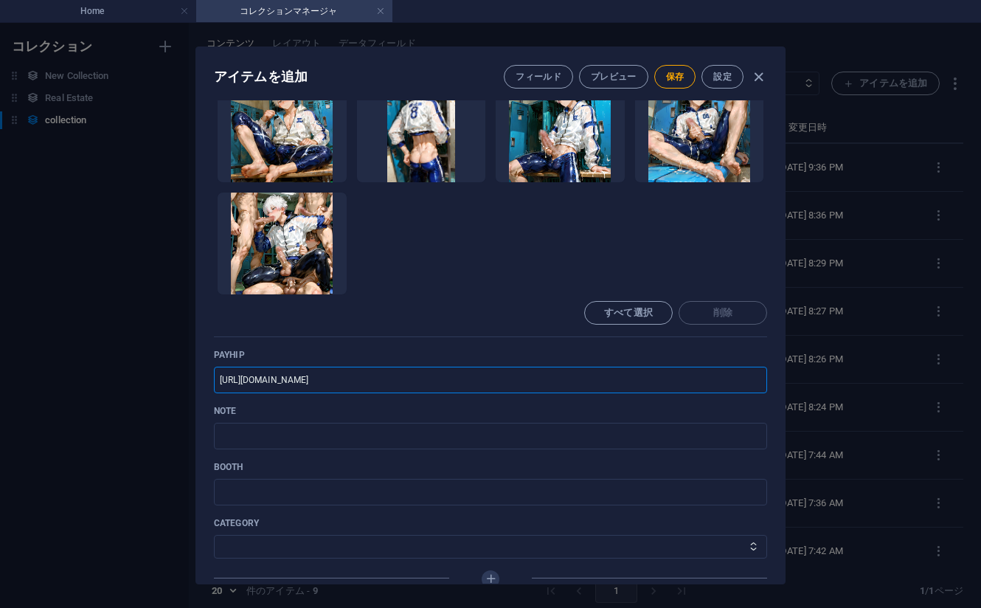
type input "[URL][DOMAIN_NAME]"
click at [732, 236] on ul "ここにファイルをドロップすると、すぐにアップロードされます" at bounding box center [490, 187] width 553 height 215
click at [317, 426] on input "text" at bounding box center [490, 436] width 553 height 27
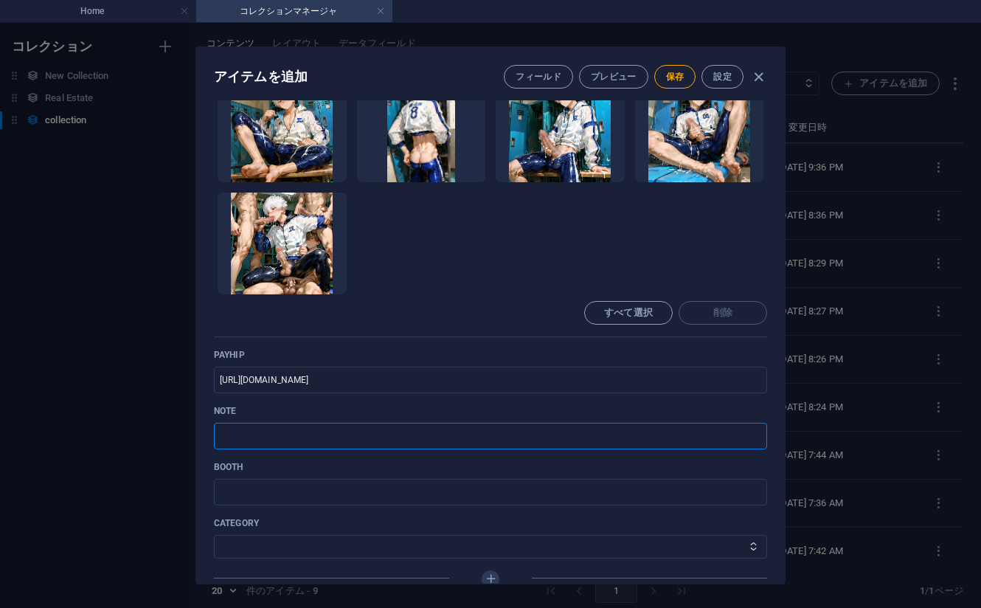
paste input "[URL][DOMAIN_NAME]"
type input "[URL][DOMAIN_NAME]"
click at [709, 258] on ul "ここにファイルをドロップすると、すぐにアップロードされます" at bounding box center [490, 187] width 553 height 215
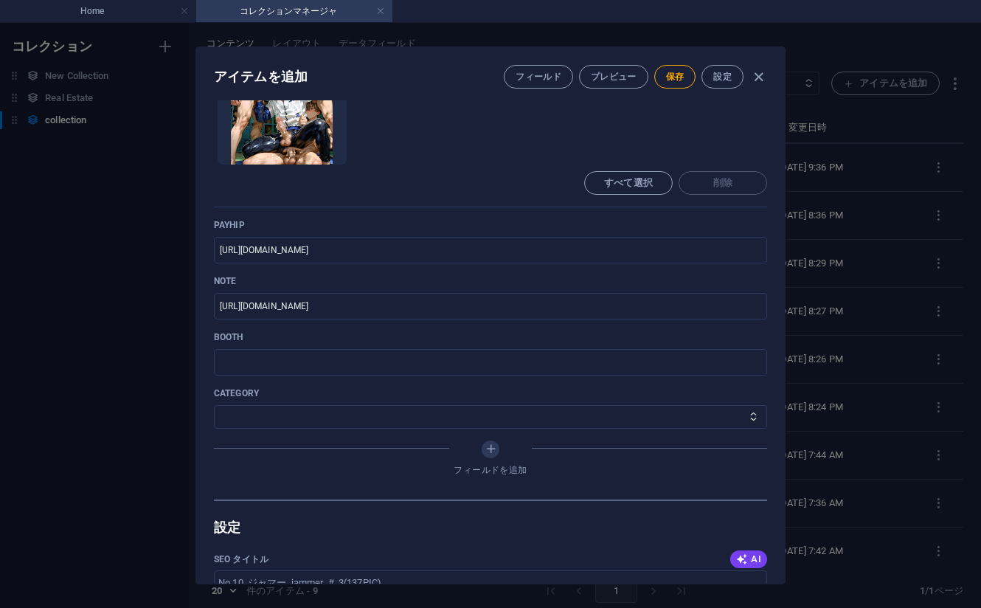
scroll to position [629, 0]
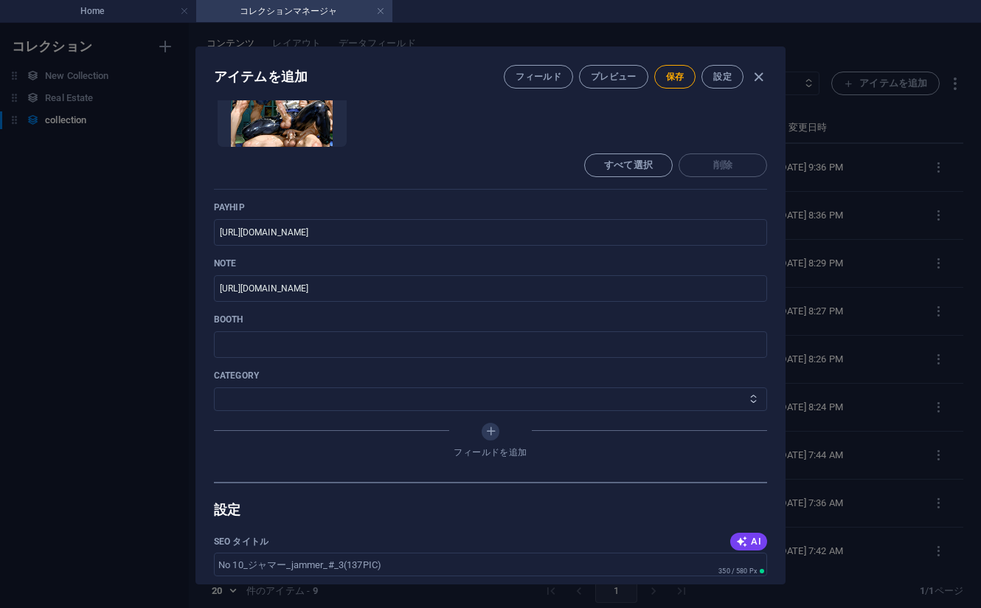
click at [326, 391] on select "その他 ジャマー_jammer レインコート_rain_coat ミリタリービキニ_military_bikini 体操選手_gymnast トイレ_toil…" at bounding box center [490, 399] width 553 height 24
select select "ジャマー_jammer"
click at [214, 387] on select "その他 ジャマー_jammer レインコート_rain_coat ミリタリービキニ_military_bikini 体操選手_gymnast トイレ_toil…" at bounding box center [490, 399] width 553 height 24
click at [673, 83] on button "保存" at bounding box center [675, 77] width 42 height 24
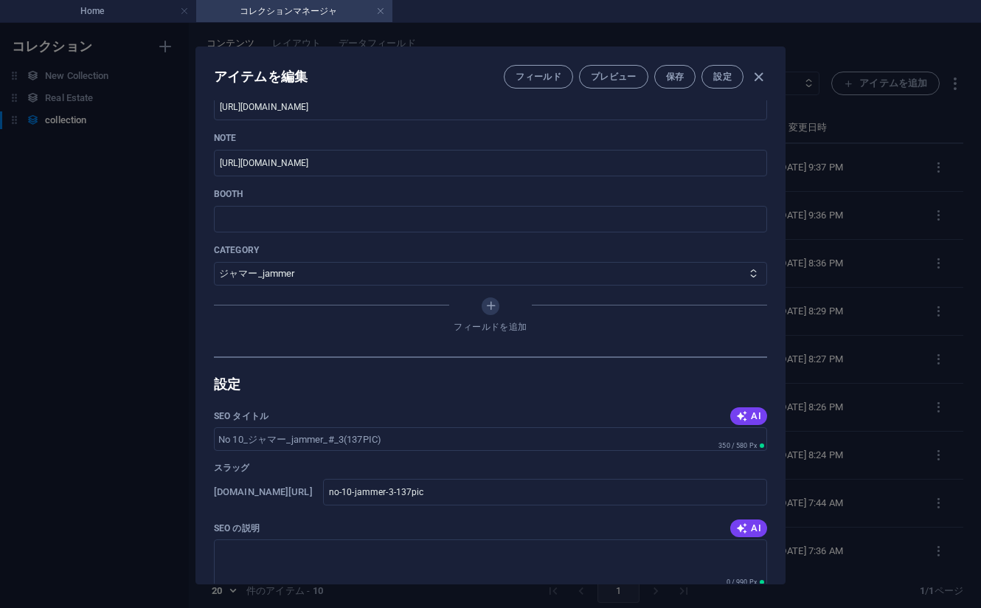
scroll to position [776, 0]
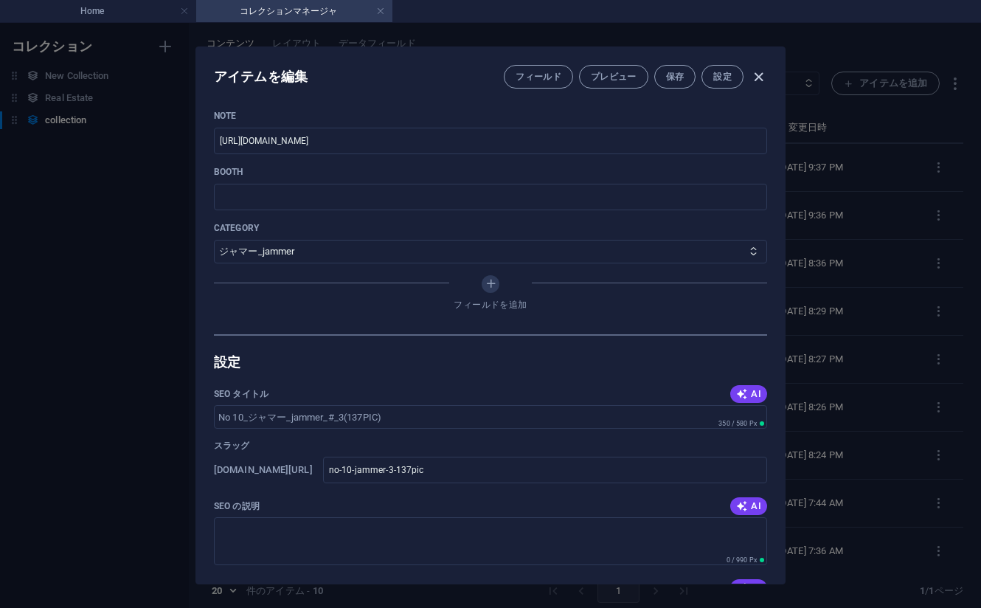
click at [759, 74] on icon "button" at bounding box center [758, 77] width 17 height 17
type input "no-10-jammer-3-137pic"
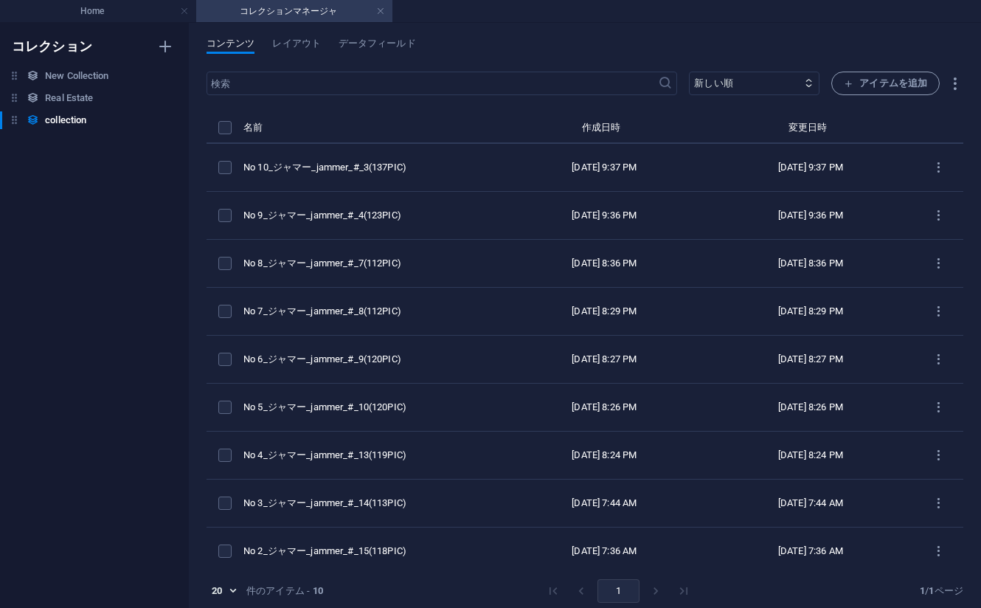
click at [659, 124] on th "作成日時" at bounding box center [605, 131] width 207 height 25
click at [879, 87] on span "アイテムを追加" at bounding box center [885, 84] width 83 height 18
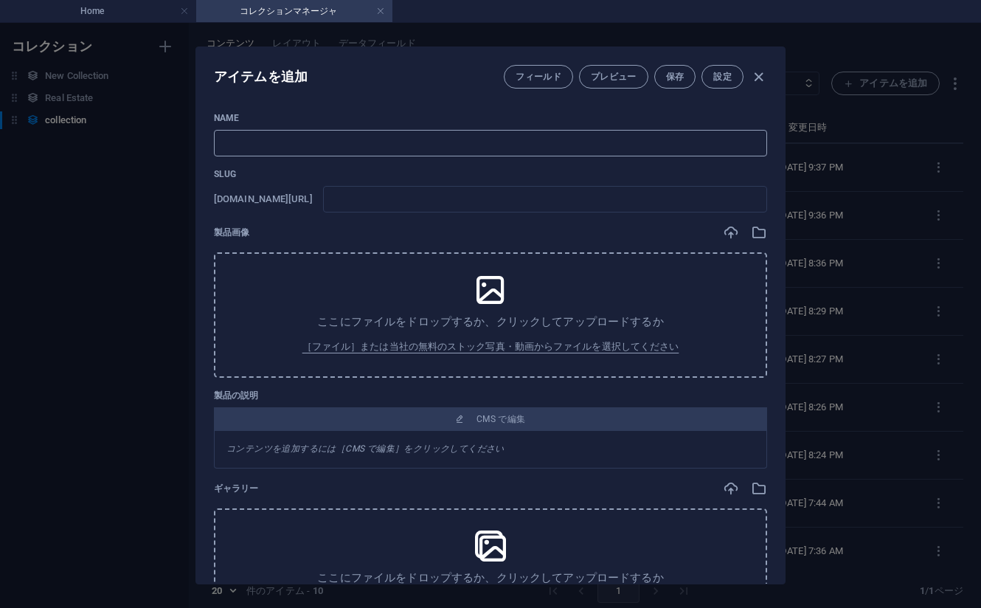
click at [370, 148] on input "text" at bounding box center [490, 143] width 553 height 27
paste input "No 11_ジャマー_jammer_#_2(121PIC)"
type input "No 11_ジャマー_jammer_#_2(121PIC)"
type input "no-11-jammer-2-121pic"
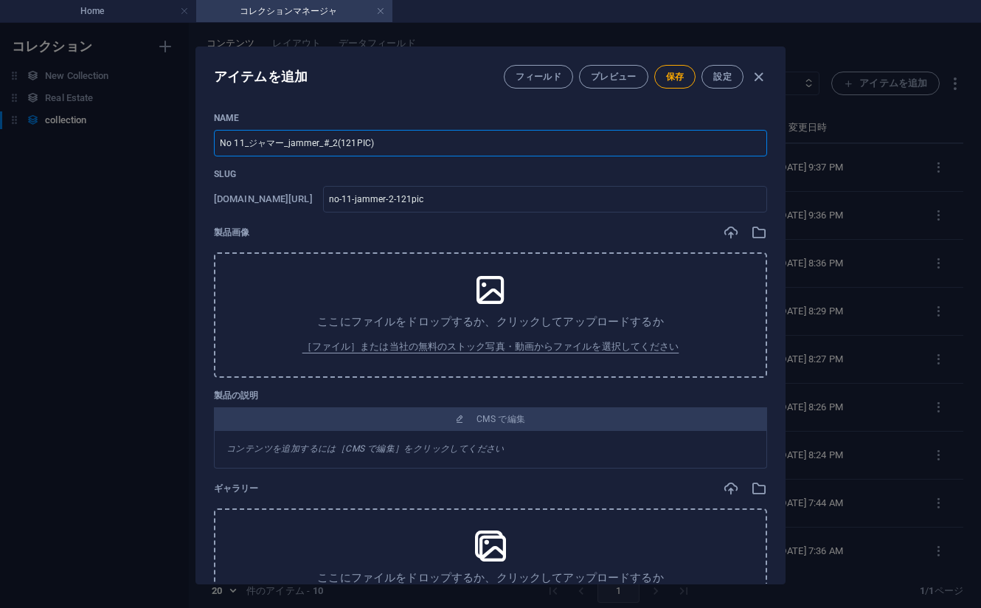
type input "No 11_ジャマー_jammer_#_2(121PIC)"
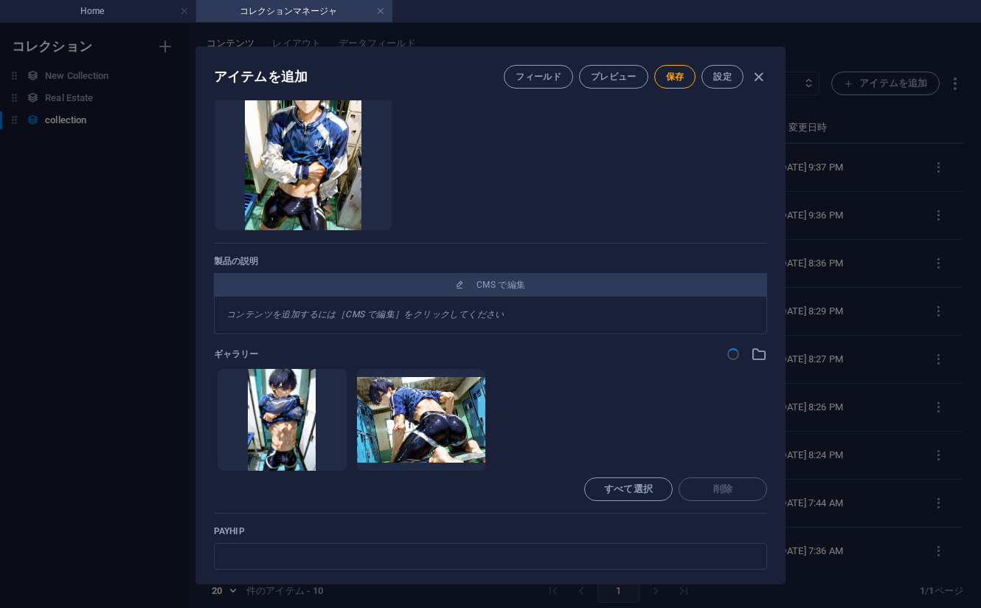
scroll to position [452, 0]
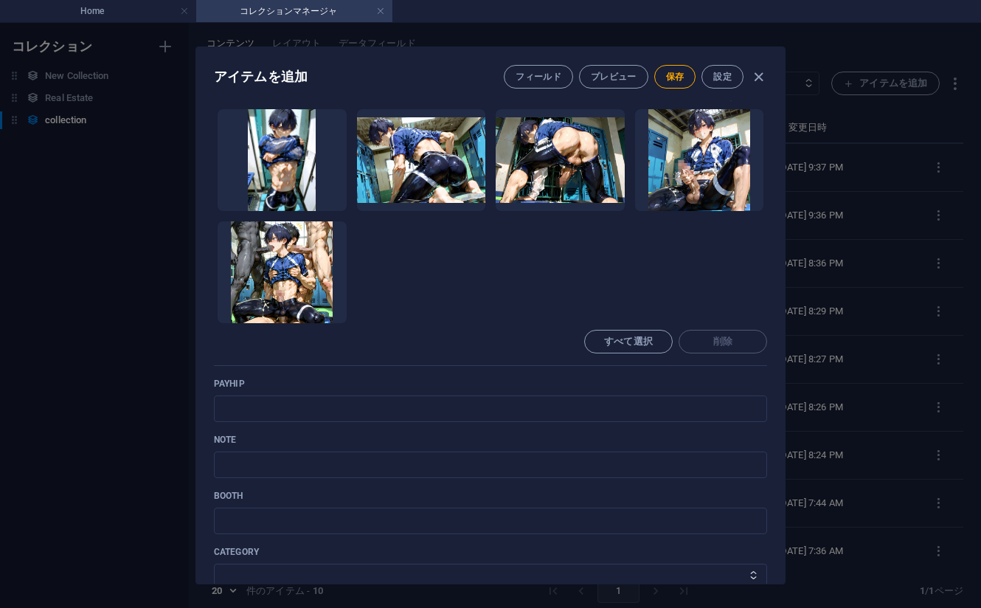
drag, startPoint x: 737, startPoint y: 261, endPoint x: 719, endPoint y: 273, distance: 21.9
click at [737, 263] on ul "ここにファイルをドロップすると、すぐにアップロードされます" at bounding box center [490, 215] width 553 height 215
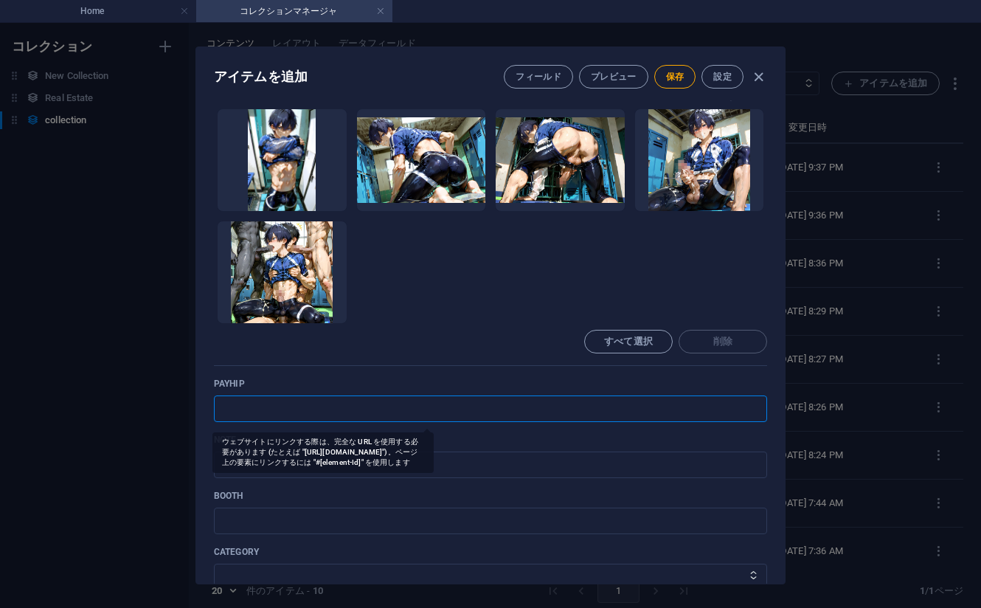
click at [347, 418] on input "text" at bounding box center [490, 408] width 553 height 27
paste input "[URL][DOMAIN_NAME]"
type input "[URL][DOMAIN_NAME]"
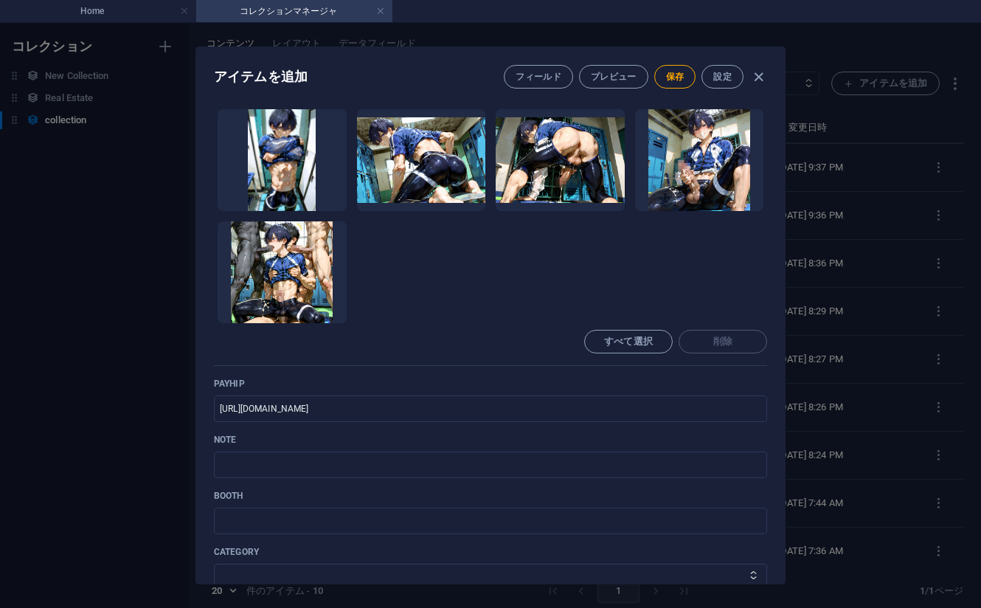
click at [711, 280] on ul "ここにファイルをドロップすると、すぐにアップロードされます" at bounding box center [490, 215] width 553 height 215
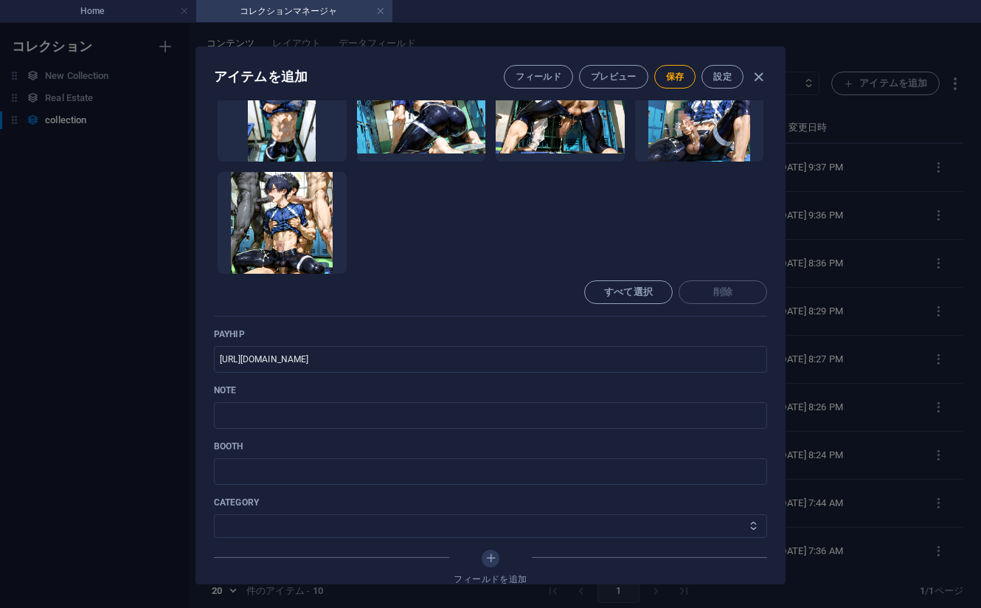
scroll to position [674, 0]
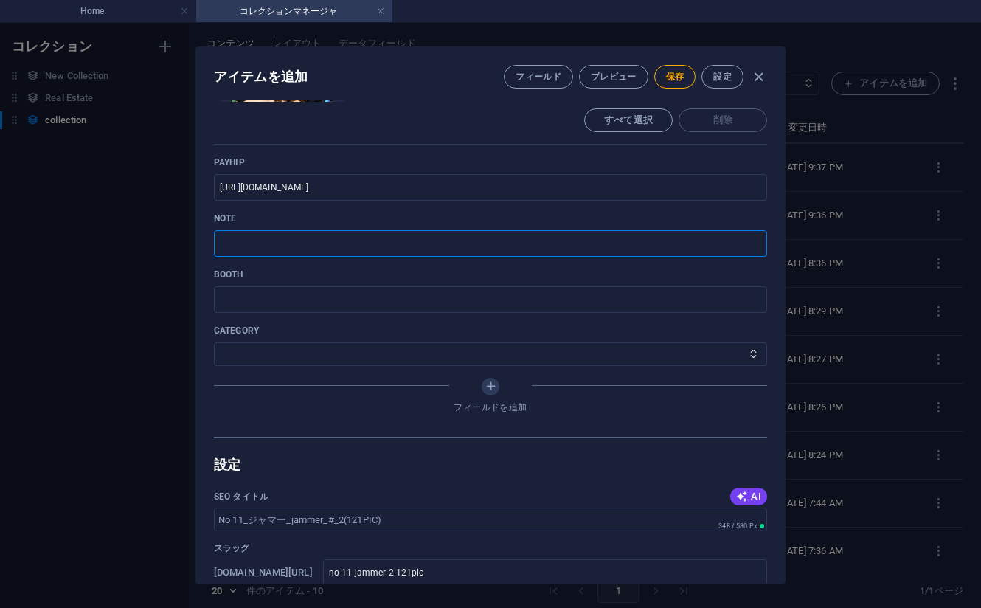
click at [308, 237] on input "text" at bounding box center [490, 243] width 553 height 27
paste input "[URL][DOMAIN_NAME]"
type input "[URL][DOMAIN_NAME]"
click at [398, 360] on select "その他 ジャマー_jammer レインコート_rain_coat ミリタリービキニ_military_bikini 体操選手_gymnast トイレ_toil…" at bounding box center [490, 354] width 553 height 24
select select "ジャマー_jammer"
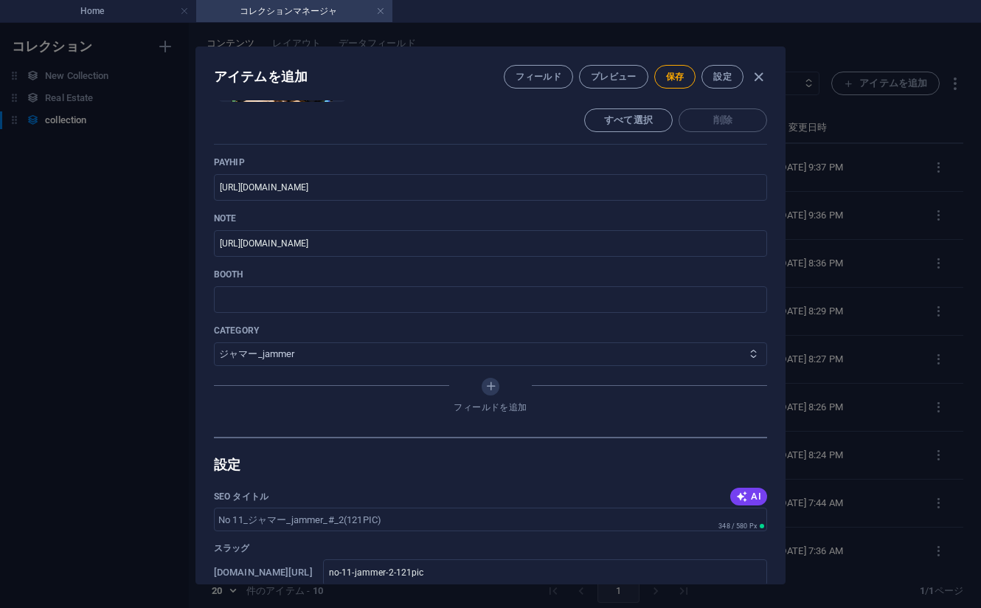
click at [214, 342] on select "その他 ジャマー_jammer レインコート_rain_coat ミリタリービキニ_military_bikini 体操選手_gymnast トイレ_toil…" at bounding box center [490, 354] width 553 height 24
click at [674, 77] on span "保存" at bounding box center [675, 77] width 18 height 12
click at [761, 76] on icon "button" at bounding box center [758, 77] width 17 height 17
type input "no-11-jammer-2-121pic"
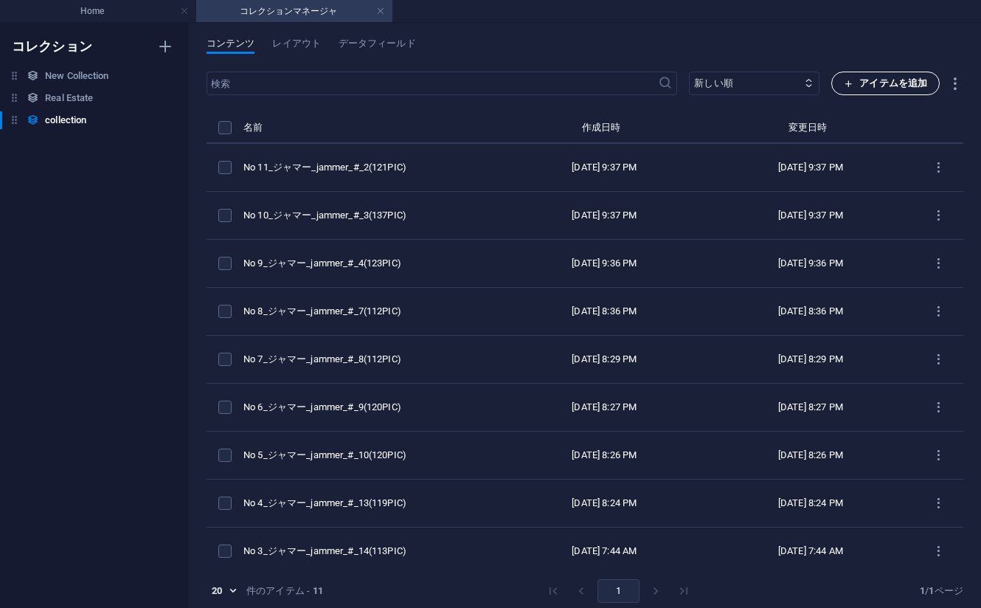
click at [865, 79] on span "アイテムを追加" at bounding box center [885, 84] width 83 height 18
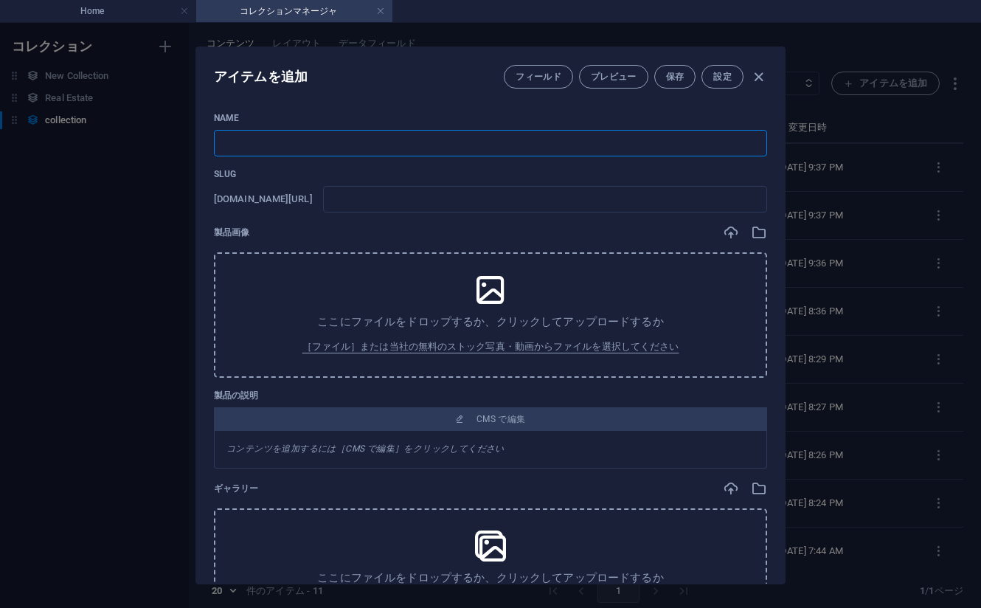
click at [682, 153] on input "text" at bounding box center [490, 143] width 553 height 27
paste input "No 12_ジャマー_jammer_#_1(119PIC)"
type input "No 12_ジャマー_jammer_#_1(119PIC)"
type input "no-12-jammer-1-119pic"
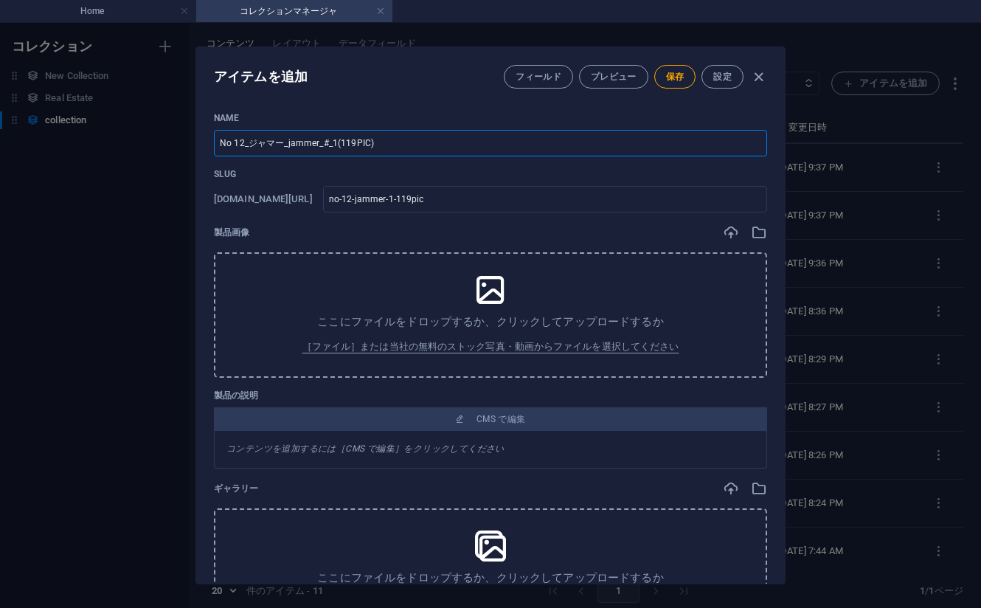
type input "No 12_ジャマー_jammer_#_1(119PIC)"
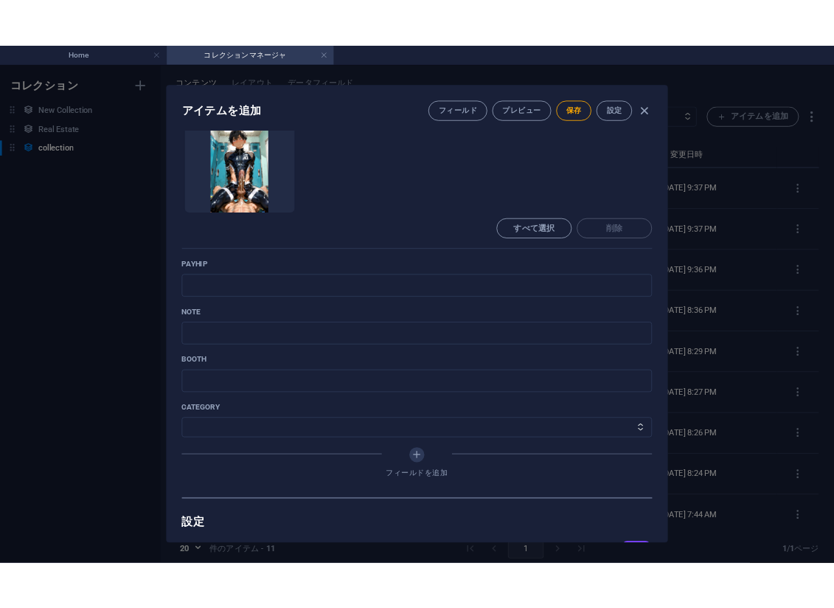
scroll to position [590, 0]
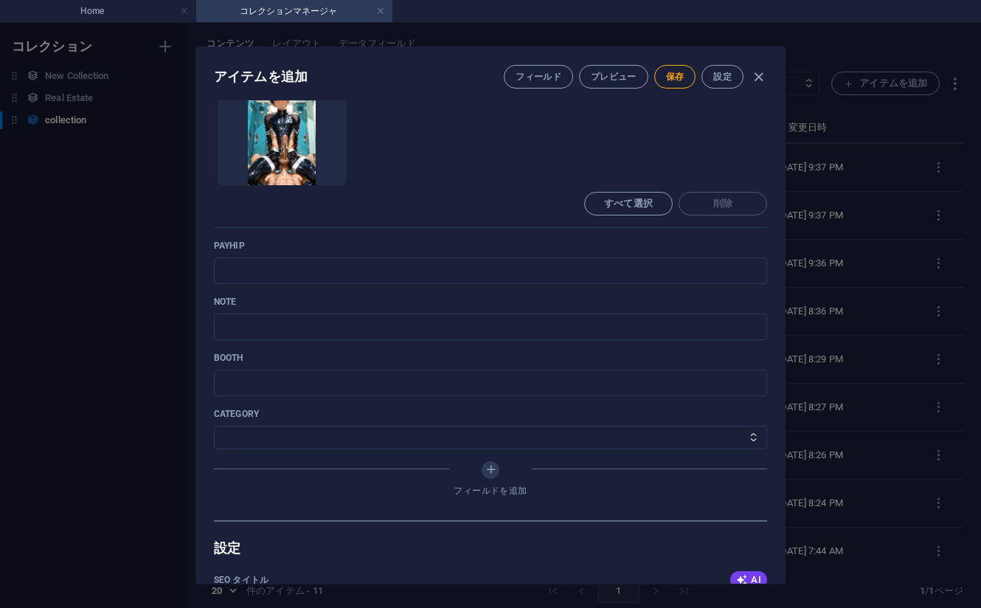
click at [703, 231] on div "Name No 12_ジャマー_jammer_#_1(119PIC) ​ Slug [DOMAIN_NAME][URL] no-12-jammer-1-119…" at bounding box center [490, 21] width 553 height 998
click at [641, 266] on input "text" at bounding box center [490, 270] width 553 height 27
paste input "[URL][DOMAIN_NAME]"
type input "[URL][DOMAIN_NAME]"
click at [687, 231] on div "Name No 12_ジャマー_jammer_#_1(119PIC) ​ Slug [DOMAIN_NAME][URL] no-12-jammer-1-119…" at bounding box center [490, 21] width 553 height 998
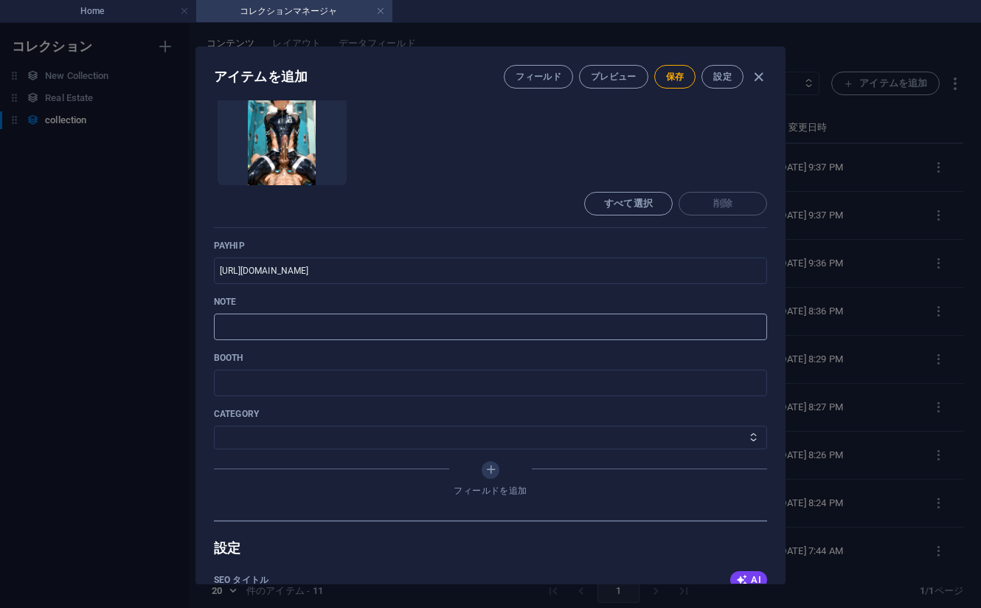
click at [375, 332] on input "text" at bounding box center [490, 327] width 553 height 27
paste input "[URL][DOMAIN_NAME]"
type input "[URL][DOMAIN_NAME]"
click at [357, 440] on select "その他 ジャマー_jammer レインコート_rain_coat ミリタリービキニ_military_bikini 体操選手_gymnast トイレ_toil…" at bounding box center [490, 438] width 553 height 24
select select "ジャマー_jammer"
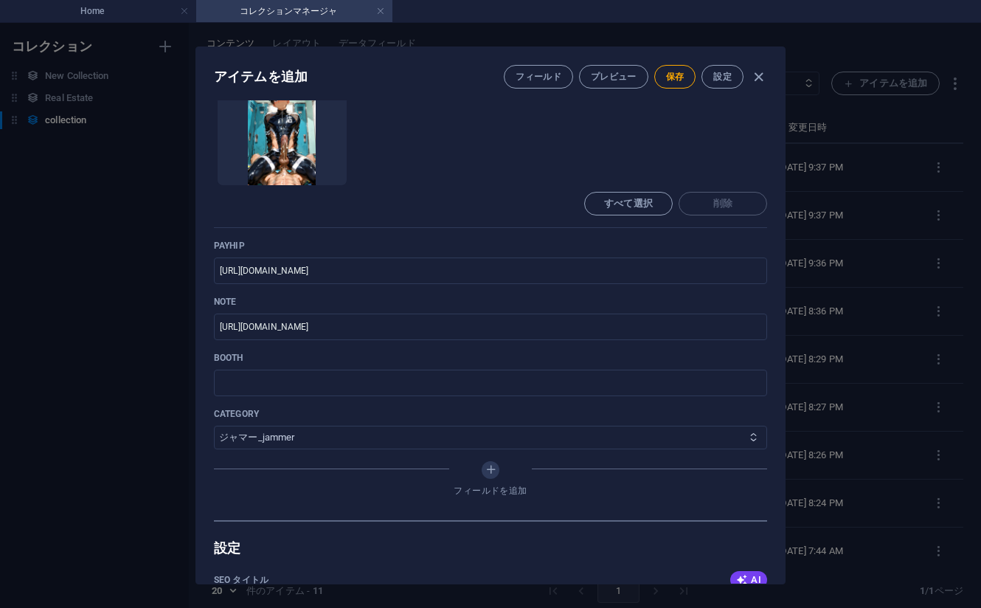
click at [214, 426] on select "その他 ジャマー_jammer レインコート_rain_coat ミリタリービキニ_military_bikini 体操選手_gymnast トイレ_toil…" at bounding box center [490, 438] width 553 height 24
click at [678, 75] on span "保存" at bounding box center [675, 77] width 18 height 12
click at [756, 74] on icon "button" at bounding box center [758, 77] width 17 height 17
type input "no-12-jammer-1-119pic"
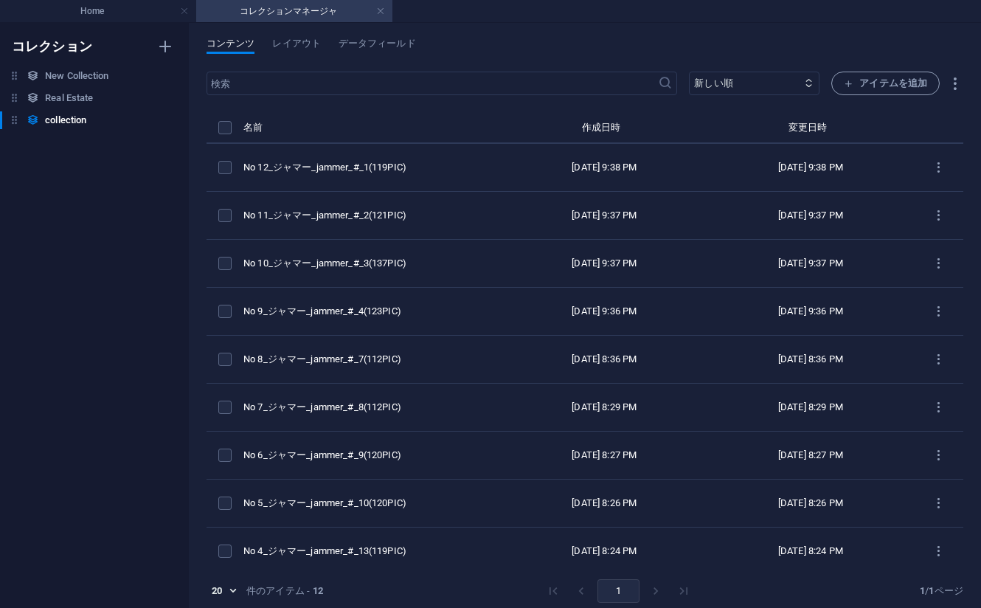
click at [730, 22] on div "Home コレクションマネージャ お気に入り 要素 列 コンテンツ ボックス アコーディオン 表 機能 イメージ スライダー ヘッダ フッタ フォーム マーケ…" at bounding box center [490, 315] width 981 height 586
click at [870, 80] on span "アイテムを追加" at bounding box center [885, 84] width 83 height 18
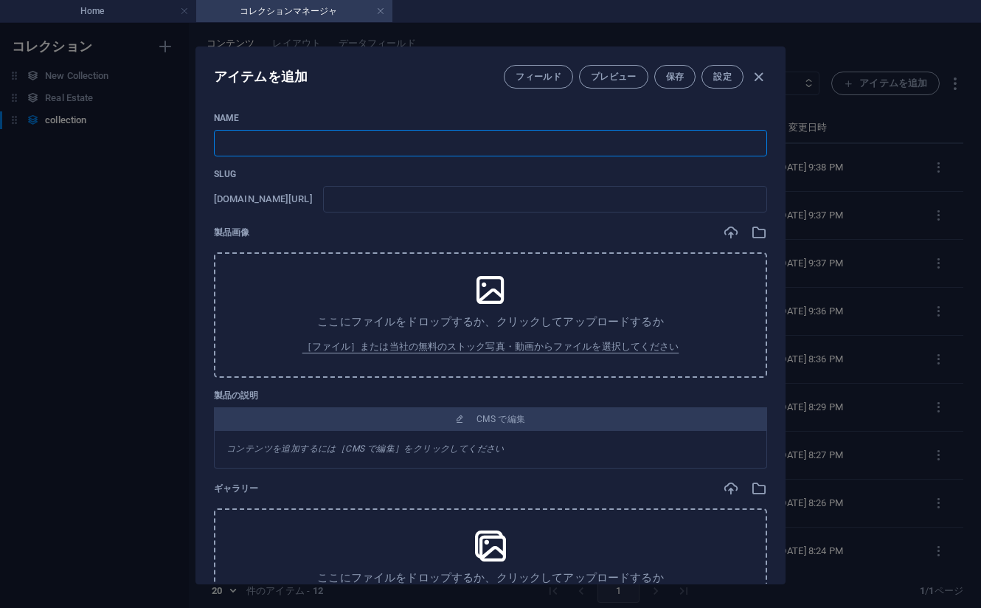
click at [363, 143] on input "text" at bounding box center [490, 143] width 553 height 27
paste input "No 193_ジャマー_jammer_#_23(126PIC)"
type input "No 193_ジャマー_jammer_#_23(126PIC)"
type input "no-193-jammer-23-126pic"
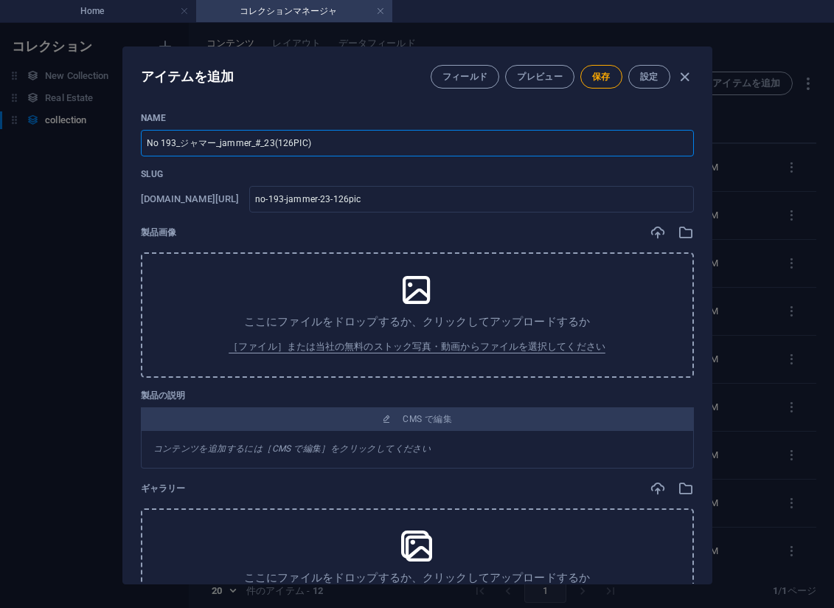
type input "No 193_ジャマー_jammer_#_23(126PIC)"
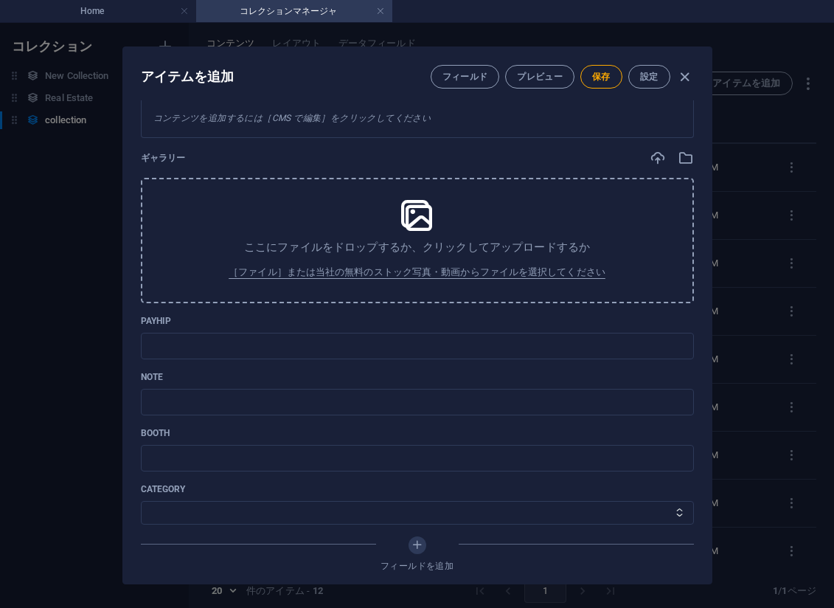
scroll to position [408, 0]
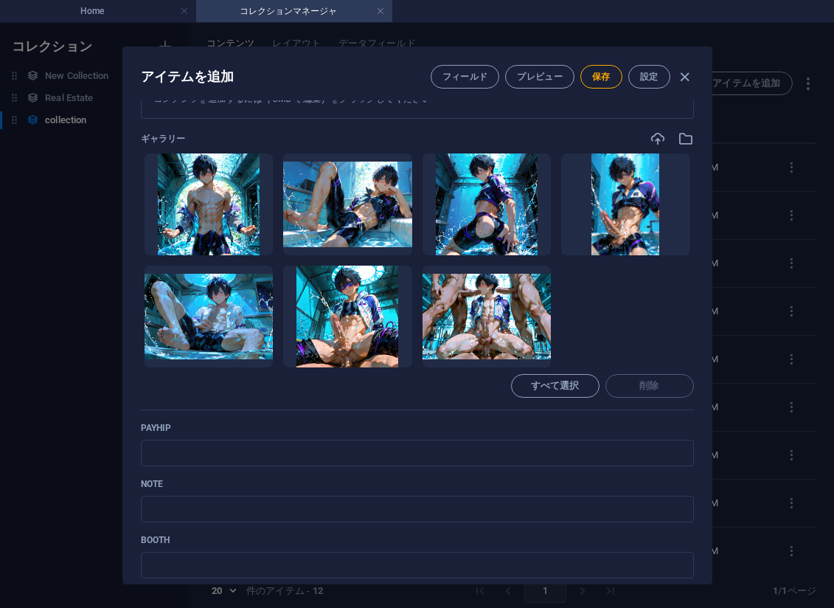
click at [651, 297] on ul "ここにファイルをドロップすると、すぐにアップロードされます" at bounding box center [417, 260] width 553 height 215
click at [285, 460] on input "text" at bounding box center [417, 453] width 553 height 27
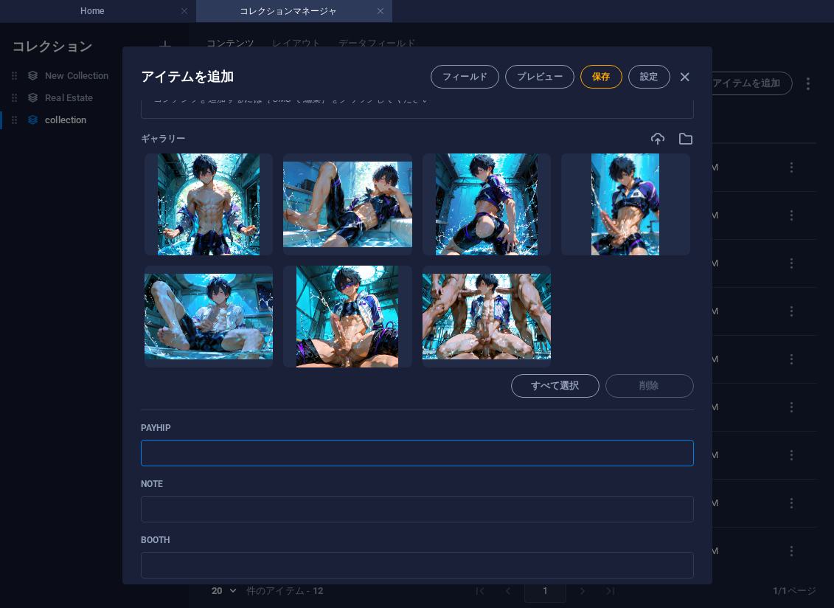
paste input "[URL][DOMAIN_NAME]"
type input "[URL][DOMAIN_NAME]"
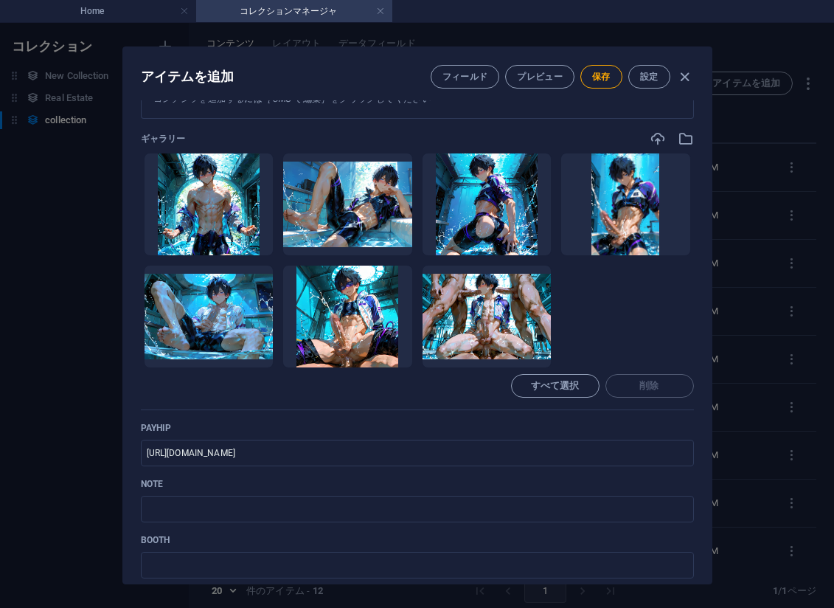
click at [638, 327] on ul "ここにファイルをドロップすると、すぐにアップロードされます" at bounding box center [417, 260] width 553 height 215
drag, startPoint x: 241, startPoint y: 505, endPoint x: 267, endPoint y: 495, distance: 27.5
click at [241, 505] on input "text" at bounding box center [417, 509] width 553 height 27
paste input "[URL][DOMAIN_NAME]"
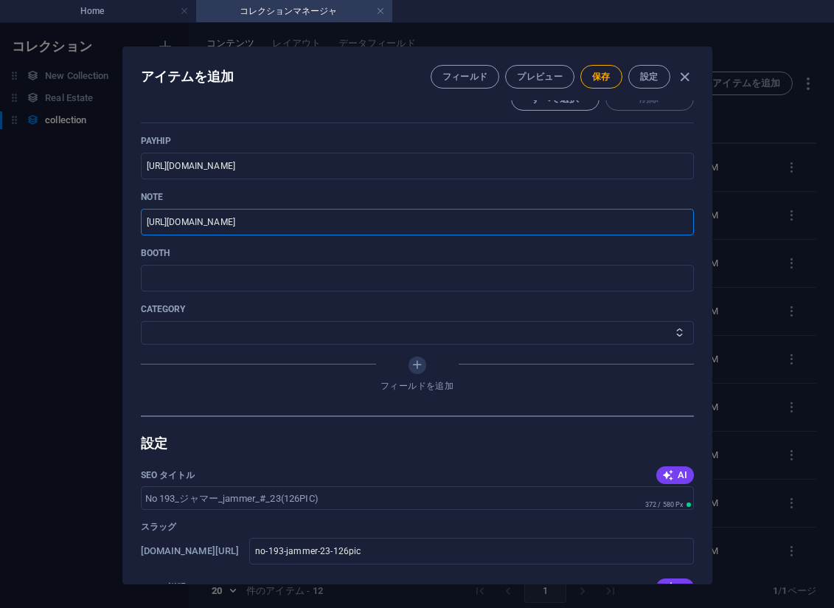
scroll to position [703, 0]
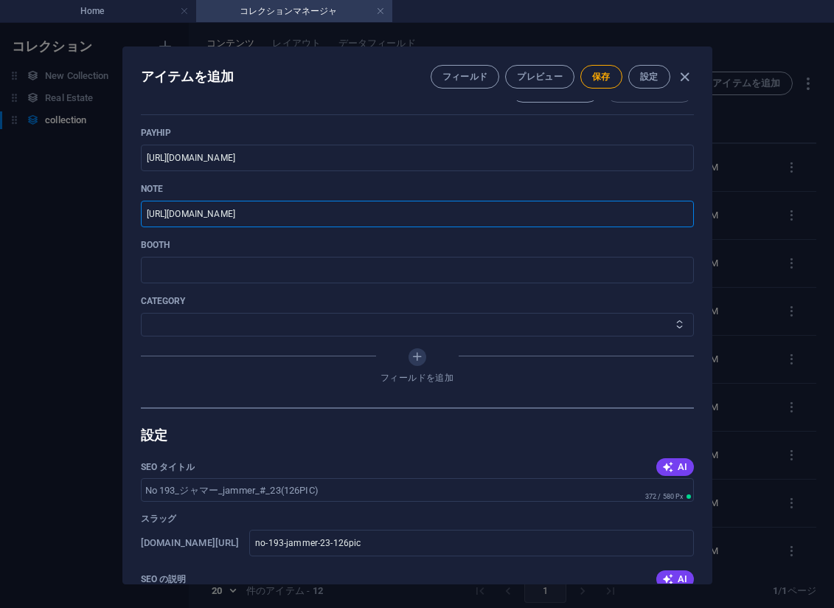
type input "[URL][DOMAIN_NAME]"
click at [333, 327] on select "その他 ジャマー_jammer レインコート_rain_coat ミリタリービキニ_military_bikini 体操選手_gymnast トイレ_toil…" at bounding box center [417, 325] width 553 height 24
select select "ジャマー_jammer"
click at [141, 313] on select "その他 ジャマー_jammer レインコート_rain_coat ミリタリービキニ_military_bikini 体操選手_gymnast トイレ_toil…" at bounding box center [417, 325] width 553 height 24
click at [601, 73] on span "保存" at bounding box center [601, 77] width 18 height 12
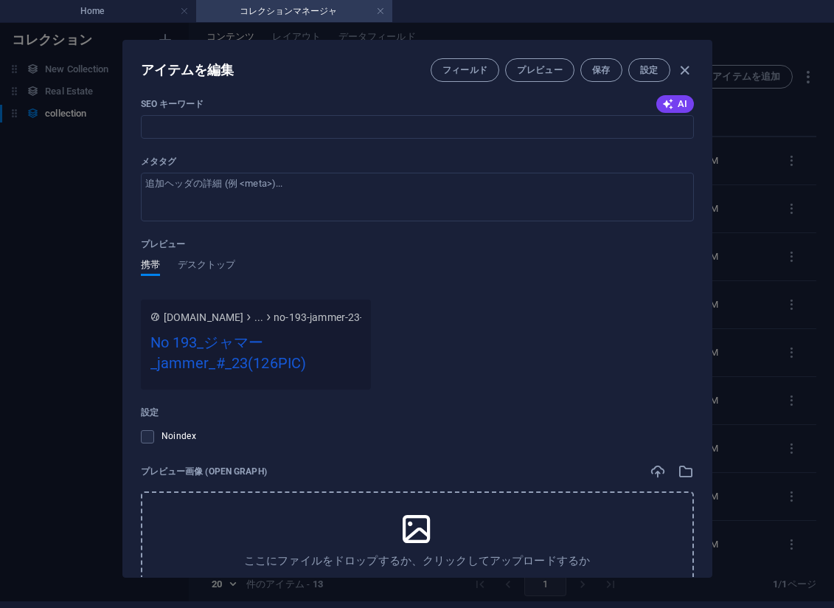
scroll to position [1010, 0]
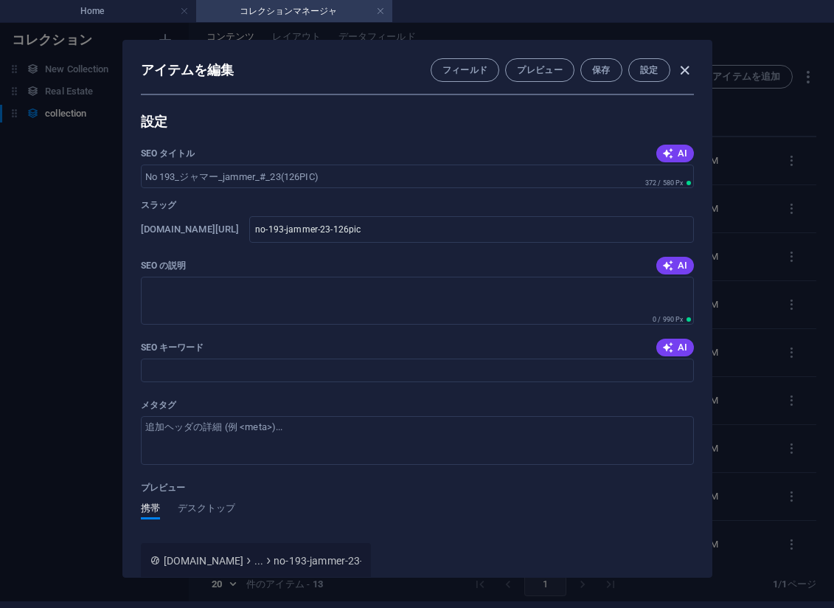
click at [684, 66] on icon "button" at bounding box center [684, 70] width 17 height 17
type input "no-193-jammer-23-126pic"
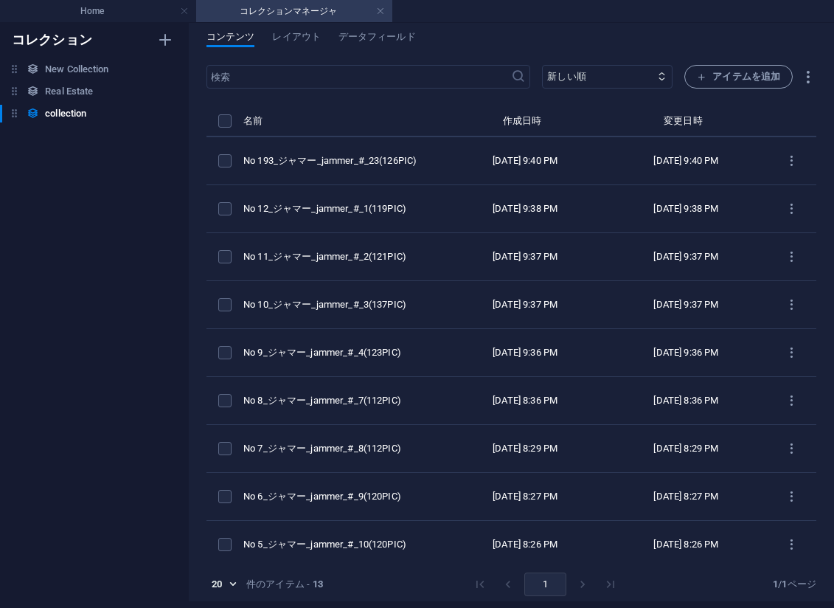
click at [619, 13] on ul "Home コレクションマネージャ" at bounding box center [417, 11] width 834 height 22
